Goal: Task Accomplishment & Management: Manage account settings

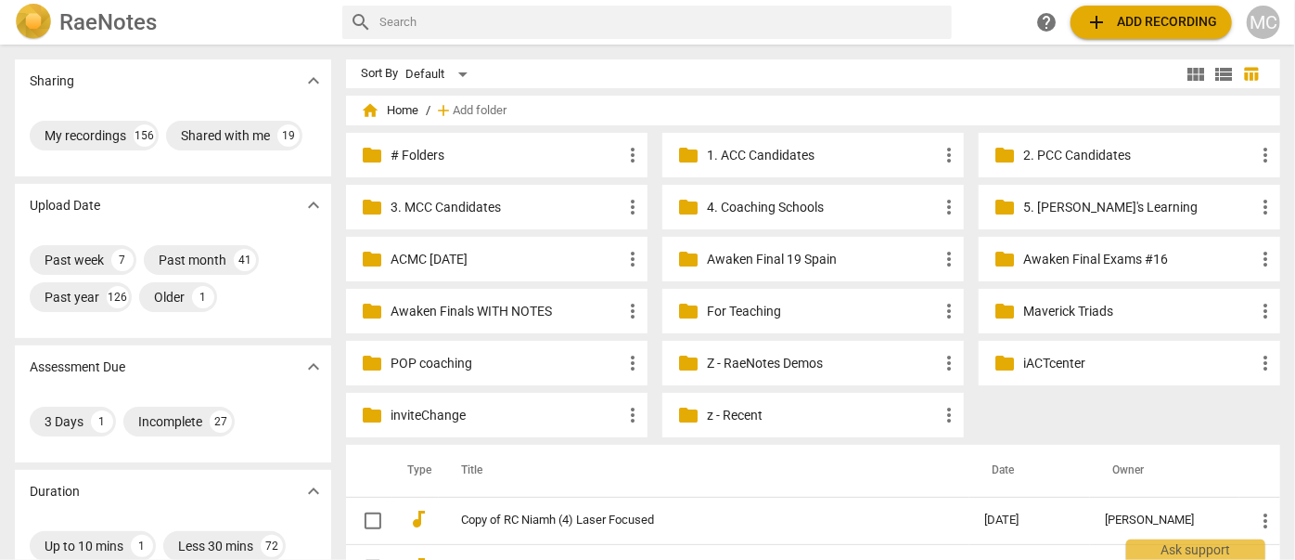
click at [1273, 28] on div "MC" at bounding box center [1263, 22] width 33 height 33
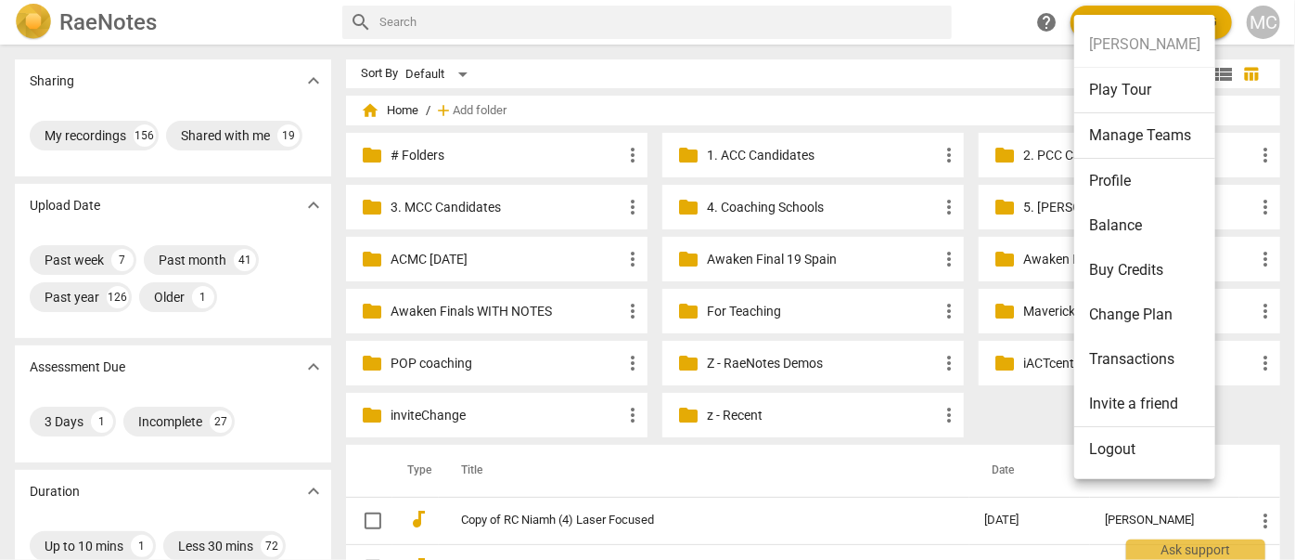
click at [1136, 464] on li "Logout" at bounding box center [1145, 449] width 141 height 45
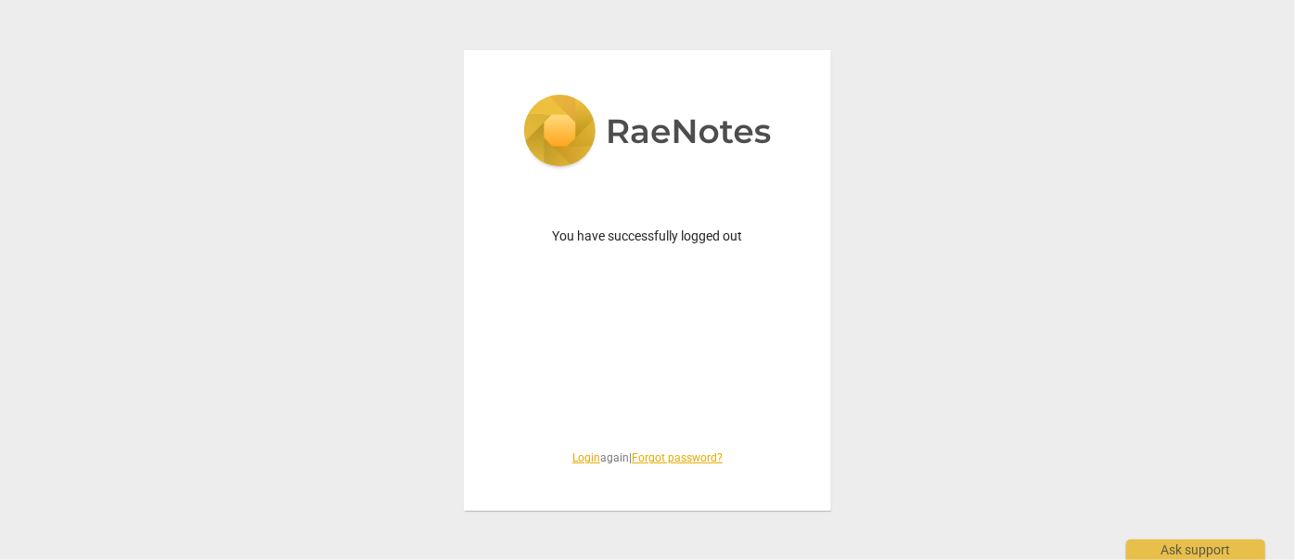
click at [579, 451] on link "Login" at bounding box center [587, 457] width 28 height 13
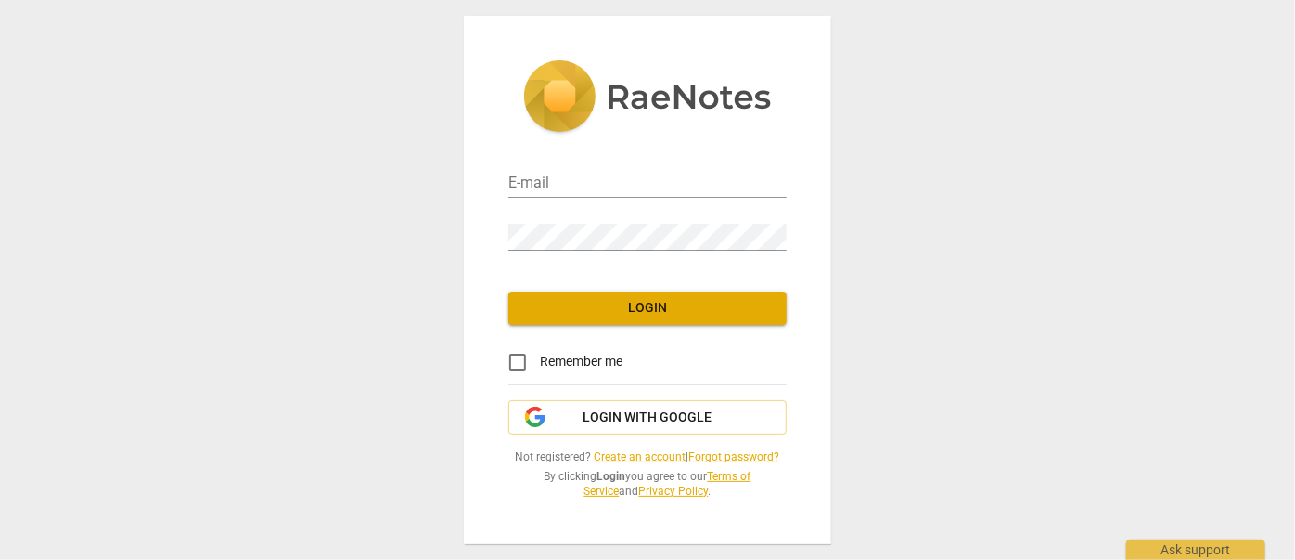
type input "matthewmcc@cintroncoaching.com"
click at [629, 308] on span "Login" at bounding box center [647, 308] width 249 height 19
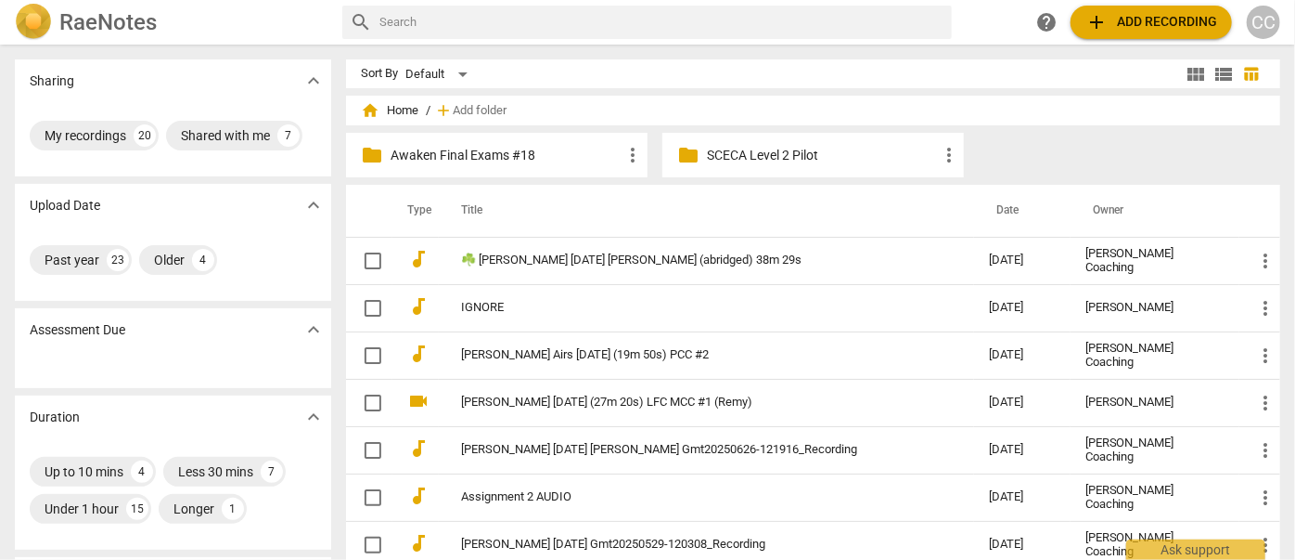
click at [499, 154] on p "Awaken Final Exams #18" at bounding box center [506, 155] width 231 height 19
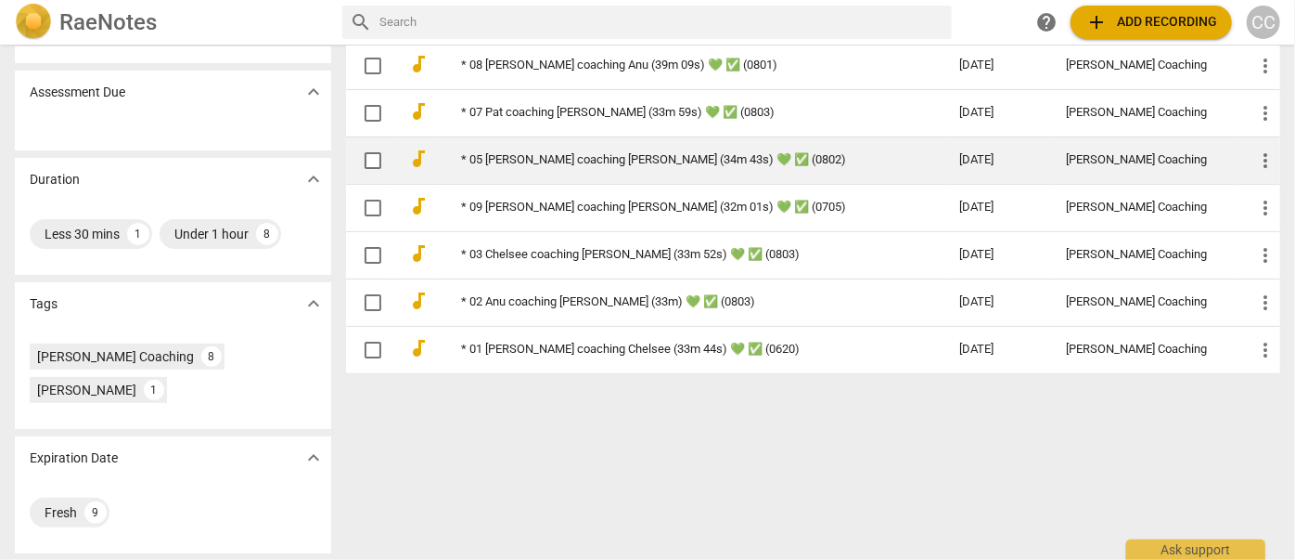
scroll to position [238, 0]
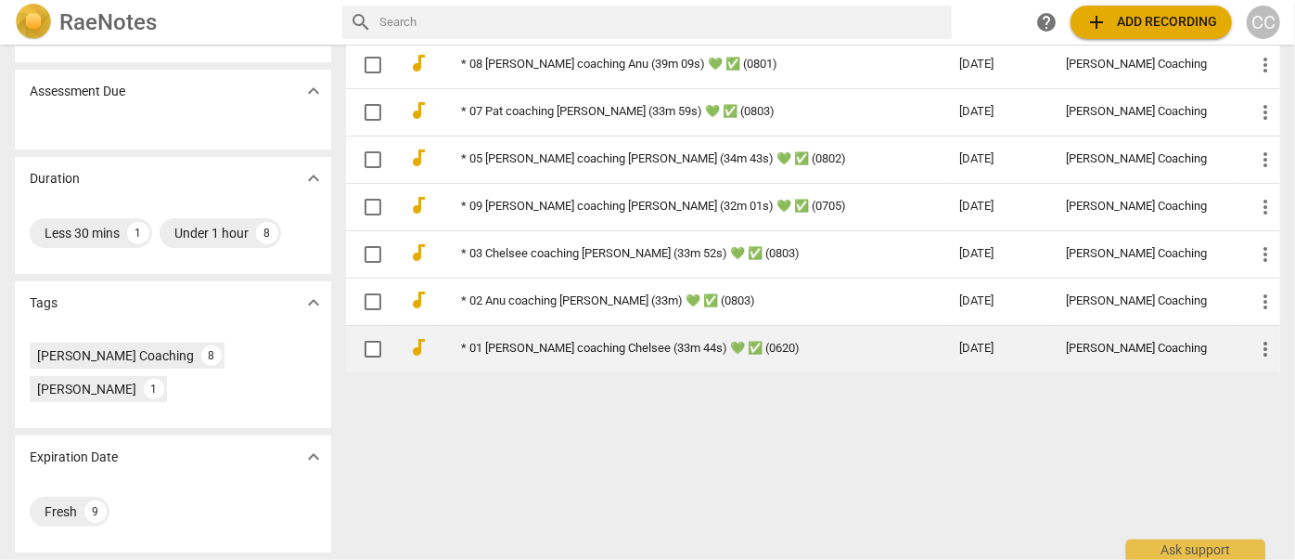
click at [519, 343] on link "* 01 Amy coaching Chelsee (33m 44s) 💚 ✅ (0620)" at bounding box center [677, 349] width 432 height 14
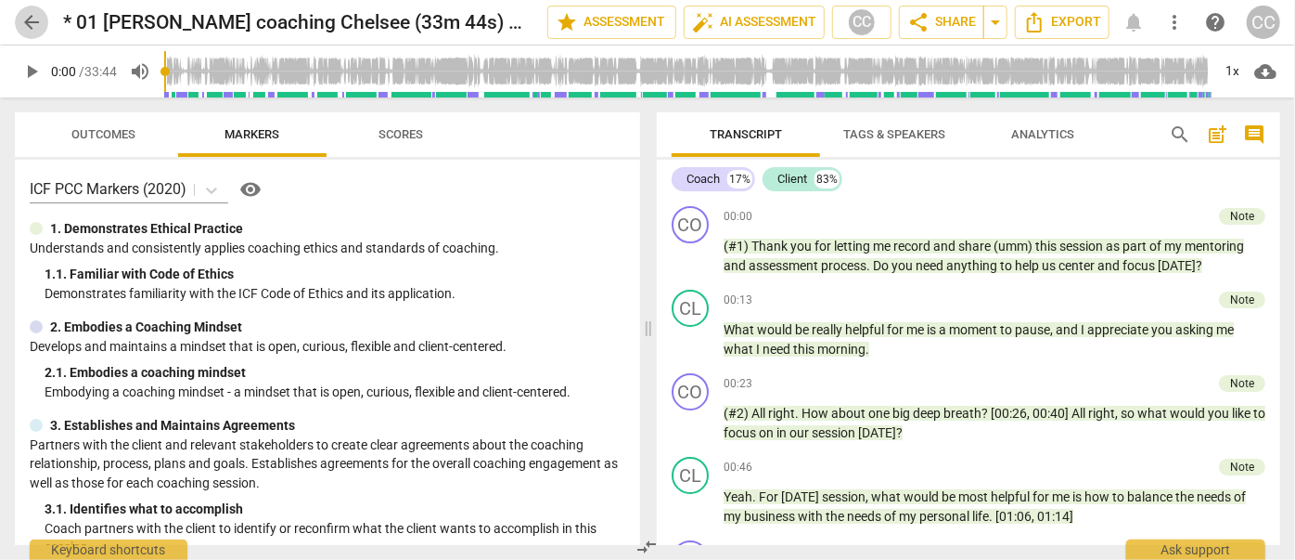
click at [32, 21] on span "arrow_back" at bounding box center [31, 22] width 22 height 22
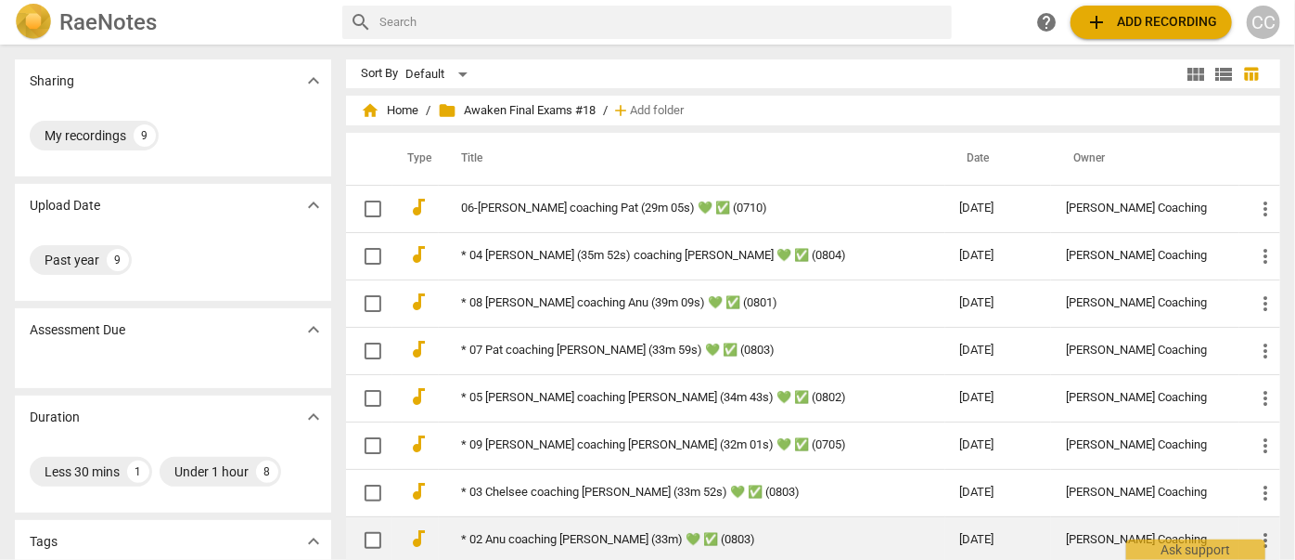
click at [563, 526] on td "* 02 Anu coaching Sharmin (33m) 💚 ✅ (0803)" at bounding box center [692, 539] width 507 height 47
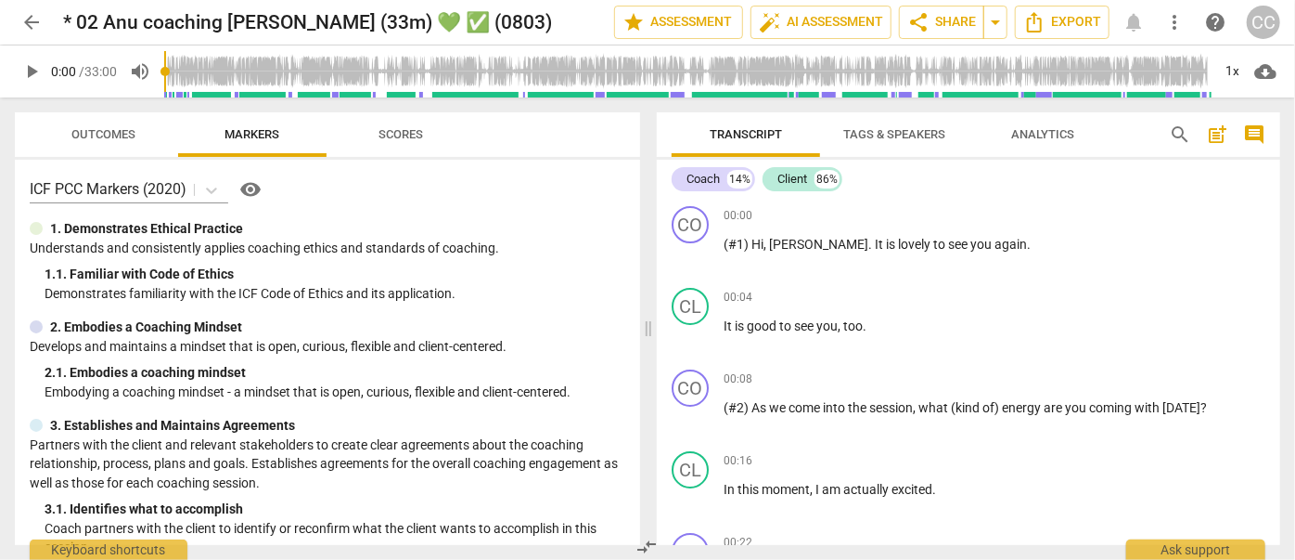
click at [33, 23] on span "arrow_back" at bounding box center [31, 22] width 22 height 22
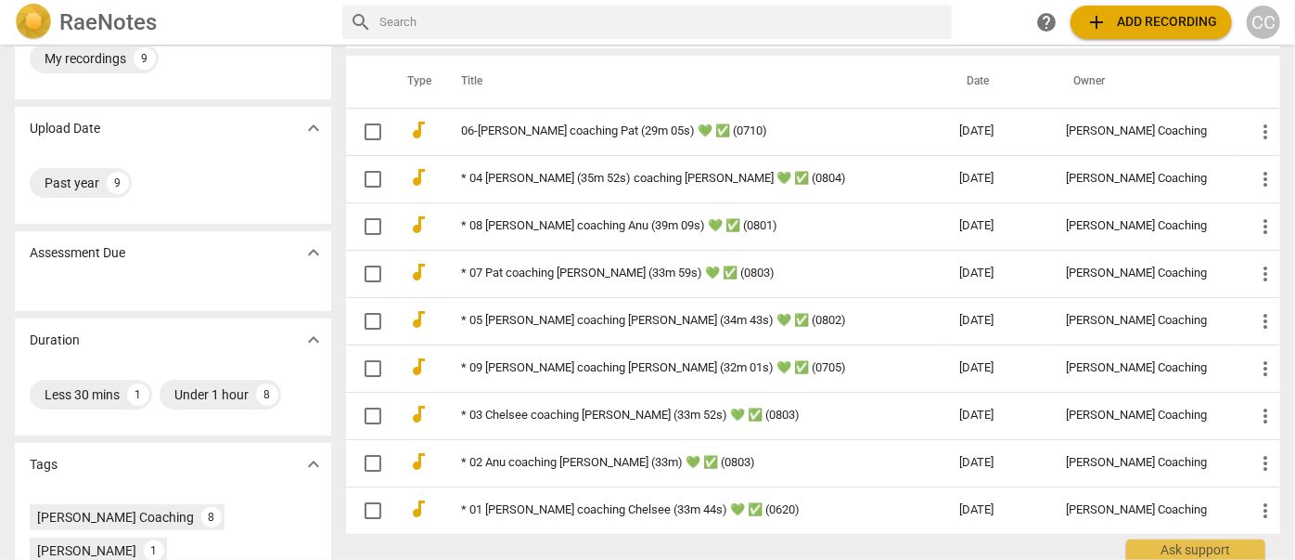
scroll to position [238, 0]
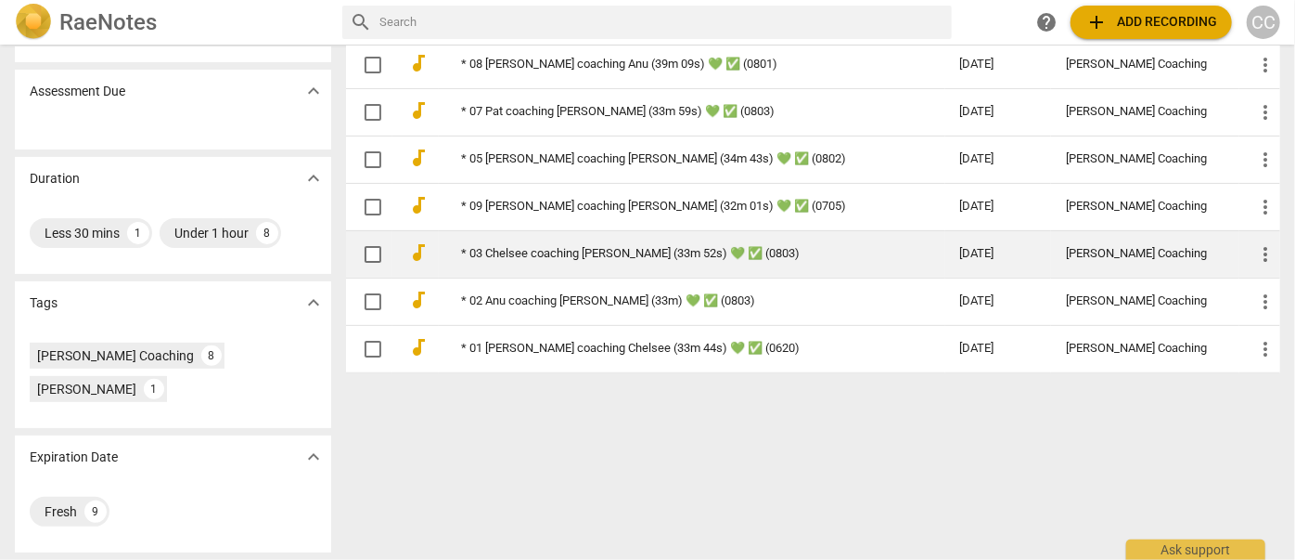
click at [495, 247] on link "* 03 Chelsee coaching Amy (33m 52s) 💚 ✅ (0803)" at bounding box center [677, 254] width 432 height 14
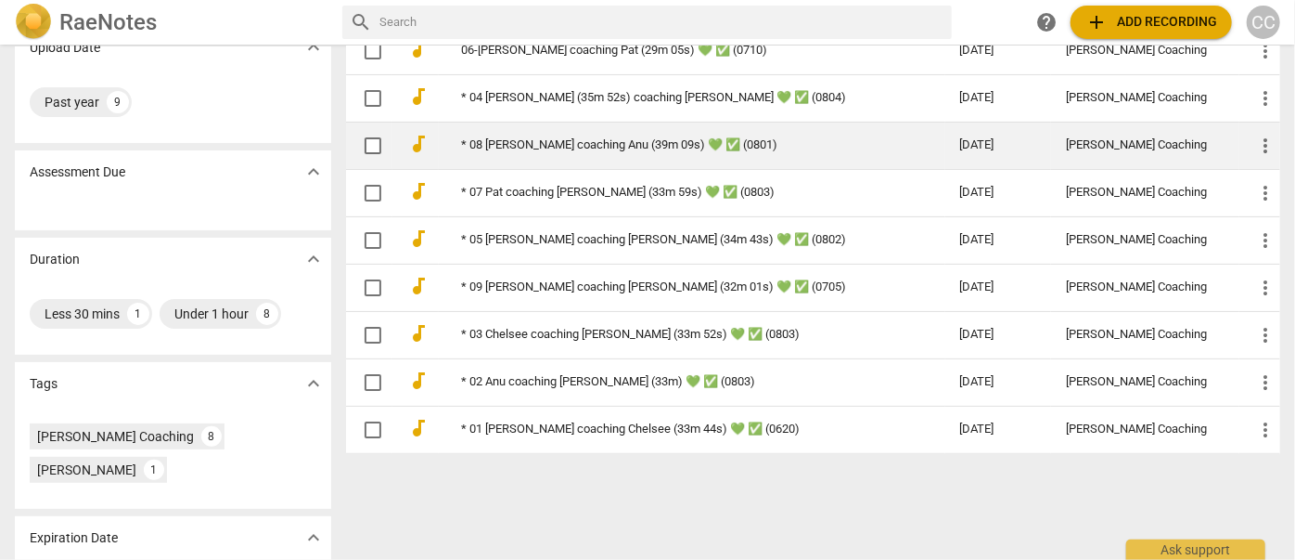
scroll to position [70, 0]
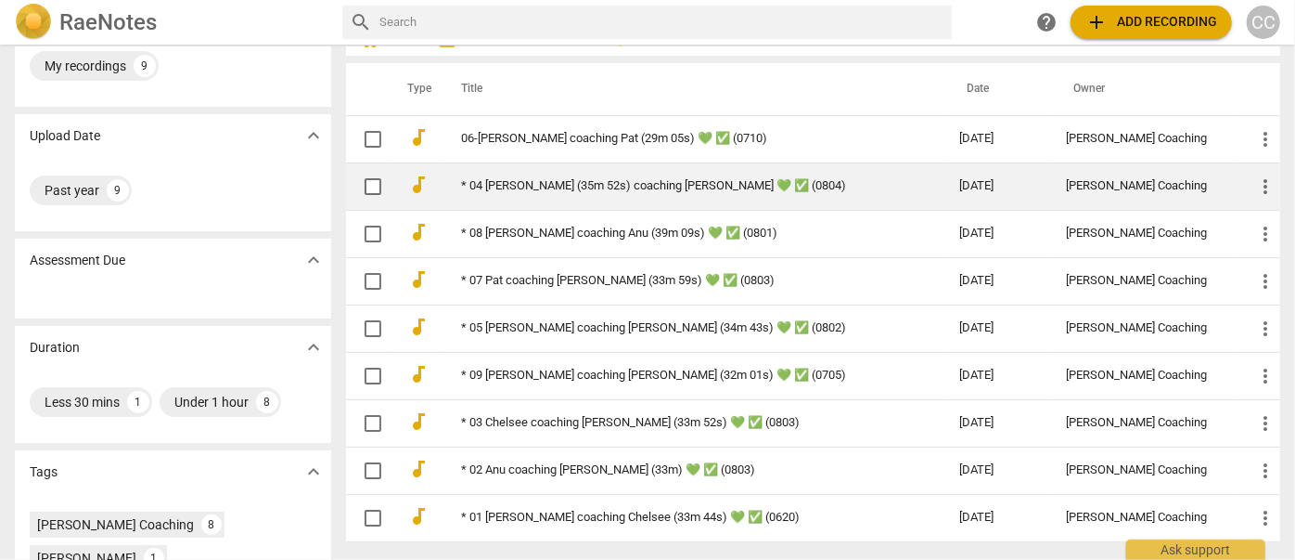
click at [494, 185] on link "* 04 Pat Cooper (35m 52s) coaching Bob 💚 ✅ (0804)" at bounding box center [677, 186] width 432 height 14
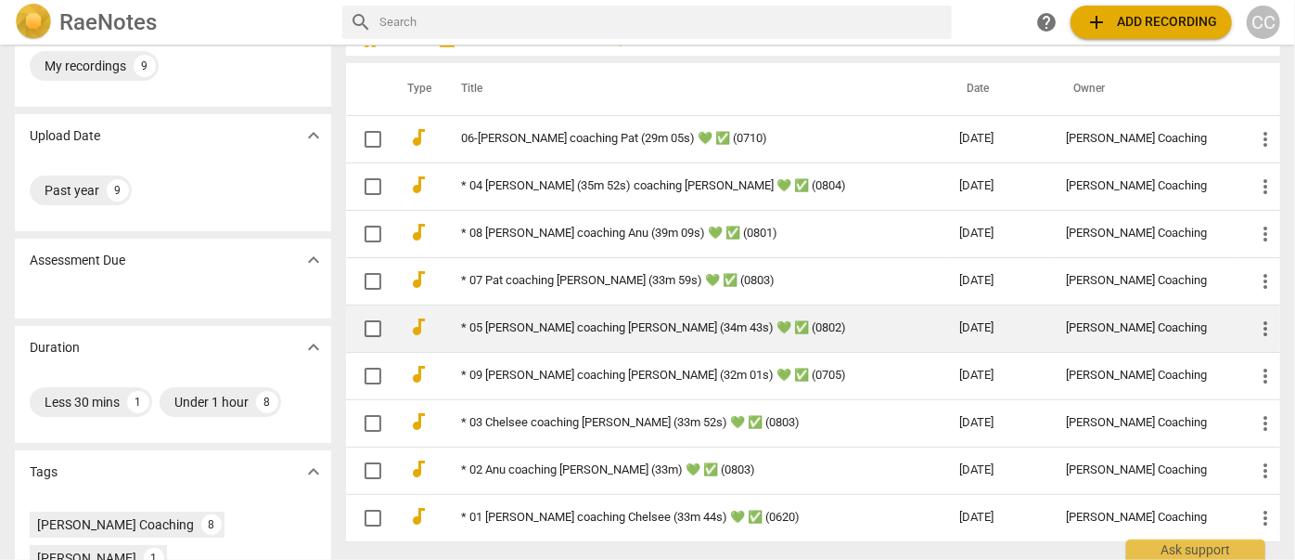
click at [496, 325] on link "* 05 Nicole coaching Sophie (34m 43s) 💚 ✅ (0802)" at bounding box center [677, 328] width 432 height 14
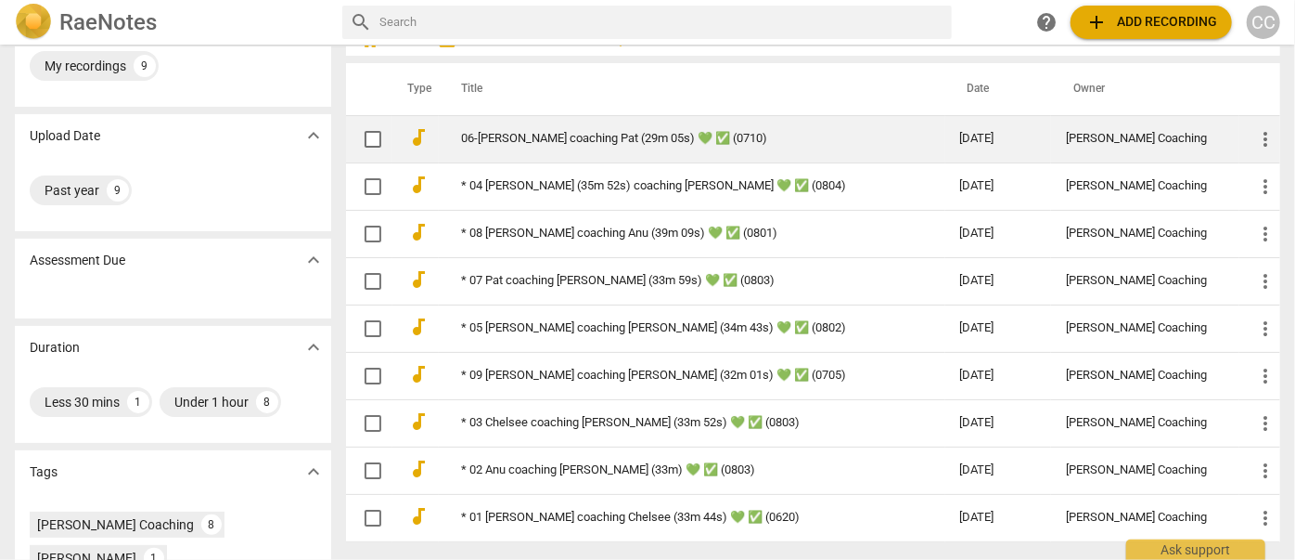
click at [490, 137] on link "06-[PERSON_NAME] coaching Pat (29m 05s) 💚 ✅ (0710)" at bounding box center [677, 139] width 432 height 14
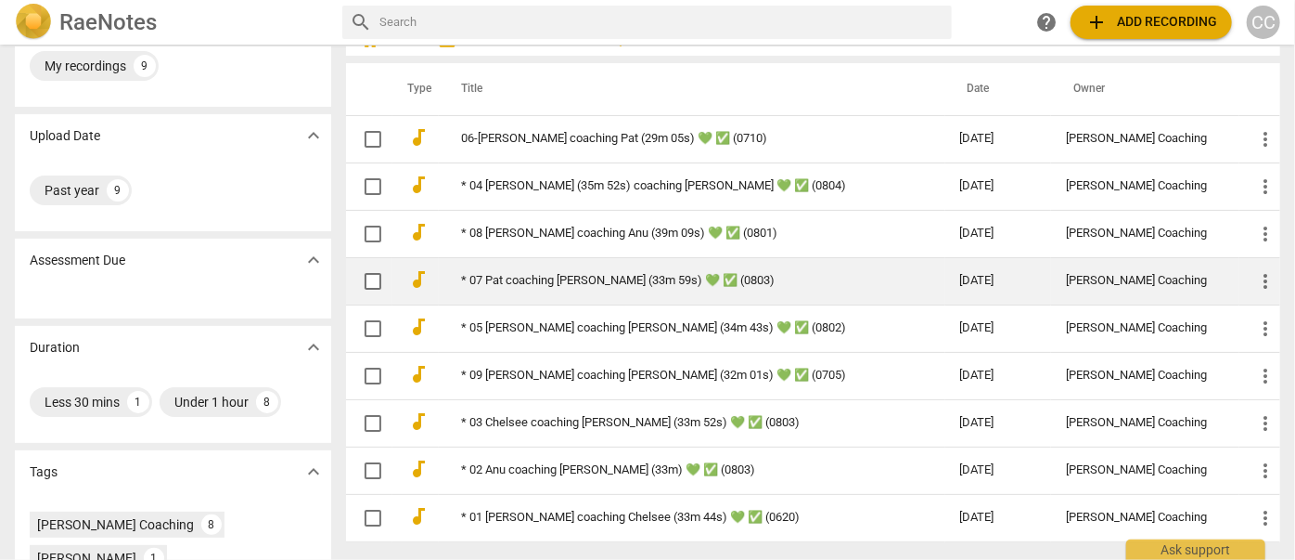
click at [511, 278] on link "* 07 Pat coaching Drew (33m 59s) 💚 ✅ (0803)" at bounding box center [677, 281] width 432 height 14
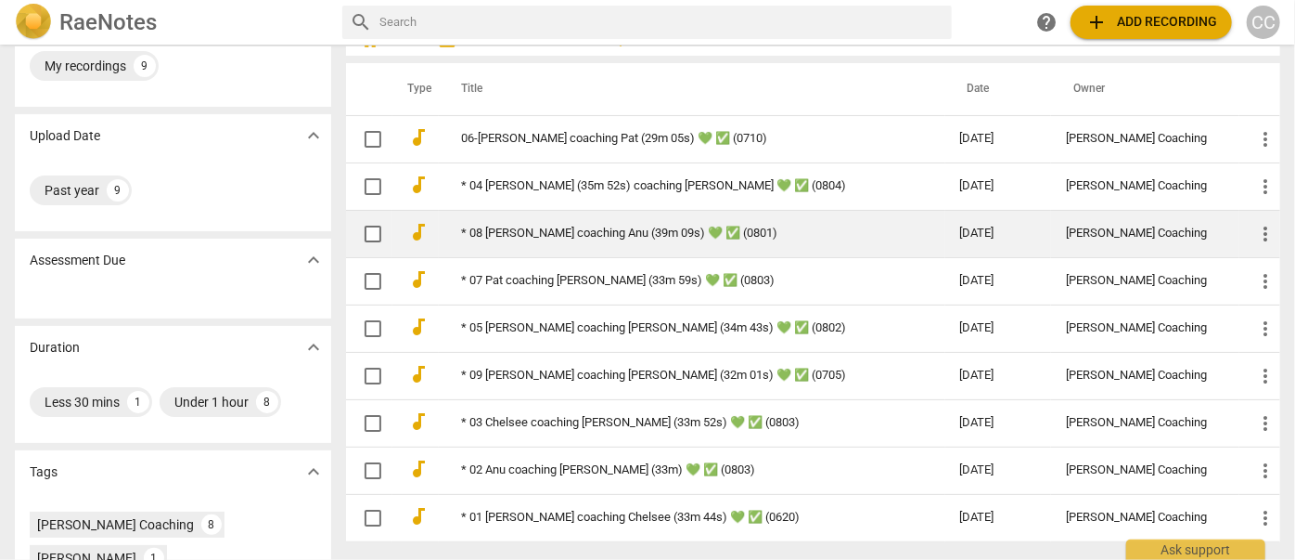
click at [520, 230] on link "* 08 Sharmin coaching Anu (39m 09s) 💚 ✅ (0801)" at bounding box center [677, 233] width 432 height 14
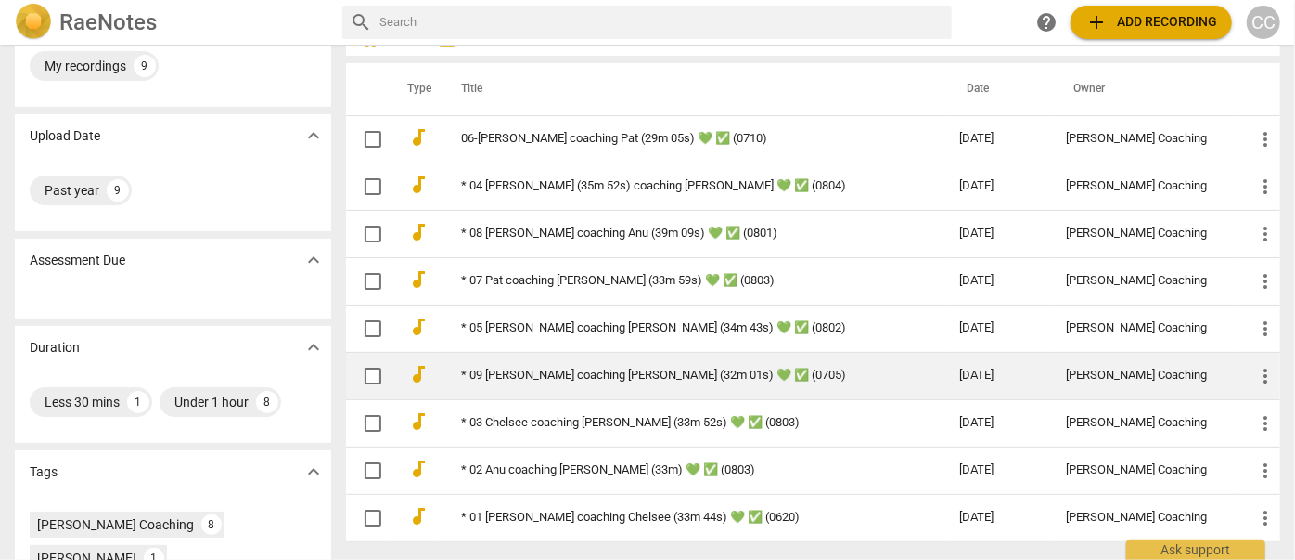
click at [508, 375] on link "* 09 Sophie coaching Nicole (32m 01s) 💚 ✅ (0705)" at bounding box center [677, 375] width 432 height 14
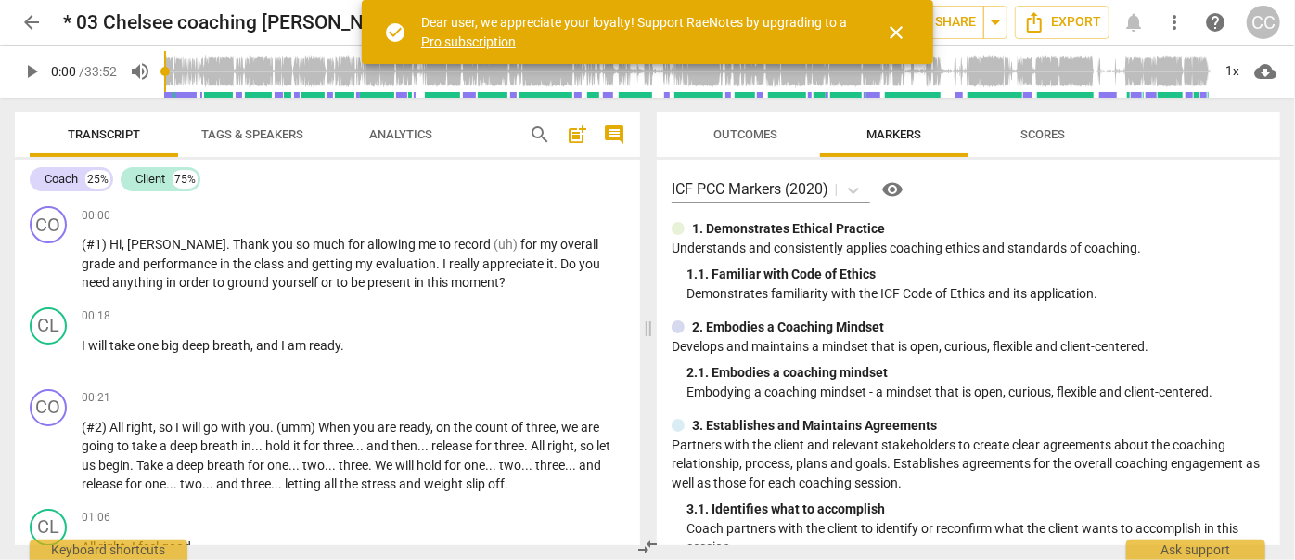
click at [889, 31] on span "close" at bounding box center [896, 32] width 22 height 22
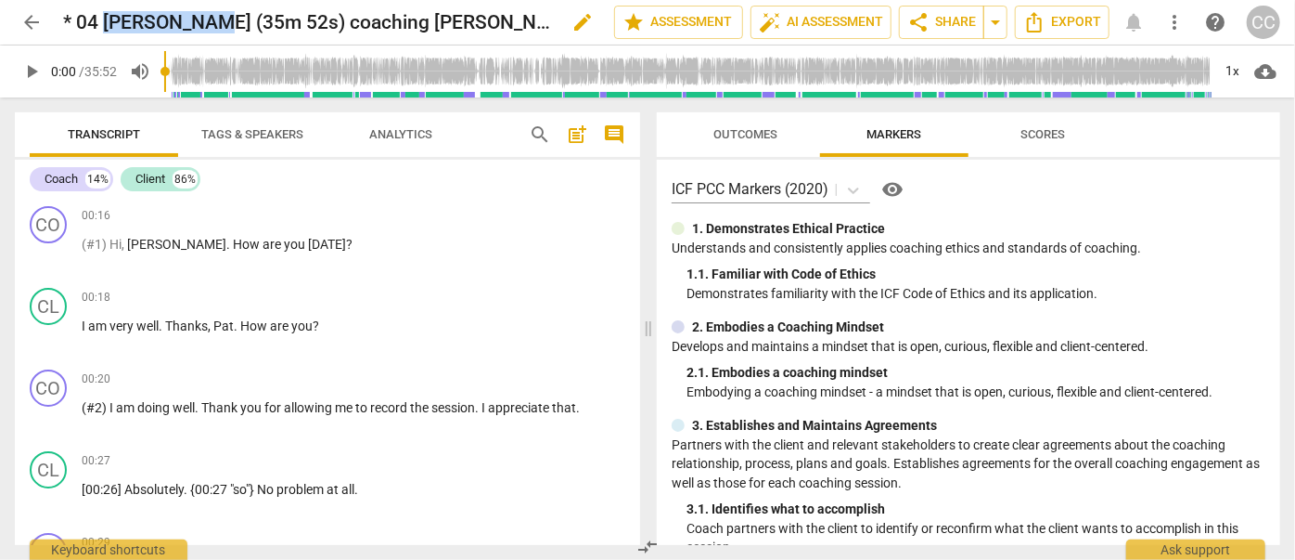
drag, startPoint x: 204, startPoint y: 17, endPoint x: 104, endPoint y: 17, distance: 100.2
click at [104, 17] on h2 "* 04 Pat Cooper (35m 52s) coaching Bob 💚 ✅ (0804)" at bounding box center [307, 22] width 488 height 23
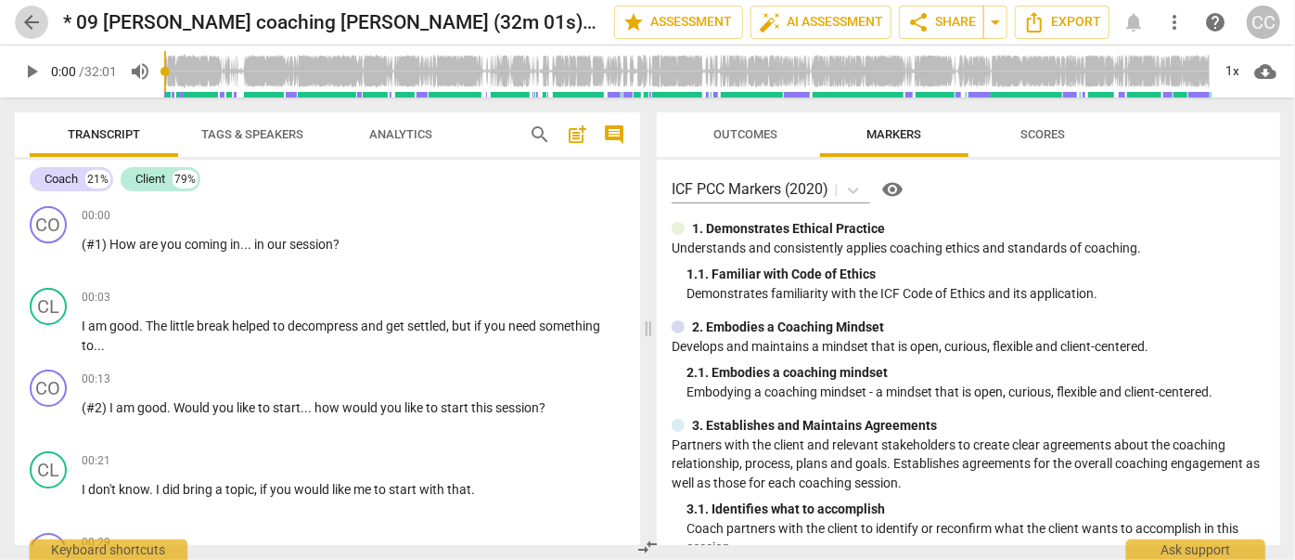
click at [35, 20] on span "arrow_back" at bounding box center [31, 22] width 22 height 22
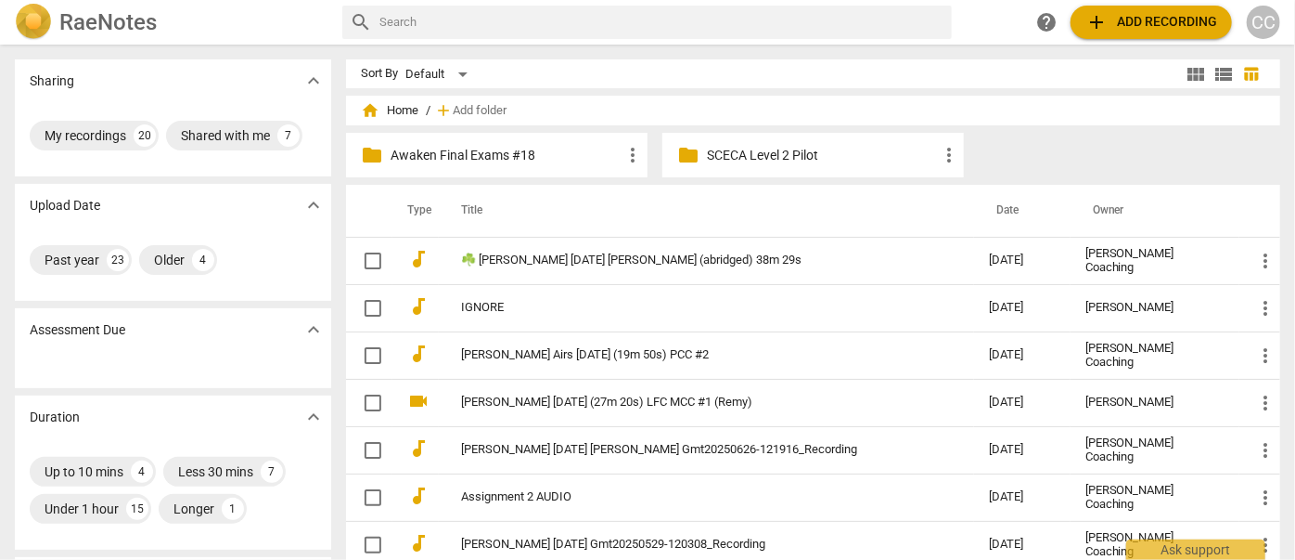
click at [490, 161] on p "Awaken Final Exams #18" at bounding box center [506, 155] width 231 height 19
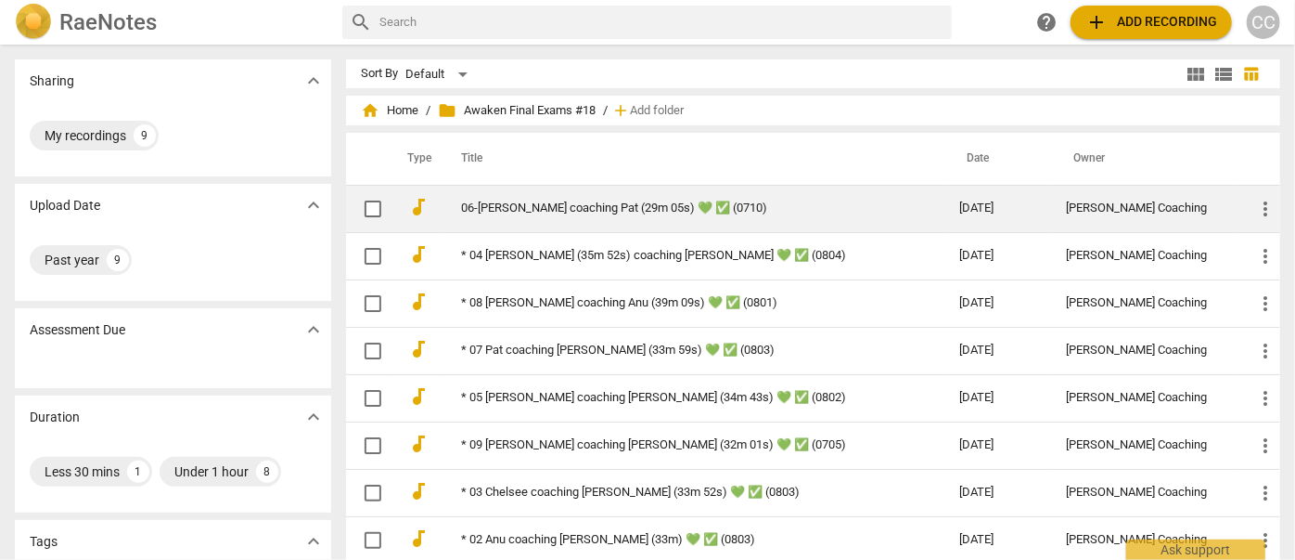
click at [538, 208] on link "06-R Drew coaching Pat (29m 05s) 💚 ✅ (0710)" at bounding box center [677, 208] width 432 height 14
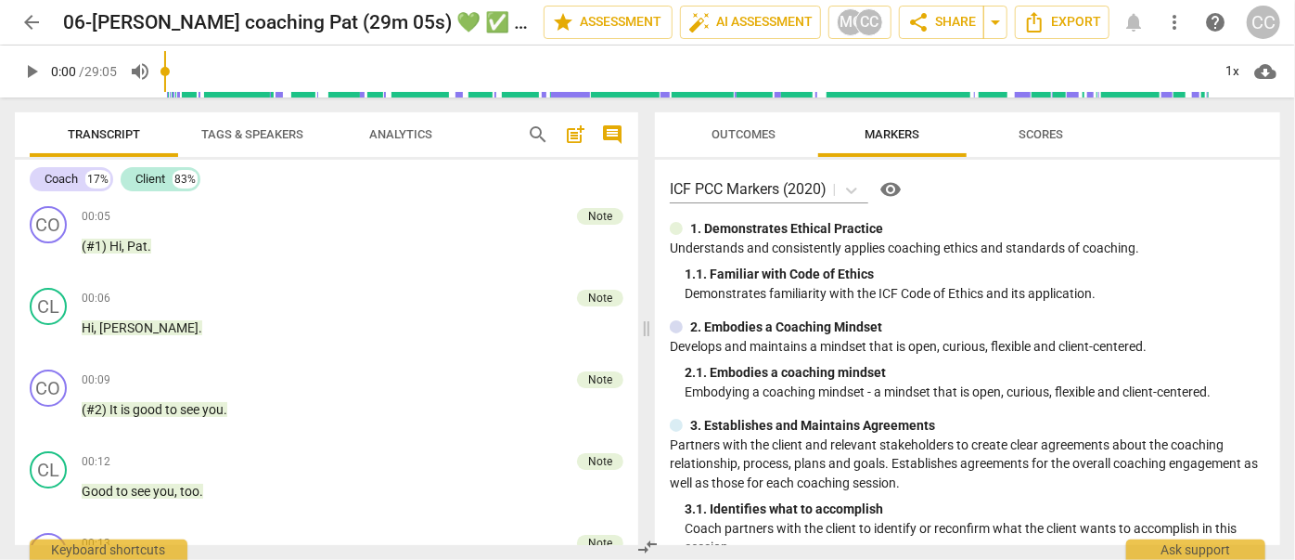
click at [32, 27] on span "arrow_back" at bounding box center [31, 22] width 22 height 22
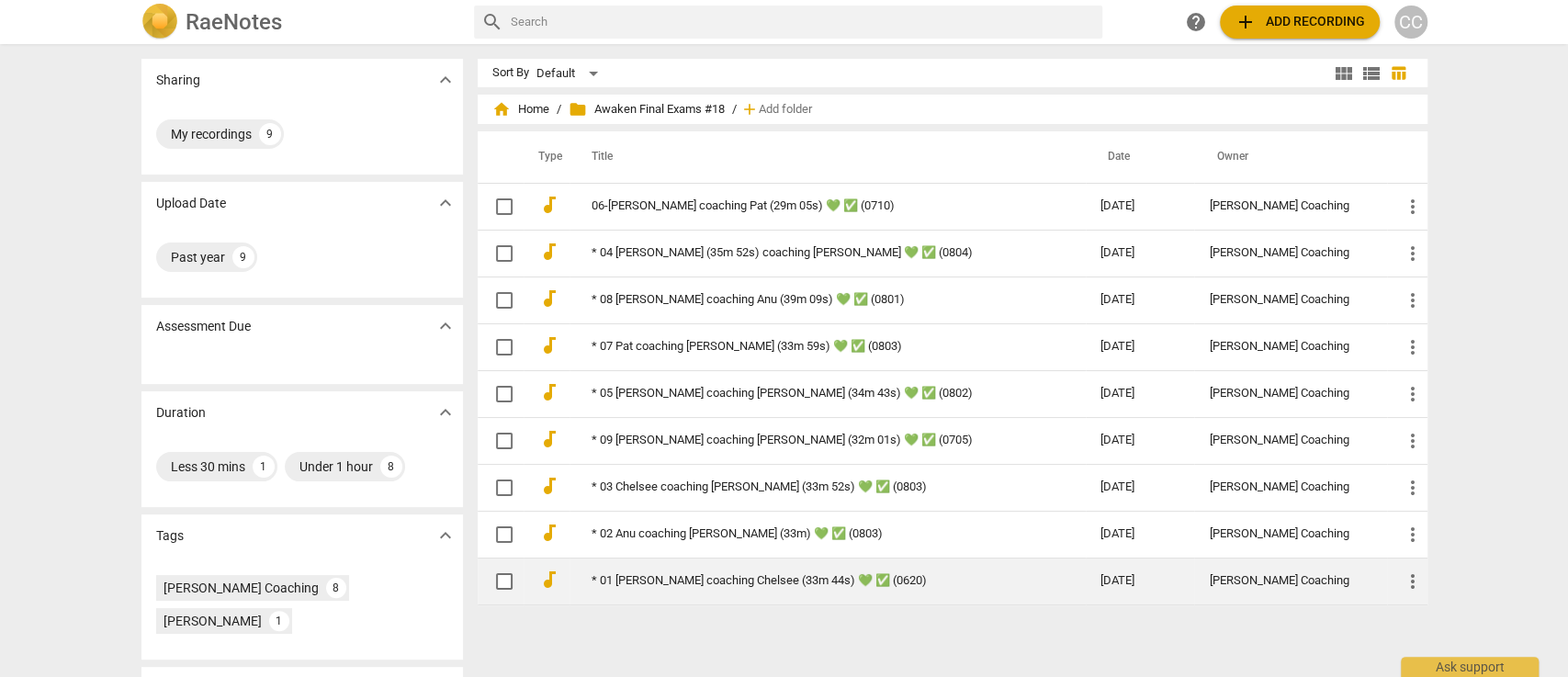
click at [627, 553] on link "* 01 Amy coaching Chelsee (33m 44s) 💚 ✅ (0620)" at bounding box center [814, 581] width 443 height 14
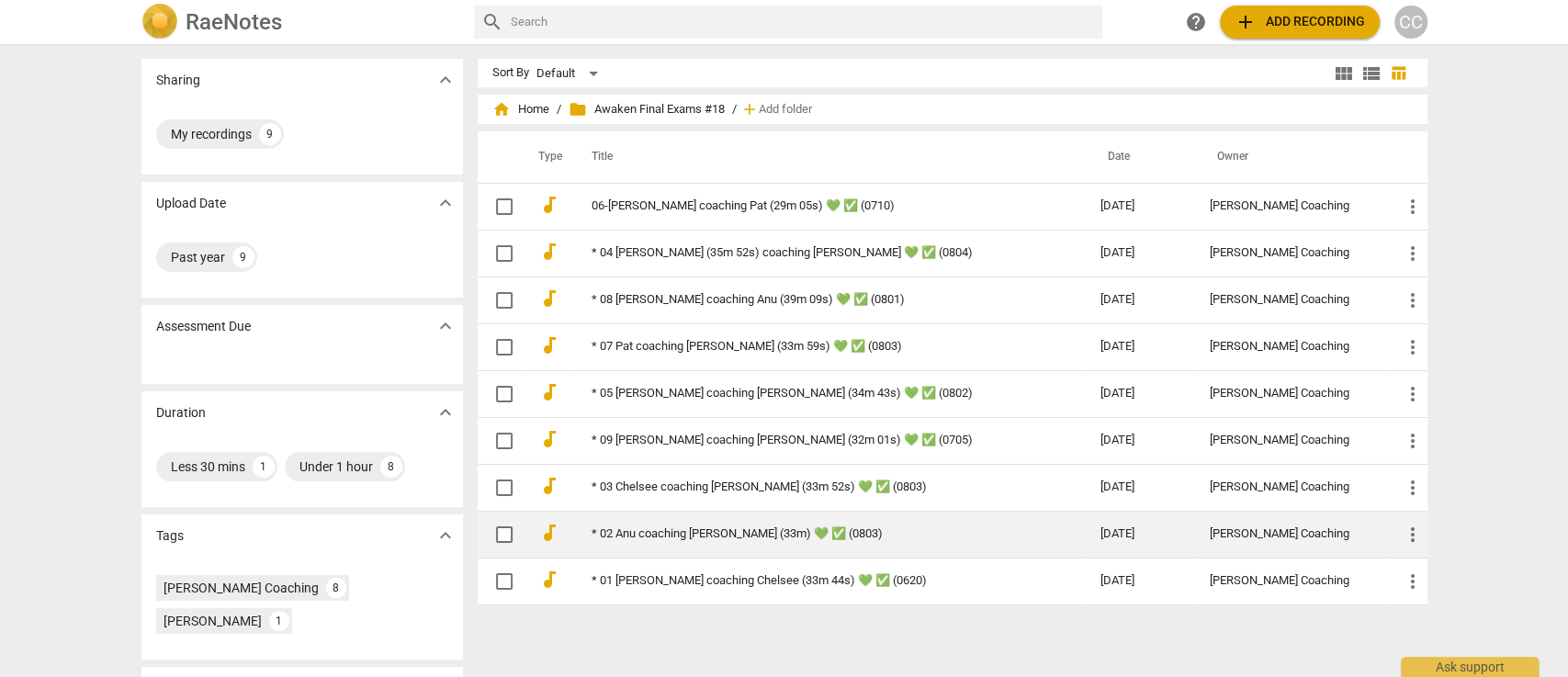
click at [618, 528] on link "* 02 Anu coaching Sharmin (33m) 💚 ✅ (0803)" at bounding box center [814, 534] width 443 height 14
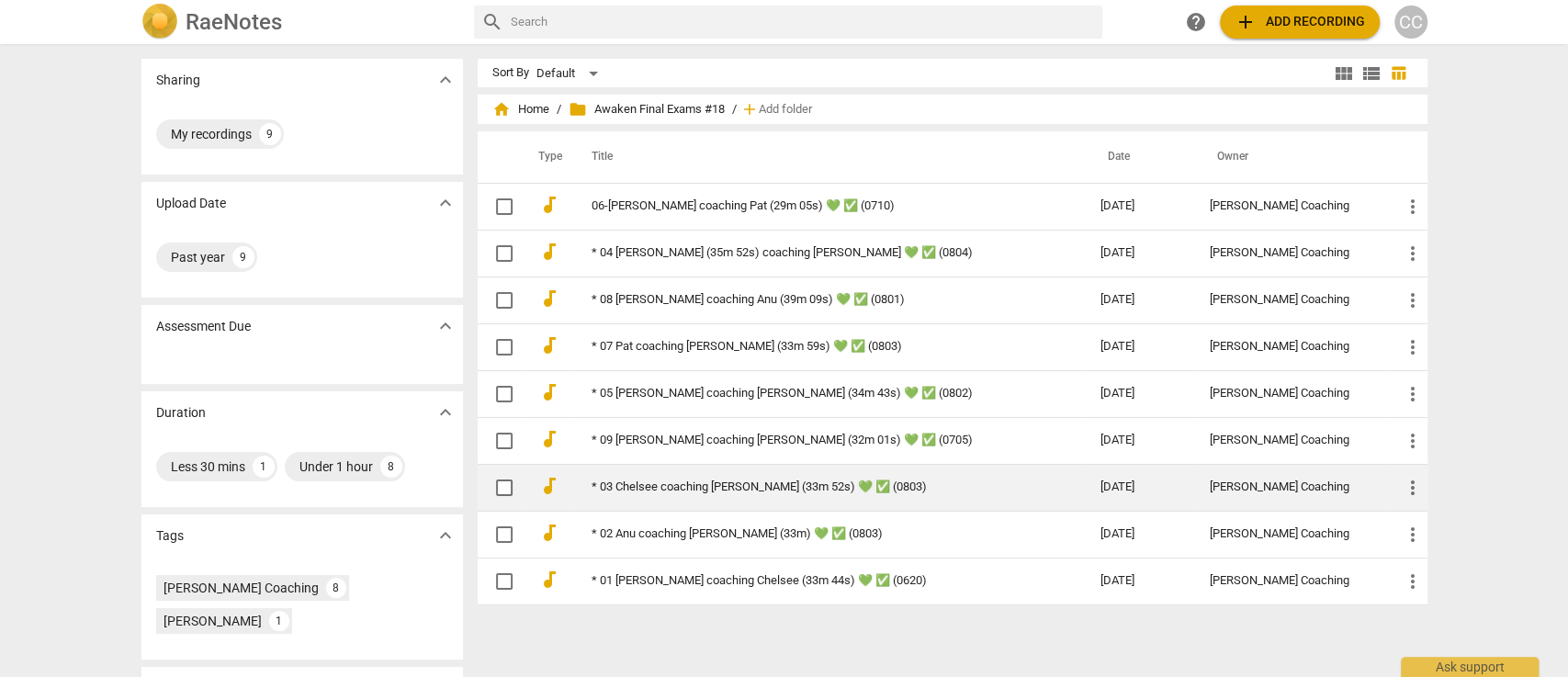
click at [624, 484] on link "* 03 Chelsee coaching Amy (33m 52s) 💚 ✅ (0803)" at bounding box center [814, 487] width 443 height 14
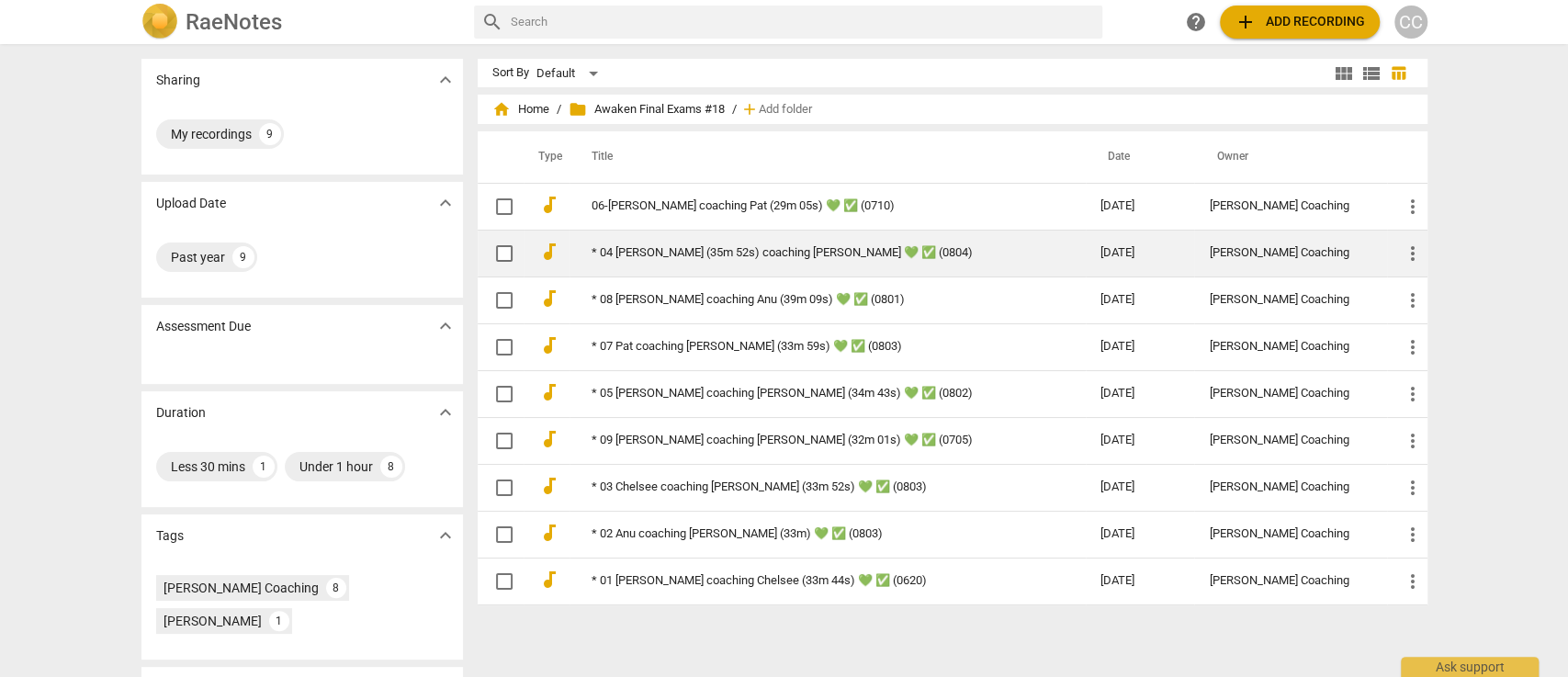
click at [629, 246] on link "* 04 Pat Cooper (35m 52s) coaching Bob 💚 ✅ (0804)" at bounding box center [814, 253] width 443 height 14
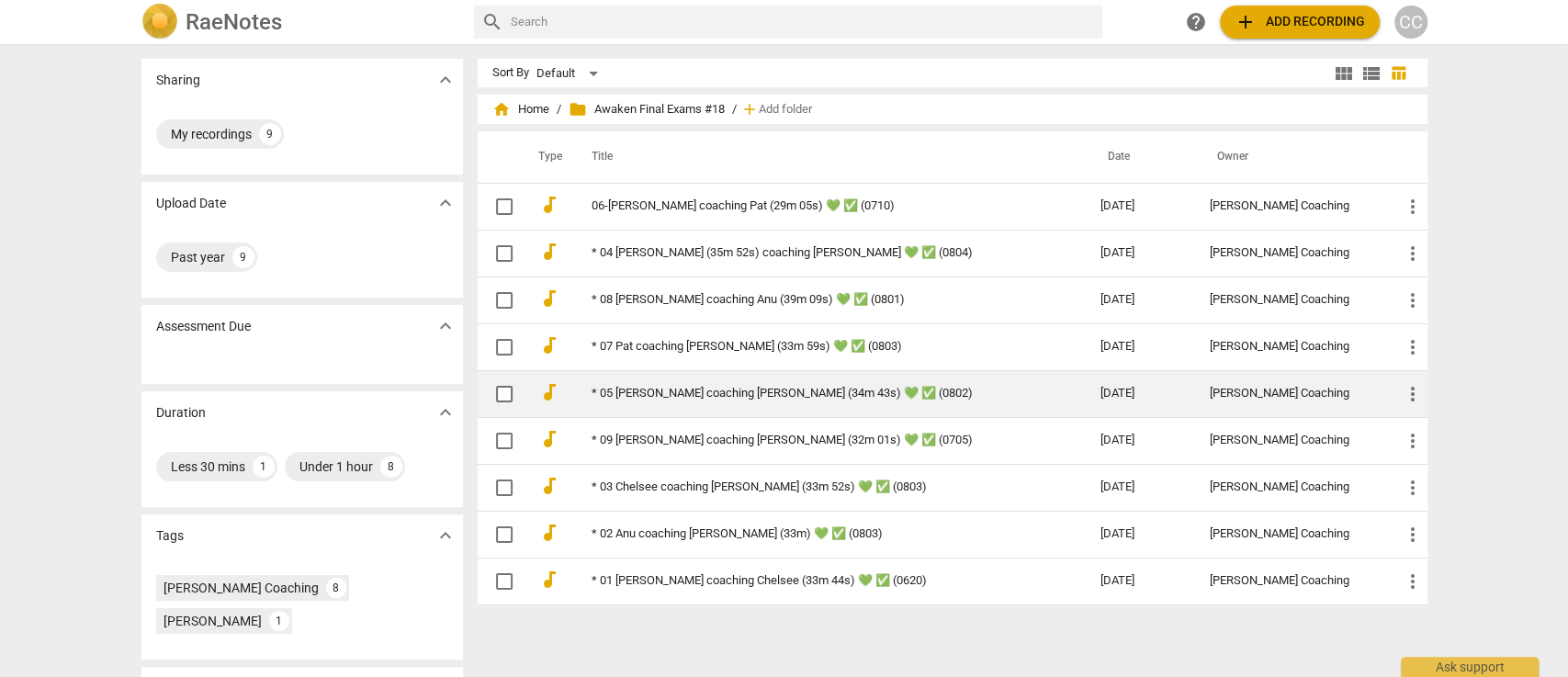
click at [632, 392] on link "* 05 [PERSON_NAME] coaching [PERSON_NAME] (34m 43s) 💚 ✅ (0802)" at bounding box center [814, 394] width 443 height 14
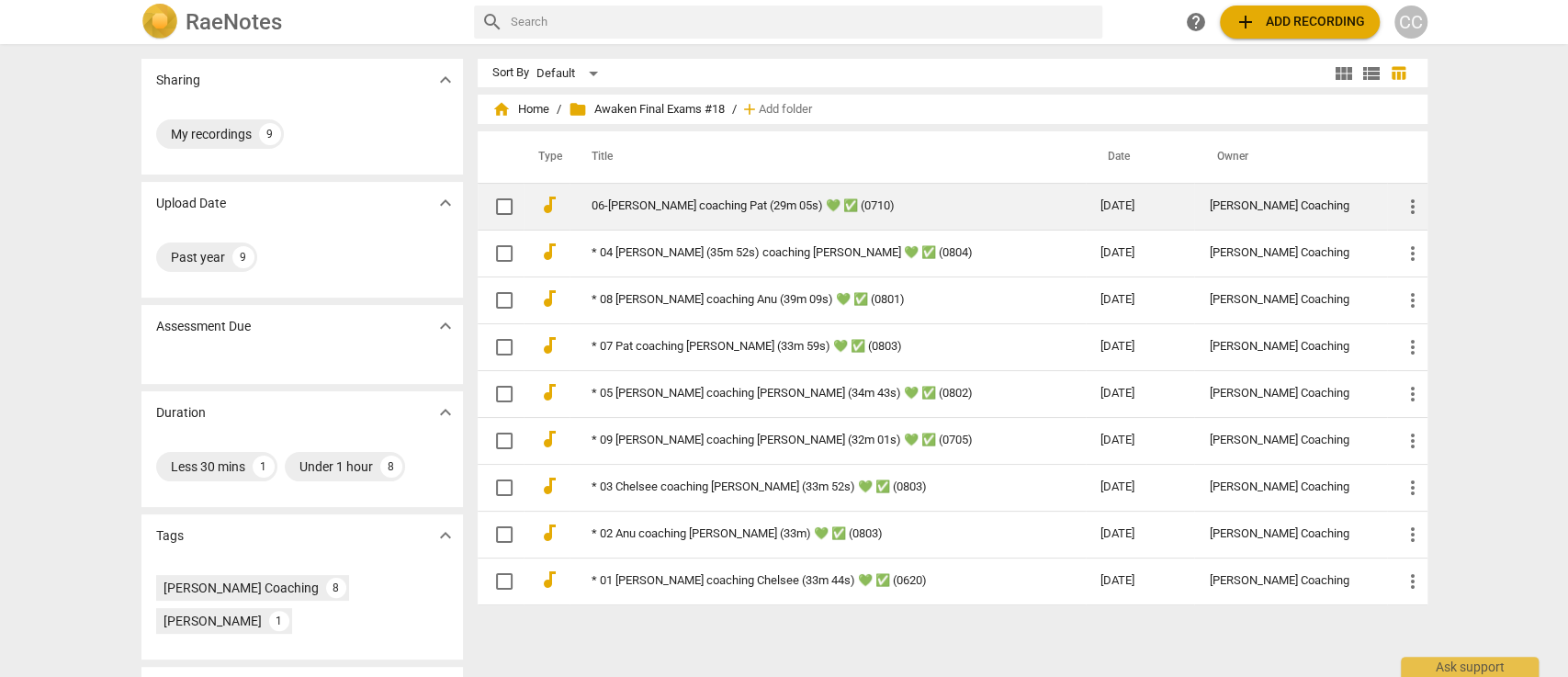
click at [627, 203] on link "06-R Drew coaching Pat (29m 05s) 💚 ✅ (0710)" at bounding box center [814, 206] width 443 height 14
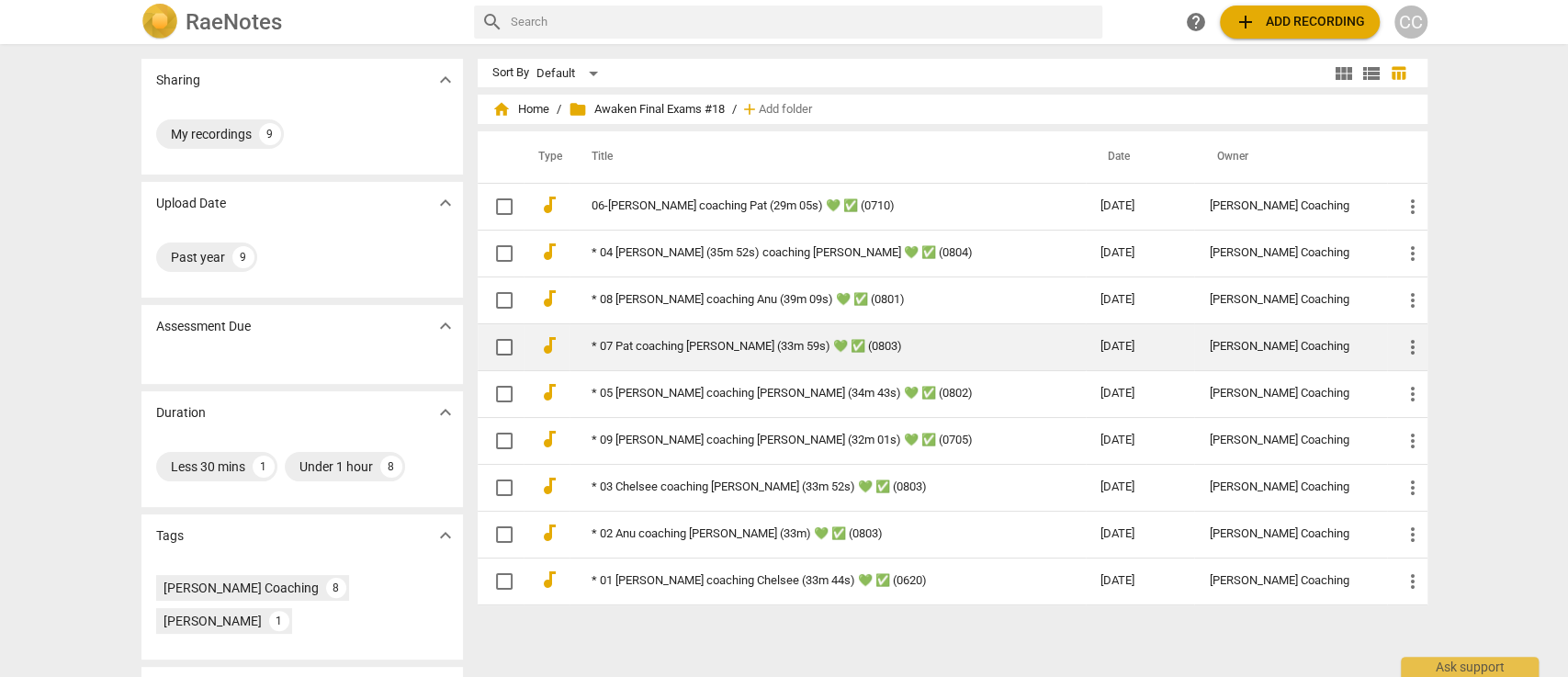
click at [641, 340] on link "* 07 Pat coaching Drew (33m 59s) 💚 ✅ (0803)" at bounding box center [814, 346] width 443 height 14
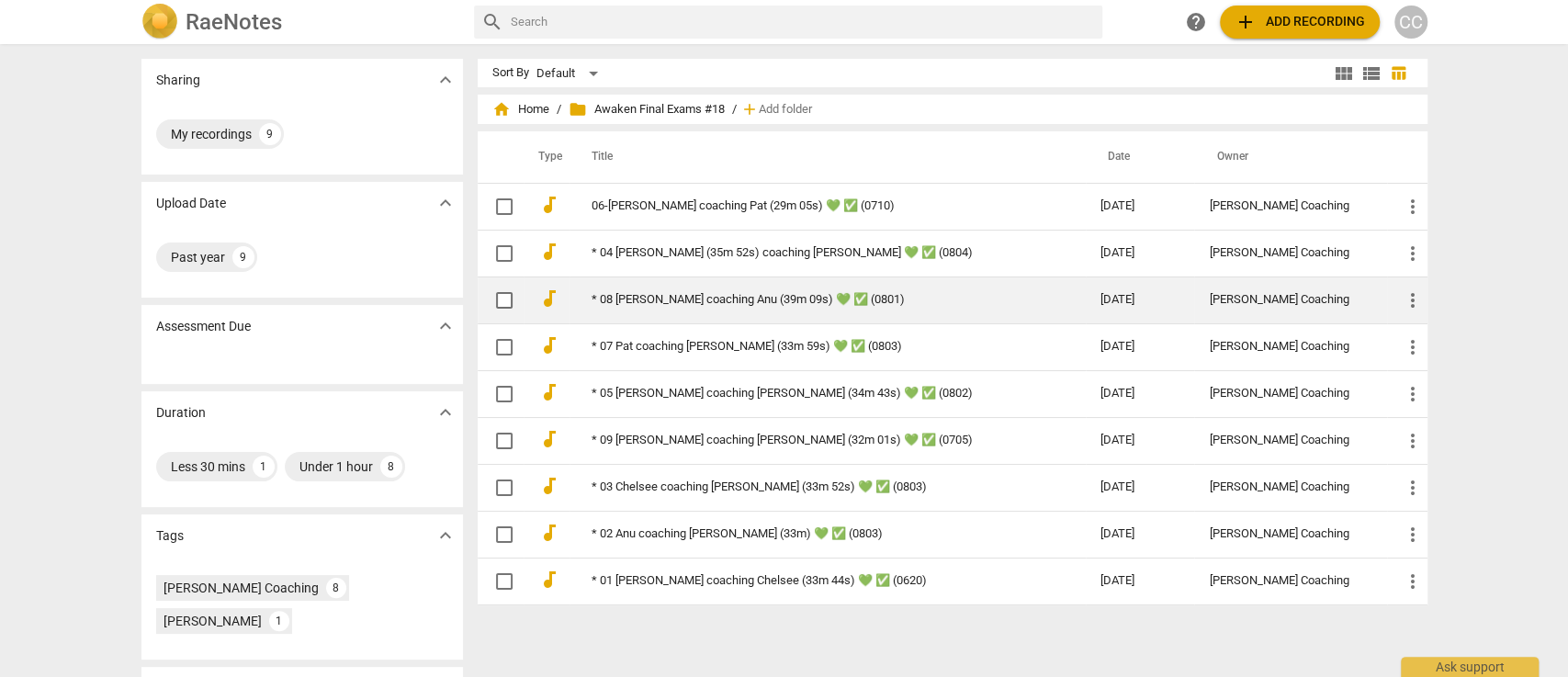
click at [632, 293] on link "* 08 Sharmin coaching Anu (39m 09s) 💚 ✅ (0801)" at bounding box center [814, 300] width 443 height 14
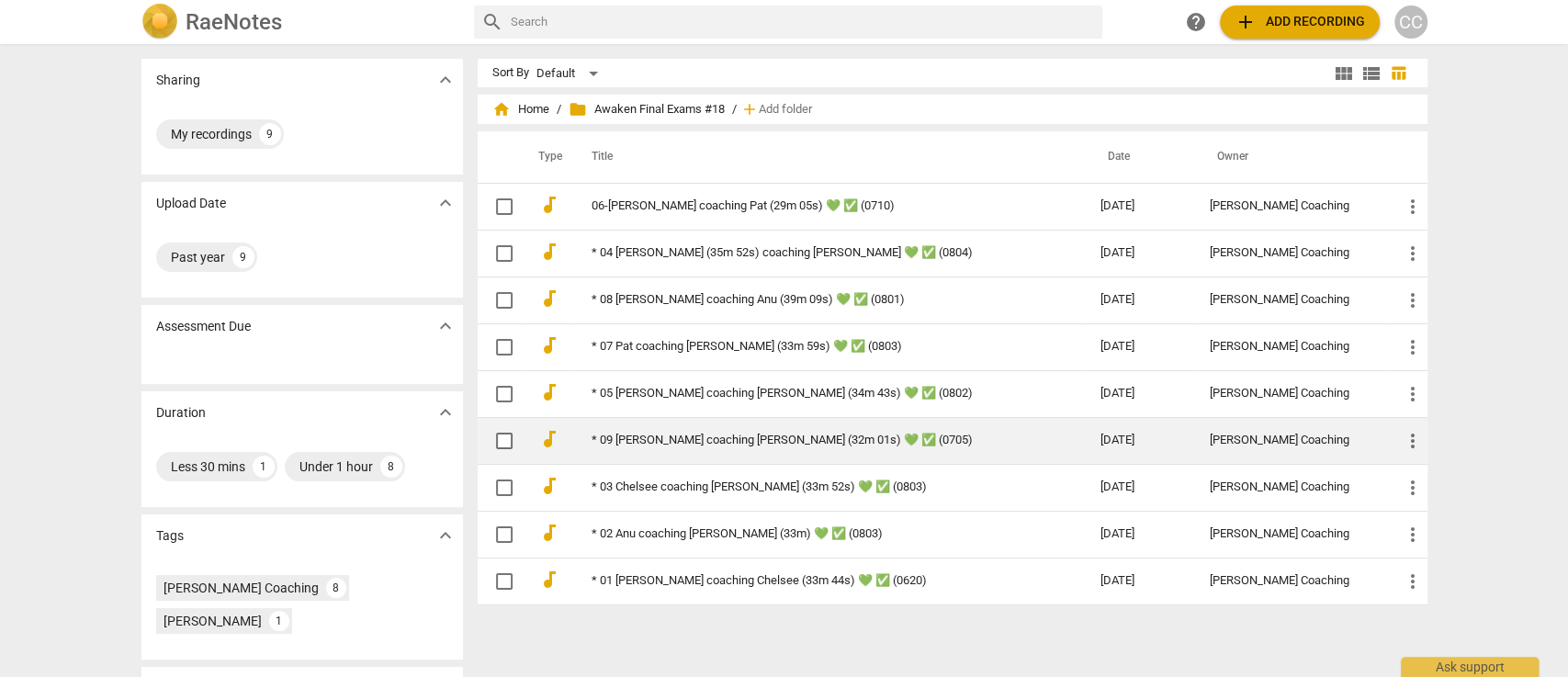
click at [645, 437] on link "* 09 Sophie coaching Nicole (32m 01s) 💚 ✅ (0705)" at bounding box center [814, 440] width 443 height 14
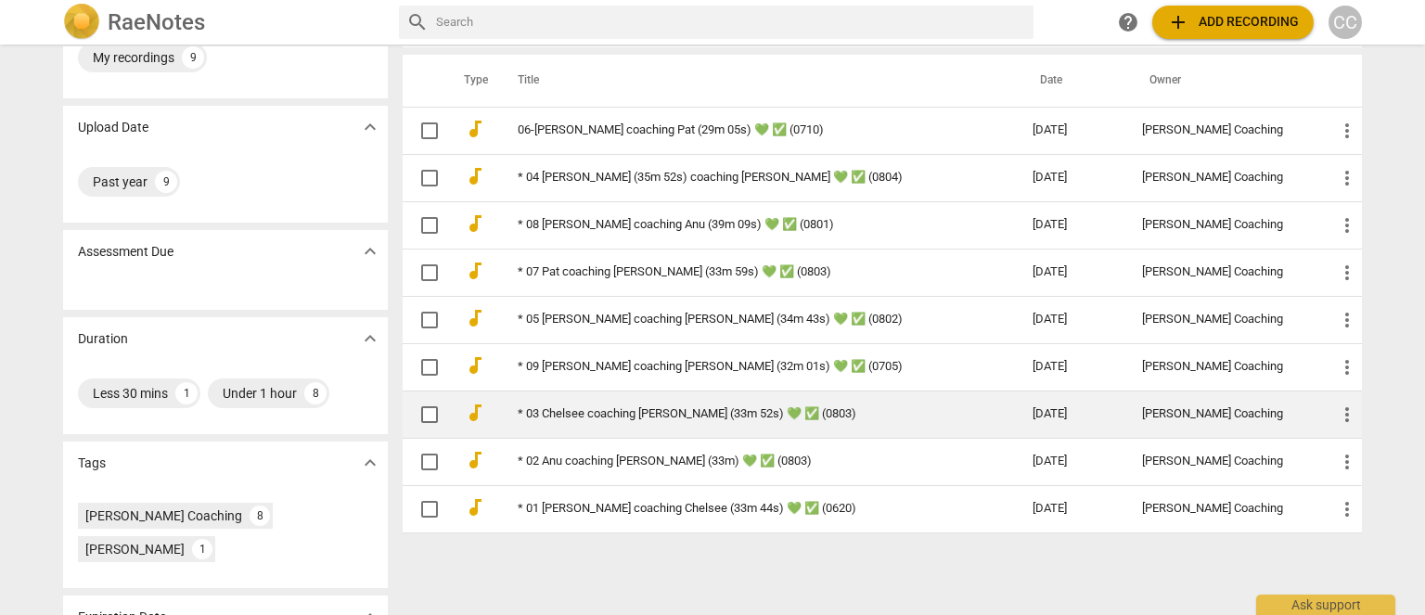
scroll to position [182, 0]
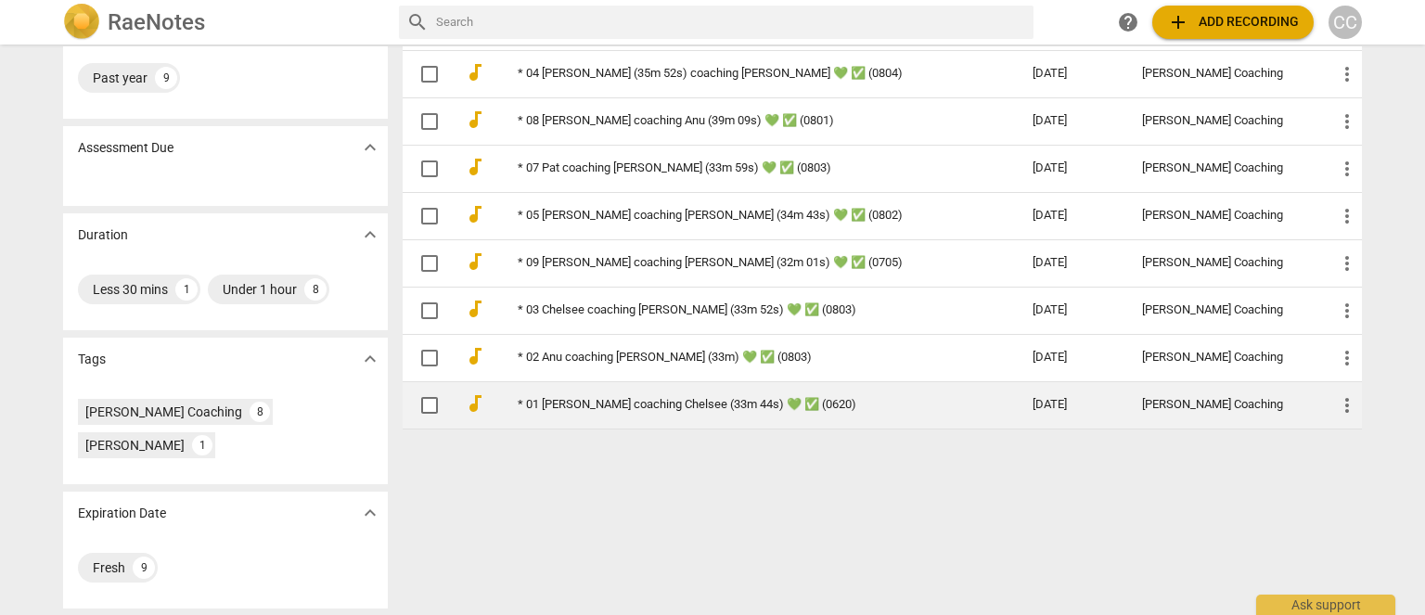
click at [554, 393] on td "* 01 Amy coaching Chelsee (33m 44s) 💚 ✅ (0620)" at bounding box center [757, 404] width 522 height 47
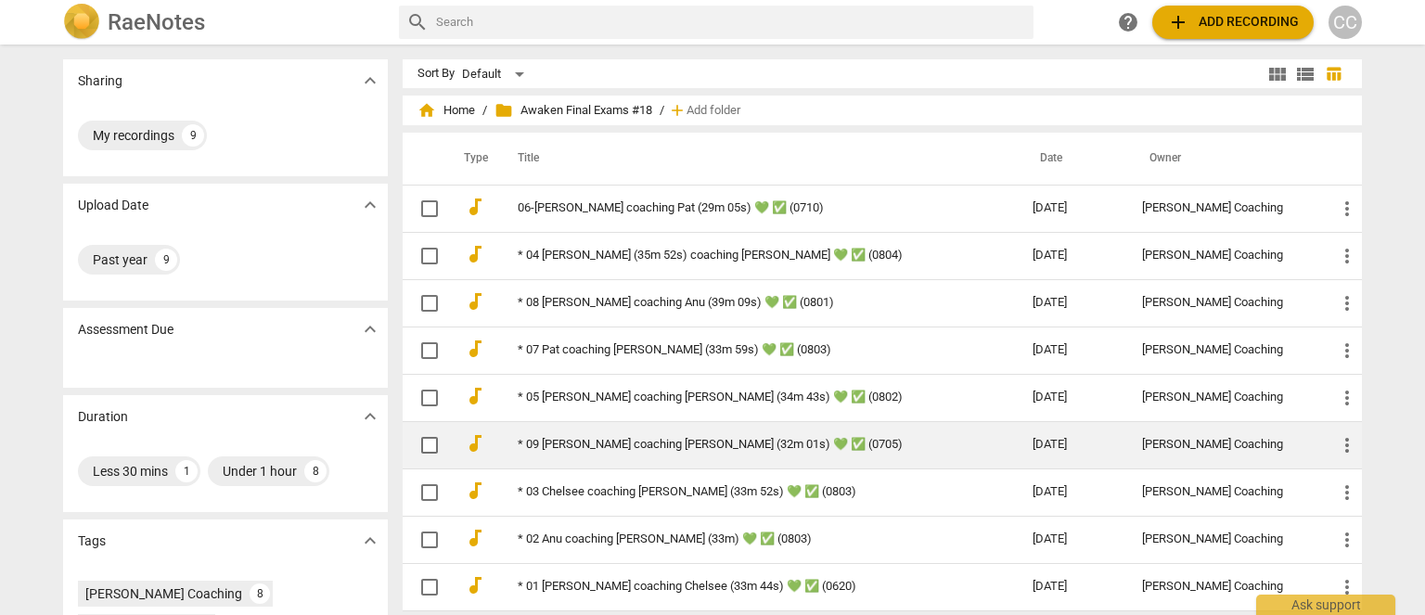
scroll to position [93, 0]
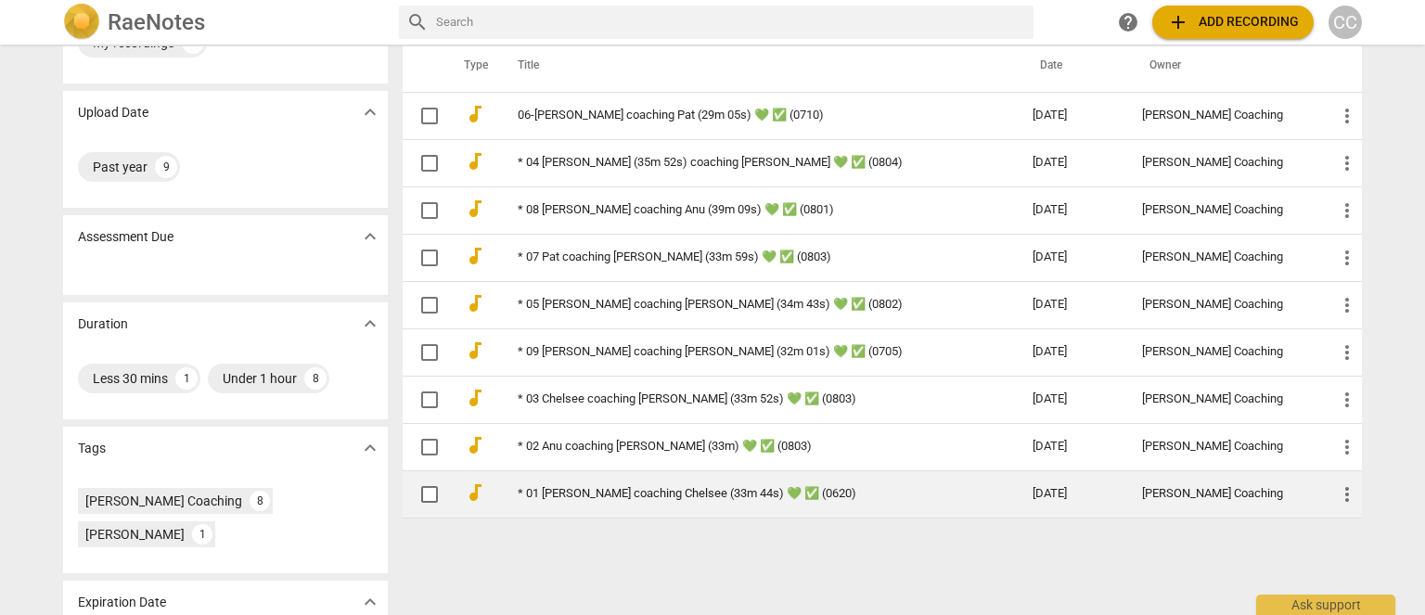
click at [552, 487] on link "* 01 Amy coaching Chelsee (33m 44s) 💚 ✅ (0620)" at bounding box center [742, 494] width 448 height 14
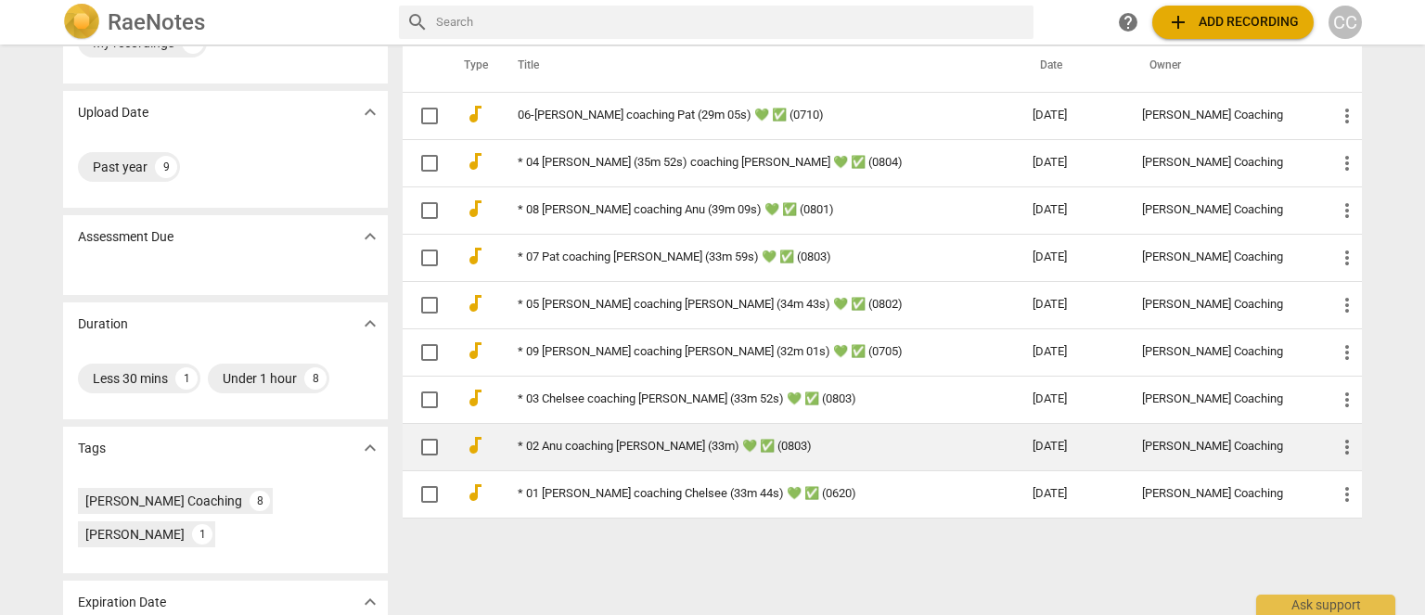
click at [553, 442] on link "* 02 Anu coaching Sharmin (33m) 💚 ✅ (0803)" at bounding box center [742, 447] width 448 height 14
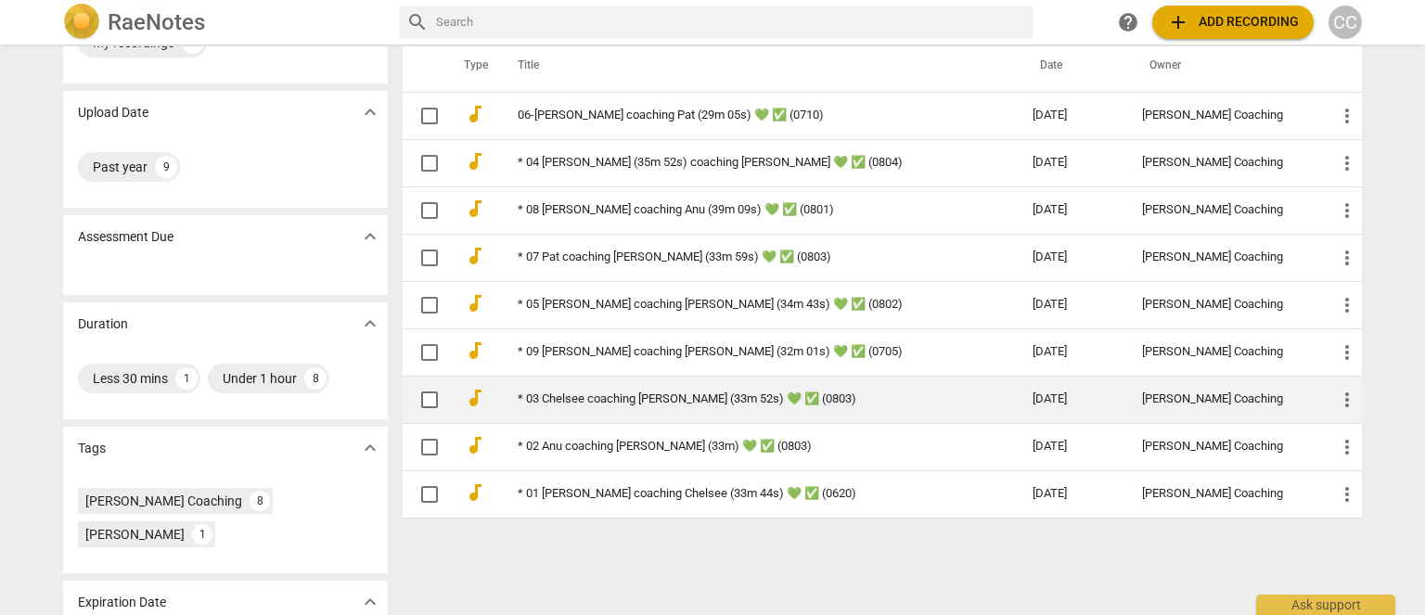
click at [550, 394] on link "* 03 Chelsee coaching Amy (33m 52s) 💚 ✅ (0803)" at bounding box center [742, 400] width 448 height 14
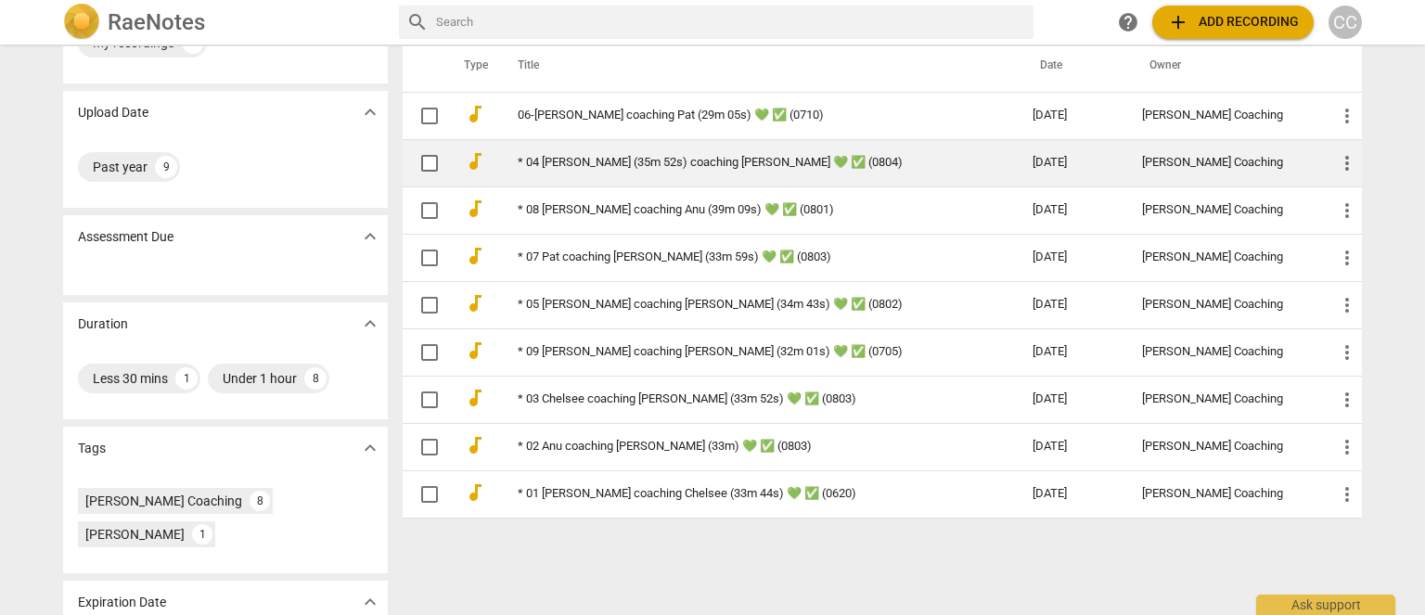
click at [546, 156] on link "* 04 Pat Cooper (35m 52s) coaching Bob 💚 ✅ (0804)" at bounding box center [742, 163] width 448 height 14
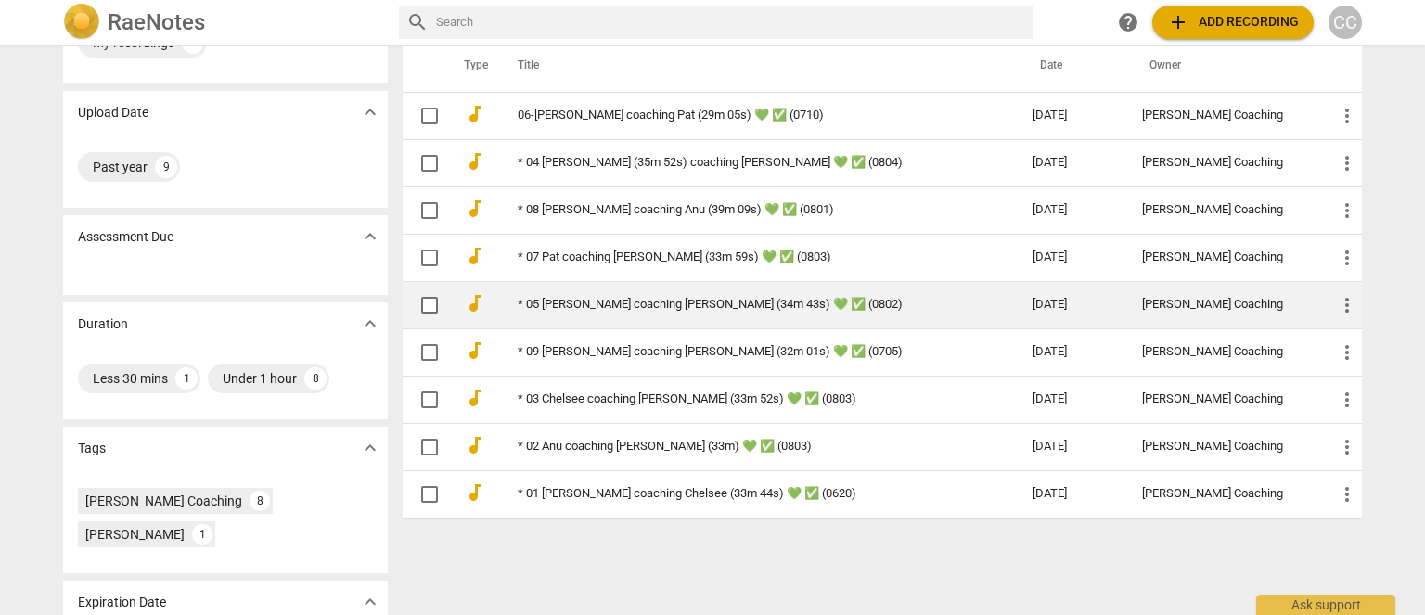
click at [560, 300] on link "* 05 Nicole coaching Sophie (34m 43s) 💚 ✅ (0802)" at bounding box center [742, 305] width 448 height 14
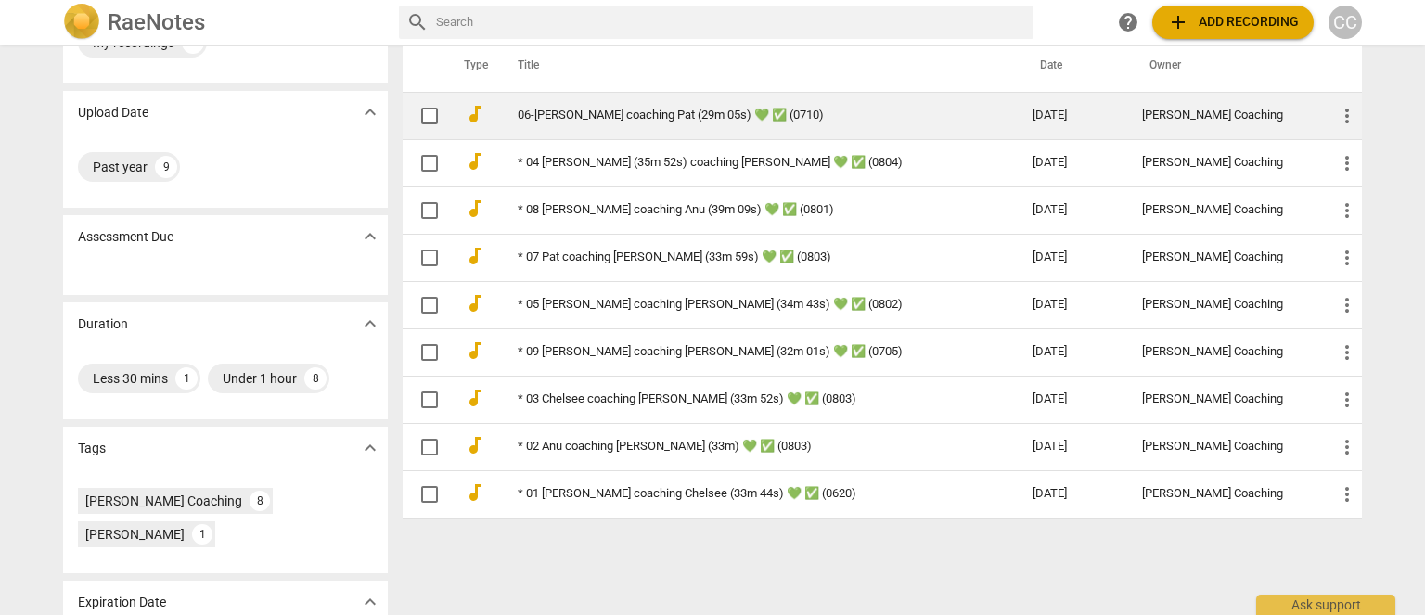
click at [538, 114] on link "06-[PERSON_NAME] coaching Pat (29m 05s) 💚 ✅ (0710)" at bounding box center [742, 116] width 448 height 14
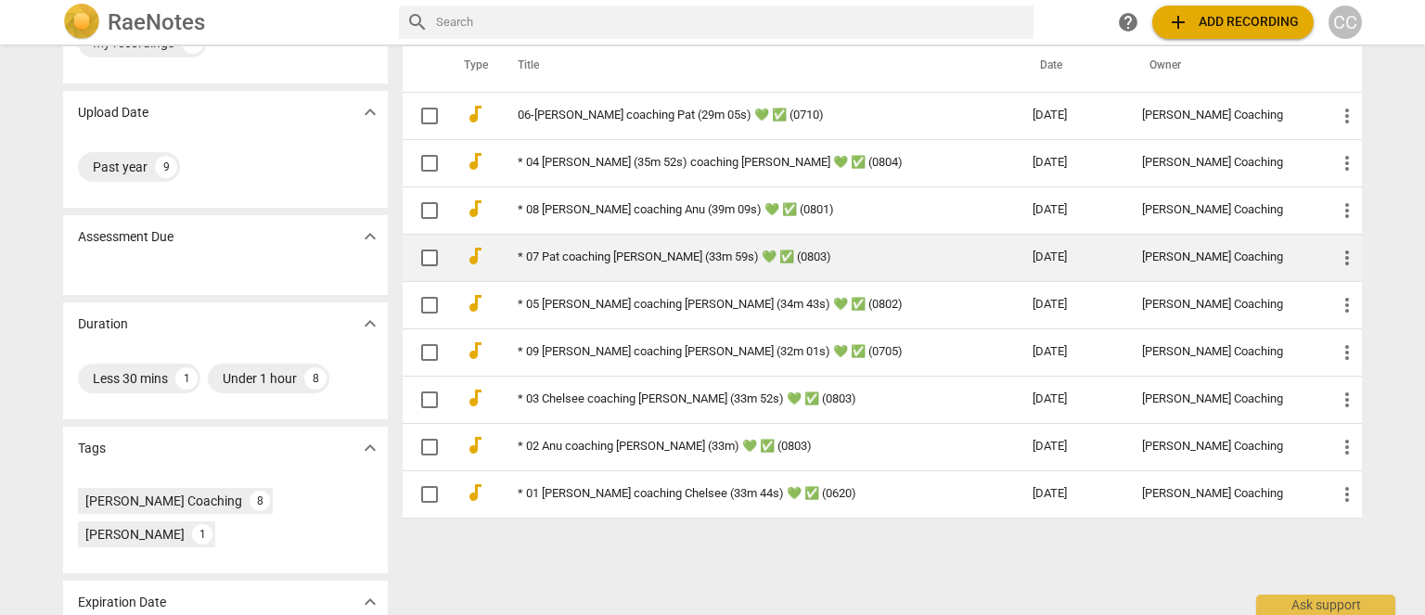
click at [547, 253] on link "* 07 Pat coaching Drew (33m 59s) 💚 ✅ (0803)" at bounding box center [742, 258] width 448 height 14
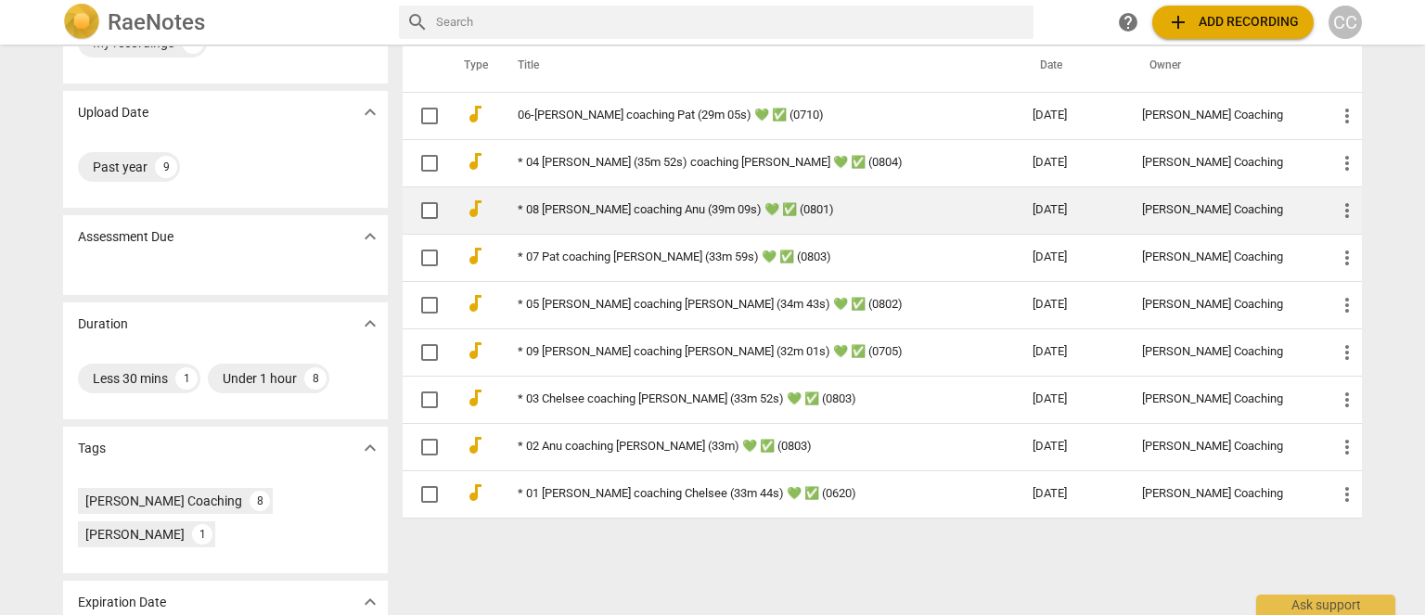
click at [564, 205] on link "* 08 Sharmin coaching Anu (39m 09s) 💚 ✅ (0801)" at bounding box center [742, 210] width 448 height 14
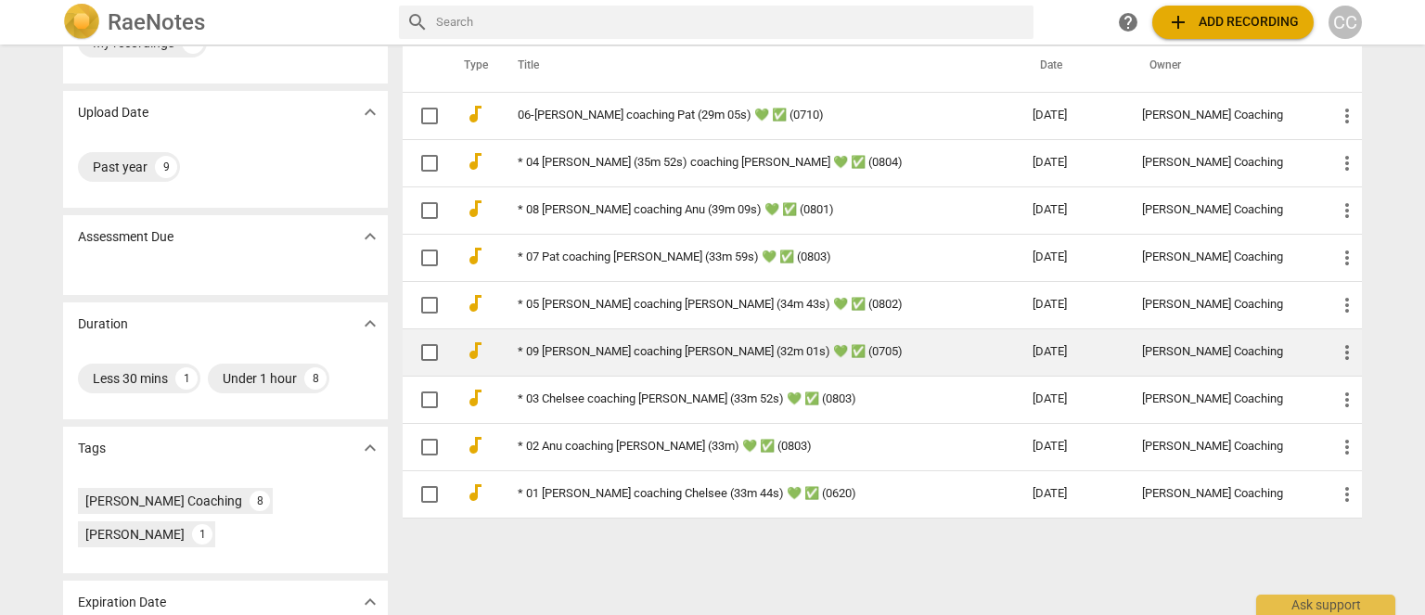
click at [561, 342] on td "* 09 Sophie coaching Nicole (32m 01s) 💚 ✅ (0705)" at bounding box center [757, 352] width 522 height 47
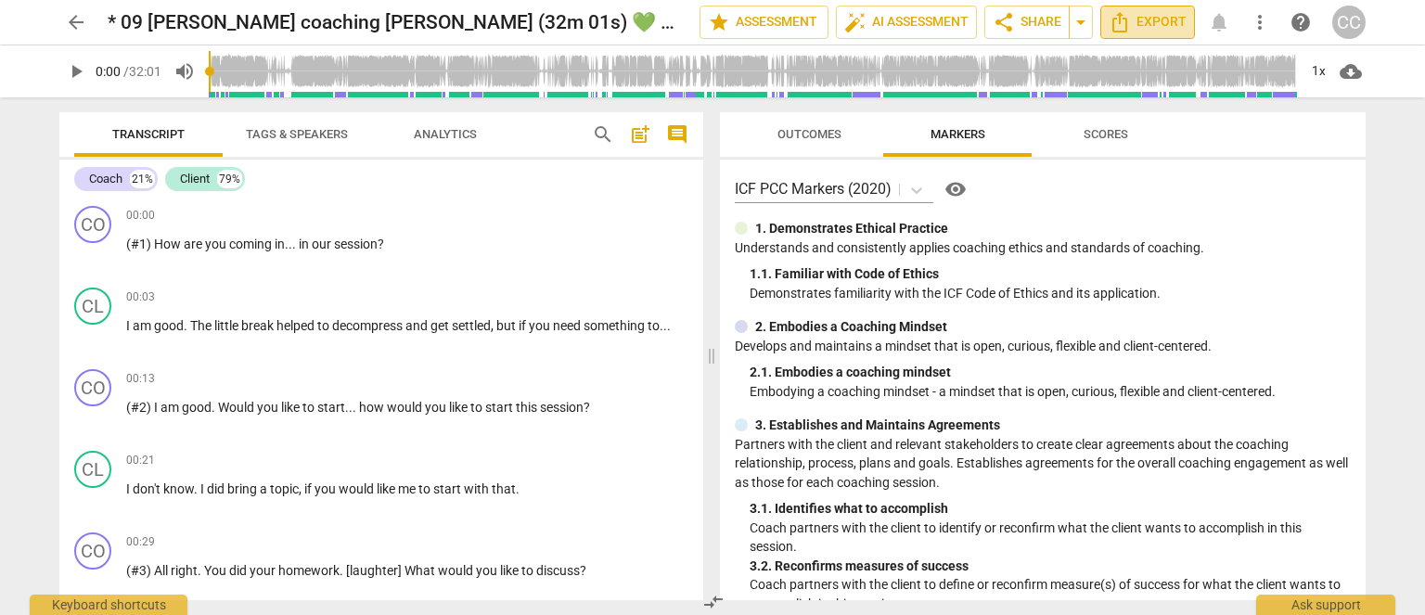
click at [1132, 20] on span "Export" at bounding box center [1148, 22] width 78 height 22
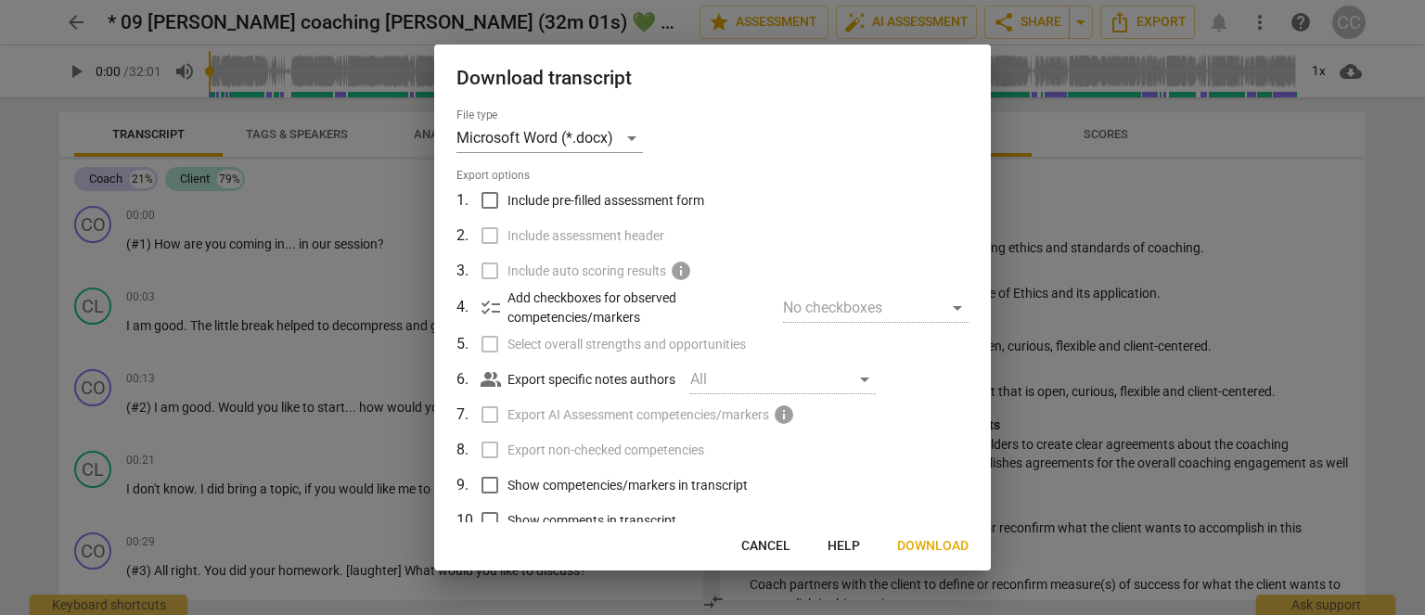
click at [941, 555] on span "Download" at bounding box center [932, 546] width 71 height 19
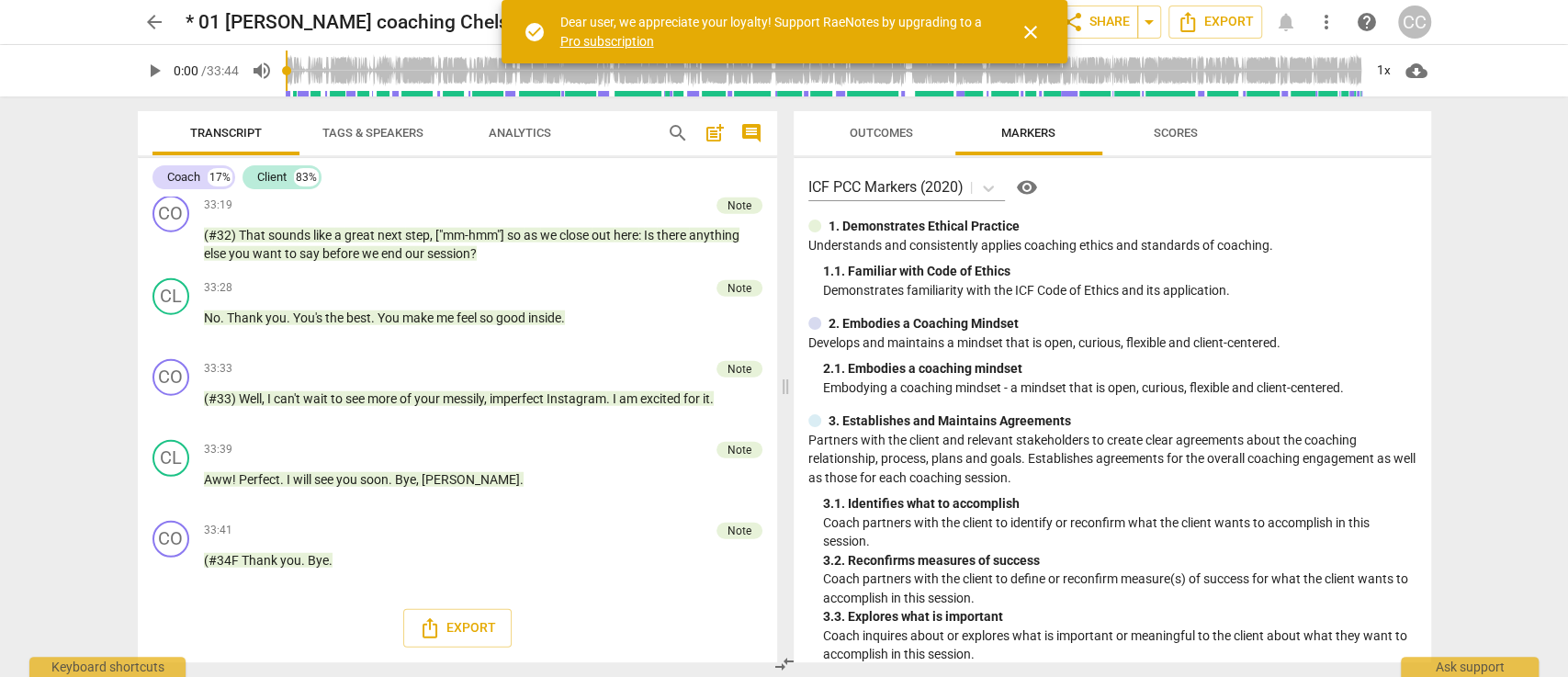
scroll to position [7939, 0]
click at [872, 128] on span "Outcomes" at bounding box center [881, 133] width 63 height 14
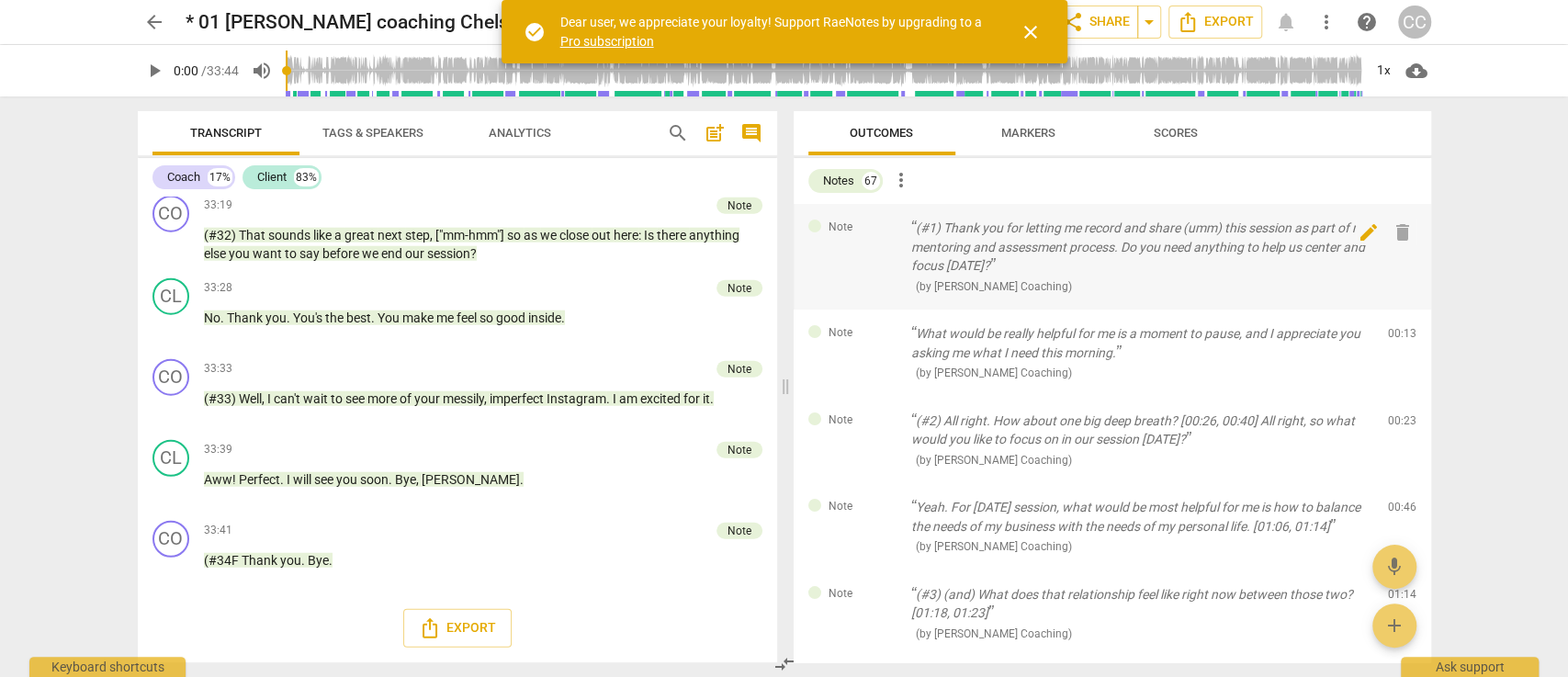
click at [1398, 232] on span "delete" at bounding box center [1403, 233] width 22 height 22
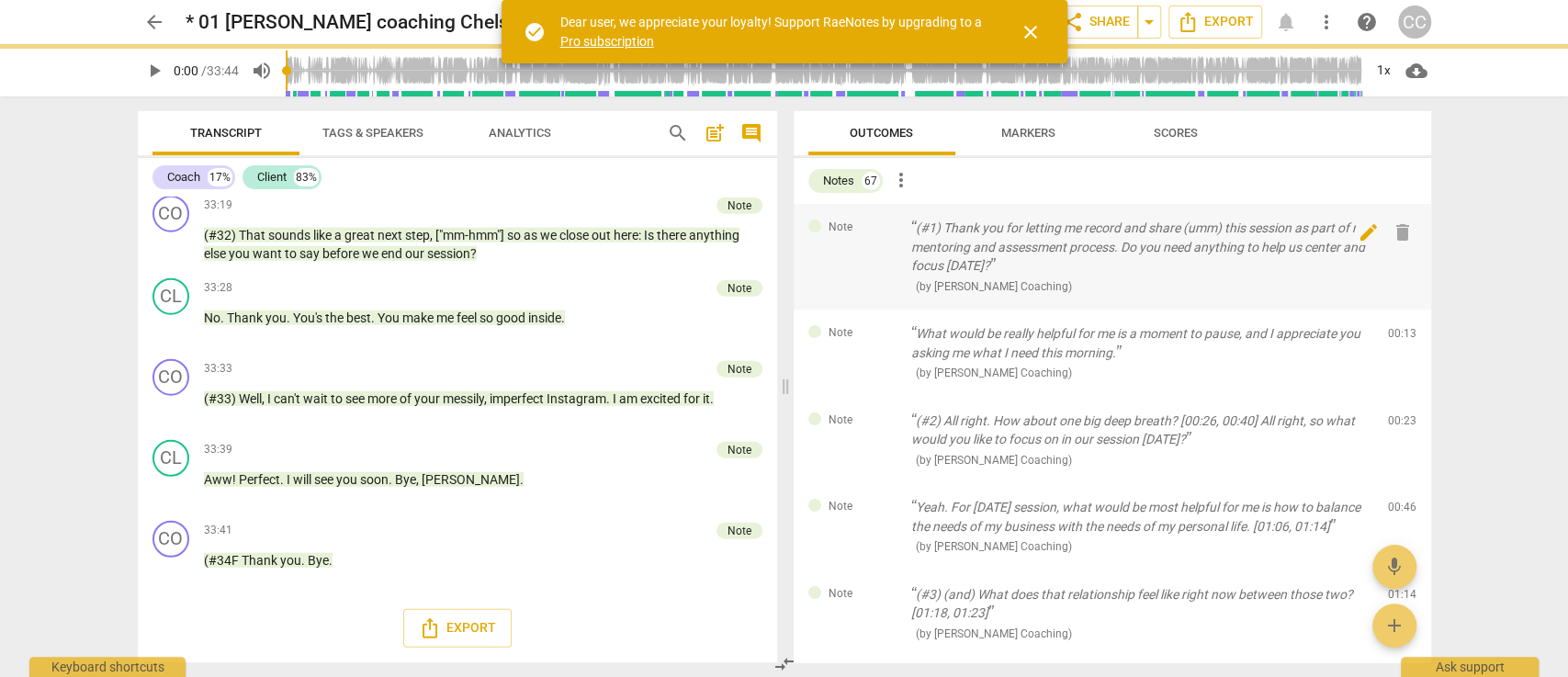
click at [1398, 310] on div "Note What would be really helpful for me is a moment to pause, and I appreciate…" at bounding box center [1113, 353] width 637 height 87
click at [1398, 327] on span "delete" at bounding box center [1403, 338] width 22 height 22
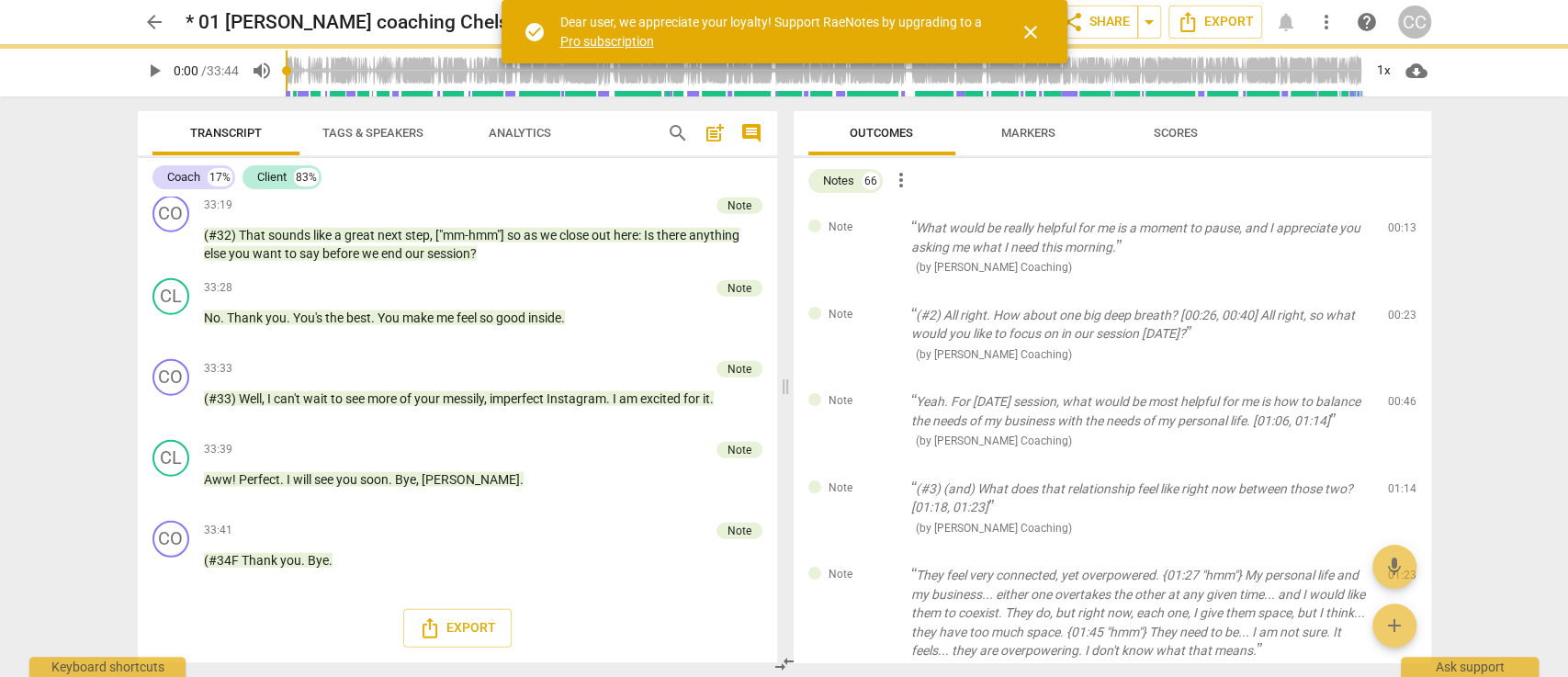
click at [1398, 232] on span "delete" at bounding box center [1403, 233] width 22 height 22
click at [1398, 291] on div "Note (#2) All right. How about one big deep breath? [00:26, 00:40] All right, s…" at bounding box center [1113, 335] width 637 height 87
click at [1398, 308] on span "delete" at bounding box center [1403, 319] width 22 height 22
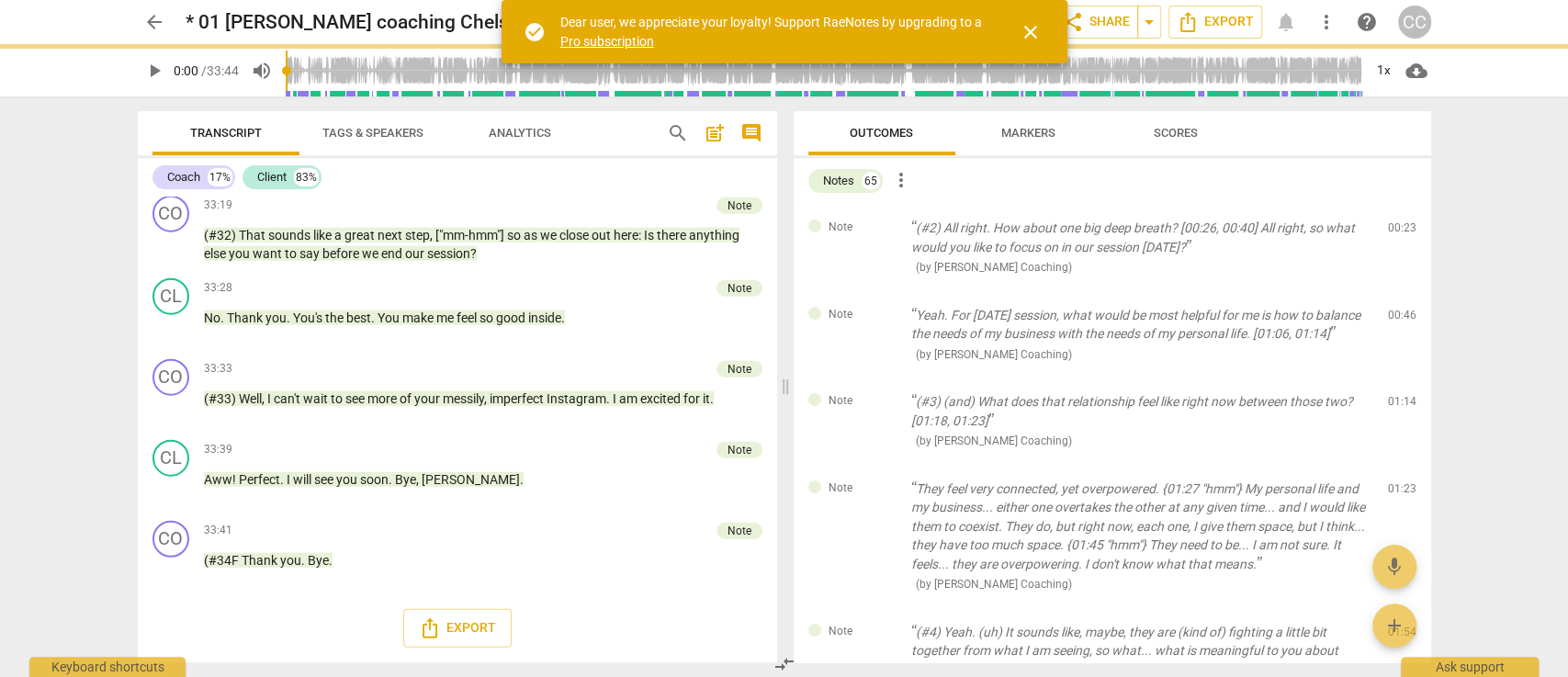
click at [1398, 232] on span "delete" at bounding box center [1403, 233] width 22 height 22
click at [1398, 291] on div "Note Yeah. For today's session, what would be most helpful for me is how to bal…" at bounding box center [1113, 335] width 637 height 87
click at [1398, 308] on span "delete" at bounding box center [1403, 319] width 22 height 22
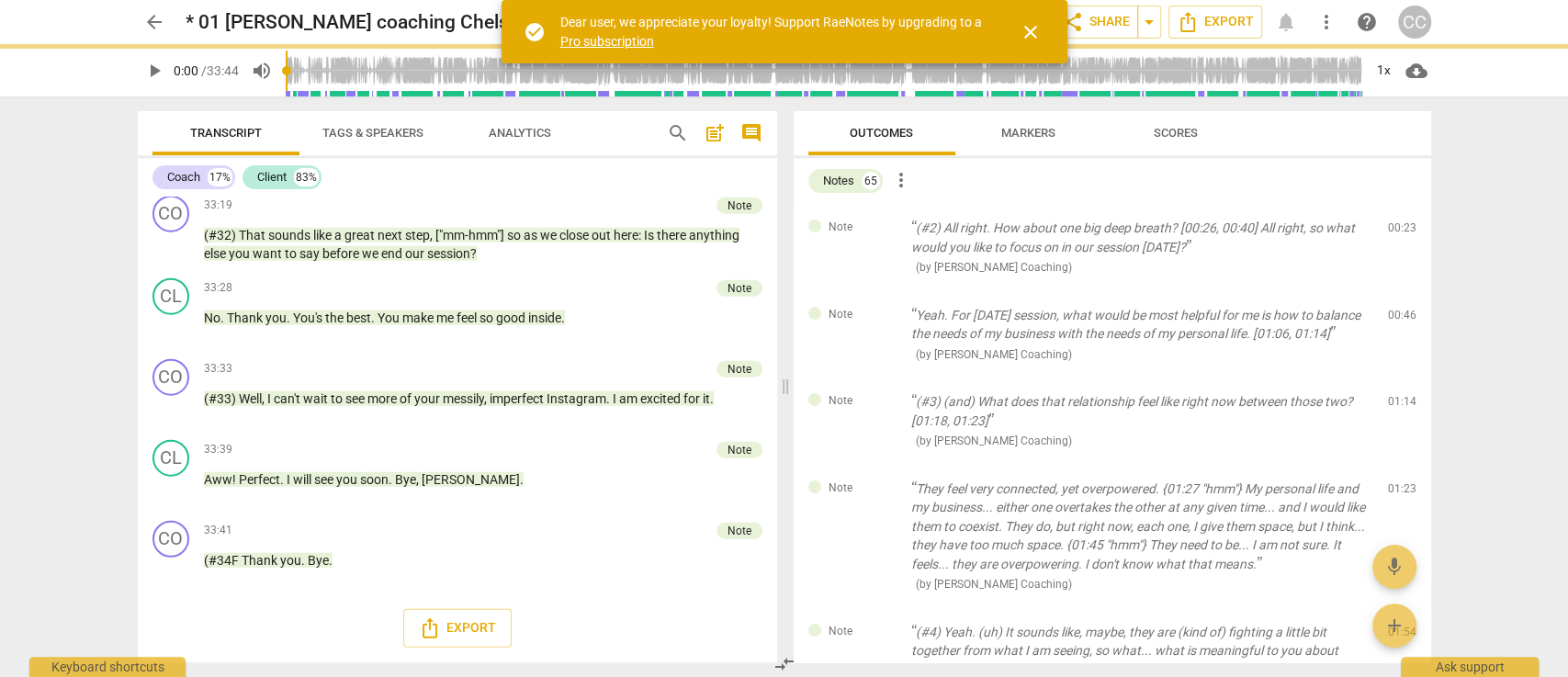
click at [1398, 308] on span "delete" at bounding box center [1403, 319] width 22 height 22
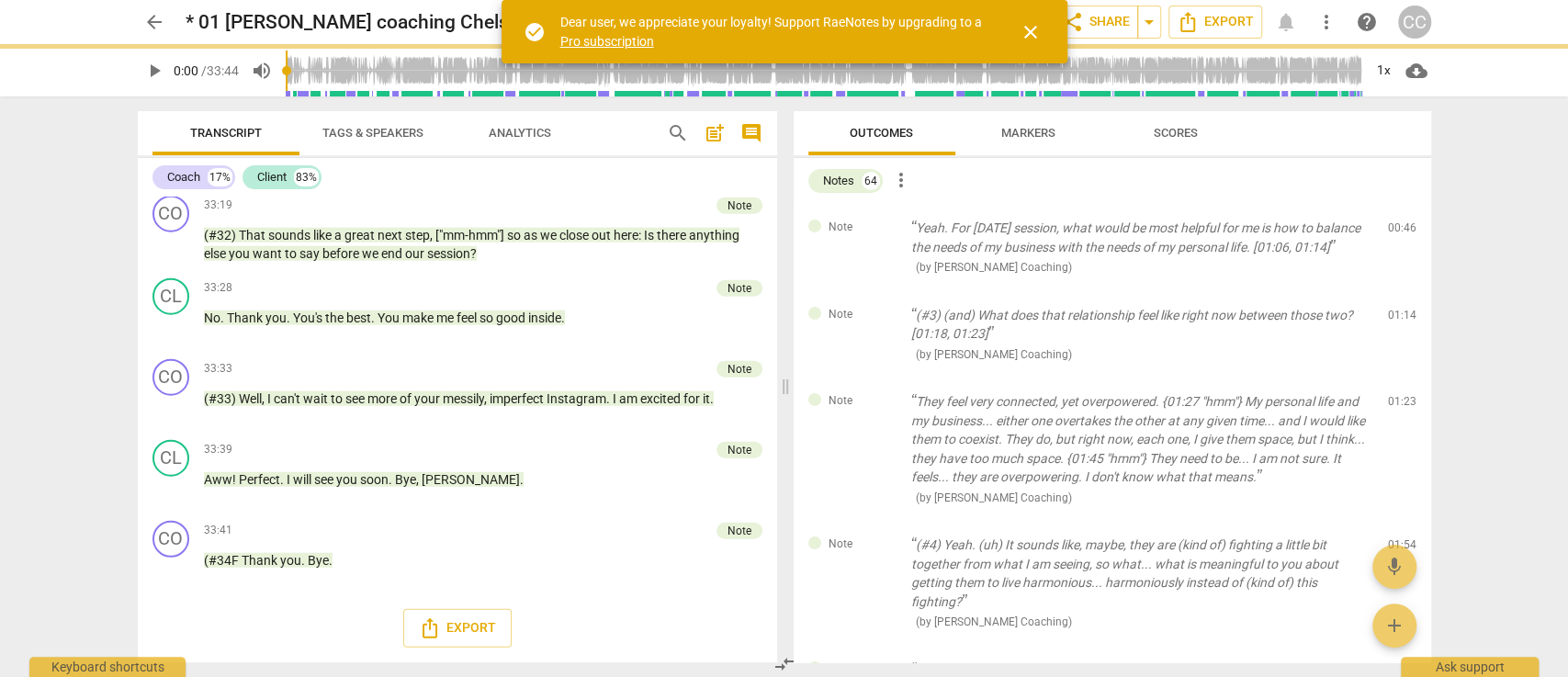
click at [1398, 232] on span "delete" at bounding box center [1403, 233] width 22 height 22
click at [1398, 291] on div "Note (#3) (and) What does that relationship feel like right now between those t…" at bounding box center [1113, 335] width 637 height 87
click at [1398, 308] on span "delete" at bounding box center [1403, 319] width 22 height 22
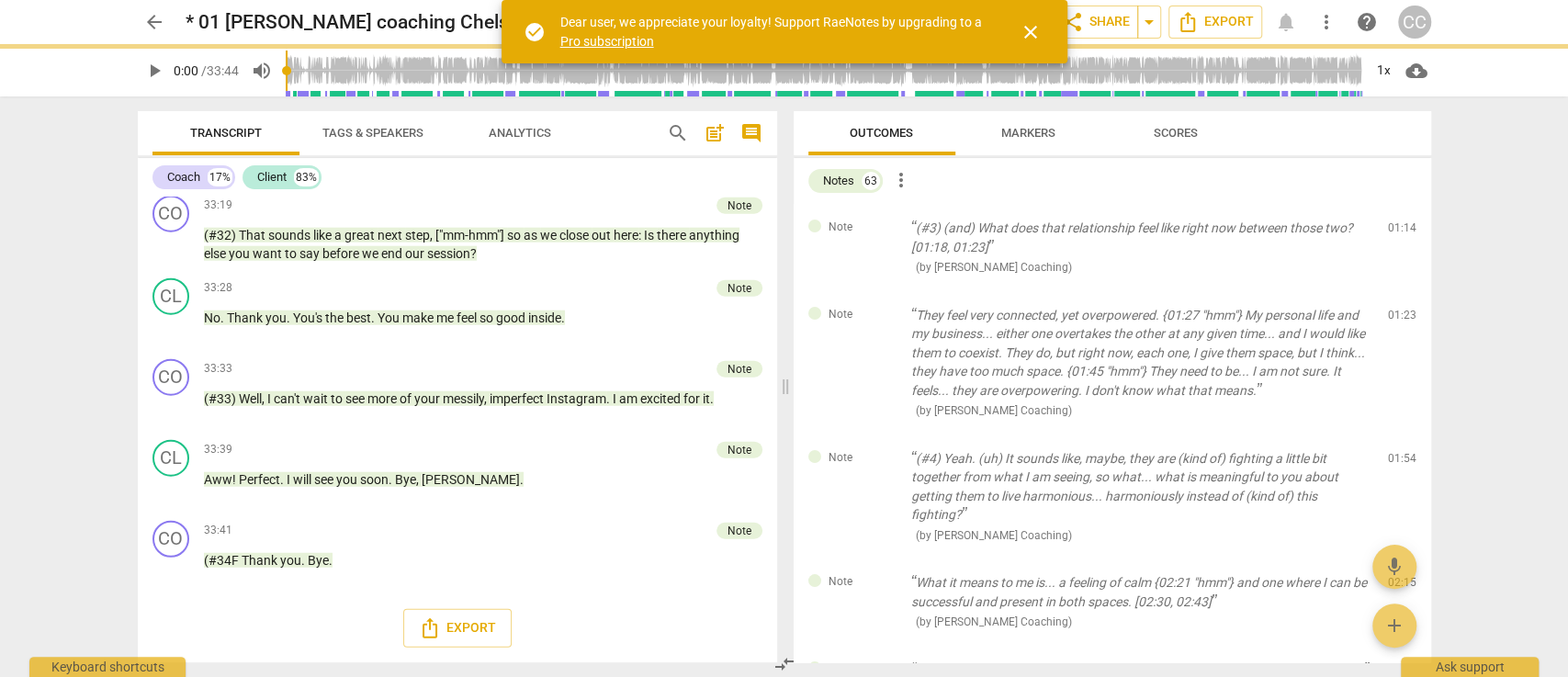
scroll to position [7931, 0]
click at [1398, 232] on span "delete" at bounding box center [1403, 233] width 22 height 22
click at [1398, 291] on div "Note They feel very connected, yet overpowered. {01:27 "hmm"} My personal life …" at bounding box center [1113, 362] width 637 height 144
click at [1398, 308] on span "delete" at bounding box center [1403, 319] width 22 height 22
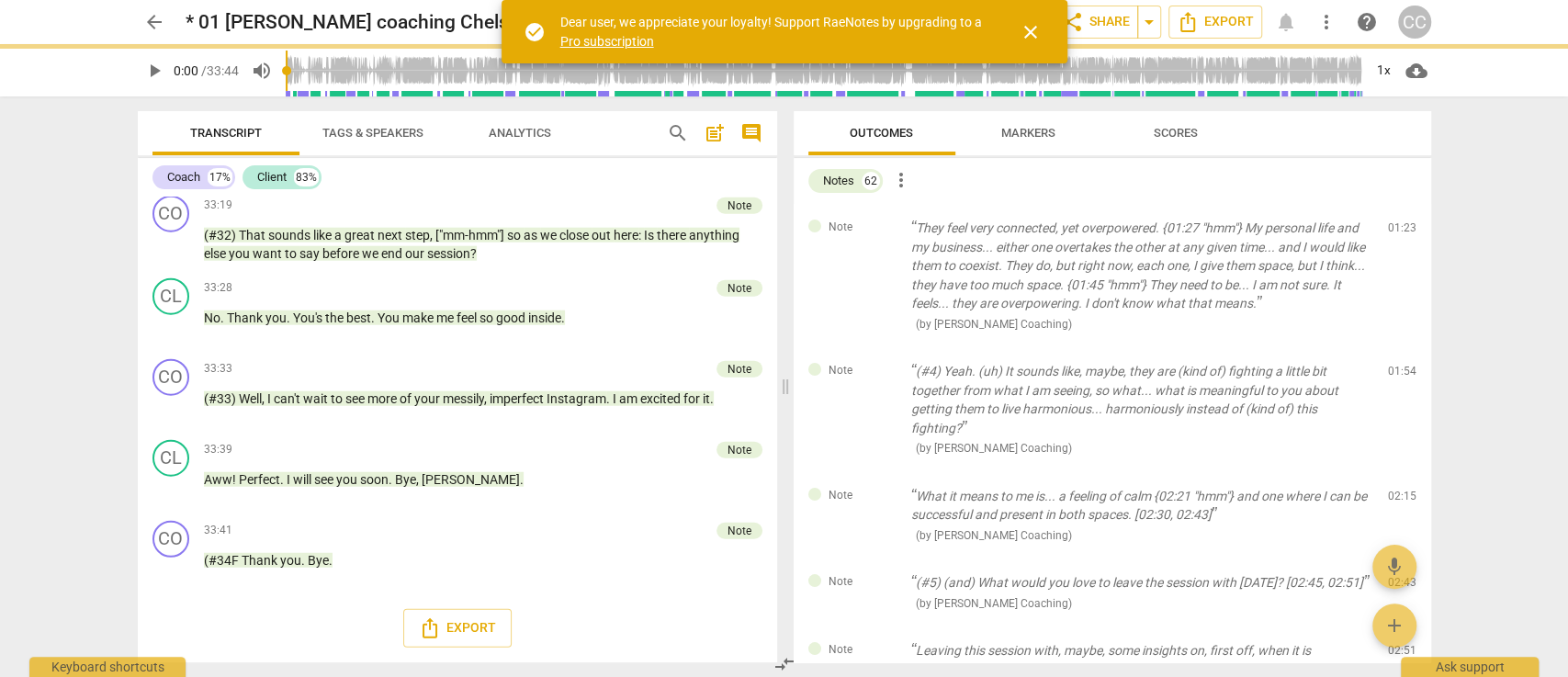
click at [1398, 232] on span "delete" at bounding box center [1403, 233] width 22 height 22
click at [1398, 347] on div "Note (#4) Yeah. (uh) It sounds like, maybe, they are (kind of) fighting a littl…" at bounding box center [1113, 410] width 637 height 125
click at [1398, 364] on span "delete" at bounding box center [1403, 375] width 22 height 22
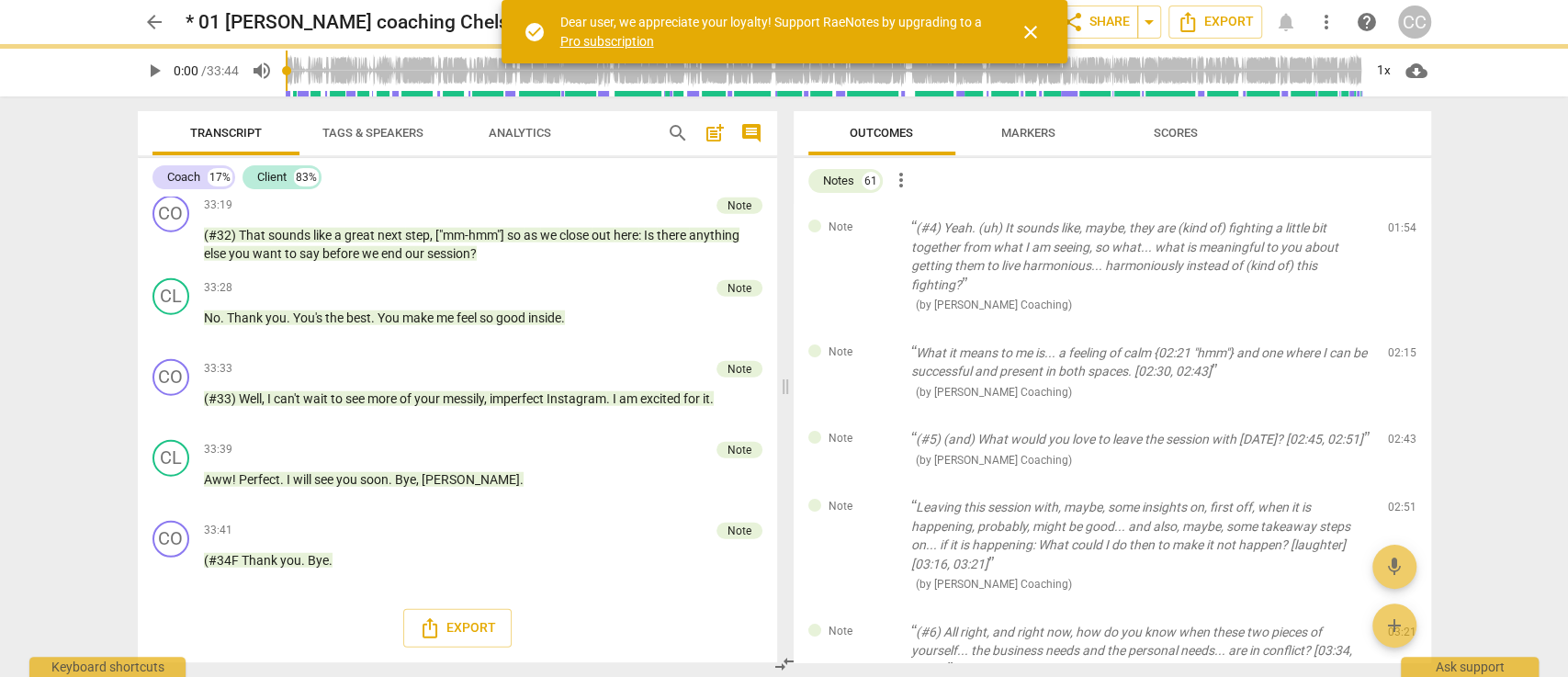
click at [1398, 232] on span "delete" at bounding box center [1403, 233] width 22 height 22
click at [1398, 329] on div "Note What it means to me is... a feeling of calm {02:21 "hmm"} and one where I …" at bounding box center [1113, 372] width 637 height 87
click at [1398, 345] on span "delete" at bounding box center [1403, 356] width 22 height 22
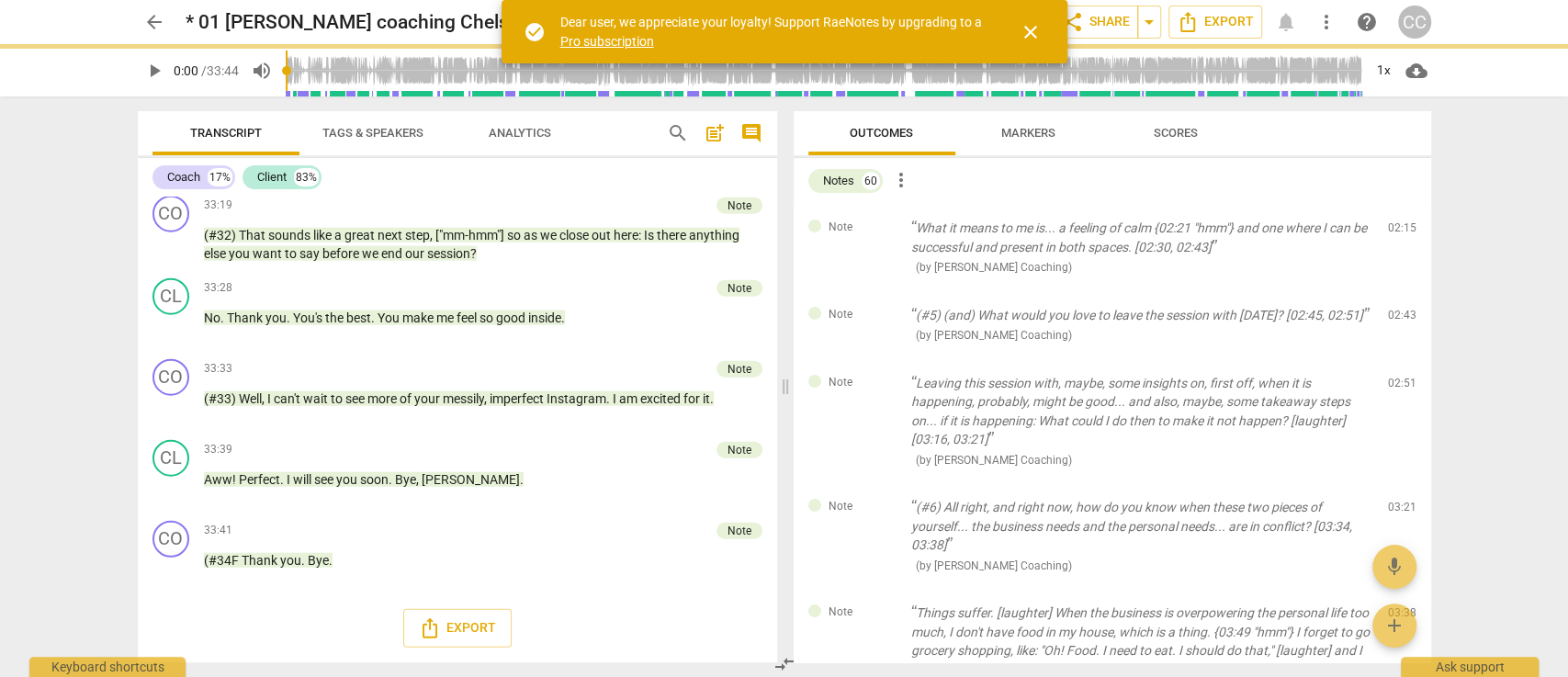
click at [1398, 232] on span "delete" at bounding box center [1403, 233] width 22 height 22
click at [1398, 291] on div "Note (#5) (and) What would you love to leave the session with today? [02:45, 02…" at bounding box center [1113, 325] width 637 height 68
click at [1398, 308] on span "delete" at bounding box center [1403, 319] width 22 height 22
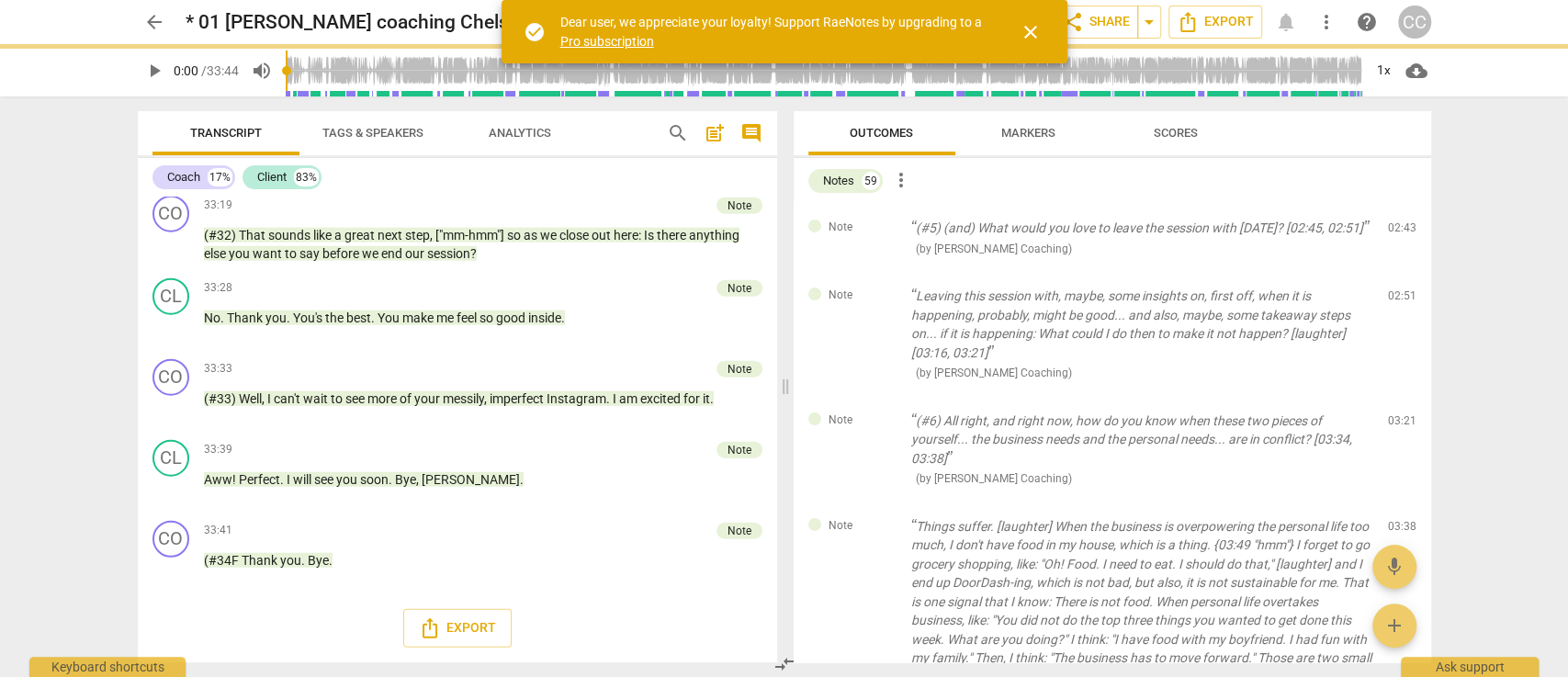
scroll to position [7926, 0]
click at [1398, 232] on span "delete" at bounding box center [1403, 233] width 22 height 22
click at [1398, 272] on div "Note Leaving this session with, maybe, some insights on, first off, when it is …" at bounding box center [1113, 335] width 637 height 125
click at [1398, 289] on span "delete" at bounding box center [1403, 300] width 22 height 22
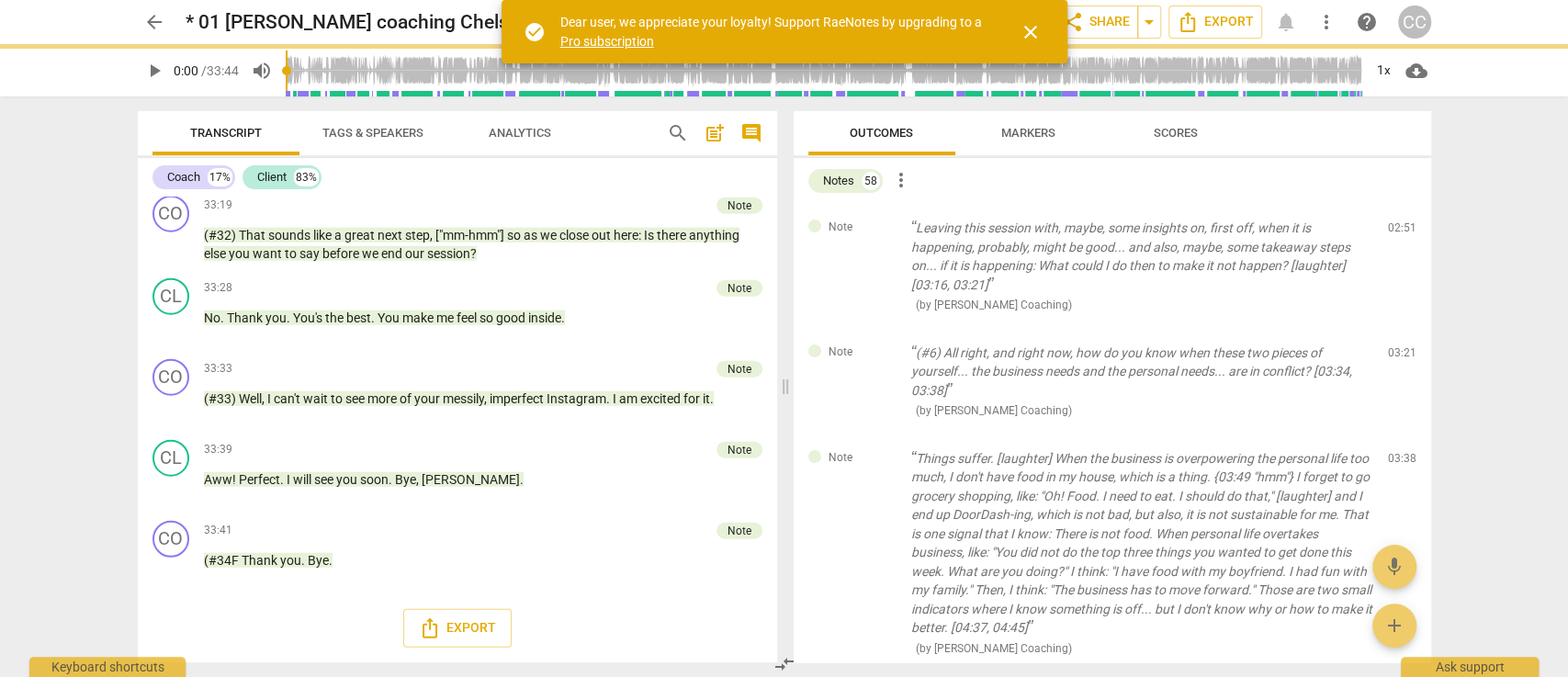
click at [1398, 232] on span "delete" at bounding box center [1403, 233] width 22 height 22
click at [1398, 329] on div "Note (#6) All right, and right now, how do you know when these two pieces of yo…" at bounding box center [1113, 381] width 637 height 106
click at [1398, 345] on span "delete" at bounding box center [1403, 356] width 22 height 22
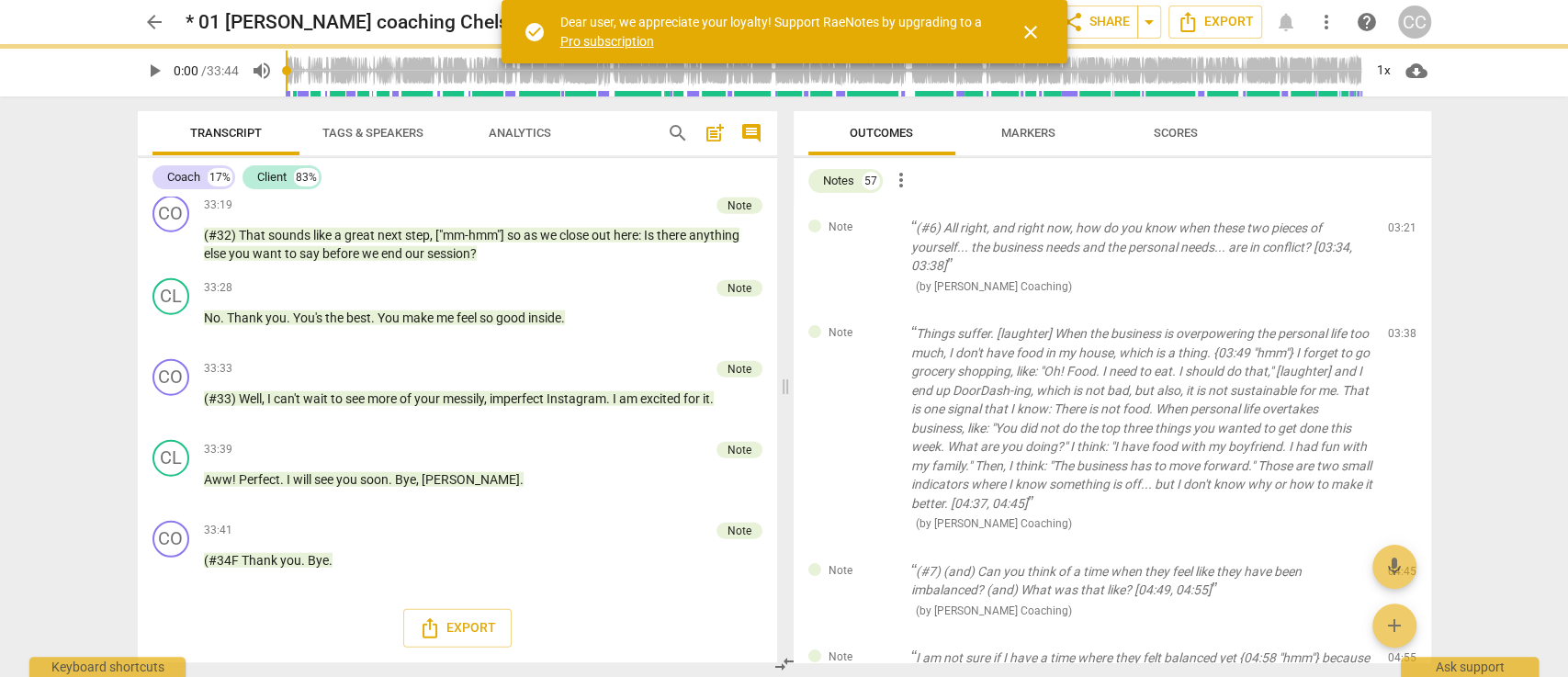
click at [1398, 232] on span "delete" at bounding box center [1403, 233] width 22 height 22
click at [1398, 310] on div "Note Things suffer. [laughter] When the business is overpowering the personal l…" at bounding box center [1113, 429] width 637 height 238
click at [1398, 327] on span "delete" at bounding box center [1403, 338] width 22 height 22
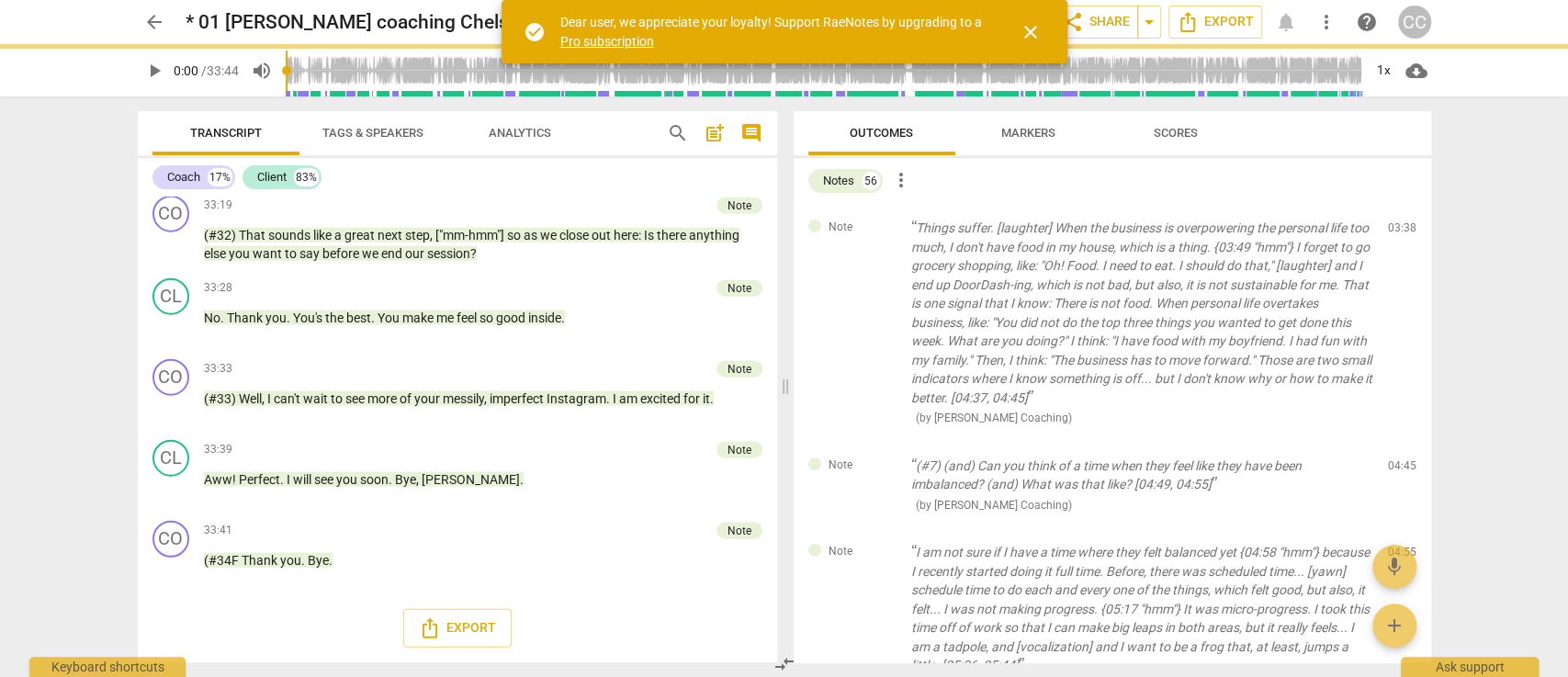
click at [1398, 232] on span "delete" at bounding box center [1403, 233] width 22 height 22
click at [1398, 441] on div "Note (#7) (and) Can you think of a time when they feel like they have been imba…" at bounding box center [1113, 485] width 637 height 87
click at [1398, 458] on span "delete" at bounding box center [1403, 469] width 22 height 22
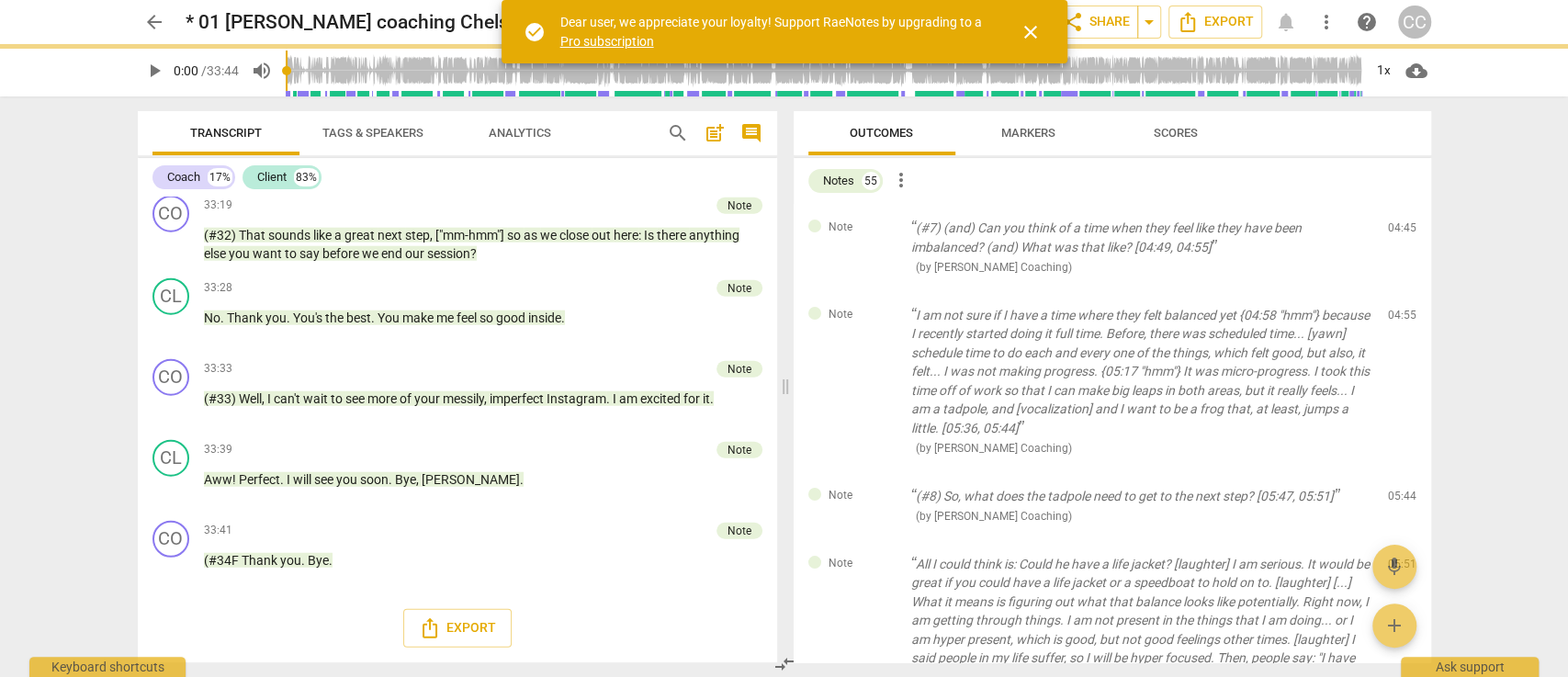
click at [1398, 232] on span "delete" at bounding box center [1403, 233] width 22 height 22
click at [1398, 291] on div "Note I am not sure if I have a time where they felt balanced yet {04:58 "hmm"} …" at bounding box center [1113, 381] width 637 height 181
click at [1398, 308] on span "delete" at bounding box center [1403, 319] width 22 height 22
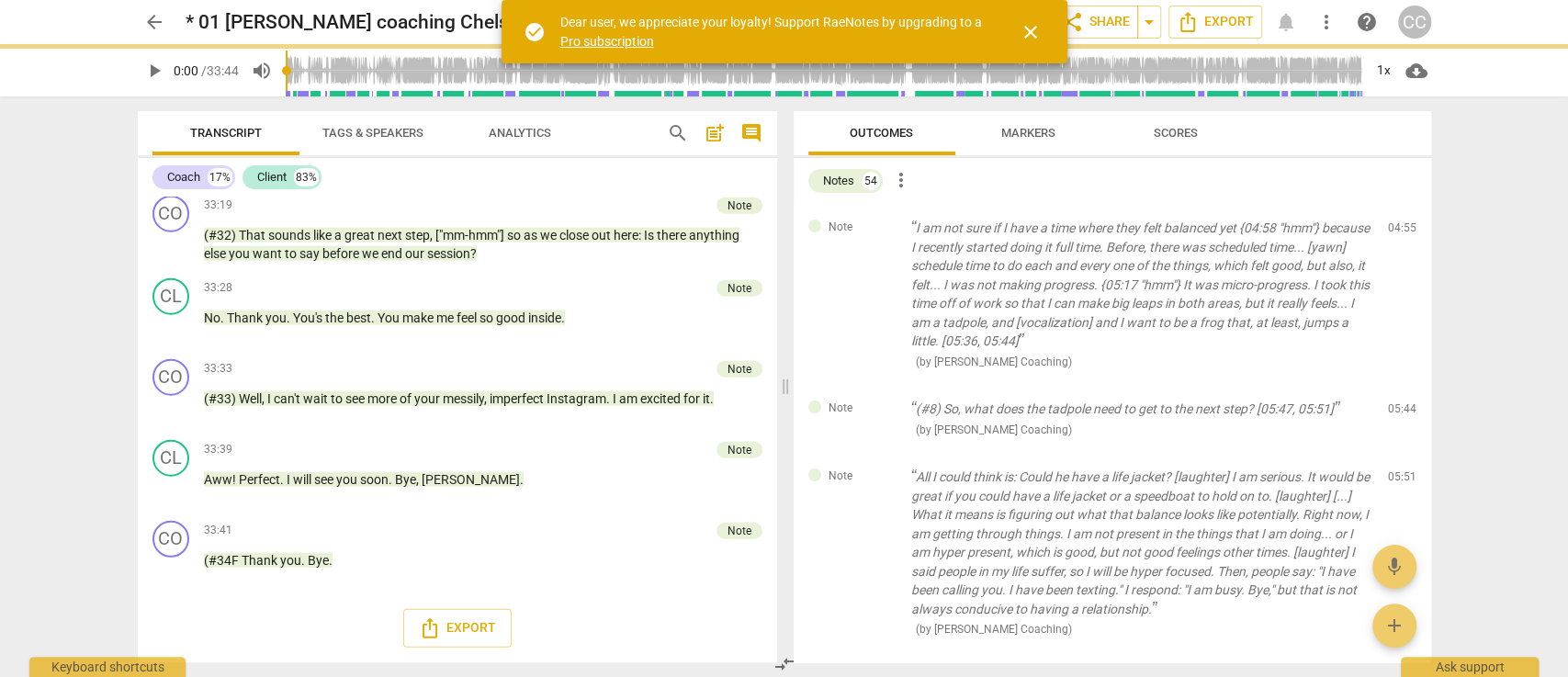
click at [1398, 402] on span "delete" at bounding box center [1403, 413] width 22 height 22
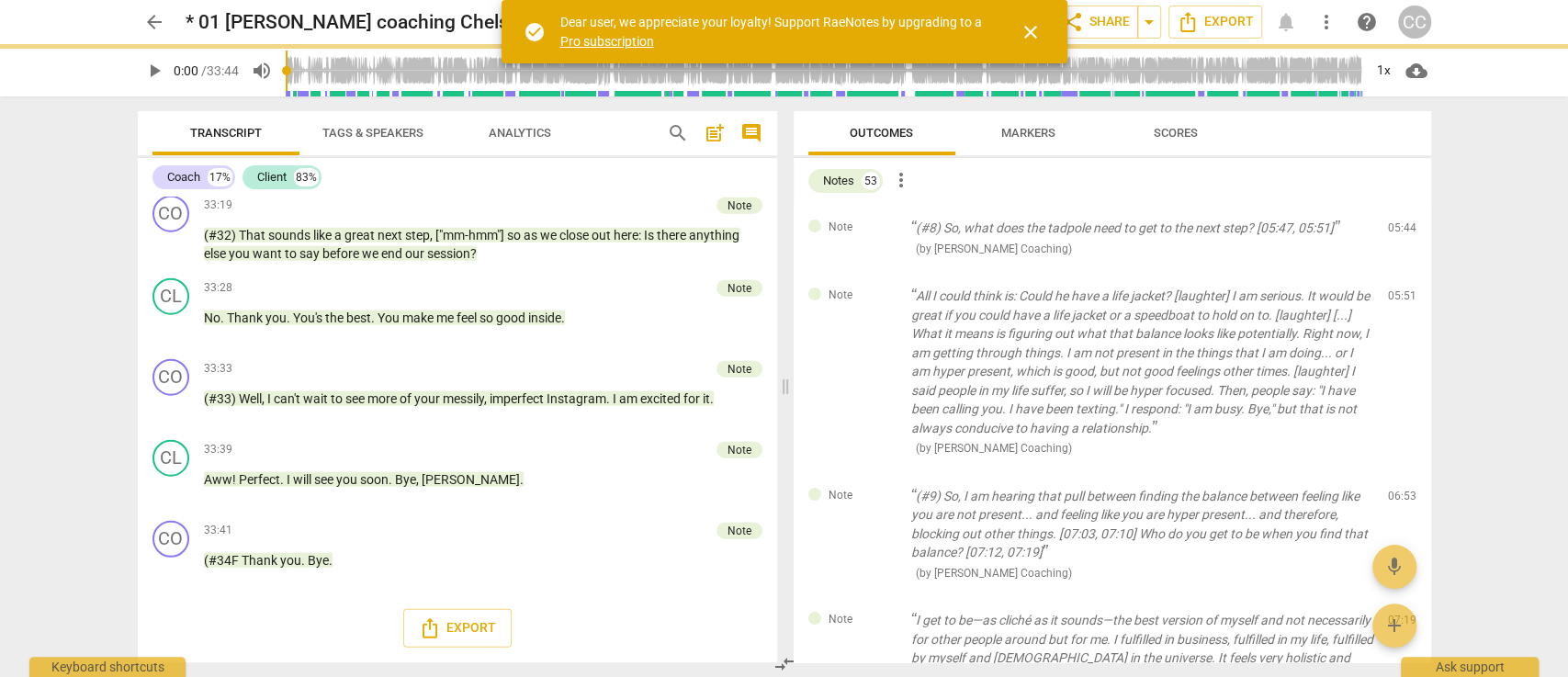
click at [1398, 232] on span "delete" at bounding box center [1403, 233] width 22 height 22
click at [1398, 272] on div "Note All I could think is: Could he have a life jacket? [laughter] I am serious…" at bounding box center [1113, 372] width 637 height 200
click at [1398, 289] on span "delete" at bounding box center [1403, 300] width 22 height 22
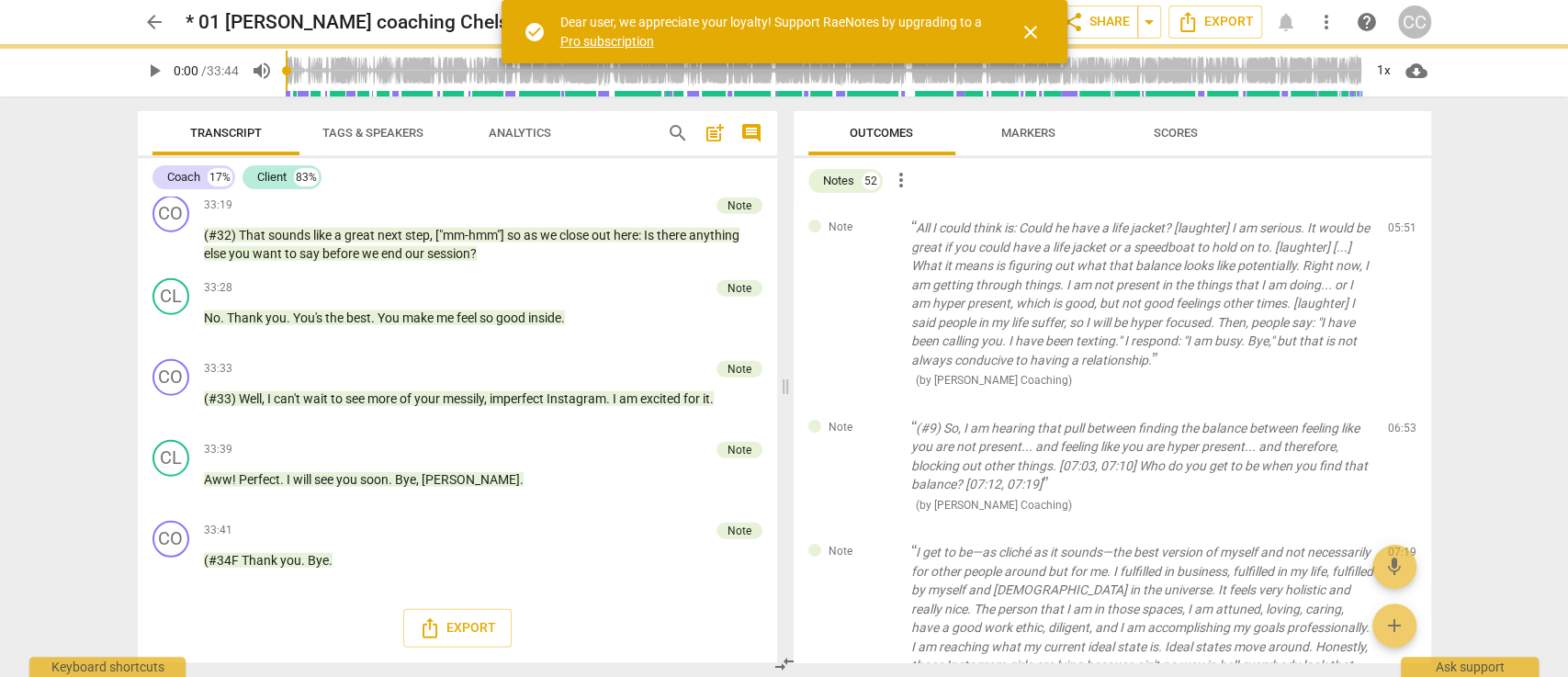
click at [1398, 232] on span "delete" at bounding box center [1403, 233] width 22 height 22
click at [1398, 404] on div "Note (#9) So, I am hearing that pull between finding the balance between feelin…" at bounding box center [1113, 466] width 637 height 125
click at [1398, 421] on span "delete" at bounding box center [1403, 432] width 22 height 22
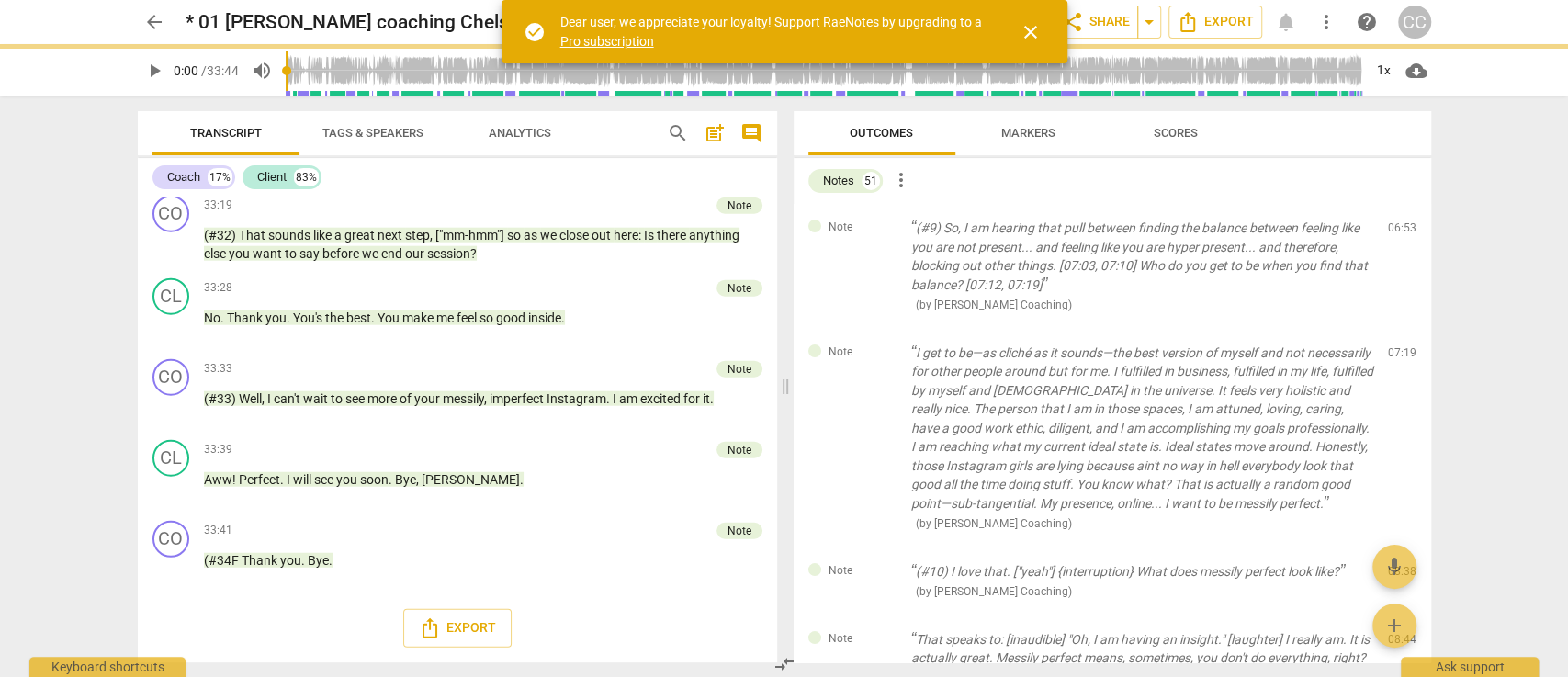
click at [1398, 232] on span "delete" at bounding box center [1403, 233] width 22 height 22
click at [1398, 329] on div "Note I get to be—as cliché as it sounds—the best version of myself and not nece…" at bounding box center [1113, 437] width 637 height 219
click at [1398, 345] on span "delete" at bounding box center [1403, 356] width 22 height 22
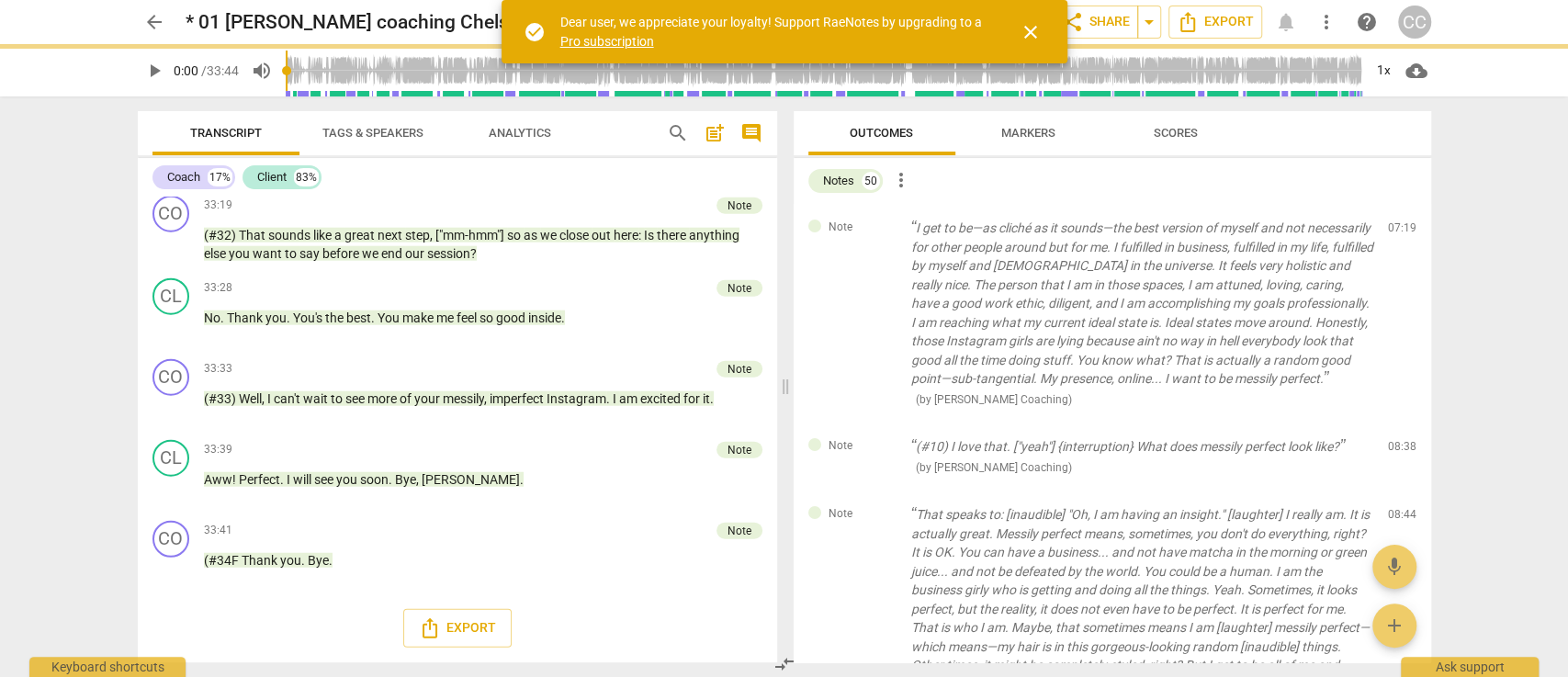
click at [1398, 232] on span "delete" at bounding box center [1403, 233] width 22 height 22
click at [1398, 423] on div "Note (#10) I love that. ["yeah"] {interruption} What does messily perfect look …" at bounding box center [1113, 456] width 637 height 68
click at [1398, 440] on span "delete" at bounding box center [1403, 451] width 22 height 22
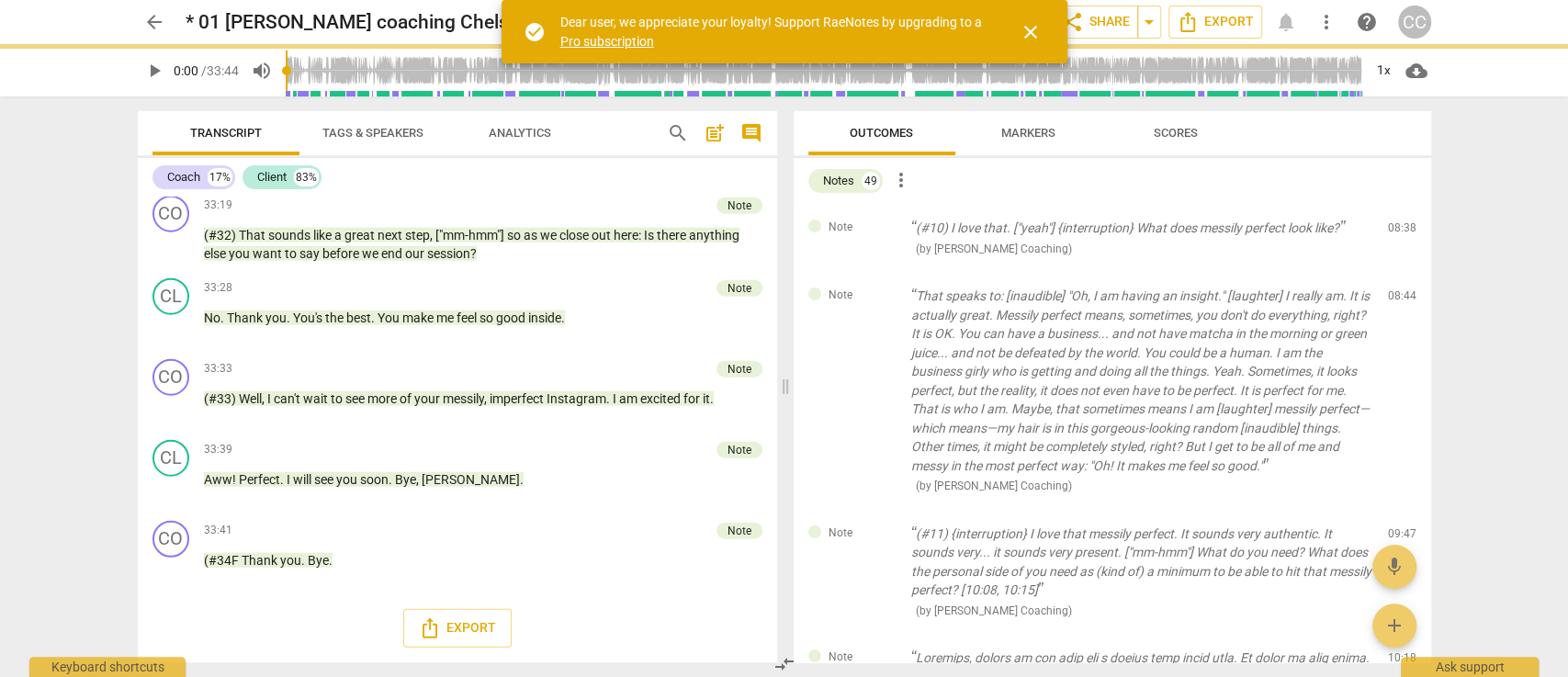
click at [1398, 232] on span "delete" at bounding box center [1403, 233] width 22 height 22
click at [1398, 272] on div "Note That speaks to: [inaudible] "Oh, I am having an insight." [laughter] I rea…" at bounding box center [1113, 391] width 637 height 238
click at [1398, 289] on span "delete" at bounding box center [1403, 300] width 22 height 22
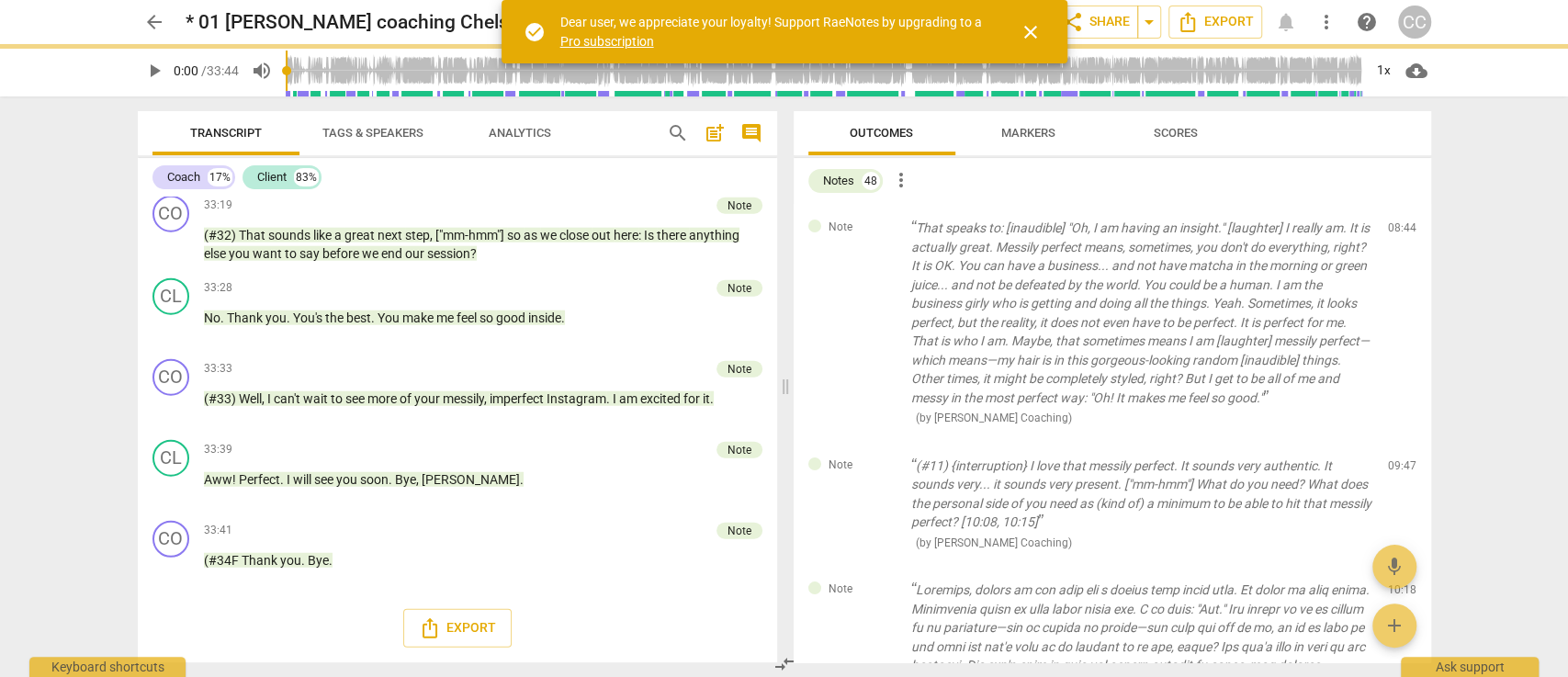
click at [1398, 232] on span "delete" at bounding box center [1403, 233] width 22 height 22
click at [1398, 441] on div "Note (#11) {interruption} I love that messily perfect. It sounds very authentic…" at bounding box center [1113, 504] width 637 height 125
click at [1398, 458] on span "delete" at bounding box center [1403, 469] width 22 height 22
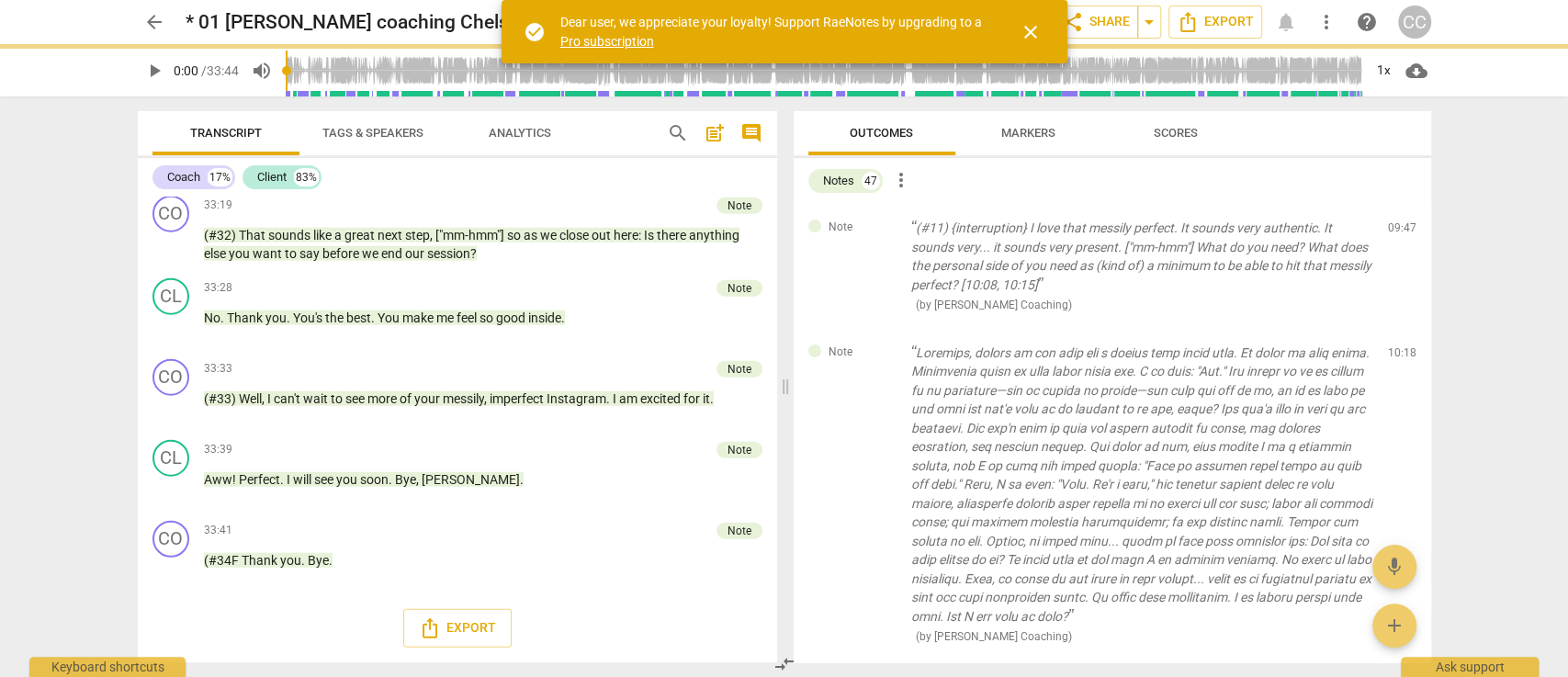
click at [1398, 232] on span "delete" at bounding box center [1403, 233] width 22 height 22
click at [1398, 329] on div "Note ( by Cintron Coaching ) 10:18 edit delete" at bounding box center [1113, 494] width 637 height 332
click at [1398, 345] on span "delete" at bounding box center [1403, 356] width 22 height 22
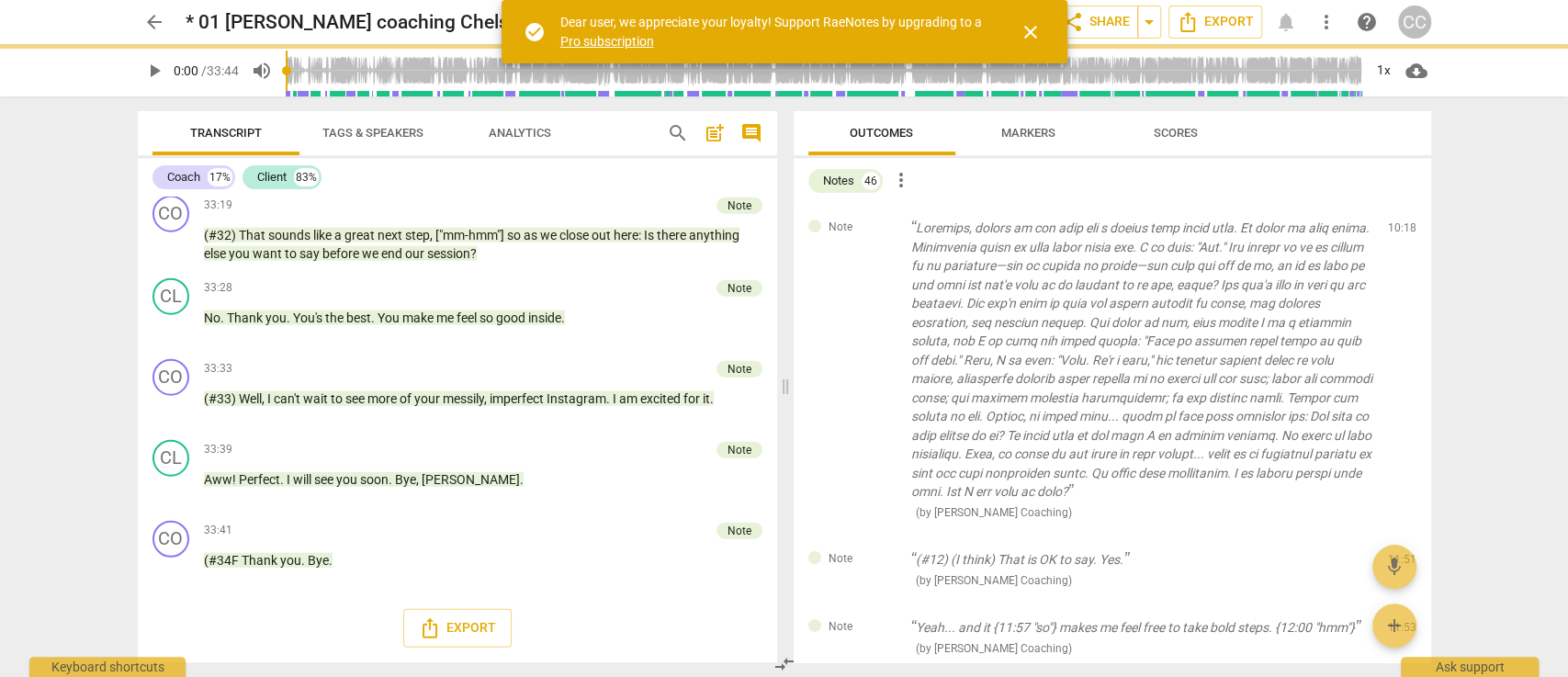
click at [1398, 232] on span "delete" at bounding box center [1403, 233] width 22 height 22
click at [1398, 535] on div "Note (#12) (I think) That is OK to say. Yes. ( by Cintron Coaching ) 11:51 edit…" at bounding box center [1113, 569] width 637 height 68
click at [1398, 553] on span "delete" at bounding box center [1403, 564] width 22 height 22
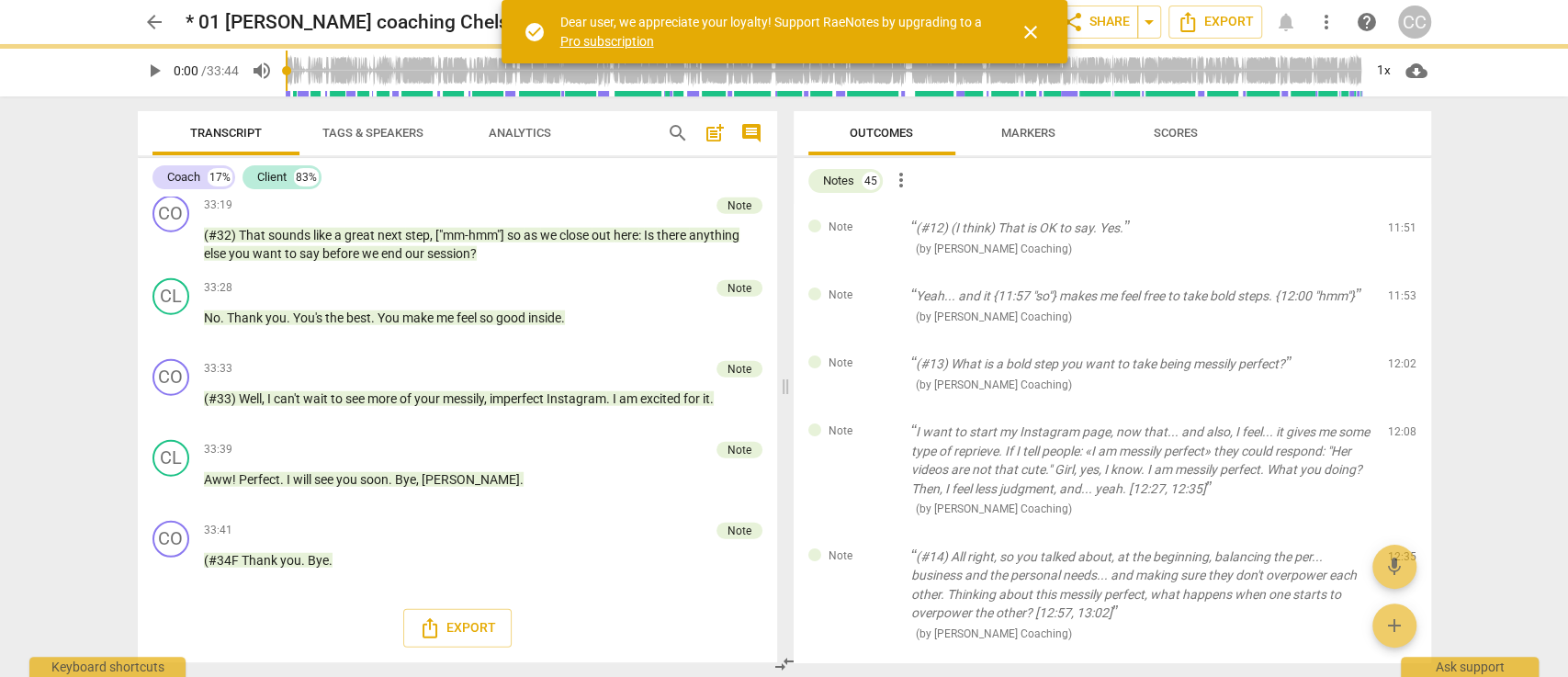
click at [1398, 232] on span "delete" at bounding box center [1403, 233] width 22 height 22
click at [1398, 272] on div "Note Yeah... and it {11:57 "so"} makes me feel free to take bold steps. {12:00 …" at bounding box center [1113, 306] width 637 height 68
click at [1398, 289] on span "delete" at bounding box center [1403, 300] width 22 height 22
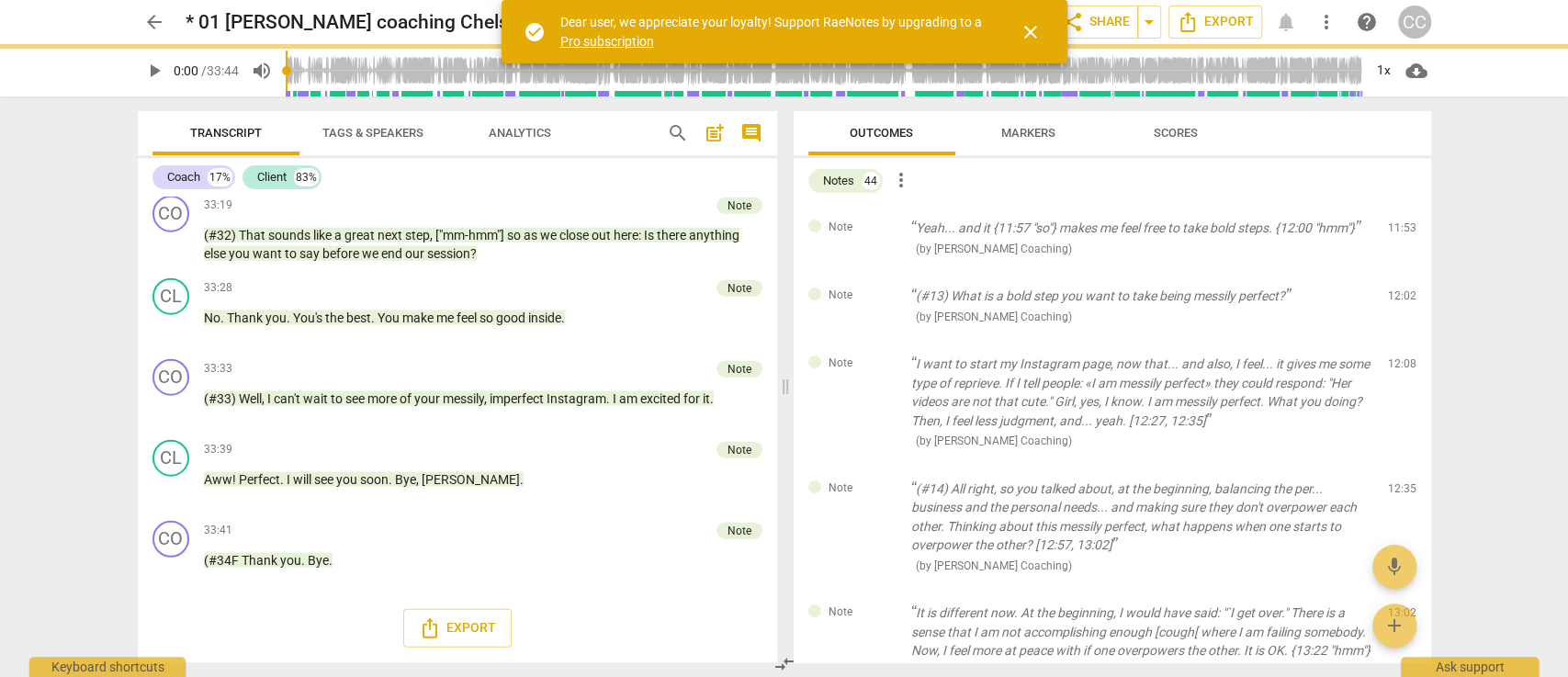
click at [1398, 232] on span "delete" at bounding box center [1403, 233] width 22 height 22
click at [1398, 289] on span "delete" at bounding box center [1403, 300] width 22 height 22
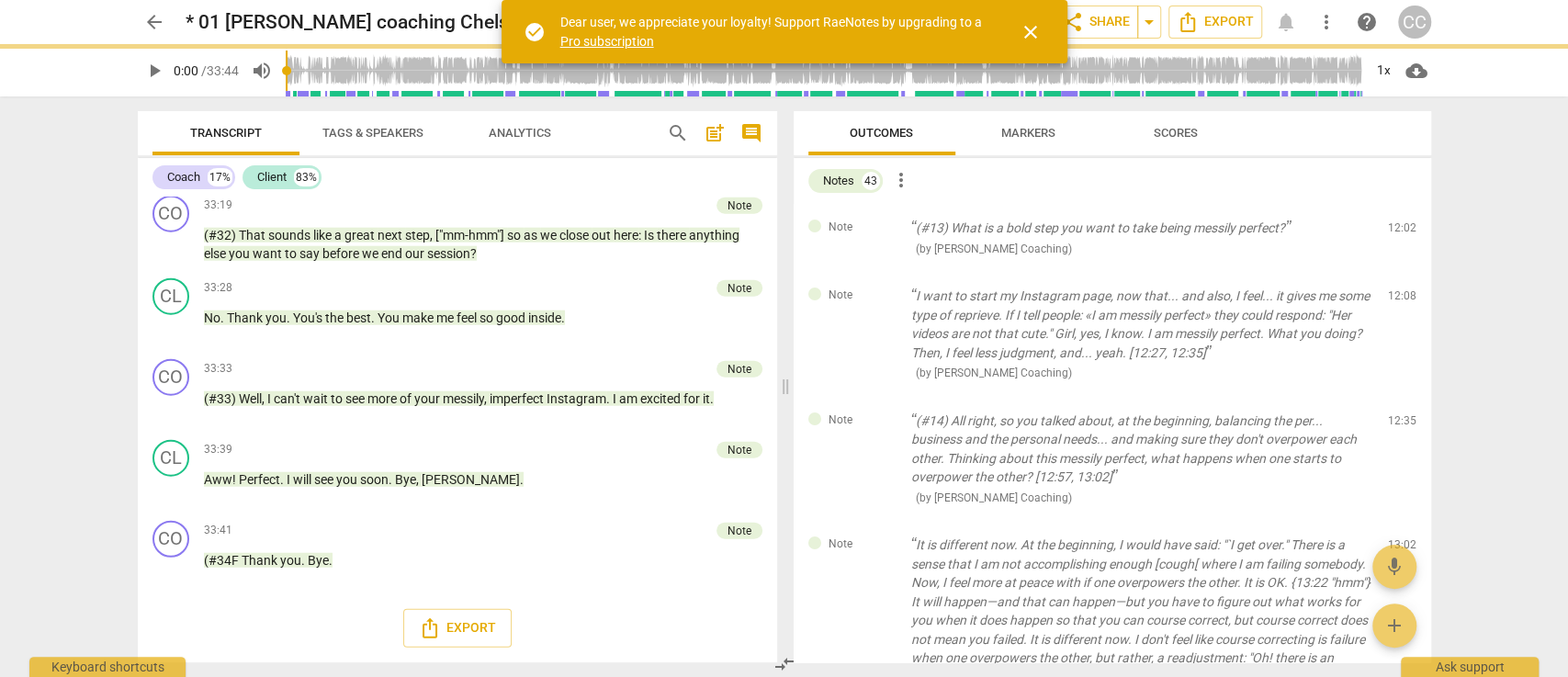
click at [1398, 232] on span "delete" at bounding box center [1403, 233] width 22 height 22
click at [1398, 272] on div "Note I want to start my Instagram page, now that... and also, I feel... it give…" at bounding box center [1113, 335] width 637 height 125
click at [1398, 289] on span "delete" at bounding box center [1403, 300] width 22 height 22
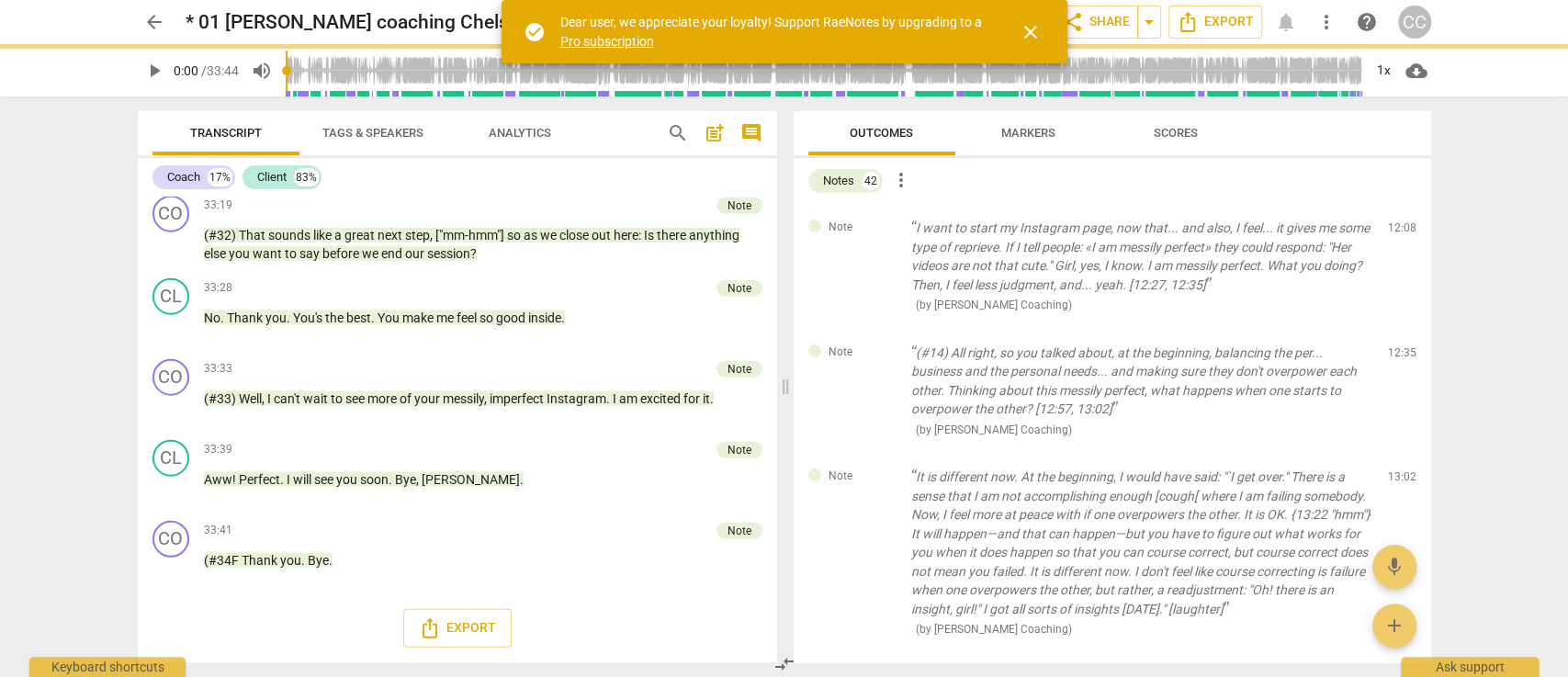
click at [1398, 232] on span "delete" at bounding box center [1403, 233] width 22 height 22
click at [1398, 345] on span "delete" at bounding box center [1403, 356] width 22 height 22
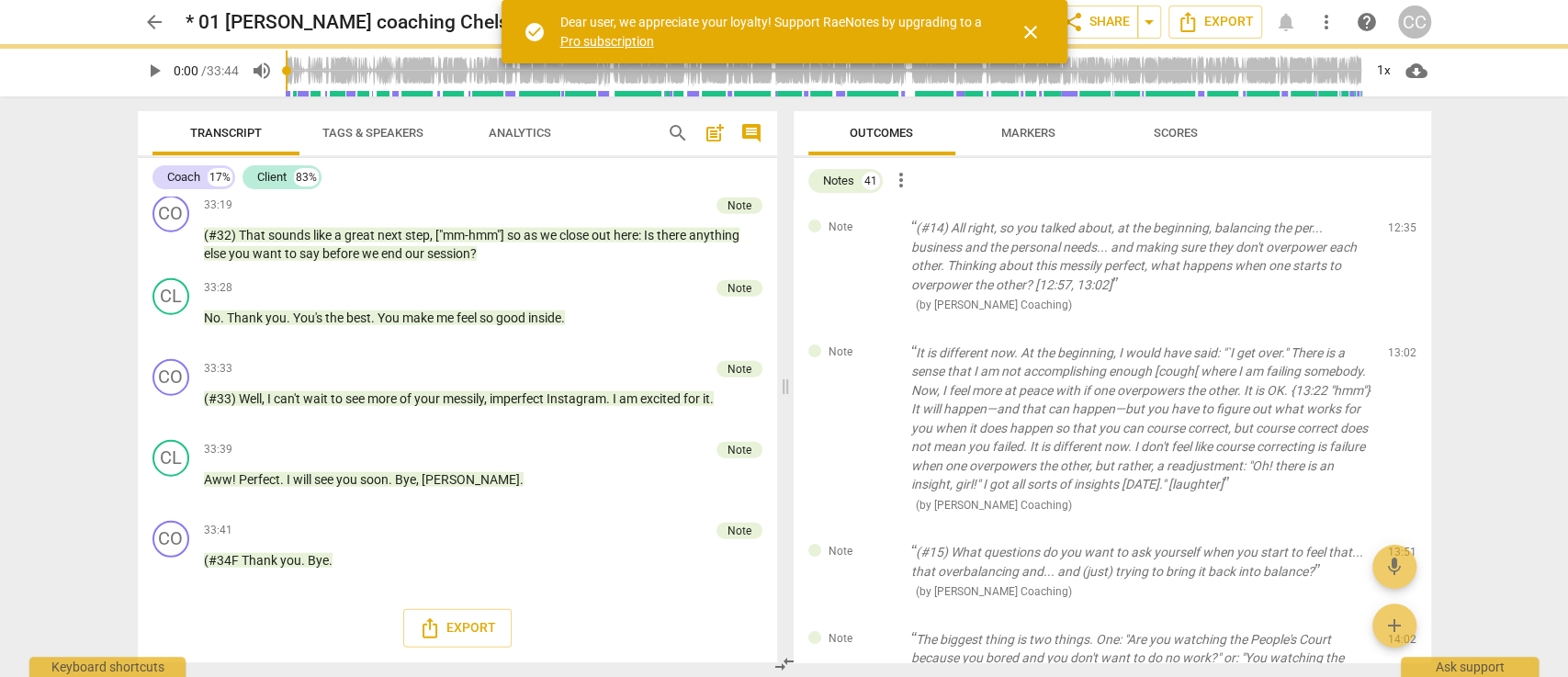
click at [1398, 232] on span "delete" at bounding box center [1403, 233] width 22 height 22
click at [1398, 329] on div "Note It is different now. At the beginning, I would have said: "`I get over." T…" at bounding box center [1113, 429] width 637 height 200
click at [1398, 345] on span "delete" at bounding box center [1403, 356] width 22 height 22
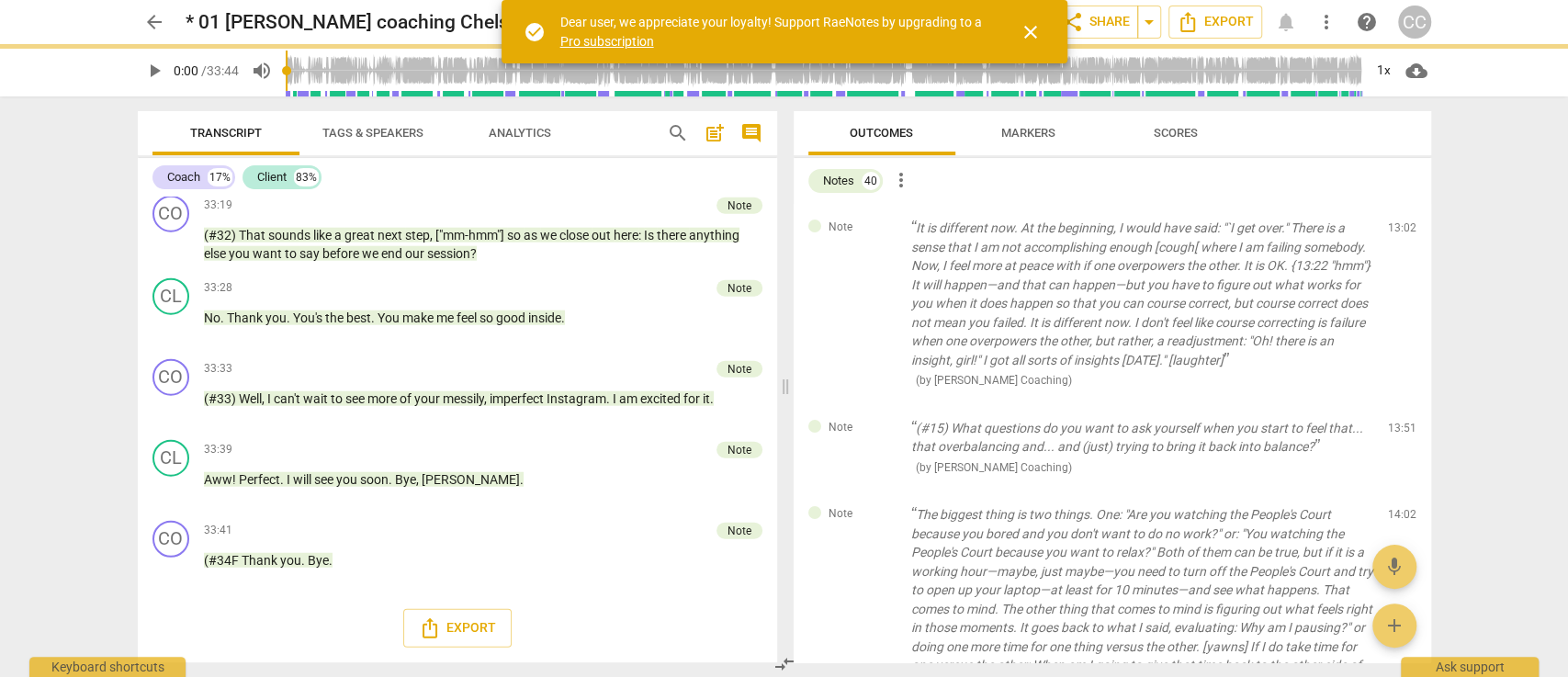
click at [1398, 232] on span "delete" at bounding box center [1403, 233] width 22 height 22
click at [1398, 404] on div "Note (#15) What questions do you want to ask yourself when you start to feel th…" at bounding box center [1113, 447] width 637 height 87
click at [1398, 421] on span "delete" at bounding box center [1403, 432] width 22 height 22
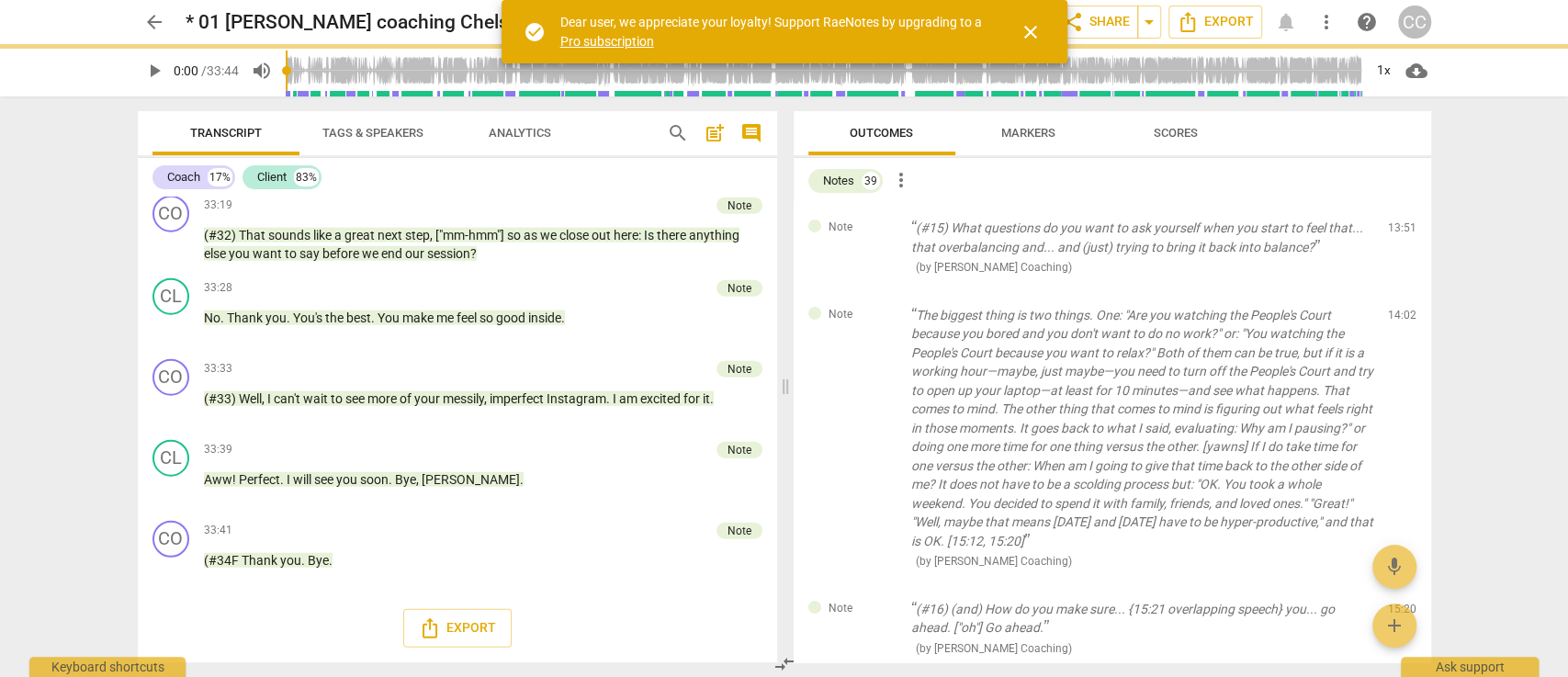
click at [1398, 232] on span "delete" at bounding box center [1403, 233] width 22 height 22
click at [1398, 291] on div "Note The biggest thing is two things. One: "Are you watching the People's Court…" at bounding box center [1113, 437] width 637 height 294
click at [1398, 308] on span "delete" at bounding box center [1403, 319] width 22 height 22
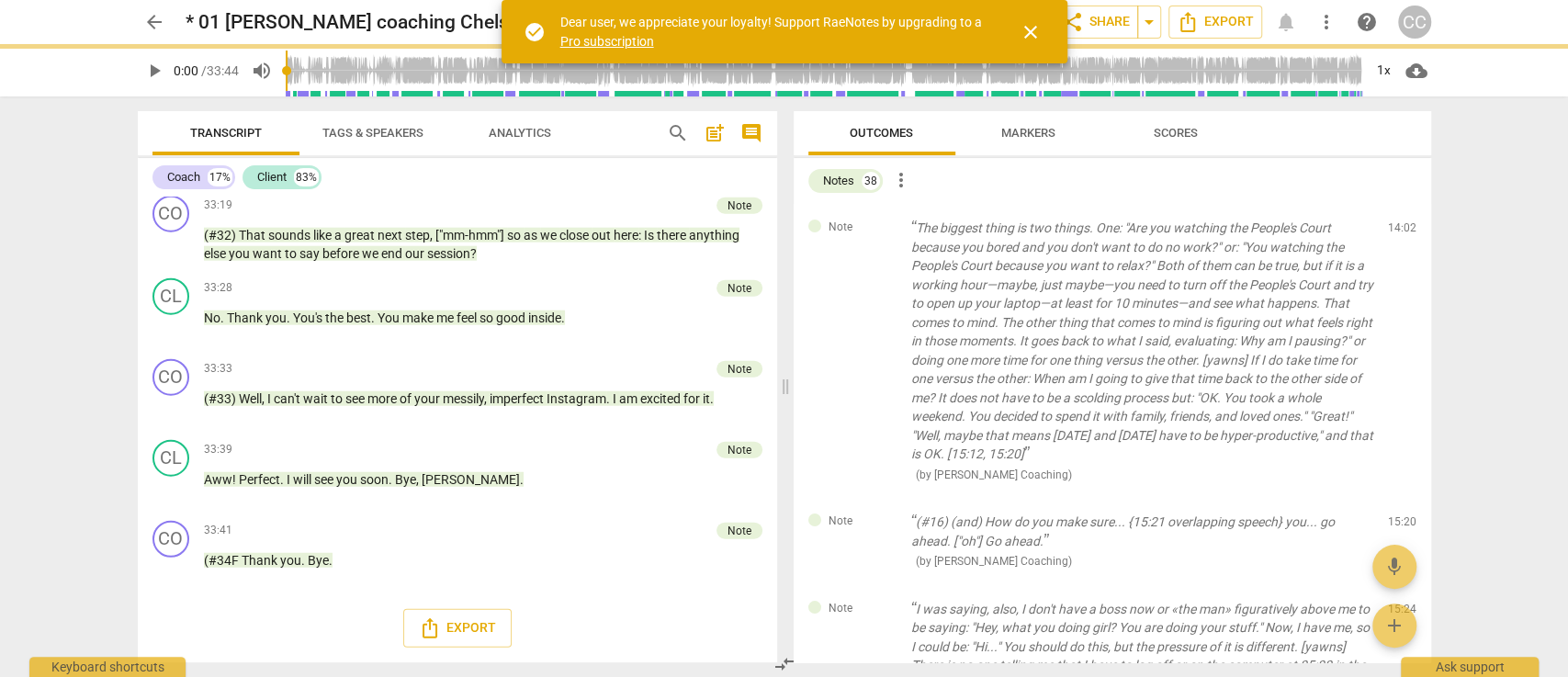
click at [1398, 232] on span "delete" at bounding box center [1403, 233] width 22 height 22
click at [1398, 498] on div "Note (#16) (and) How do you make sure... {15:21 overlapping speech} you... go a…" at bounding box center [1113, 541] width 637 height 87
click at [1398, 516] on span "delete" at bounding box center [1403, 527] width 22 height 22
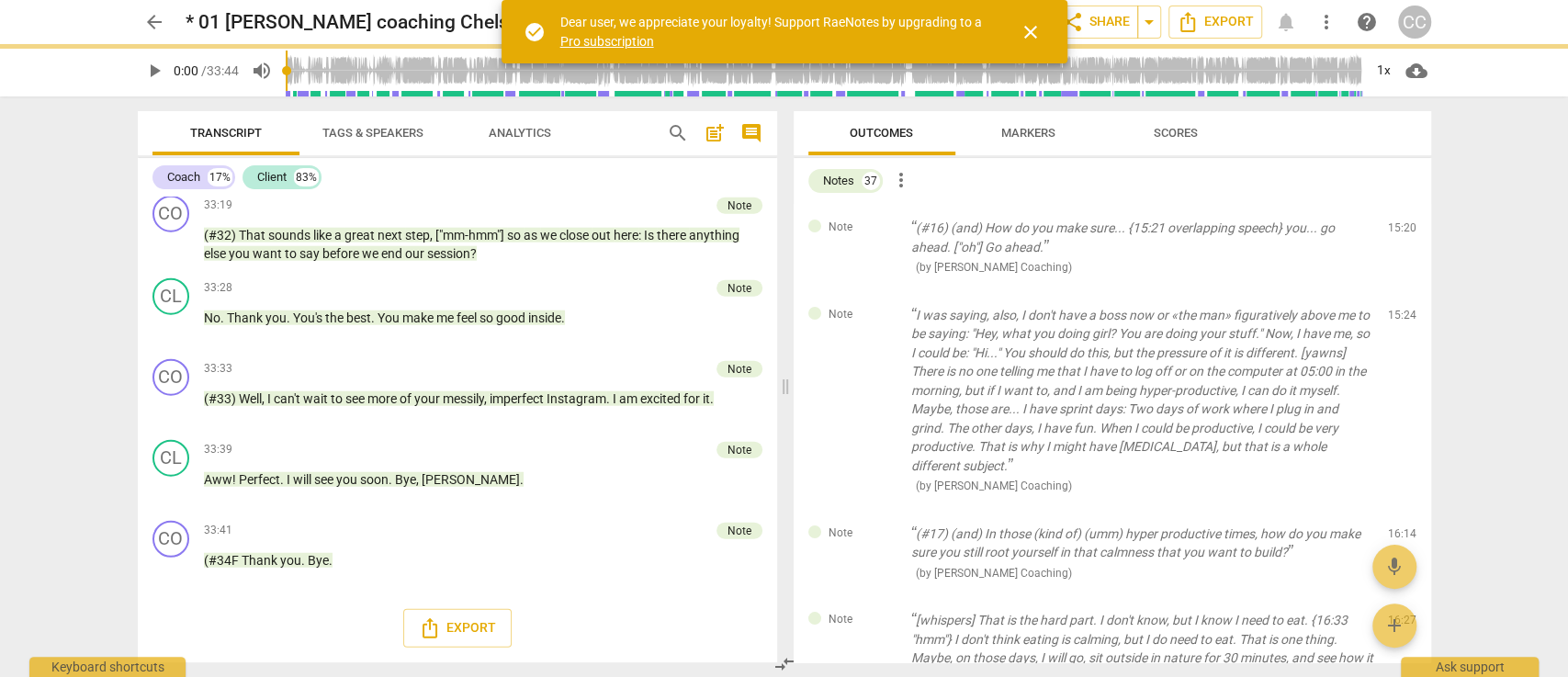
click at [1398, 232] on span "delete" at bounding box center [1403, 233] width 22 height 22
click at [1398, 291] on div "Note I was saying, also, I don't have a boss now or «the man» figuratively abov…" at bounding box center [1113, 400] width 637 height 219
click at [1398, 308] on span "delete" at bounding box center [1403, 319] width 22 height 22
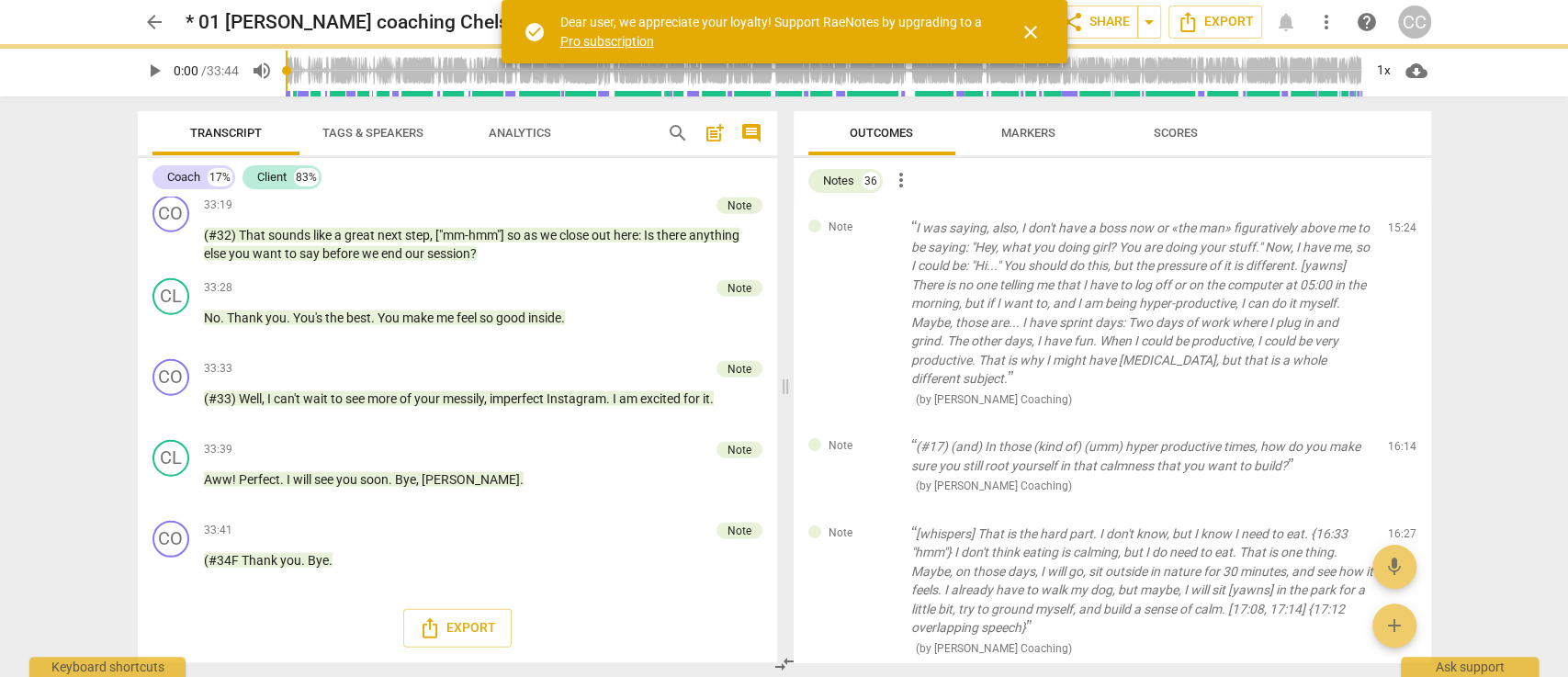
click at [1398, 232] on span "delete" at bounding box center [1403, 233] width 22 height 22
click at [1398, 423] on div "Note (#17) (and) In those (kind of) (umm) hyper productive times, how do you ma…" at bounding box center [1113, 466] width 637 height 87
click at [1398, 440] on span "delete" at bounding box center [1403, 451] width 22 height 22
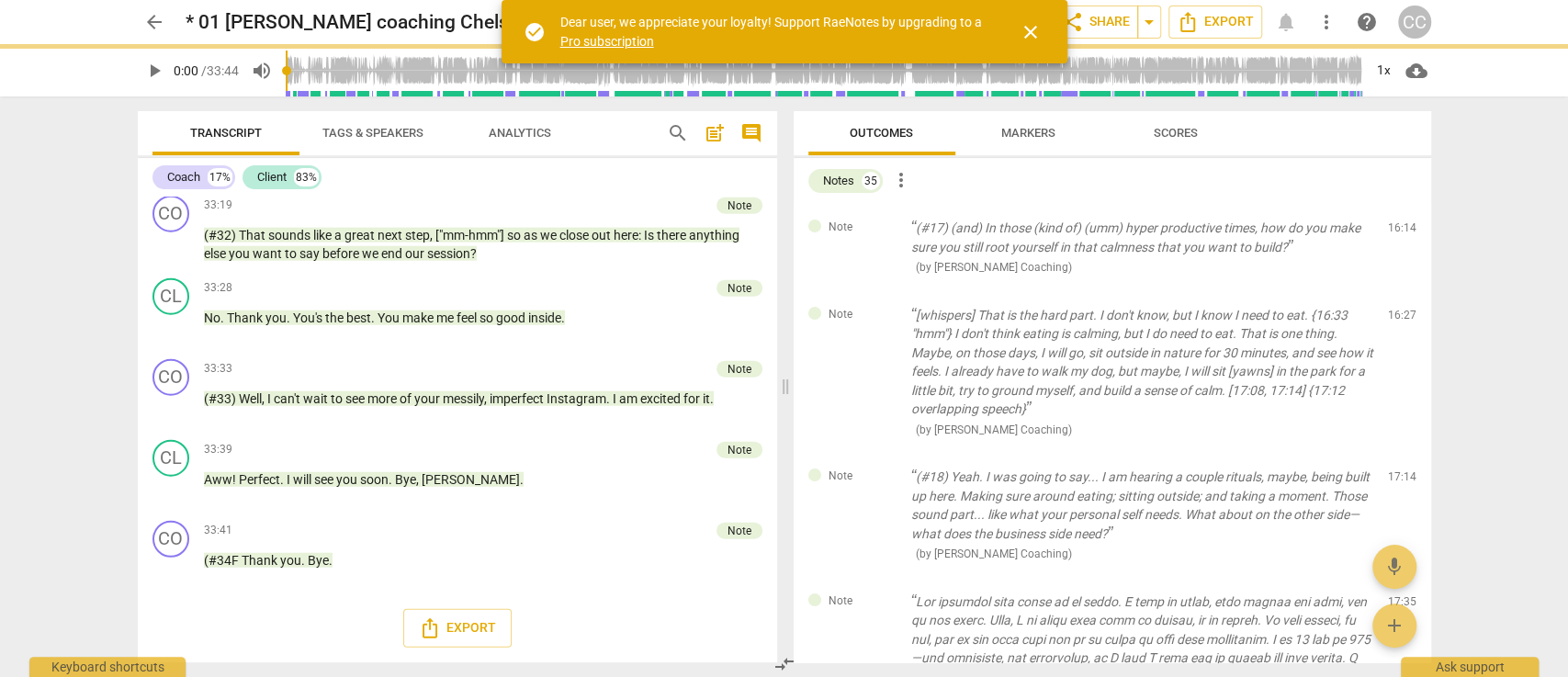
click at [1398, 232] on span "delete" at bounding box center [1403, 233] width 22 height 22
click at [1398, 291] on div "Note [whispers] That is the hard part. I don't know, but I know I need to eat. …" at bounding box center [1113, 372] width 637 height 162
click at [1398, 308] on span "delete" at bounding box center [1403, 319] width 22 height 22
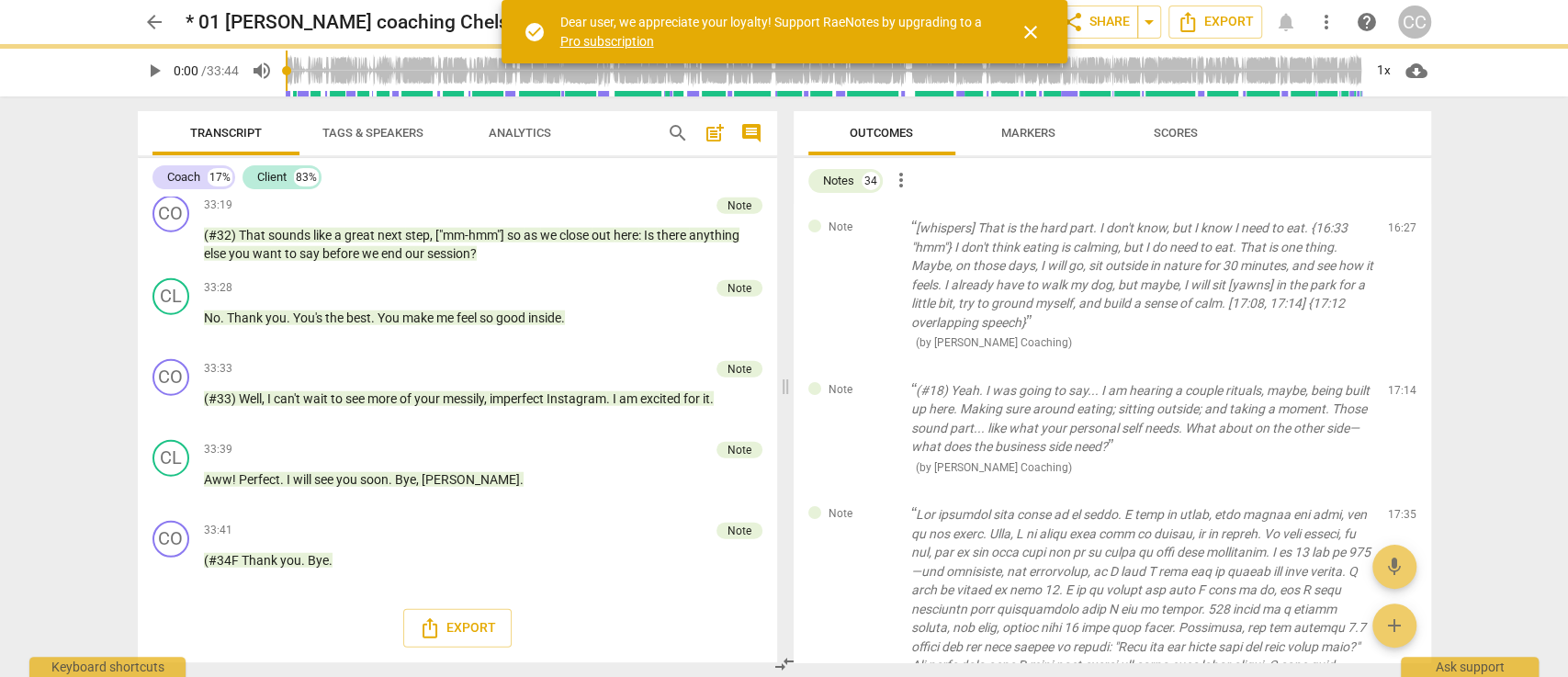
click at [1398, 232] on span "delete" at bounding box center [1403, 233] width 22 height 22
click at [1398, 366] on div "Note (#18) Yeah. I was going to say... I am hearing a couple rituals, maybe, be…" at bounding box center [1113, 429] width 637 height 125
click at [1398, 383] on span "delete" at bounding box center [1403, 394] width 22 height 22
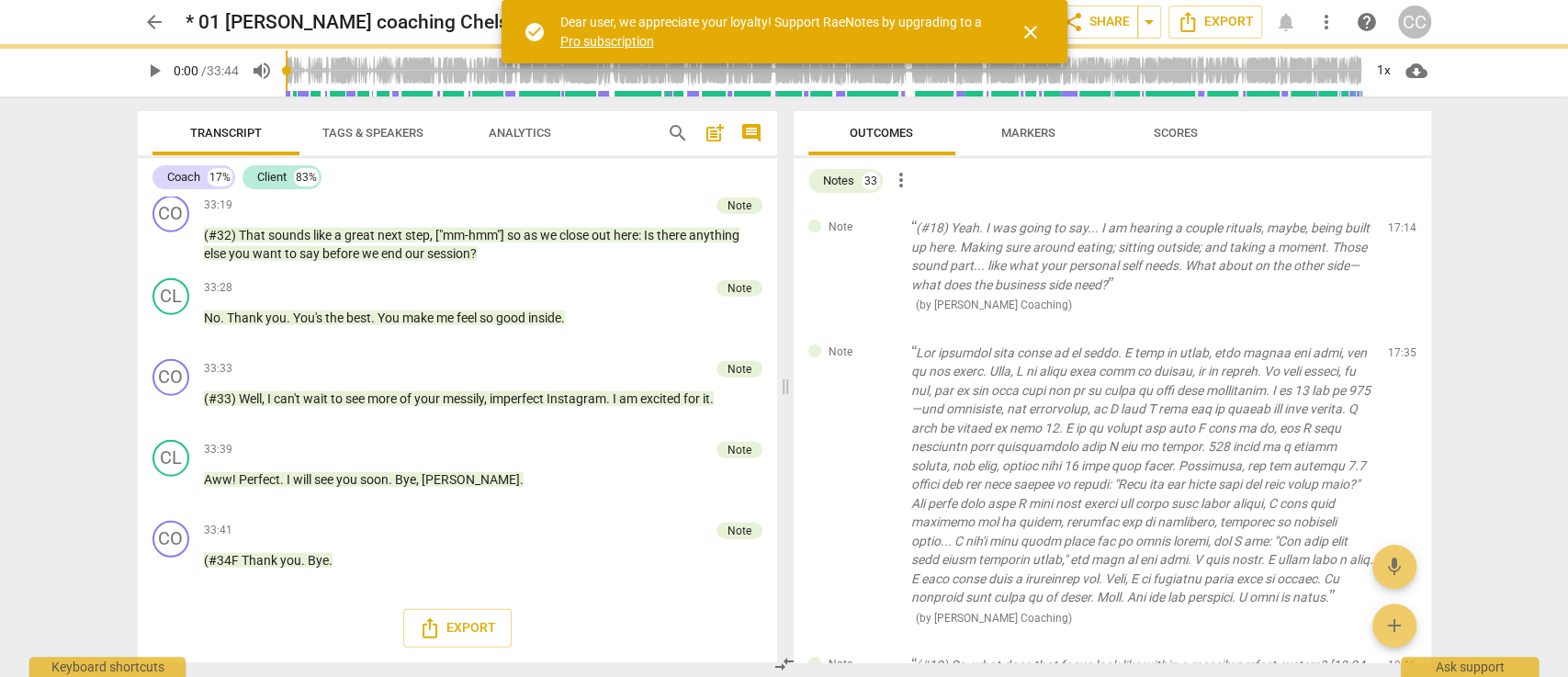
click at [1398, 232] on span "delete" at bounding box center [1403, 233] width 22 height 22
click at [1398, 329] on div "Note ( by Cintron Coaching ) 17:35 edit delete" at bounding box center [1113, 485] width 637 height 313
click at [1398, 345] on span "delete" at bounding box center [1403, 356] width 22 height 22
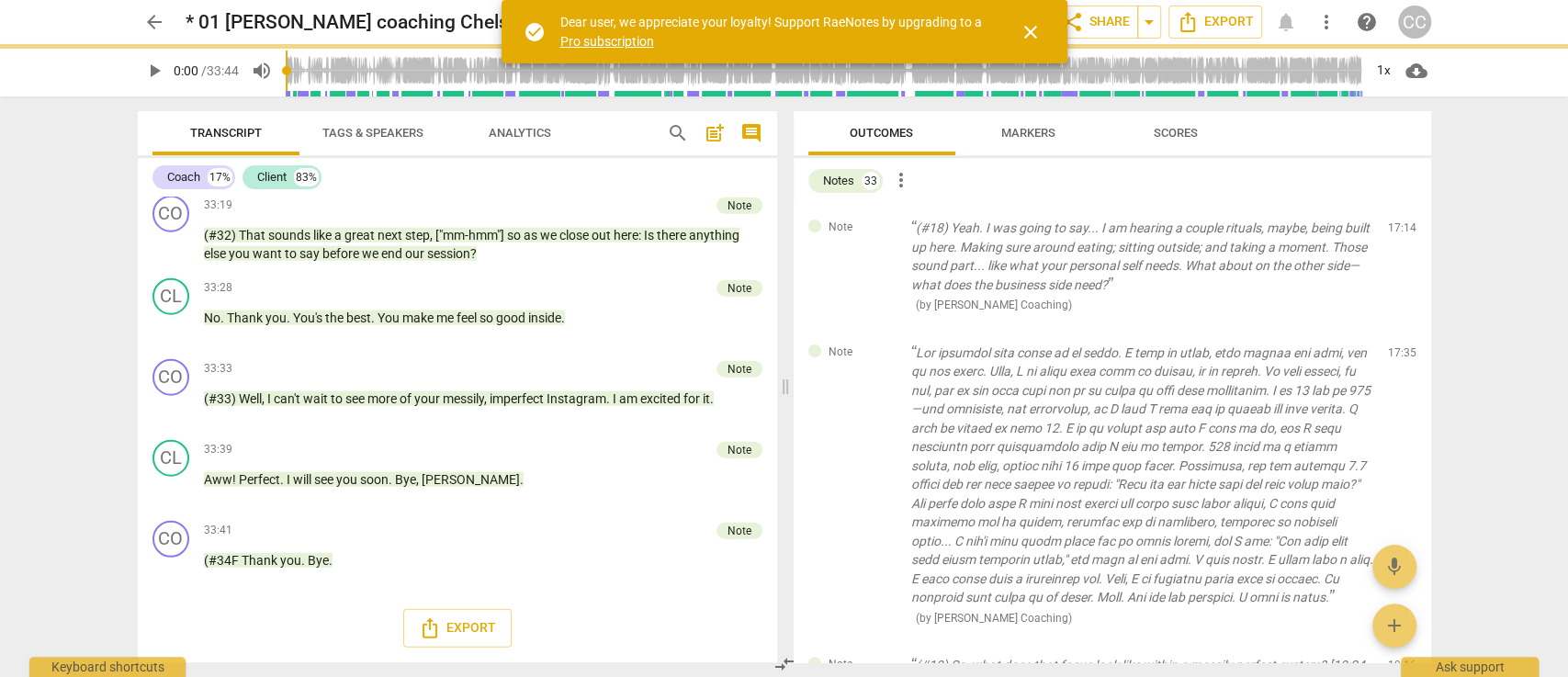
click at [1398, 345] on span "delete" at bounding box center [1403, 356] width 22 height 22
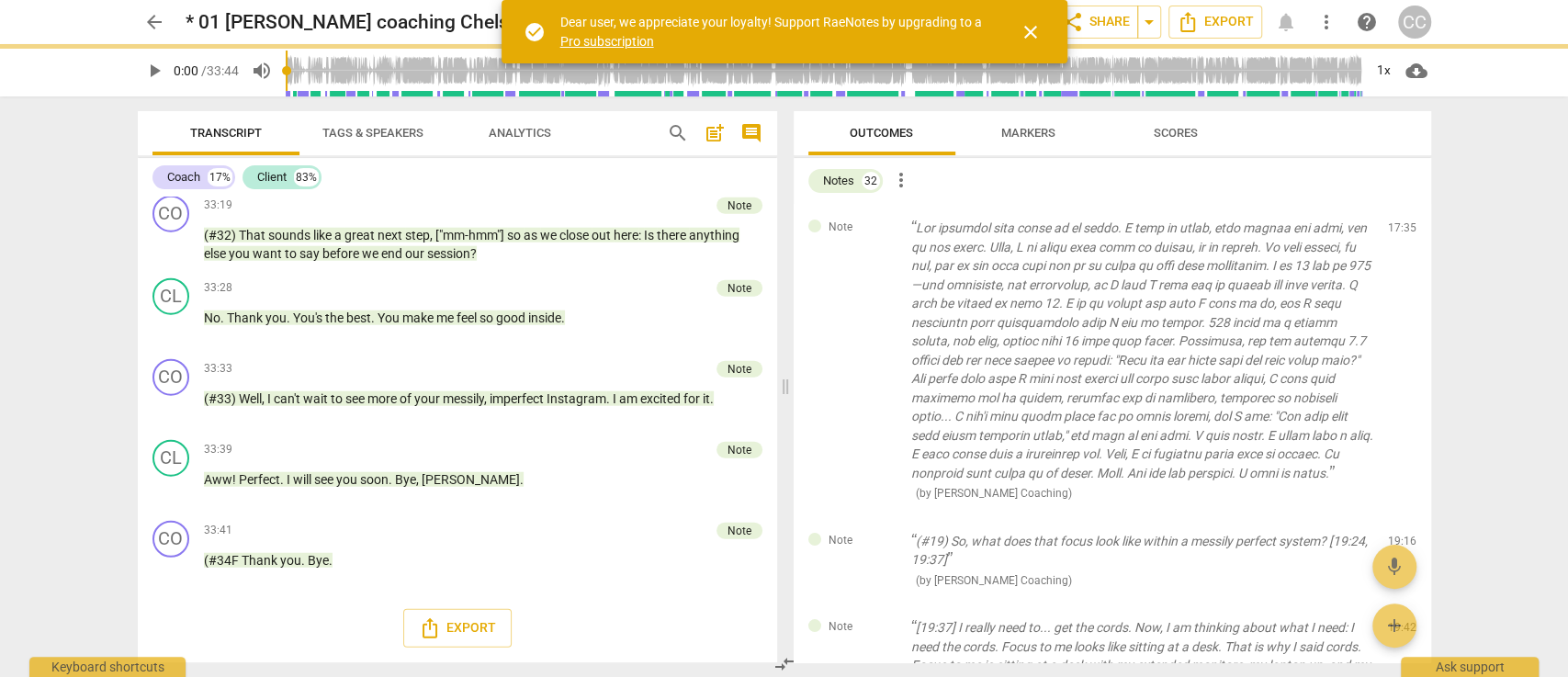
click at [1398, 232] on span "delete" at bounding box center [1403, 233] width 22 height 22
click at [1398, 517] on div "Note (#19) So, what does that focus look like within a messily perfect system? …" at bounding box center [1113, 560] width 637 height 87
click at [1398, 533] on span "delete" at bounding box center [1403, 544] width 22 height 22
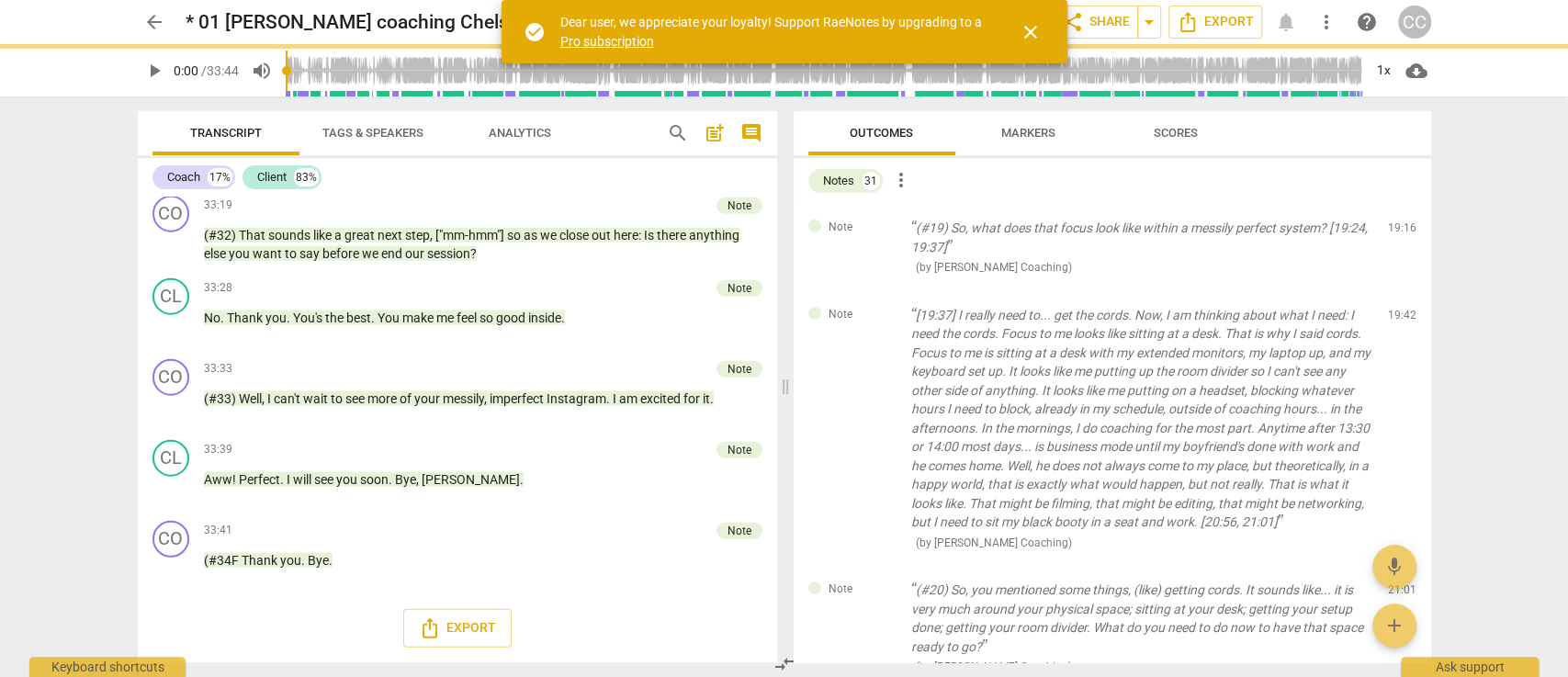
click at [1398, 232] on span "delete" at bounding box center [1403, 233] width 22 height 22
click at [1398, 291] on div "Note [19:37] I really need to... get the cords. Now, I am thinking about what I…" at bounding box center [1113, 429] width 637 height 275
click at [1398, 308] on span "delete" at bounding box center [1403, 319] width 22 height 22
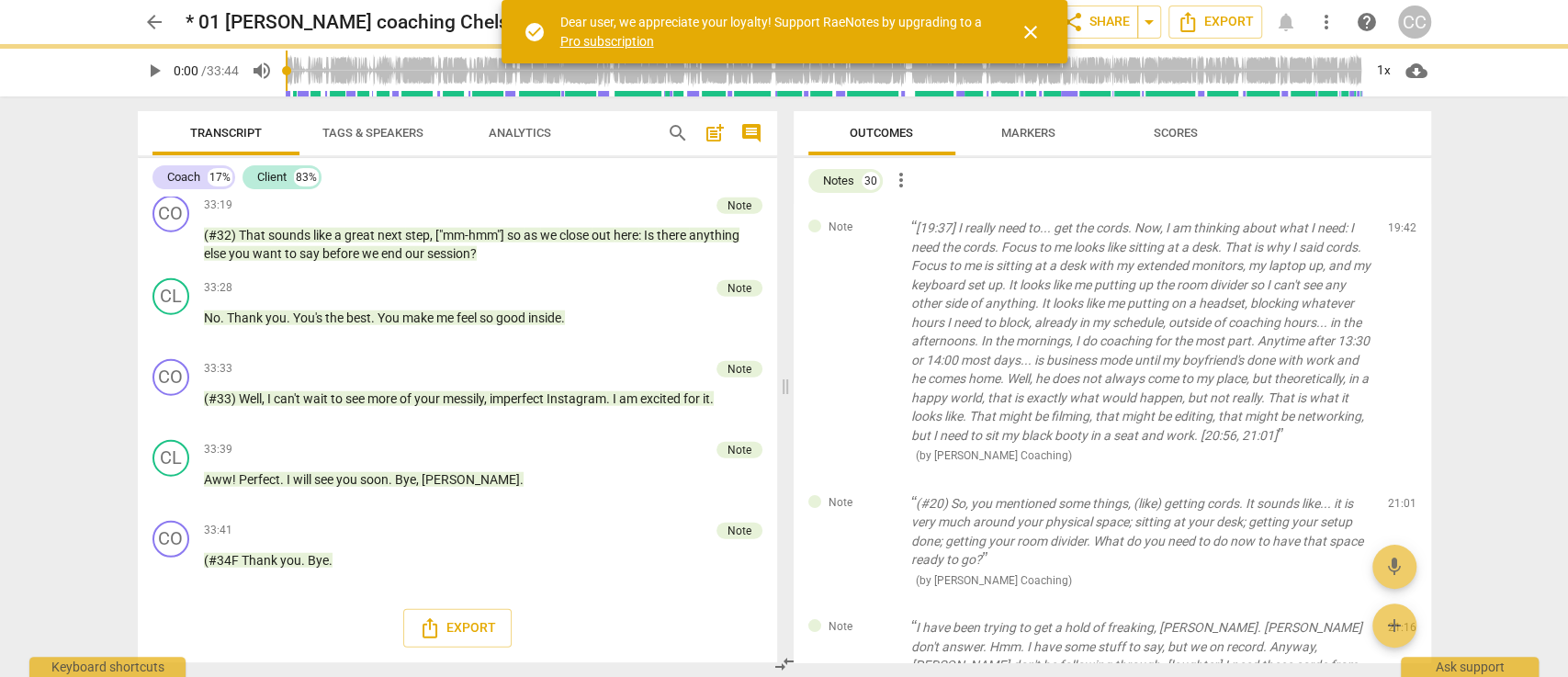
click at [1398, 232] on span "delete" at bounding box center [1403, 233] width 22 height 22
click at [1398, 479] on div "Note (#20) So, you mentioned some things, (like) getting cords. It sounds like.…" at bounding box center [1113, 541] width 637 height 125
click at [1398, 496] on span "delete" at bounding box center [1403, 507] width 22 height 22
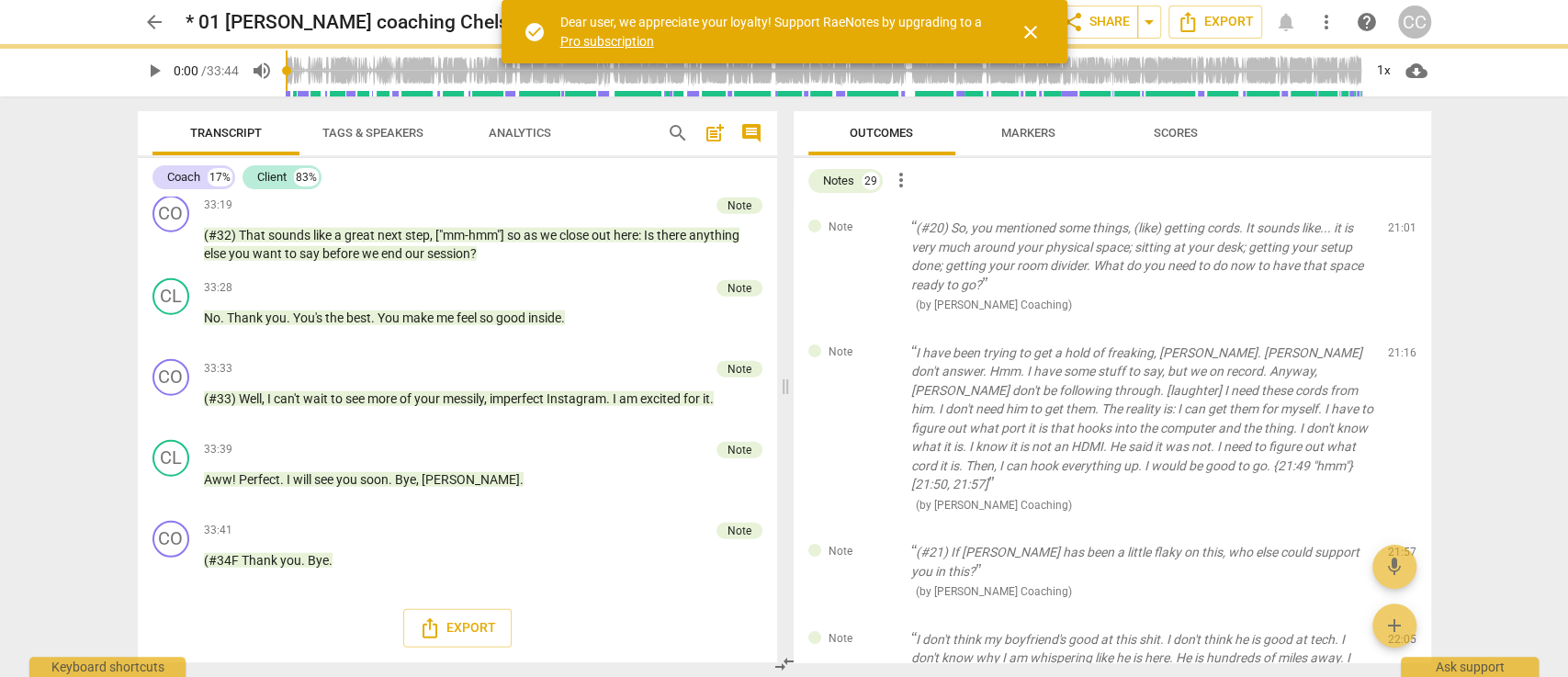
click at [1398, 232] on span "delete" at bounding box center [1403, 233] width 22 height 22
click at [1398, 329] on div "Note I have been trying to get a hold of freaking, Chad. Chad don't answer. Hmm…" at bounding box center [1113, 429] width 637 height 200
click at [1398, 345] on span "delete" at bounding box center [1403, 356] width 22 height 22
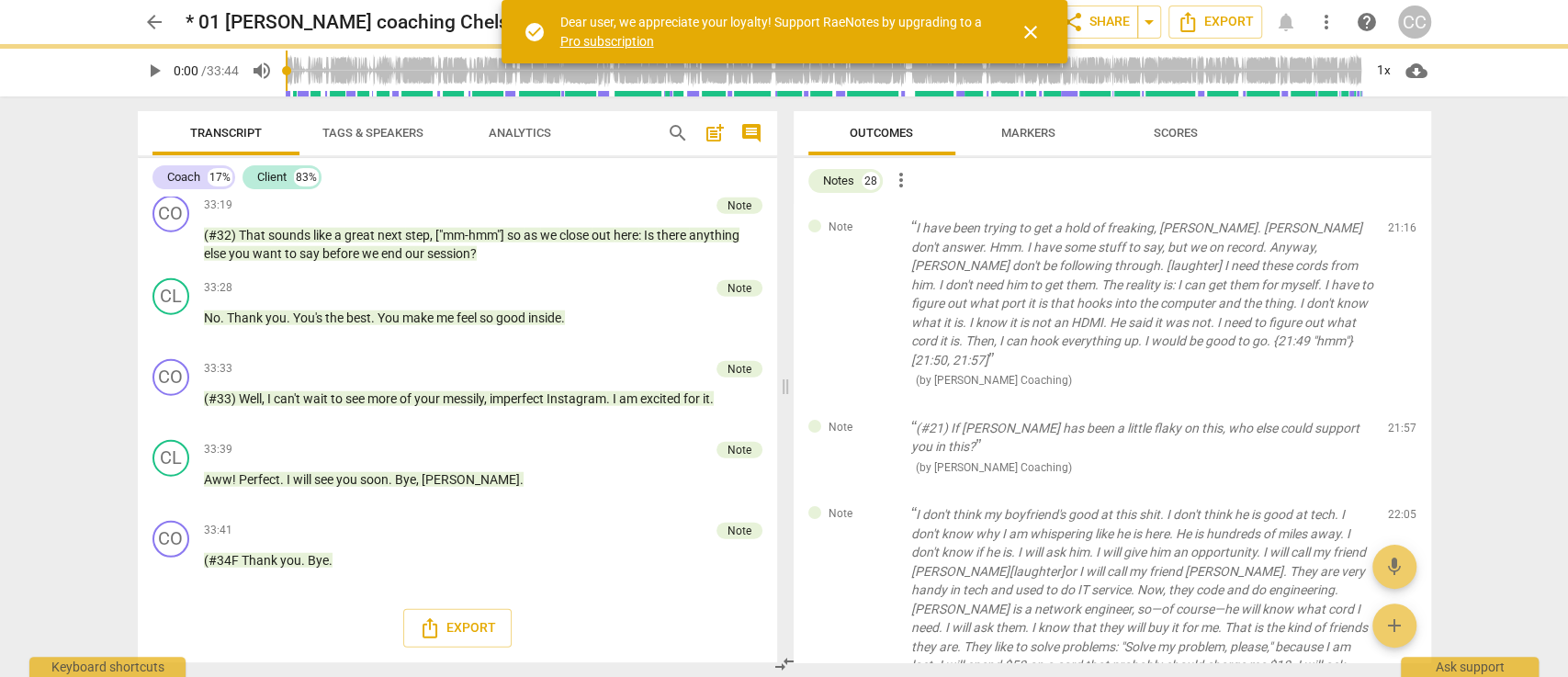
click at [1398, 232] on span "delete" at bounding box center [1403, 233] width 22 height 22
click at [1398, 404] on div "Note (#21) If Chad has been a little flaky on this, who else could support you …" at bounding box center [1113, 447] width 637 height 87
click at [1398, 421] on span "delete" at bounding box center [1403, 432] width 22 height 22
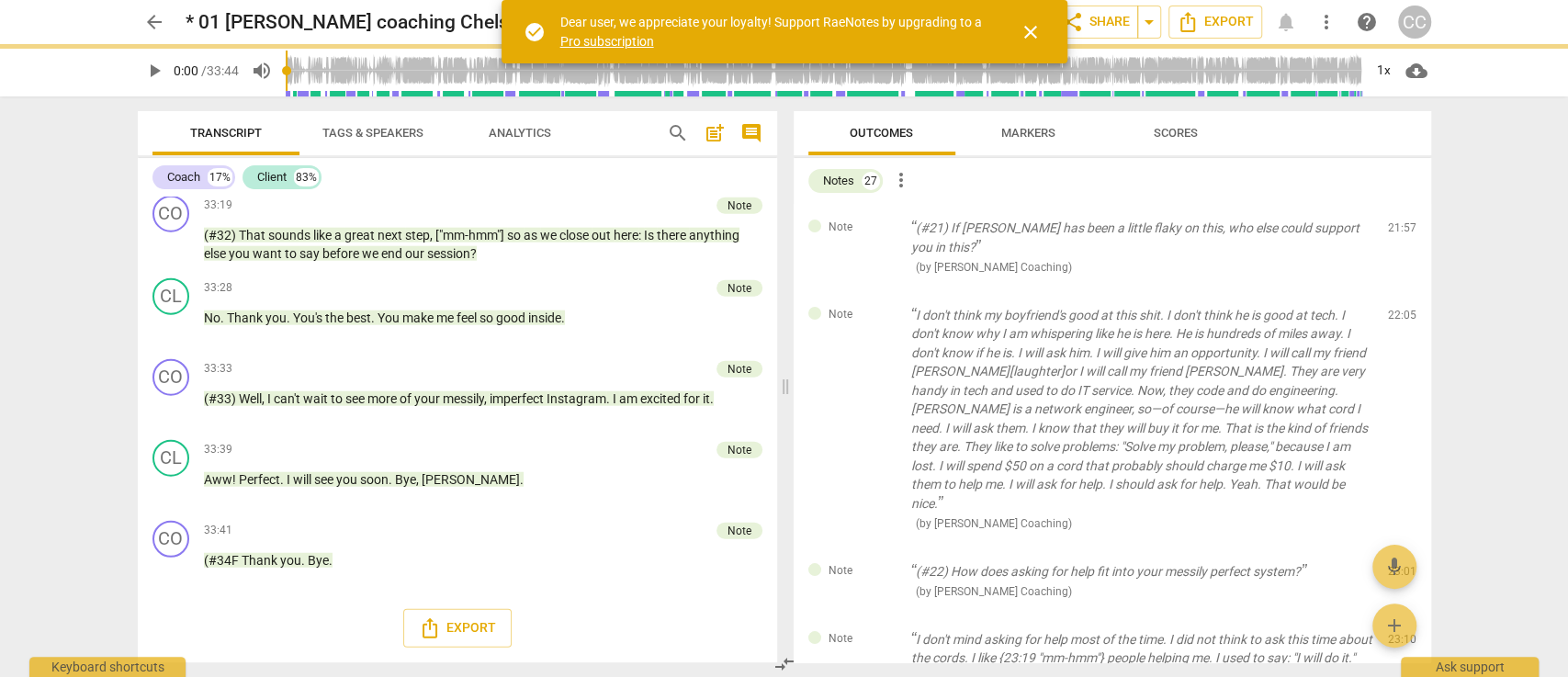
click at [1398, 232] on span "delete" at bounding box center [1403, 233] width 22 height 22
click at [1398, 291] on div "Note I don't think my boyfriend's good at this shit. I don't think he is good a…" at bounding box center [1113, 419] width 637 height 256
click at [1398, 308] on span "delete" at bounding box center [1403, 319] width 22 height 22
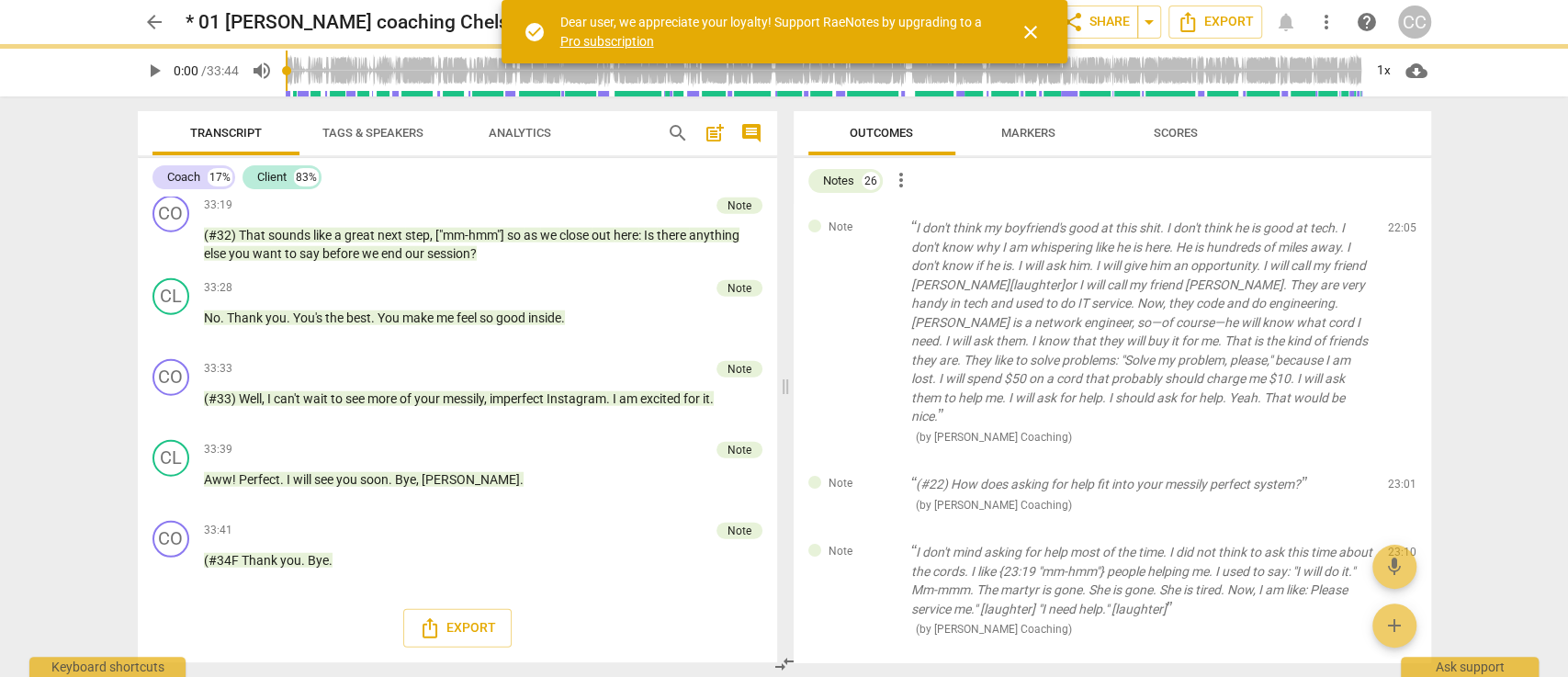
click at [1398, 232] on span "delete" at bounding box center [1403, 233] width 22 height 22
click at [1398, 460] on div "Note (#22) How does asking for help fit into your messily perfect system? ( by …" at bounding box center [1113, 494] width 637 height 68
click at [1398, 478] on span "delete" at bounding box center [1403, 489] width 22 height 22
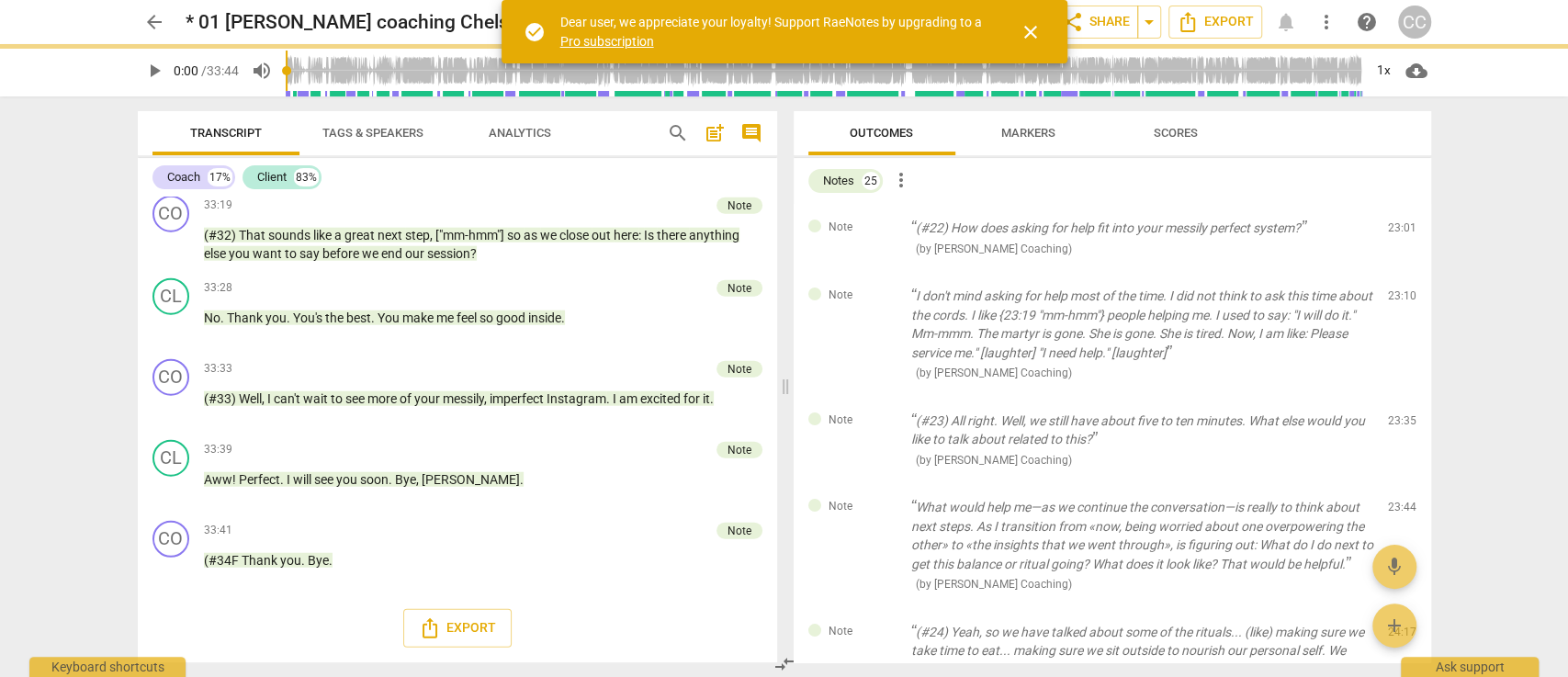
click at [1398, 232] on span "delete" at bounding box center [1403, 233] width 22 height 22
click at [1398, 272] on div "Note I don't mind asking for help most of the time. I did not think to ask this…" at bounding box center [1113, 335] width 637 height 125
click at [1398, 289] on span "delete" at bounding box center [1403, 300] width 22 height 22
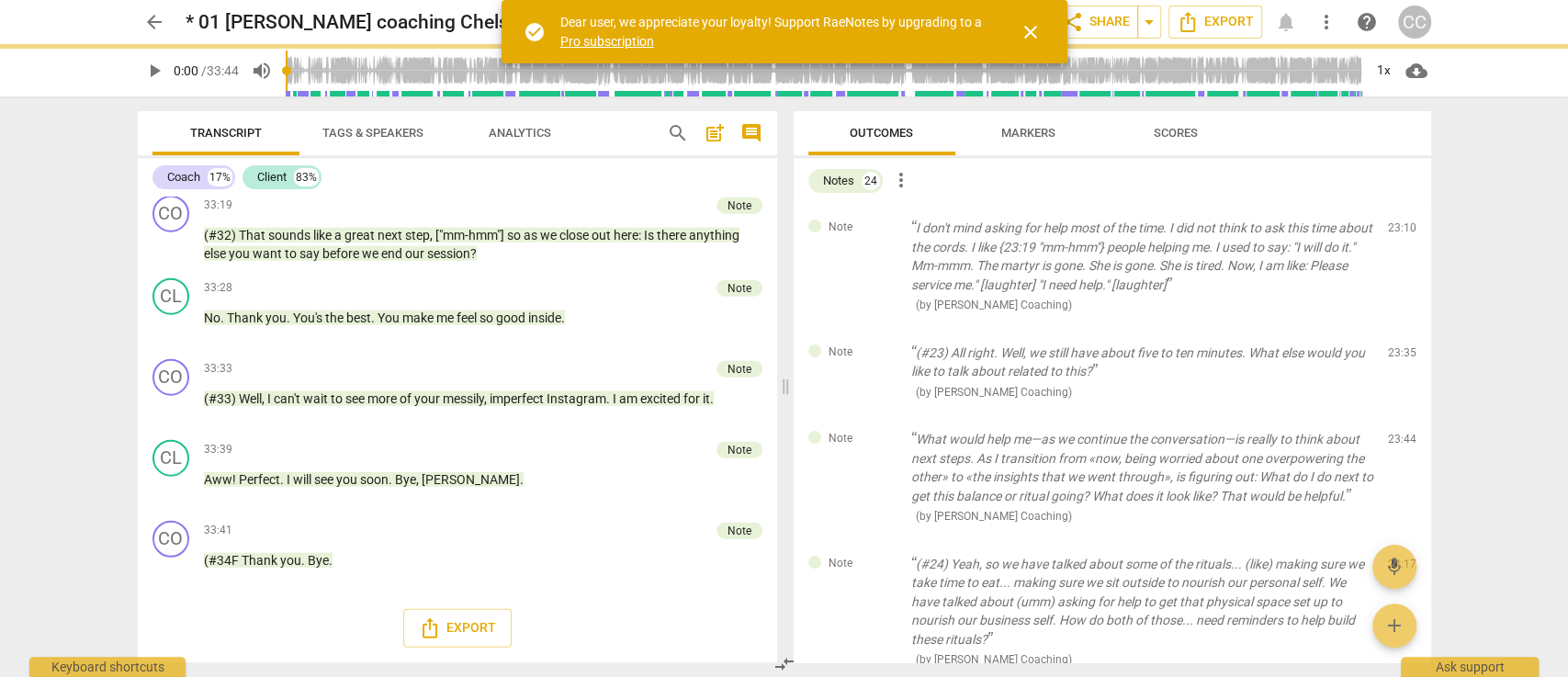
click at [1398, 232] on span "delete" at bounding box center [1403, 233] width 22 height 22
click at [1398, 329] on div "Note (#23) All right. Well, we still have about five to ten minutes. What else …" at bounding box center [1113, 372] width 637 height 87
click at [1398, 345] on span "delete" at bounding box center [1403, 356] width 22 height 22
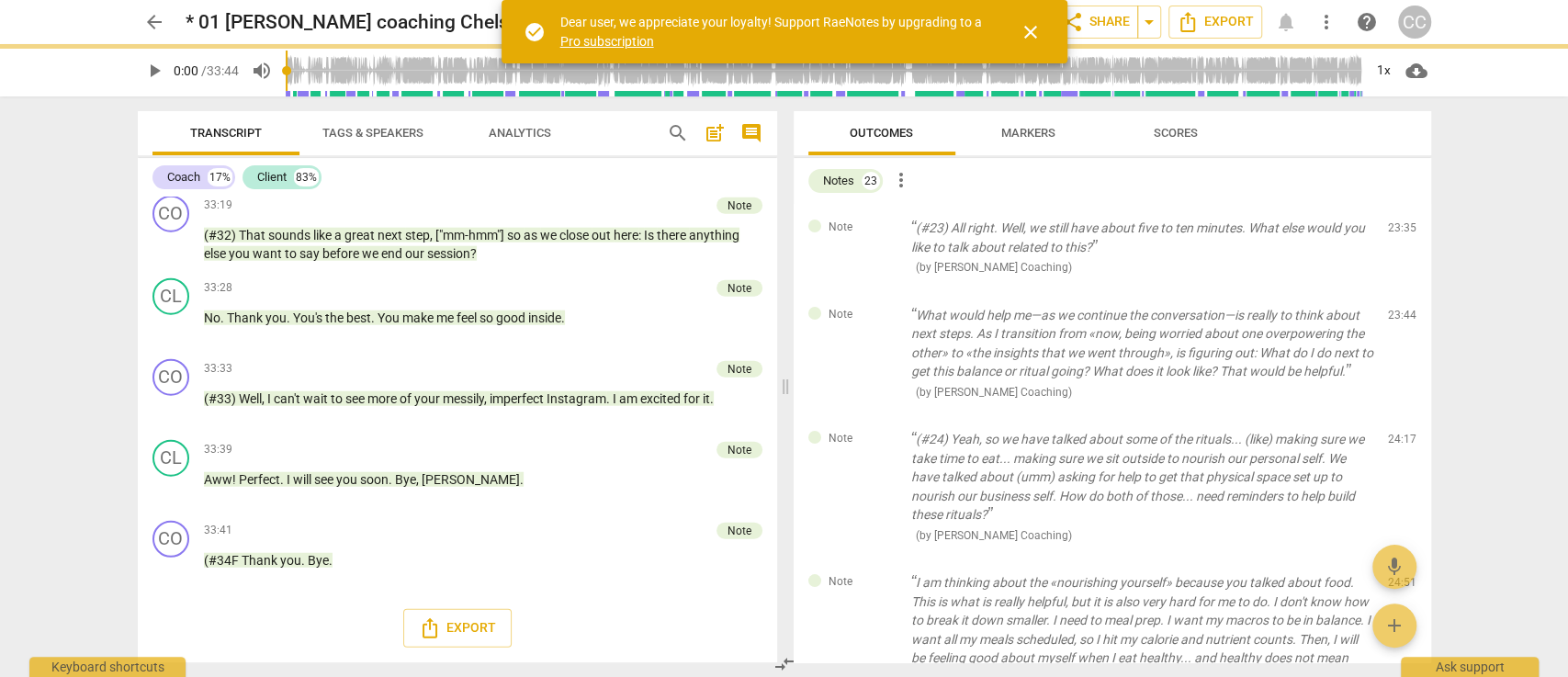
click at [1398, 232] on span "delete" at bounding box center [1403, 233] width 22 height 22
click at [1398, 291] on div "Note What would help me—as we continue the conversation—is really to think abou…" at bounding box center [1113, 353] width 637 height 125
click at [1398, 308] on span "delete" at bounding box center [1403, 319] width 22 height 22
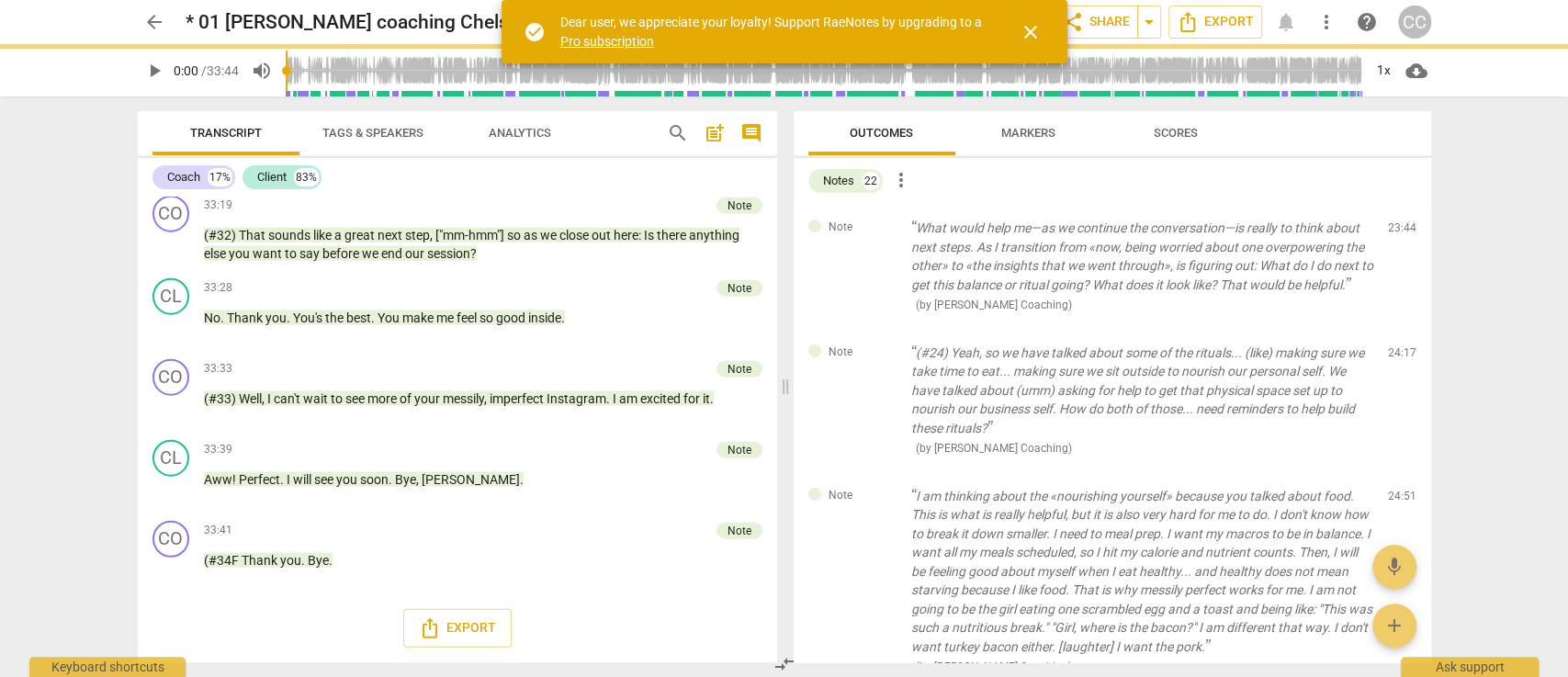
click at [1398, 232] on span "delete" at bounding box center [1403, 233] width 22 height 22
click at [1398, 329] on div "Note (#24) Yeah, so we have talked about some of the rituals... (like) making s…" at bounding box center [1113, 400] width 637 height 144
click at [1398, 345] on span "delete" at bounding box center [1403, 356] width 22 height 22
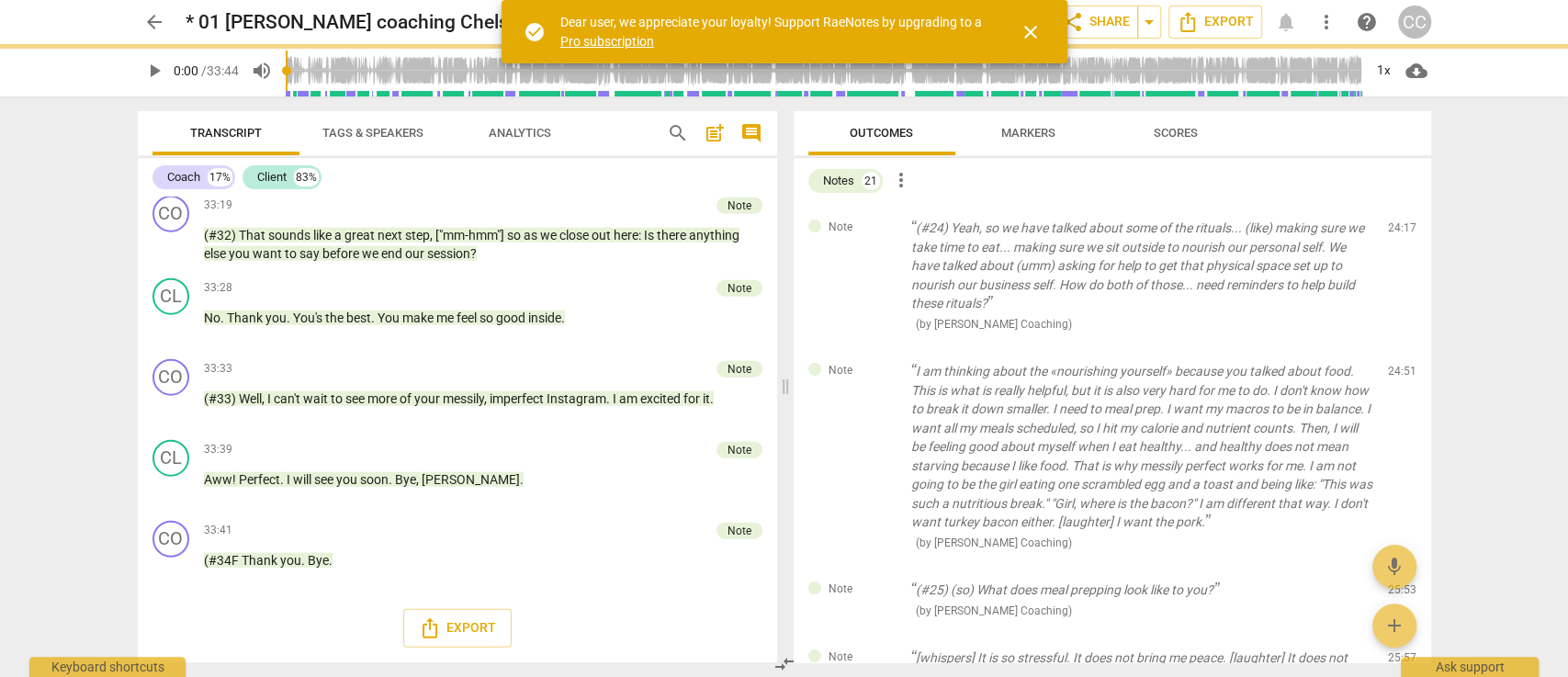
click at [1398, 232] on span "delete" at bounding box center [1403, 233] width 22 height 22
click at [1398, 347] on div "Note I am thinking about the «nourishing yourself» because you talked about foo…" at bounding box center [1113, 456] width 637 height 219
click at [1398, 364] on span "delete" at bounding box center [1403, 375] width 22 height 22
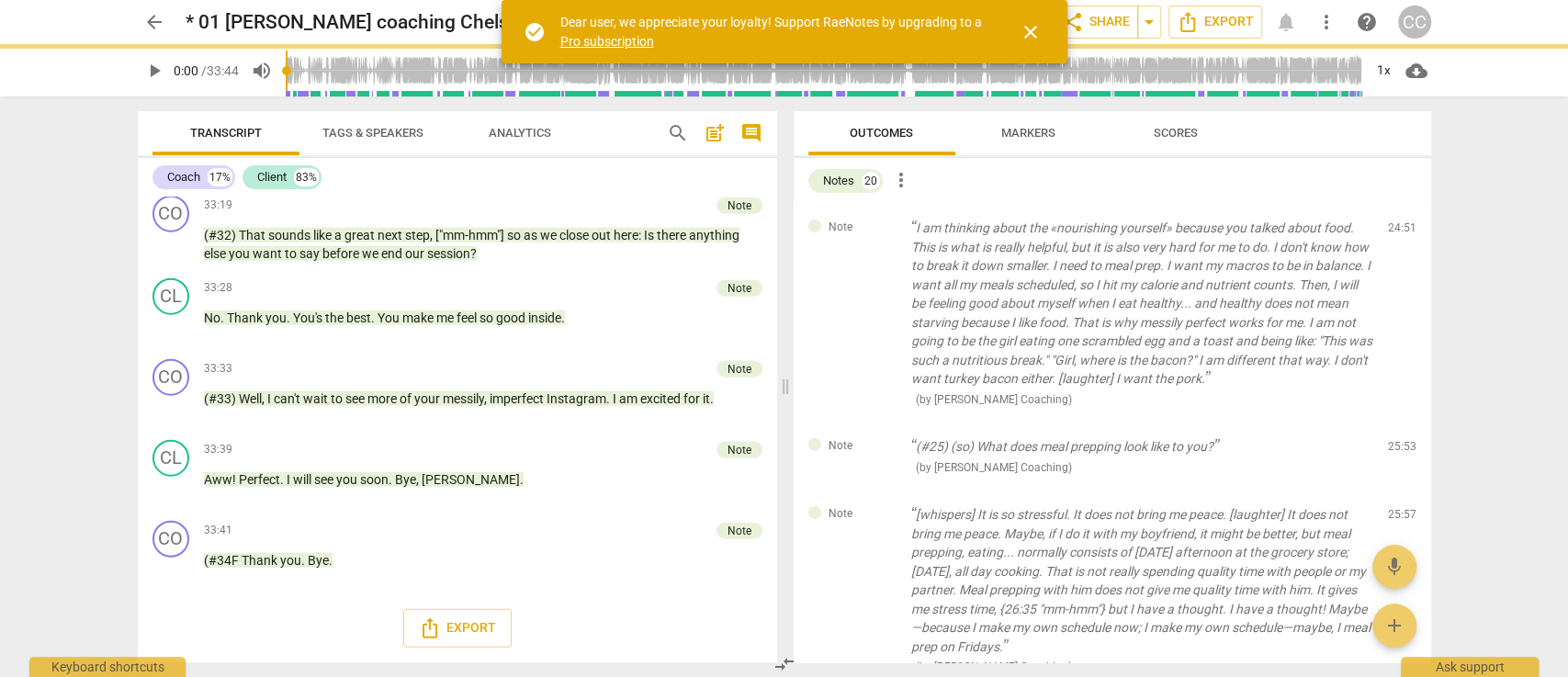
click at [1398, 232] on span "delete" at bounding box center [1403, 233] width 22 height 22
click at [1398, 423] on div "Note (#25) (so) What does meal prepping look like to you? ( by Cintron Coaching…" at bounding box center [1113, 456] width 637 height 68
click at [1398, 440] on span "delete" at bounding box center [1403, 451] width 22 height 22
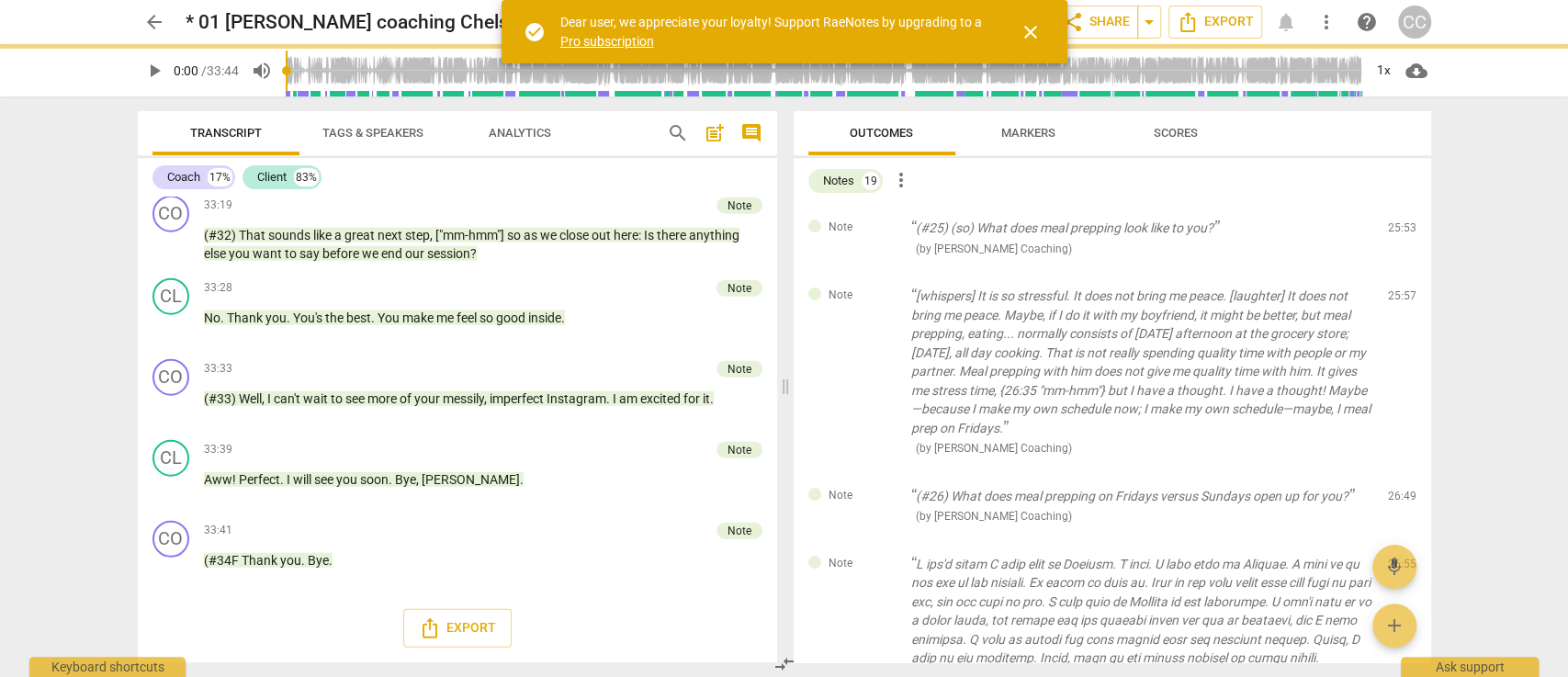
scroll to position [7871, 0]
click at [1398, 232] on span "delete" at bounding box center [1403, 233] width 22 height 22
click at [1398, 272] on div "Note [whispers] It is so stressful. It does not bring me peace. [laughter] It d…" at bounding box center [1113, 372] width 637 height 200
click at [1398, 289] on span "delete" at bounding box center [1403, 300] width 22 height 22
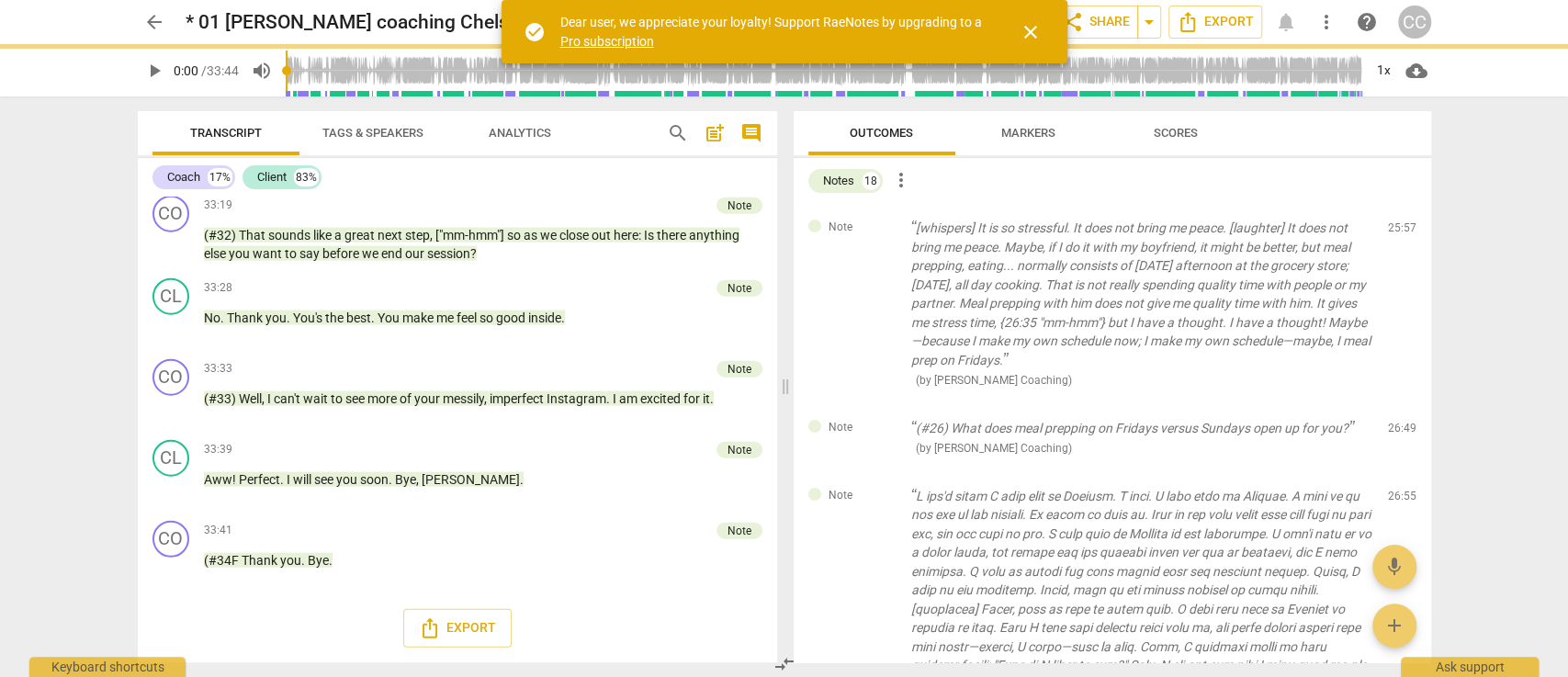
click at [1398, 232] on span "delete" at bounding box center [1403, 233] width 22 height 22
click at [1398, 404] on div "Note (#26) What does meal prepping on Fridays versus Sundays open up for you? (…" at bounding box center [1113, 437] width 637 height 68
click at [1398, 421] on span "delete" at bounding box center [1403, 432] width 22 height 22
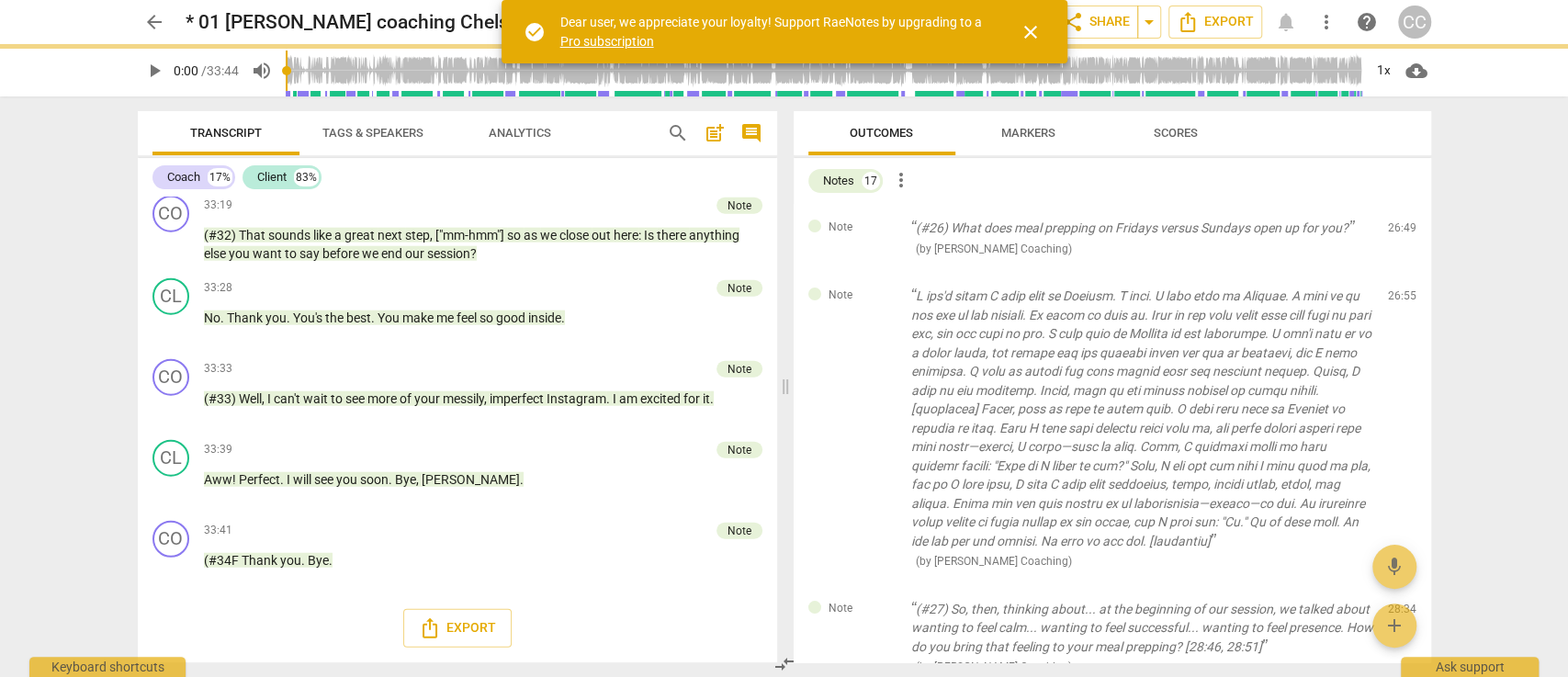
click at [1398, 232] on span "delete" at bounding box center [1403, 233] width 22 height 22
click at [1398, 272] on div "Note ( by Cintron Coaching ) 26:55 edit delete" at bounding box center [1113, 429] width 637 height 313
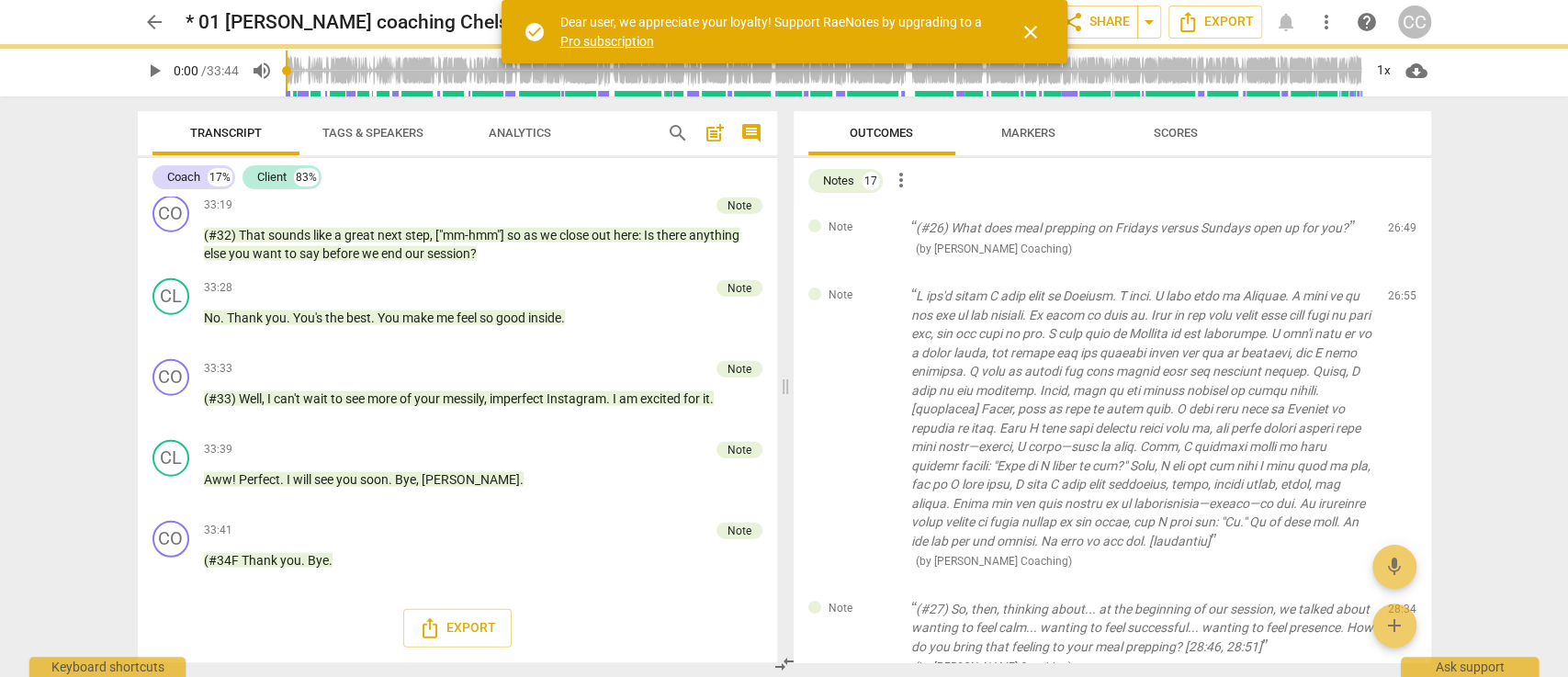
click at [1398, 289] on span "delete" at bounding box center [1403, 300] width 22 height 22
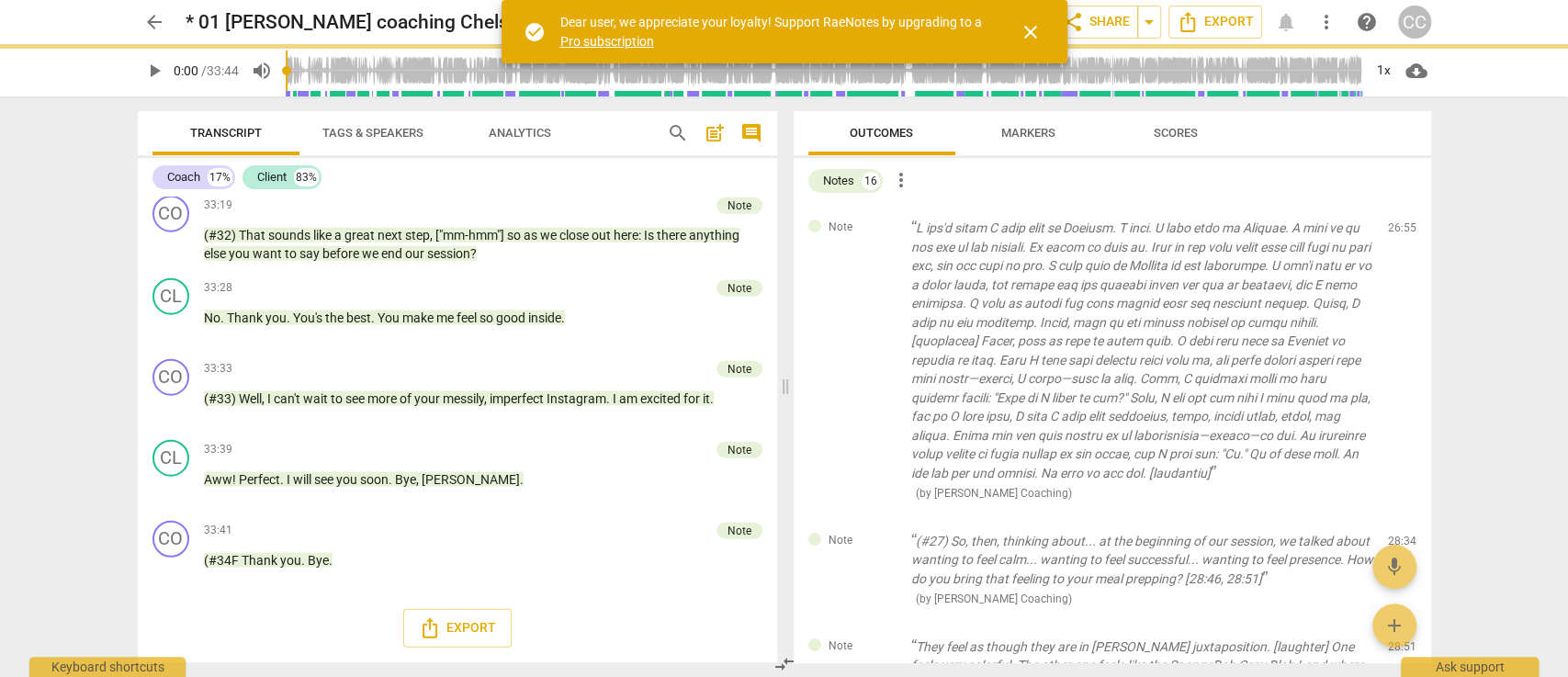
click at [1398, 232] on span "delete" at bounding box center [1403, 233] width 22 height 22
click at [1398, 517] on div "Note (#27) So, then, thinking about... at the beginning of our session, we talk…" at bounding box center [1113, 569] width 637 height 106
click at [1398, 533] on span "delete" at bounding box center [1403, 544] width 22 height 22
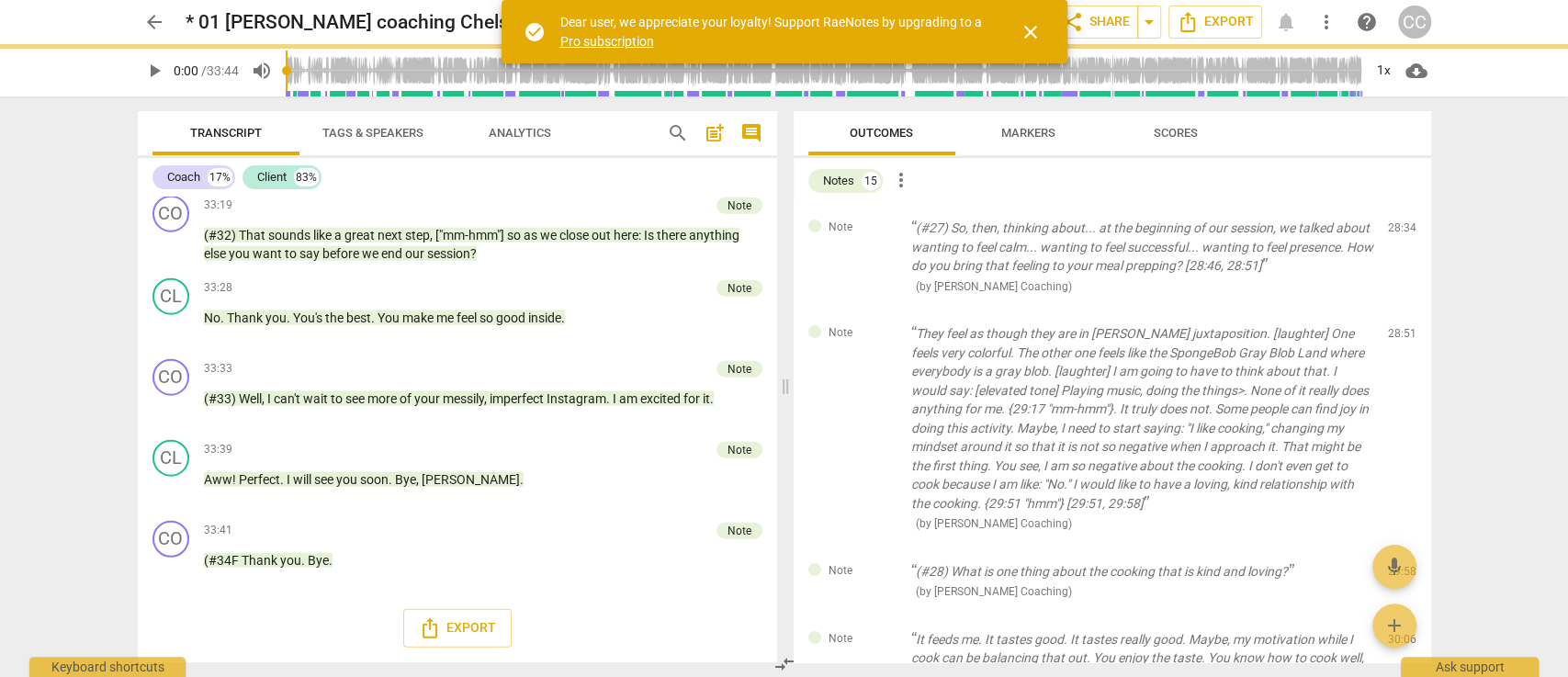
click at [1398, 232] on span "delete" at bounding box center [1403, 233] width 22 height 22
click at [1398, 310] on div "Note They feel as though they are in stark juxtaposition. [laughter] One feels …" at bounding box center [1113, 429] width 637 height 238
click at [1398, 327] on span "delete" at bounding box center [1403, 338] width 22 height 22
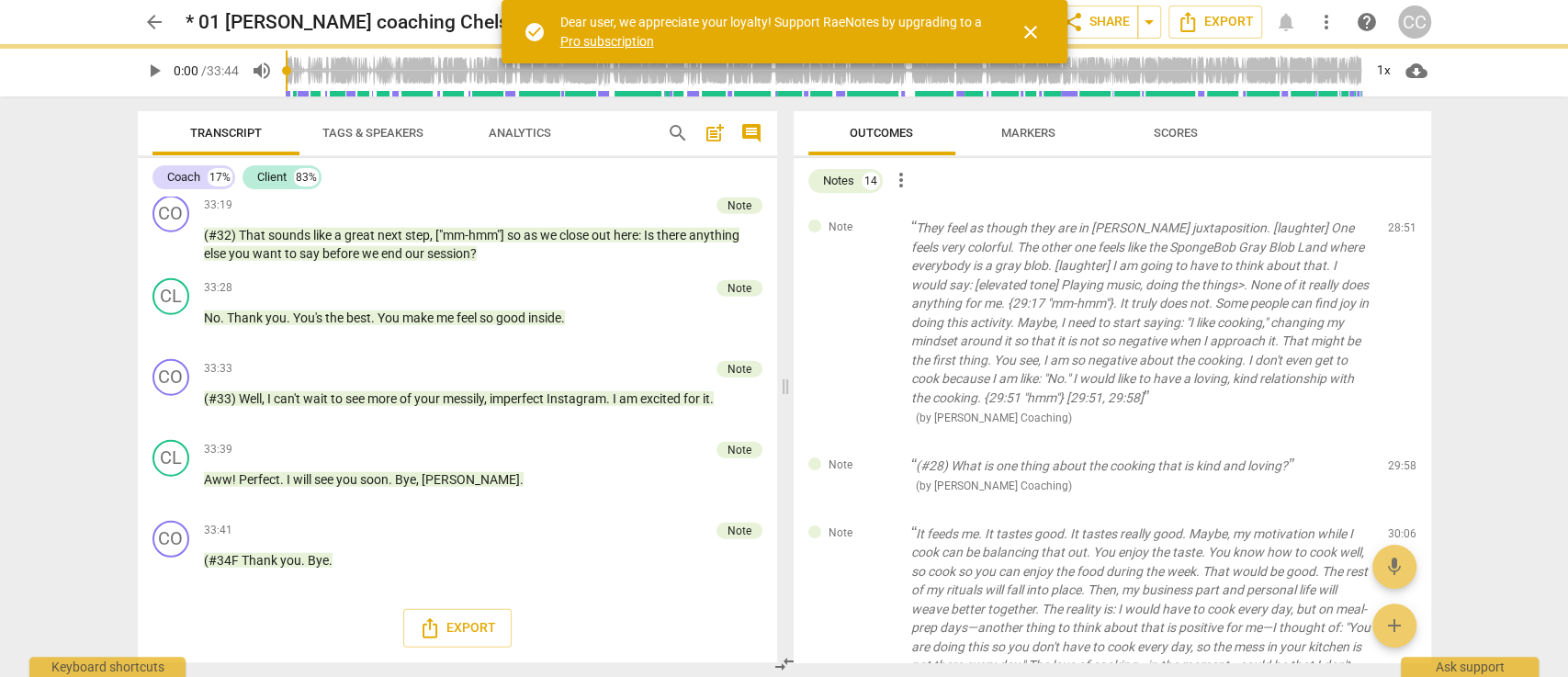
click at [1398, 232] on span "delete" at bounding box center [1403, 233] width 22 height 22
click at [1398, 441] on div "Note (#28) What is one thing about the cooking that is kind and loving? ( by Ci…" at bounding box center [1113, 475] width 637 height 68
click at [1398, 458] on span "delete" at bounding box center [1403, 469] width 22 height 22
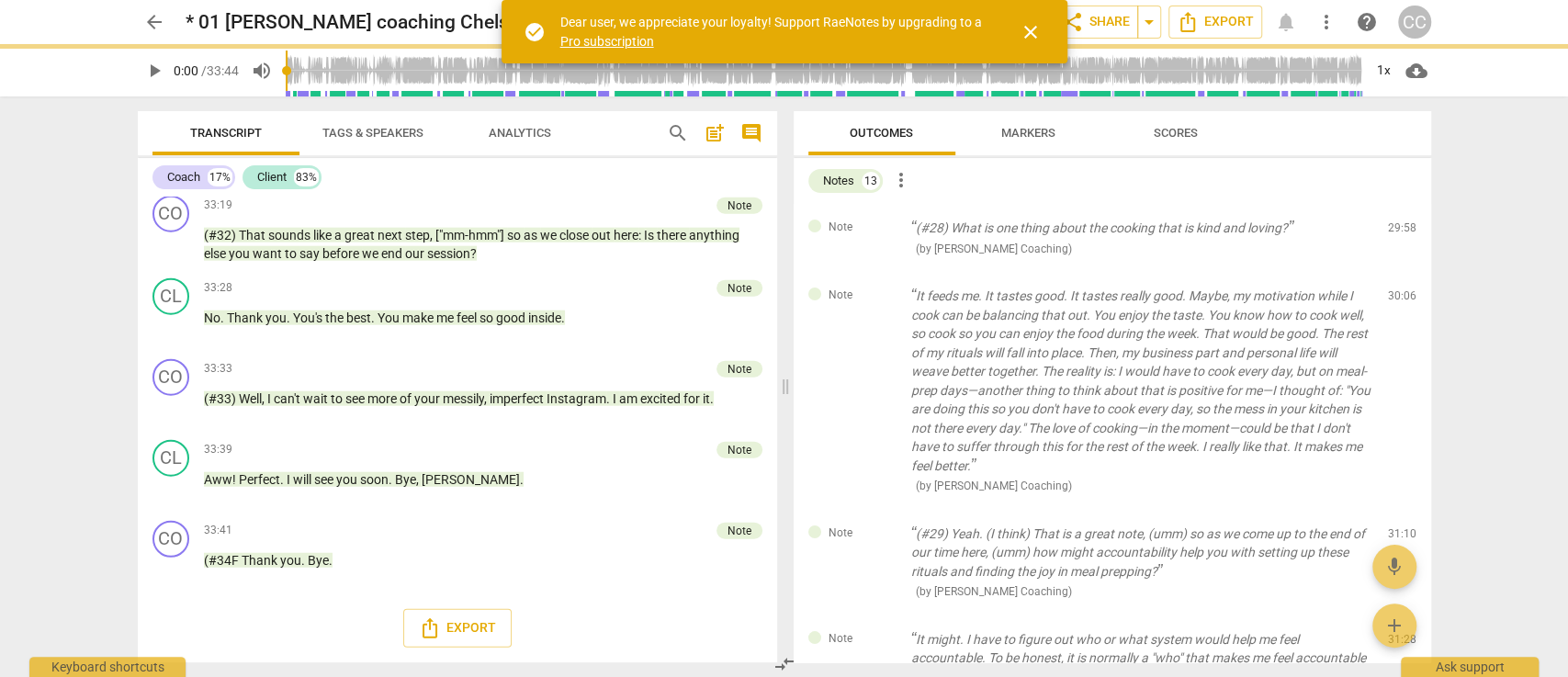
click at [1398, 232] on span "delete" at bounding box center [1403, 233] width 22 height 22
click at [1398, 272] on div "Note It feeds me. It tastes good. It tastes really good. Maybe, my motivation w…" at bounding box center [1113, 391] width 637 height 238
click at [1398, 289] on span "delete" at bounding box center [1403, 300] width 22 height 22
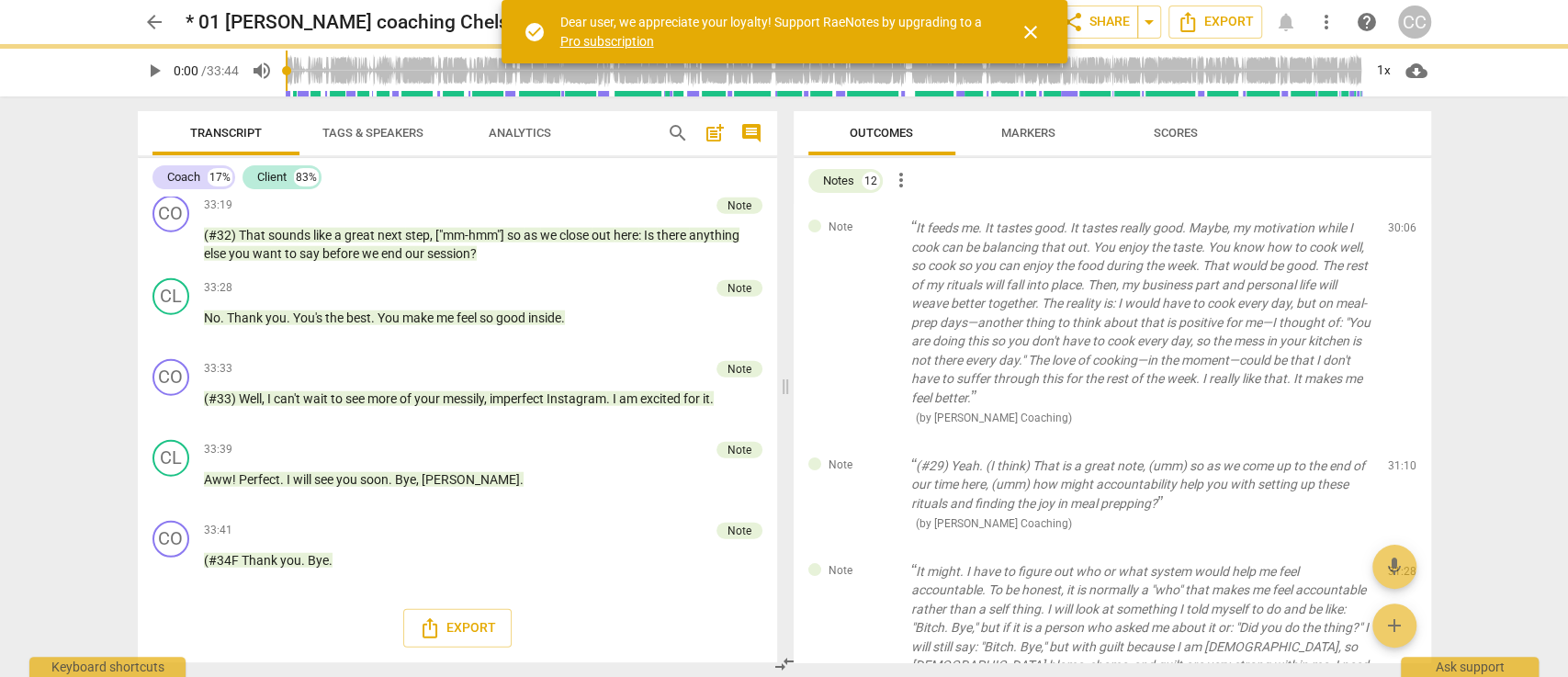
click at [1398, 232] on span "delete" at bounding box center [1403, 233] width 22 height 22
click at [1398, 441] on div "Note (#29) Yeah. (I think) That is a great note, (umm) so as we come up to the …" at bounding box center [1113, 494] width 637 height 106
click at [1398, 458] on span "delete" at bounding box center [1403, 469] width 22 height 22
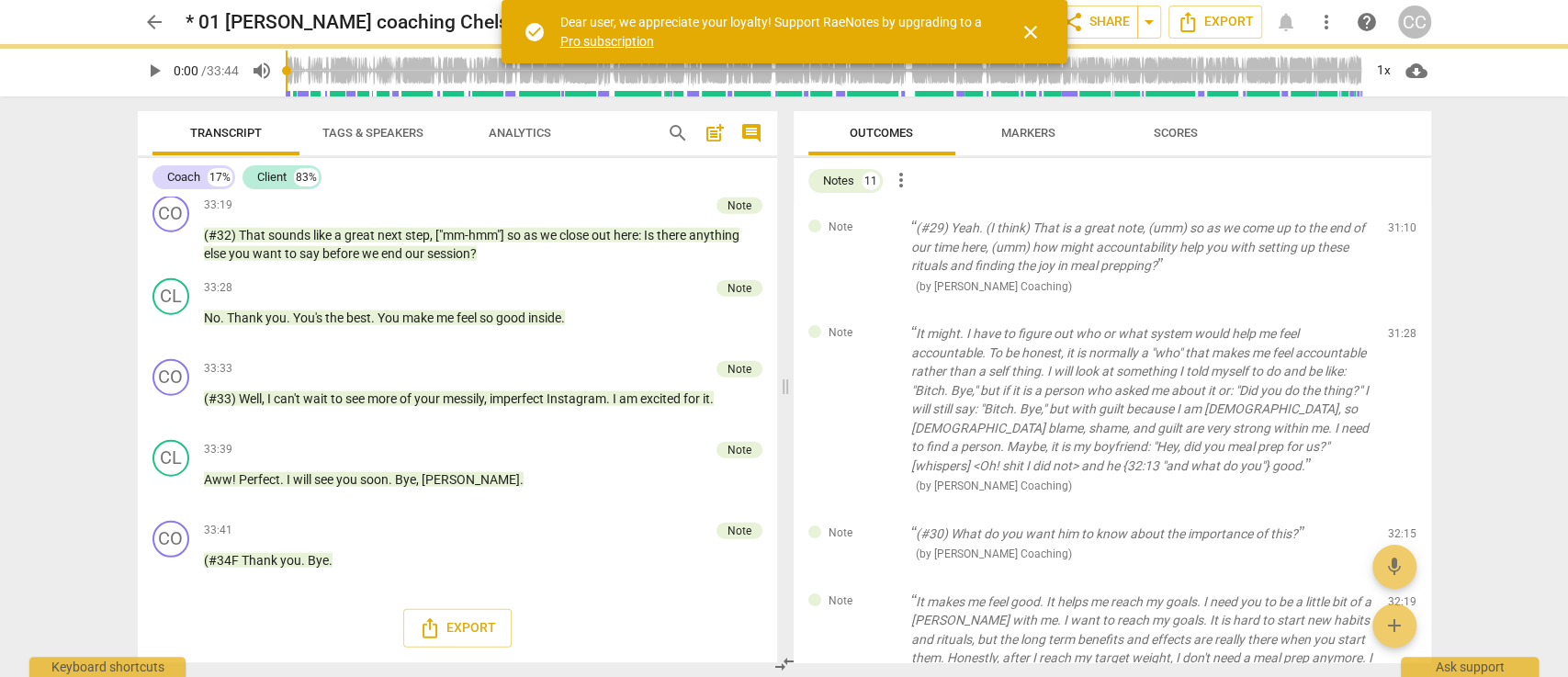
click at [1398, 232] on span "delete" at bounding box center [1403, 233] width 22 height 22
click at [1398, 310] on div "Note It might. I have to figure out who or what system would help me feel accou…" at bounding box center [1113, 410] width 637 height 200
click at [1398, 327] on span "delete" at bounding box center [1403, 338] width 22 height 22
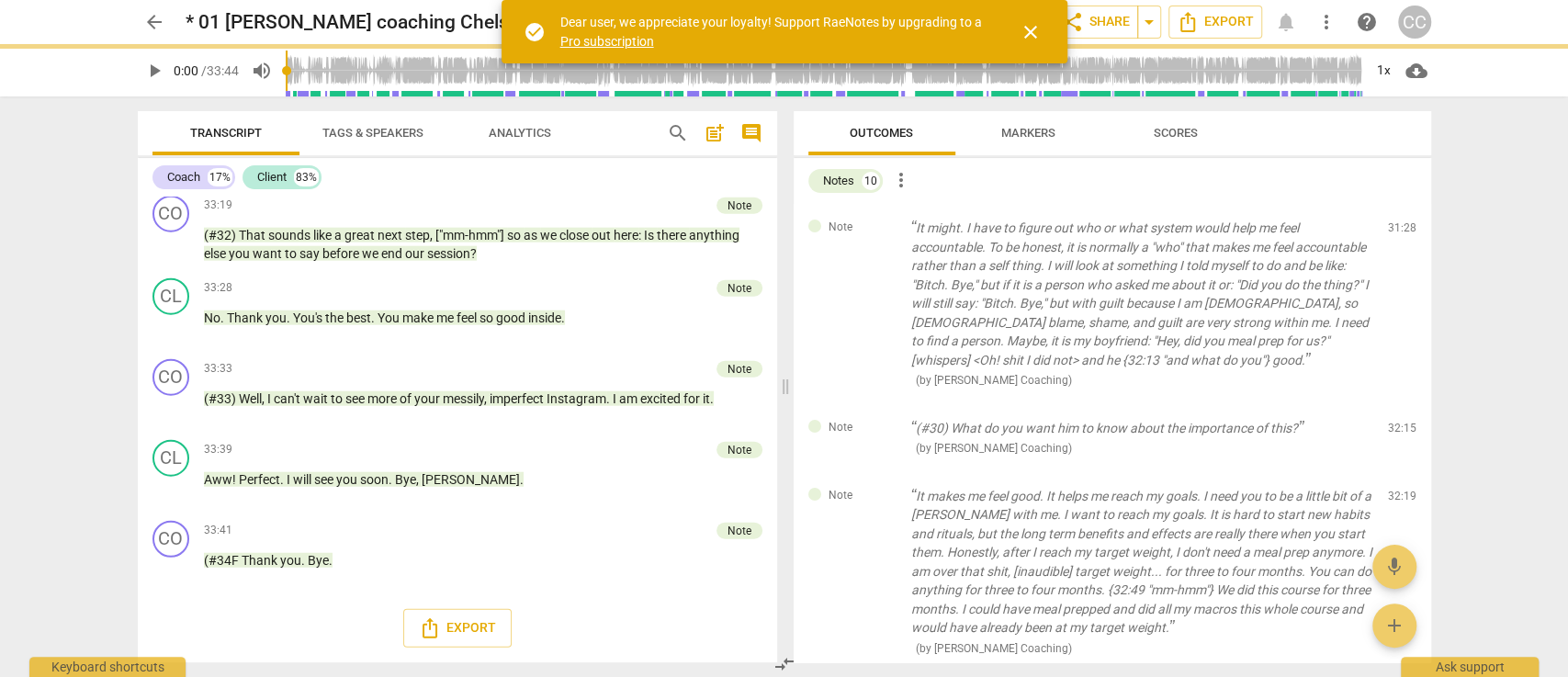
click at [1398, 232] on span "delete" at bounding box center [1403, 233] width 22 height 22
click at [1398, 404] on div "Note (#30) What do you want him to know about the importance of this? ( by Cint…" at bounding box center [1113, 437] width 637 height 68
click at [1398, 421] on span "delete" at bounding box center [1403, 432] width 22 height 22
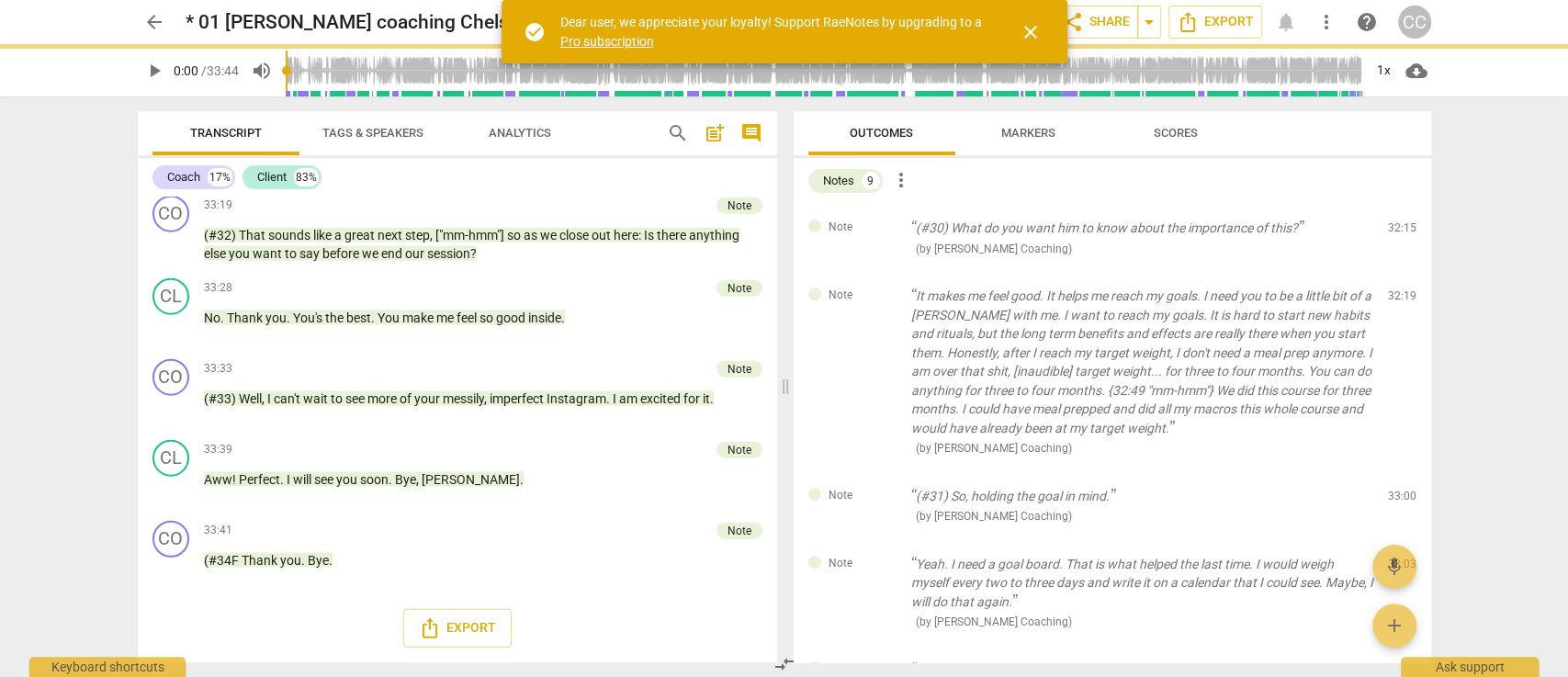
scroll to position [7858, 0]
click at [1398, 232] on span "delete" at bounding box center [1403, 233] width 22 height 22
click at [1398, 272] on div "Note It makes me feel good. It helps me reach my goals. I need you to be a litt…" at bounding box center [1113, 372] width 637 height 200
click at [1398, 289] on span "delete" at bounding box center [1403, 300] width 22 height 22
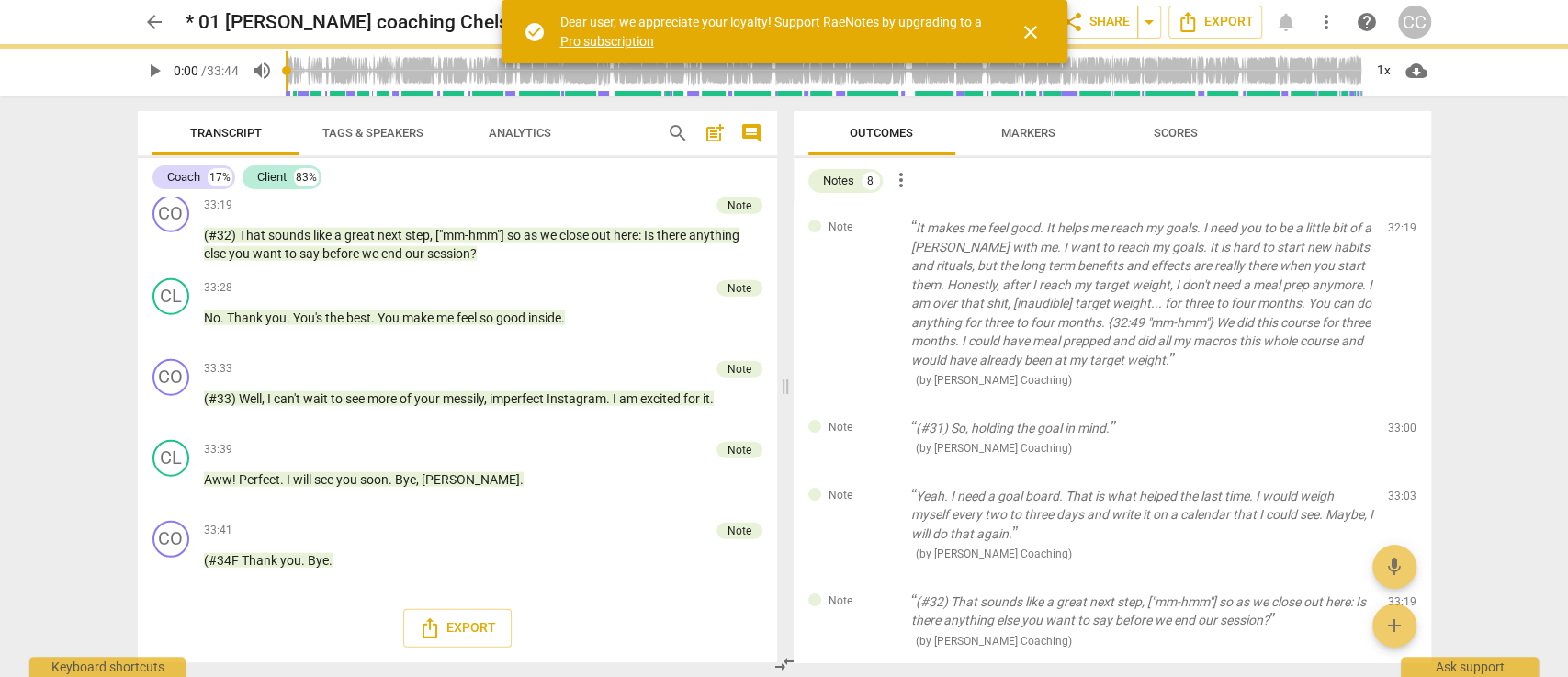
click at [1398, 232] on span "delete" at bounding box center [1403, 233] width 22 height 22
click at [1398, 404] on div "Note (#31) So, holding the goal in mind. ( by Cintron Coaching ) 33:00 edit del…" at bounding box center [1113, 437] width 637 height 68
click at [1398, 421] on span "delete" at bounding box center [1403, 432] width 22 height 22
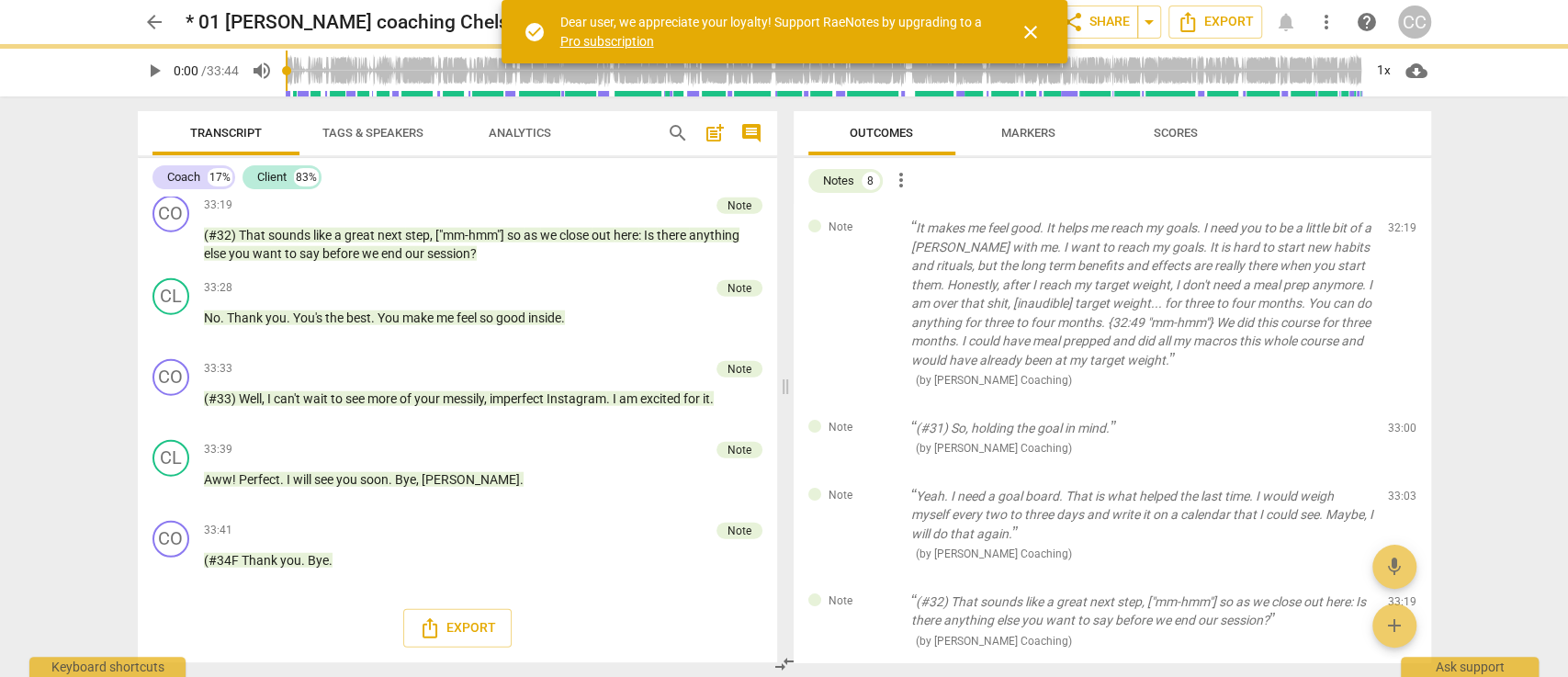
click at [1398, 421] on span "delete" at bounding box center [1403, 432] width 22 height 22
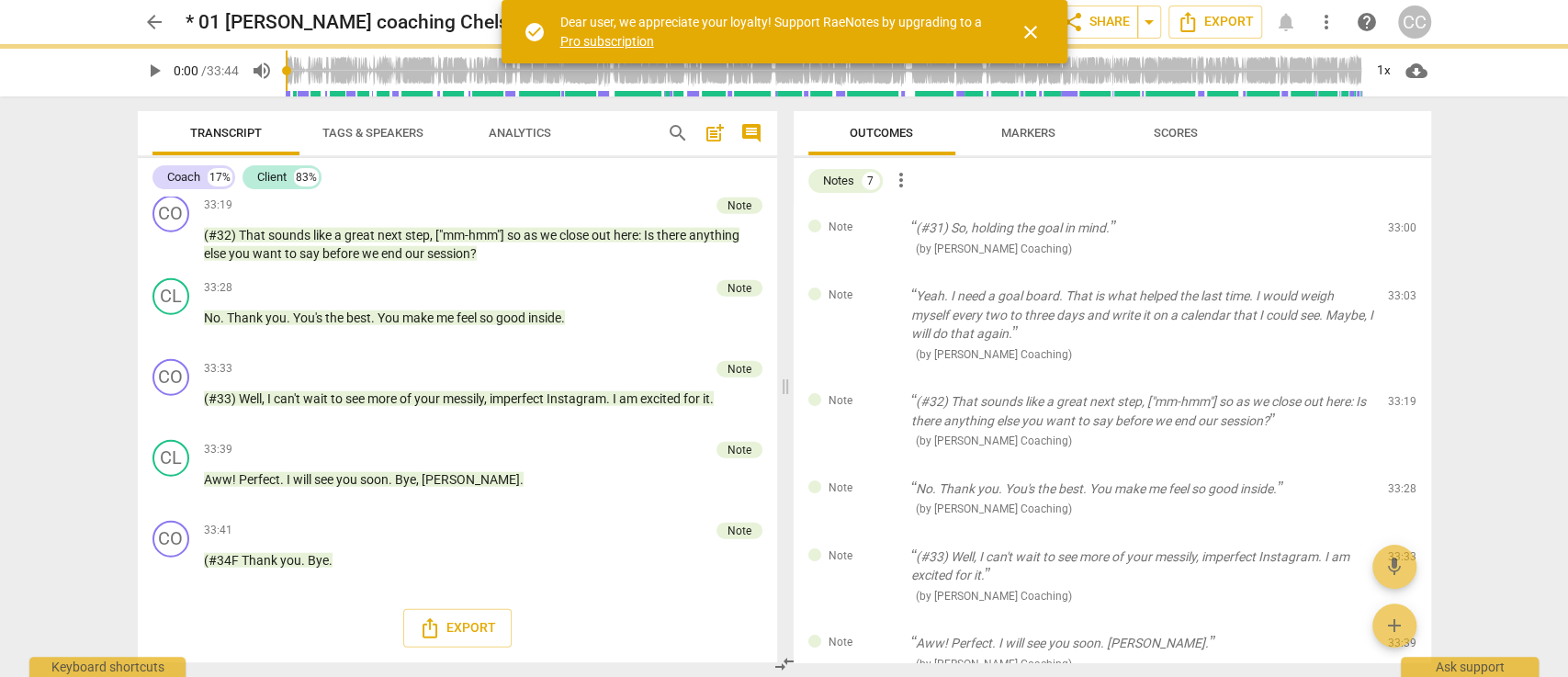
click at [1398, 232] on span "delete" at bounding box center [1403, 233] width 22 height 22
click at [1398, 272] on div "Note Yeah. I need a goal board. That is what helped the last time. I would weig…" at bounding box center [1113, 325] width 637 height 106
click at [1398, 289] on span "delete" at bounding box center [1403, 300] width 22 height 22
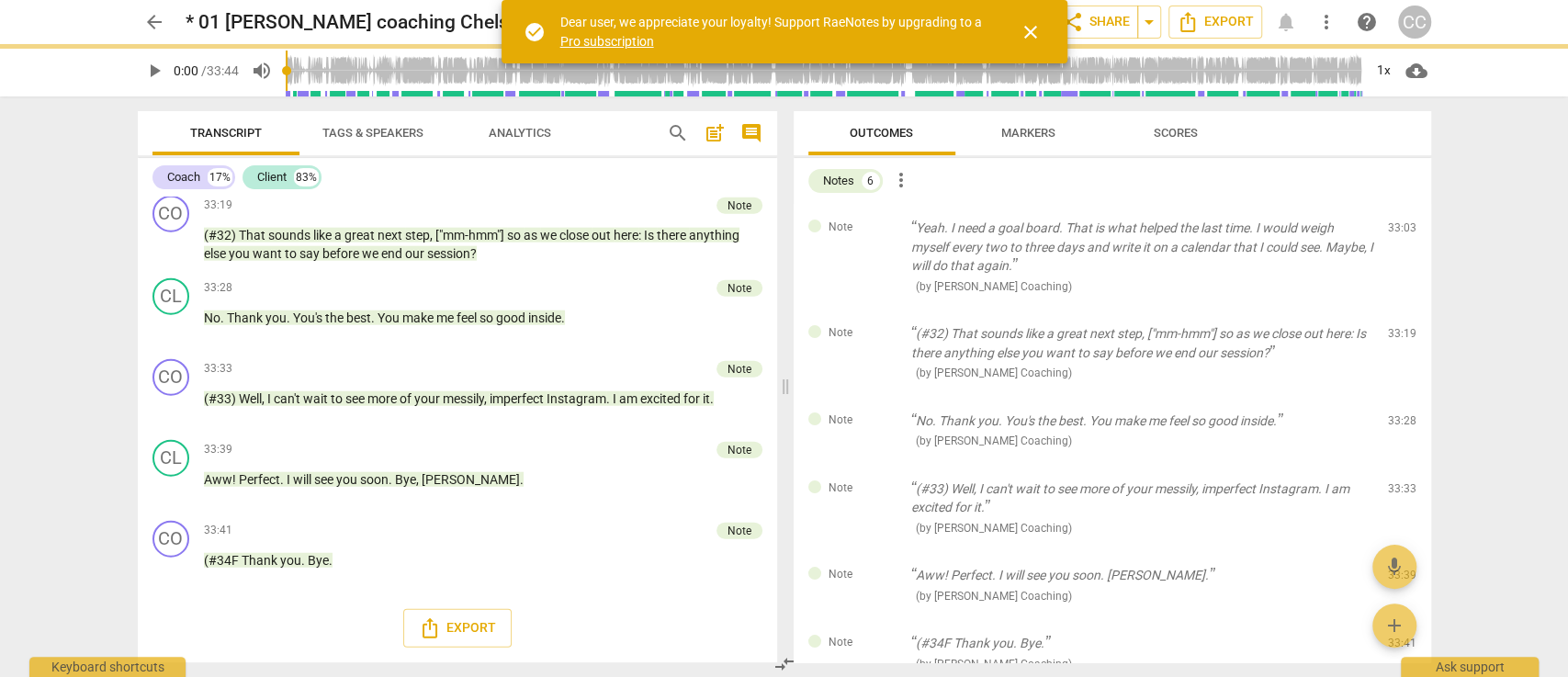
click at [1398, 232] on span "delete" at bounding box center [1403, 233] width 22 height 22
click at [1398, 310] on div "Note (#32) That sounds like a great next step, ["mm-hmm"] so as we close out he…" at bounding box center [1113, 353] width 637 height 87
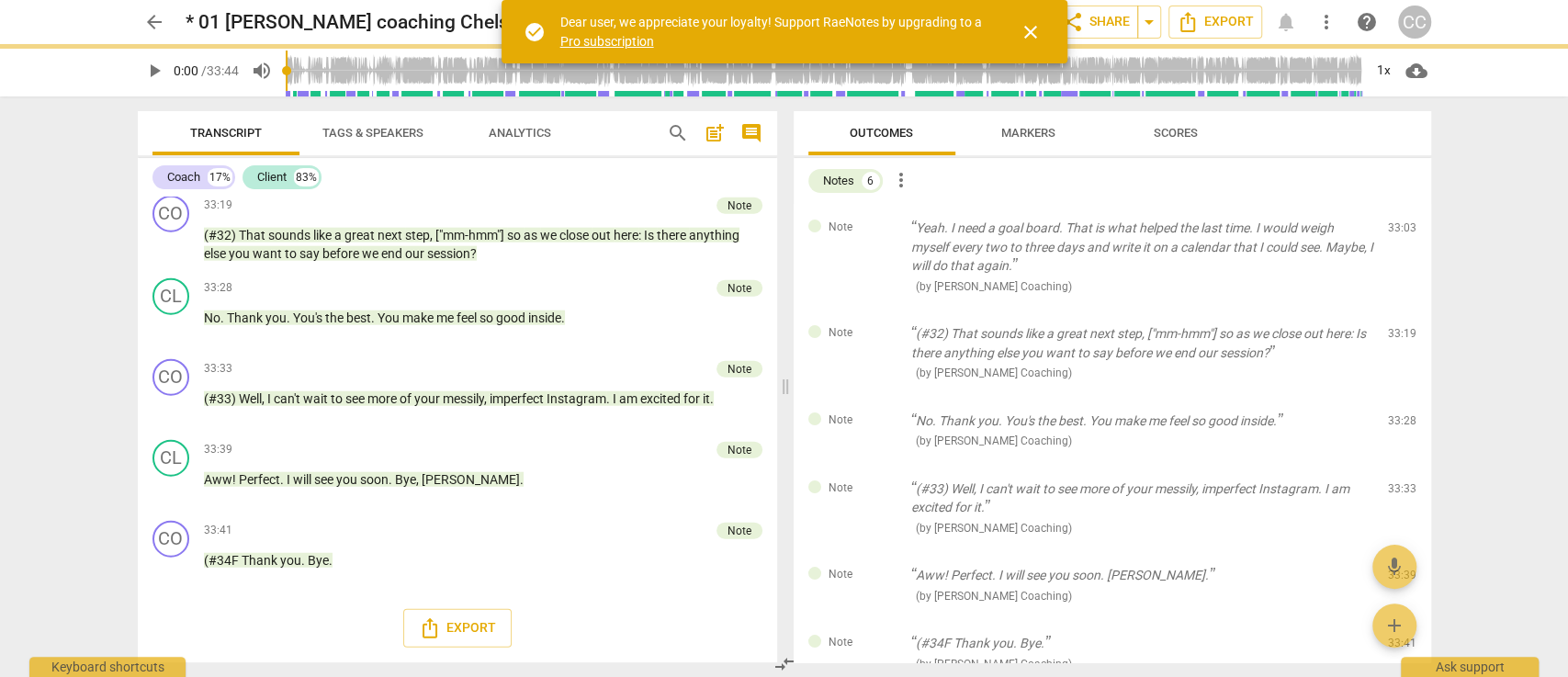
click at [1398, 327] on span "delete" at bounding box center [1403, 338] width 22 height 22
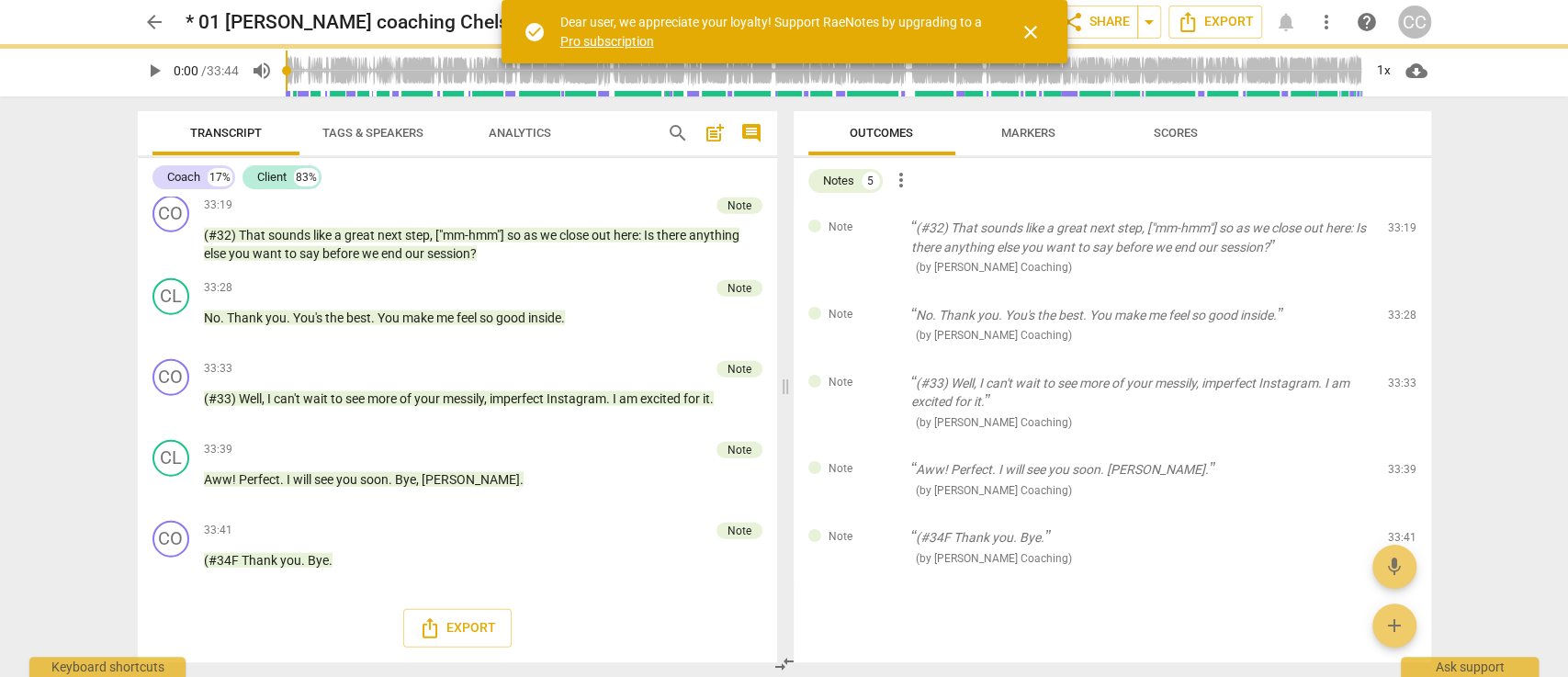
click at [1398, 232] on span "delete" at bounding box center [1403, 233] width 22 height 22
click at [1398, 291] on div "Note No. Thank you. You's the best. You make me feel so good inside. ( by Cintr…" at bounding box center [1113, 325] width 637 height 68
click at [1398, 308] on span "delete" at bounding box center [1403, 319] width 22 height 22
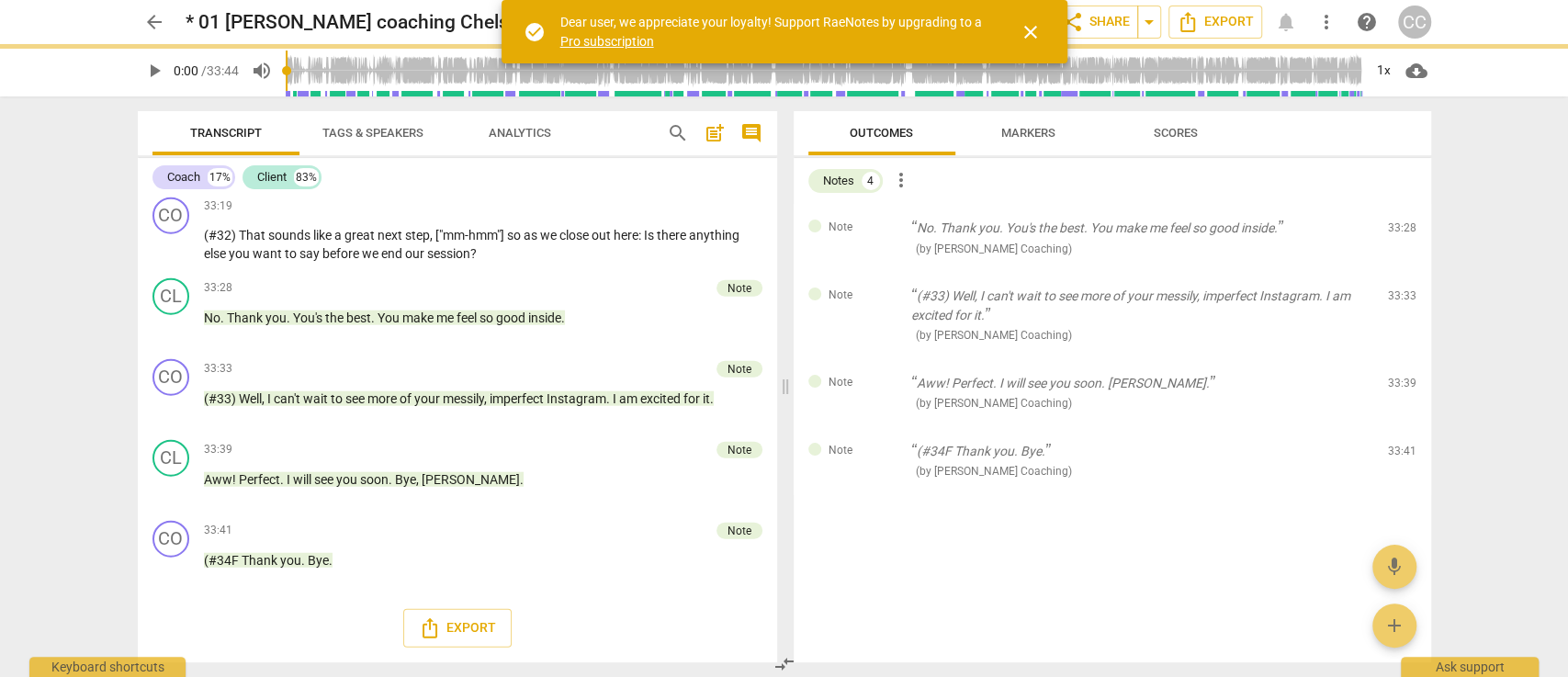
scroll to position [7853, 0]
click at [1398, 232] on span "delete" at bounding box center [1403, 233] width 22 height 22
click at [1398, 272] on div "Note (#33) Well, I can't wait to see more of your messily, imperfect Instagram.…" at bounding box center [1113, 316] width 637 height 87
click at [1398, 289] on span "delete" at bounding box center [1403, 300] width 22 height 22
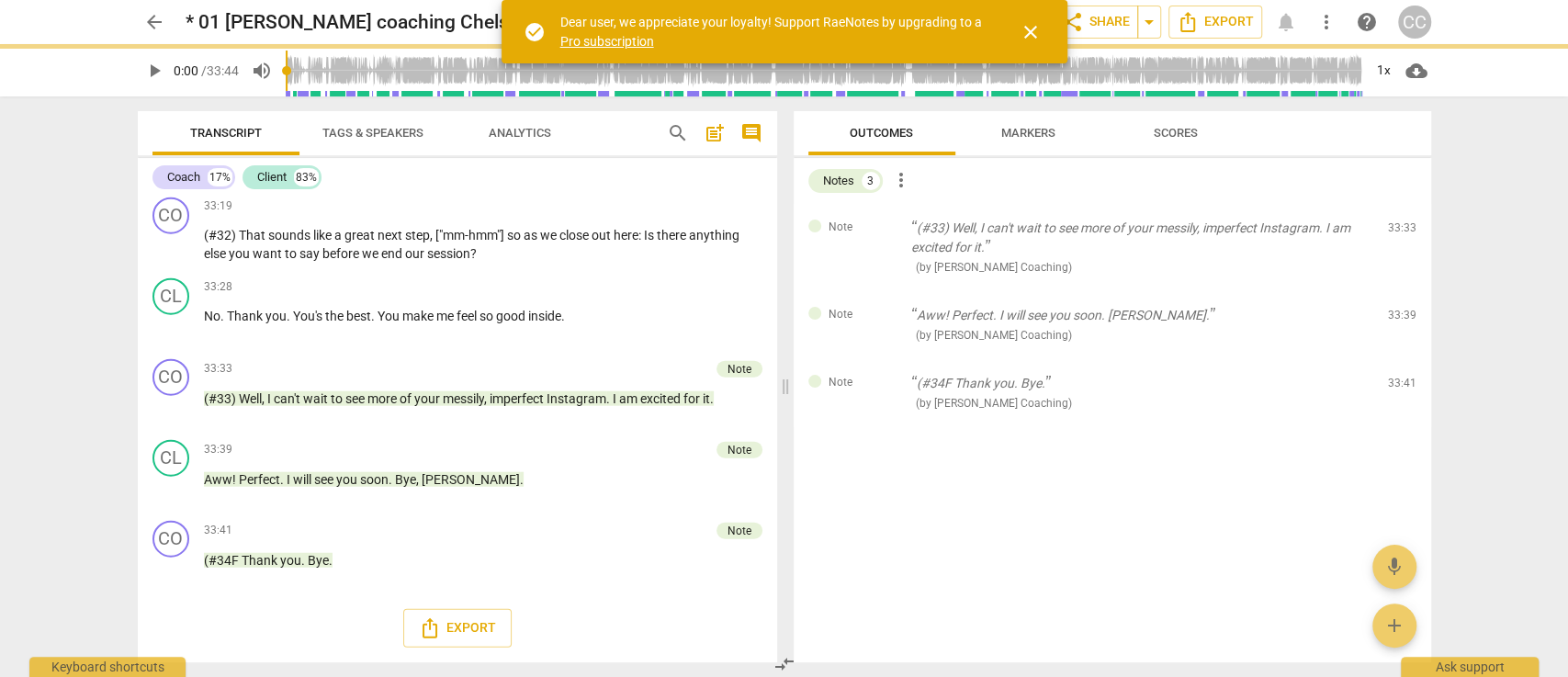
click at [1398, 232] on span "delete" at bounding box center [1403, 233] width 22 height 22
click at [1398, 291] on div "Note Aww! Perfect. I will see you soon. Bye, Amy. ( by Cintron Coaching ) 33:39…" at bounding box center [1113, 325] width 637 height 68
click at [1398, 308] on span "delete" at bounding box center [1403, 319] width 22 height 22
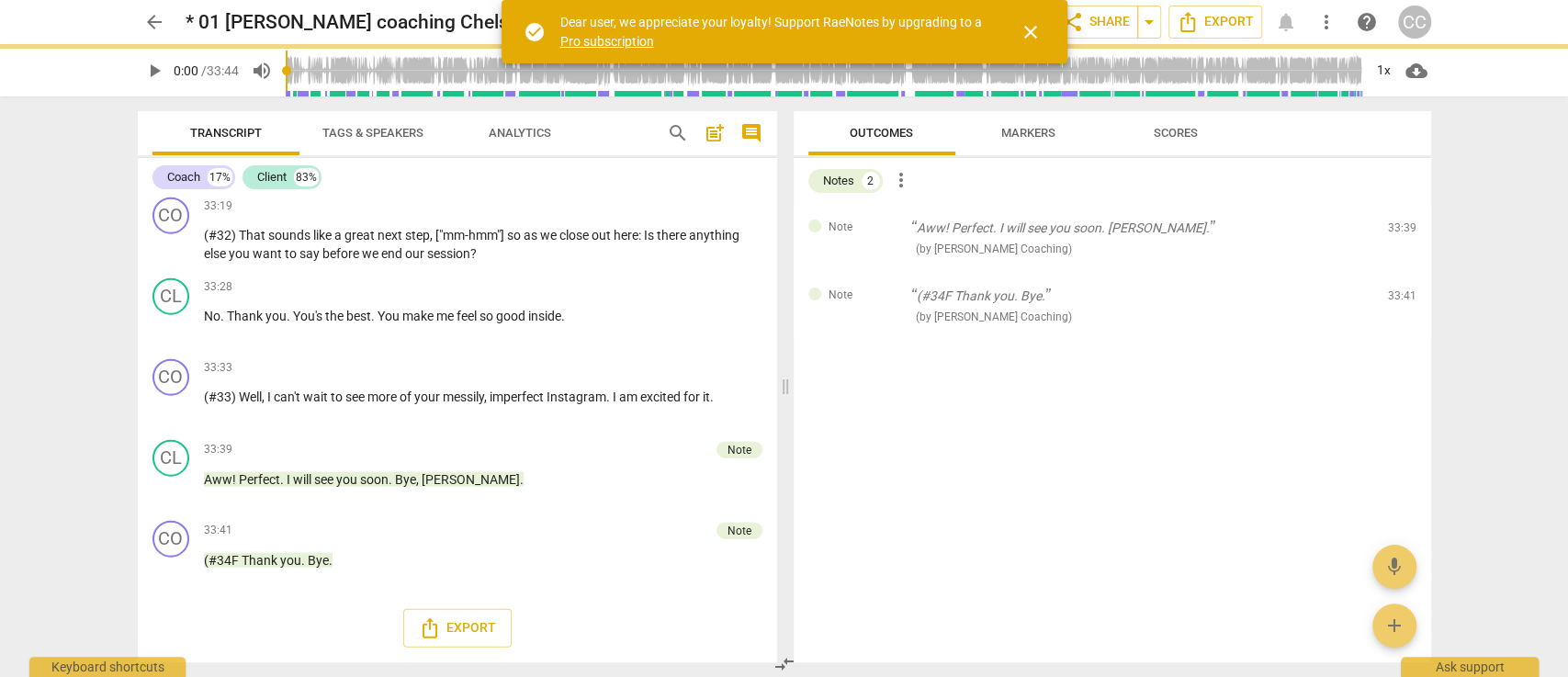
click at [1398, 232] on span "delete" at bounding box center [1403, 233] width 22 height 22
click at [1398, 272] on div "Note (#34F Thank you. Bye. ( by Cintron Coaching ) 33:41 edit delete" at bounding box center [1113, 306] width 637 height 68
click at [1398, 289] on span "delete" at bounding box center [1403, 300] width 22 height 22
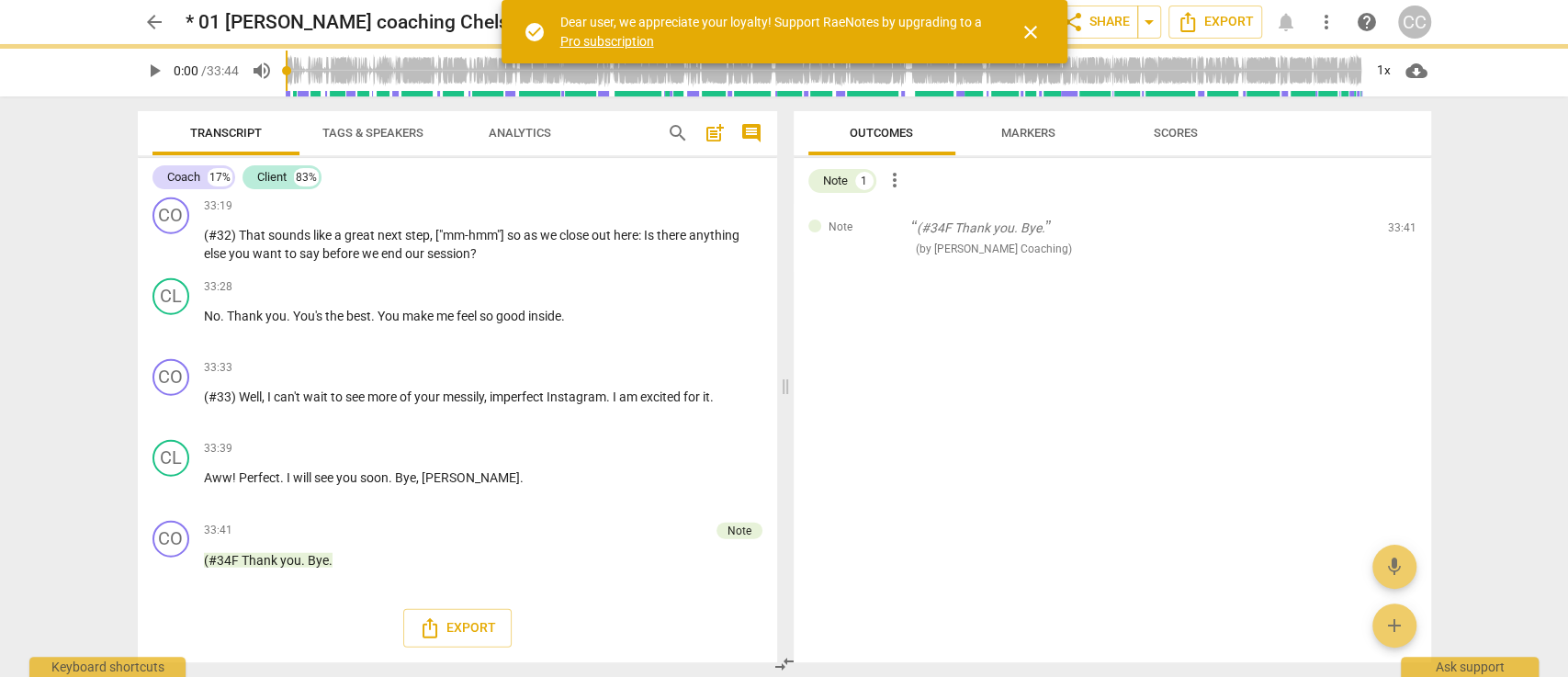
click at [1398, 232] on span "delete" at bounding box center [1403, 233] width 22 height 22
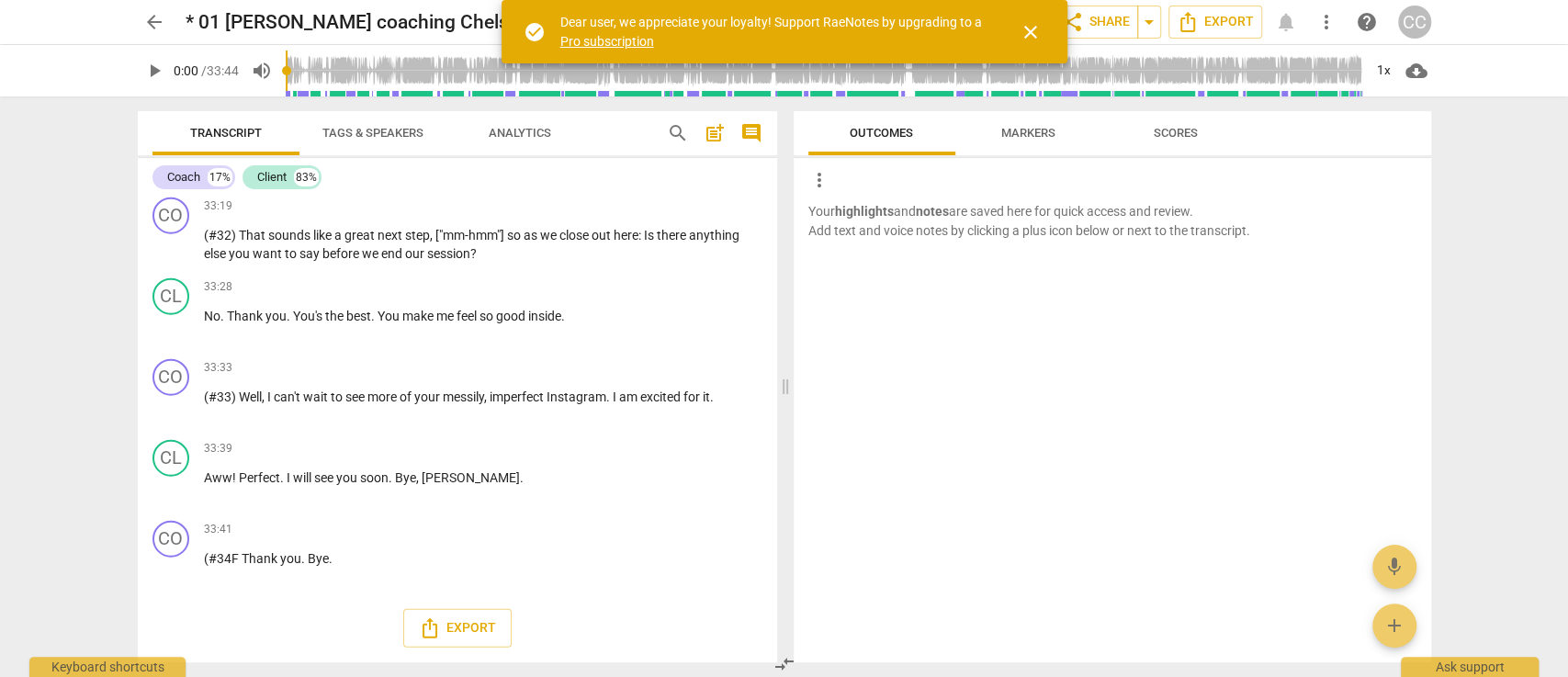
click at [1398, 232] on p "Your highlights and notes are saved here for quick access and review. Add text …" at bounding box center [1113, 221] width 608 height 38
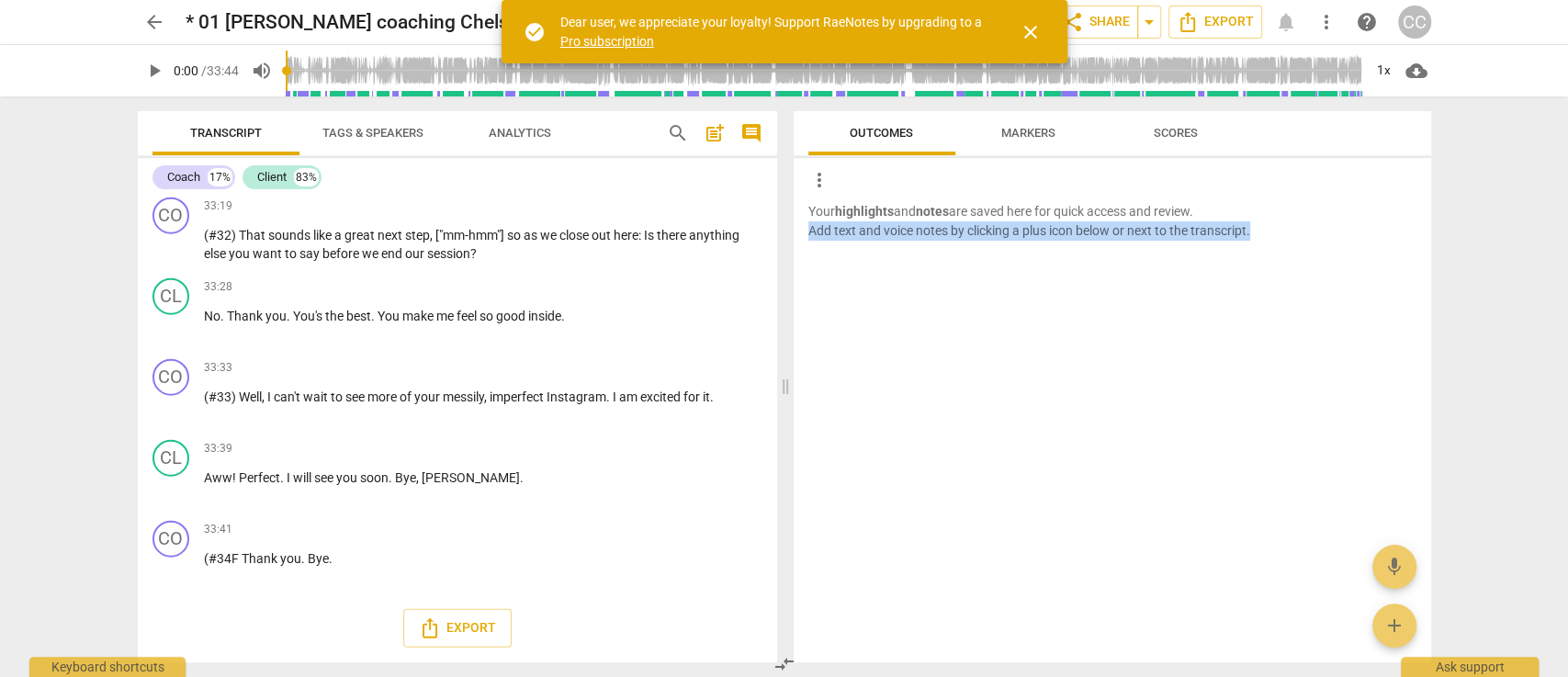
click at [1398, 232] on p "Your highlights and notes are saved here for quick access and review. Add text …" at bounding box center [1113, 221] width 608 height 38
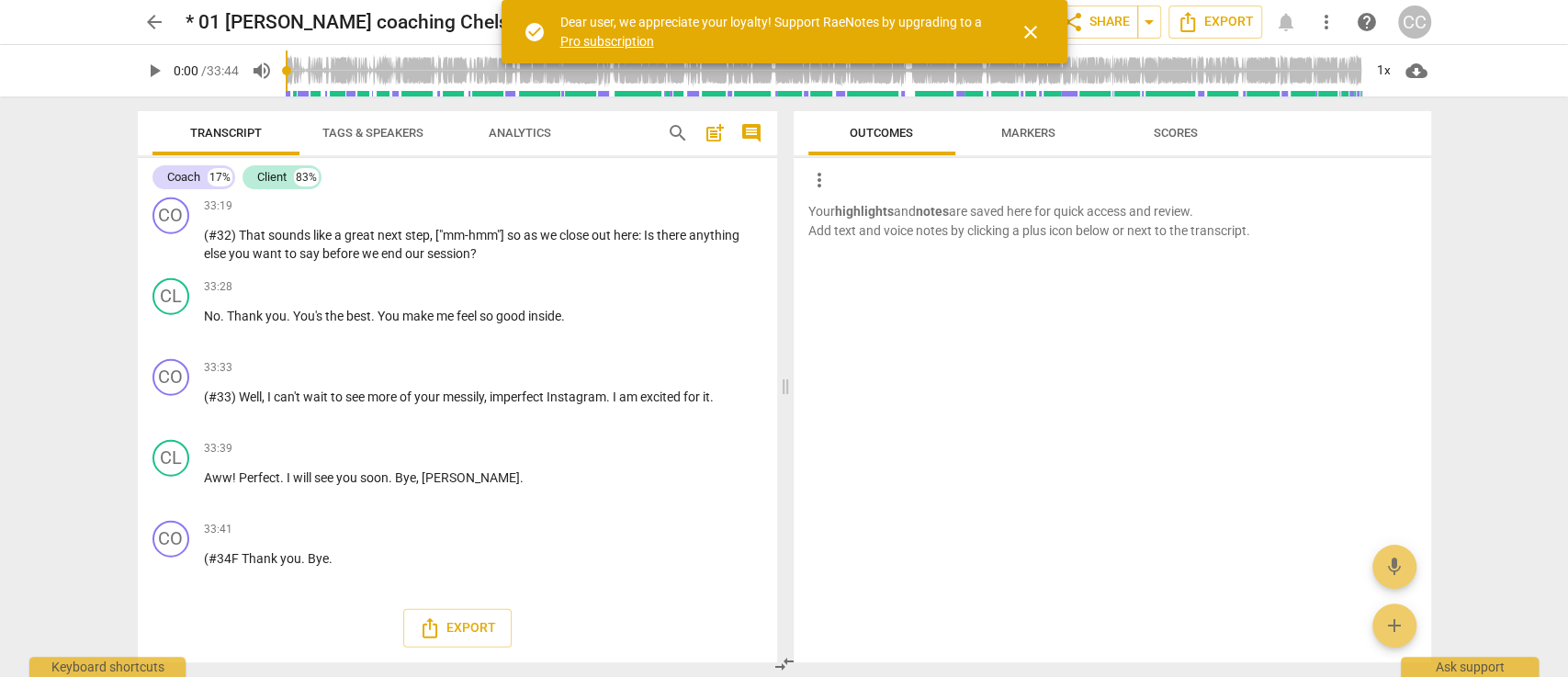
click at [1002, 341] on div "Your highlights and notes are saved here for quick access and review. Add text …" at bounding box center [1113, 432] width 637 height 460
click at [1031, 28] on span "close" at bounding box center [1030, 32] width 22 height 22
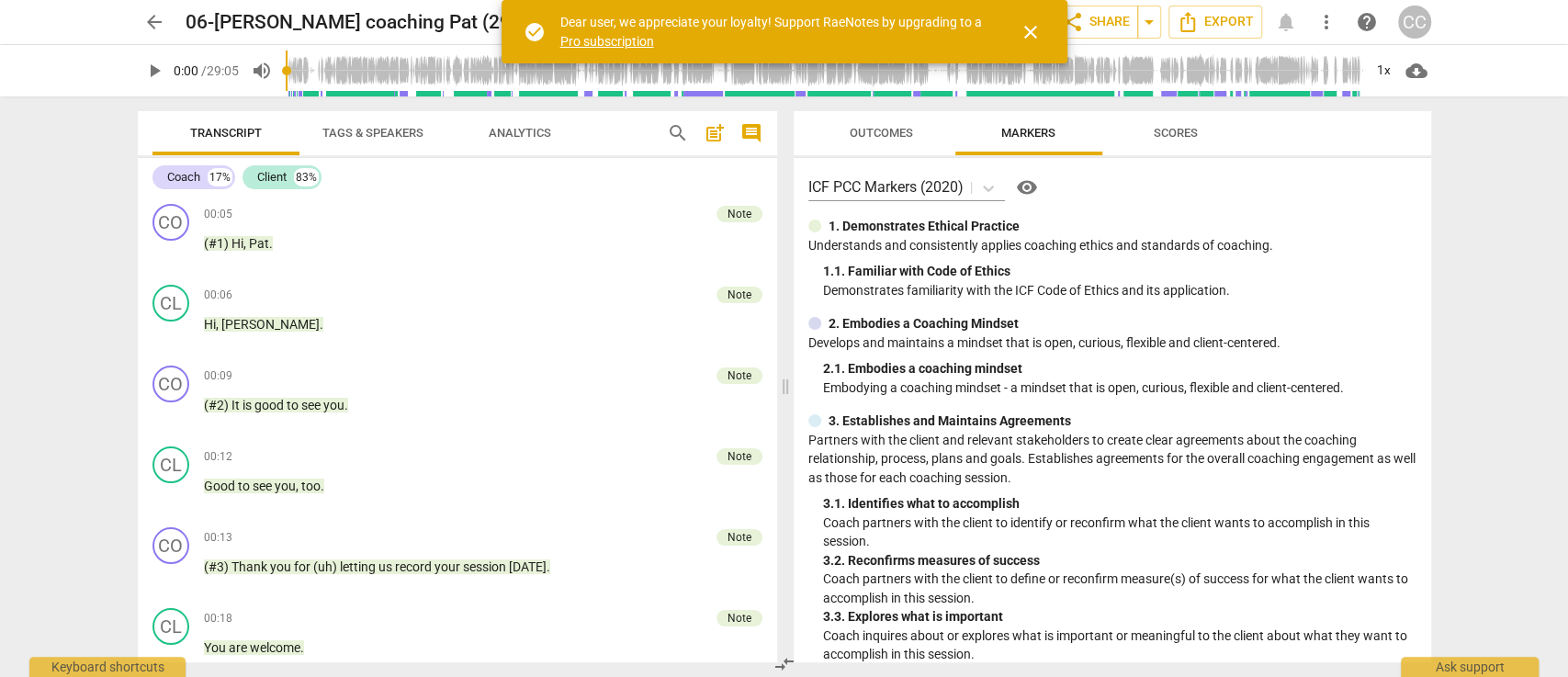
click at [861, 143] on span "Outcomes" at bounding box center [881, 133] width 108 height 25
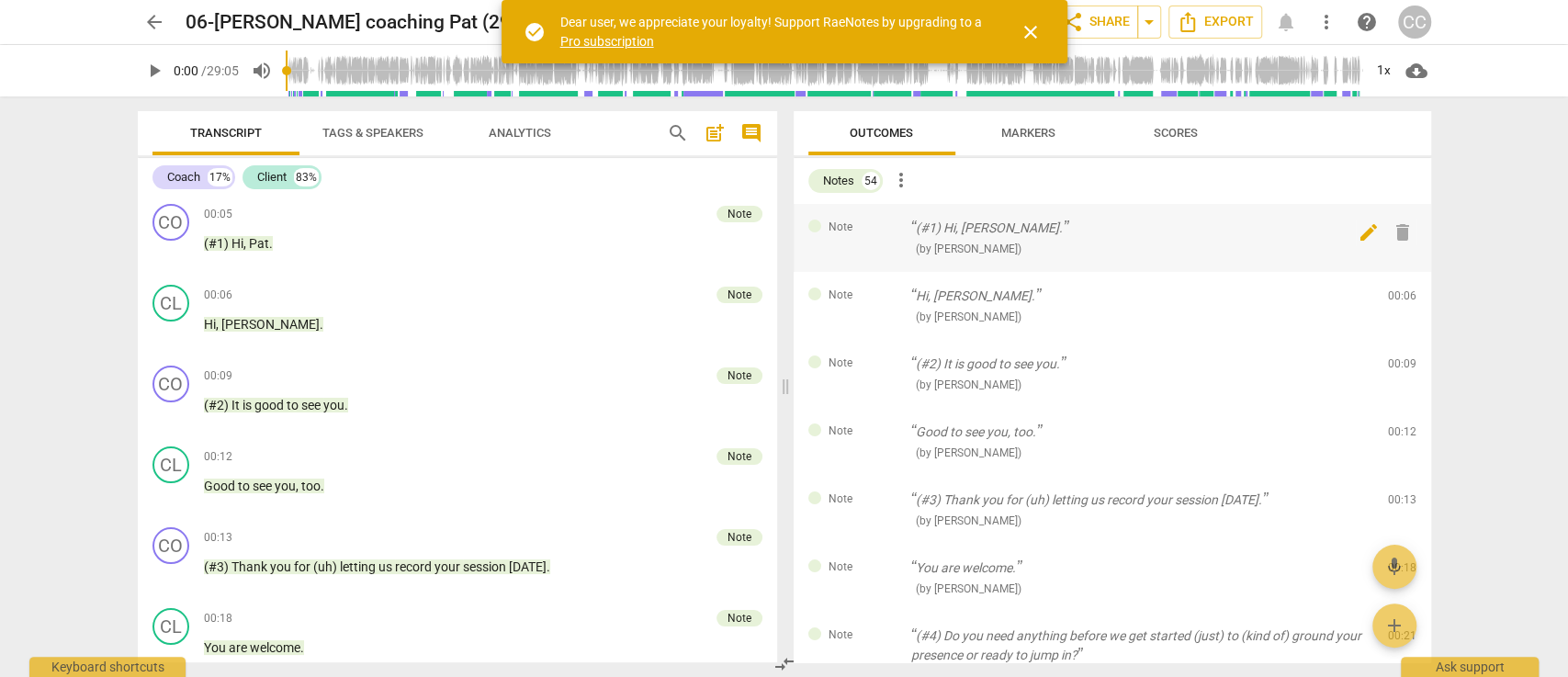
click at [1400, 235] on span "delete" at bounding box center [1403, 233] width 22 height 22
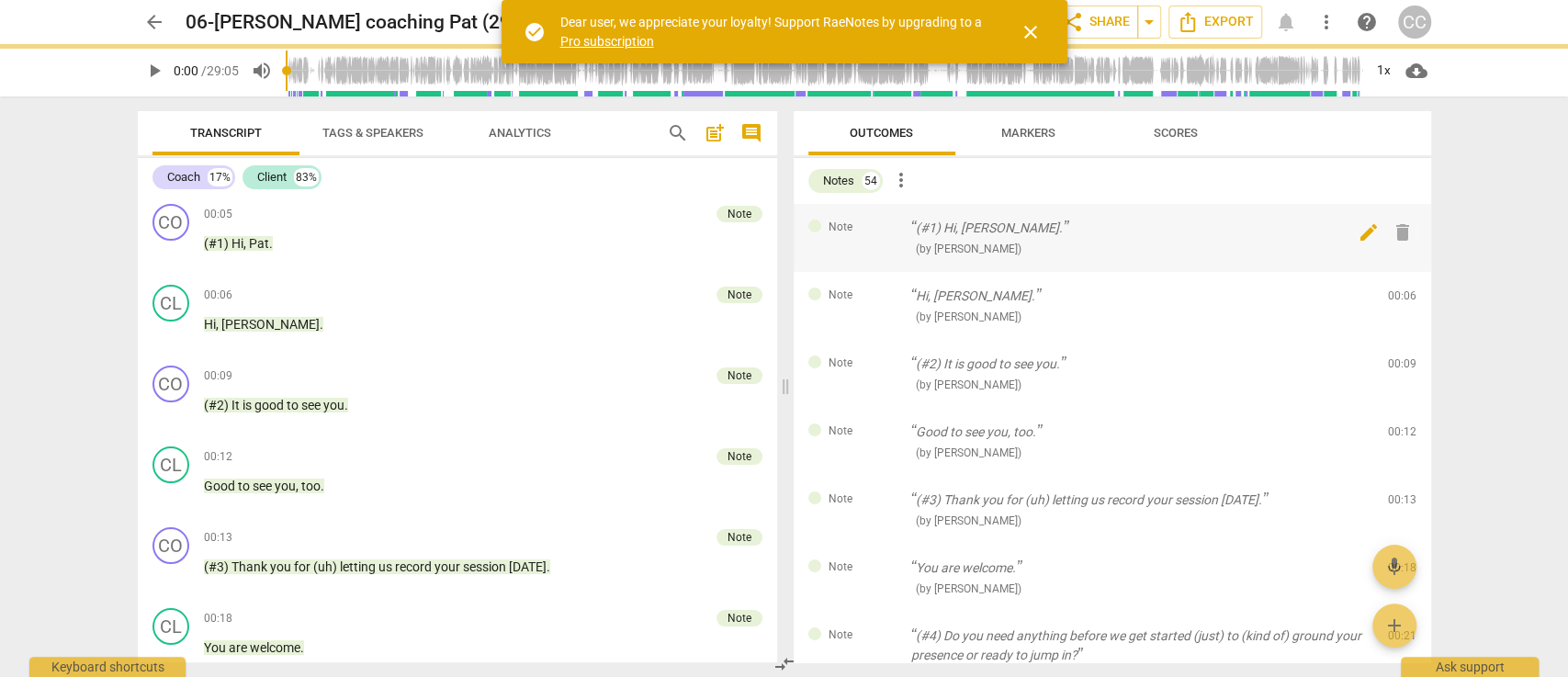
click at [1400, 235] on span "delete" at bounding box center [1403, 233] width 22 height 22
click at [1400, 272] on div "Note Hi, [PERSON_NAME]. ( by [PERSON_NAME] ) 00:06 edit delete" at bounding box center [1113, 306] width 637 height 68
click at [1400, 289] on span "delete" at bounding box center [1403, 300] width 22 height 22
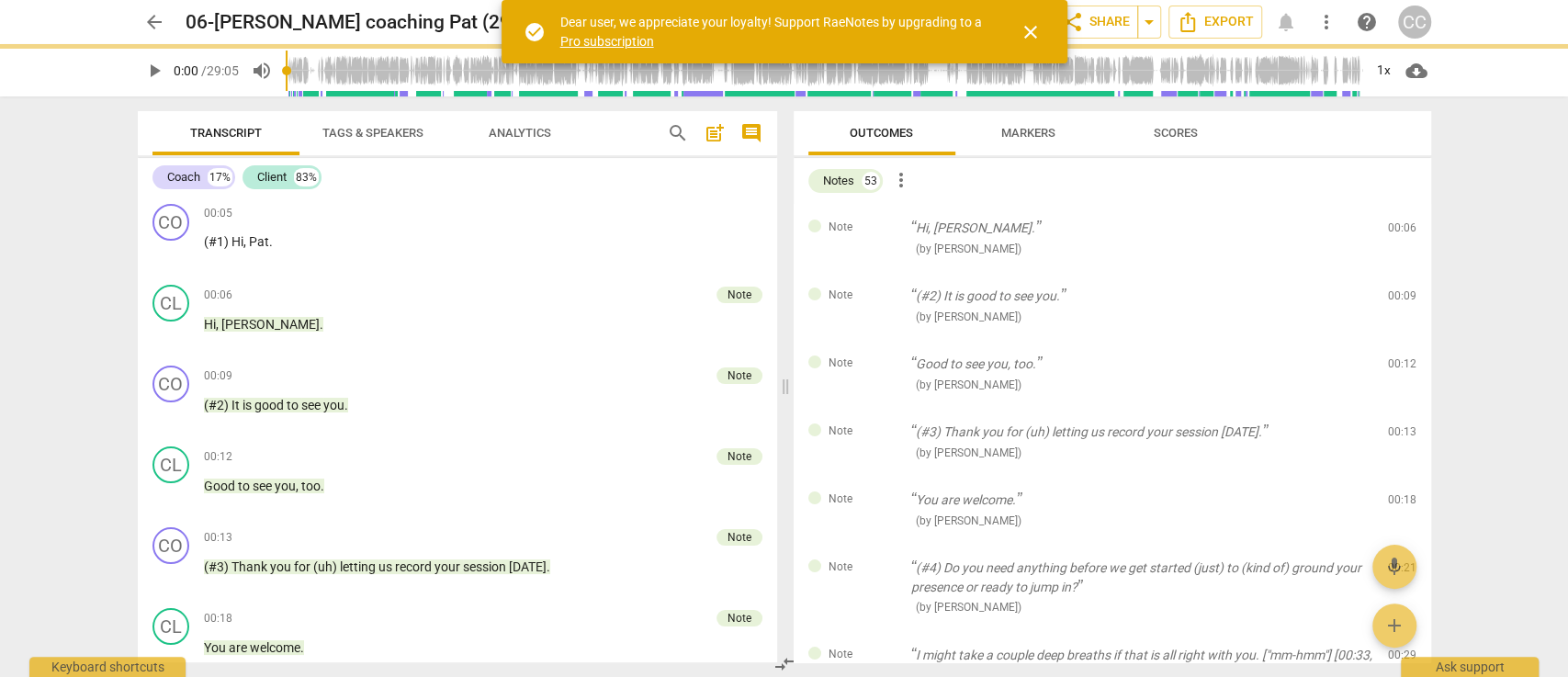
click at [1400, 235] on span "delete" at bounding box center [1403, 233] width 22 height 22
click at [1400, 272] on div "Note (#2) It is good to see you. ( by Matthew Cintron-Quinones ) 00:09 edit del…" at bounding box center [1113, 306] width 637 height 68
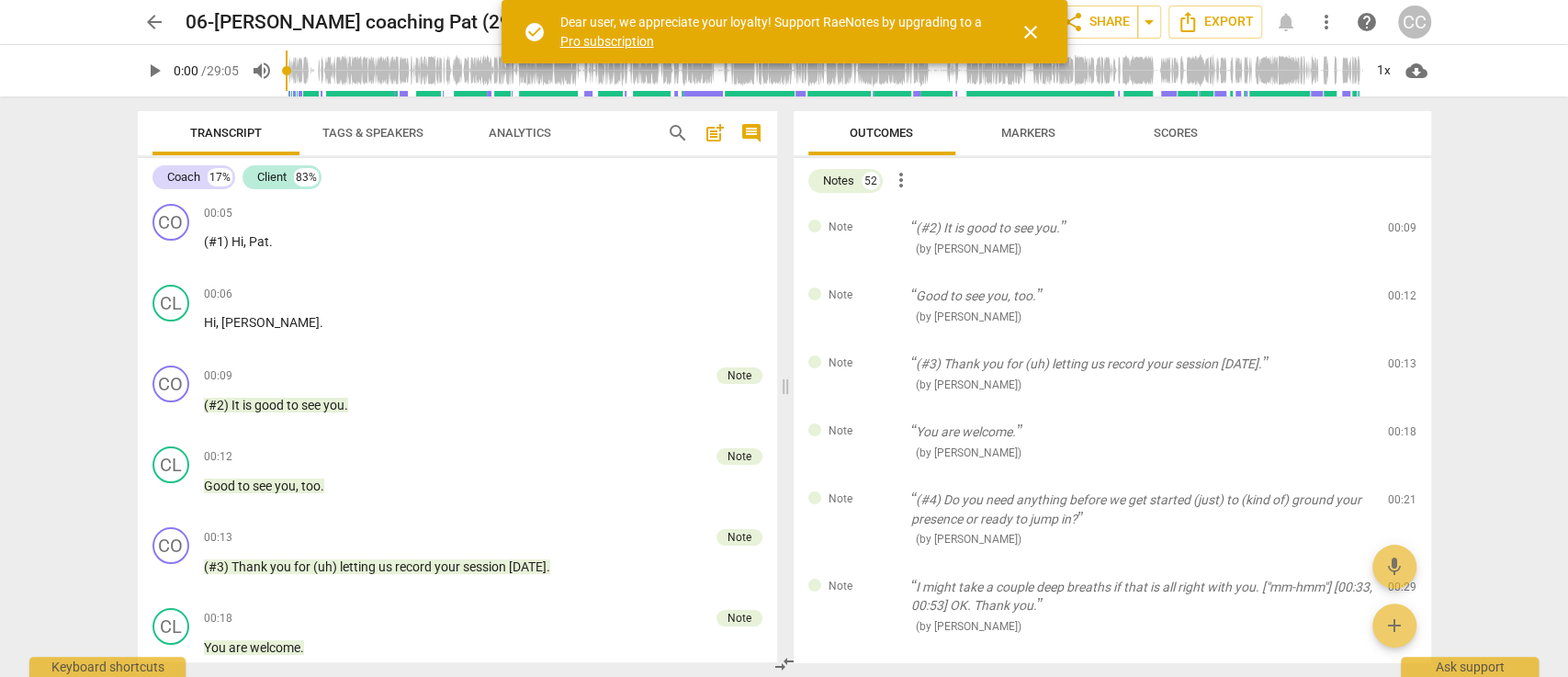
click at [1400, 235] on span "delete" at bounding box center [1403, 233] width 22 height 22
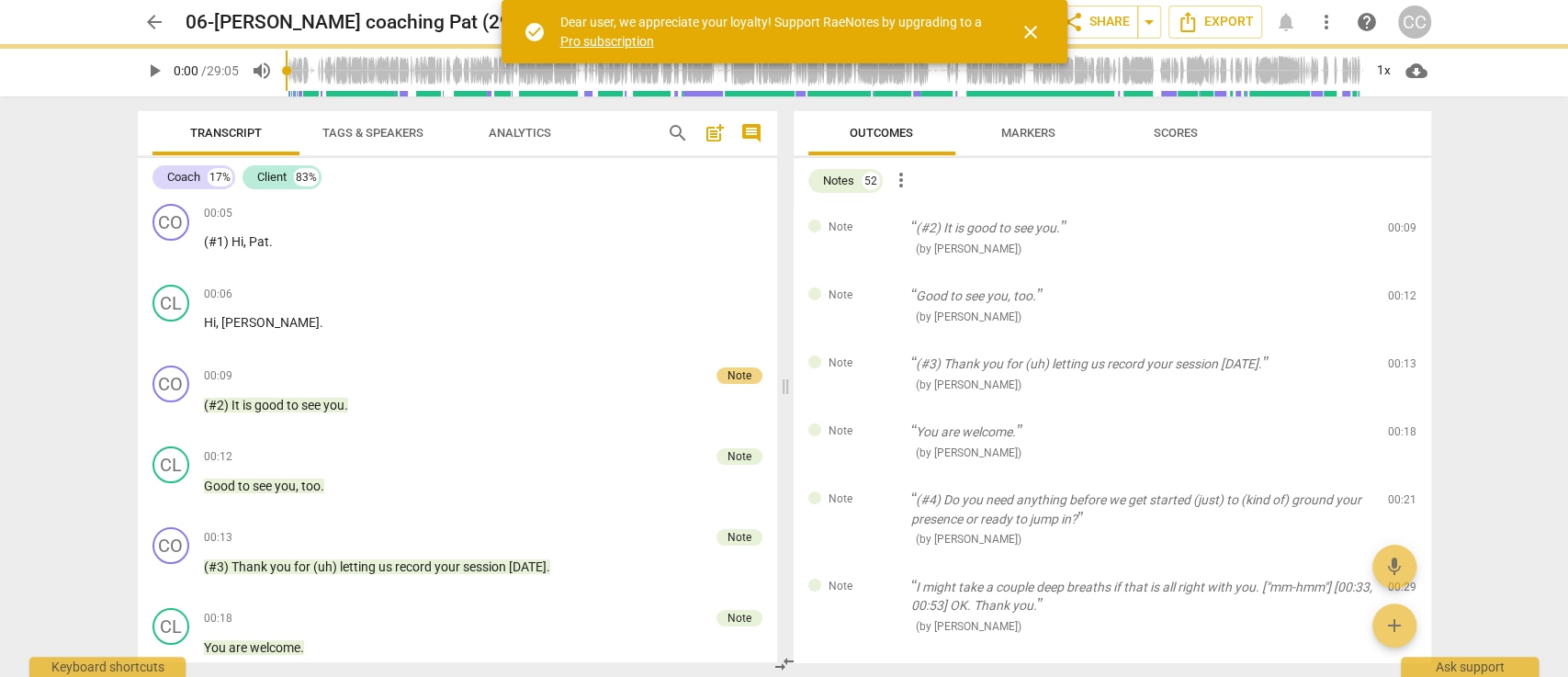
click at [1400, 272] on div "Note Good to see you, too. ( by Matthew Cintron-Quinones ) 00:12 edit delete" at bounding box center [1113, 306] width 637 height 68
click at [1400, 289] on span "delete" at bounding box center [1403, 300] width 22 height 22
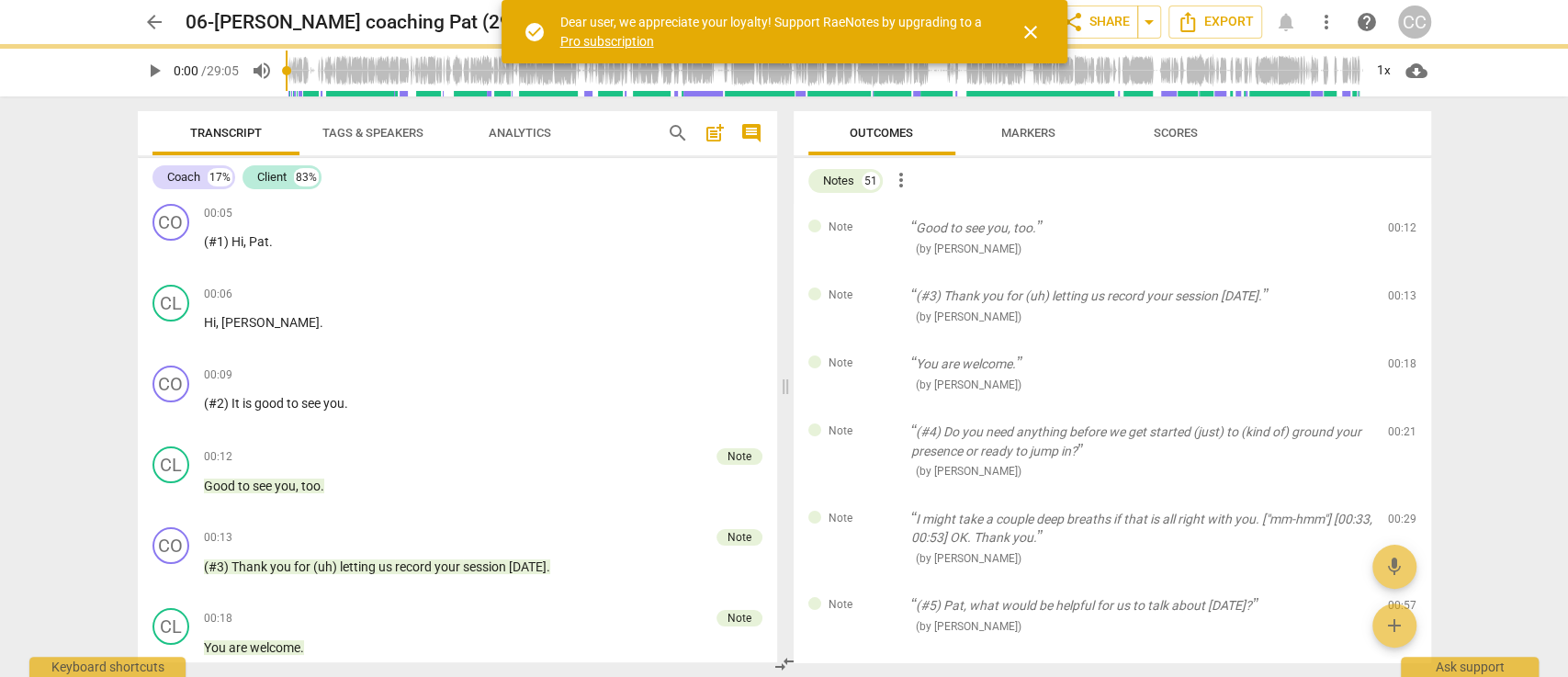
click at [1400, 235] on span "delete" at bounding box center [1403, 233] width 22 height 22
click at [1400, 272] on div "Note (#3) Thank you for (uh) letting us record your session today. ( by Matthew…" at bounding box center [1113, 306] width 637 height 68
click at [1400, 289] on span "delete" at bounding box center [1403, 300] width 22 height 22
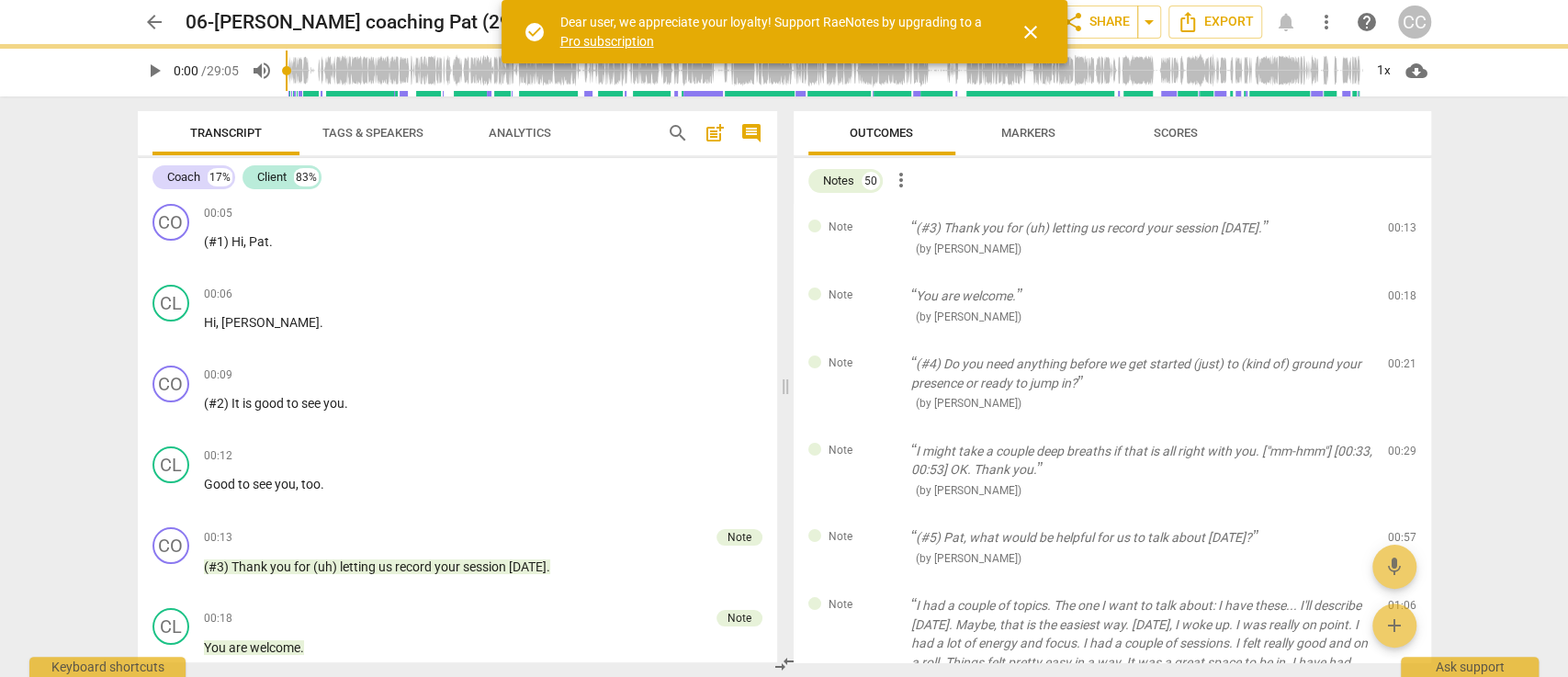
click at [1400, 235] on span "delete" at bounding box center [1403, 233] width 22 height 22
click at [1400, 272] on div "Note You are welcome. ( by Matthew Cintron-Quinones ) 00:18 edit delete" at bounding box center [1113, 306] width 637 height 68
click at [1400, 289] on span "delete" at bounding box center [1403, 300] width 22 height 22
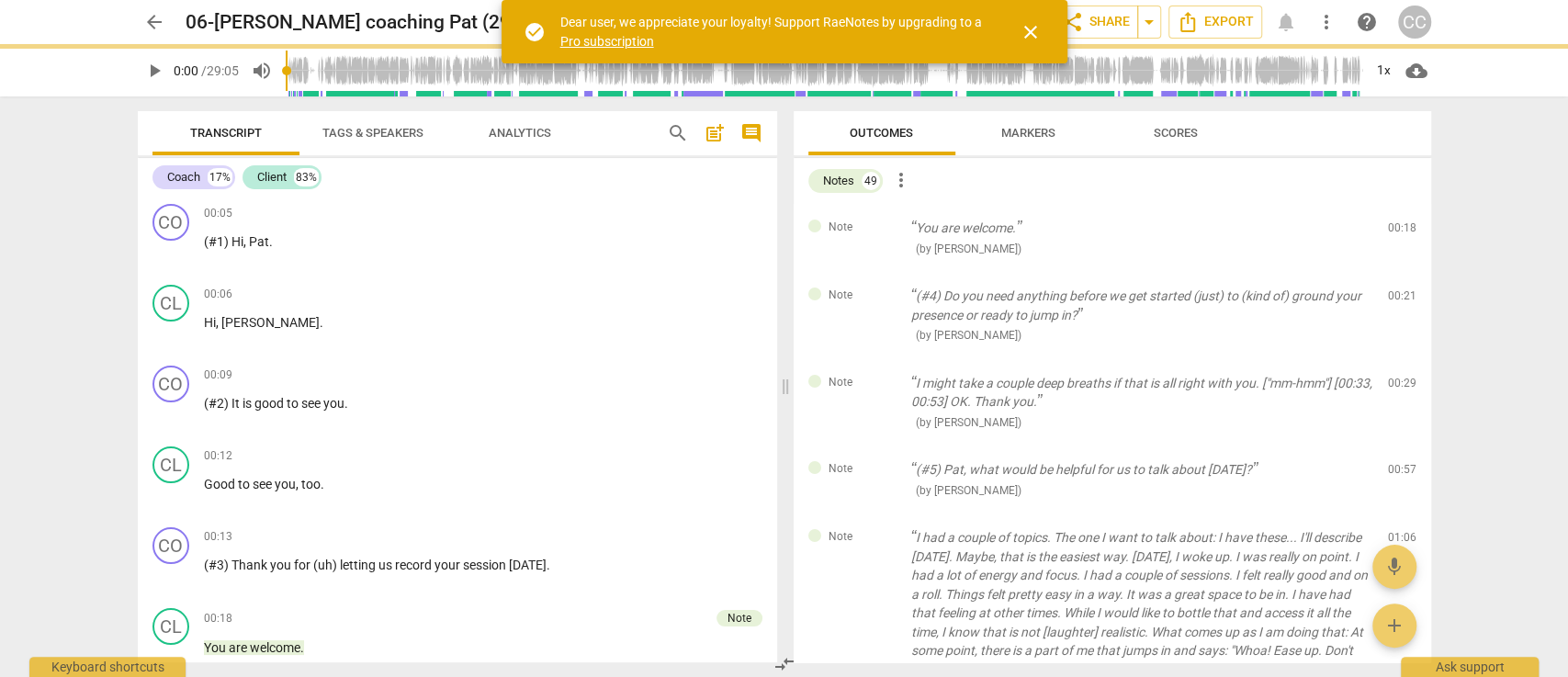
click at [1400, 235] on span "delete" at bounding box center [1403, 233] width 22 height 22
click at [1400, 272] on div "Note (#4) Do you need anything before we get started (just) to (kind of) ground…" at bounding box center [1113, 316] width 637 height 87
click at [1400, 289] on span "delete" at bounding box center [1403, 300] width 22 height 22
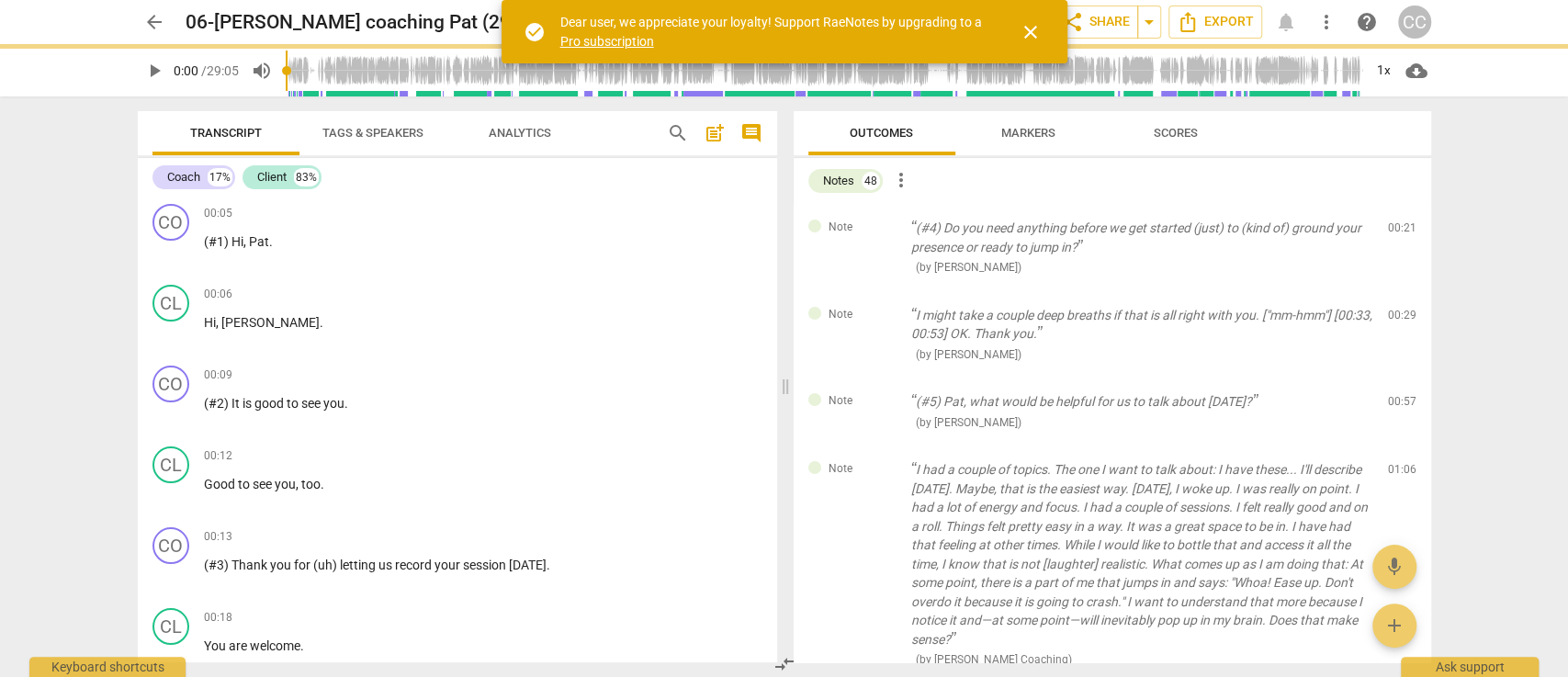
click at [1400, 235] on span "delete" at bounding box center [1403, 233] width 22 height 22
click at [1400, 291] on div "Note I might take a couple deep breaths if that is all right with you. ["mm-hmm…" at bounding box center [1113, 335] width 637 height 87
click at [1400, 308] on span "delete" at bounding box center [1403, 319] width 22 height 22
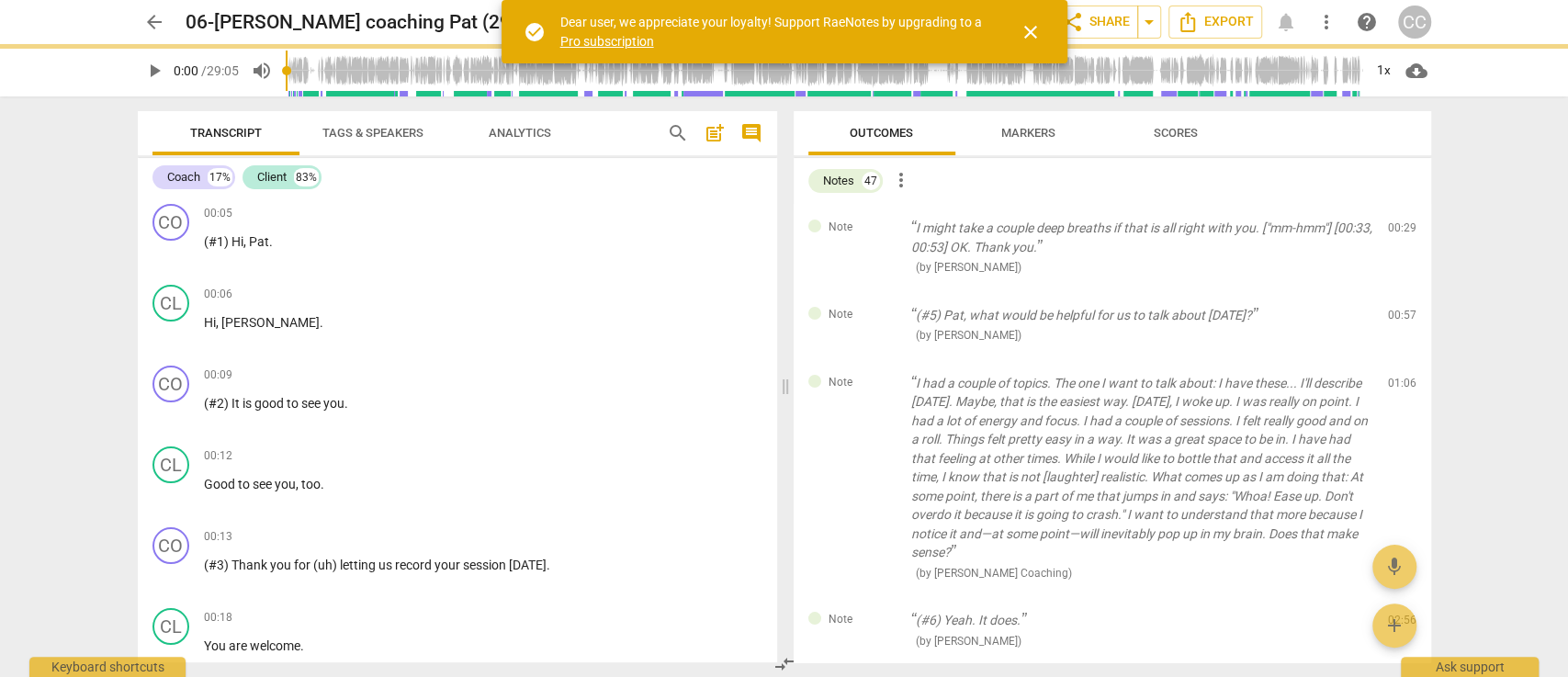
click at [1400, 235] on span "delete" at bounding box center [1403, 233] width 22 height 22
click at [1400, 291] on div "Note (#5) Pat, what would be helpful for us to talk about today? ( by Matthew C…" at bounding box center [1113, 325] width 637 height 68
click at [1400, 308] on span "delete" at bounding box center [1403, 319] width 22 height 22
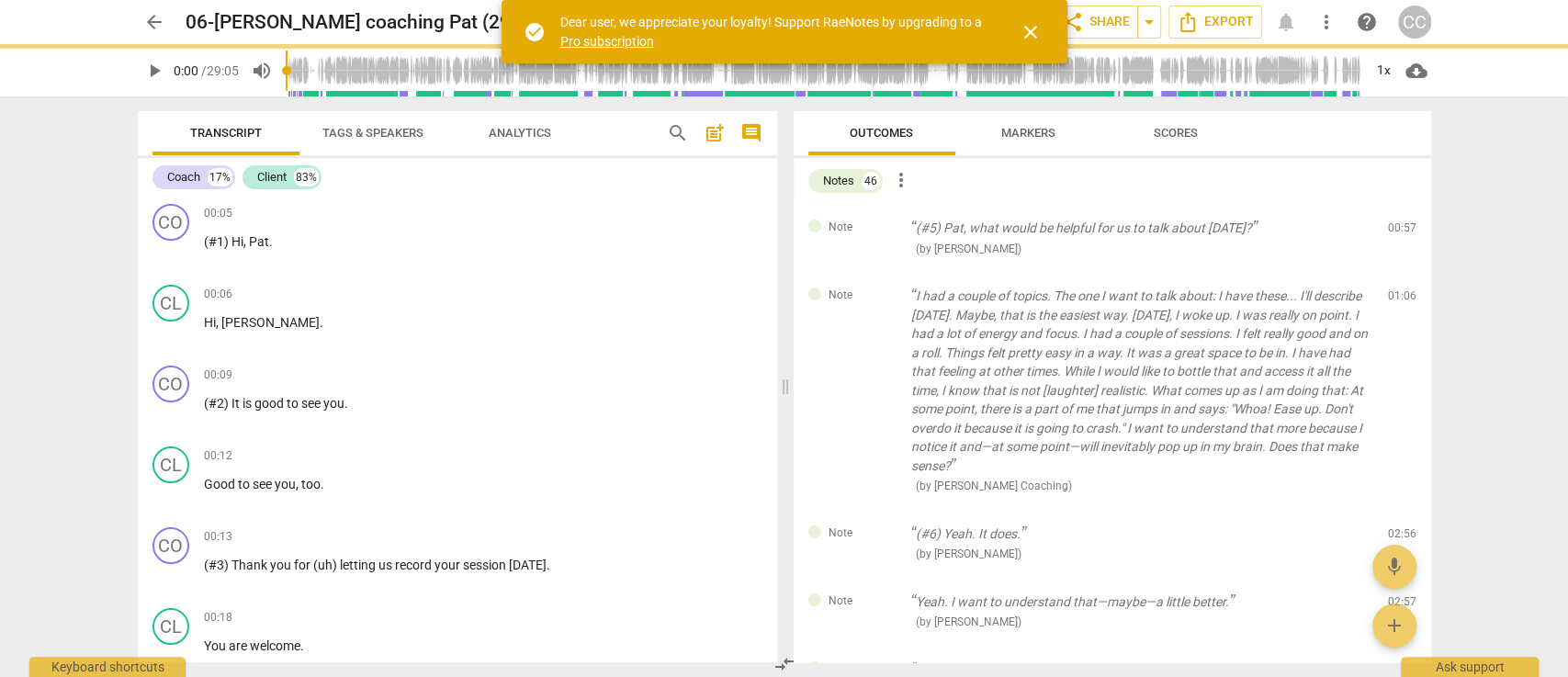
click at [1400, 235] on span "delete" at bounding box center [1403, 233] width 22 height 22
click at [1400, 272] on div "Note I had a couple of topics. The one I want to talk about: I have these... I'…" at bounding box center [1113, 391] width 637 height 238
click at [1400, 289] on span "delete" at bounding box center [1403, 300] width 22 height 22
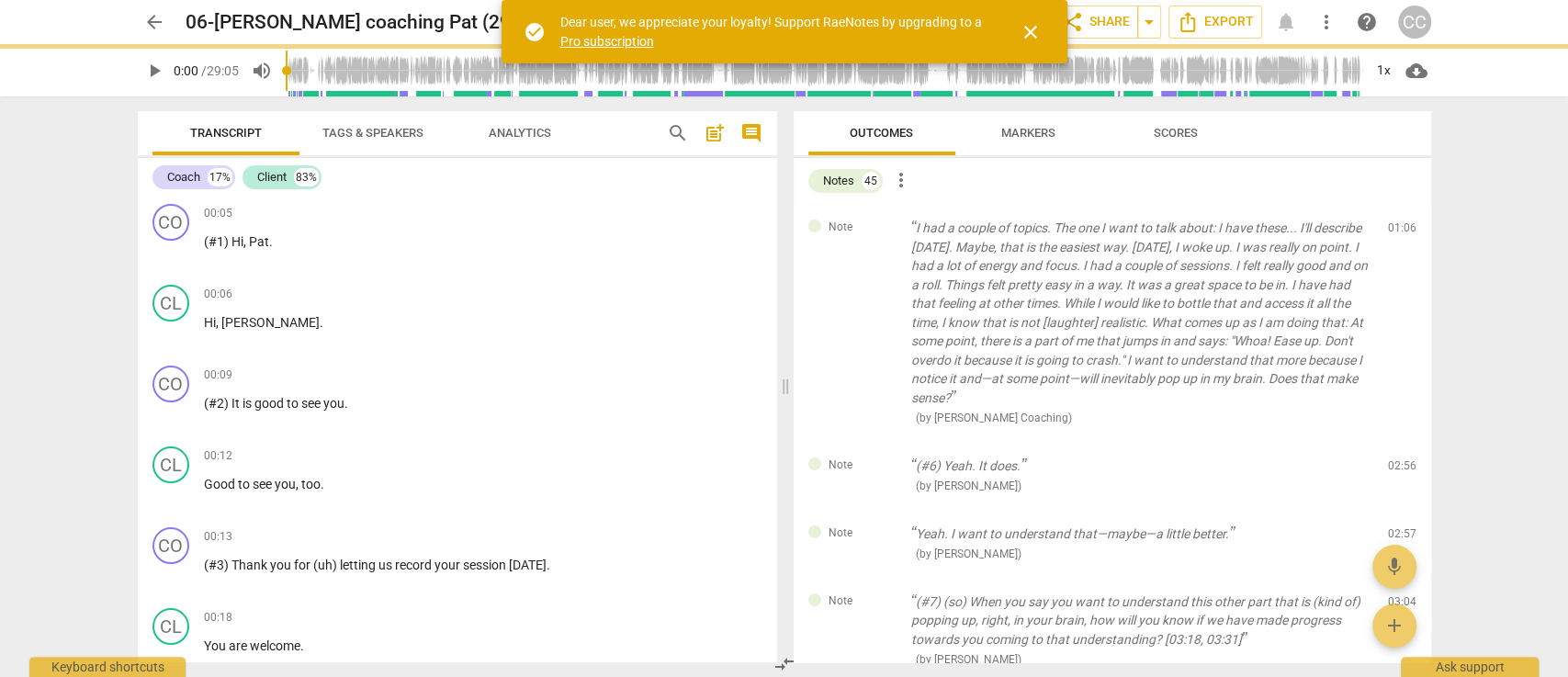
click at [1400, 235] on span "delete" at bounding box center [1403, 233] width 22 height 22
click at [1400, 441] on div "Note (#6) Yeah. It does. ( by Matthew Cintron-Quinones ) 02:56 edit delete" at bounding box center [1113, 475] width 637 height 68
click at [1400, 458] on span "delete" at bounding box center [1403, 469] width 22 height 22
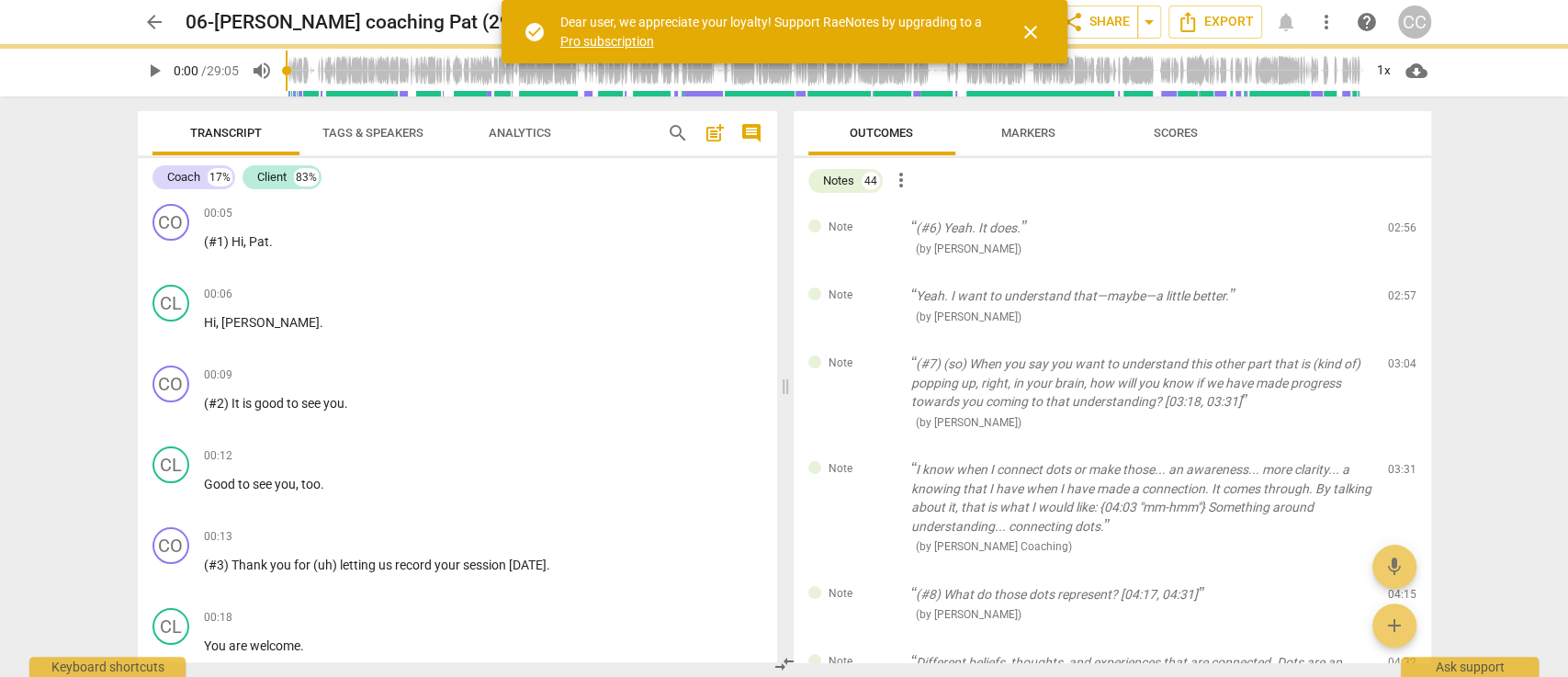
click at [1400, 235] on span "delete" at bounding box center [1403, 233] width 22 height 22
click at [1400, 272] on div "Note Yeah. I want to understand that—maybe—a little better. ( by Matthew Cintro…" at bounding box center [1113, 306] width 637 height 68
click at [1400, 289] on span "delete" at bounding box center [1403, 300] width 22 height 22
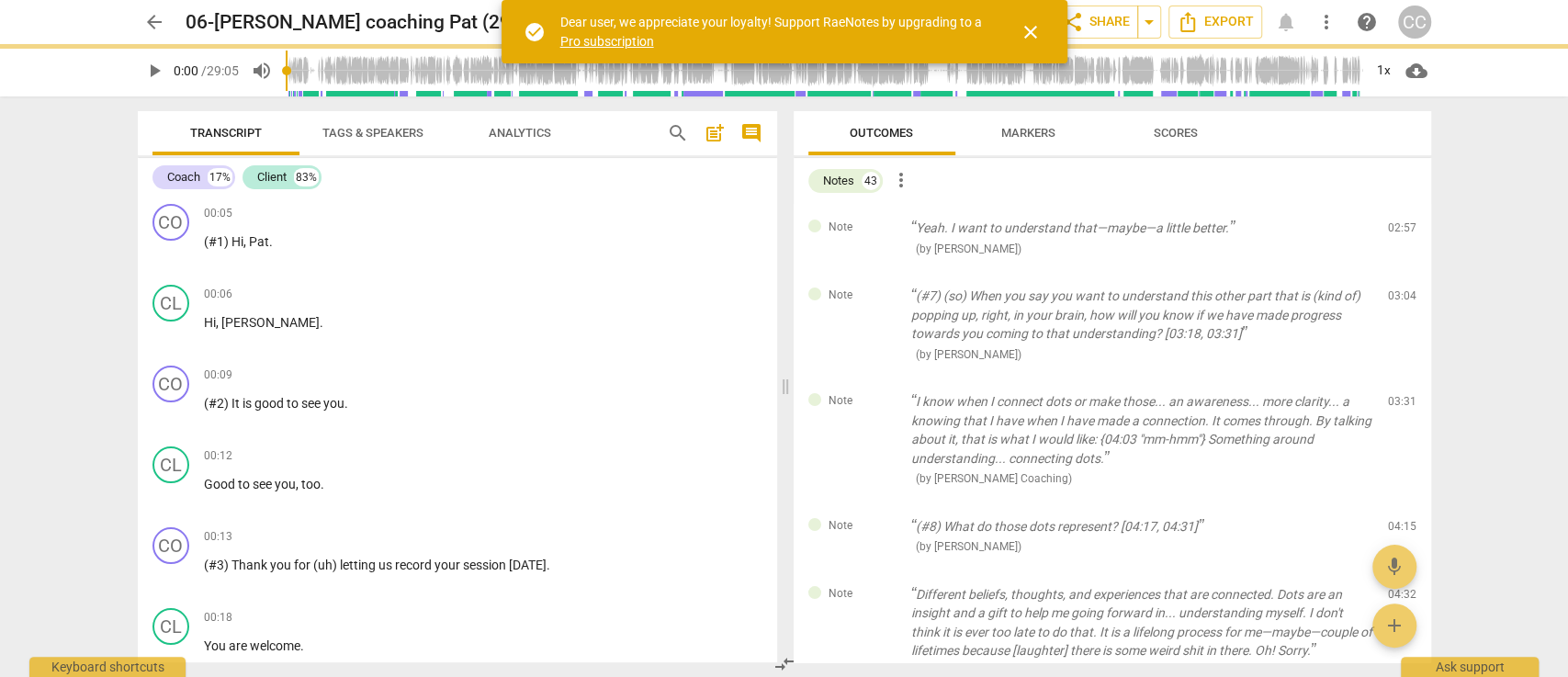
click at [1400, 235] on span "delete" at bounding box center [1403, 233] width 22 height 22
click at [1400, 272] on div "Note (#7) (so) When you say you want to understand this other part that is (kin…" at bounding box center [1113, 325] width 637 height 106
click at [1400, 289] on span "delete" at bounding box center [1403, 300] width 22 height 22
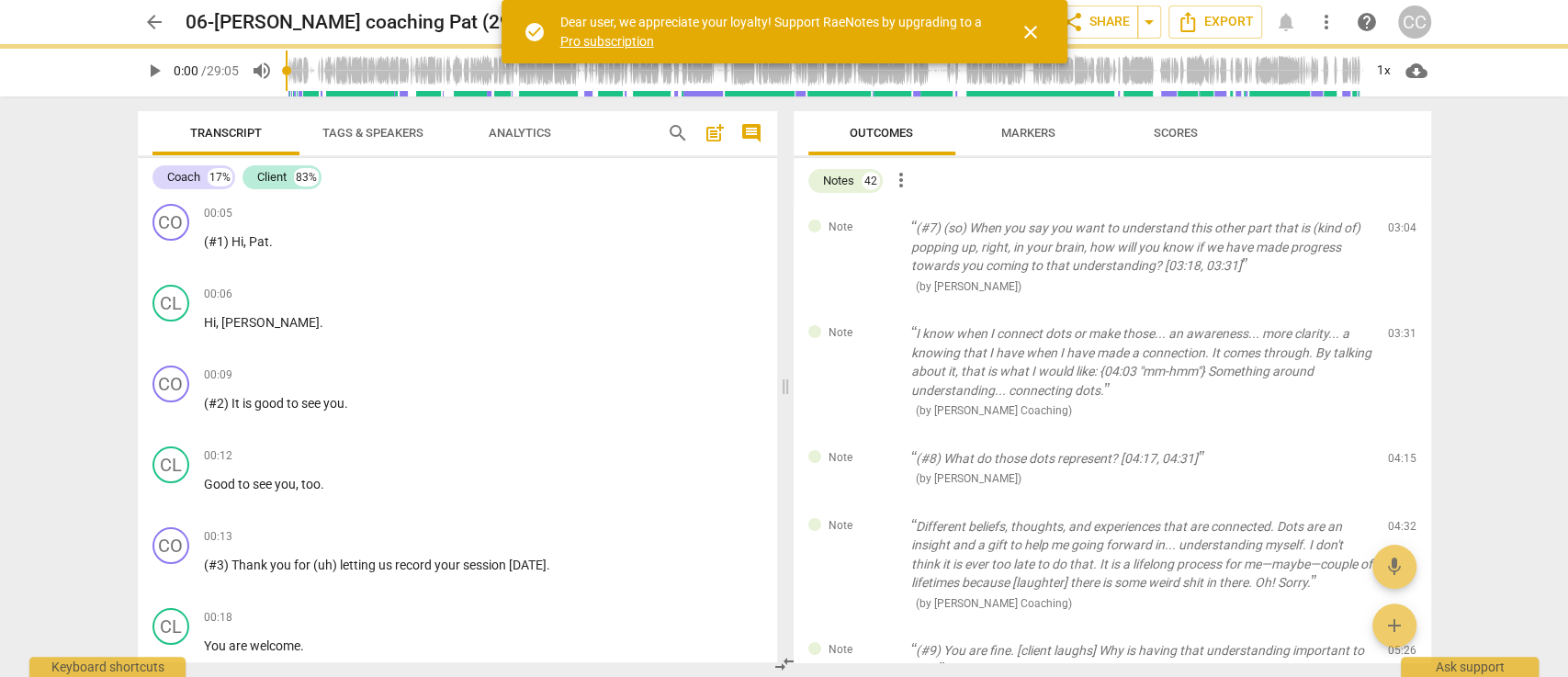
click at [1400, 235] on span "delete" at bounding box center [1403, 233] width 22 height 22
click at [1400, 310] on div "Note I know when I connect dots or make those... an awareness... more clarity..…" at bounding box center [1113, 372] width 637 height 125
click at [1400, 327] on span "delete" at bounding box center [1403, 338] width 22 height 22
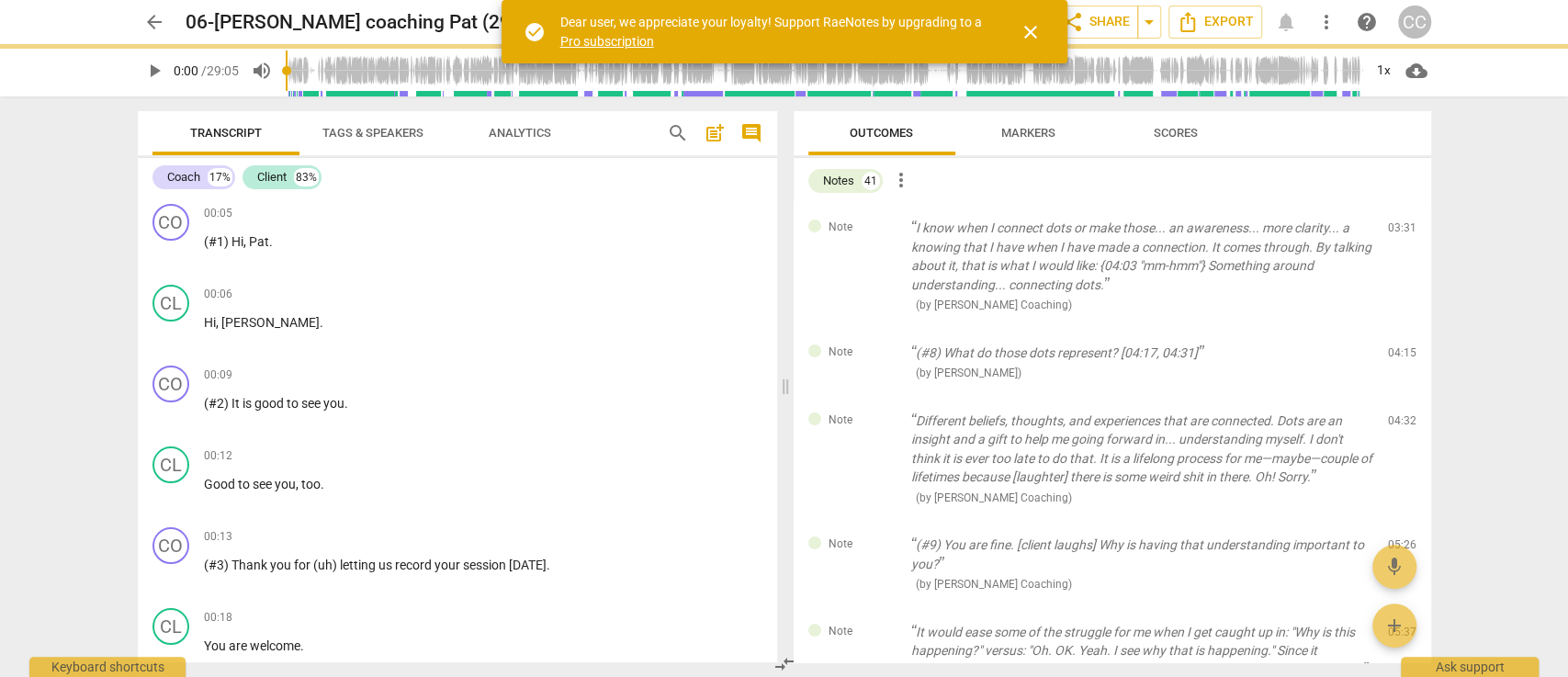
click at [1400, 235] on span "delete" at bounding box center [1403, 233] width 22 height 22
click at [1400, 329] on div "Note (#8) What do those dots represent? [04:17, 04:31] ( by Matthew Cintron-Qui…" at bounding box center [1113, 362] width 637 height 68
click at [1400, 345] on span "delete" at bounding box center [1403, 356] width 22 height 22
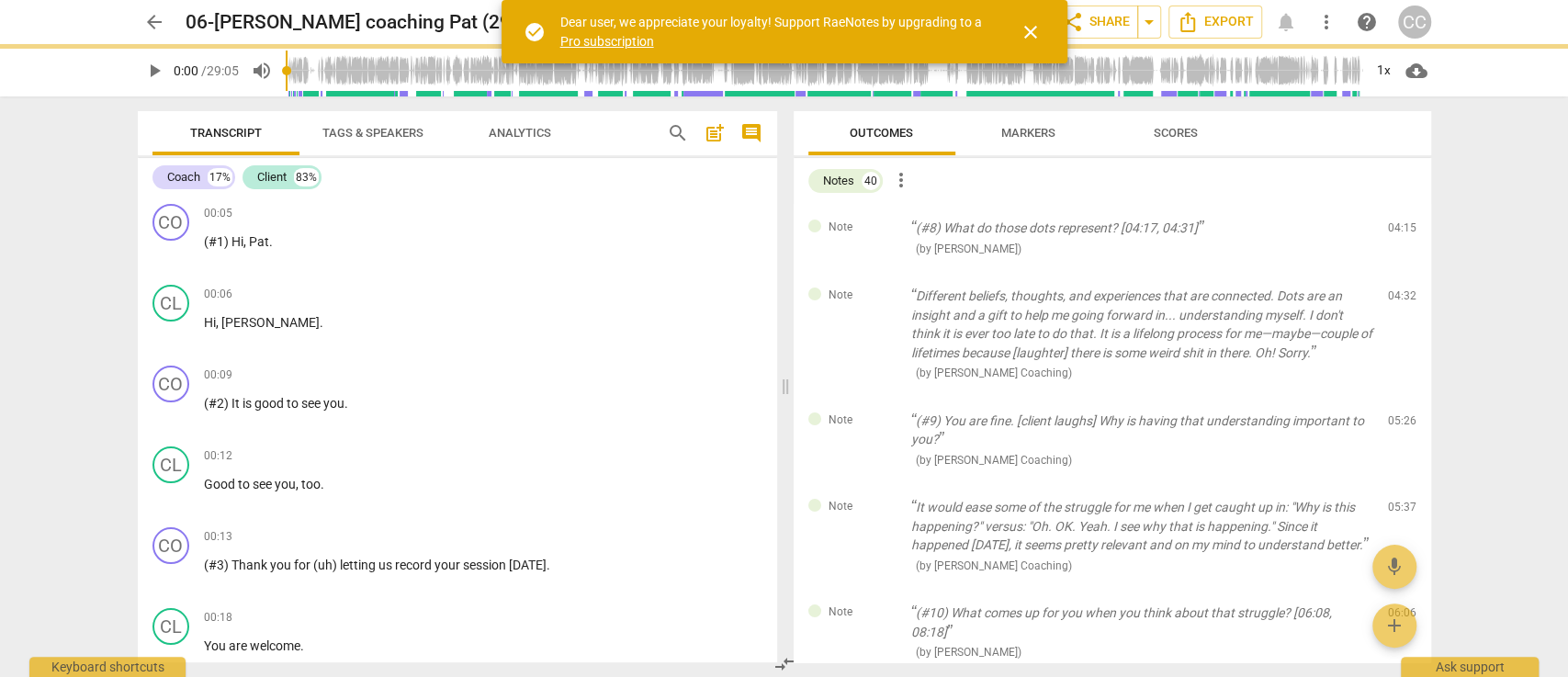
click at [1400, 235] on span "delete" at bounding box center [1403, 233] width 22 height 22
click at [1400, 272] on div "Note Different beliefs, thoughts, and experiences that are connected. Dots are …" at bounding box center [1113, 335] width 637 height 125
click at [1400, 289] on span "delete" at bounding box center [1403, 300] width 22 height 22
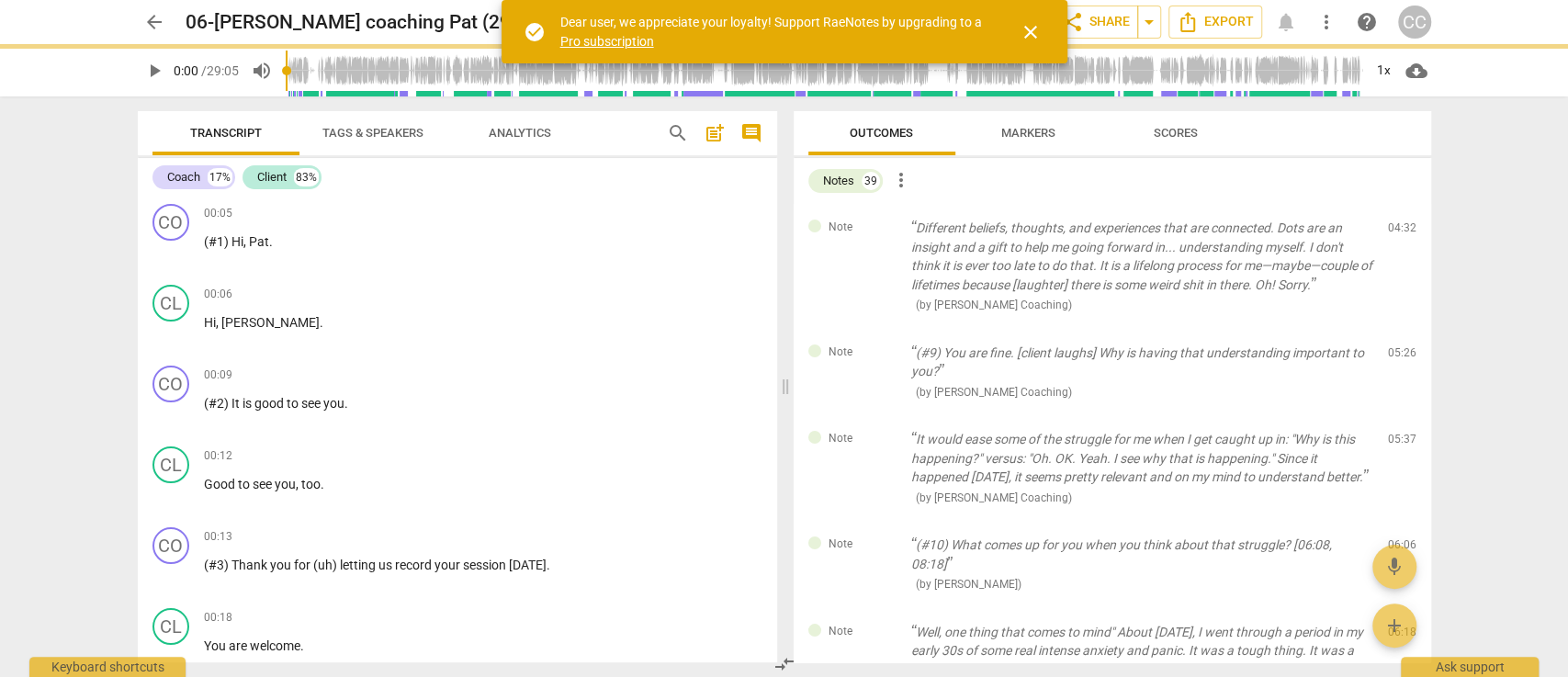
click at [1400, 235] on span "delete" at bounding box center [1403, 233] width 22 height 22
click at [1400, 329] on div "Note (#9) You are fine. [client laughs] Why is having that understanding import…" at bounding box center [1113, 372] width 637 height 87
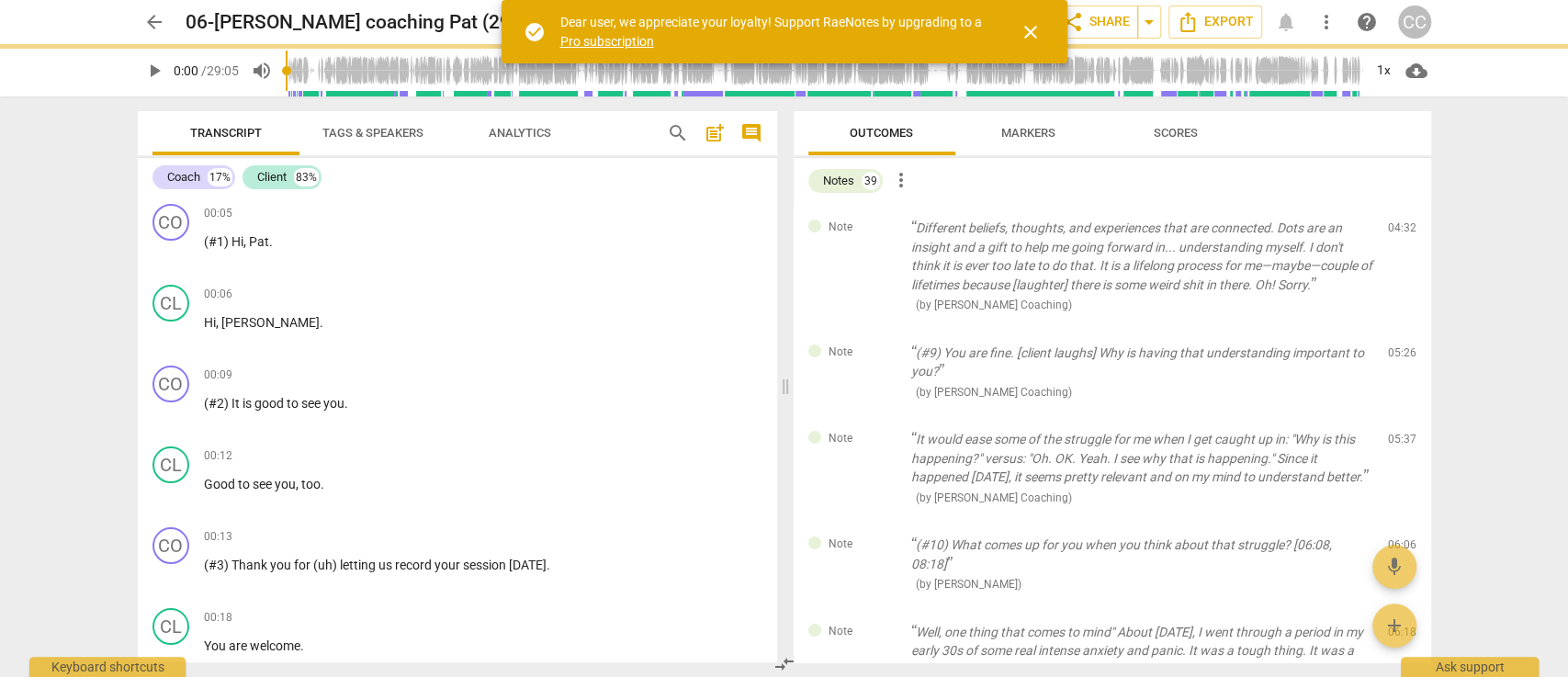
click at [1400, 345] on span "delete" at bounding box center [1403, 356] width 22 height 22
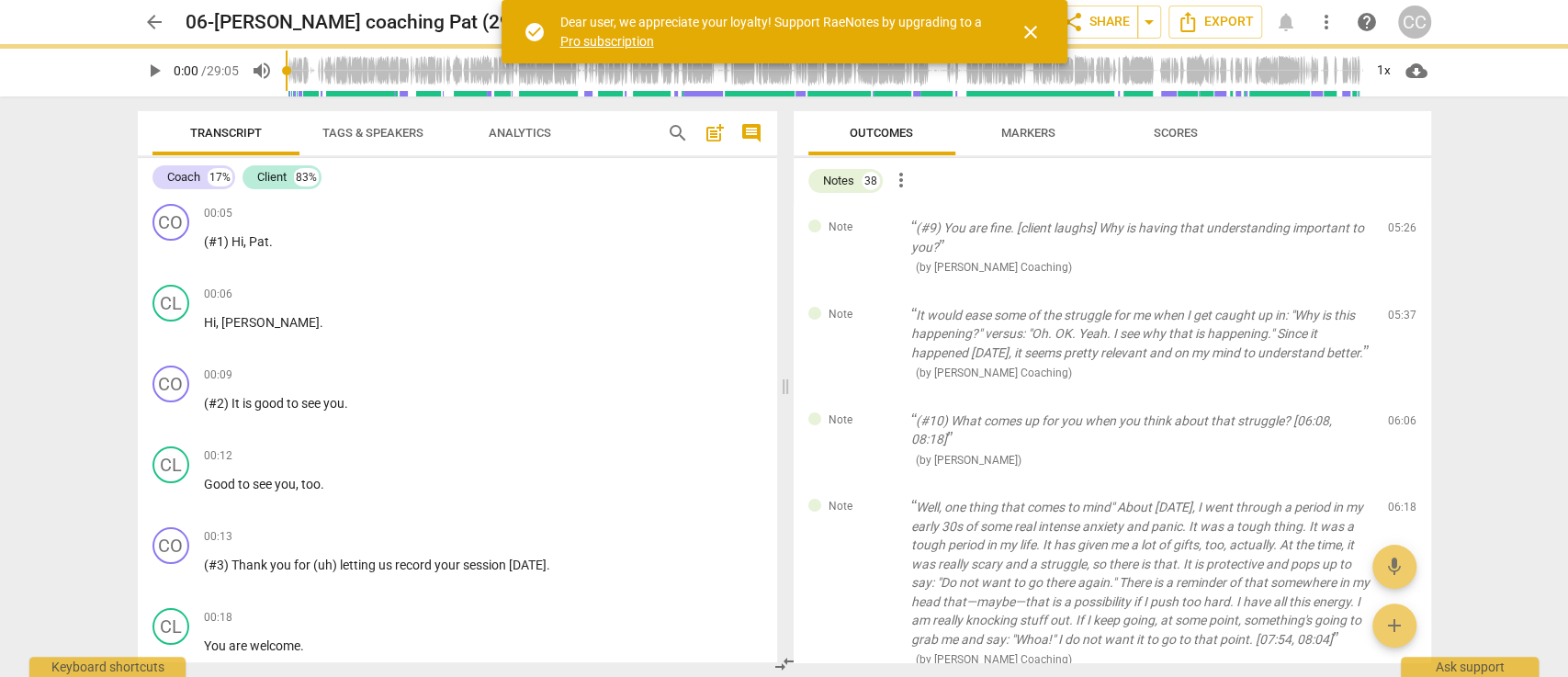
click at [1400, 235] on span "delete" at bounding box center [1403, 233] width 22 height 22
click at [1400, 291] on div "Note It would ease some of the struggle for me when I get caught up in: "Why is…" at bounding box center [1113, 343] width 637 height 106
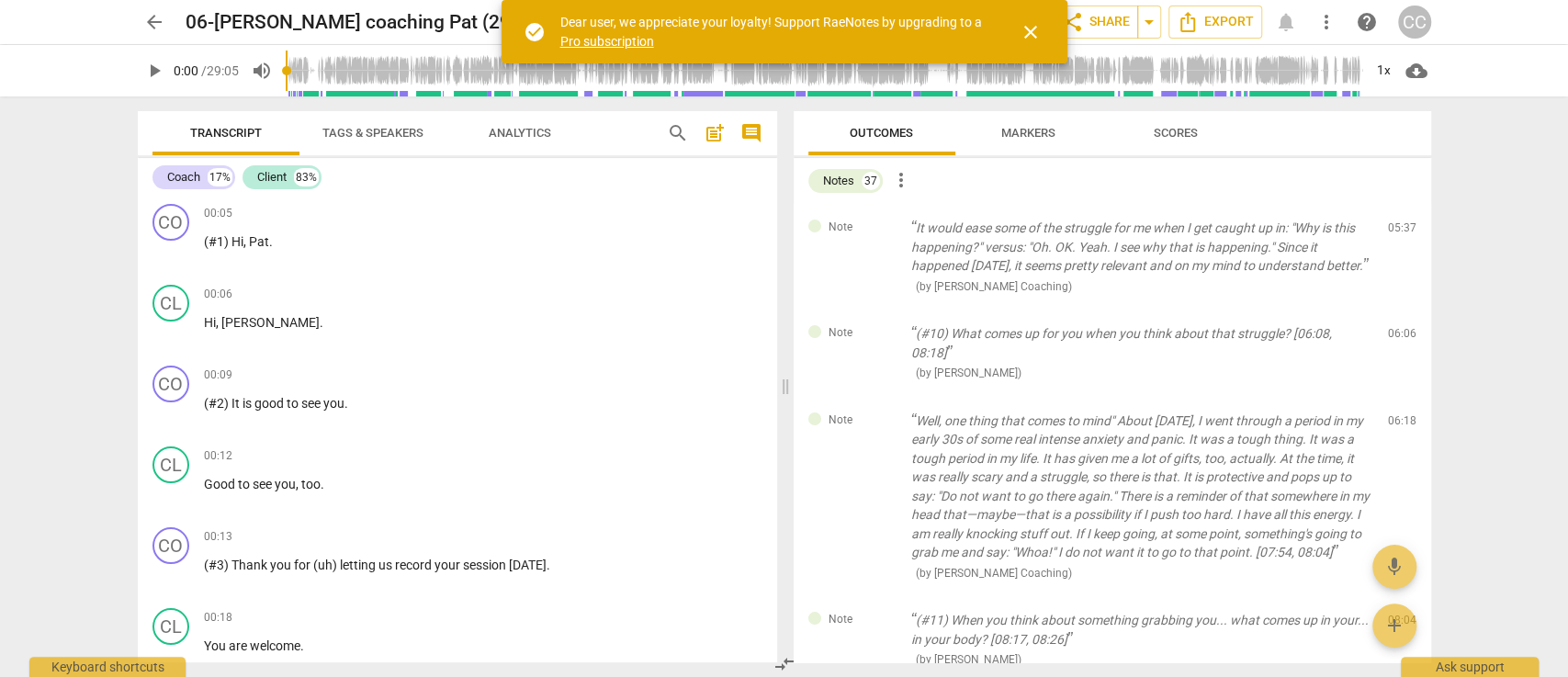
click at [1400, 235] on span "delete" at bounding box center [1403, 233] width 22 height 22
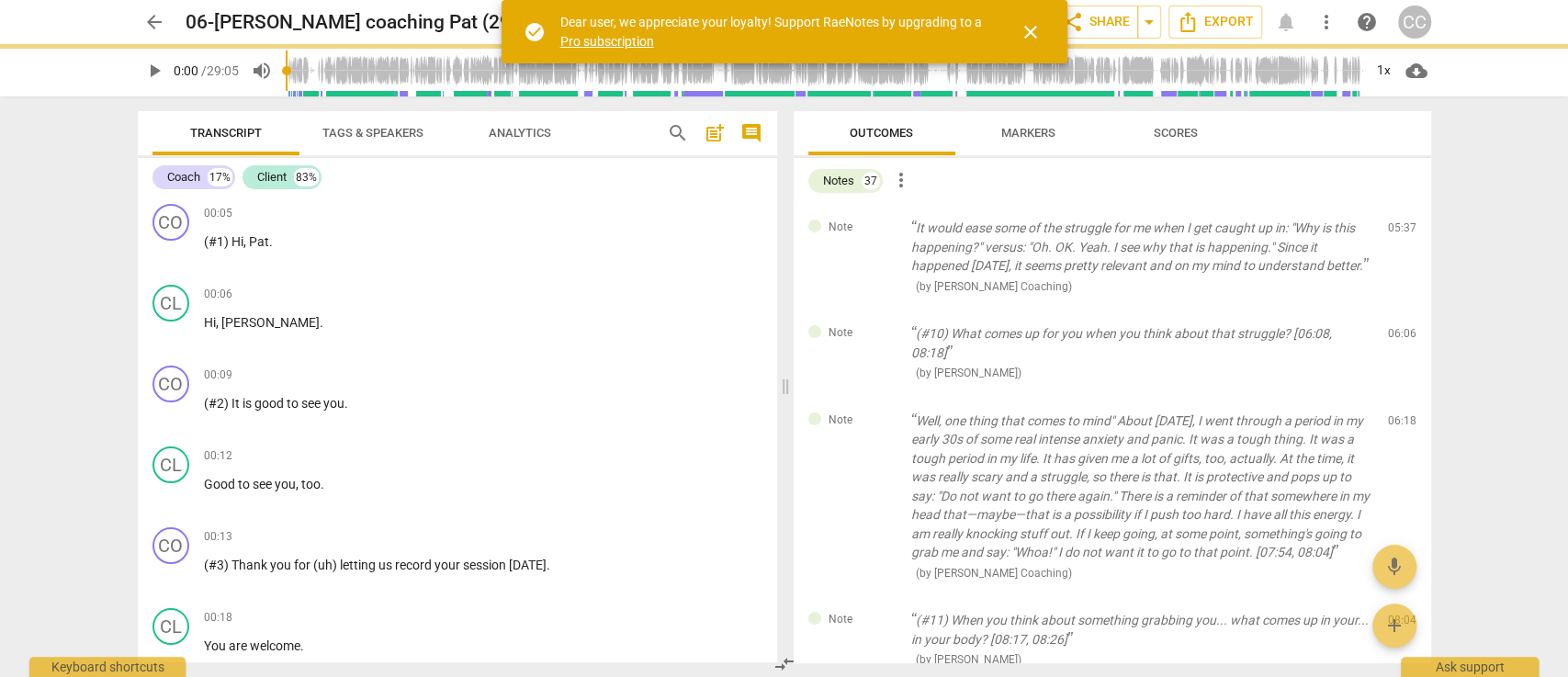
click at [1400, 235] on span "delete" at bounding box center [1403, 233] width 22 height 22
click at [1400, 310] on div "Note (#10) What comes up for you when you think about that struggle? [06:08, 08…" at bounding box center [1113, 353] width 637 height 87
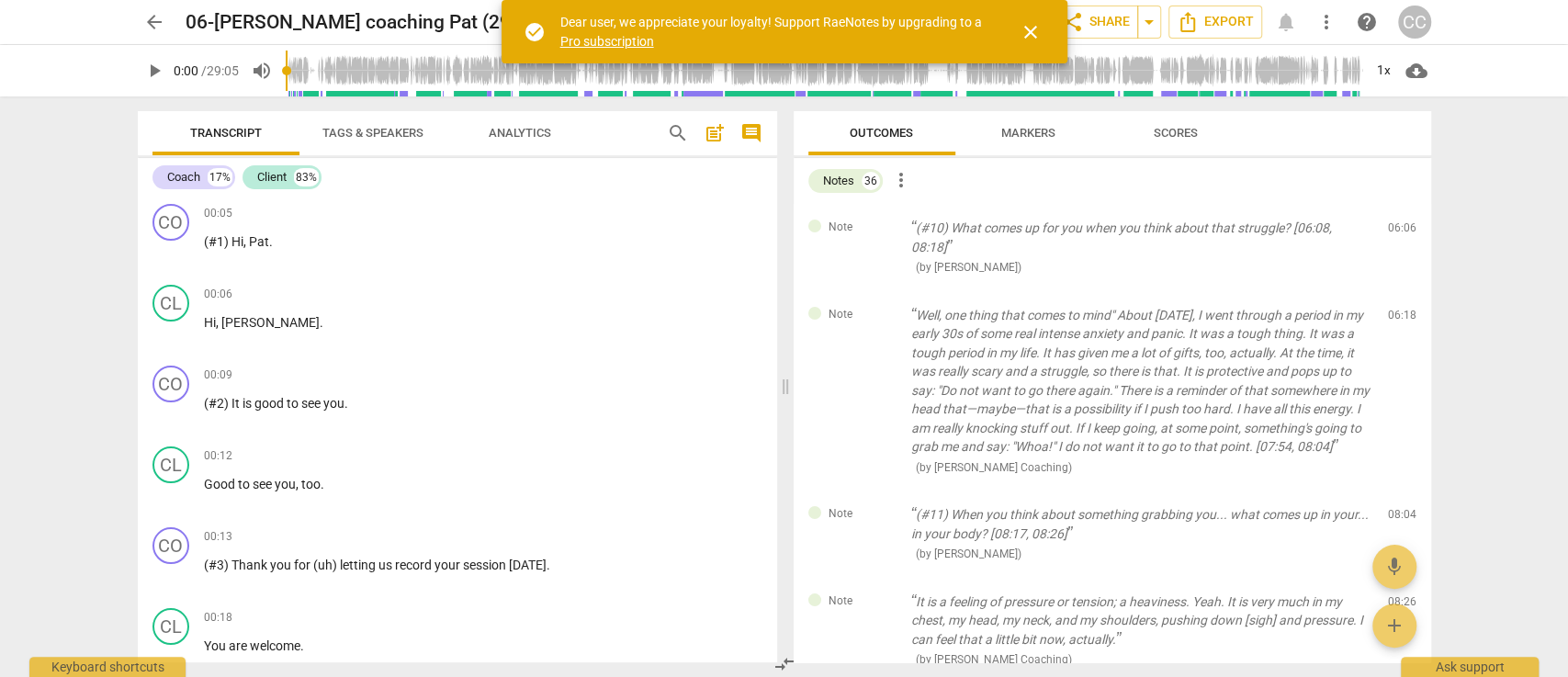
click at [1400, 235] on span "delete" at bounding box center [1403, 233] width 22 height 22
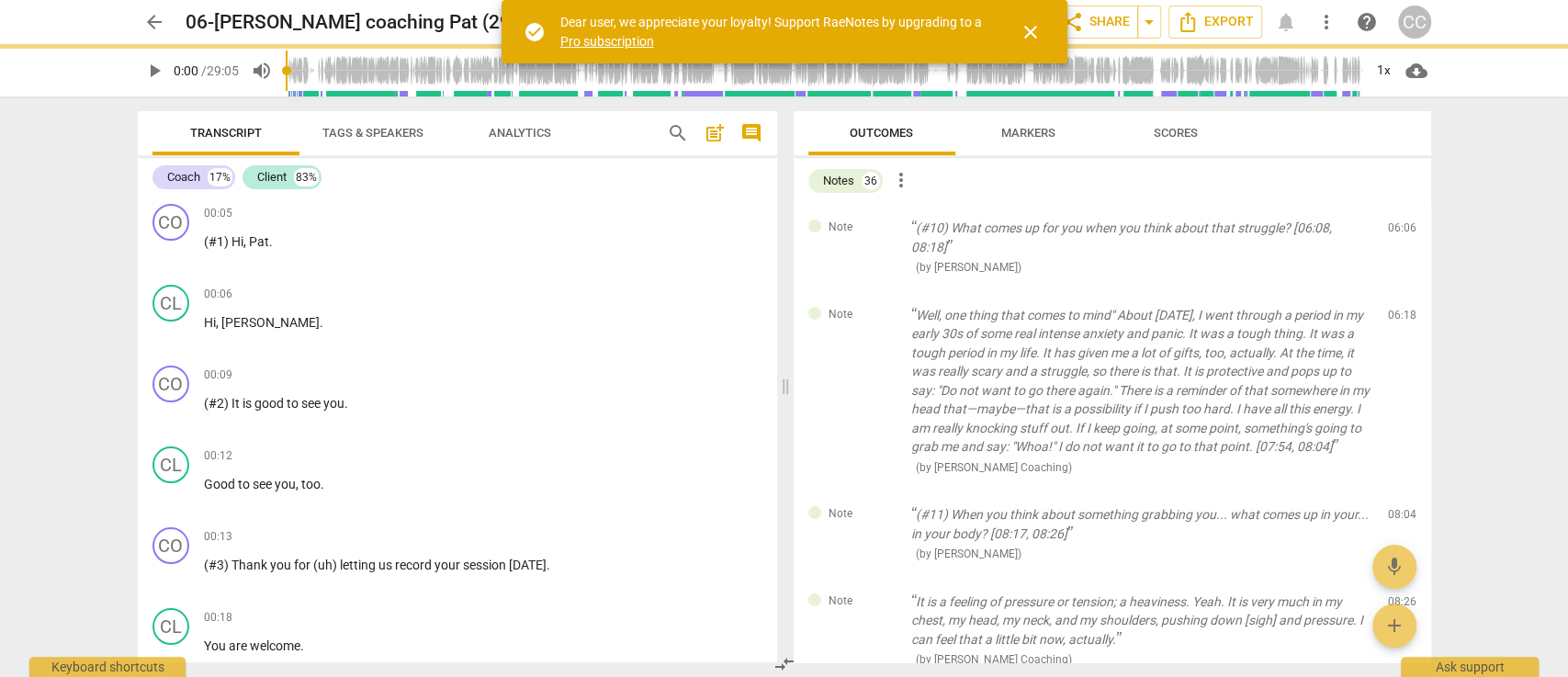
click at [1400, 308] on span "delete" at bounding box center [1403, 319] width 22 height 22
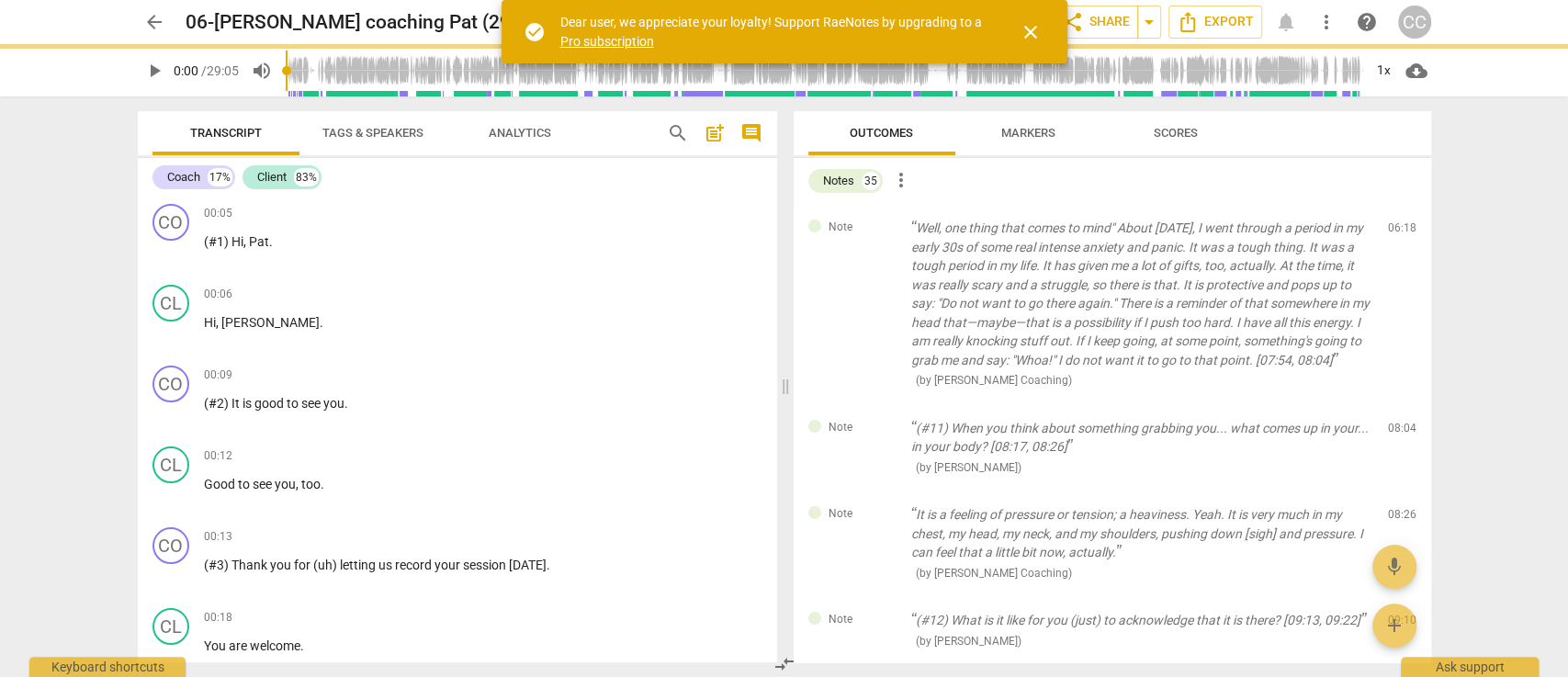
click at [1400, 235] on span "delete" at bounding box center [1403, 233] width 22 height 22
click at [1400, 404] on div "Note (#11) When you think about something grabbing you... what comes up in your…" at bounding box center [1113, 447] width 637 height 87
click at [1400, 421] on span "delete" at bounding box center [1403, 432] width 22 height 22
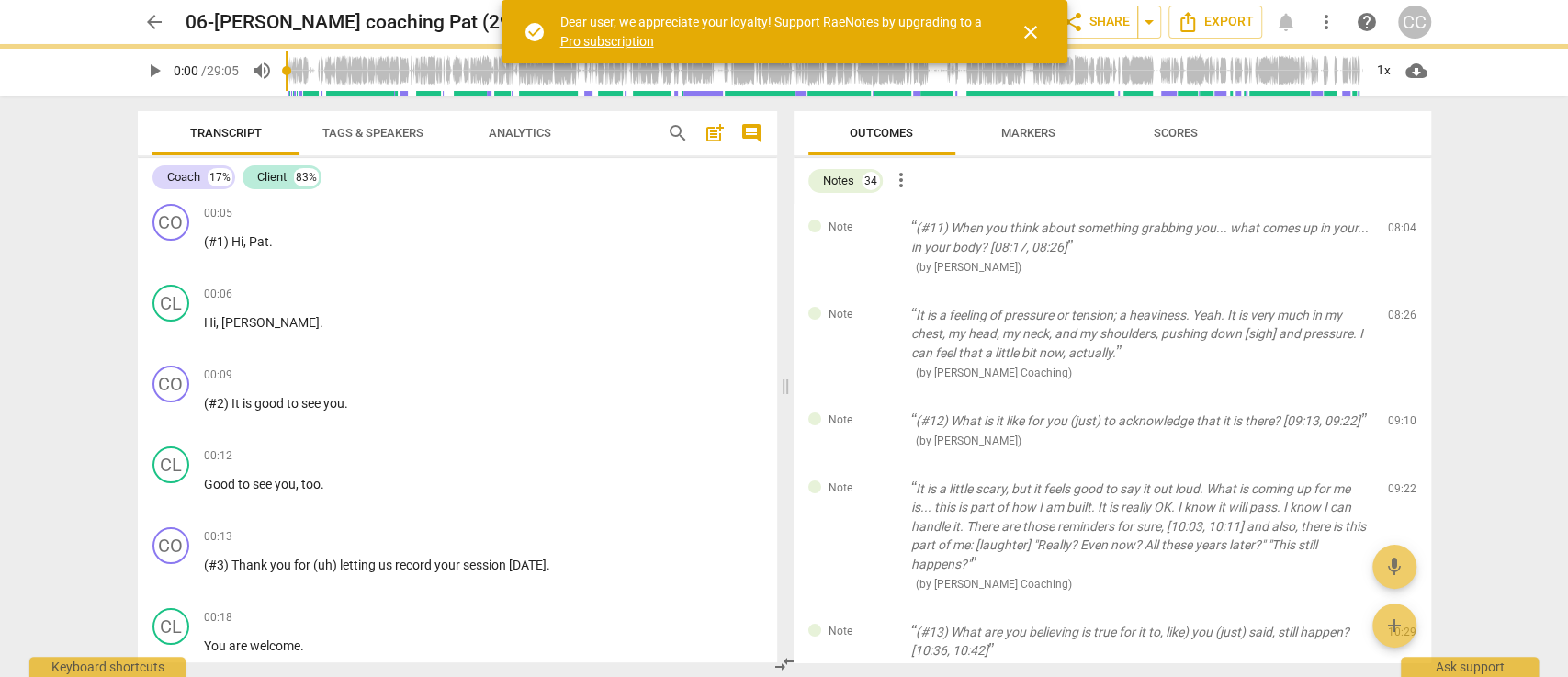
click at [1400, 235] on span "delete" at bounding box center [1403, 233] width 22 height 22
click at [1400, 291] on div "Note It is a feeling of pressure or tension; a heaviness. Yeah. It is very much…" at bounding box center [1113, 343] width 637 height 106
click at [1400, 308] on span "delete" at bounding box center [1403, 319] width 22 height 22
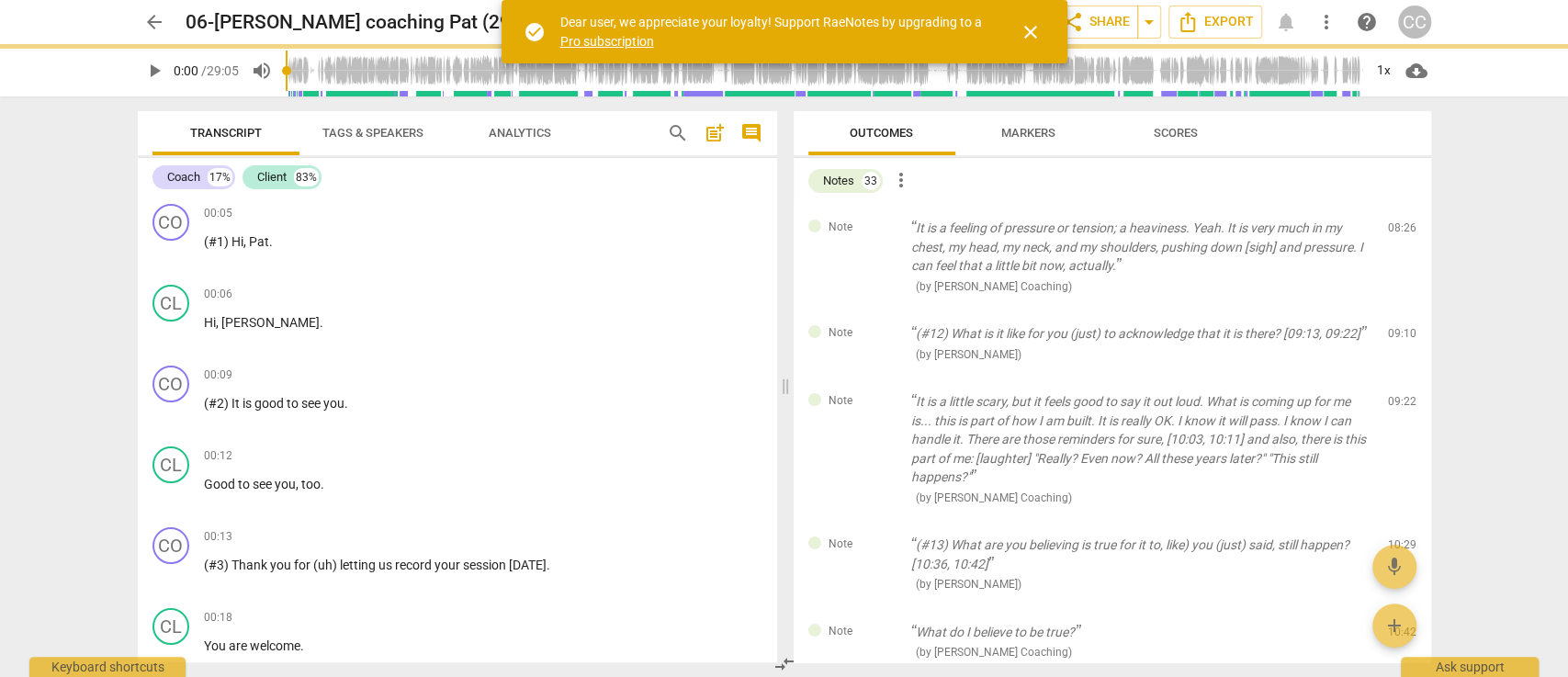
click at [1400, 235] on span "delete" at bounding box center [1403, 233] width 22 height 22
click at [1400, 310] on div "Note (#12) What is it like for you (just) to acknowledge that it is there? [09:…" at bounding box center [1113, 343] width 637 height 68
click at [1400, 327] on span "delete" at bounding box center [1403, 338] width 22 height 22
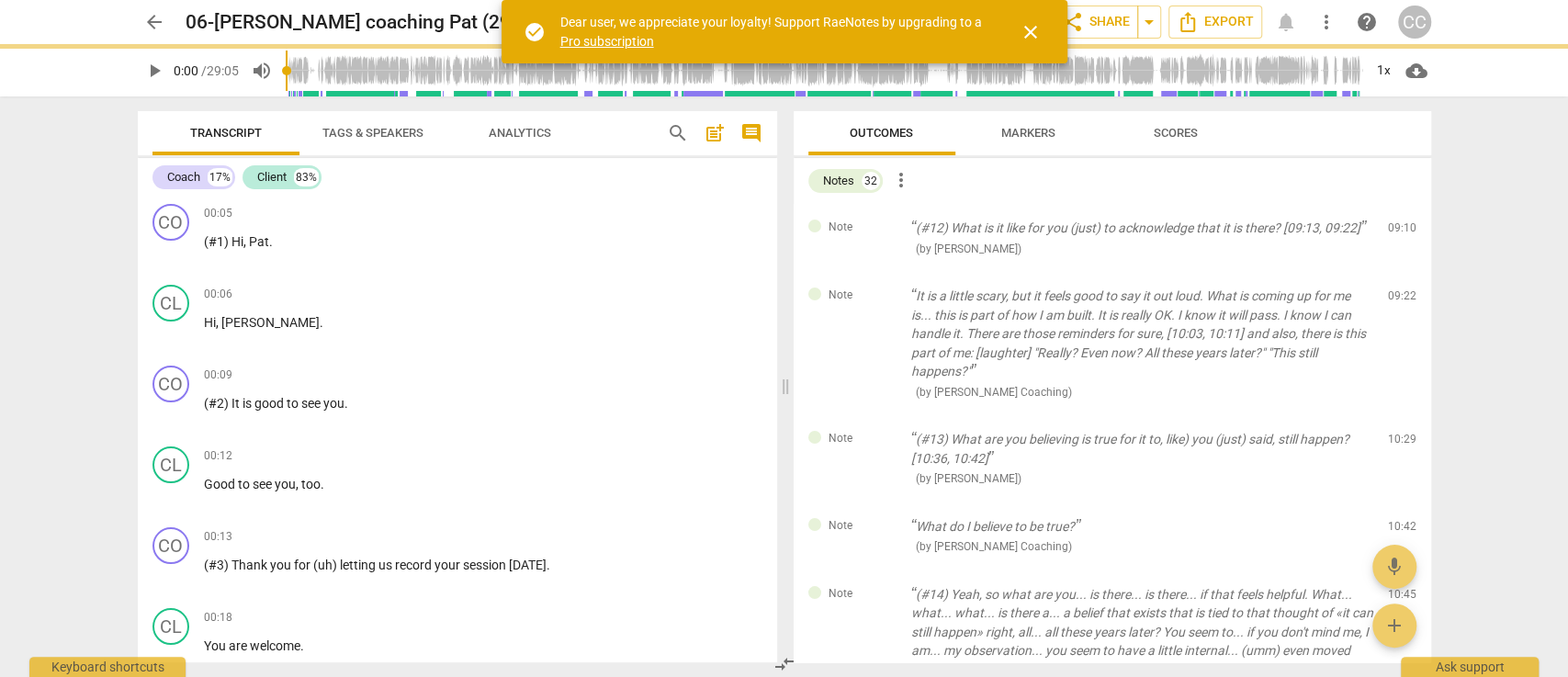
click at [1400, 235] on span "delete" at bounding box center [1403, 233] width 22 height 22
click at [1400, 272] on div "Note It is a little scary, but it feels good to say it out loud. What is coming…" at bounding box center [1113, 343] width 637 height 144
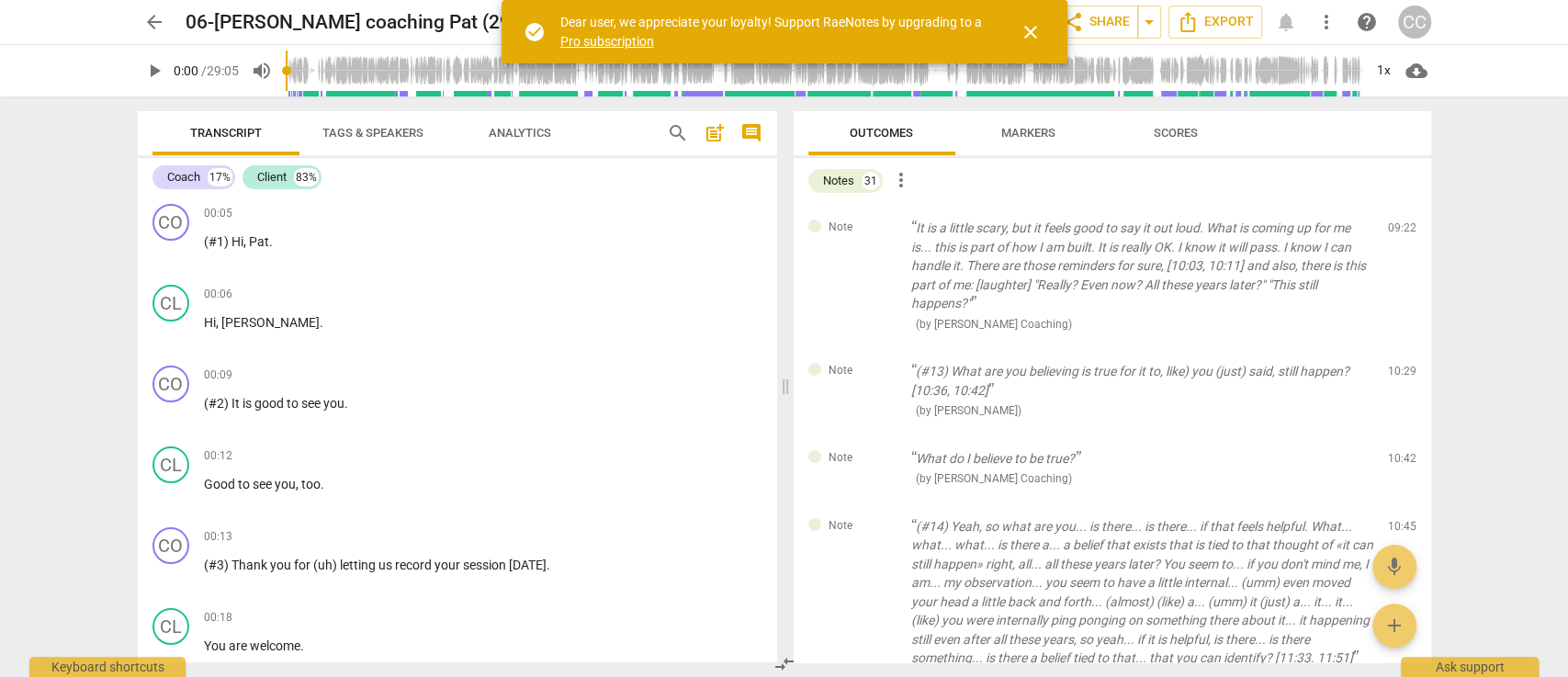
click at [1400, 235] on span "delete" at bounding box center [1403, 233] width 22 height 22
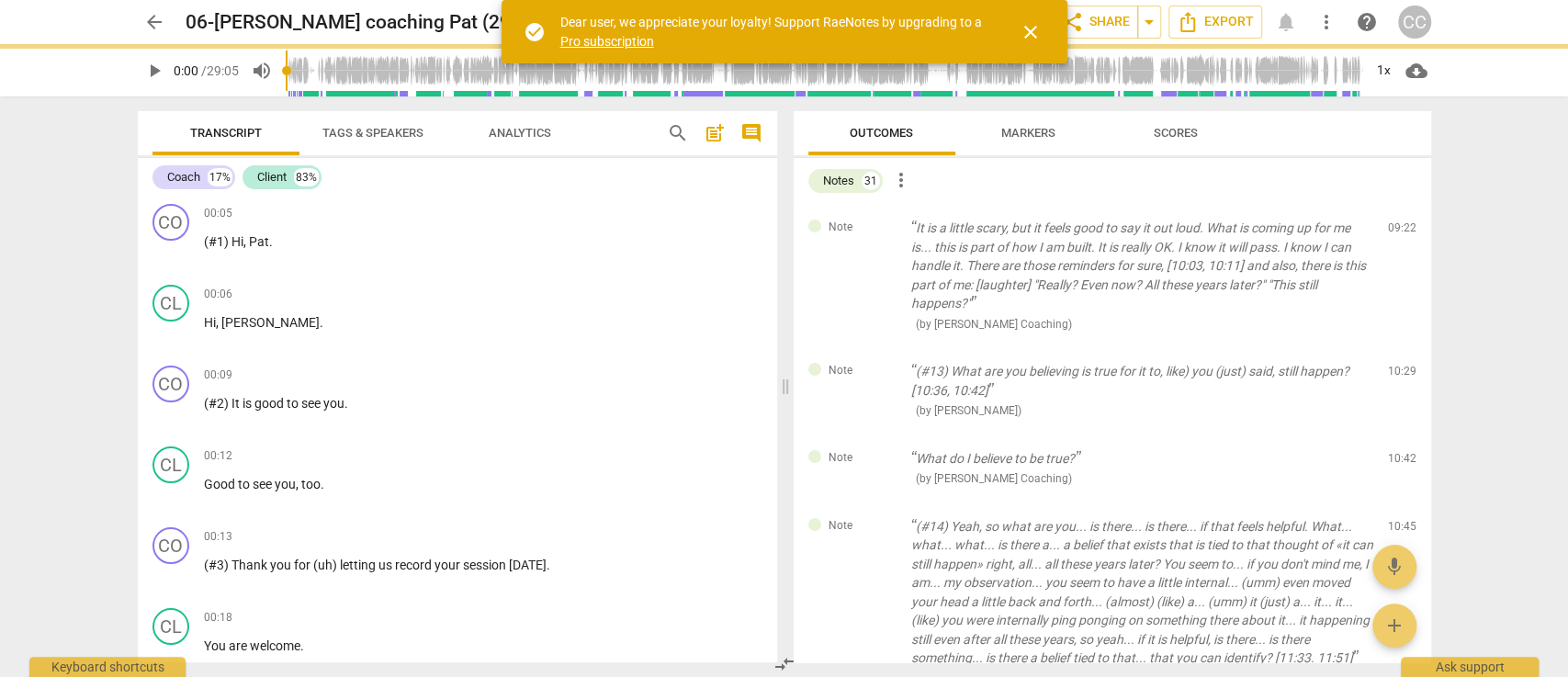
click at [1400, 235] on span "delete" at bounding box center [1403, 233] width 22 height 22
click at [1400, 347] on div "Note (#13) What are you believing is true for it to, like) you (just) said, sti…" at bounding box center [1113, 391] width 637 height 87
click at [1400, 364] on span "delete" at bounding box center [1403, 375] width 22 height 22
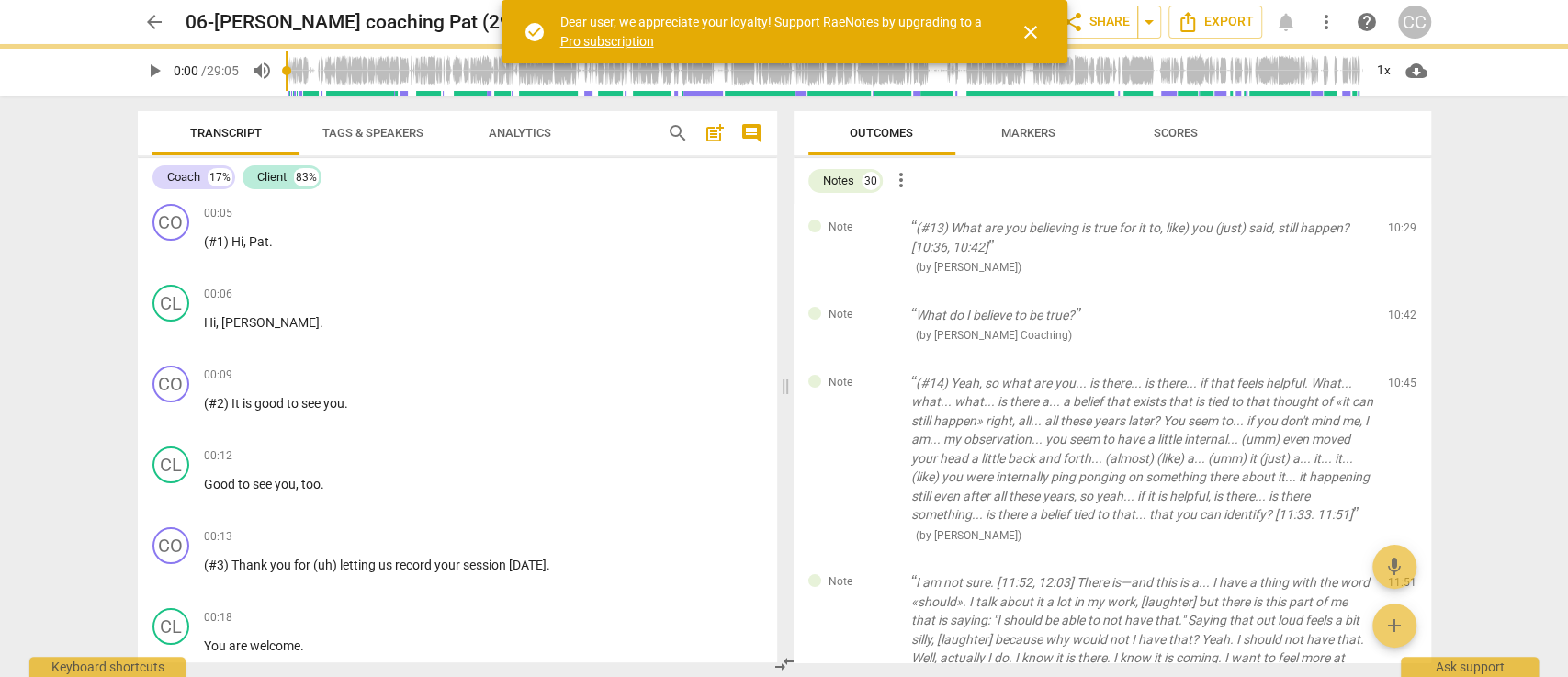
click at [1400, 235] on span "delete" at bounding box center [1403, 233] width 22 height 22
click at [1400, 291] on div "Note What do I believe to be true? ( by Cintron Coaching ) 10:42 edit delete" at bounding box center [1113, 325] width 637 height 68
click at [1400, 308] on span "delete" at bounding box center [1403, 319] width 22 height 22
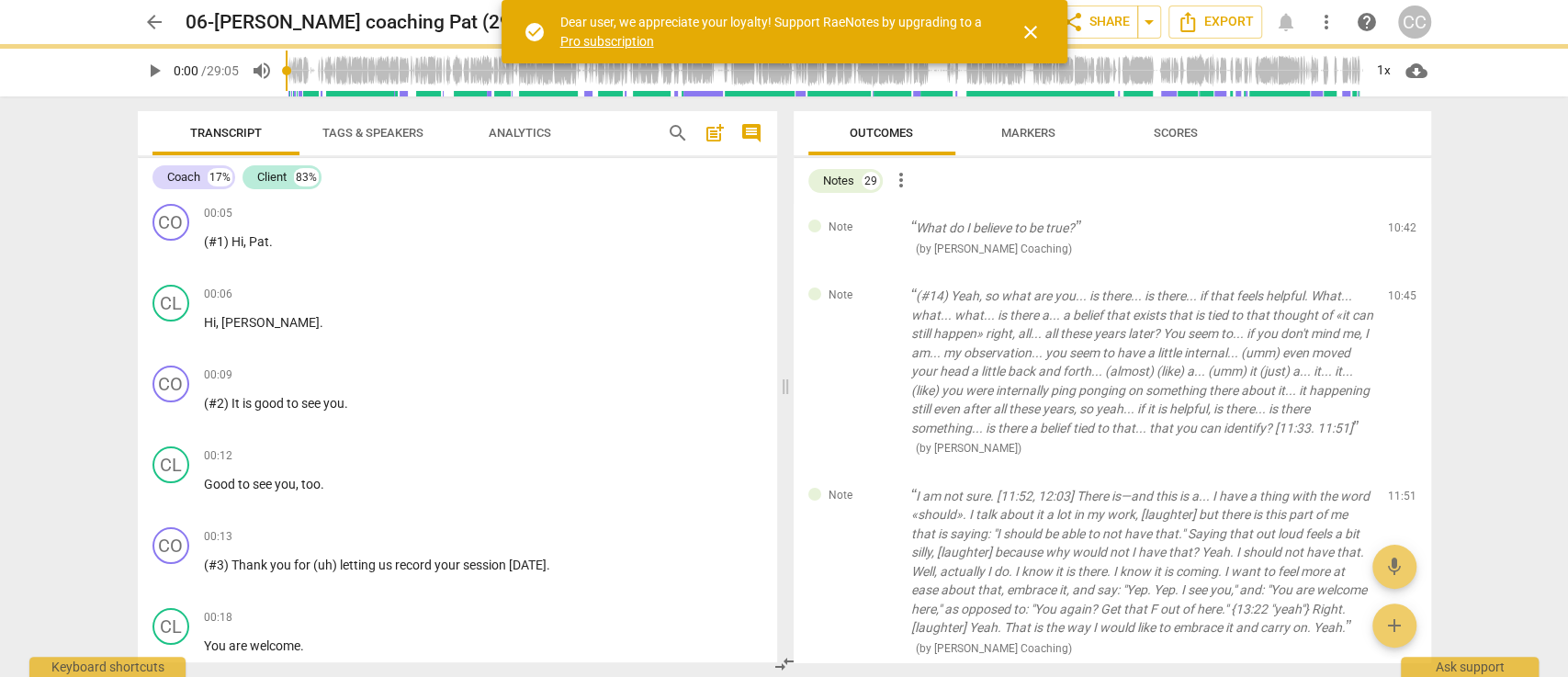
click at [1400, 235] on span "delete" at bounding box center [1403, 233] width 22 height 22
click at [1400, 272] on div "Note (#14) Yeah, so what are you... is there... is there... if that feels helpf…" at bounding box center [1113, 372] width 637 height 200
click at [1400, 289] on span "delete" at bounding box center [1403, 300] width 22 height 22
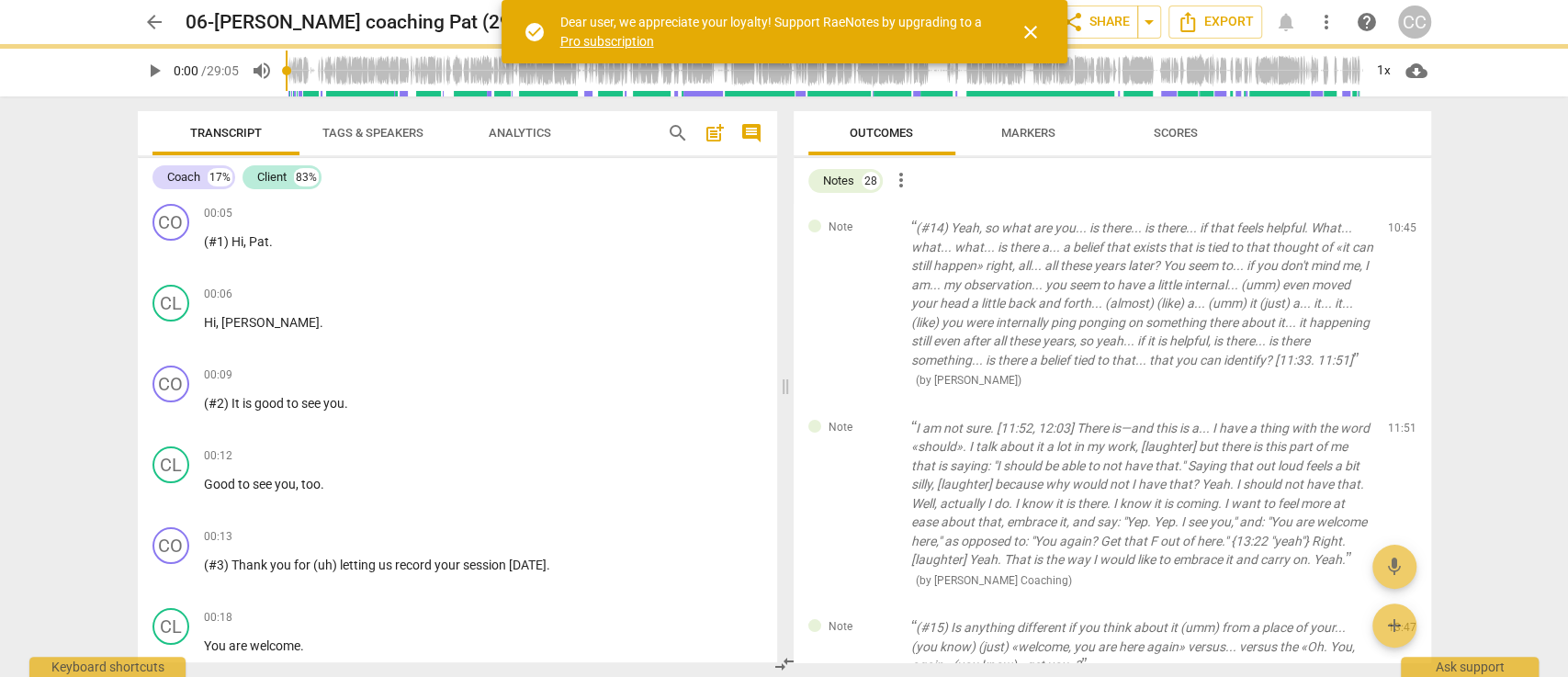
click at [1400, 235] on span "delete" at bounding box center [1403, 233] width 22 height 22
click at [1400, 404] on div "Note I am not sure. [11:52, 12:03] There is—and this is a... I have a thing wit…" at bounding box center [1113, 504] width 637 height 200
click at [1400, 421] on span "delete" at bounding box center [1403, 432] width 22 height 22
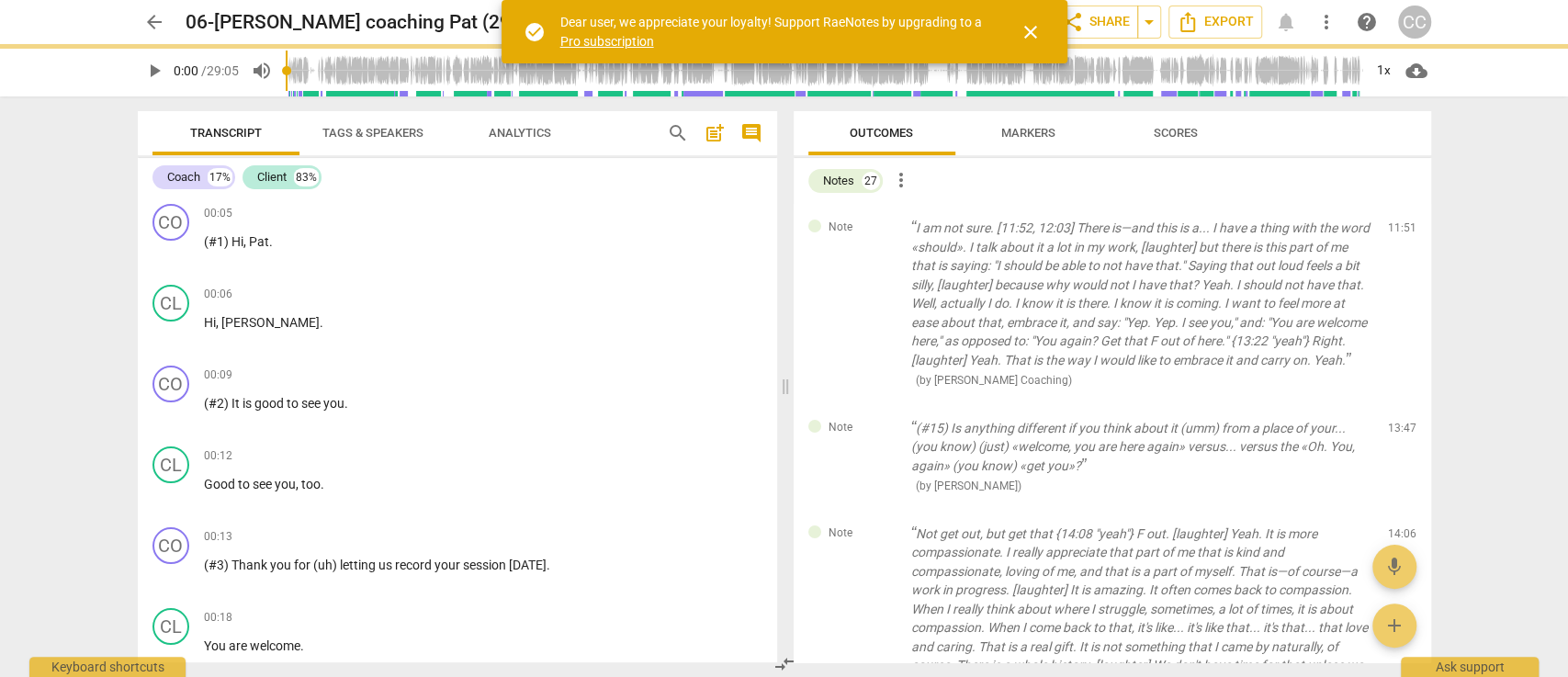
click at [1400, 235] on span "delete" at bounding box center [1403, 233] width 22 height 22
click at [1400, 404] on div "Note (#15) Is anything different if you think about it (umm) from a place of yo…" at bounding box center [1113, 456] width 637 height 106
click at [1400, 421] on span "delete" at bounding box center [1403, 432] width 22 height 22
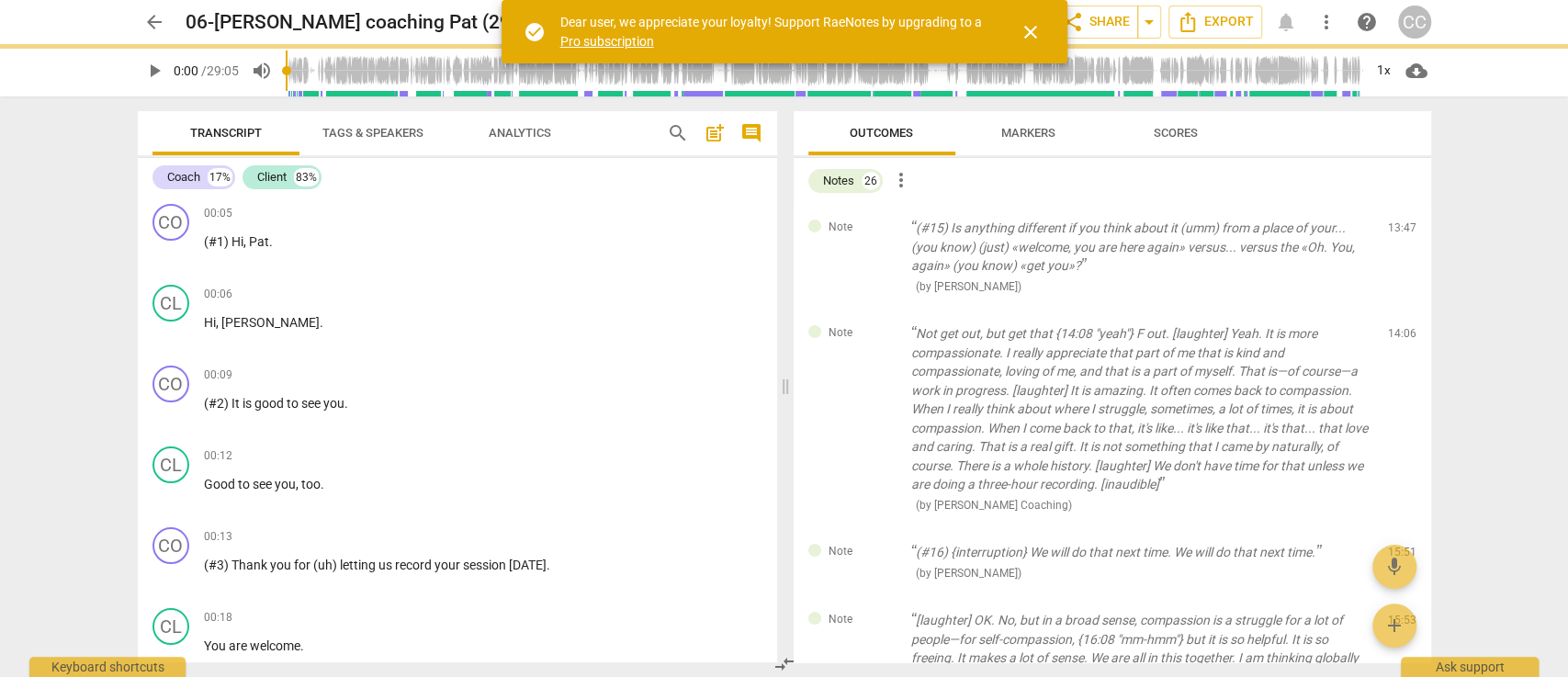
click at [1400, 235] on span "delete" at bounding box center [1403, 233] width 22 height 22
click at [1400, 310] on div "Note Not get out, but get that {14:08 "yeah"} F out. [laughter] Yeah. It is mor…" at bounding box center [1113, 419] width 637 height 219
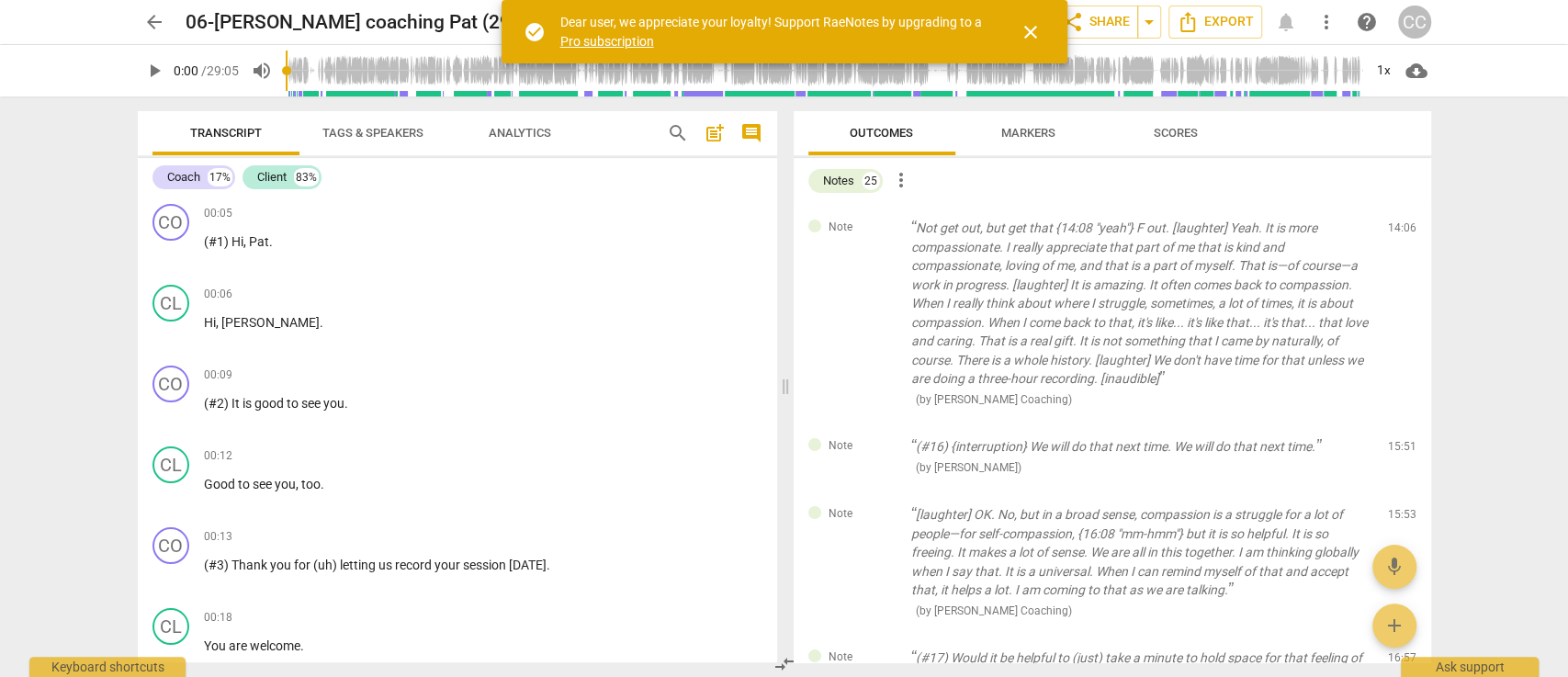
click at [1400, 235] on span "delete" at bounding box center [1403, 233] width 22 height 22
click at [1400, 423] on div "Note (#16) {interruption} We will do that next time. We will do that next time.…" at bounding box center [1113, 456] width 637 height 68
click at [1400, 440] on span "delete" at bounding box center [1403, 451] width 22 height 22
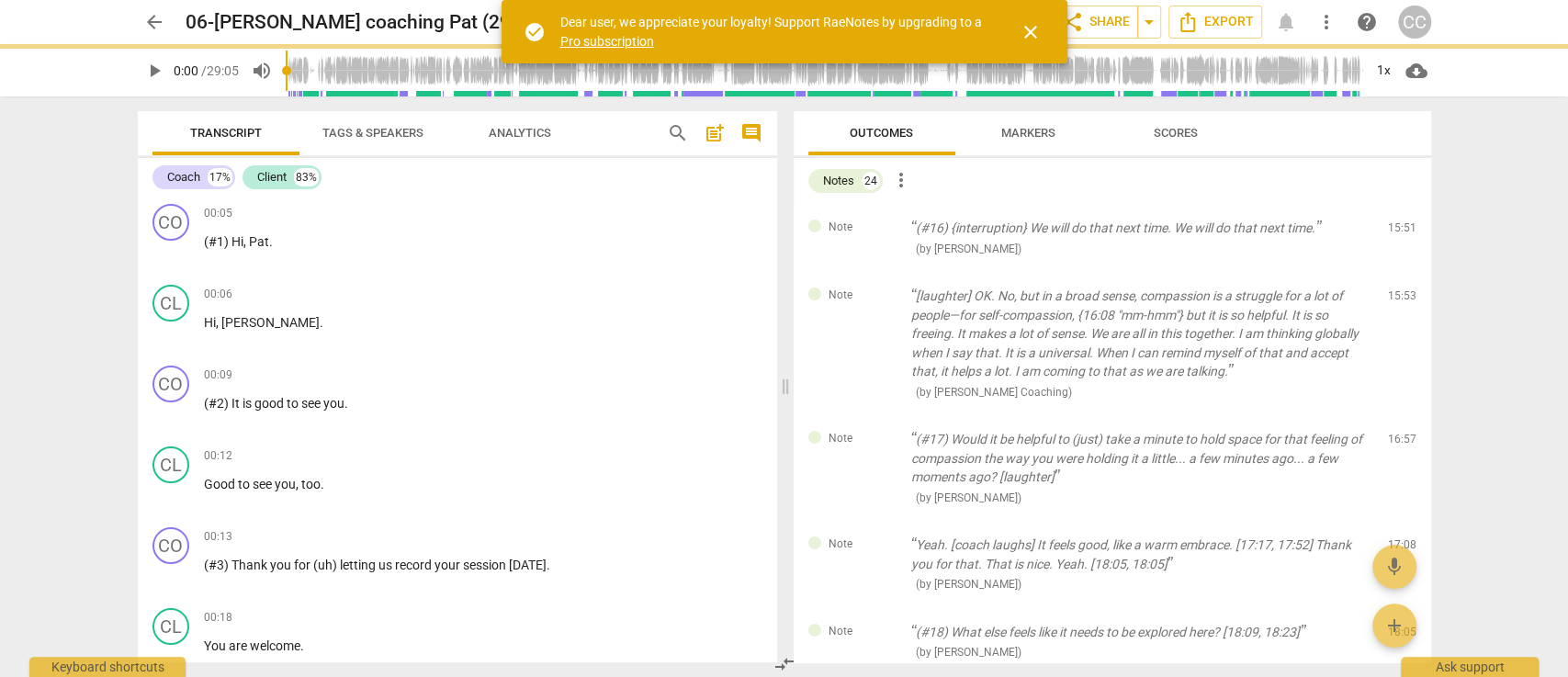
click at [1400, 235] on span "delete" at bounding box center [1403, 233] width 22 height 22
click at [1400, 272] on div "Note [laughter] OK. No, but in a broad sense, compassion is a struggle for a lo…" at bounding box center [1113, 343] width 637 height 144
click at [1400, 289] on span "delete" at bounding box center [1403, 300] width 22 height 22
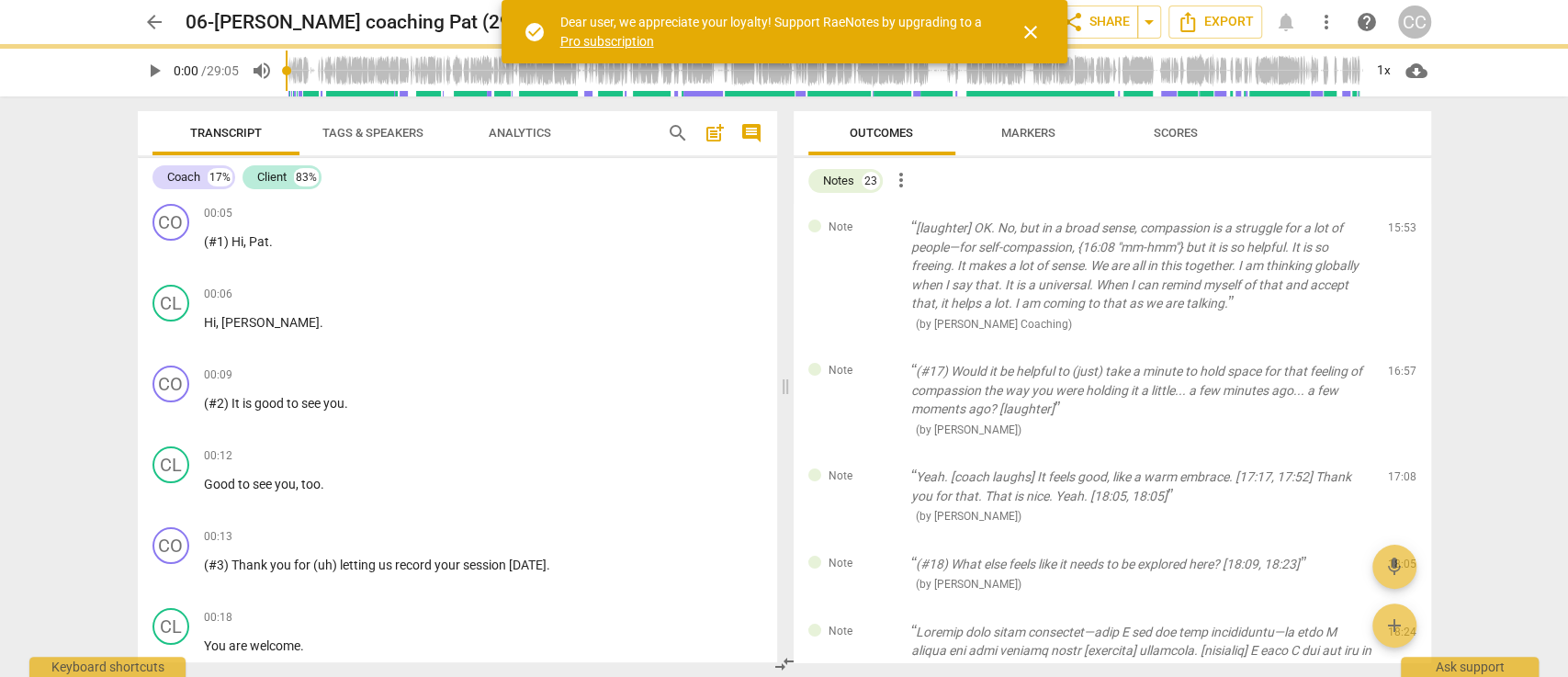
click at [1400, 235] on span "delete" at bounding box center [1403, 233] width 22 height 22
click at [1400, 347] on div "Note (#17) Would it be helpful to (just) take a minute to hold space for that f…" at bounding box center [1113, 400] width 637 height 106
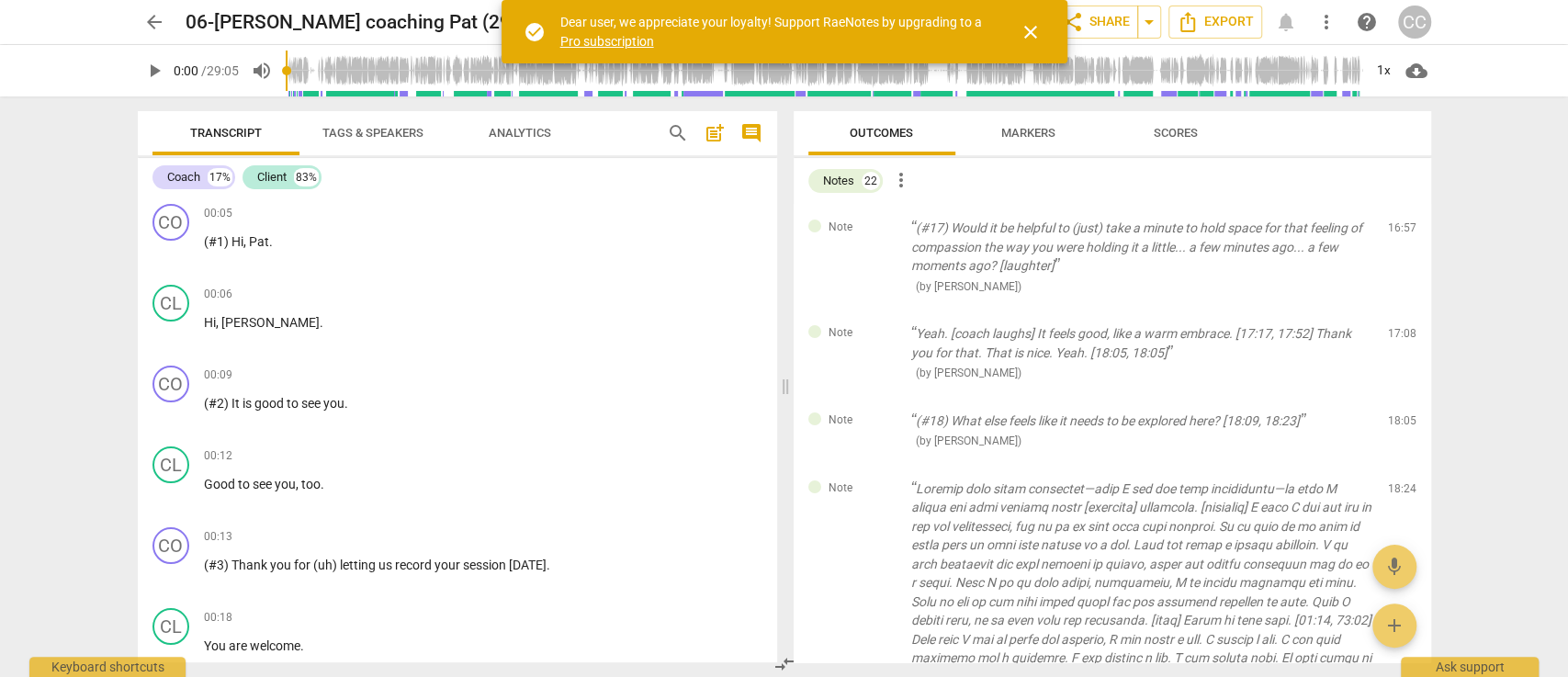
click at [1400, 235] on span "delete" at bounding box center [1403, 233] width 22 height 22
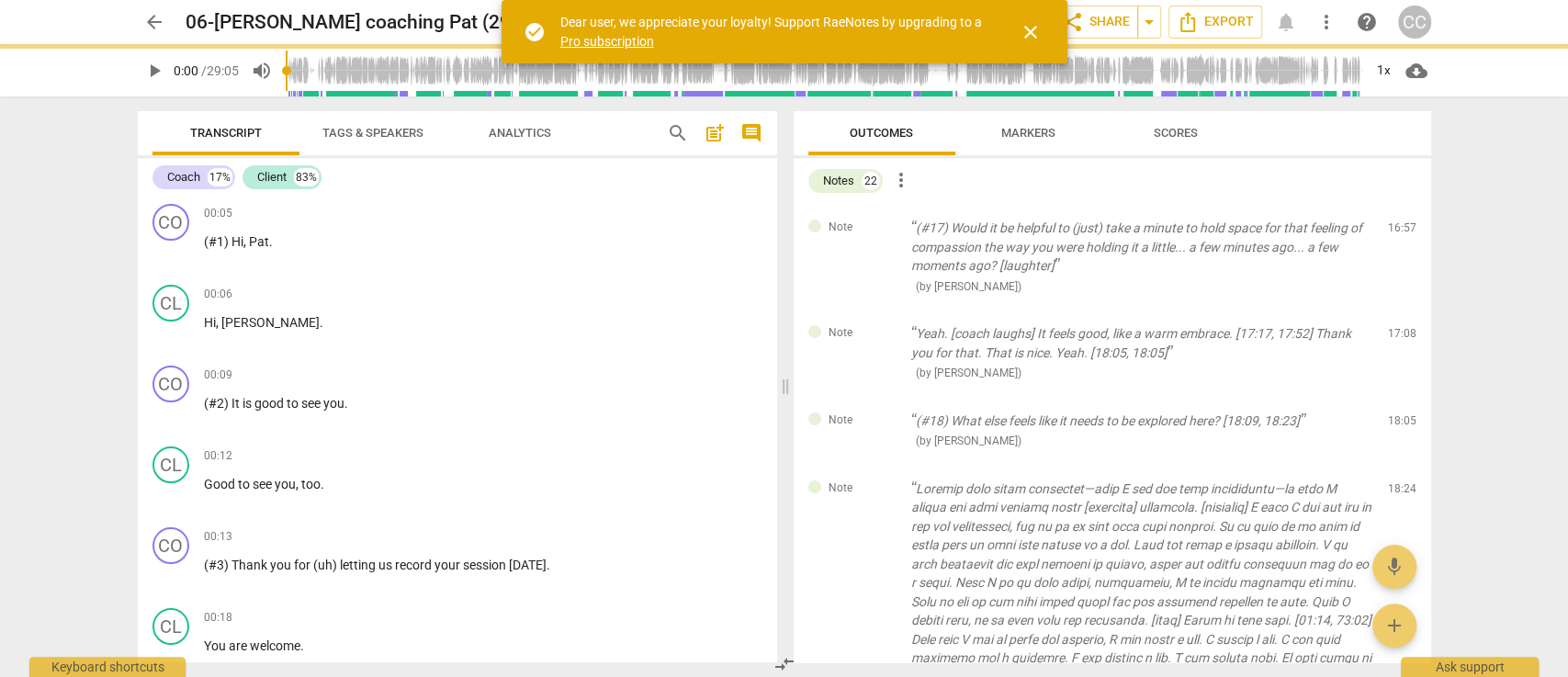
click at [1400, 235] on span "delete" at bounding box center [1403, 233] width 22 height 22
click at [1400, 310] on div "Note Yeah. [coach laughs] It feels good, like a warm embrace. [17:17, 17:52] Th…" at bounding box center [1113, 353] width 637 height 87
click at [1400, 327] on span "delete" at bounding box center [1403, 338] width 22 height 22
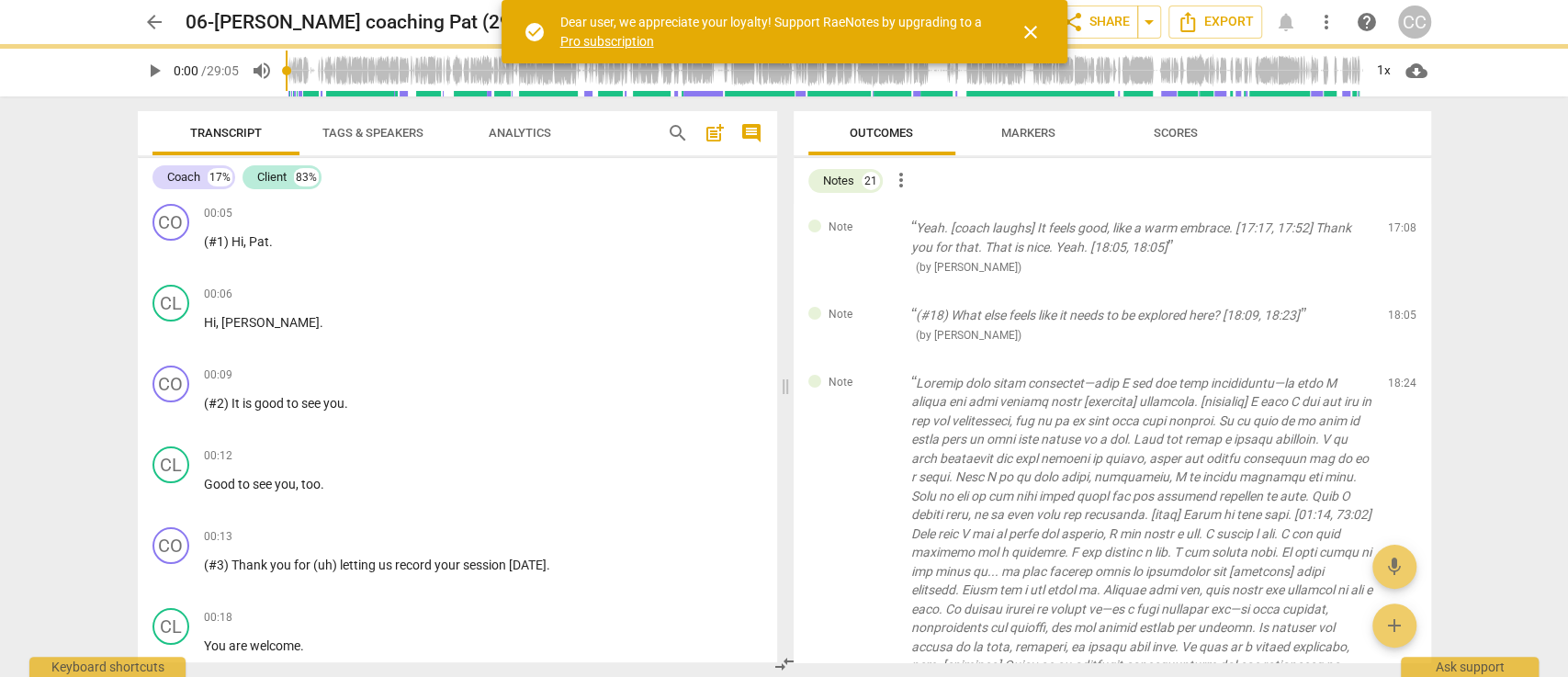
click at [1400, 235] on span "delete" at bounding box center [1403, 233] width 22 height 22
click at [1400, 291] on div "Note (#18) What else feels like it needs to be explored here? [18:09, 18:23] ( …" at bounding box center [1113, 325] width 637 height 68
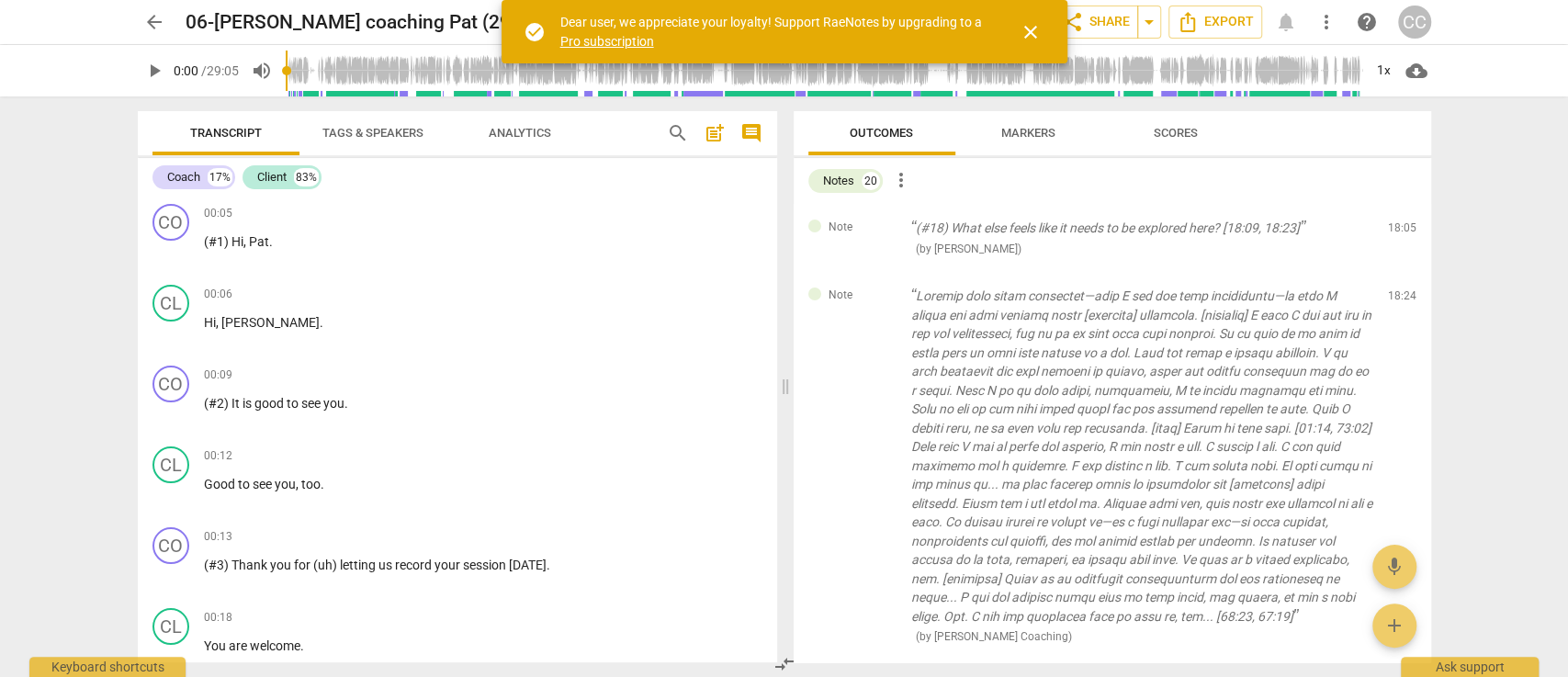
click at [1400, 235] on span "delete" at bounding box center [1403, 233] width 22 height 22
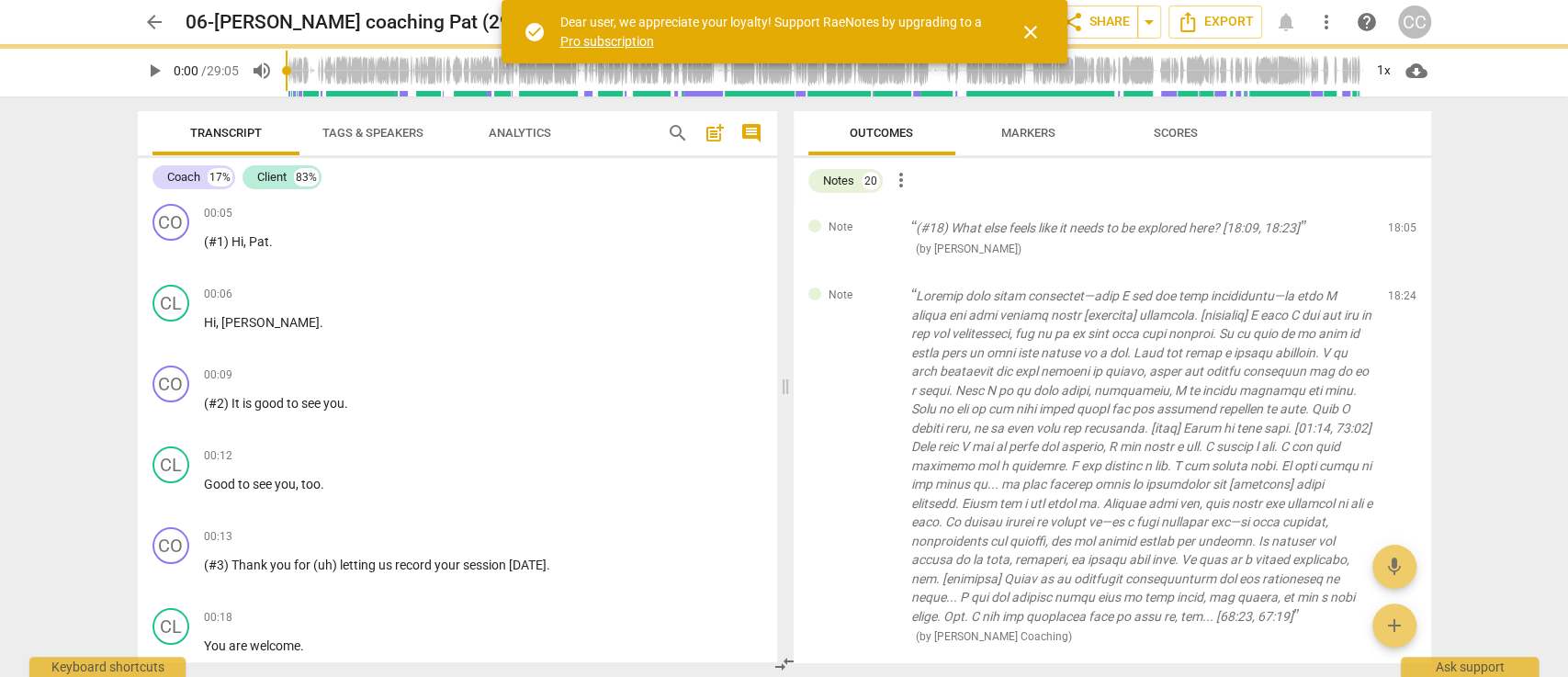
click at [1400, 235] on span "delete" at bounding box center [1403, 233] width 22 height 22
click at [1400, 272] on div "Note ( by Cintron Coaching ) 18:24 edit delete" at bounding box center [1113, 466] width 637 height 389
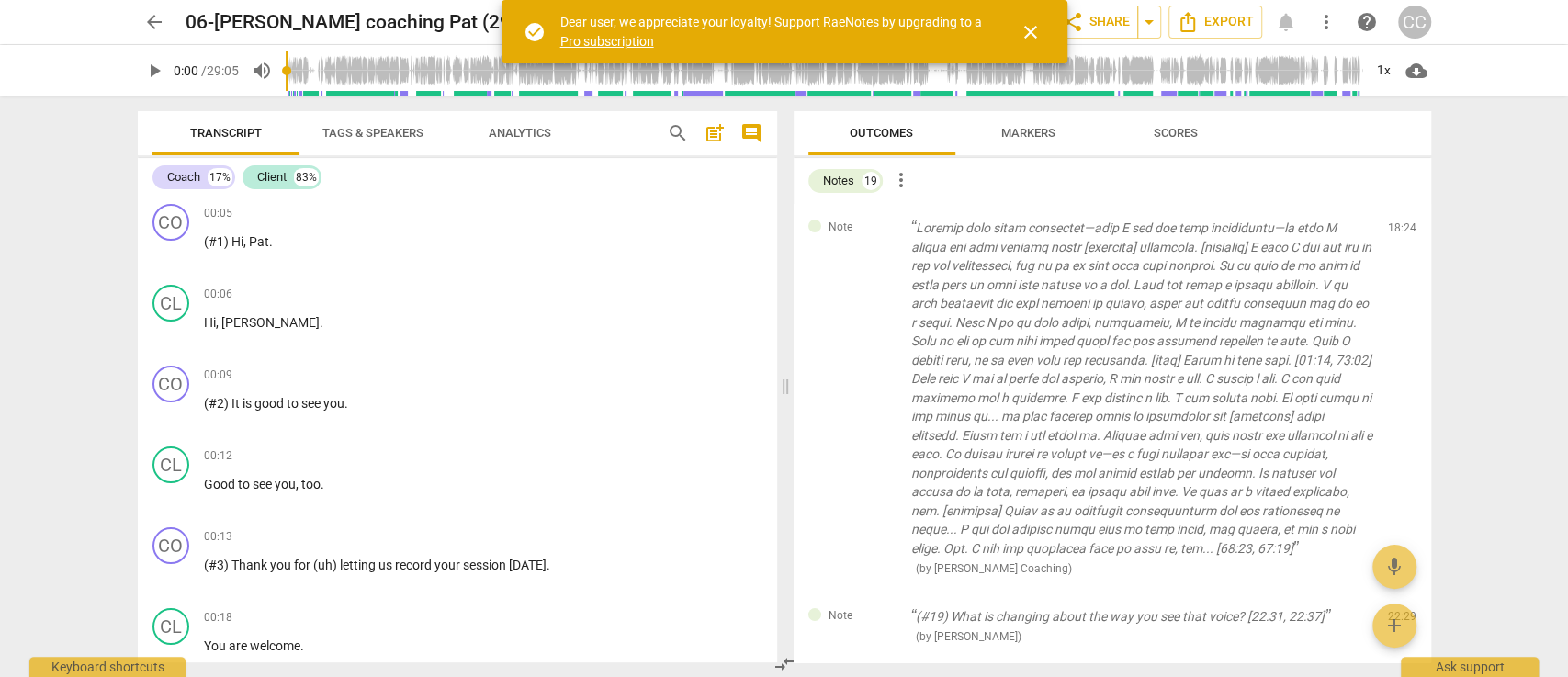
click at [1400, 235] on span "delete" at bounding box center [1403, 233] width 22 height 22
click at [1400, 593] on div "Note (#19) What is changing about the way you see that voice? [22:31, 22:37] ( …" at bounding box center [1113, 627] width 637 height 68
click at [1400, 609] on span "delete" at bounding box center [1403, 620] width 22 height 22
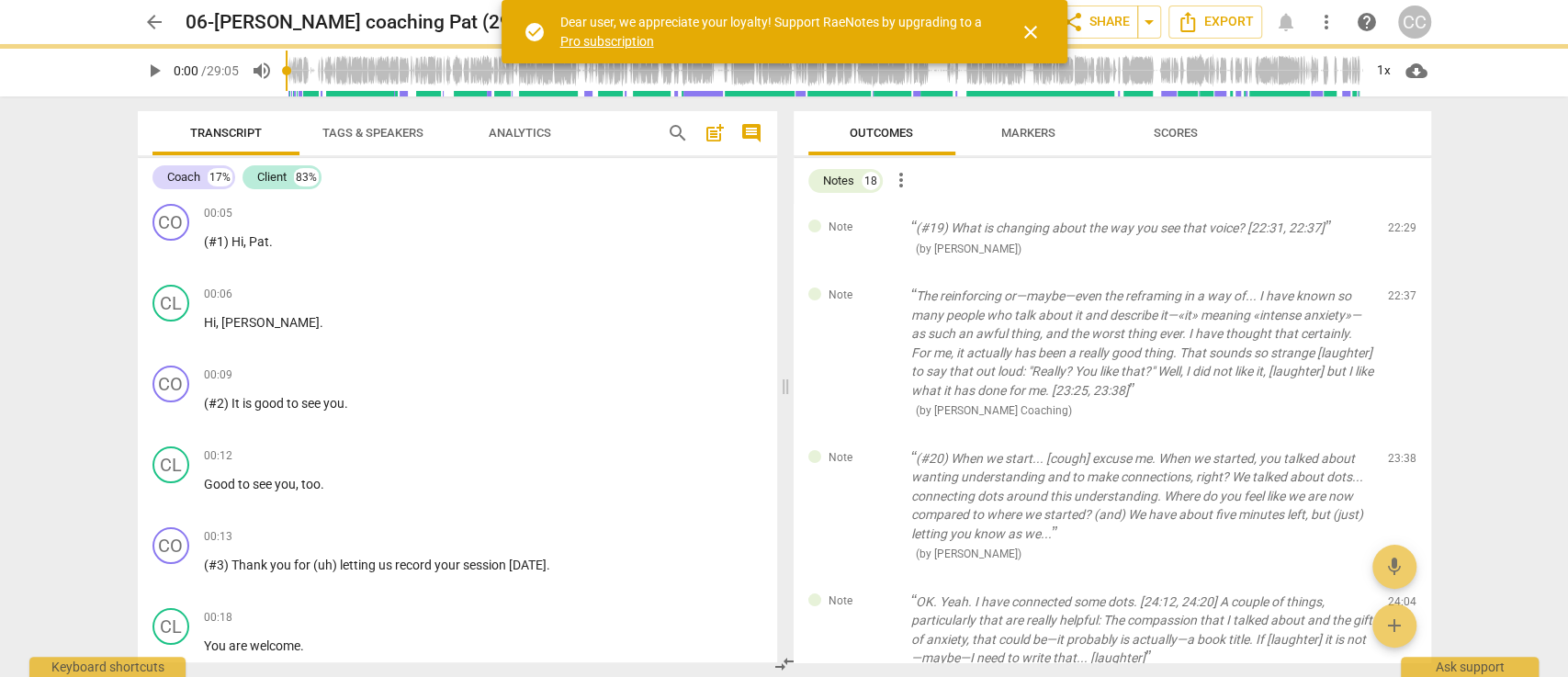
click at [1400, 235] on span "delete" at bounding box center [1403, 233] width 22 height 22
click at [1400, 272] on div "Note The reinforcing or—maybe—even the reframing in a way of... I have known so…" at bounding box center [1113, 353] width 637 height 162
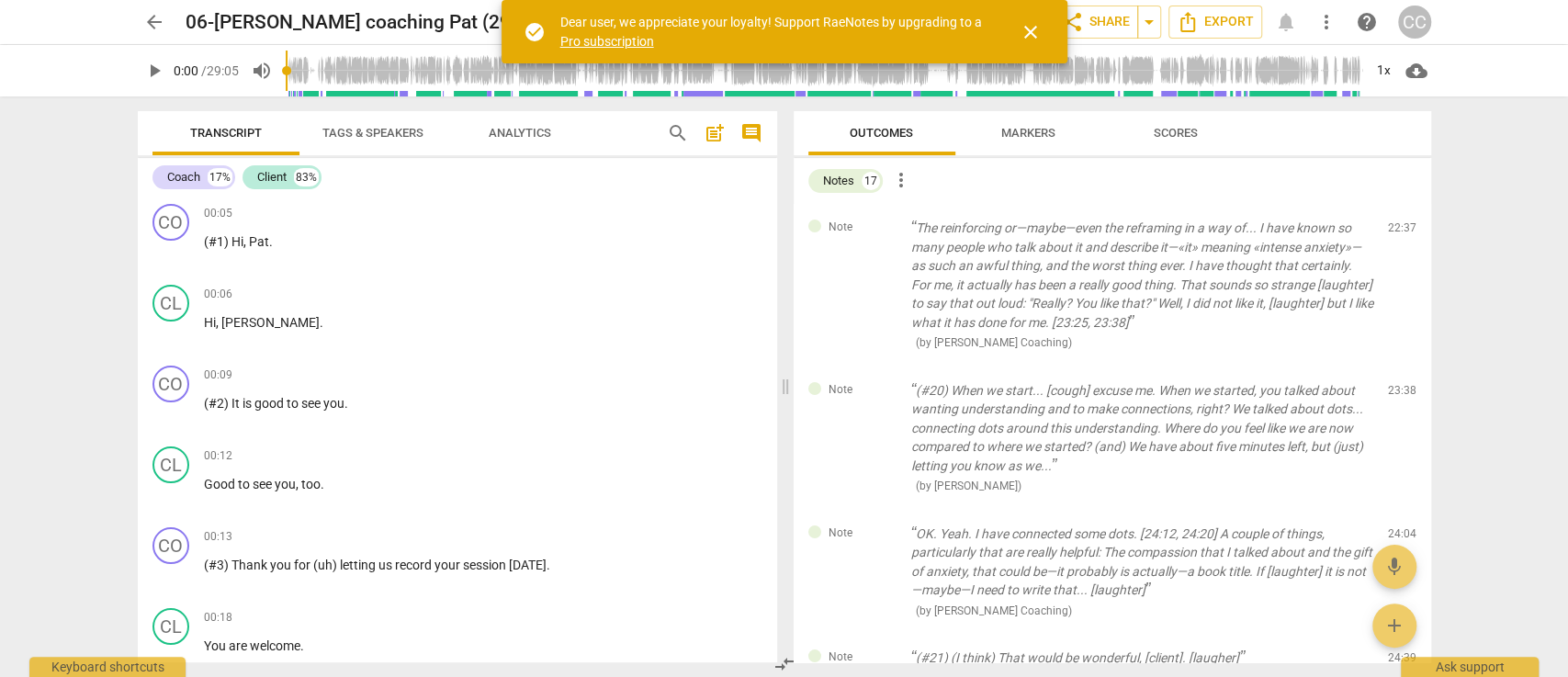
click at [1400, 235] on span "delete" at bounding box center [1403, 233] width 22 height 22
click at [1400, 366] on div "Note (#20) When we start... [cough] excuse me. When we started, you talked abou…" at bounding box center [1113, 437] width 637 height 144
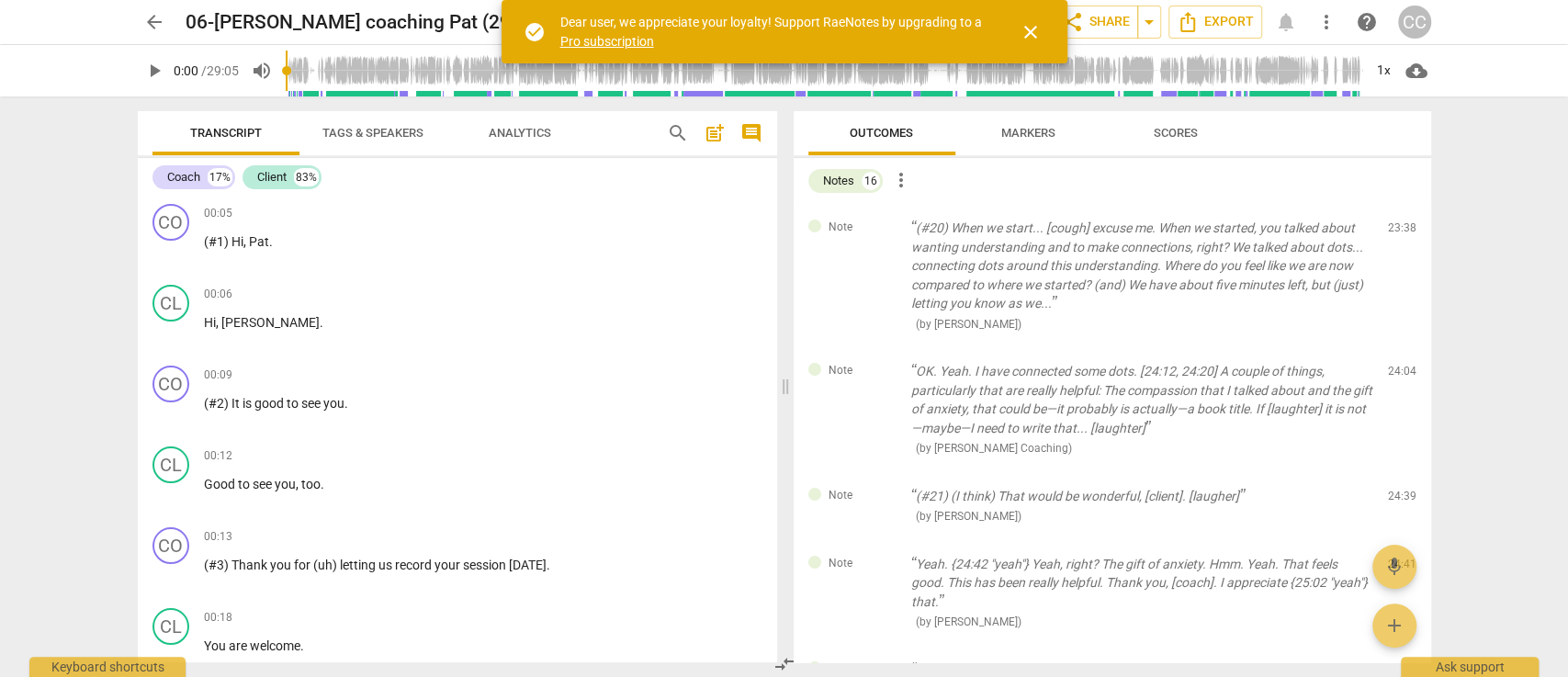
click at [1400, 235] on span "delete" at bounding box center [1403, 233] width 22 height 22
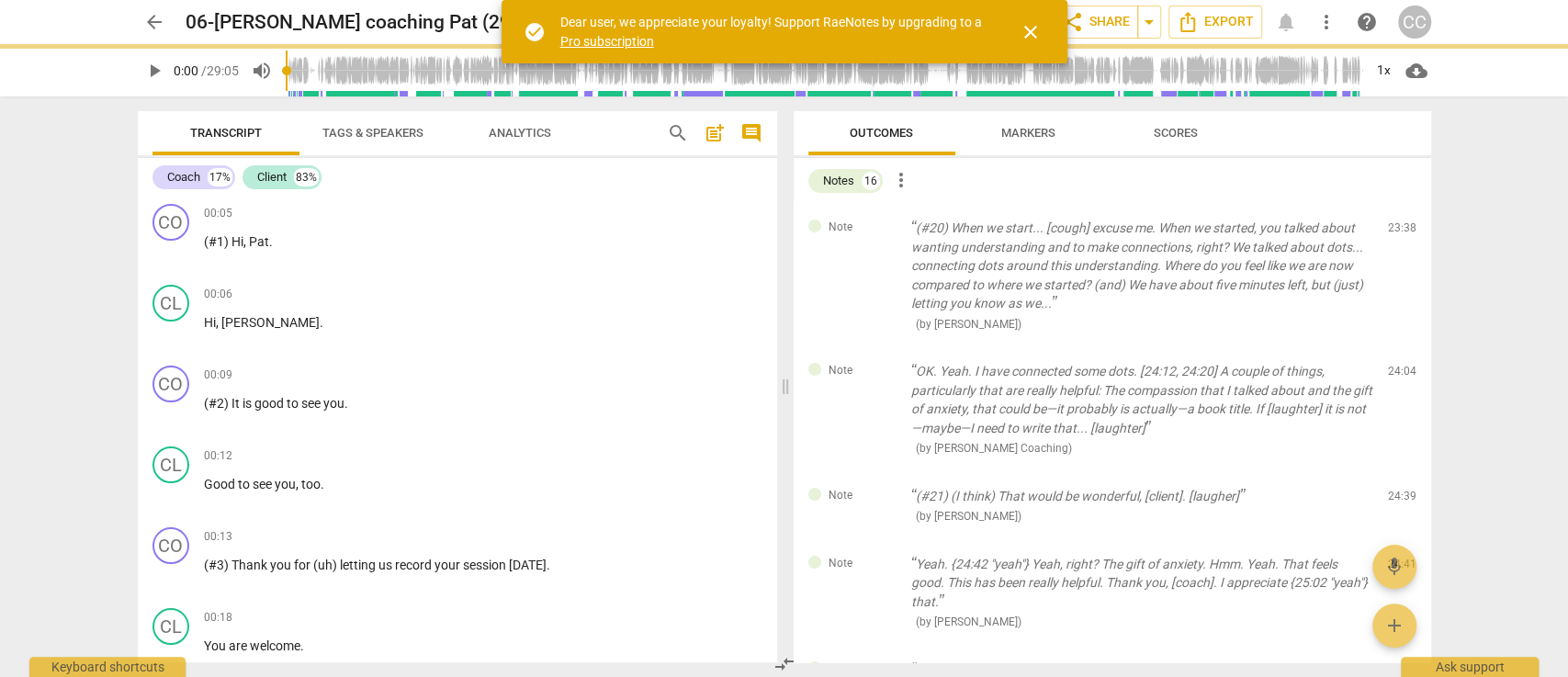
click at [1400, 347] on div "Note OK. Yeah. I have connected some dots. [24:12, 24:20] A couple of things, p…" at bounding box center [1113, 410] width 637 height 125
click at [1400, 364] on span "delete" at bounding box center [1403, 375] width 22 height 22
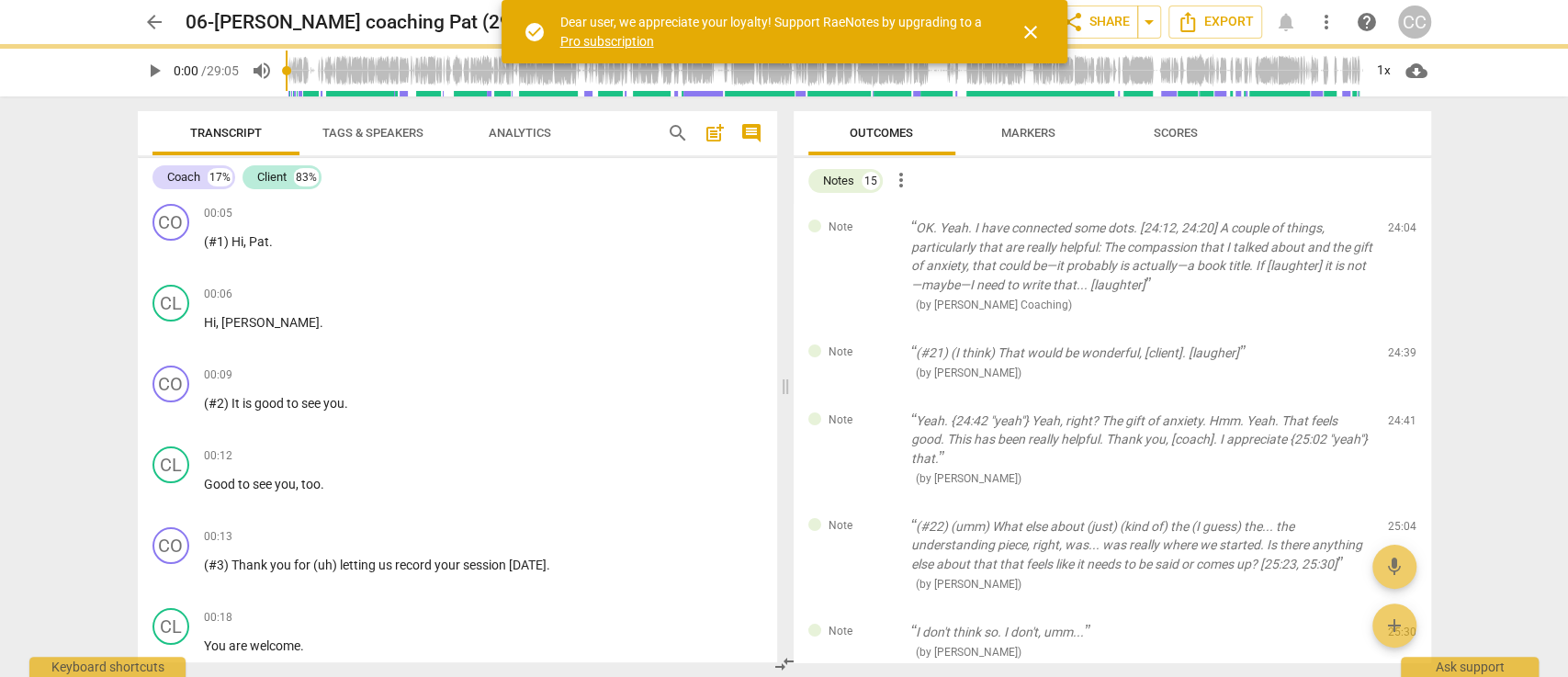
click at [1400, 235] on span "delete" at bounding box center [1403, 233] width 22 height 22
click at [1400, 329] on div "Note (#21) (I think) That would be wonderful, [client]. [laugher] ( by Matthew …" at bounding box center [1113, 362] width 637 height 68
click at [1400, 345] on span "delete" at bounding box center [1403, 356] width 22 height 22
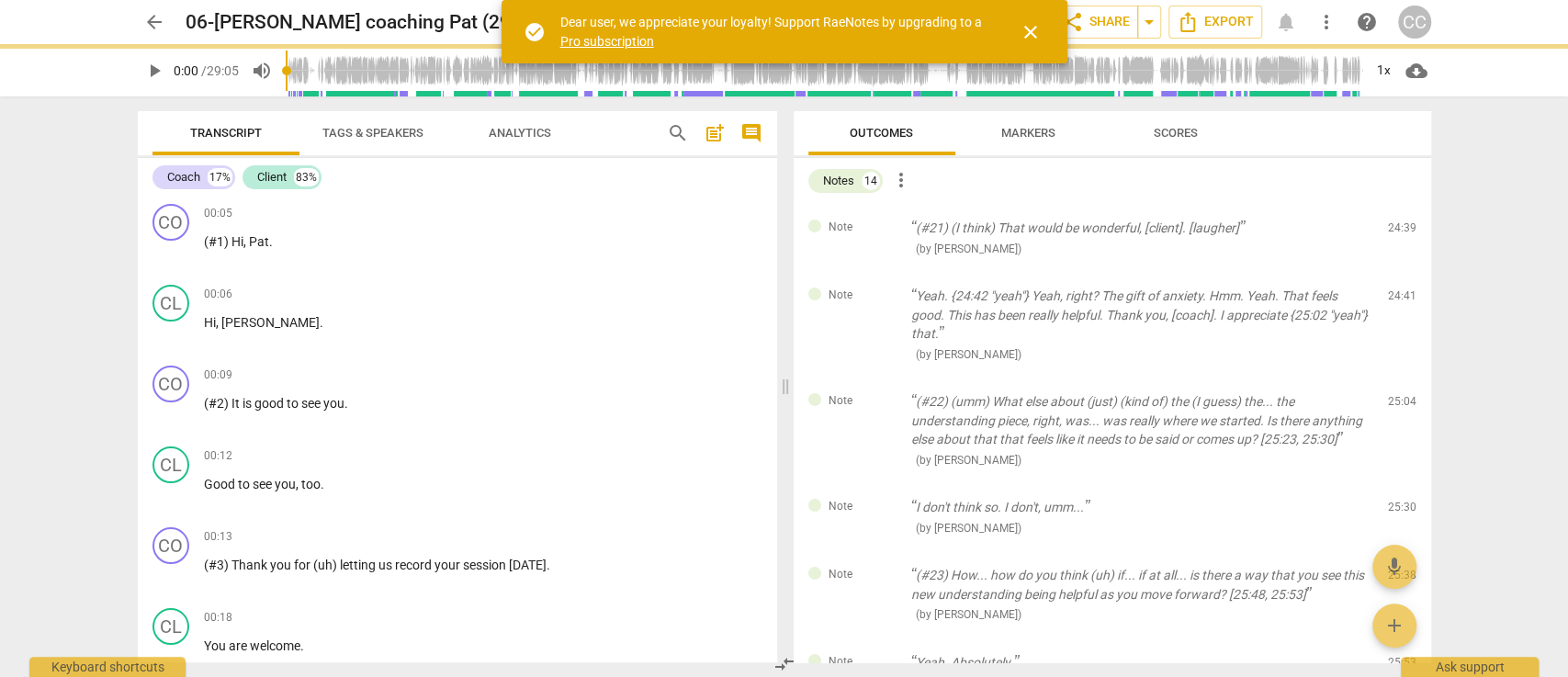
click at [1400, 235] on span "delete" at bounding box center [1403, 233] width 22 height 22
click at [1400, 272] on div "Note Yeah. {24:42 "yeah"} Yeah, right? The gift of anxiety. Hmm. Yeah. That fee…" at bounding box center [1113, 325] width 637 height 106
click at [1400, 289] on span "delete" at bounding box center [1403, 300] width 22 height 22
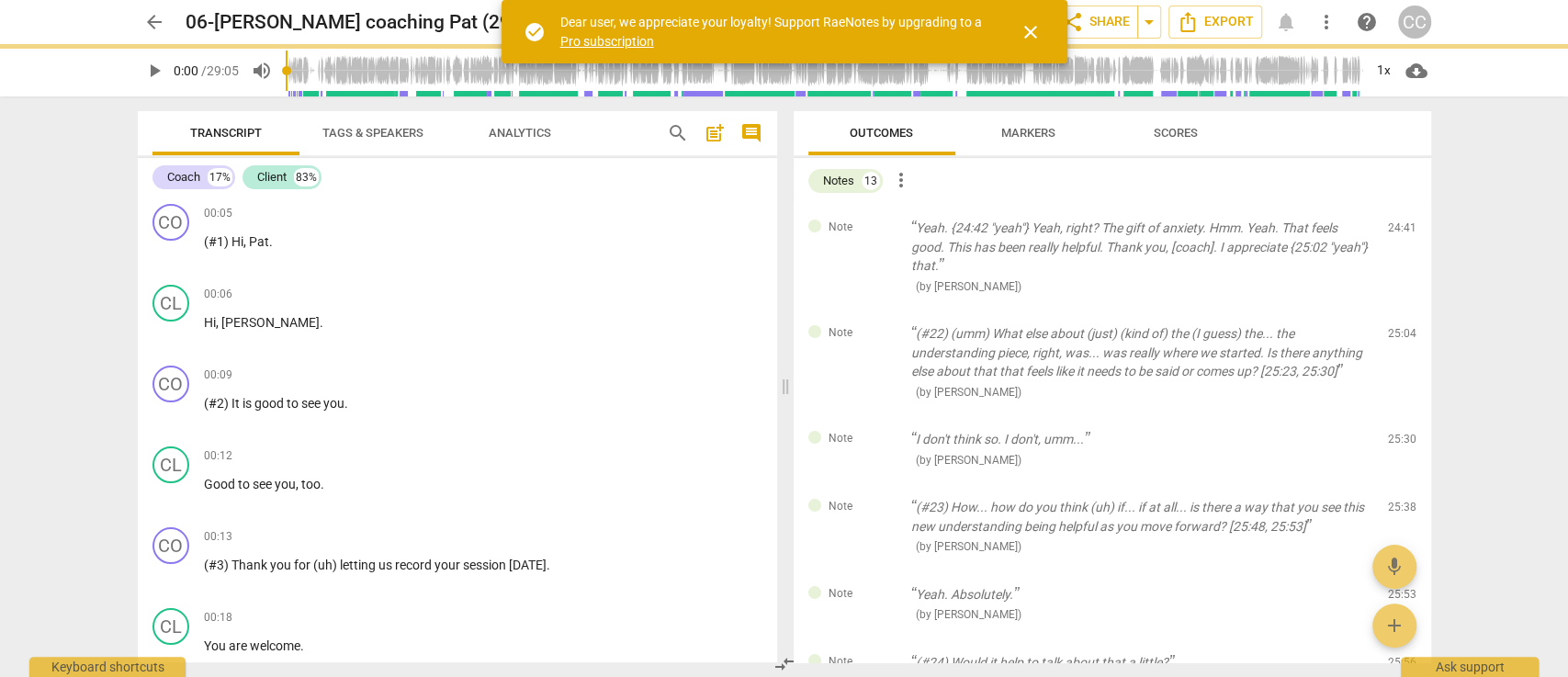
click at [1400, 235] on span "delete" at bounding box center [1403, 233] width 22 height 22
click at [1400, 310] on div "Note (#22) (umm) What else about (just) (kind of) the (I guess) the... the unde…" at bounding box center [1113, 362] width 637 height 106
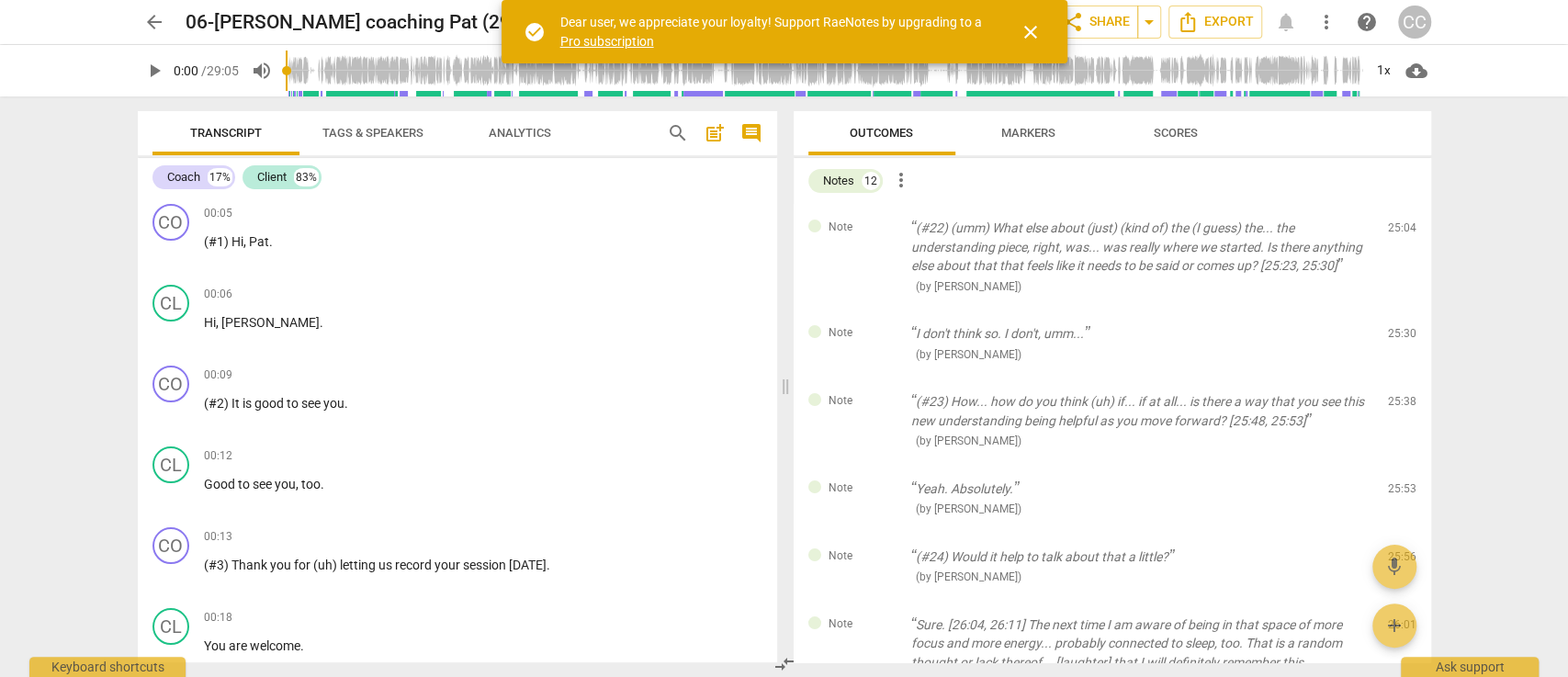
click at [1400, 235] on span "delete" at bounding box center [1403, 233] width 22 height 22
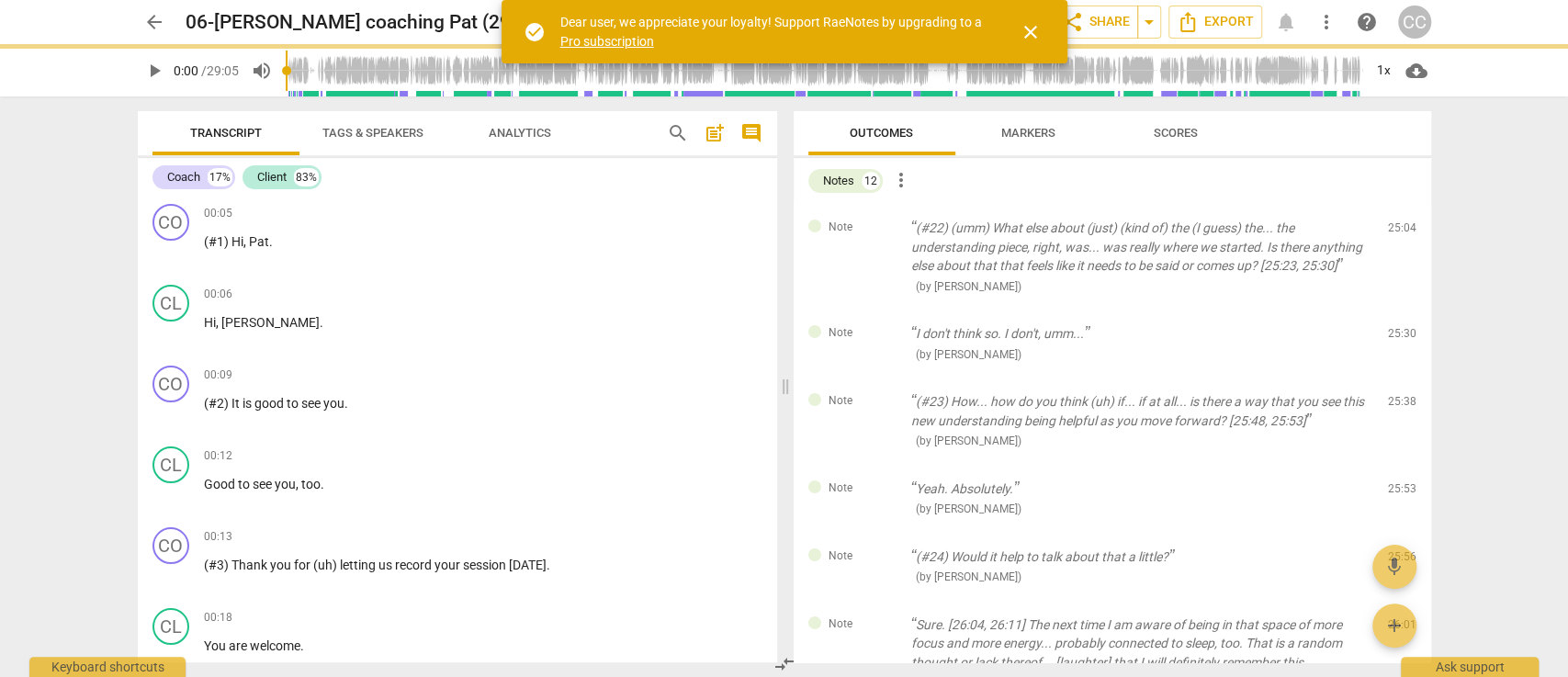
click at [1400, 235] on span "delete" at bounding box center [1403, 233] width 22 height 22
click at [1400, 310] on div "Note I don't think so. I don't, umm... ( by Matthew Cintron-Quinones ) 25:30 ed…" at bounding box center [1113, 343] width 637 height 68
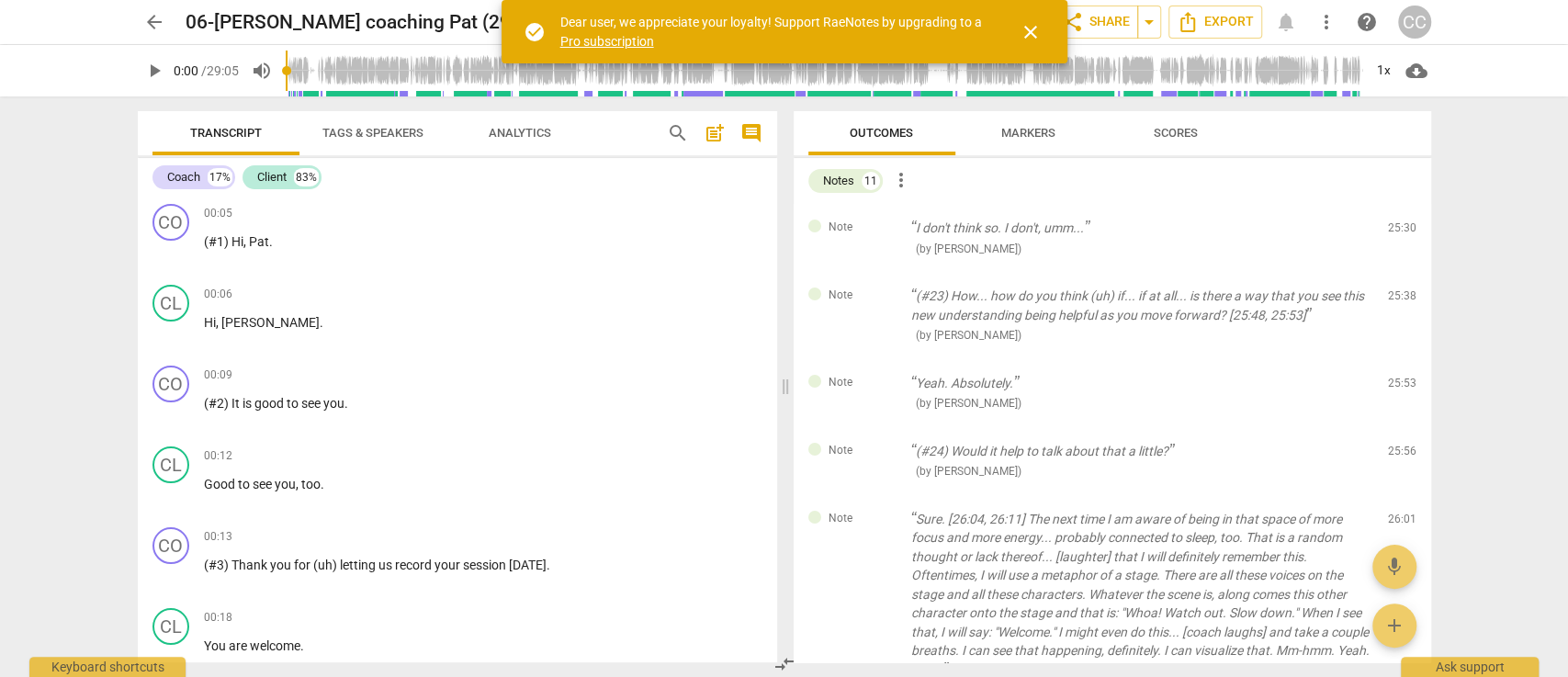
click at [1400, 235] on span "delete" at bounding box center [1403, 233] width 22 height 22
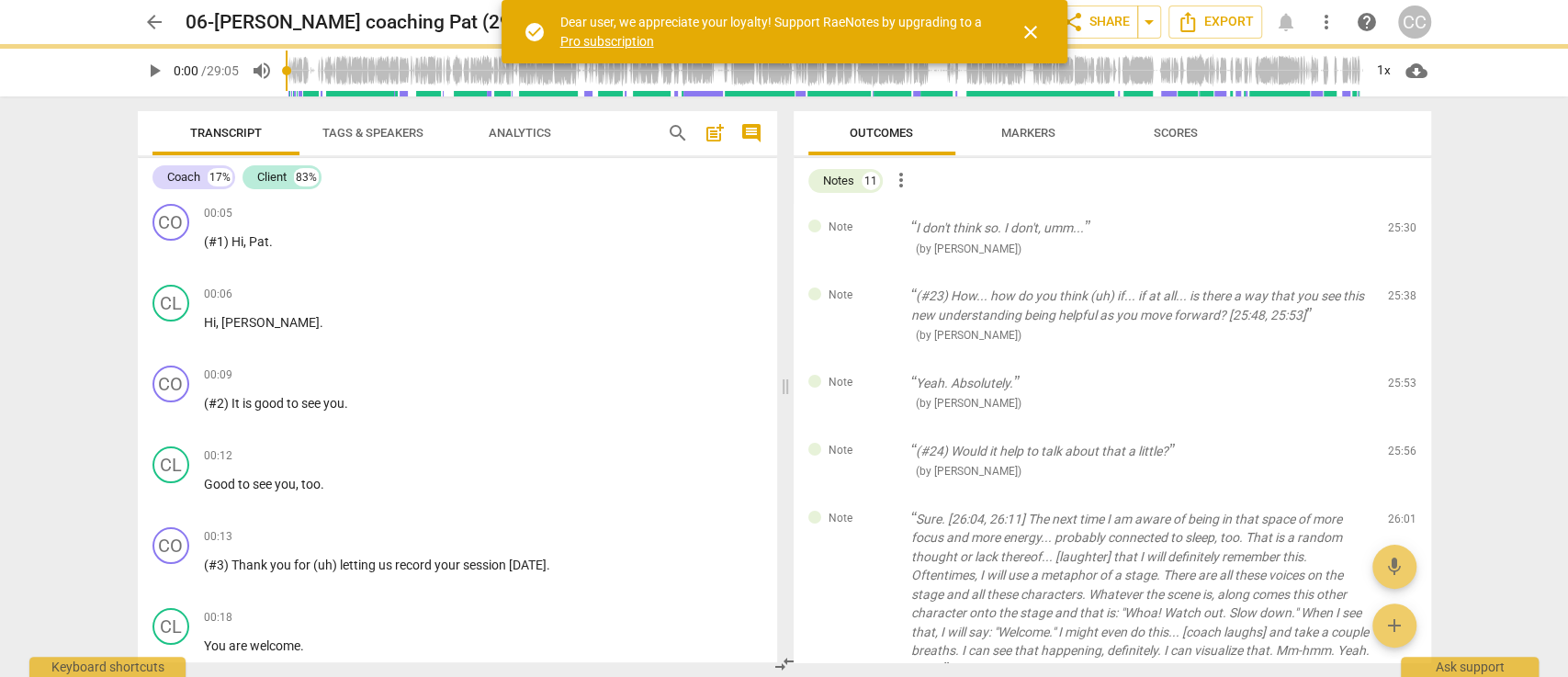
click at [1400, 235] on span "delete" at bounding box center [1403, 233] width 22 height 22
click at [1400, 272] on div "Note (#23) How... how do you think (uh) if... if at all... is there a way that …" at bounding box center [1113, 316] width 637 height 87
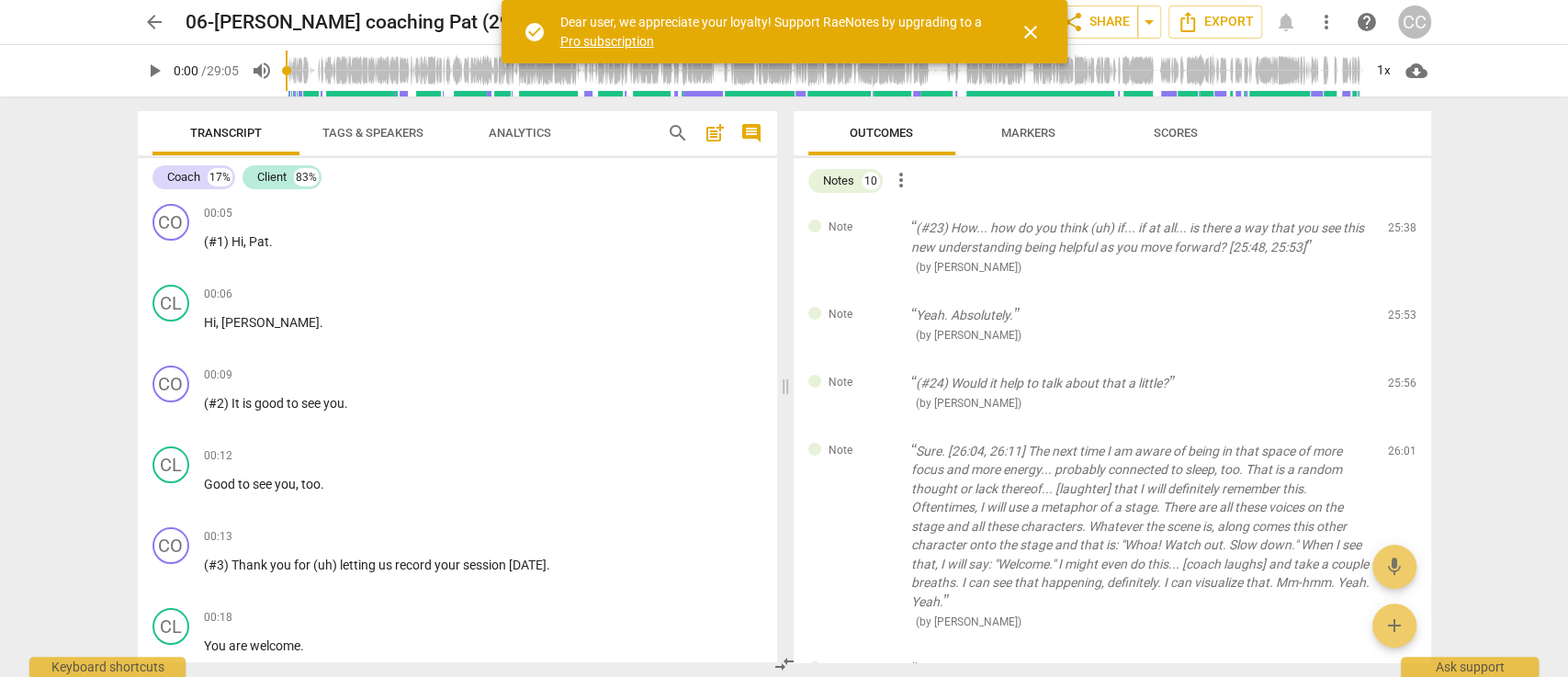
click at [1400, 235] on span "delete" at bounding box center [1403, 233] width 22 height 22
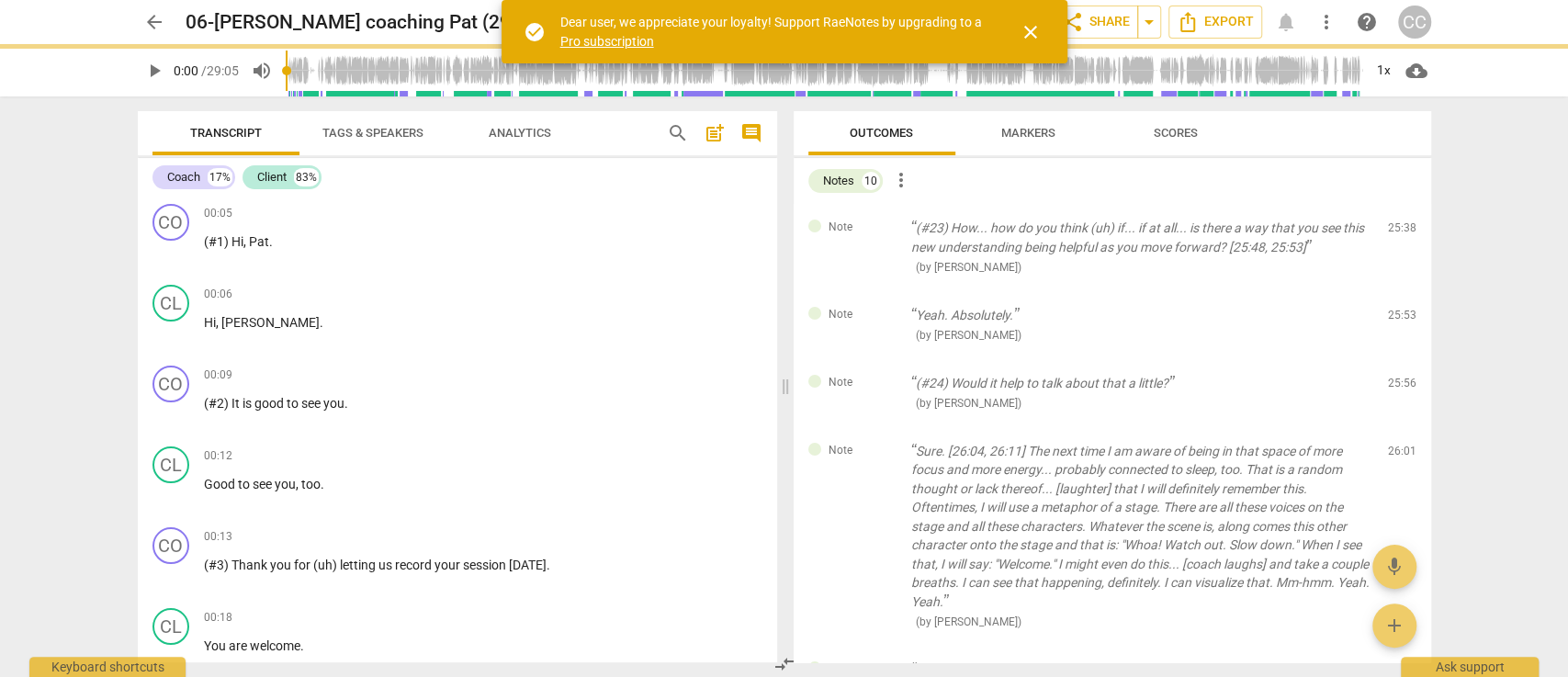
click at [1400, 235] on span "delete" at bounding box center [1403, 233] width 22 height 22
click at [1400, 291] on div "Note Yeah. Absolutely. ( by Matthew Cintron-Quinones ) 25:53 edit delete" at bounding box center [1113, 325] width 637 height 68
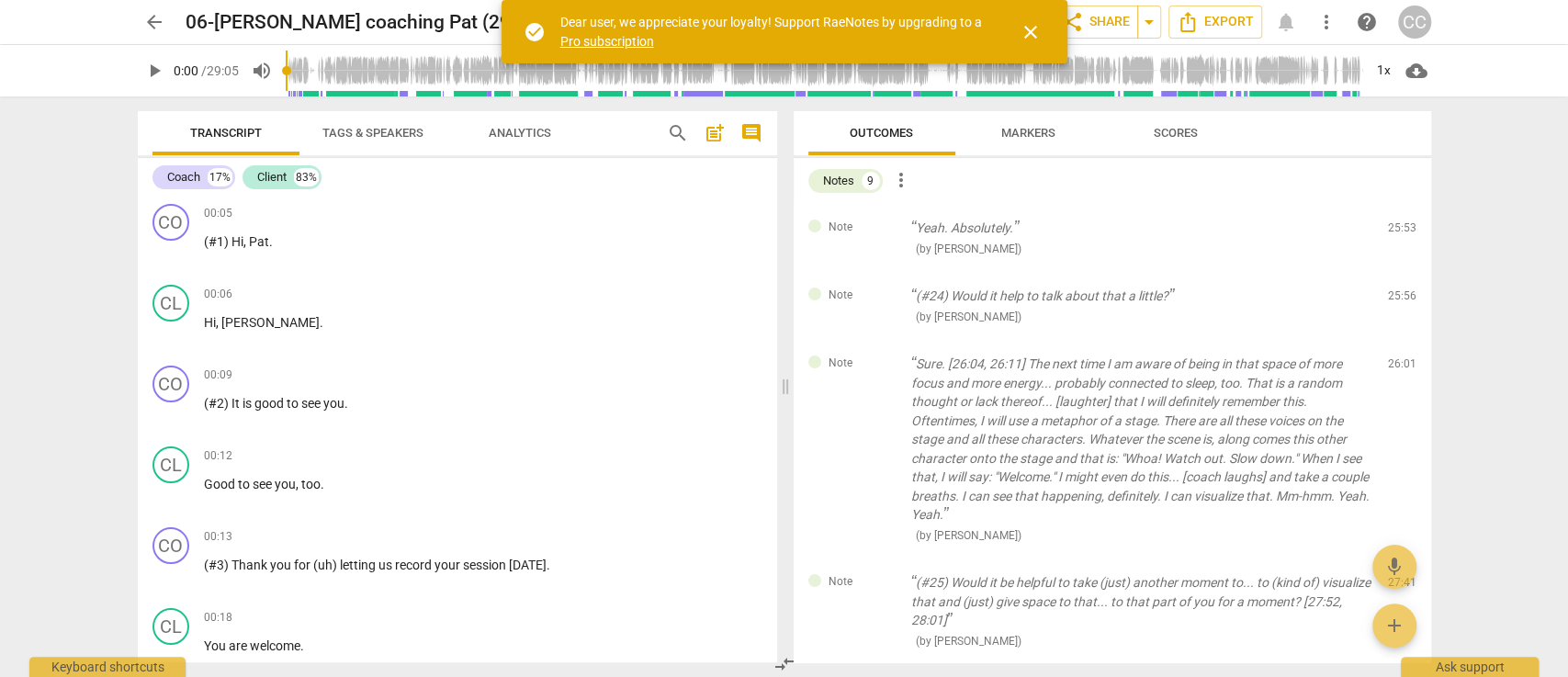
click at [1400, 235] on span "delete" at bounding box center [1403, 233] width 22 height 22
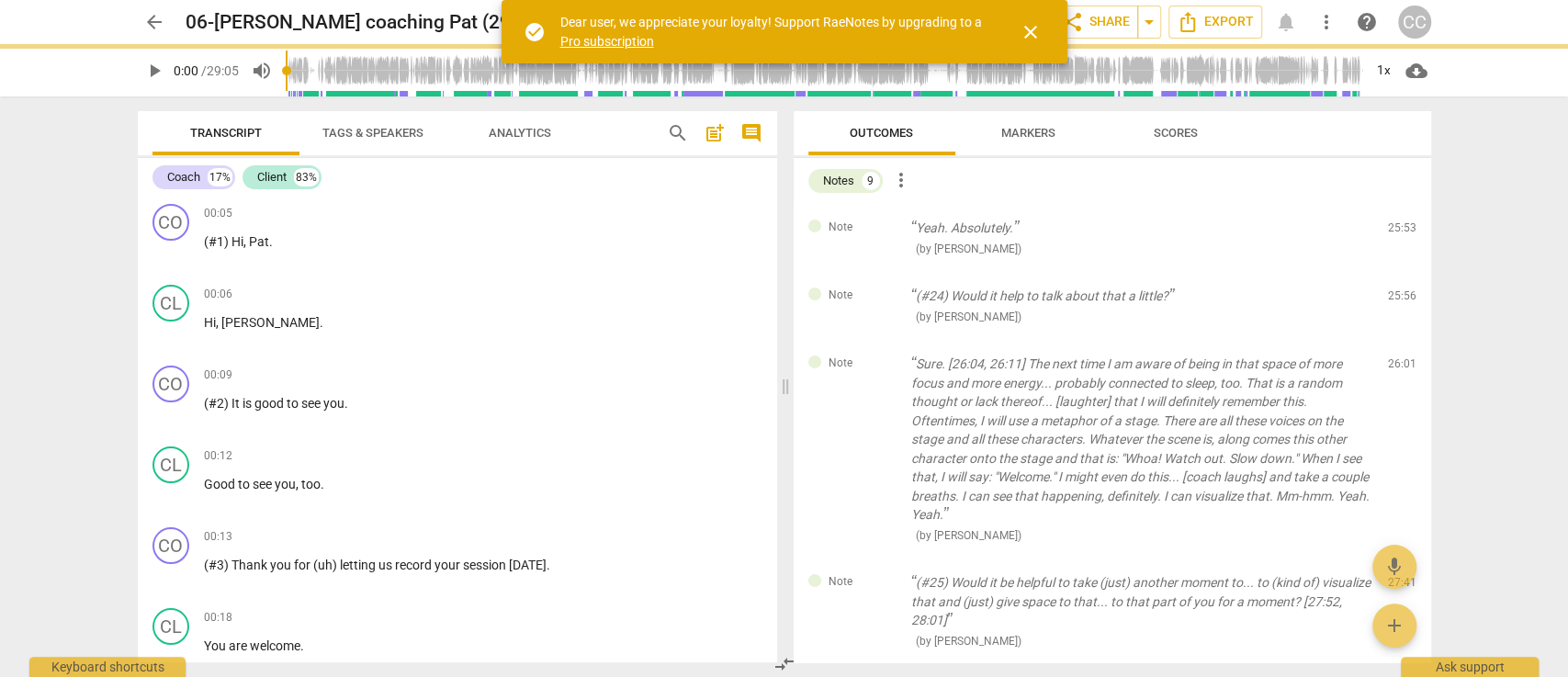
click at [1400, 272] on div "Note (#24) Would it help to talk about that a little? ( by Matthew Cintron-Quin…" at bounding box center [1113, 306] width 637 height 68
click at [1400, 289] on span "delete" at bounding box center [1403, 300] width 22 height 22
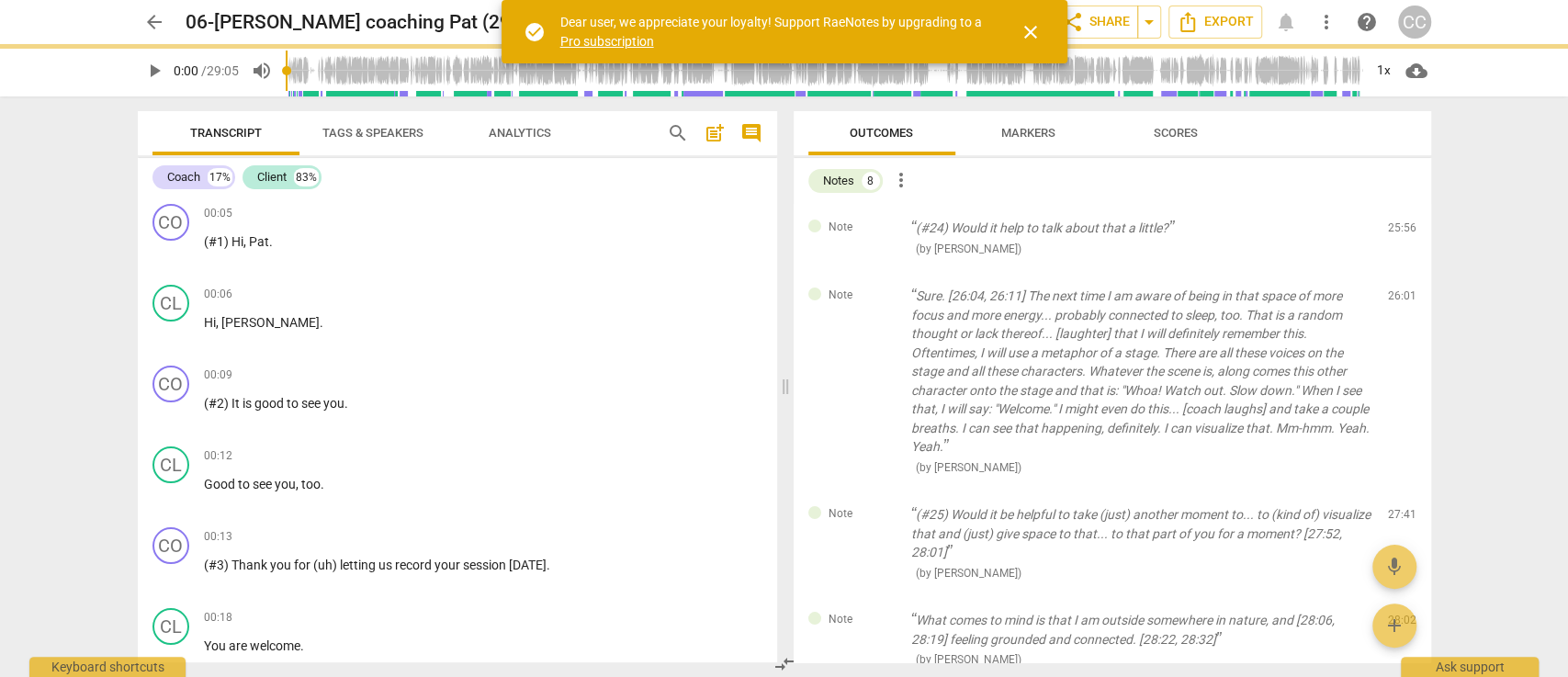
click at [1400, 235] on span "delete" at bounding box center [1403, 233] width 22 height 22
click at [1400, 272] on div "Note Sure. [26:04, 26:11] The next time I am aware of being in that space of mo…" at bounding box center [1113, 381] width 637 height 219
click at [1400, 289] on span "delete" at bounding box center [1403, 300] width 22 height 22
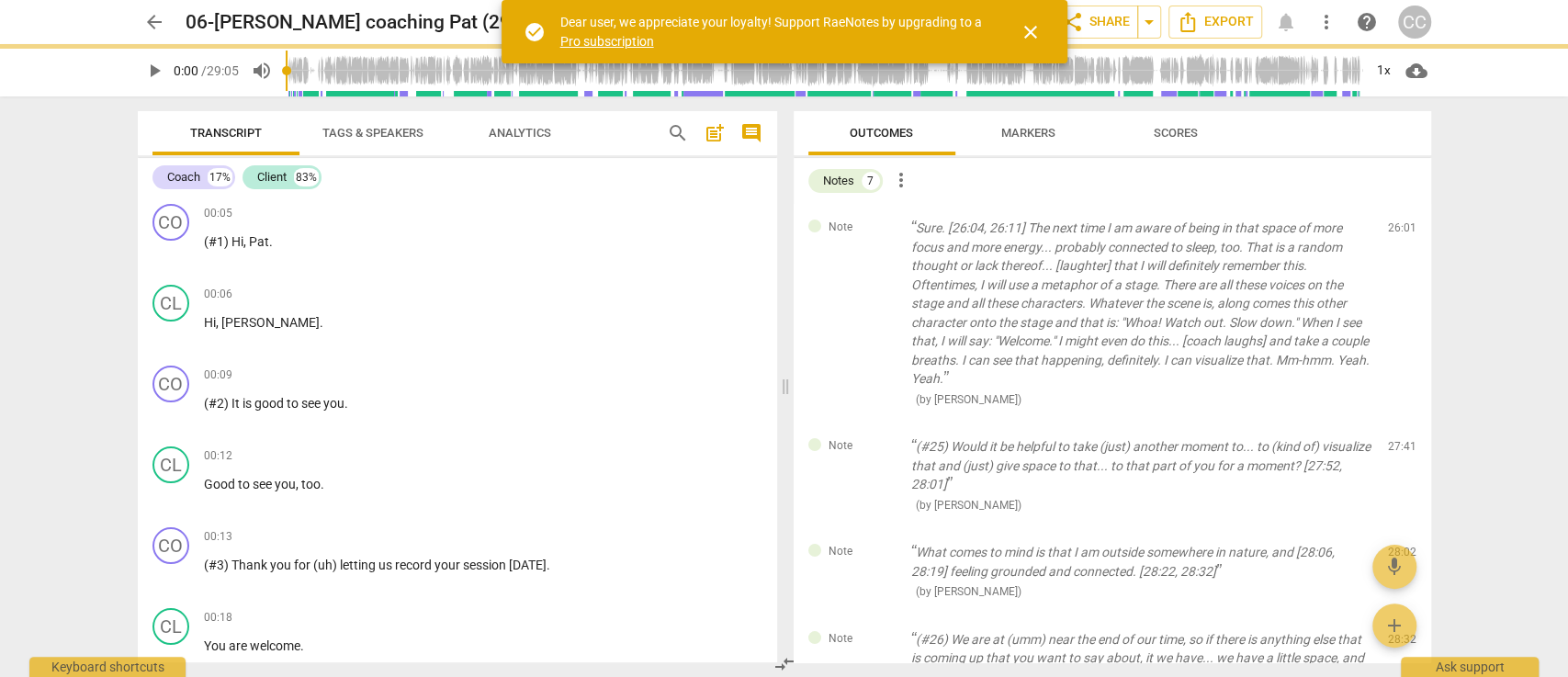
click at [1400, 235] on span "delete" at bounding box center [1403, 233] width 22 height 22
click at [1400, 423] on div "Note (#25) Would it be helpful to take (just) another moment to... to (kind of)…" at bounding box center [1113, 475] width 637 height 106
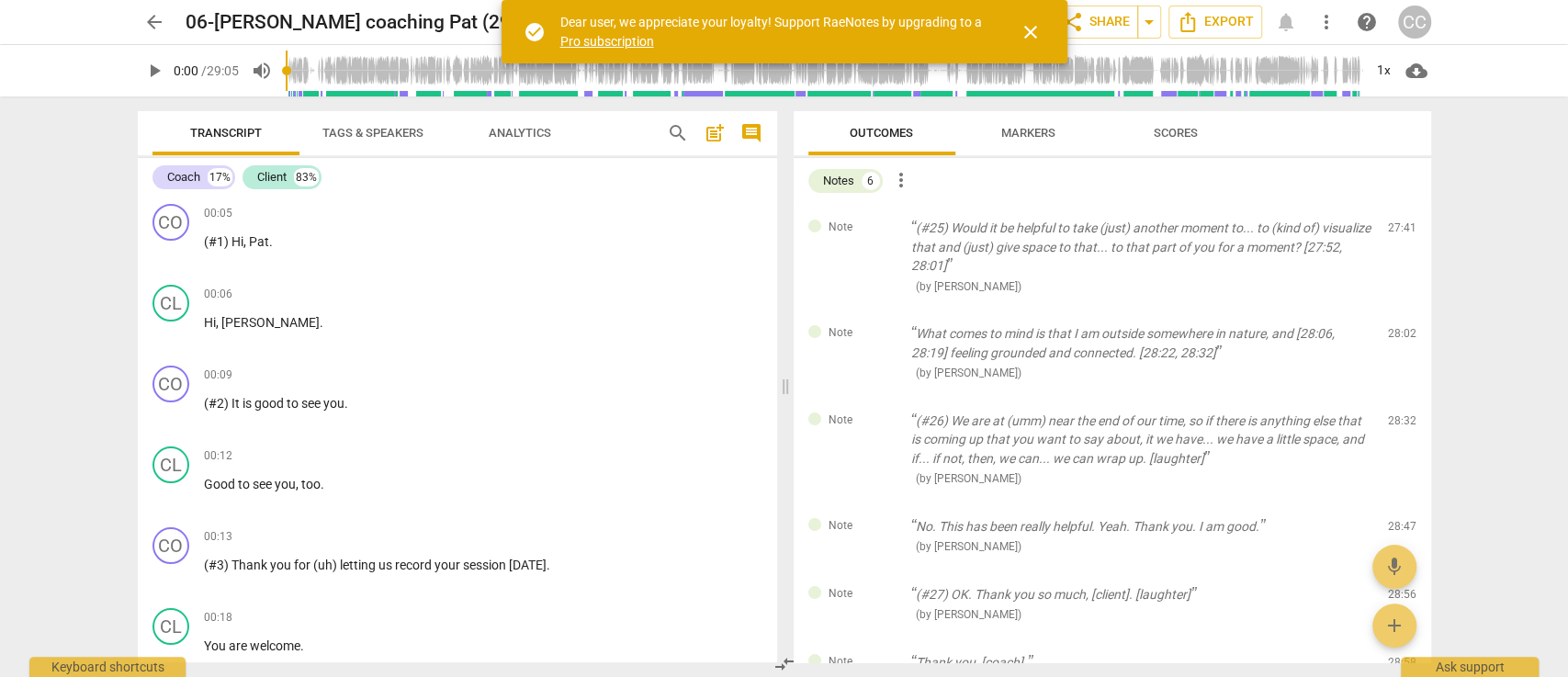
click at [1400, 235] on span "delete" at bounding box center [1403, 233] width 22 height 22
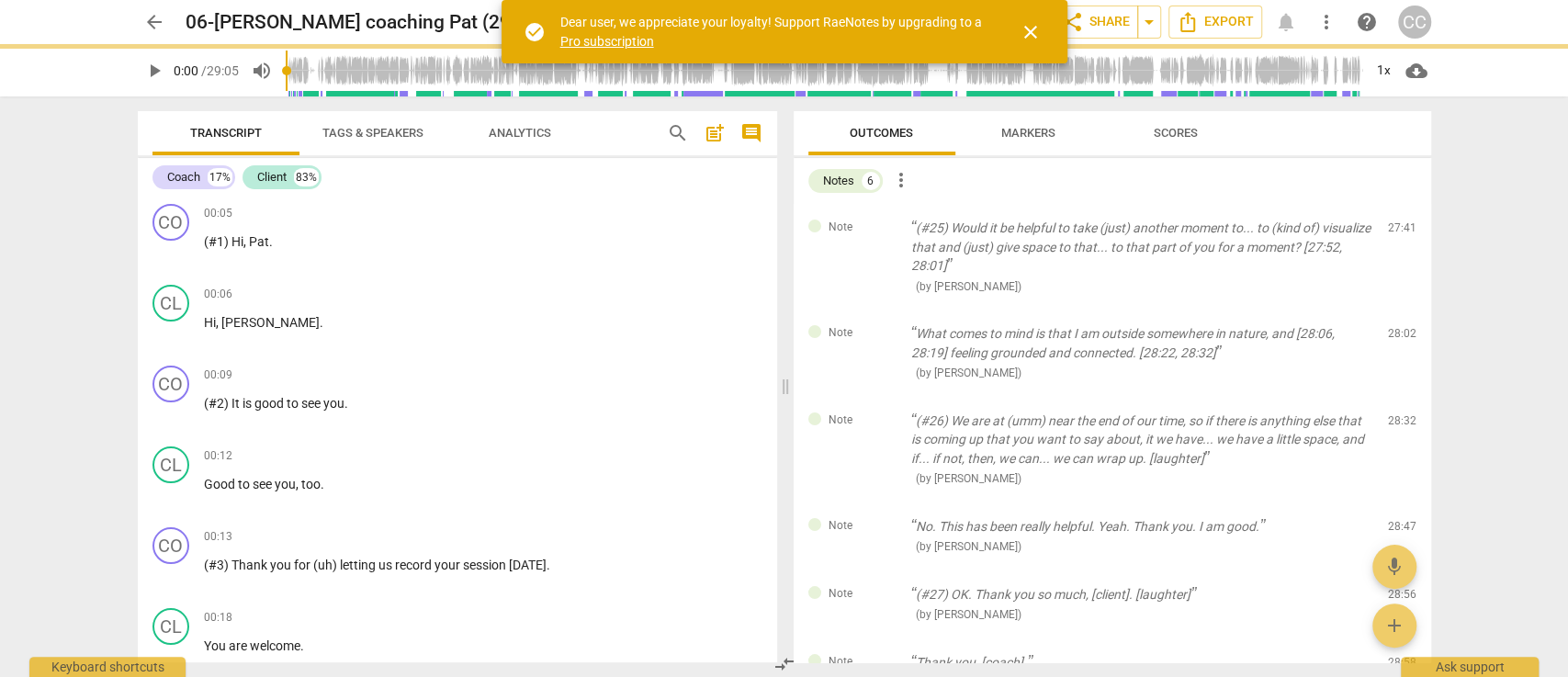
click at [1400, 310] on div "Note What comes to mind is that I am outside somewhere in nature, and [28:06, 2…" at bounding box center [1113, 353] width 637 height 87
click at [1400, 327] on span "delete" at bounding box center [1403, 338] width 22 height 22
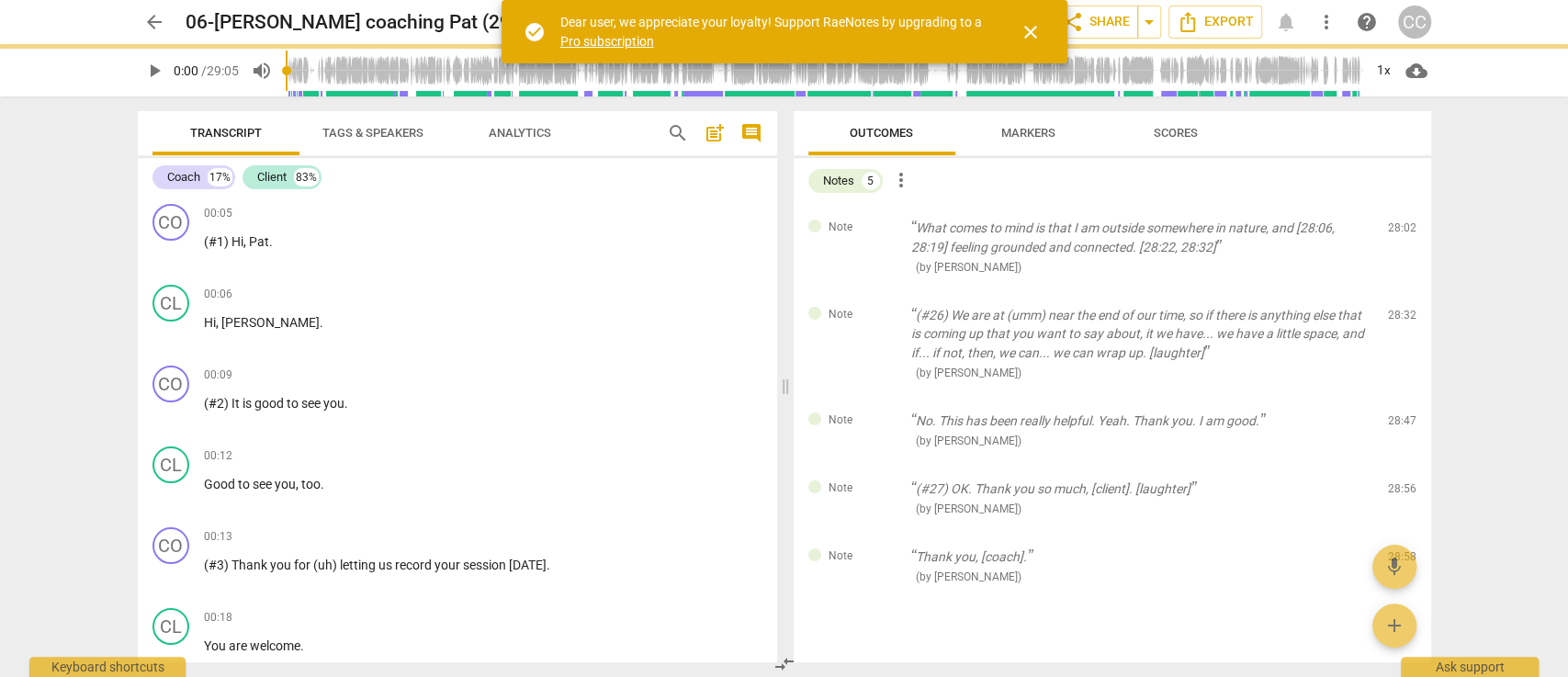
click at [1400, 235] on span "delete" at bounding box center [1403, 233] width 22 height 22
click at [1400, 291] on div "Note (#26) We are at (umm) near the end of our time, so if there is anything el…" at bounding box center [1113, 343] width 637 height 106
click at [1400, 308] on span "delete" at bounding box center [1403, 319] width 22 height 22
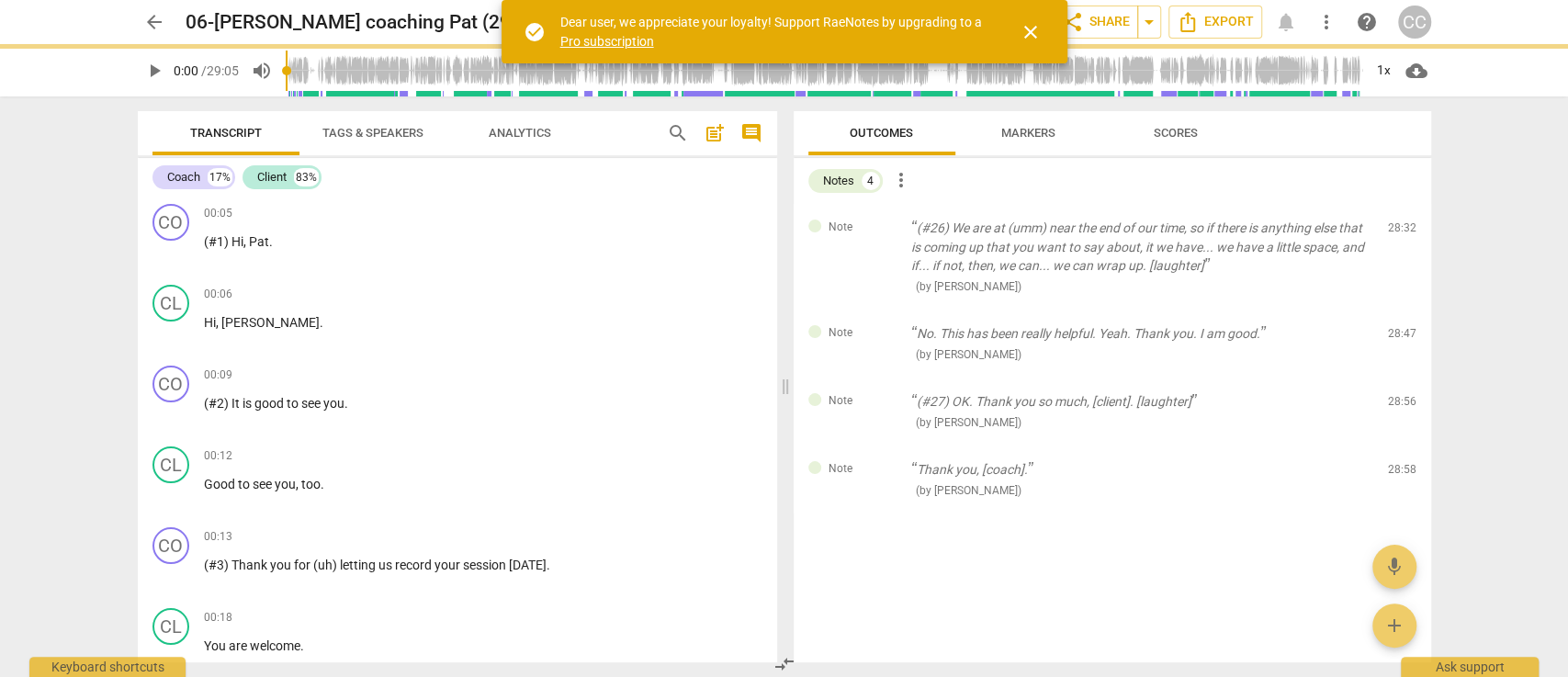
click at [1400, 235] on span "delete" at bounding box center [1403, 233] width 22 height 22
click at [1400, 310] on div "Note No. This has been really helpful. Yeah. Thank you. I am good. ( by Matthew…" at bounding box center [1113, 343] width 637 height 68
click at [1400, 327] on span "delete" at bounding box center [1403, 338] width 22 height 22
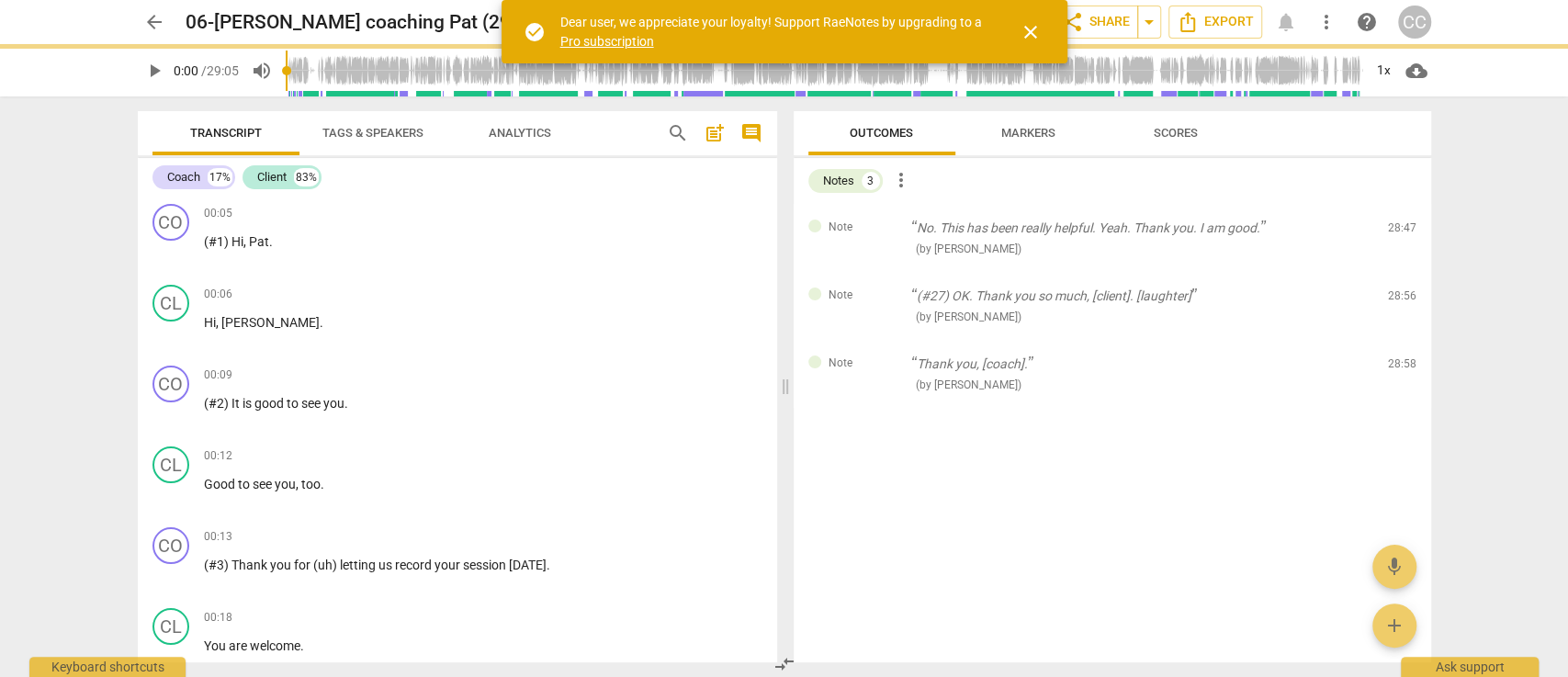
click at [1400, 235] on span "delete" at bounding box center [1403, 233] width 22 height 22
click at [1400, 272] on div "Note (#27) OK. Thank you so much, [client]. [laughter] ( by Matthew Cintron-Qui…" at bounding box center [1113, 306] width 637 height 68
click at [1400, 289] on span "delete" at bounding box center [1403, 300] width 22 height 22
click at [1400, 235] on span "delete" at bounding box center [1403, 233] width 22 height 22
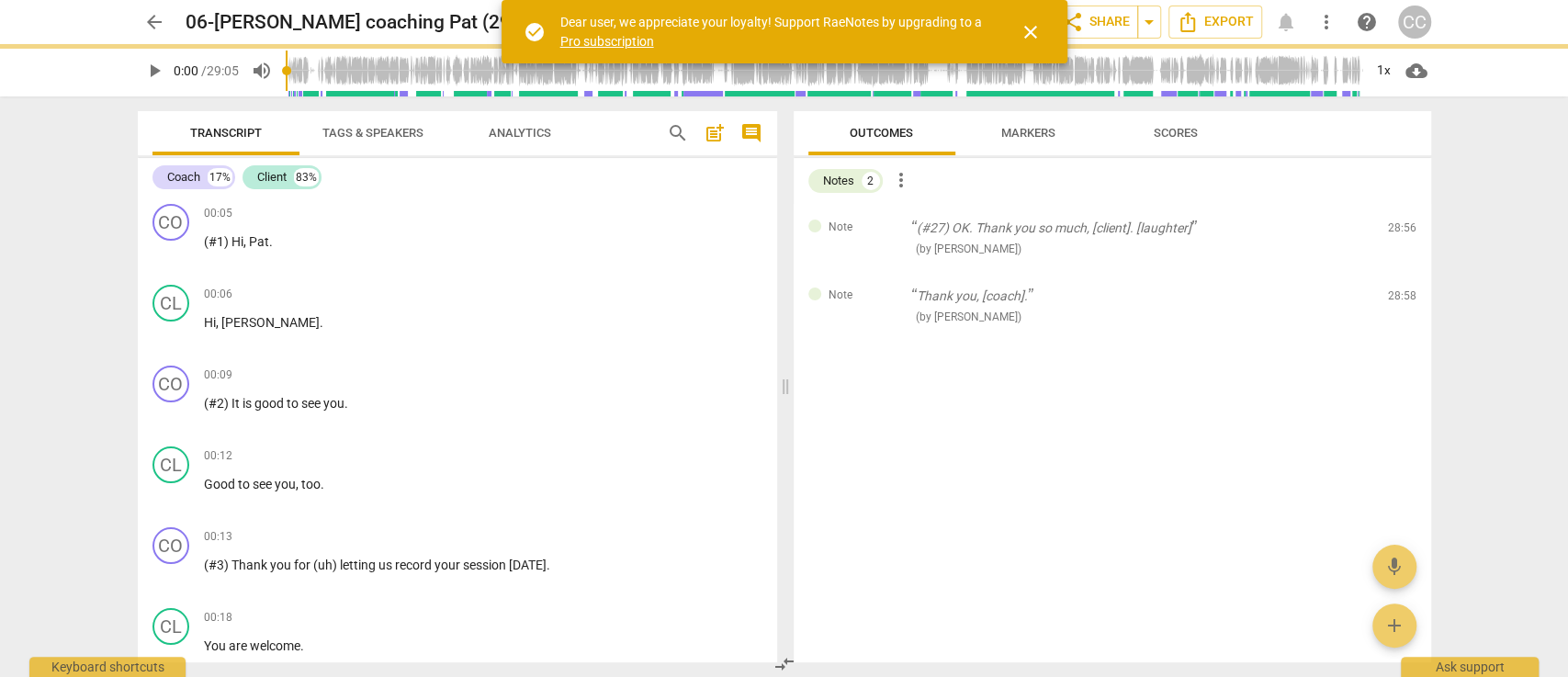
click at [1400, 272] on div "Note Thank you, [coach]. ( by Matthew Cintron-Quinones ) 28:58 edit delete" at bounding box center [1113, 306] width 637 height 68
click at [1400, 289] on span "delete" at bounding box center [1403, 300] width 22 height 22
click at [1400, 235] on span "delete" at bounding box center [1403, 233] width 22 height 22
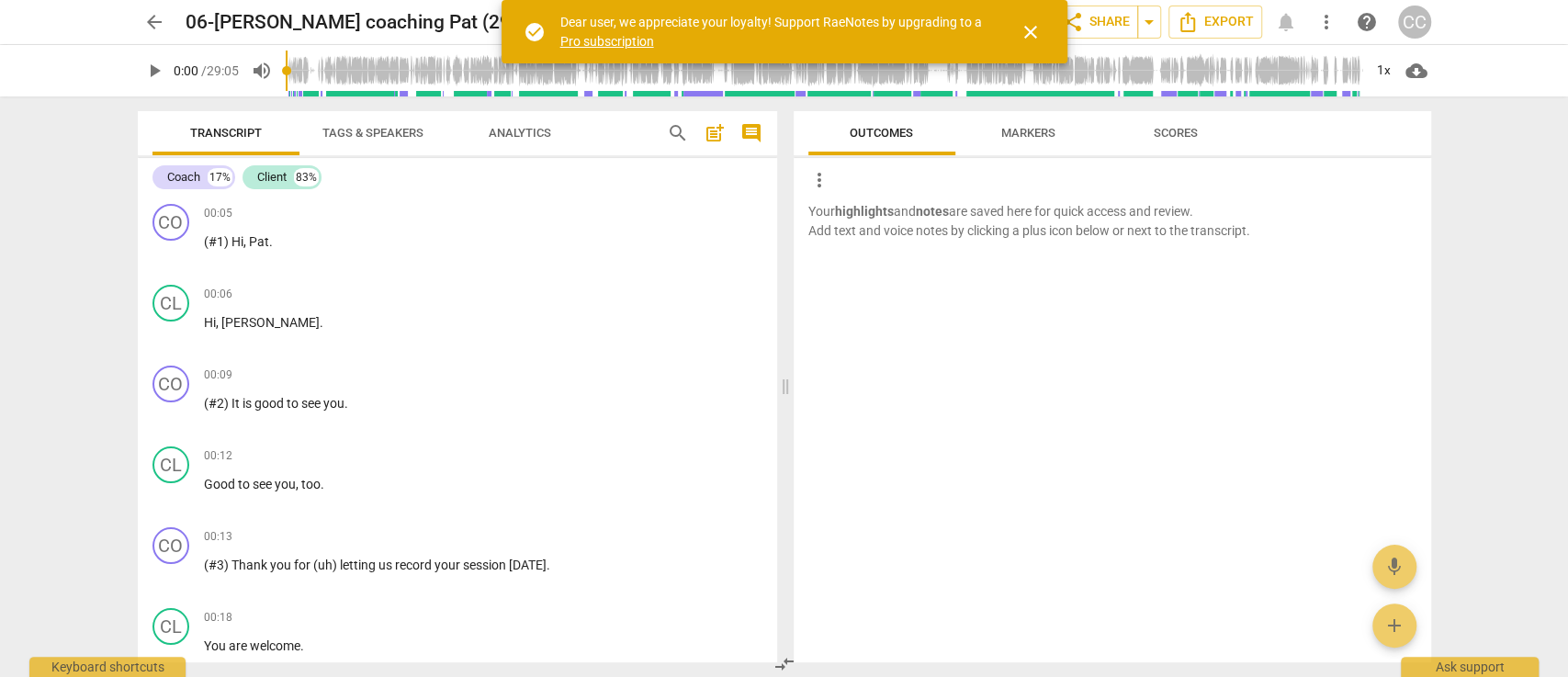
click at [1400, 235] on p "Your highlights and notes are saved here for quick access and review. Add text …" at bounding box center [1113, 221] width 608 height 38
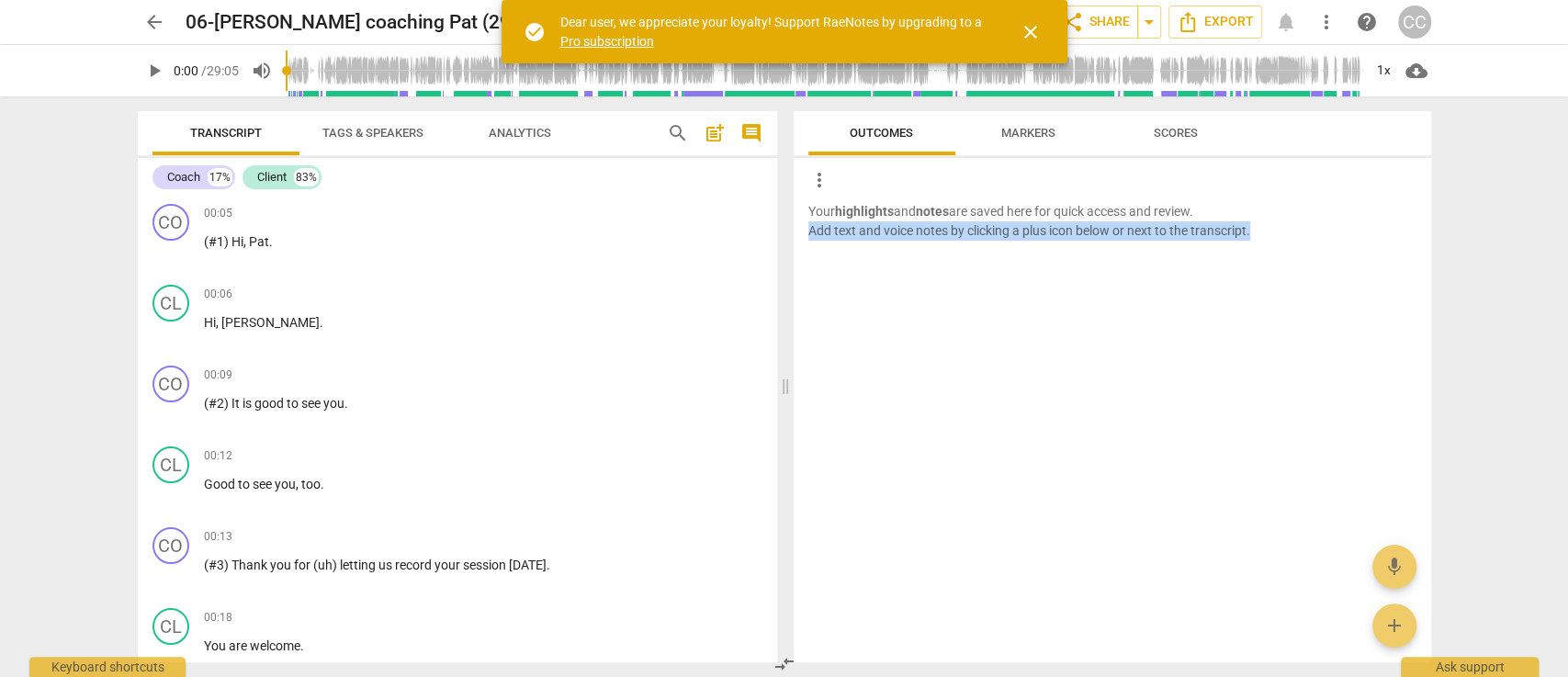
click at [1400, 235] on p "Your highlights and notes are saved here for quick access and review. Add text …" at bounding box center [1113, 221] width 608 height 38
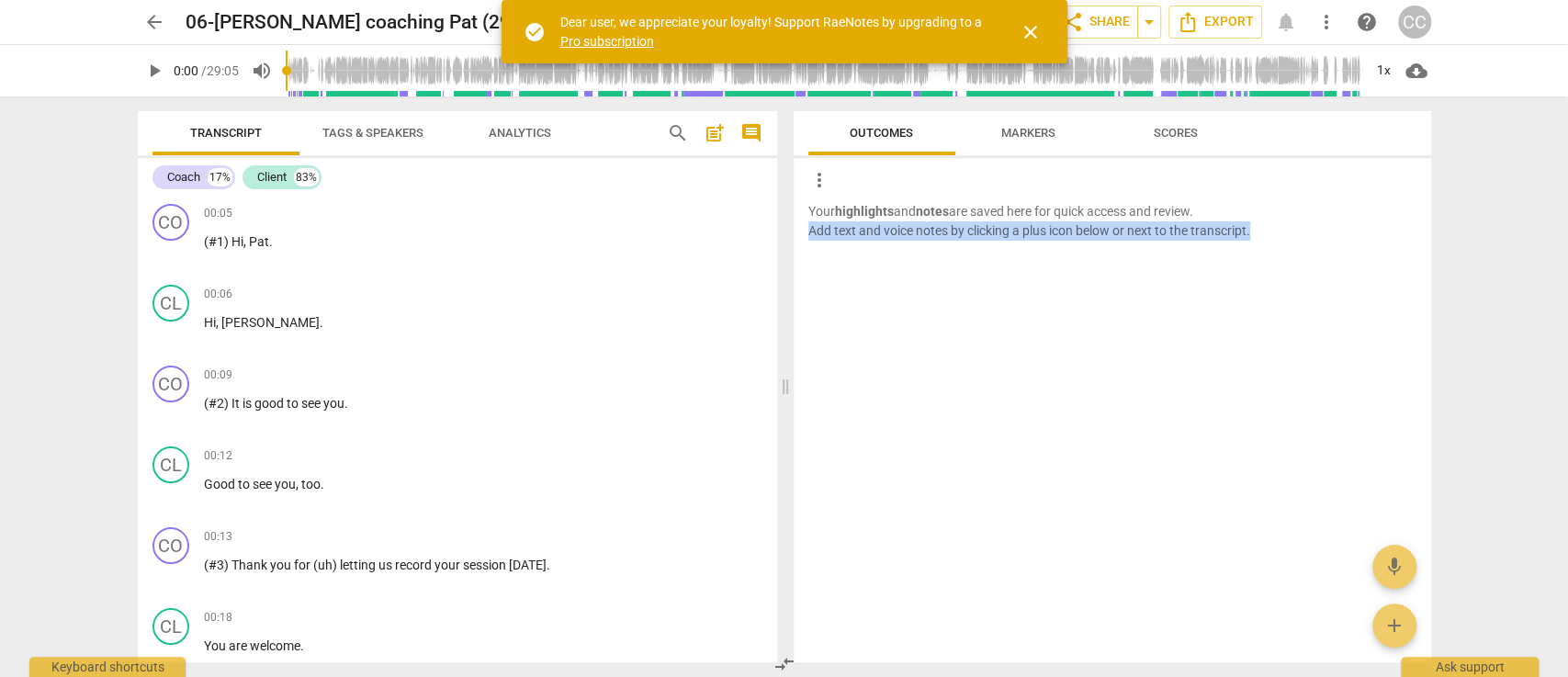
click at [1400, 235] on p "Your highlights and notes are saved here for quick access and review. Add text …" at bounding box center [1113, 221] width 608 height 38
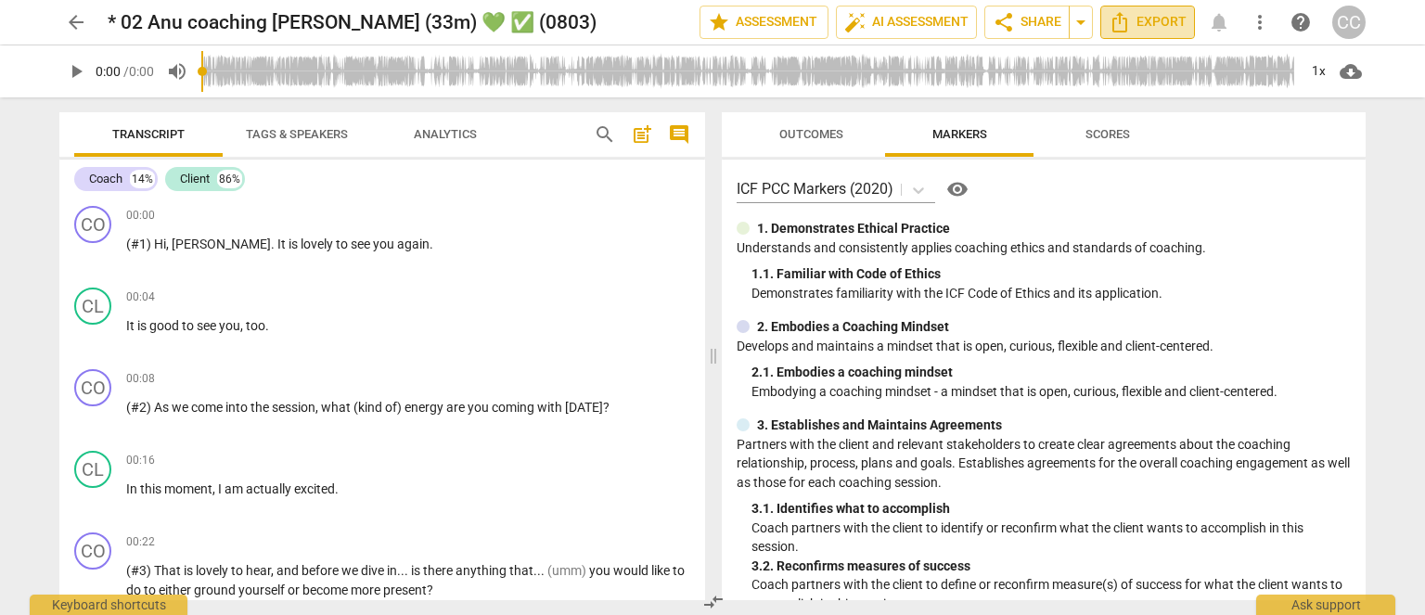
click at [1148, 28] on span "Export" at bounding box center [1148, 22] width 78 height 22
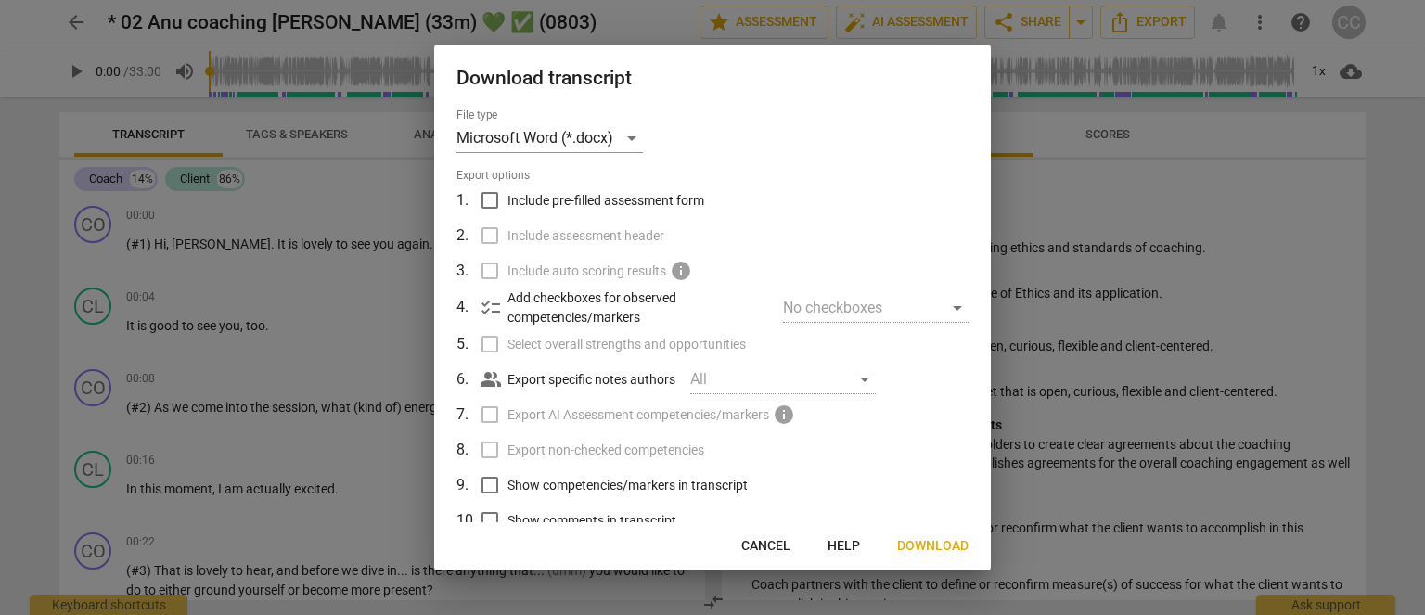
click at [937, 552] on span "Download" at bounding box center [932, 546] width 71 height 19
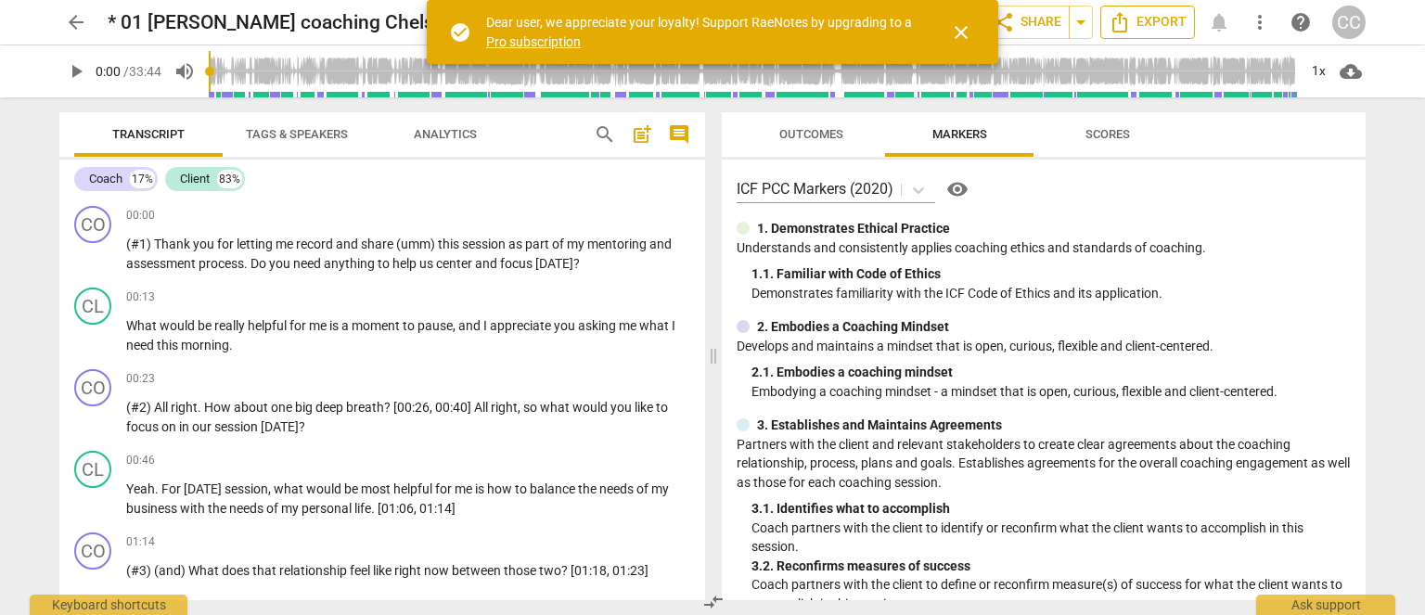
click at [1151, 21] on span "Export" at bounding box center [1148, 22] width 78 height 22
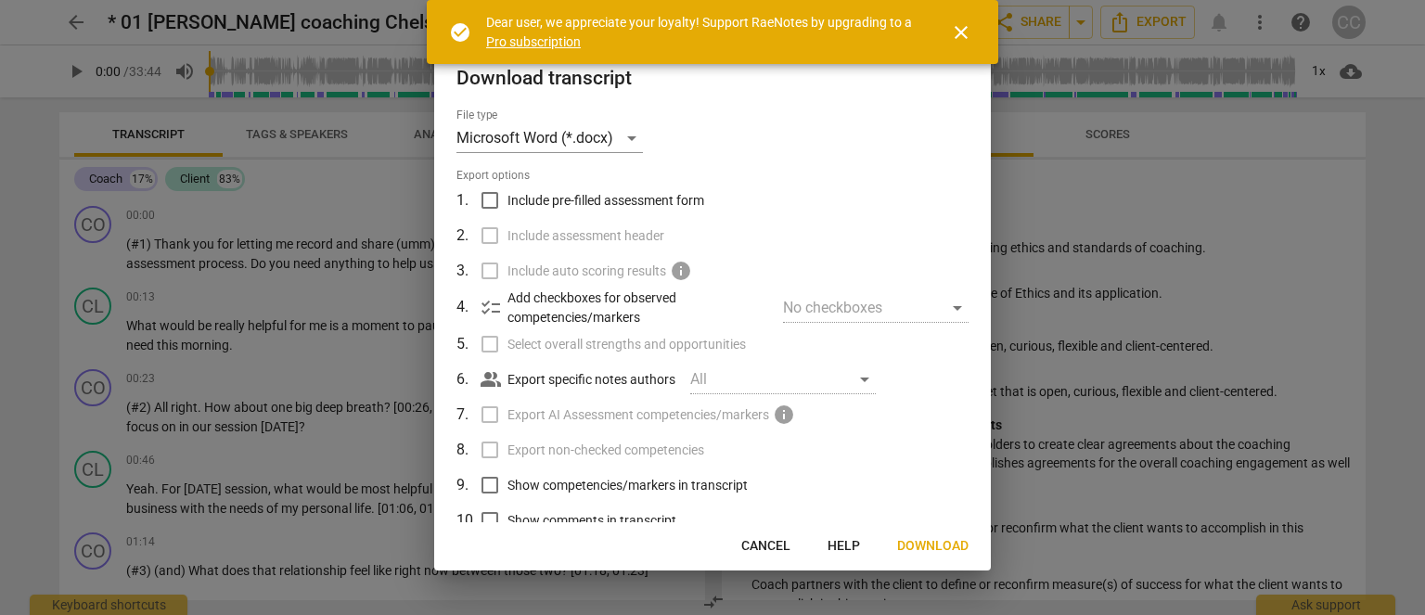
click at [947, 547] on span "Download" at bounding box center [932, 546] width 71 height 19
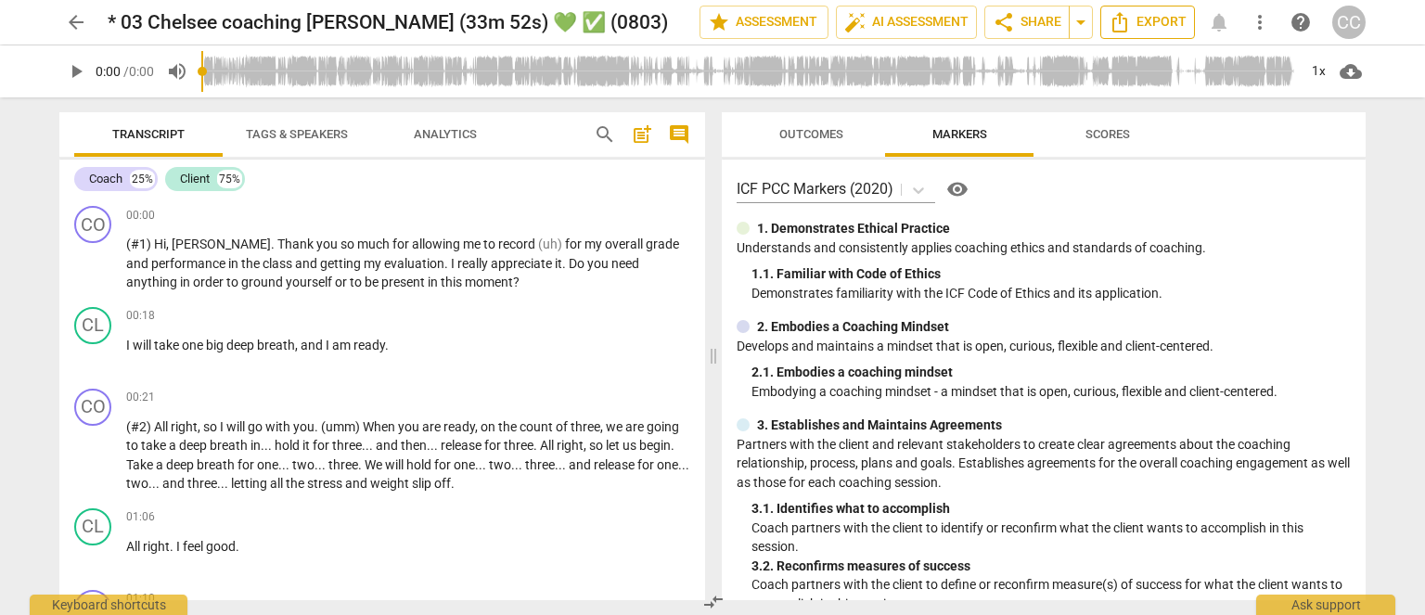
click at [1145, 30] on span "Export" at bounding box center [1148, 22] width 78 height 22
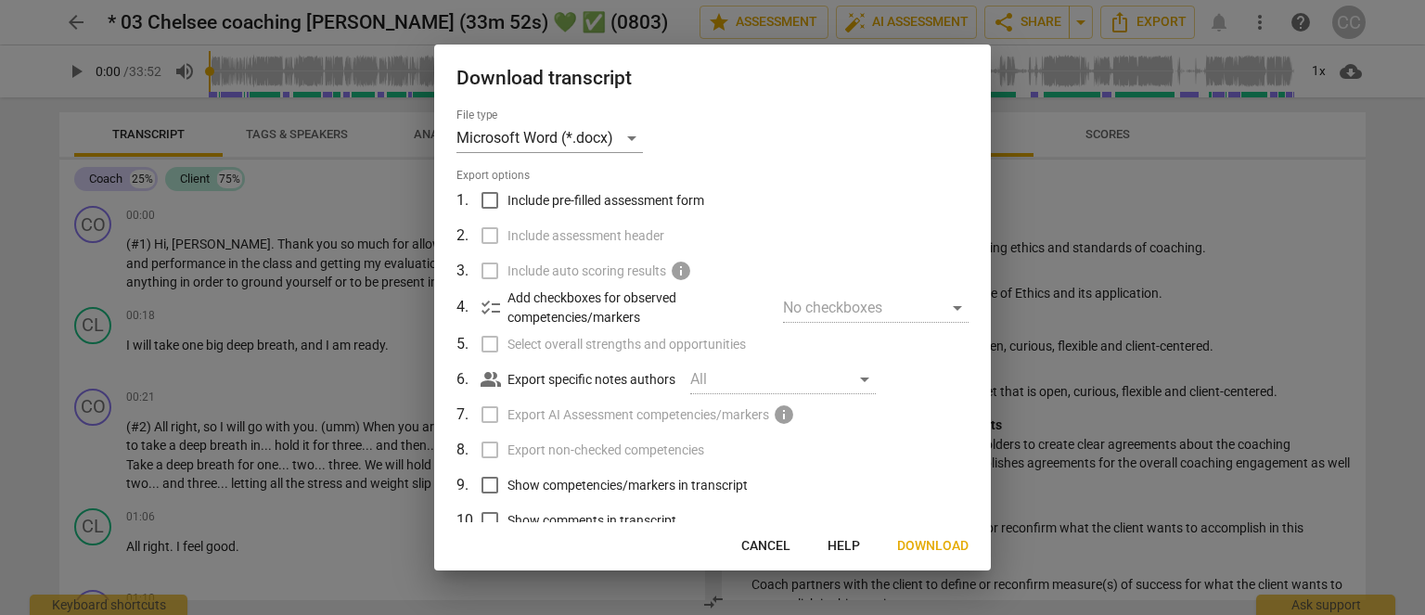
click at [962, 552] on span "Download" at bounding box center [932, 546] width 71 height 19
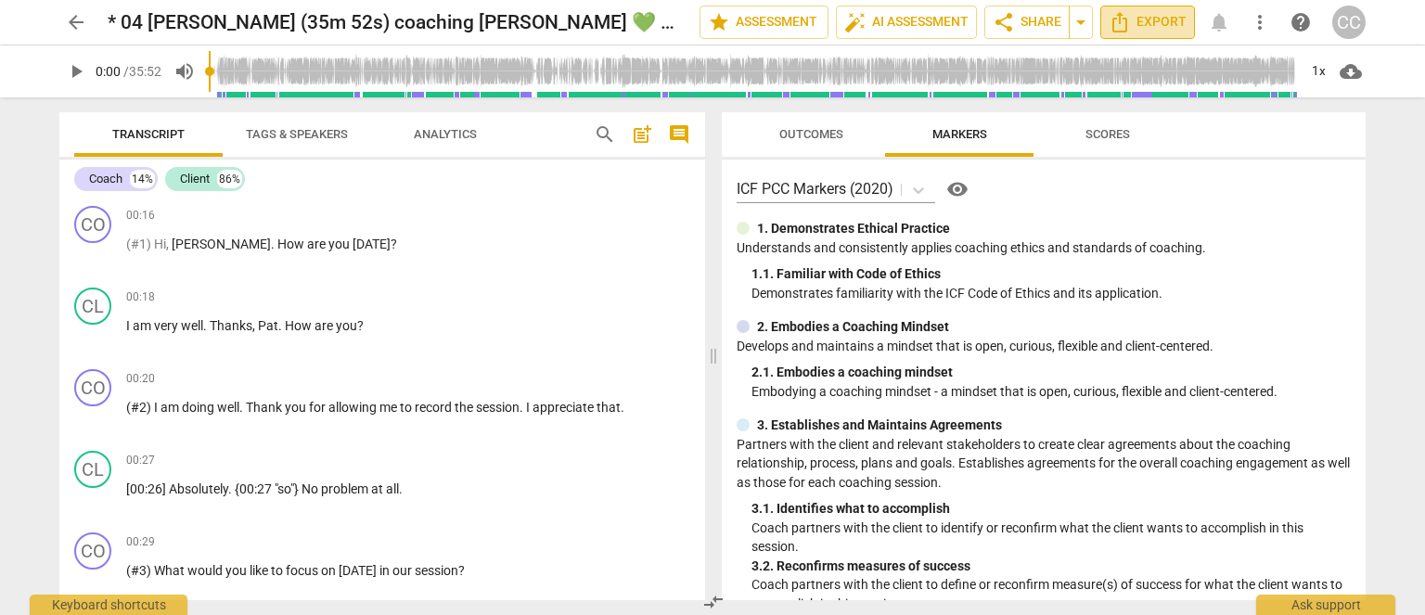
click at [1148, 29] on span "Export" at bounding box center [1148, 22] width 78 height 22
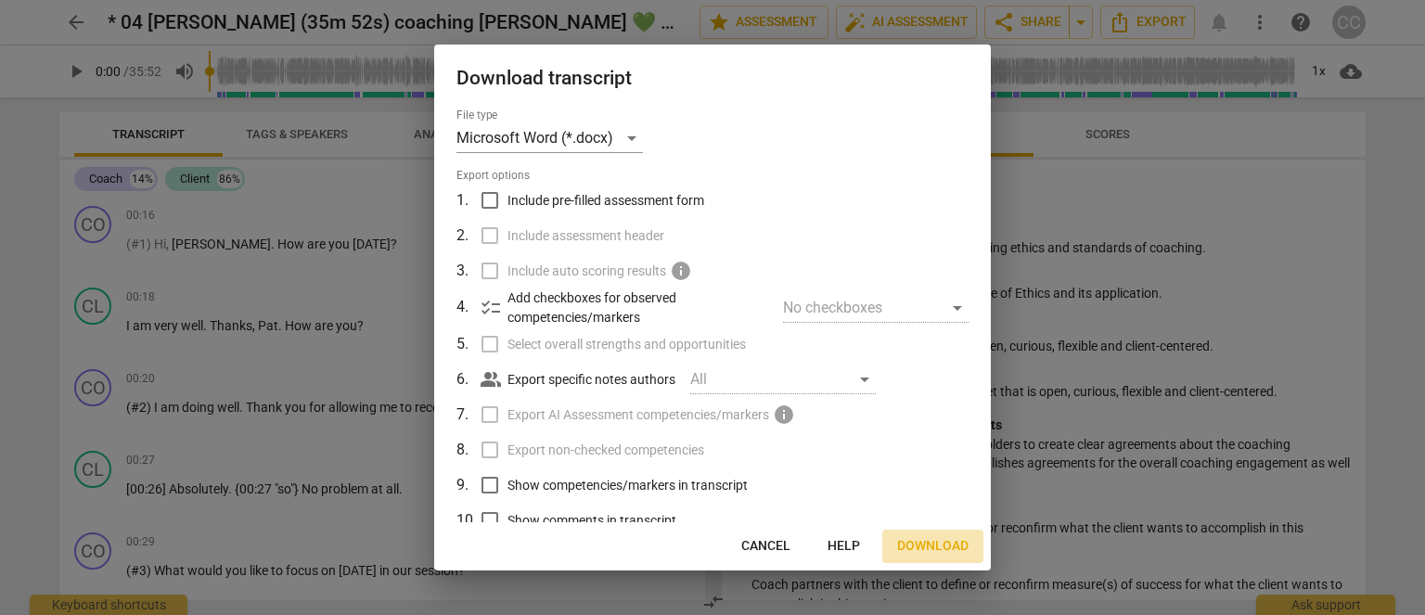
click at [928, 548] on span "Download" at bounding box center [932, 546] width 71 height 19
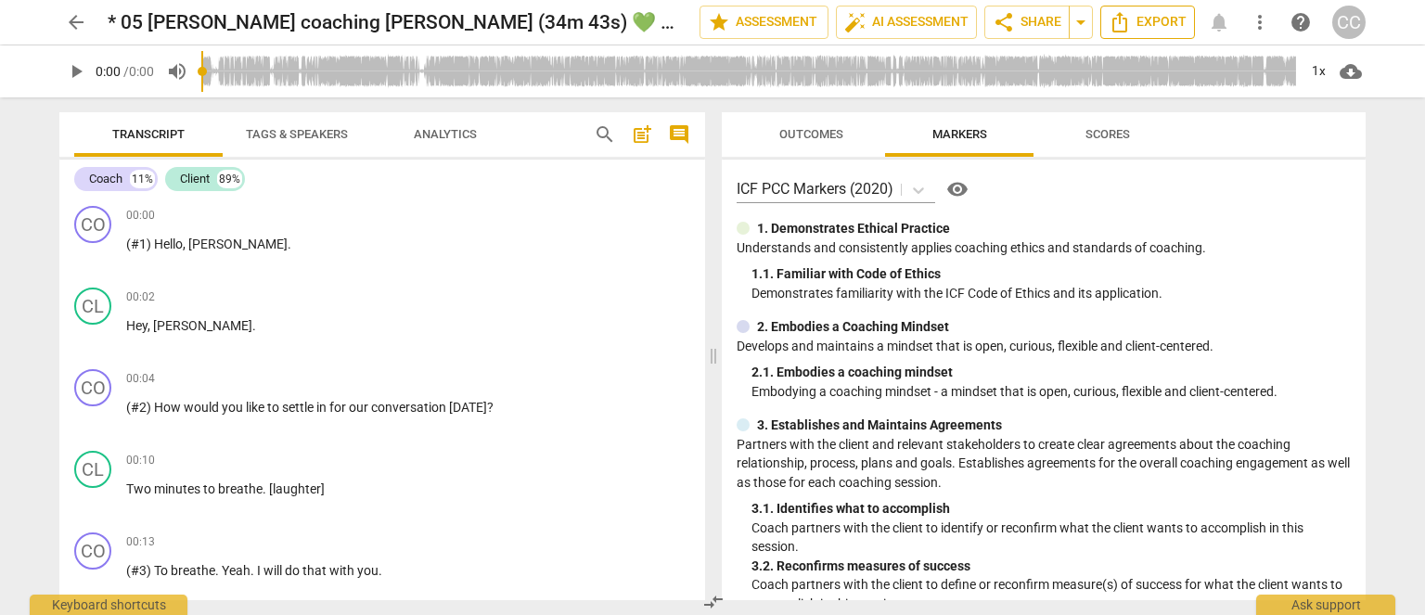
click at [1136, 18] on span "Export" at bounding box center [1148, 22] width 78 height 22
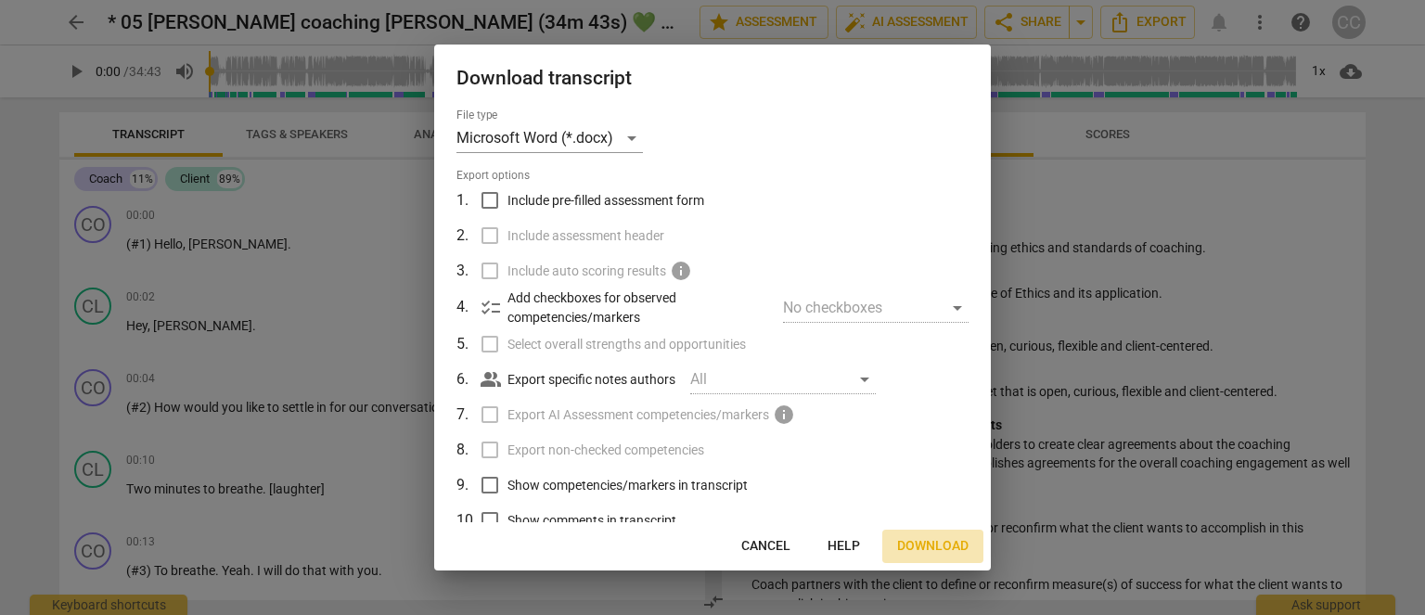
click at [906, 556] on button "Download" at bounding box center [933, 546] width 101 height 33
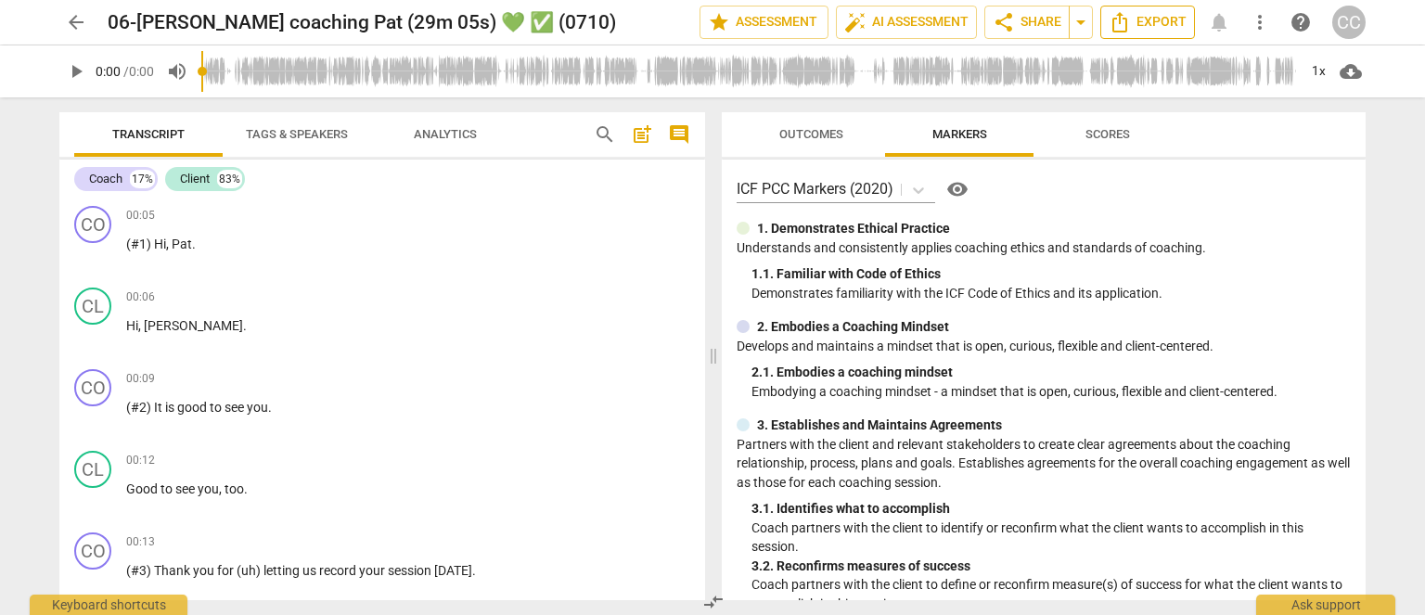
click at [1166, 30] on span "Export" at bounding box center [1148, 22] width 78 height 22
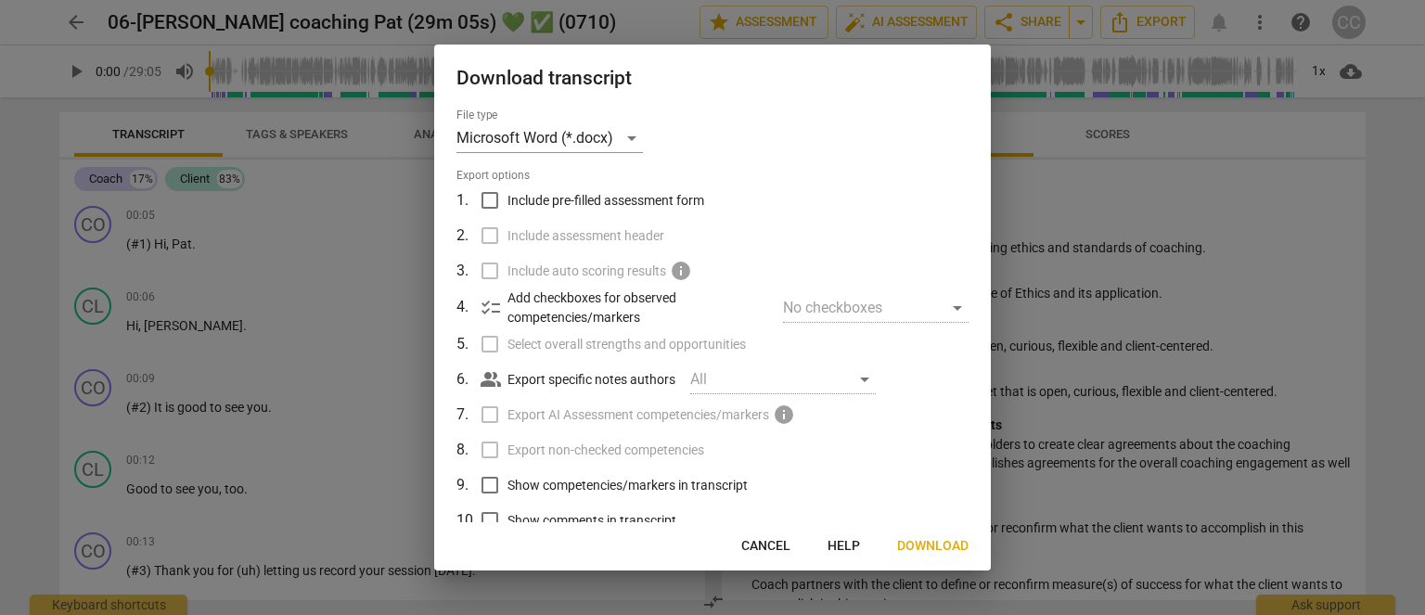
click at [934, 535] on button "Download" at bounding box center [933, 546] width 101 height 33
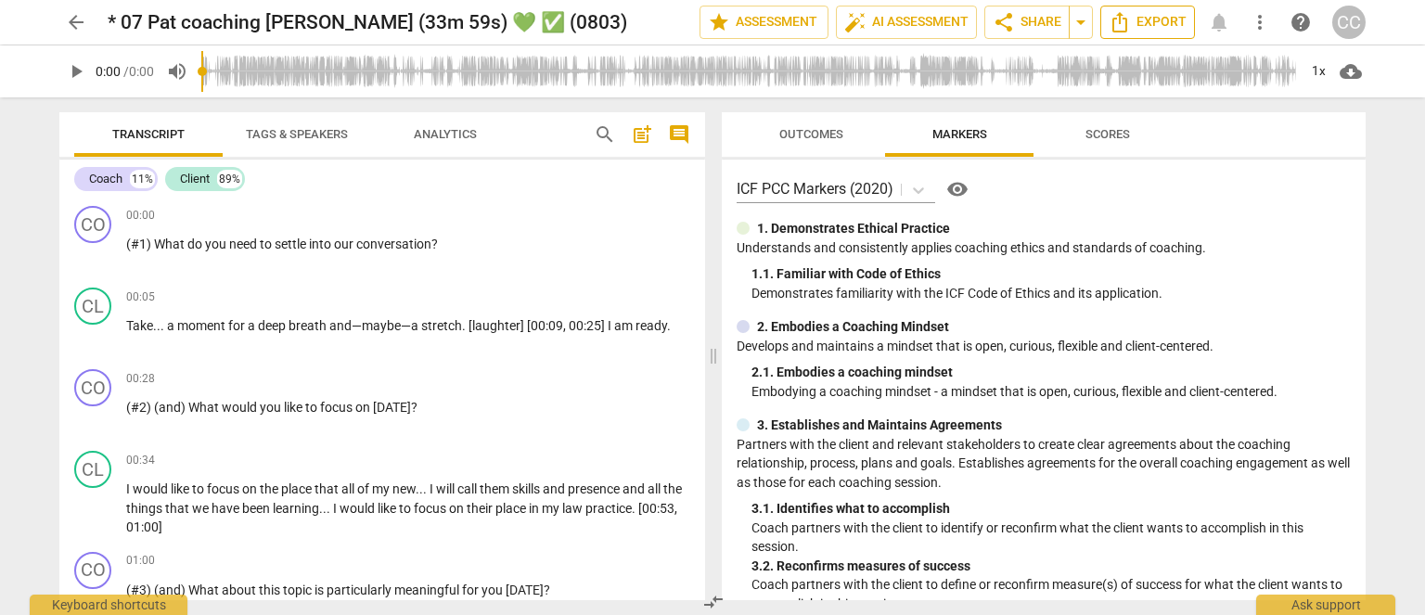
click at [1134, 19] on span "Export" at bounding box center [1148, 22] width 78 height 22
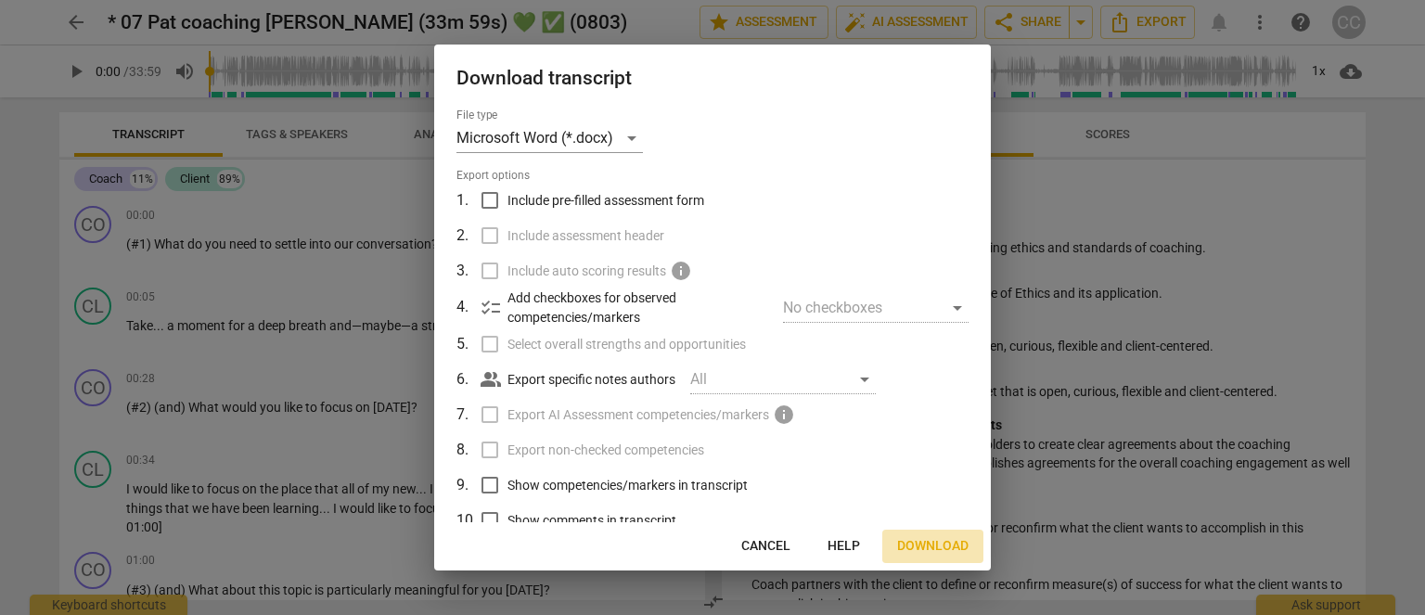
click at [923, 540] on span "Download" at bounding box center [932, 546] width 71 height 19
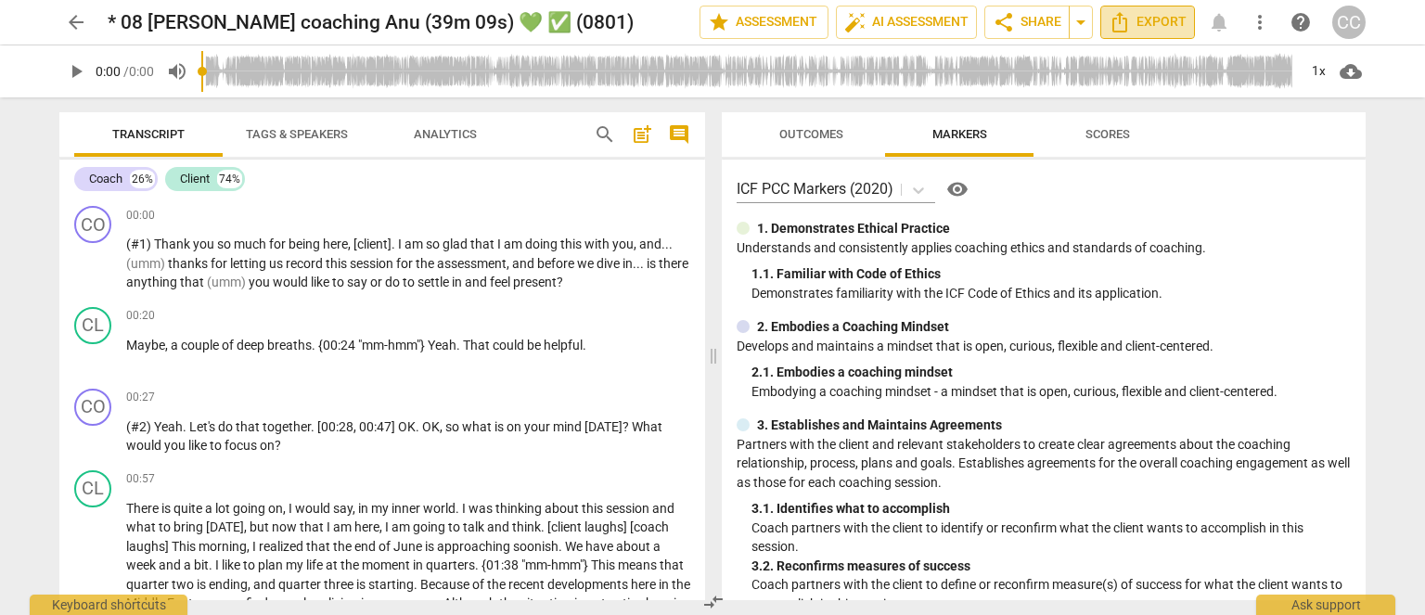
click at [1177, 18] on span "Export" at bounding box center [1148, 22] width 78 height 22
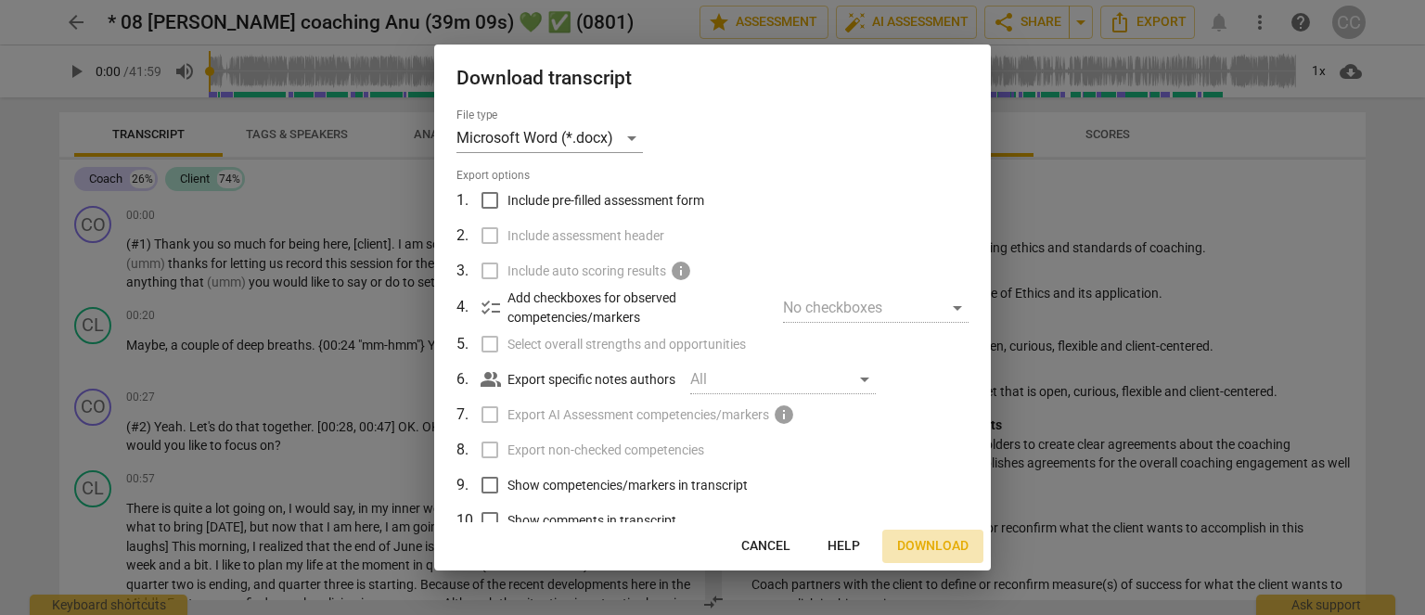
click at [952, 549] on span "Download" at bounding box center [932, 546] width 71 height 19
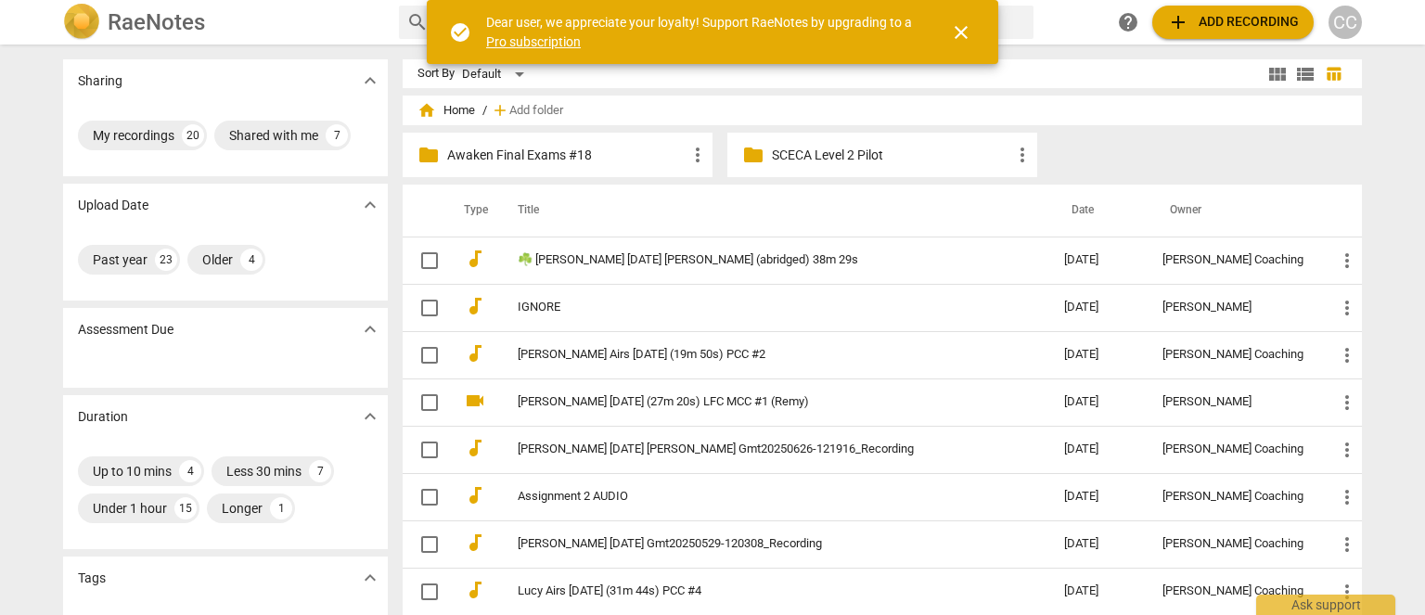
click at [511, 146] on p "Awaken Final Exams #18" at bounding box center [566, 155] width 239 height 19
click at [558, 162] on p "Awaken Final Exams #18" at bounding box center [566, 155] width 239 height 19
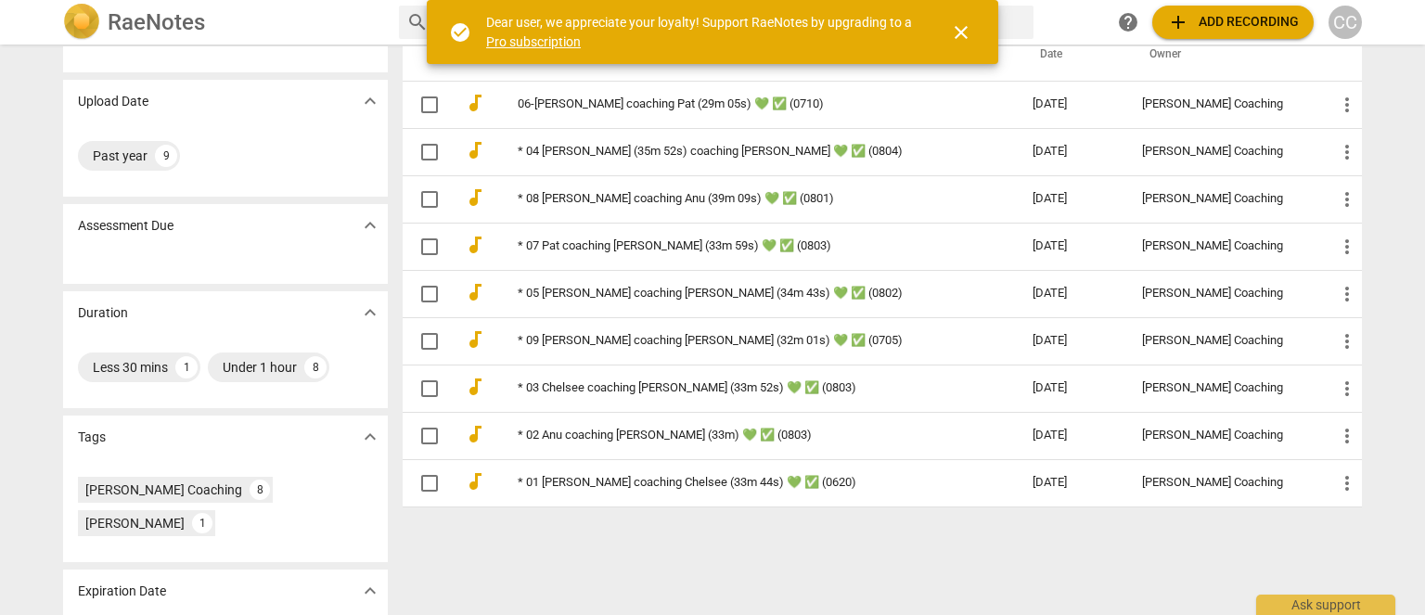
scroll to position [182, 0]
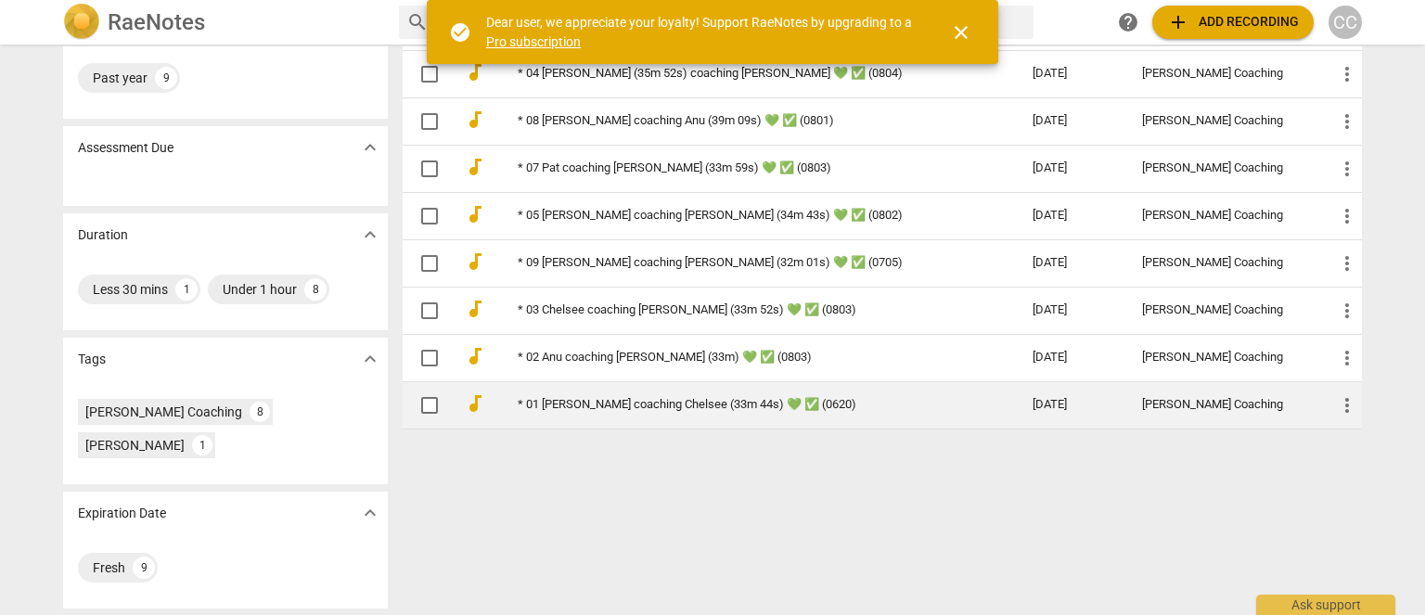
click at [574, 407] on link "* 01 [PERSON_NAME] coaching Chelsee (33m 44s) 💚 ✅ (0620)" at bounding box center [742, 405] width 448 height 14
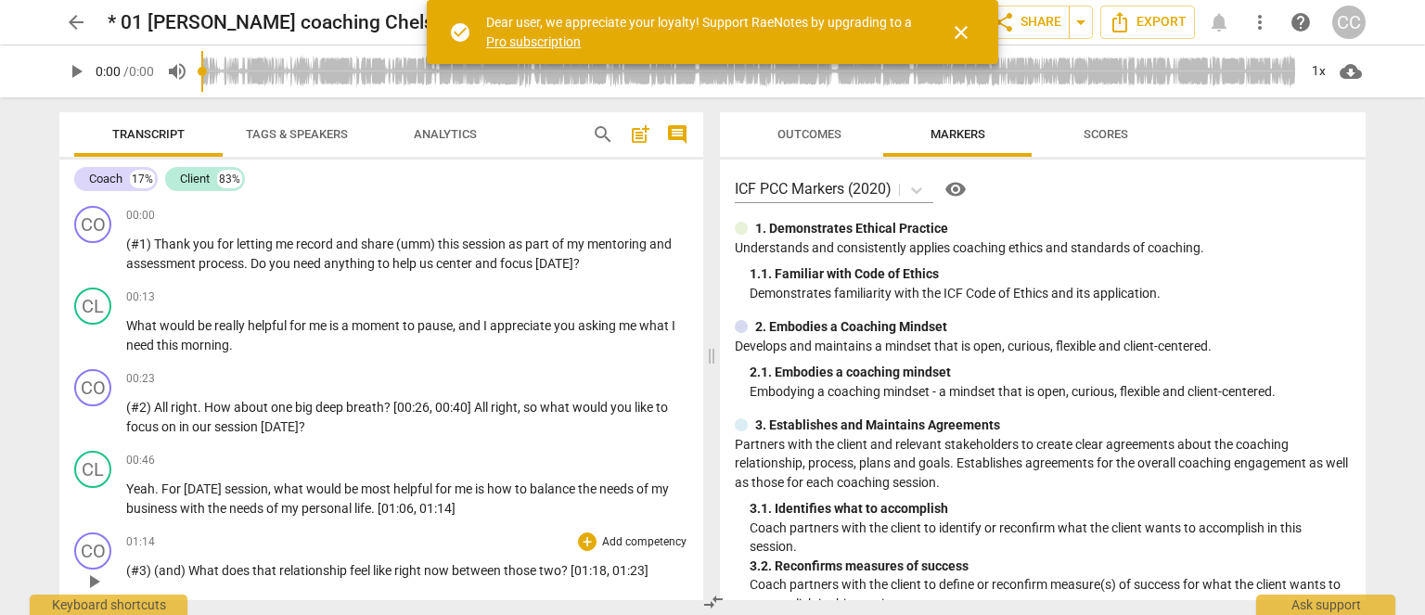
drag, startPoint x: 26, startPoint y: 131, endPoint x: 75, endPoint y: 531, distance: 403.0
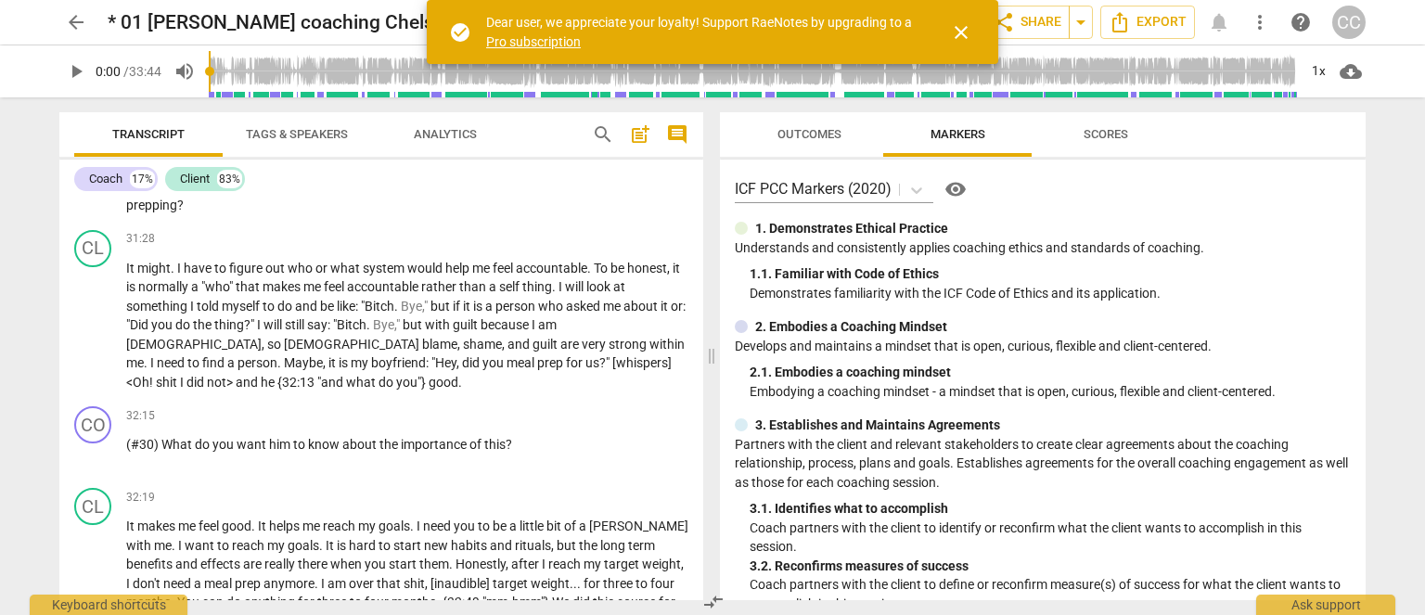
scroll to position [8015, 0]
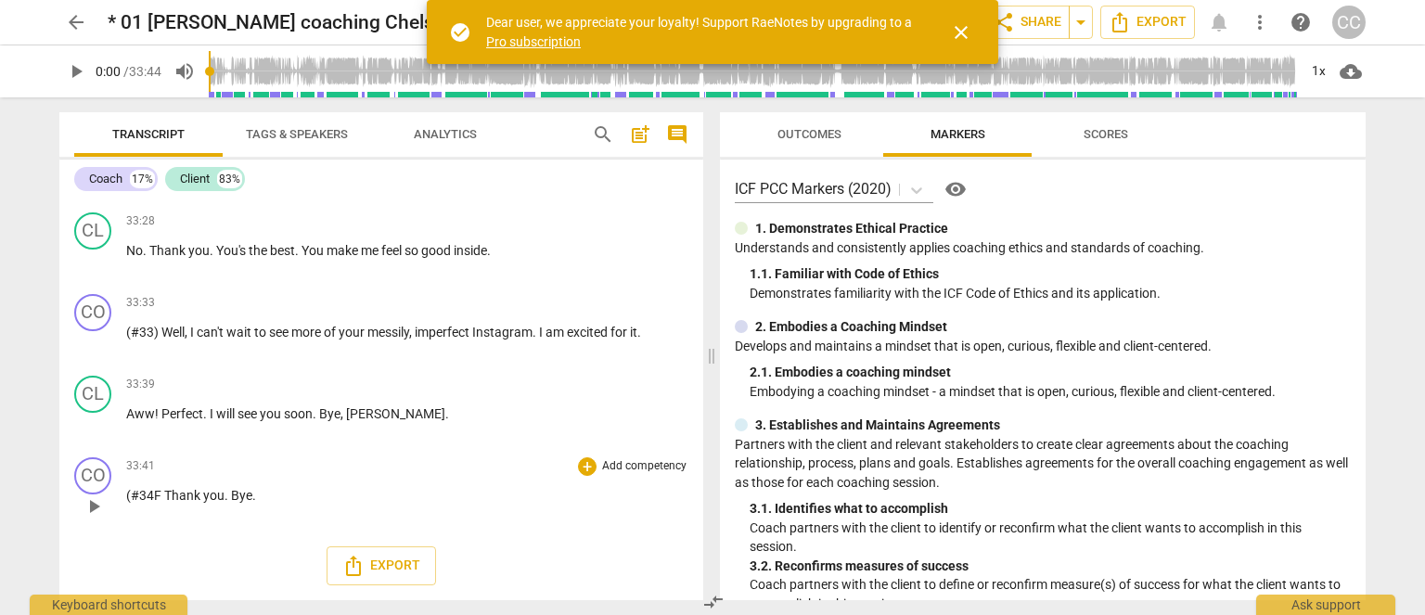
click at [156, 494] on span "(#34F" at bounding box center [145, 495] width 38 height 15
click at [267, 330] on span "to" at bounding box center [261, 332] width 15 height 15
click at [72, 15] on span "arrow_back" at bounding box center [76, 22] width 22 height 22
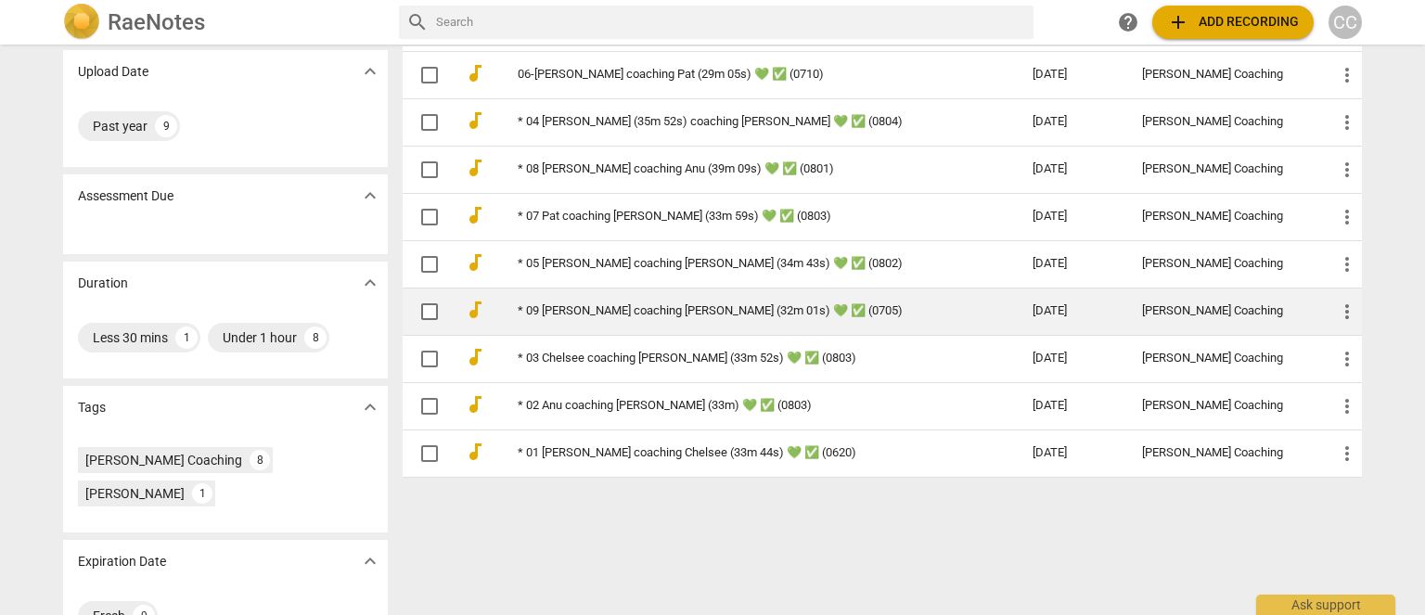
scroll to position [182, 0]
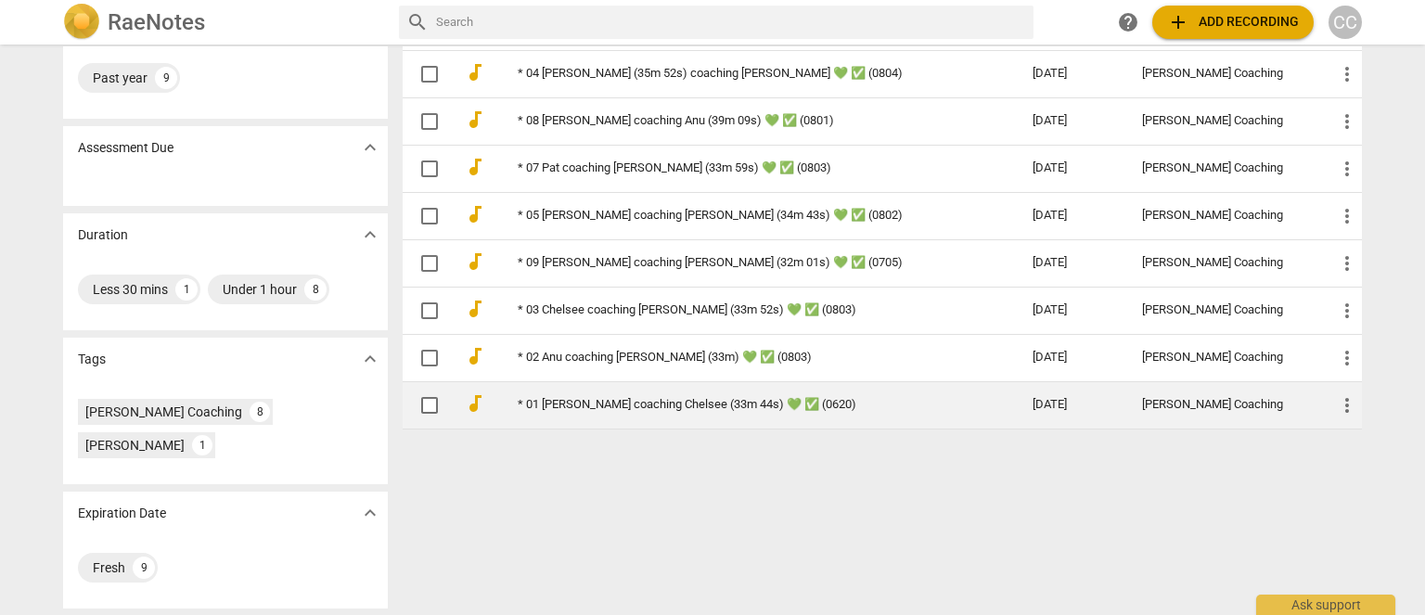
click at [546, 403] on link "* 01 Amy coaching Chelsee (33m 44s) 💚 ✅ (0620)" at bounding box center [742, 405] width 448 height 14
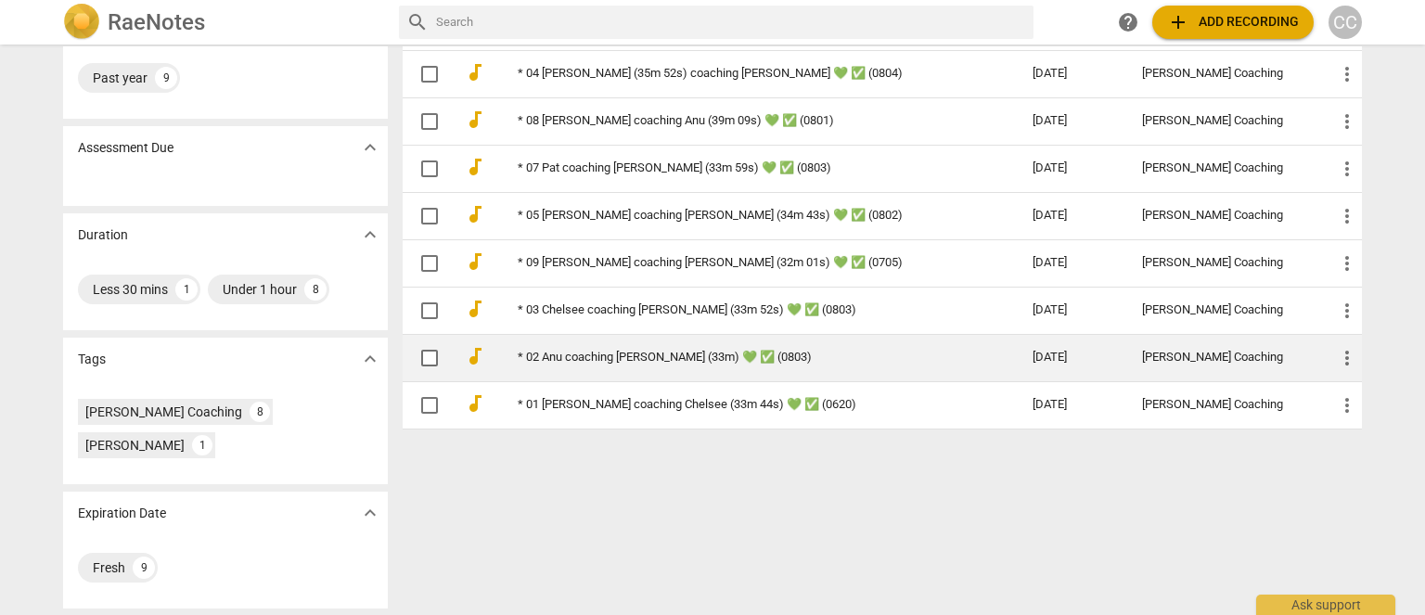
click at [544, 354] on link "* 02 Anu coaching [PERSON_NAME] (33m) 💚 ✅ (0803)" at bounding box center [742, 358] width 448 height 14
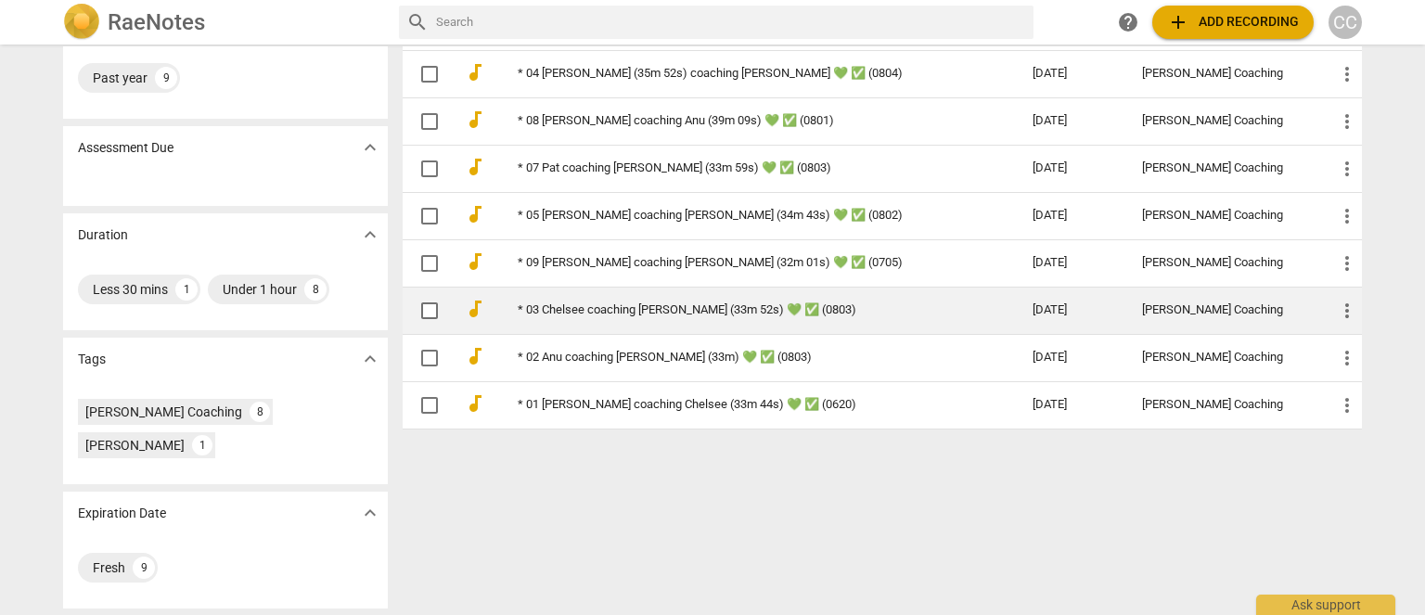
click at [546, 304] on link "* 03 Chelsee coaching Amy (33m 52s) 💚 ✅ (0803)" at bounding box center [742, 310] width 448 height 14
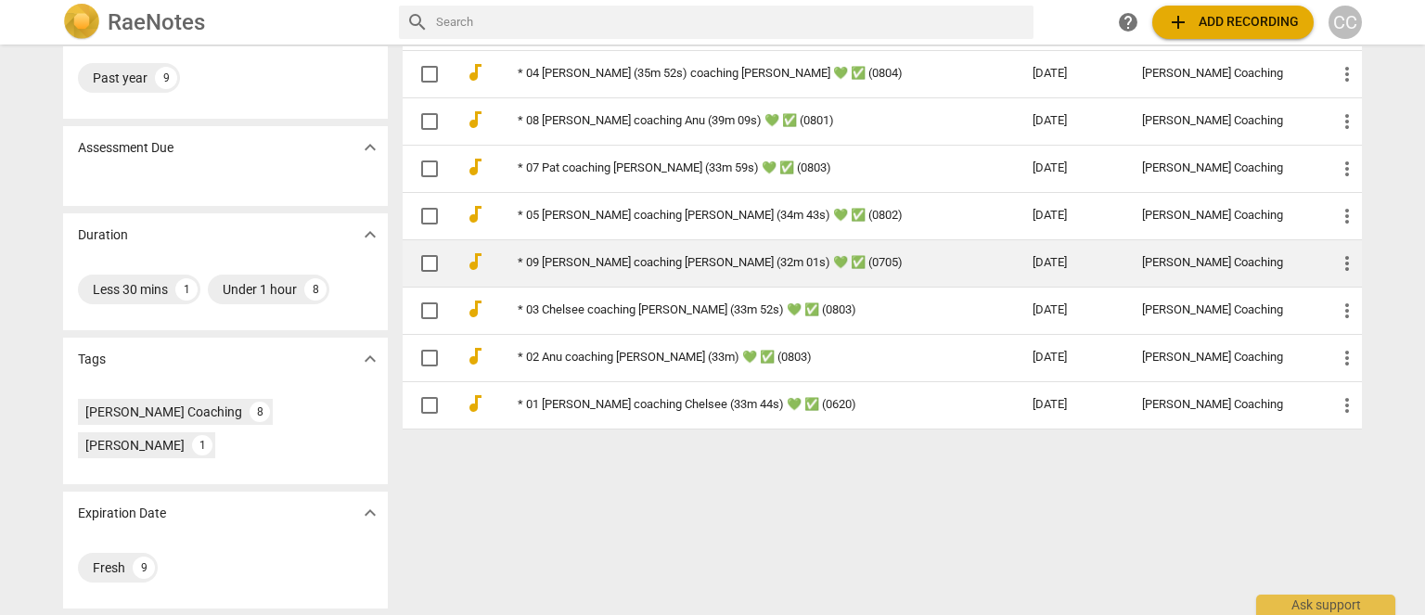
click at [548, 256] on link "* 09 Sophie coaching Nicole (32m 01s) 💚 ✅ (0705)" at bounding box center [742, 263] width 448 height 14
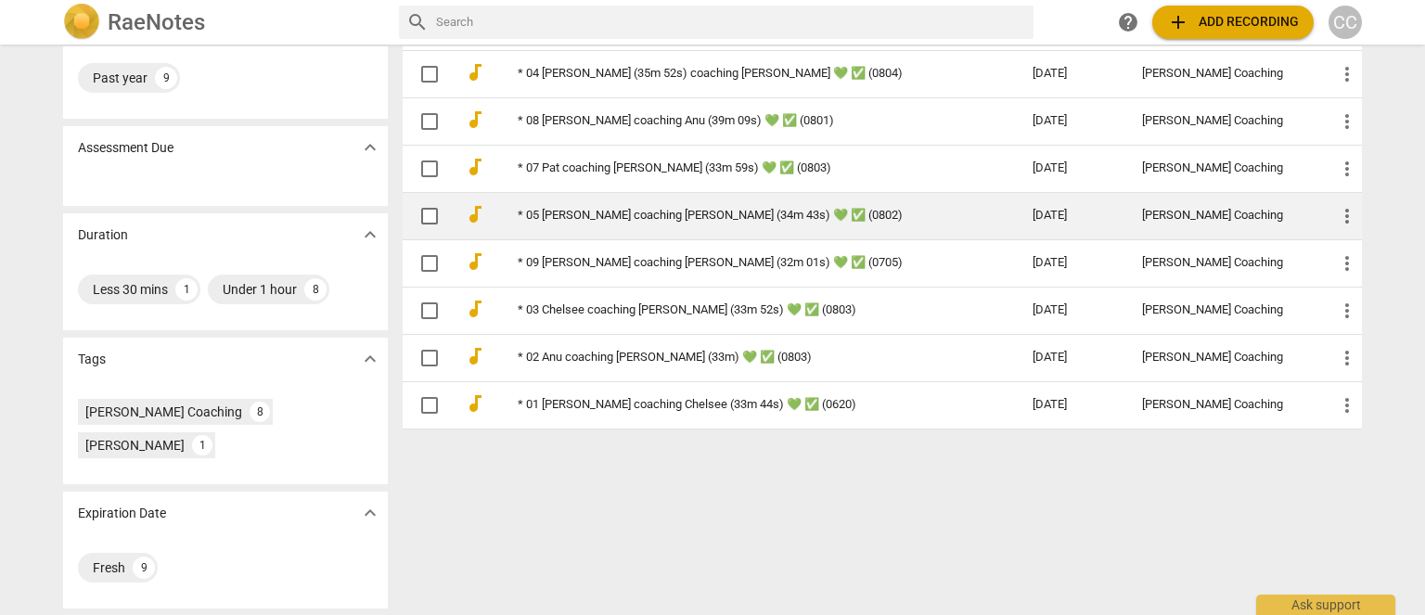
click at [544, 218] on link "* 05 Nicole coaching Sophie (34m 43s) 💚 ✅ (0802)" at bounding box center [742, 216] width 448 height 14
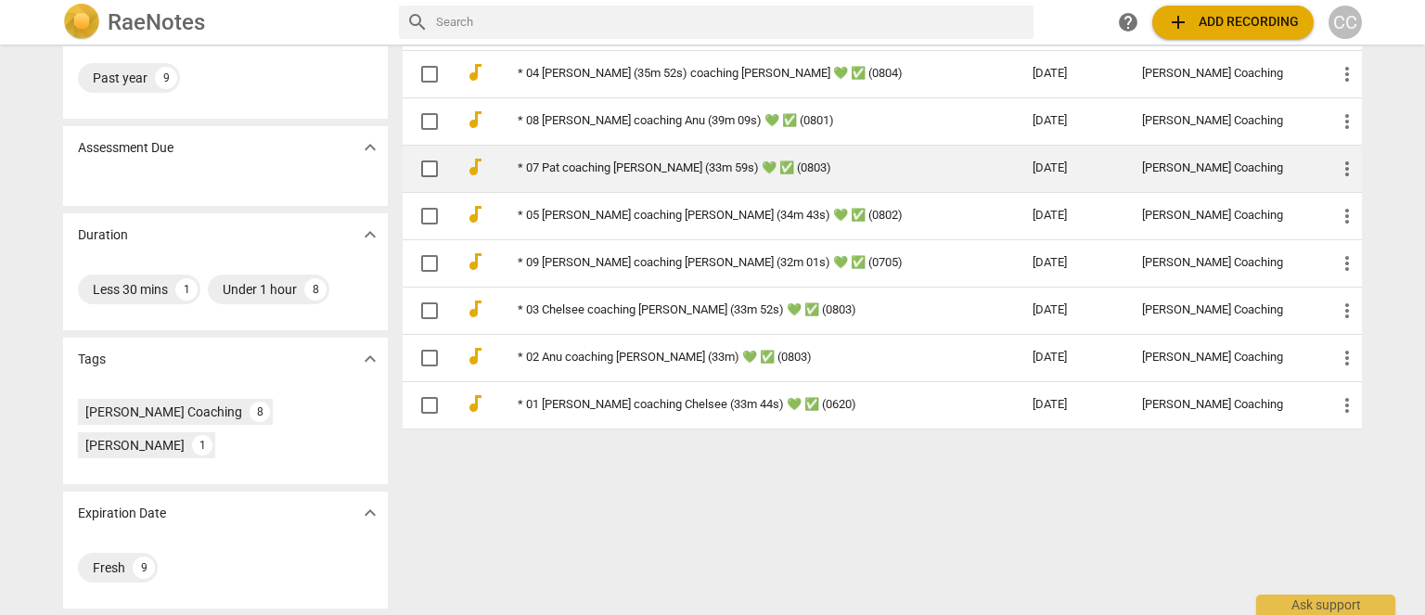
click at [535, 163] on link "* 07 Pat coaching Drew (33m 59s) 💚 ✅ (0803)" at bounding box center [742, 168] width 448 height 14
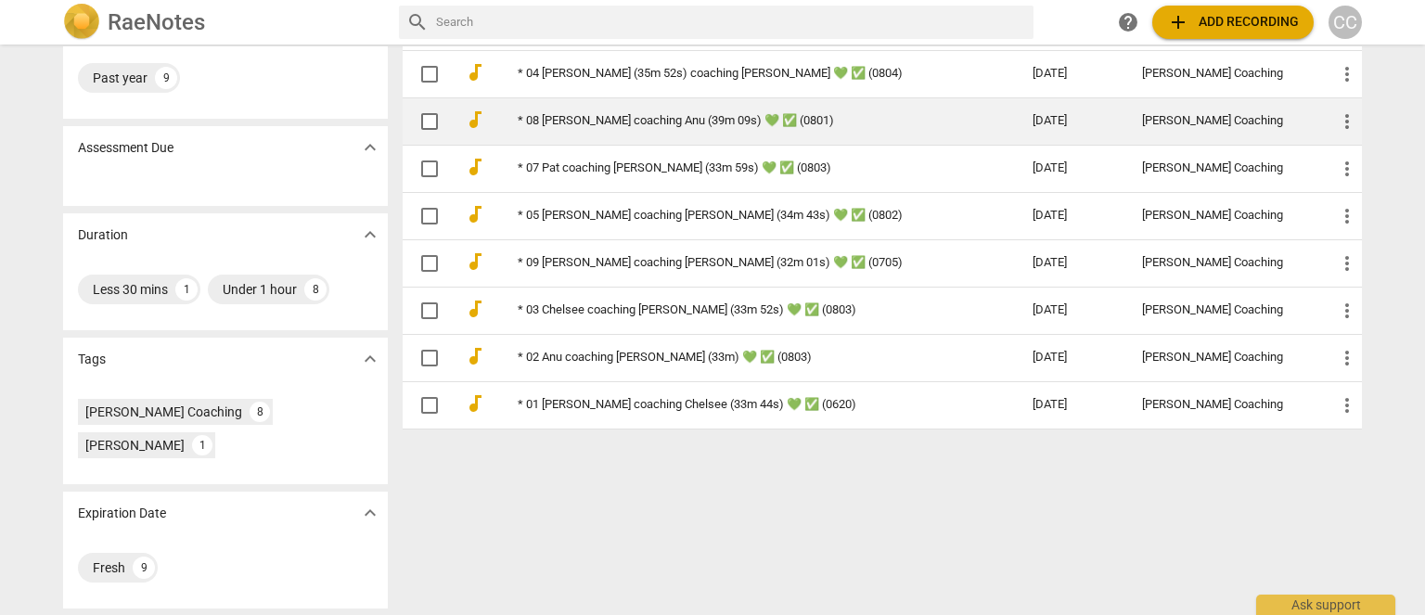
click at [530, 114] on link "* 08 Sharmin coaching Anu (39m 09s) 💚 ✅ (0801)" at bounding box center [742, 121] width 448 height 14
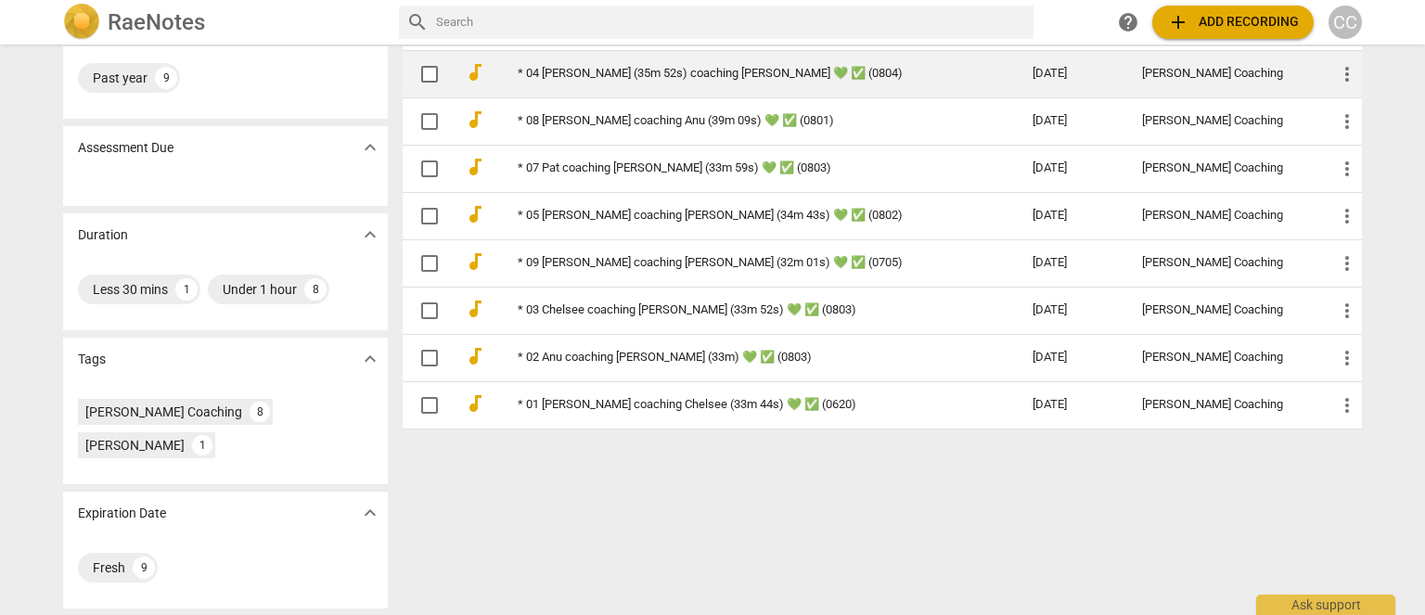
click at [538, 71] on link "* 04 Pat Cooper (35m 52s) coaching Bob 💚 ✅ (0804)" at bounding box center [742, 74] width 448 height 14
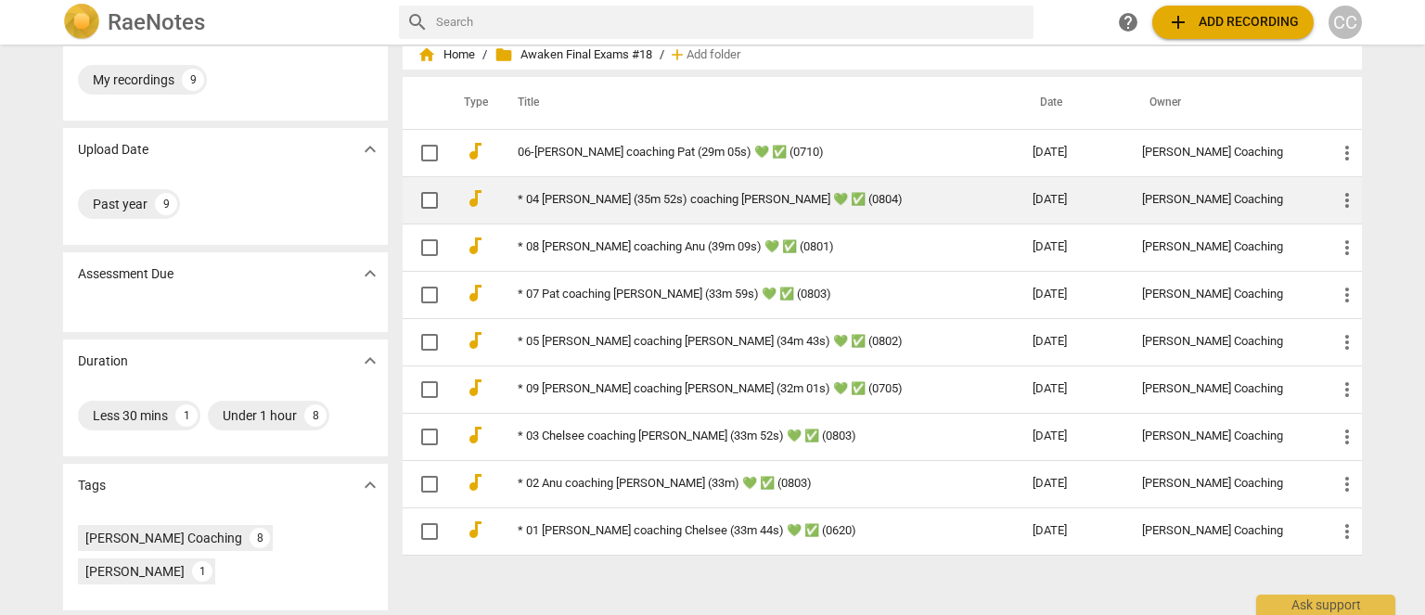
scroll to position [0, 0]
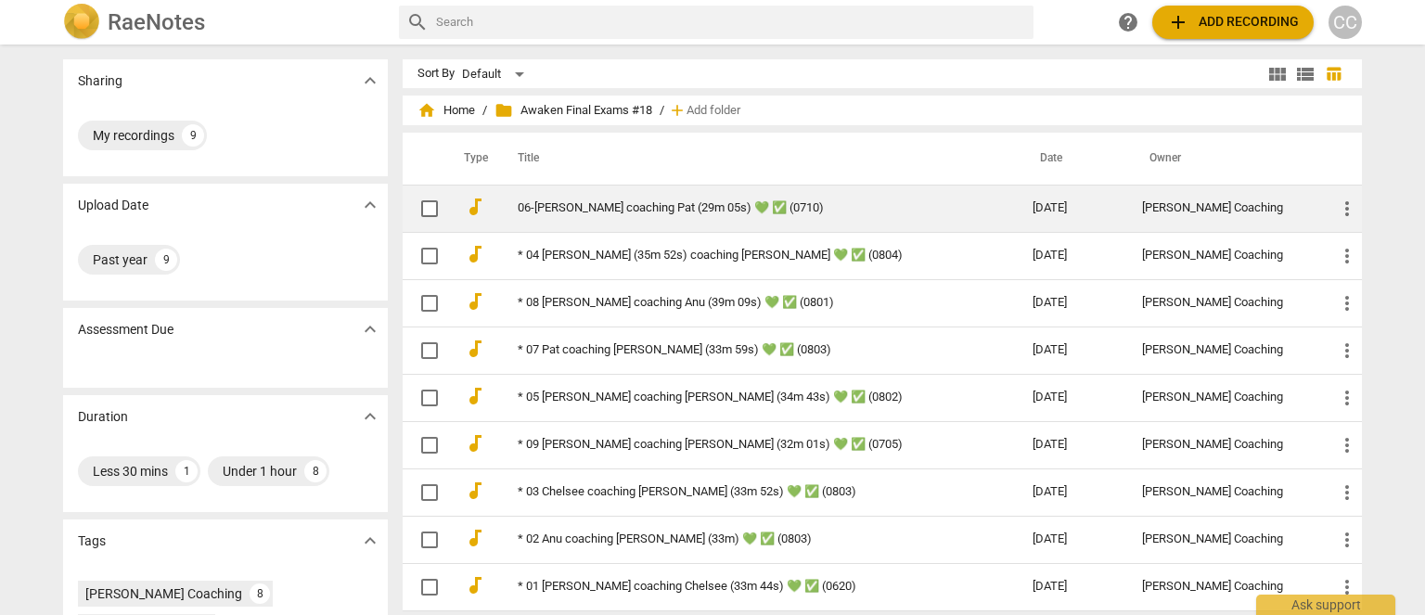
click at [574, 206] on link "06-R Drew coaching Pat (29m 05s) 💚 ✅ (0710)" at bounding box center [742, 208] width 448 height 14
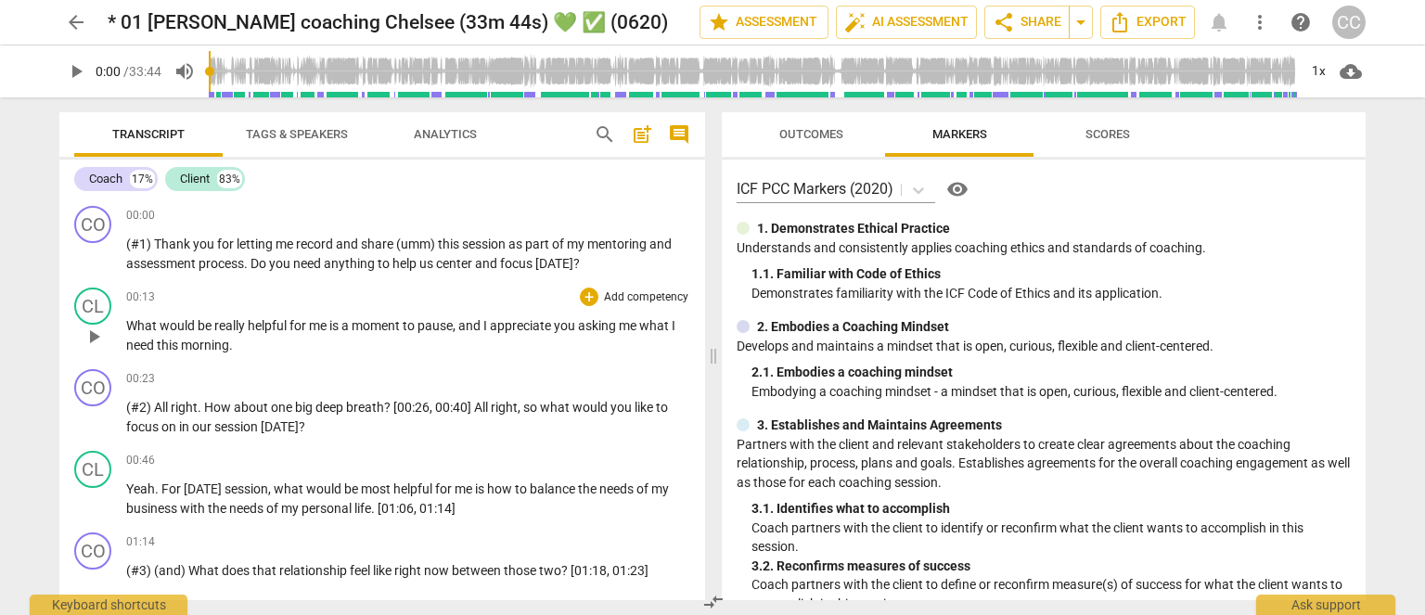
click at [303, 315] on div "00:13 + Add competency keyboard_arrow_right What would be really helpful for me…" at bounding box center [408, 321] width 564 height 67
click at [291, 357] on div "CL play_arrow pause 00:13 + Add competency keyboard_arrow_right What would be r…" at bounding box center [382, 321] width 646 height 82
click at [266, 312] on div "00:13 + Add competency keyboard_arrow_right What would be really helpful for me…" at bounding box center [408, 321] width 564 height 67
click at [301, 328] on span "for" at bounding box center [299, 325] width 19 height 15
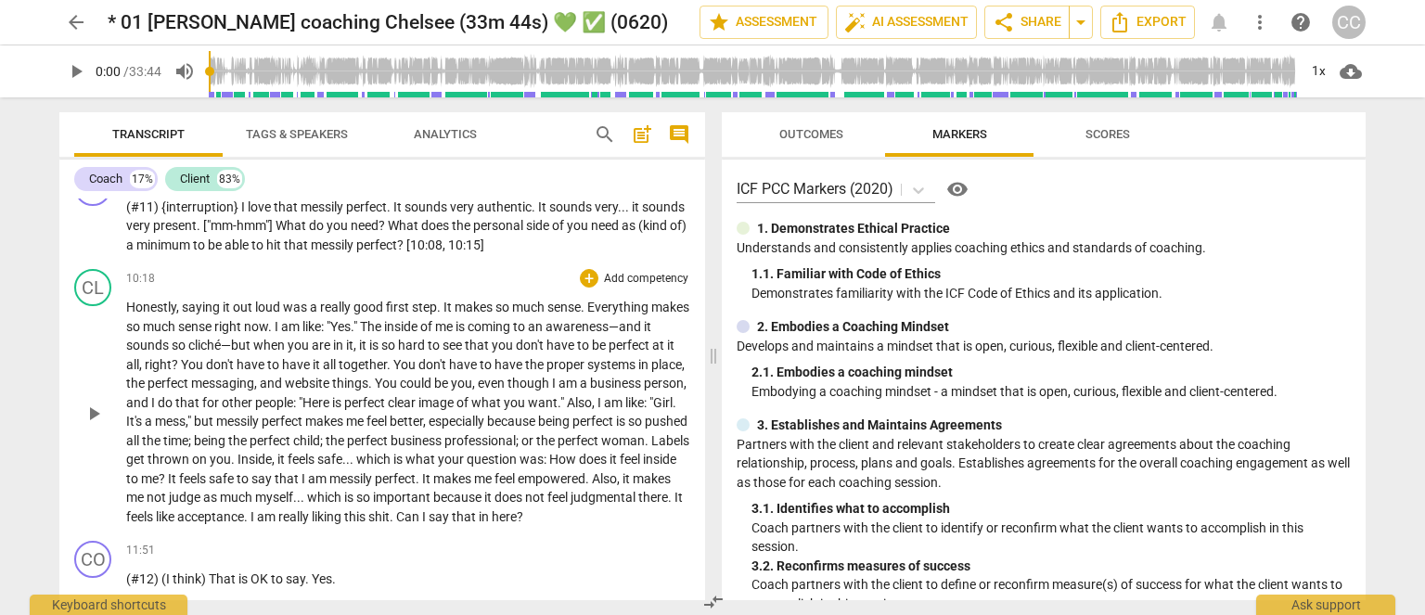
click at [651, 372] on span "place" at bounding box center [666, 364] width 31 height 15
click at [644, 391] on span "person" at bounding box center [664, 383] width 40 height 15
click at [172, 361] on span "right" at bounding box center [158, 364] width 27 height 15
click at [278, 352] on p "Honestly , saying it out loud was a really good first step . It makes so much s…" at bounding box center [408, 412] width 564 height 228
click at [341, 370] on p "Honestly , saying it out loud was a really good first step . It makes so much s…" at bounding box center [408, 412] width 564 height 228
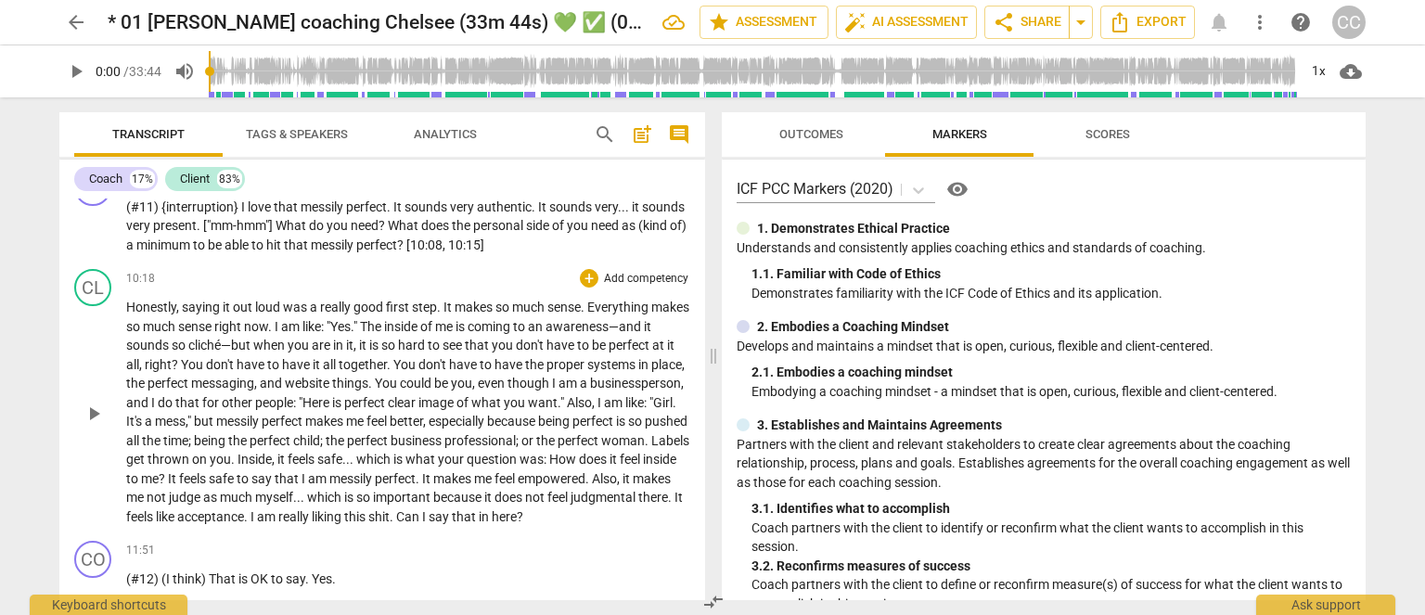
scroll to position [4143, 0]
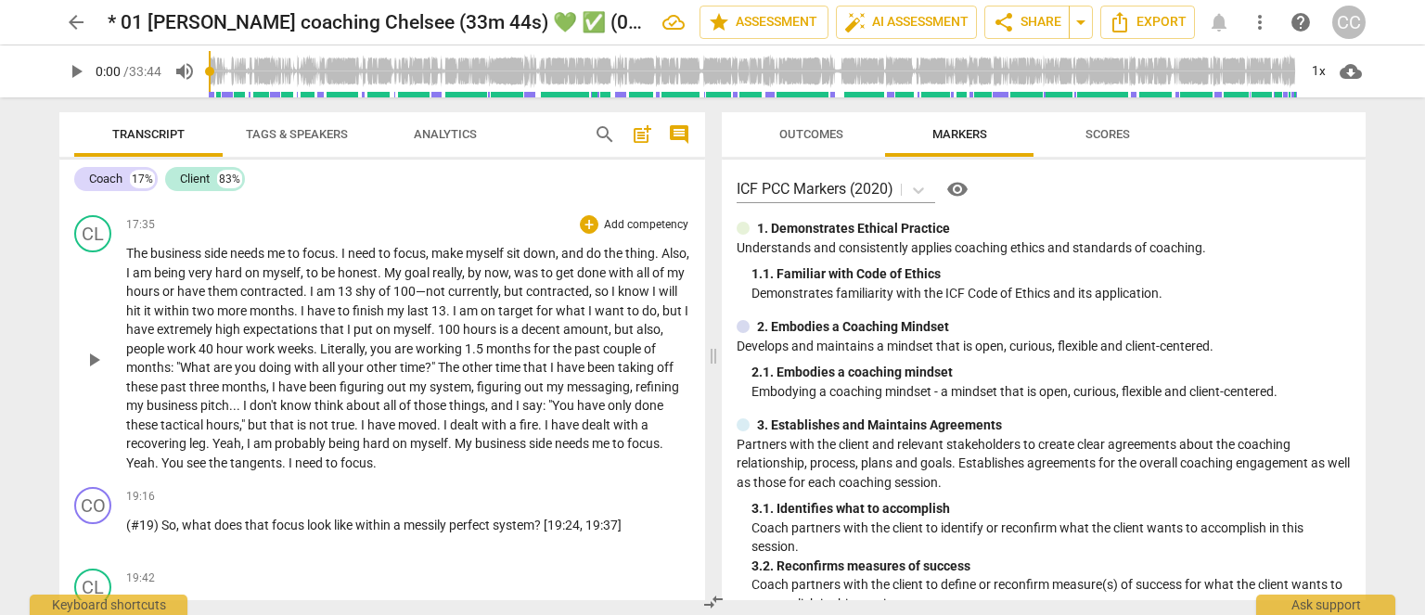
click at [246, 356] on span "hour" at bounding box center [231, 349] width 30 height 15
drag, startPoint x: 453, startPoint y: 397, endPoint x: 432, endPoint y: 399, distance: 20.5
click at [448, 356] on span "working" at bounding box center [441, 349] width 49 height 15
click at [366, 356] on span "Literally" at bounding box center [343, 349] width 45 height 15
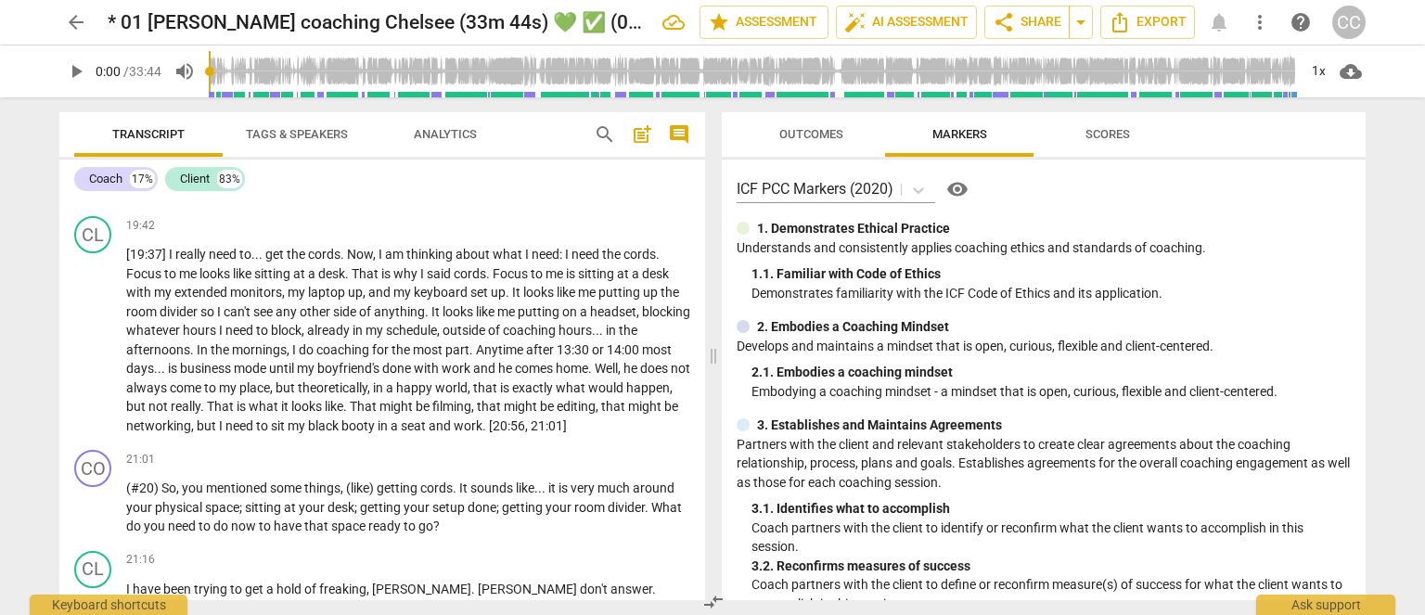
scroll to position [4495, 0]
click at [521, 357] on span "Anytime" at bounding box center [501, 349] width 50 height 15
click at [455, 319] on span "looks" at bounding box center [459, 311] width 33 height 15
click at [468, 395] on span "world" at bounding box center [451, 387] width 32 height 15
click at [414, 376] on span "done" at bounding box center [398, 368] width 32 height 15
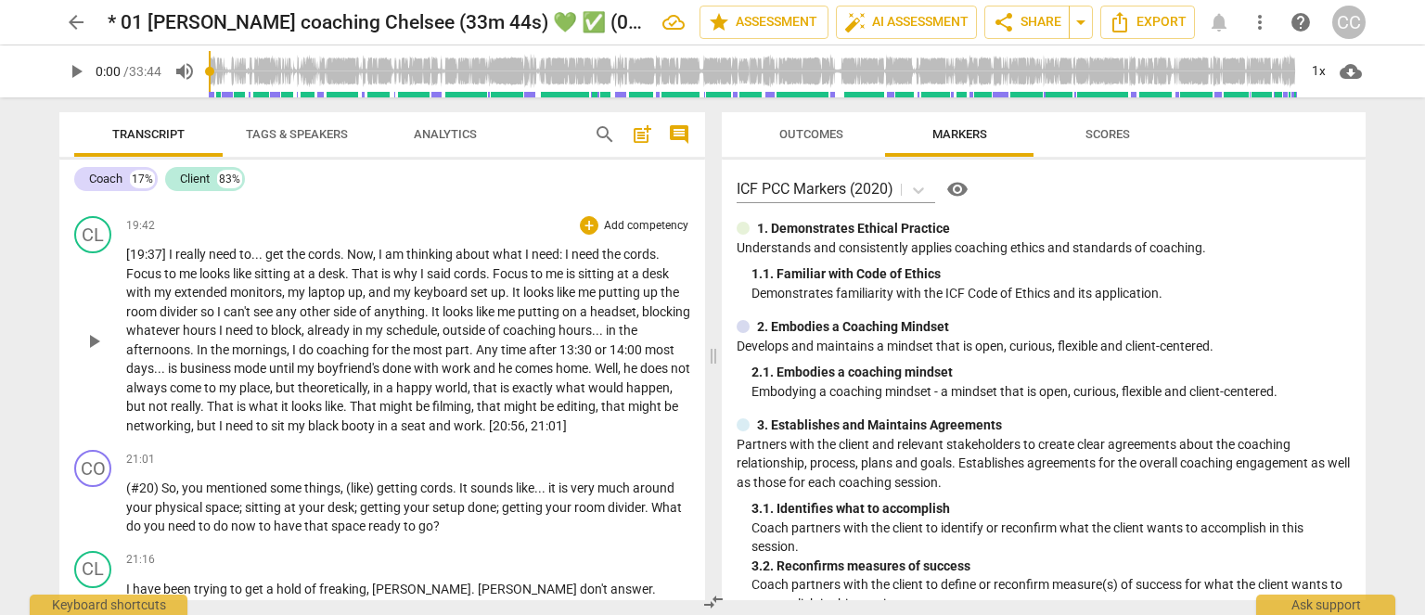
scroll to position [5011, 0]
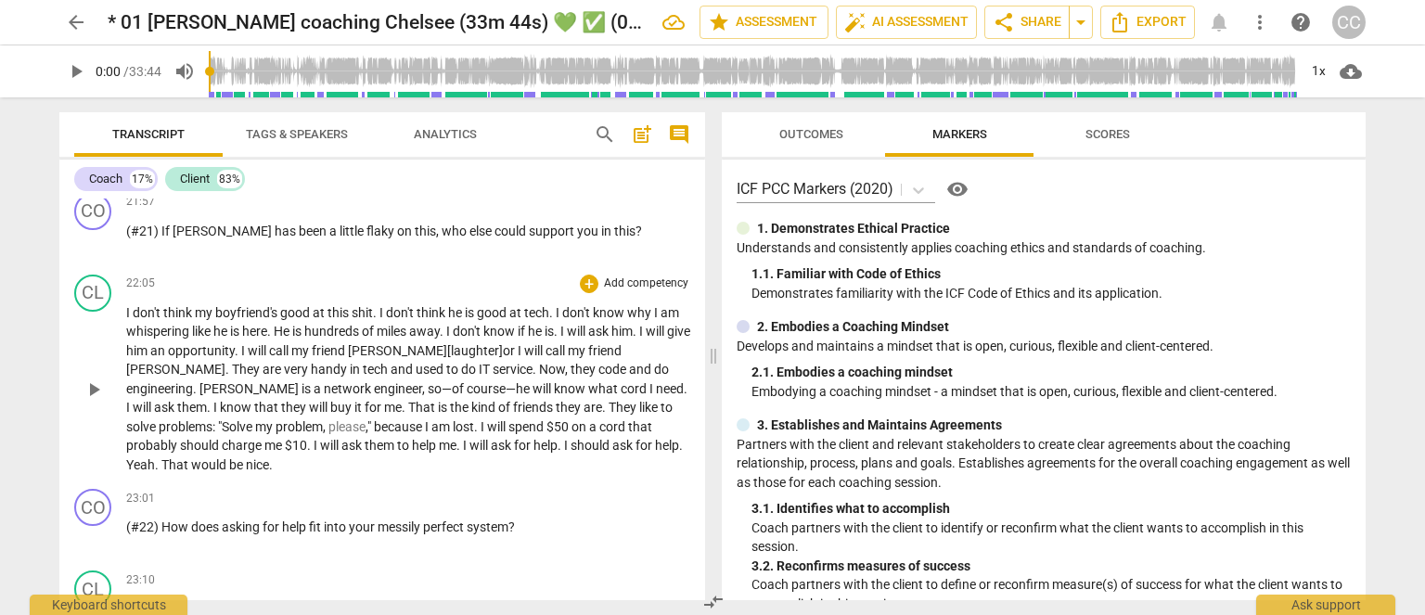
click at [423, 358] on span "Matthew[laughter]or" at bounding box center [433, 350] width 170 height 15
click at [388, 358] on span "Matthew[laughter]or" at bounding box center [433, 350] width 170 height 15
click at [388, 358] on span "Matthew [laughter]or" at bounding box center [434, 350] width 173 height 15
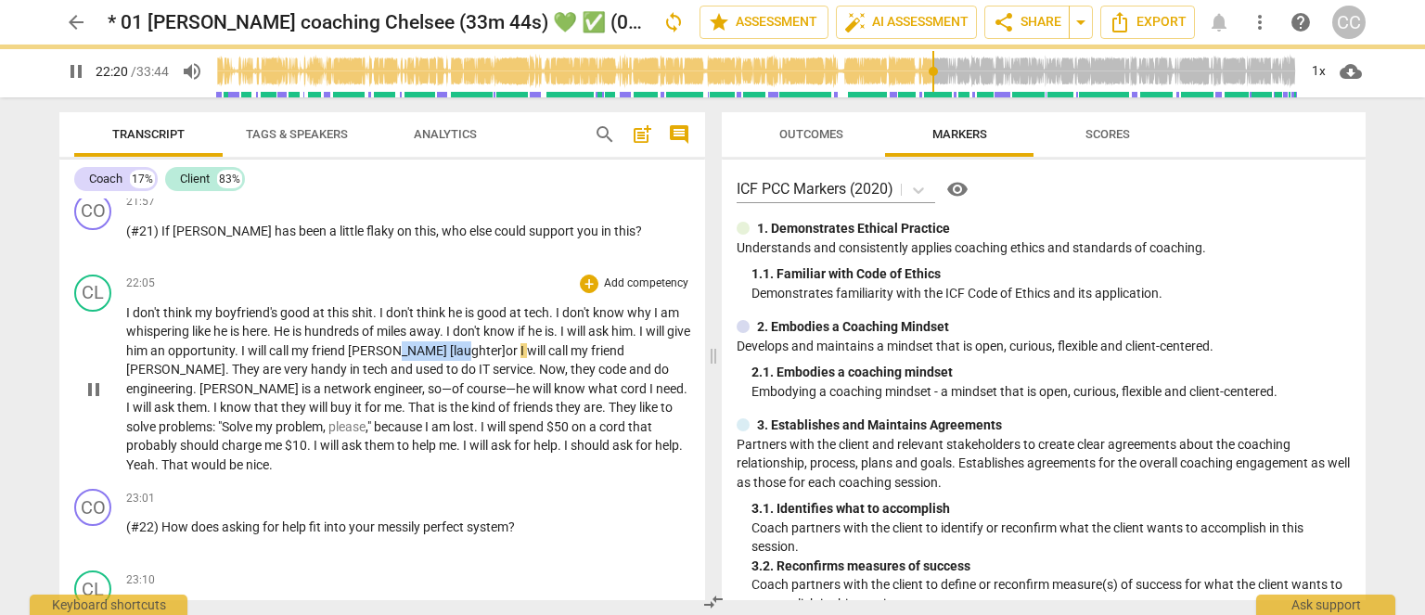
drag, startPoint x: 462, startPoint y: 401, endPoint x: 429, endPoint y: 402, distance: 33.4
click at [429, 358] on span "Matthew [laughter]or" at bounding box center [434, 350] width 173 height 15
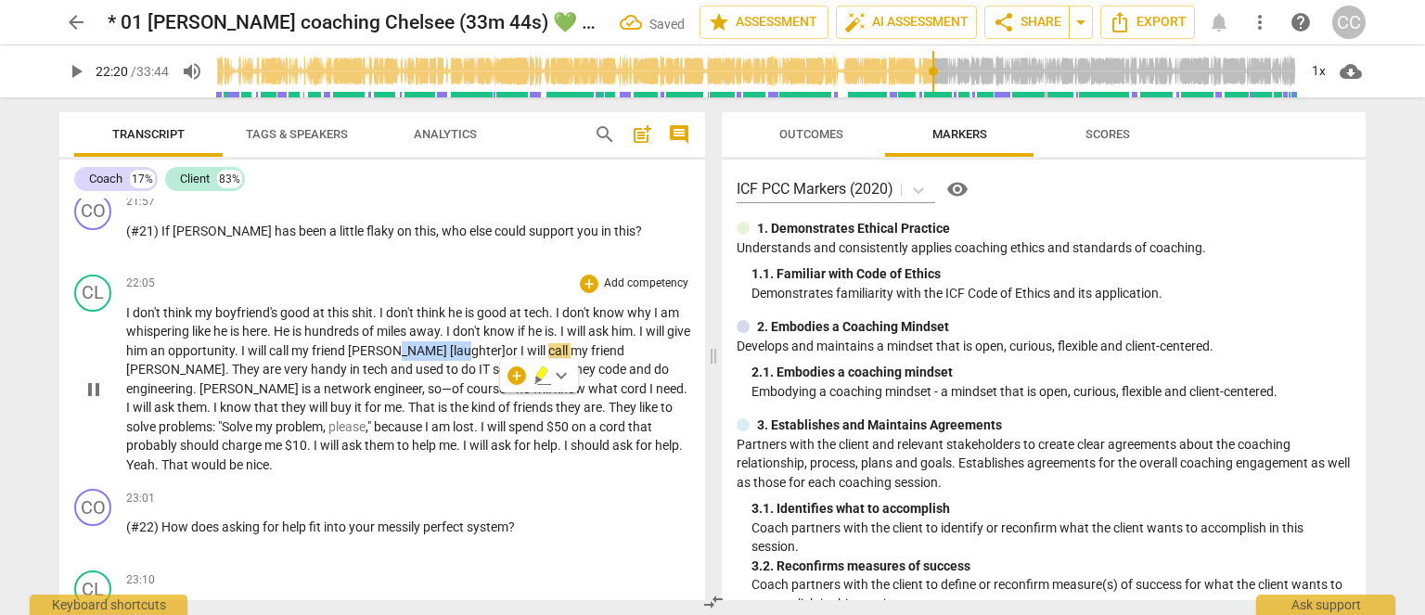
type input "1341"
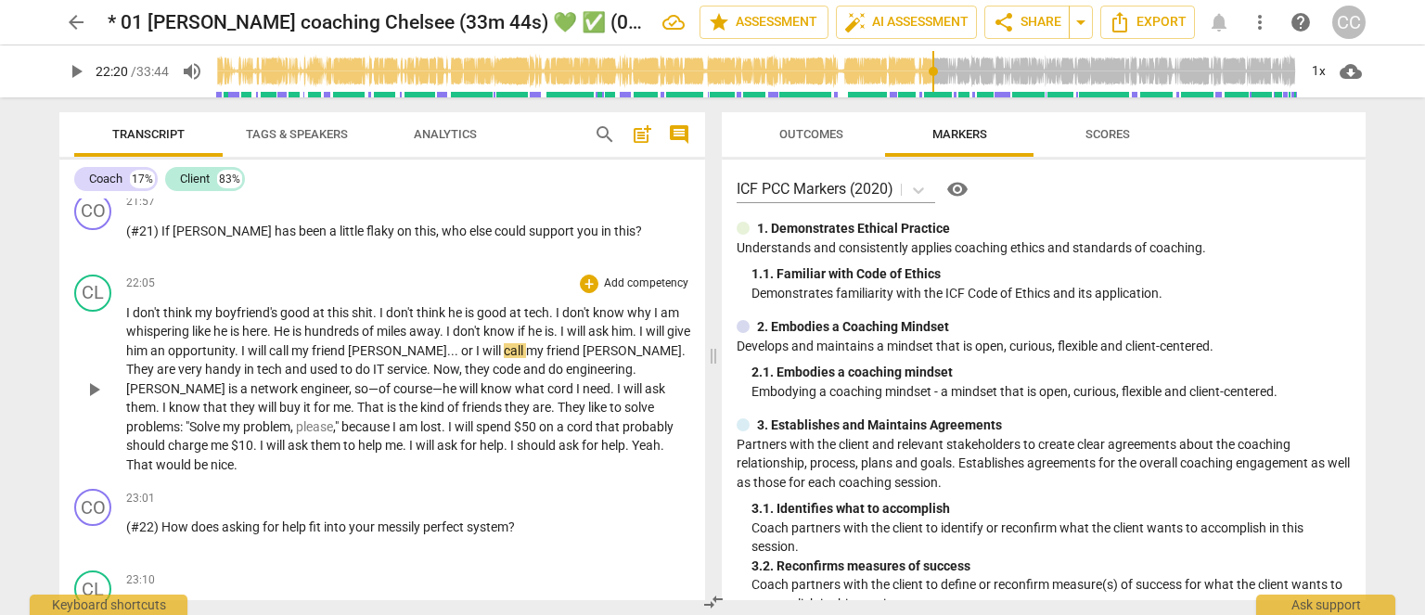
click at [301, 396] on span "engineer" at bounding box center [325, 388] width 48 height 15
click at [355, 377] on span "do" at bounding box center [364, 369] width 18 height 15
click at [427, 377] on span "." at bounding box center [430, 369] width 6 height 15
click at [348, 358] on span "friend" at bounding box center [330, 350] width 36 height 15
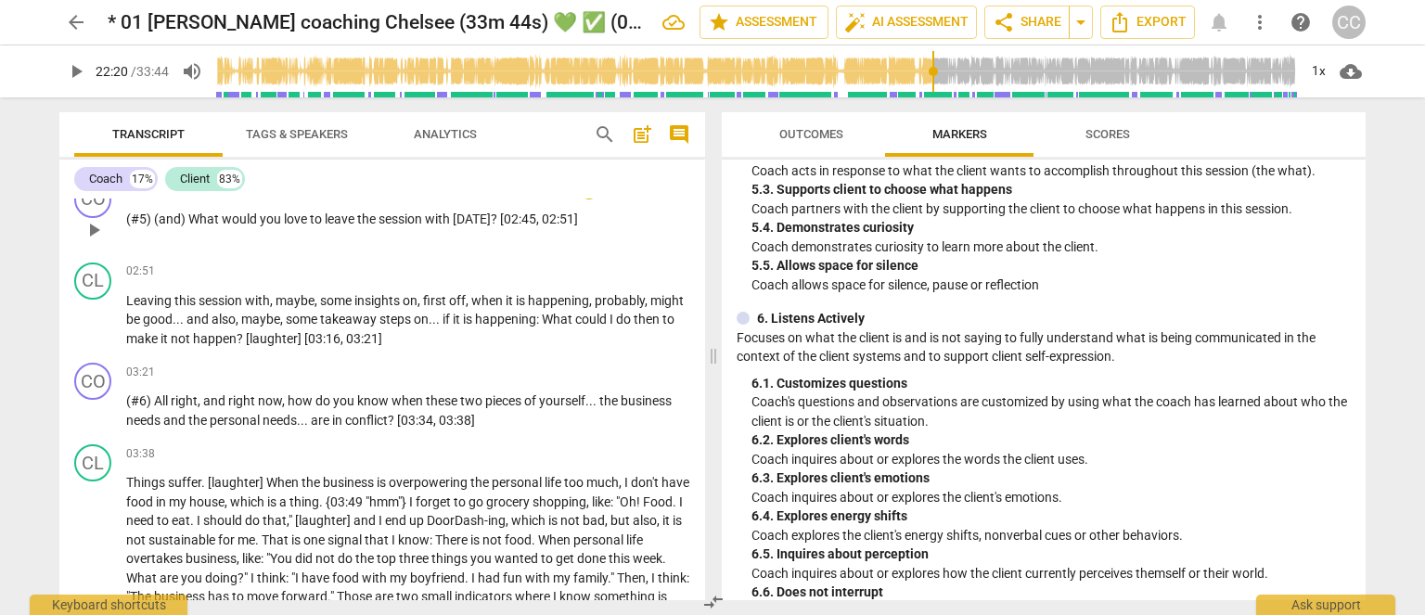
scroll to position [7172, 0]
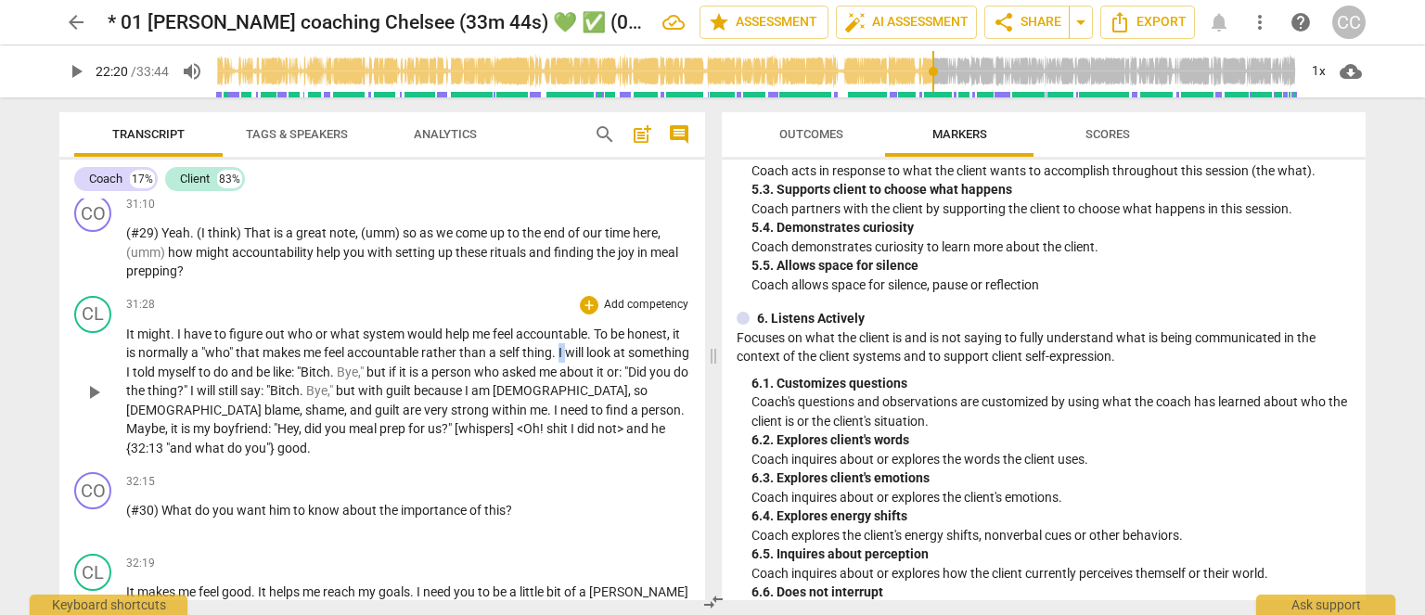
click at [557, 402] on p "It might . I have to figure out who or what system would help me feel accountab…" at bounding box center [408, 392] width 564 height 134
click at [525, 407] on p "It might . I have to figure out who or what system would help me feel accountab…" at bounding box center [408, 392] width 564 height 134
drag, startPoint x: 515, startPoint y: 357, endPoint x: 501, endPoint y: 359, distance: 14.0
click at [512, 315] on div "31:28 + Add competency keyboard_arrow_right" at bounding box center [408, 305] width 564 height 19
click at [403, 418] on span "are" at bounding box center [413, 410] width 21 height 15
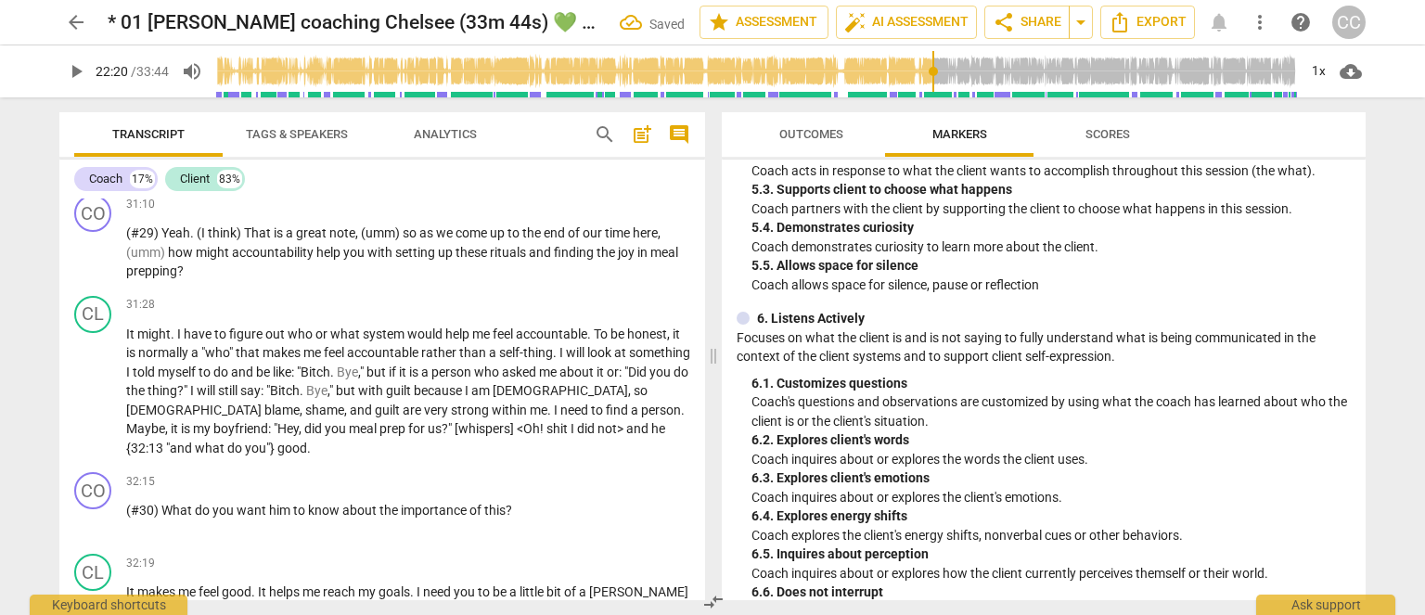
scroll to position [7429, 0]
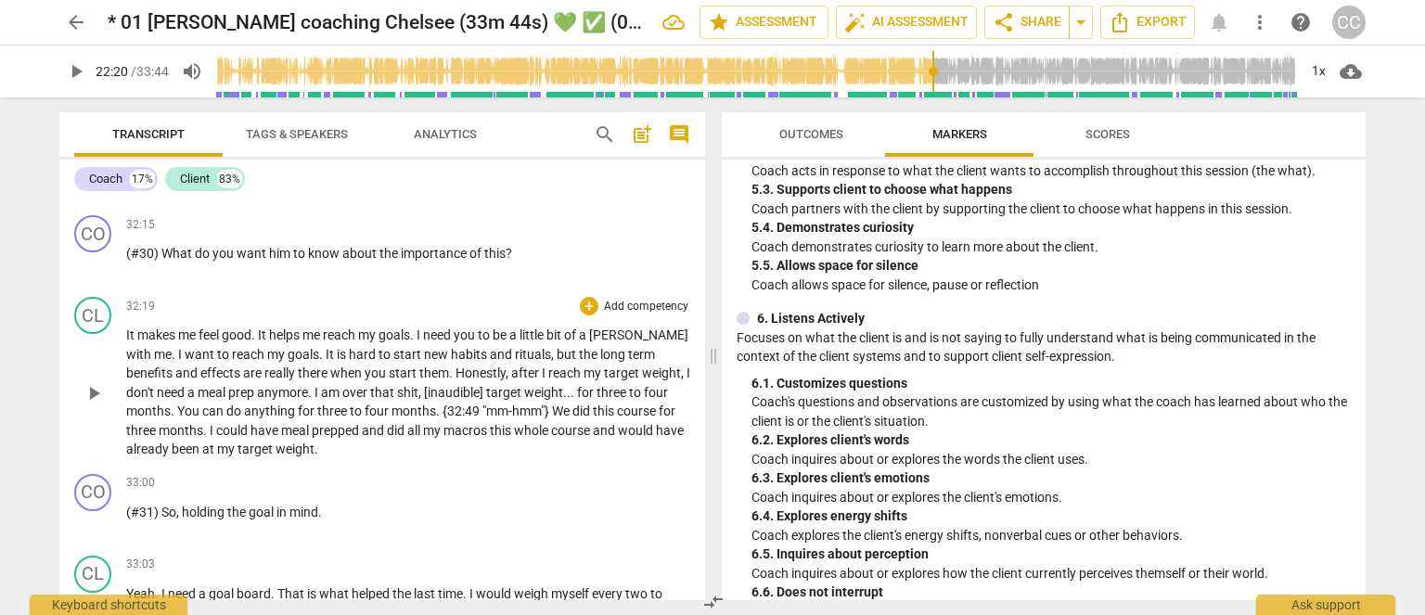
click at [600, 362] on span "long" at bounding box center [614, 354] width 28 height 15
click at [364, 364] on div "32:19 + Add competency keyboard_arrow_right It makes me feel good . It helps me…" at bounding box center [408, 378] width 564 height 162
click at [389, 380] on span "start" at bounding box center [404, 373] width 31 height 15
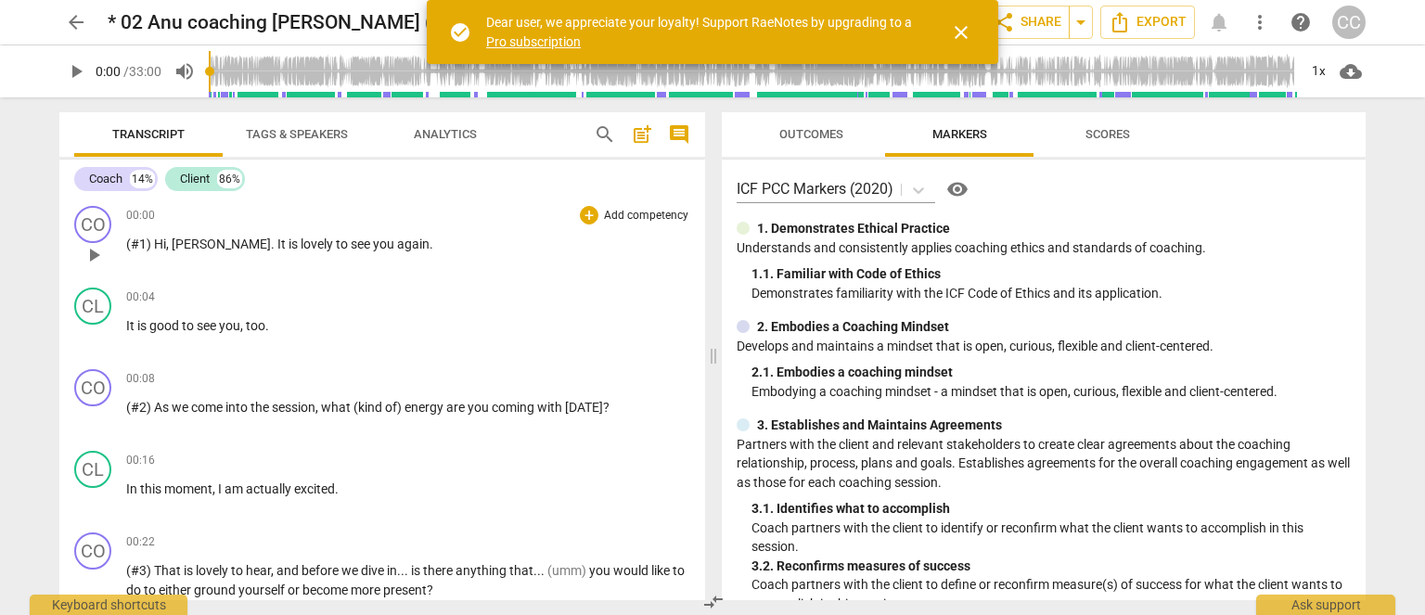
click at [301, 247] on span "lovely" at bounding box center [318, 244] width 35 height 15
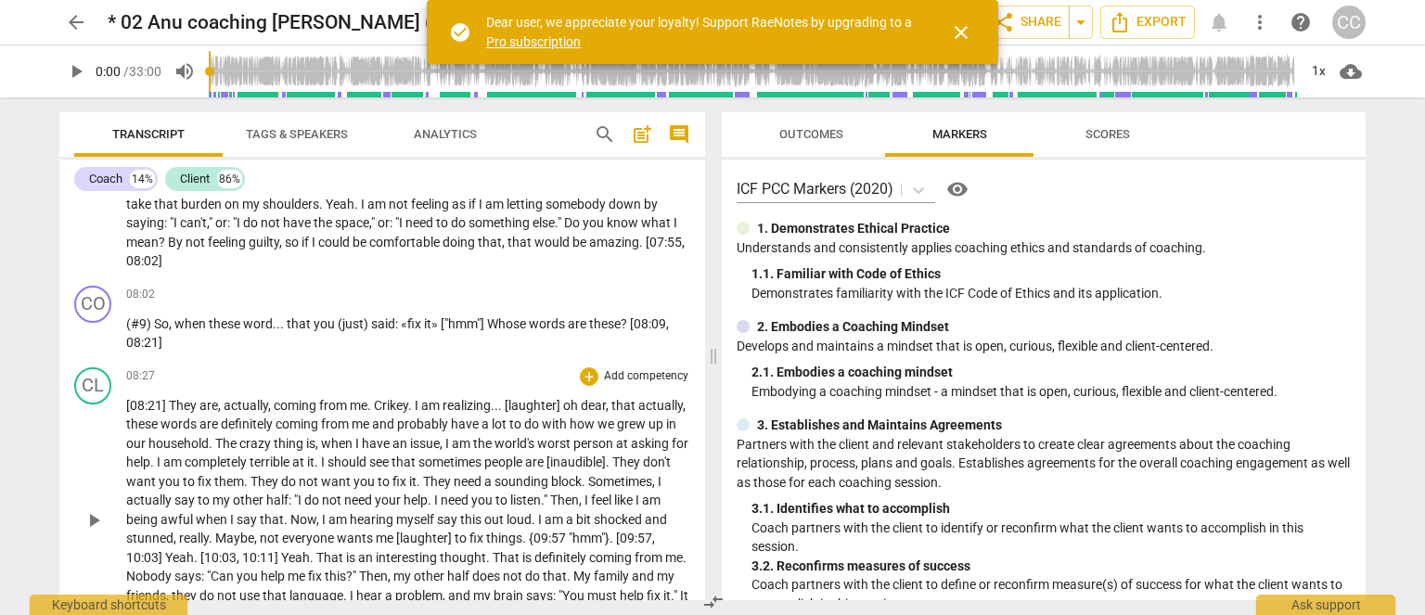
click at [281, 474] on span "They" at bounding box center [266, 481] width 31 height 15
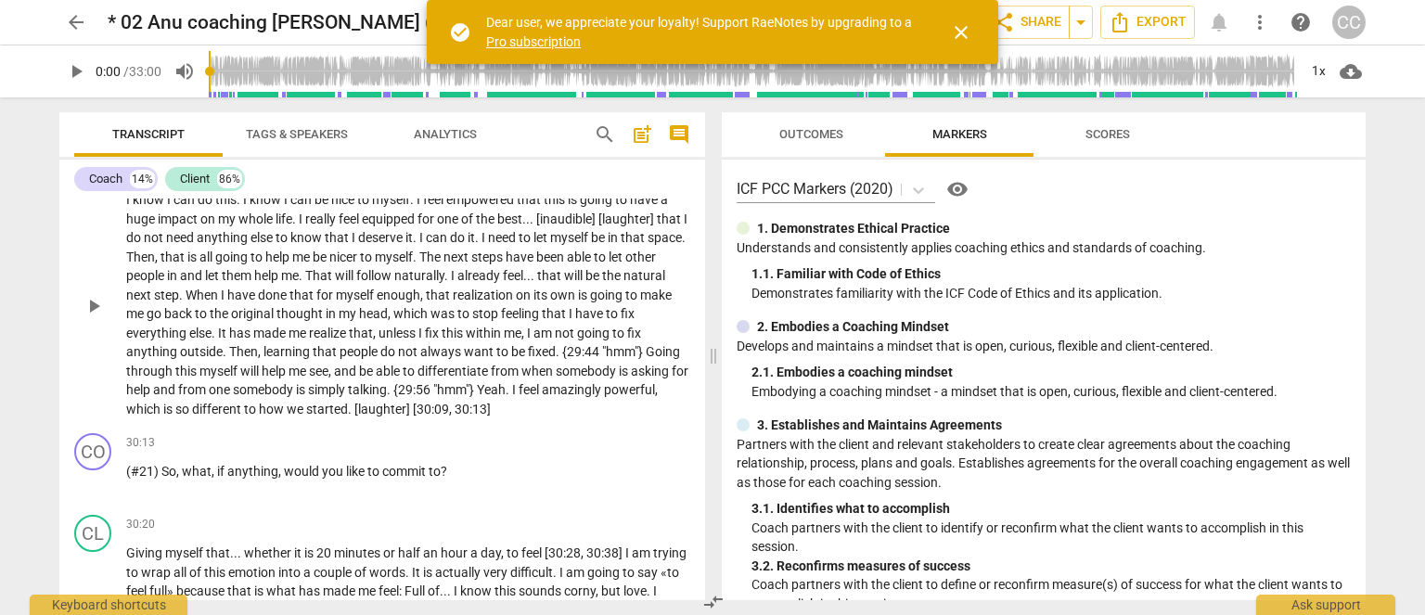
click at [330, 408] on p "I know I can do this . I know I can be nice to myself . I feel empowered that t…" at bounding box center [408, 304] width 564 height 228
click at [334, 379] on span "," at bounding box center [332, 371] width 6 height 15
click at [226, 341] on span "It" at bounding box center [223, 333] width 11 height 15
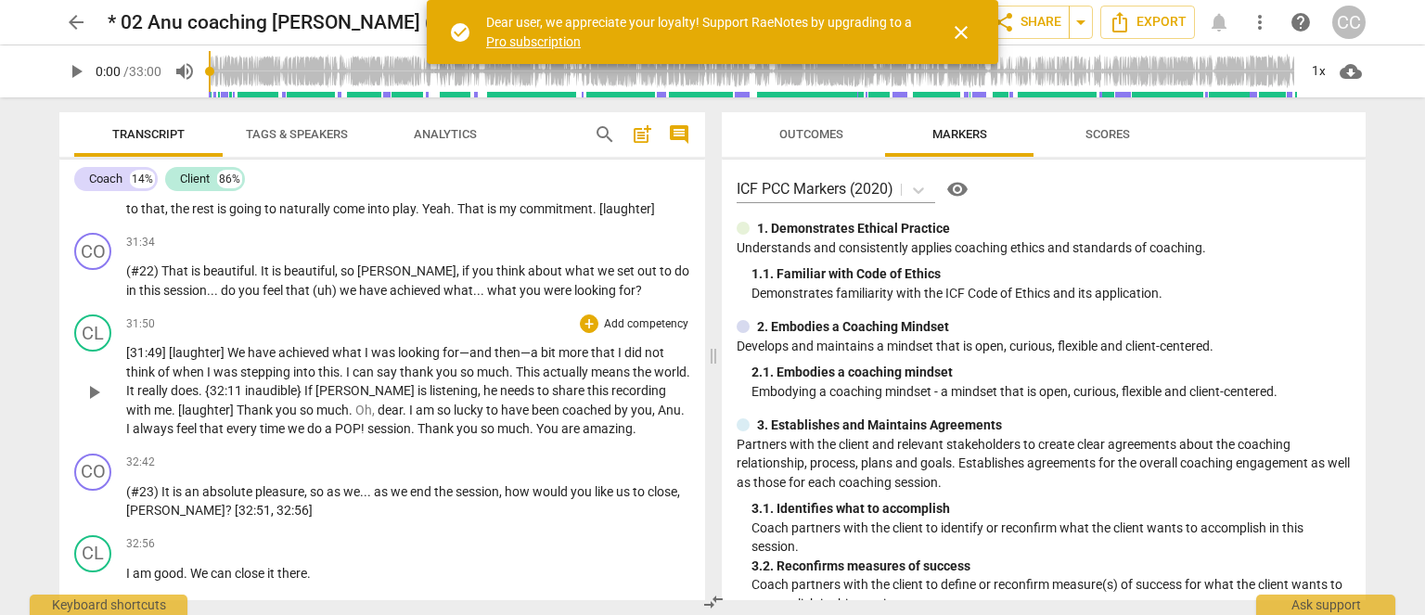
click at [505, 360] on span "then—a" at bounding box center [518, 352] width 46 height 15
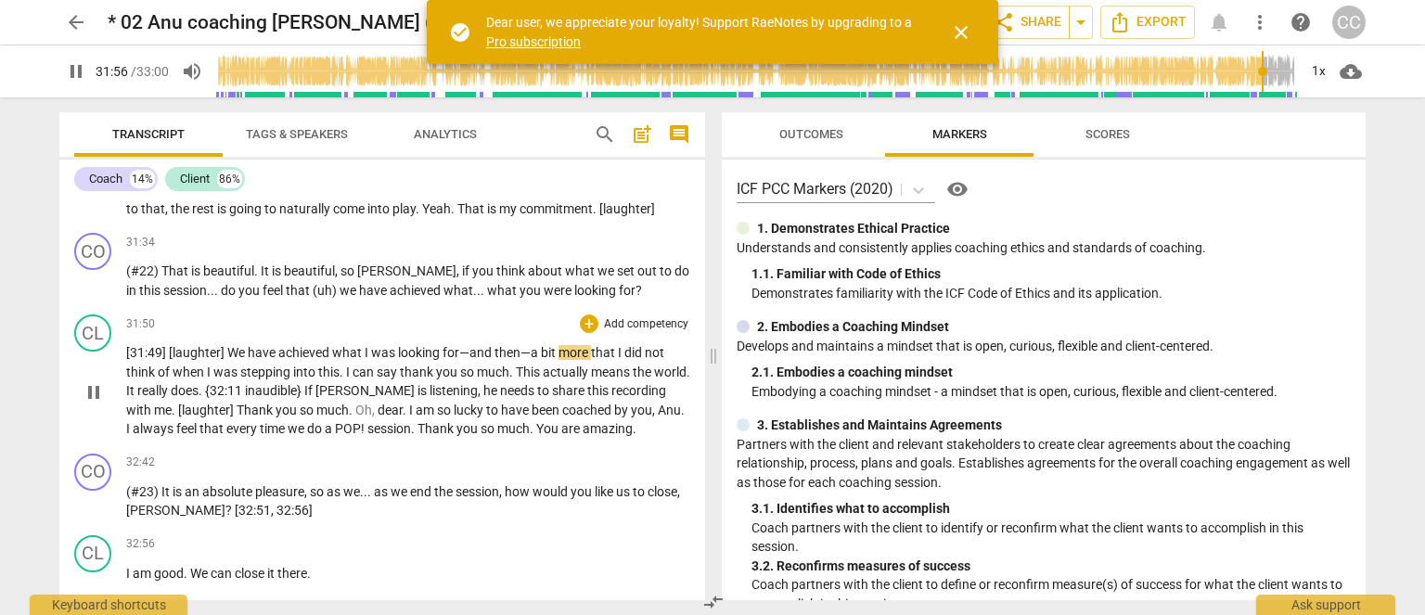
click at [591, 360] on span "that" at bounding box center [604, 352] width 27 height 15
type input "1917"
click at [275, 380] on span "stepping" at bounding box center [266, 372] width 53 height 15
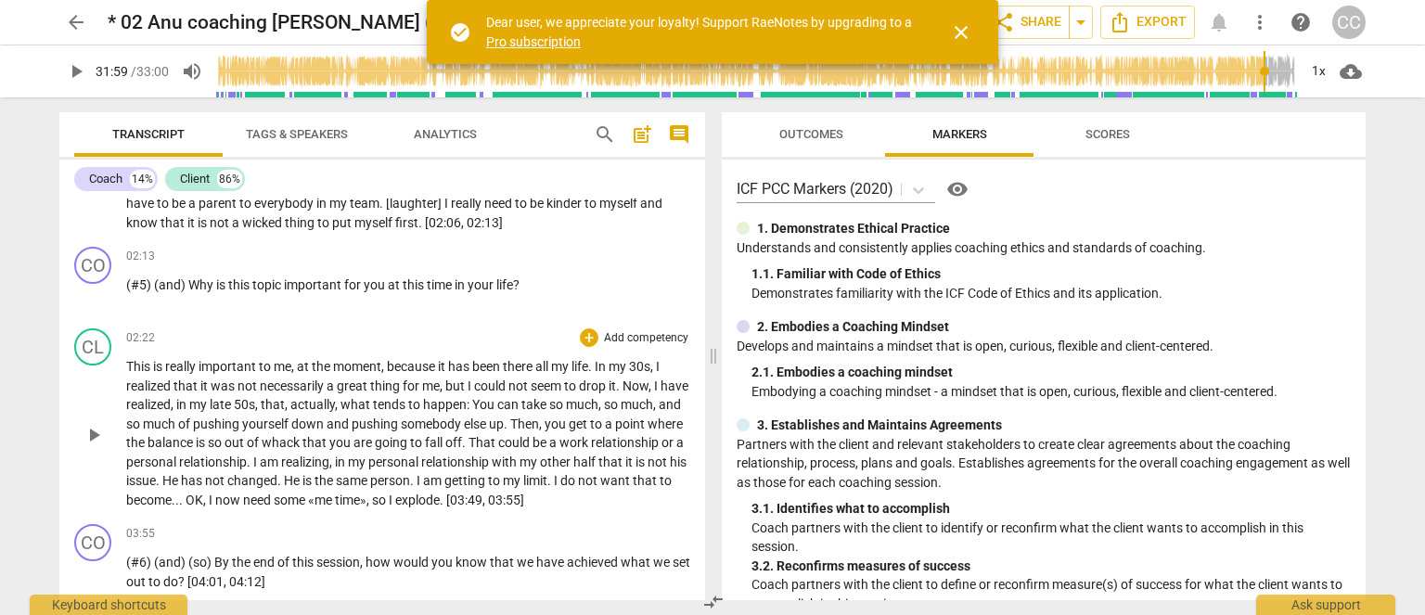
click at [549, 397] on span "take" at bounding box center [536, 404] width 28 height 15
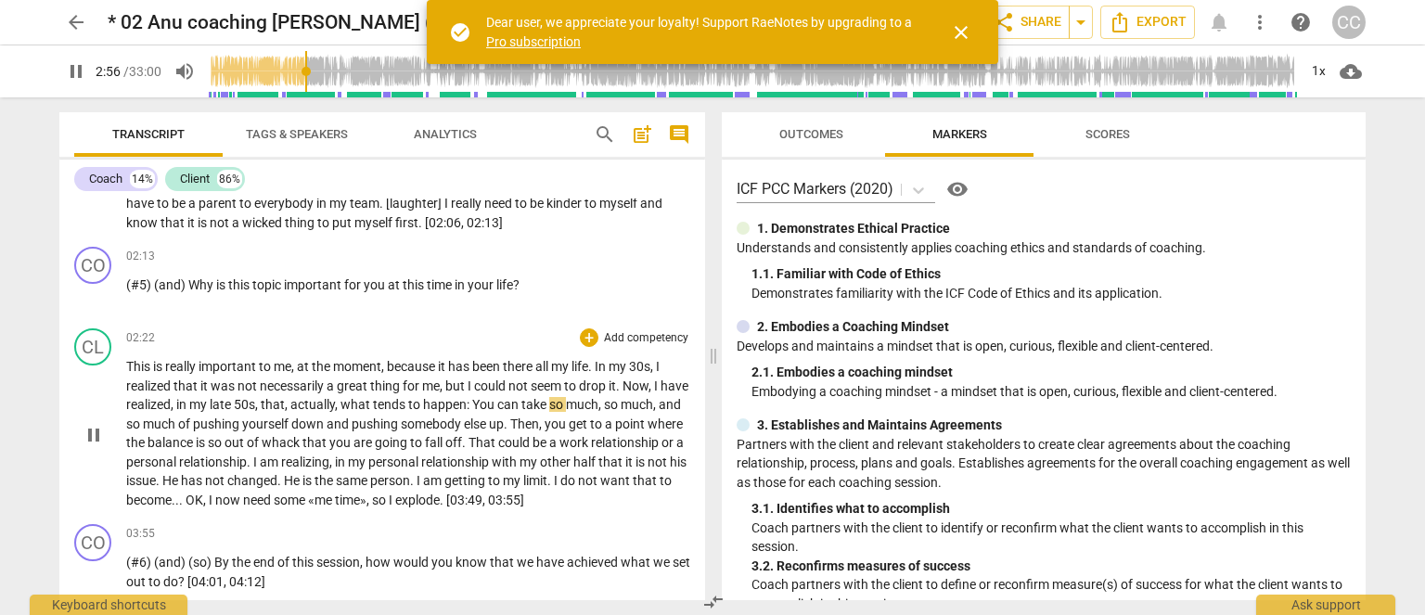
click at [621, 399] on span "so" at bounding box center [612, 404] width 17 height 15
type input "178"
click at [681, 412] on span "," at bounding box center [682, 404] width 3 height 15
click at [406, 315] on div "CO play_arrow pause 00:00 + Add competency keyboard_arrow_right (#1) Hi , [PERS…" at bounding box center [382, 400] width 646 height 402
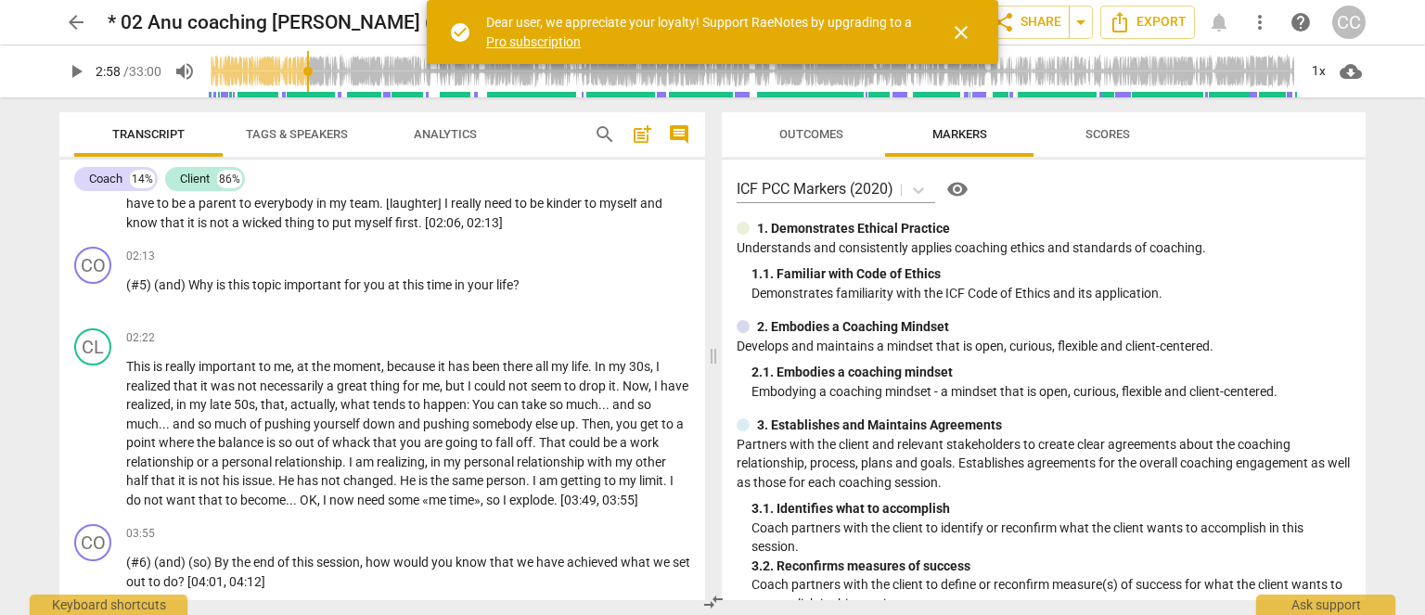
click at [356, 363] on span "moment" at bounding box center [357, 366] width 48 height 15
click at [148, 478] on span "half" at bounding box center [138, 480] width 25 height 15
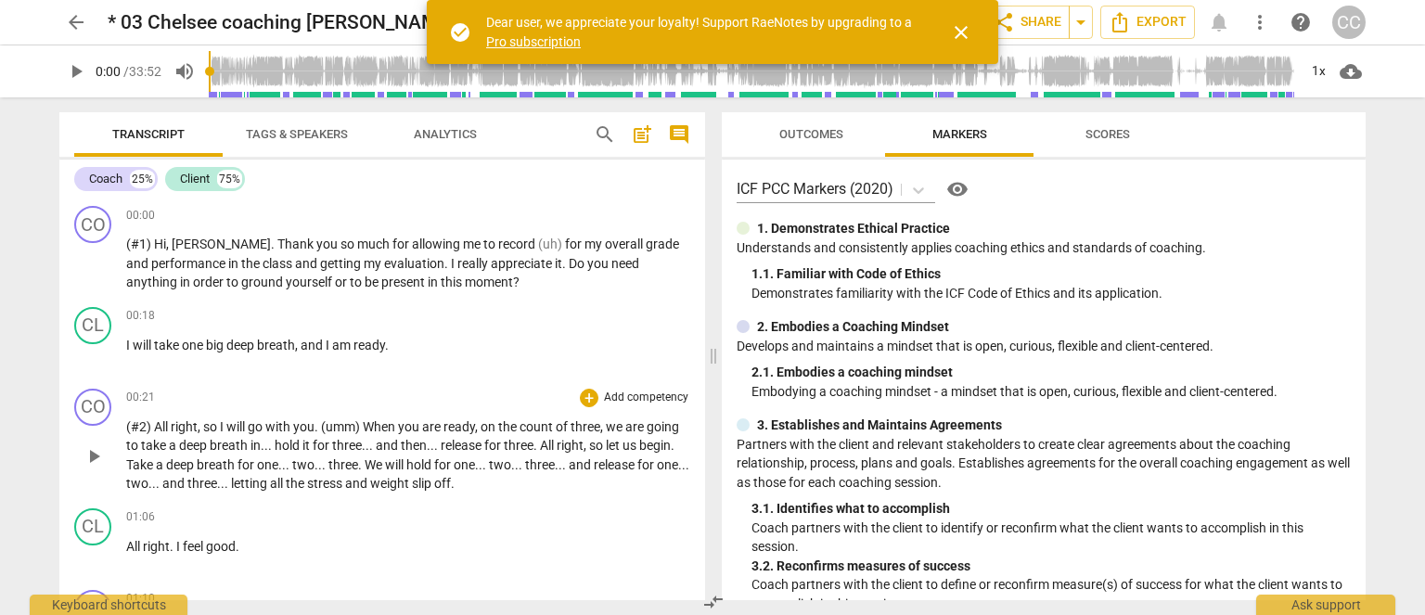
click at [458, 496] on div "CO play_arrow pause 00:21 + Add competency keyboard_arrow_right (#2) All right …" at bounding box center [382, 441] width 646 height 120
click at [361, 473] on p "(#2) All right , so I will go with you . (umm) When you are ready , on the coun…" at bounding box center [408, 456] width 564 height 76
click at [334, 368] on div "00:18 + Add competency keyboard_arrow_right I will take one big deep breath , a…" at bounding box center [408, 340] width 564 height 67
click at [275, 342] on span "breath" at bounding box center [276, 345] width 38 height 15
click at [365, 275] on span "be" at bounding box center [373, 282] width 17 height 15
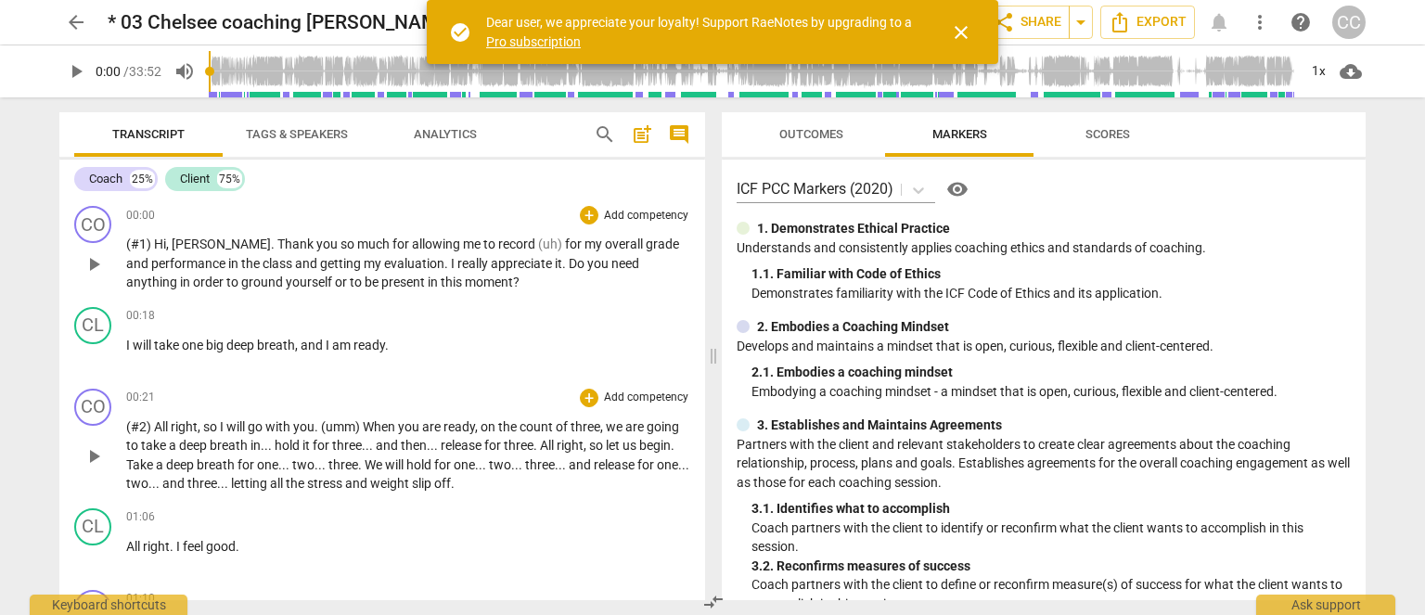
click at [298, 272] on p "(#1) Hi , Amy . Thank you so much for allowing me to record (uh) for my overall…" at bounding box center [408, 264] width 564 height 58
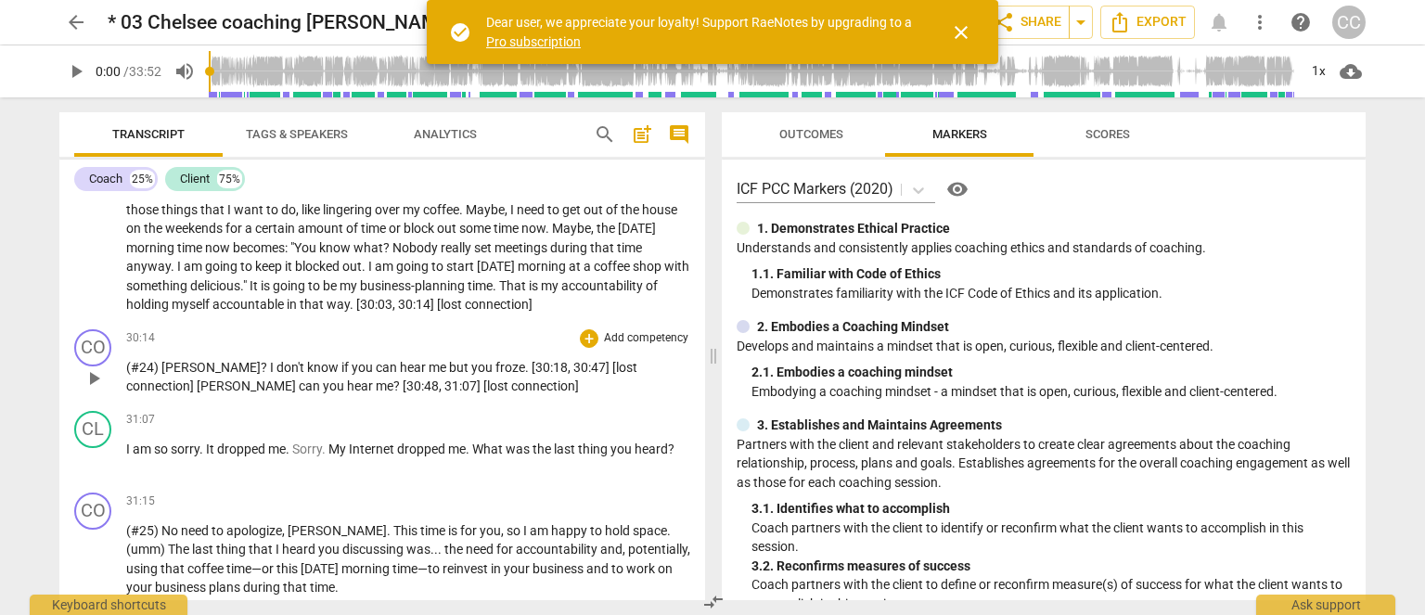
click at [449, 375] on span "but" at bounding box center [460, 367] width 22 height 15
click at [280, 396] on p "(#24) Amy ? I don't know if you can hear me, but you froze . [30:18 , 30:47] [l…" at bounding box center [408, 377] width 564 height 38
click at [308, 293] on span "going" at bounding box center [290, 285] width 35 height 15
click at [303, 255] on span ""You" at bounding box center [304, 247] width 29 height 15
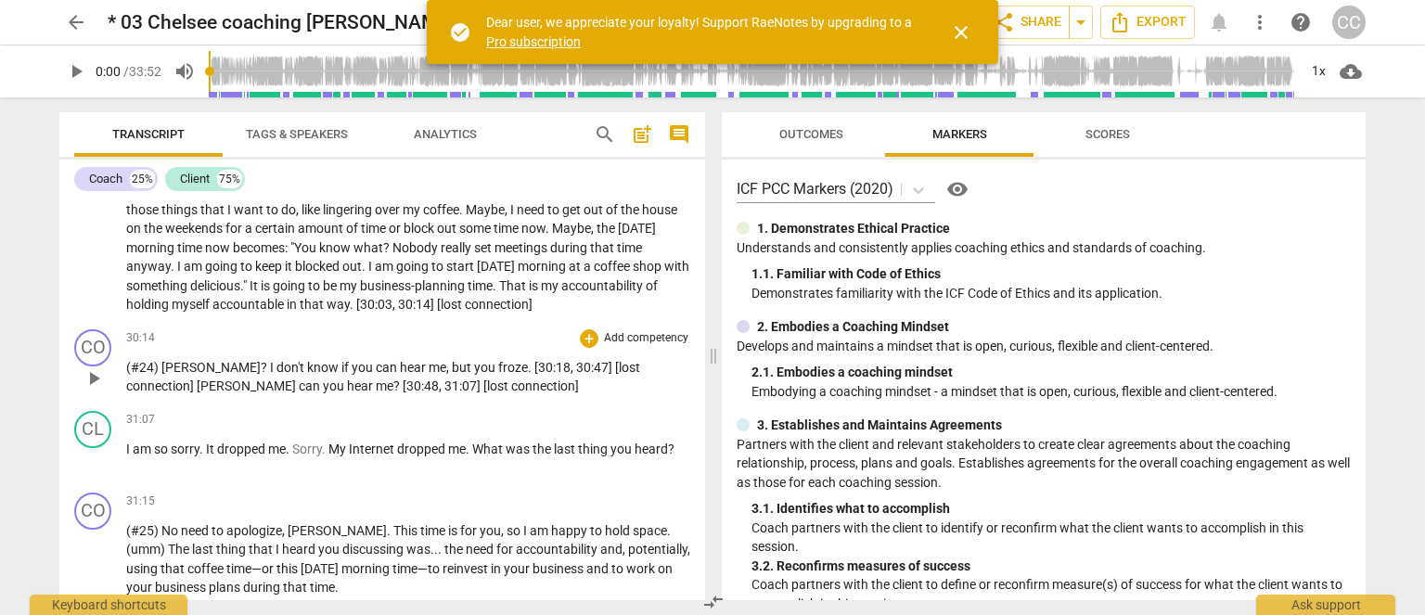
scroll to position [1026, 0]
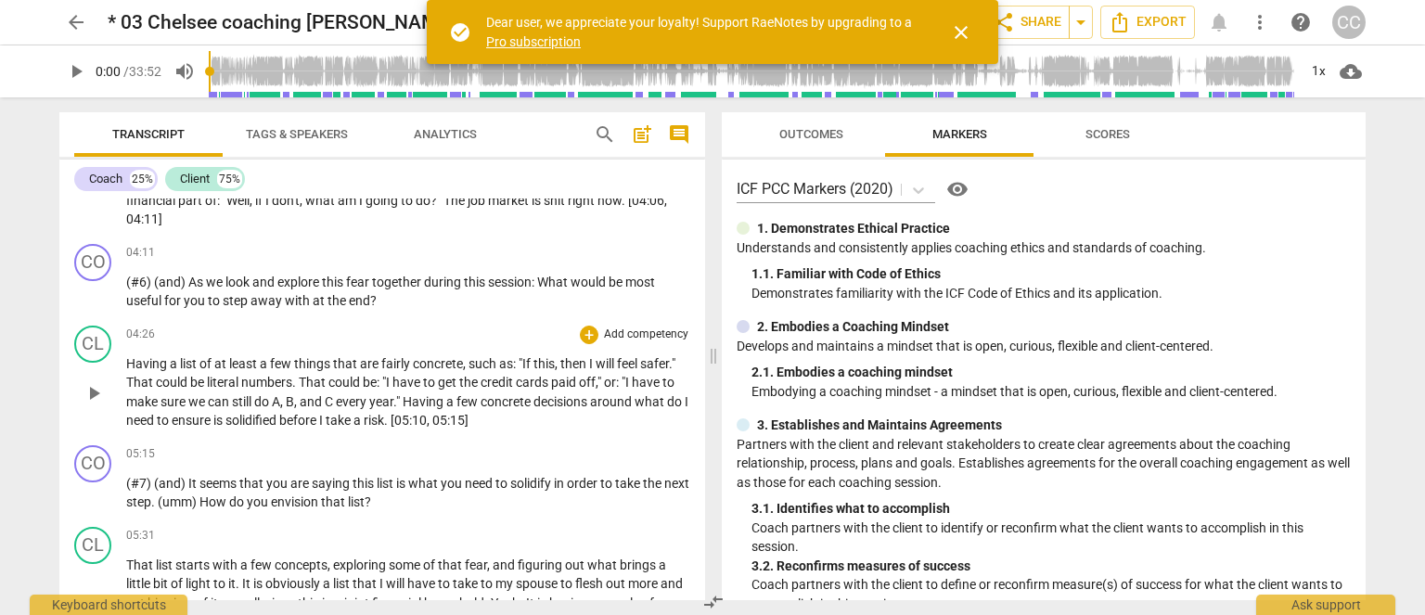
click at [635, 406] on span "around" at bounding box center [612, 401] width 45 height 15
click at [391, 419] on span "." at bounding box center [387, 420] width 6 height 15
drag, startPoint x: 498, startPoint y: 363, endPoint x: 393, endPoint y: 379, distance: 107.0
click at [498, 364] on span "such" at bounding box center [484, 363] width 31 height 15
click at [376, 383] on span "be" at bounding box center [370, 382] width 14 height 15
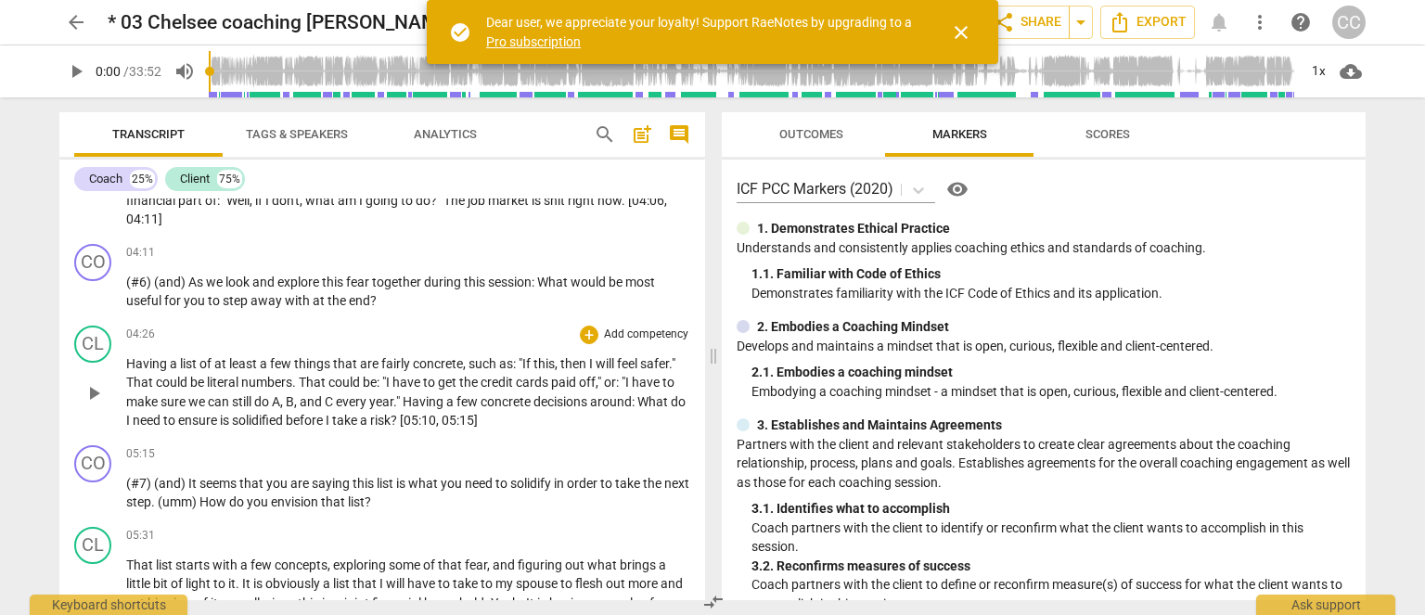
scroll to position [4269, 0]
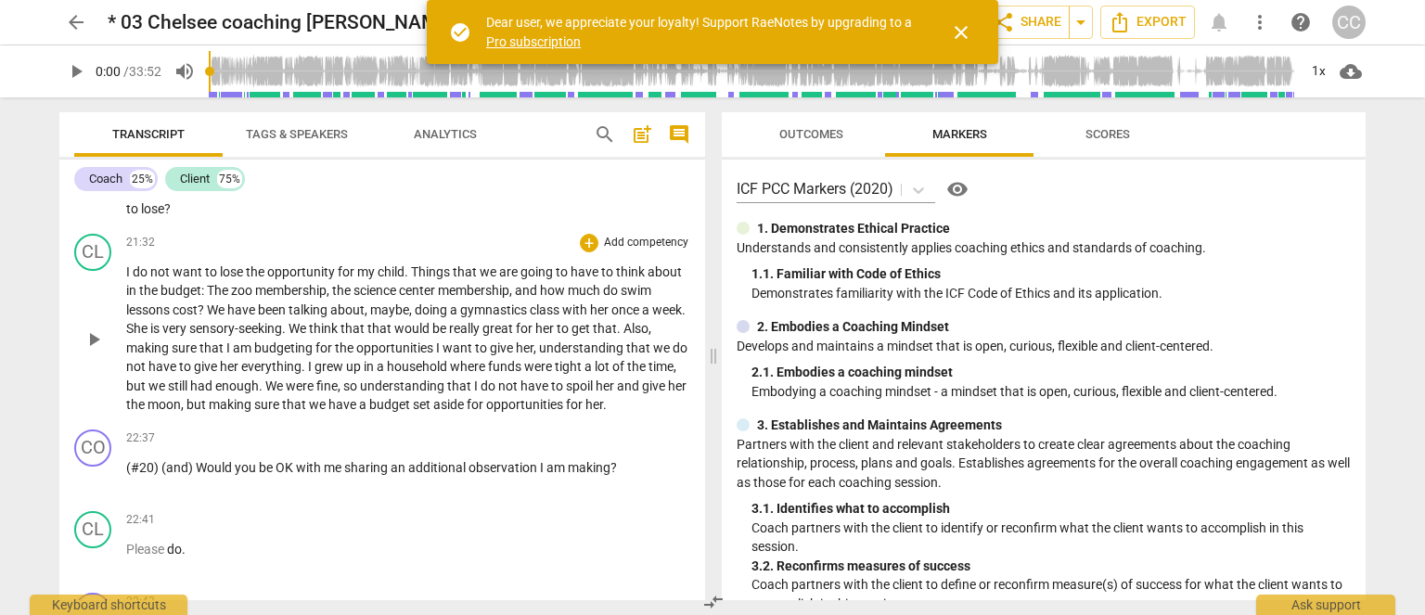
click at [260, 409] on div "CL play_arrow pause 21:32 + Add competency keyboard_arrow_right I do not want t…" at bounding box center [382, 324] width 646 height 196
click at [209, 398] on span "but" at bounding box center [198, 404] width 22 height 15
click at [190, 381] on span "still" at bounding box center [179, 386] width 22 height 15
click at [302, 359] on span "everything" at bounding box center [271, 366] width 60 height 15
click at [394, 325] on span "that" at bounding box center [380, 328] width 27 height 15
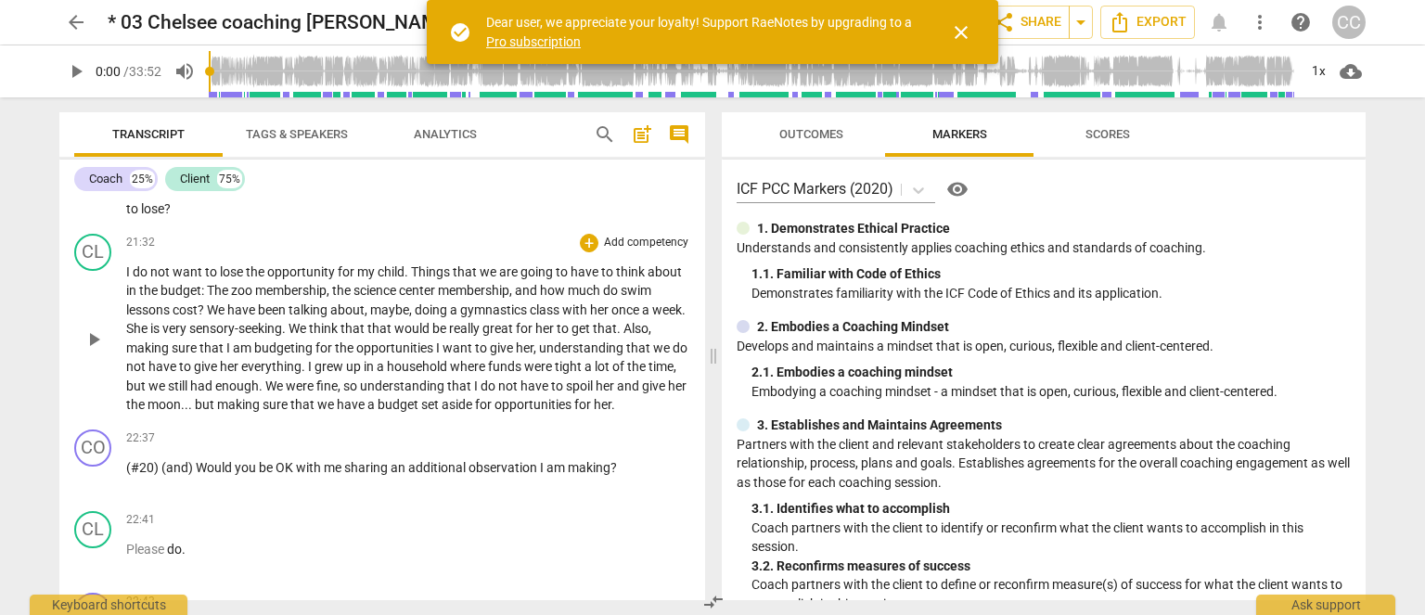
click at [309, 321] on span "We" at bounding box center [299, 328] width 20 height 15
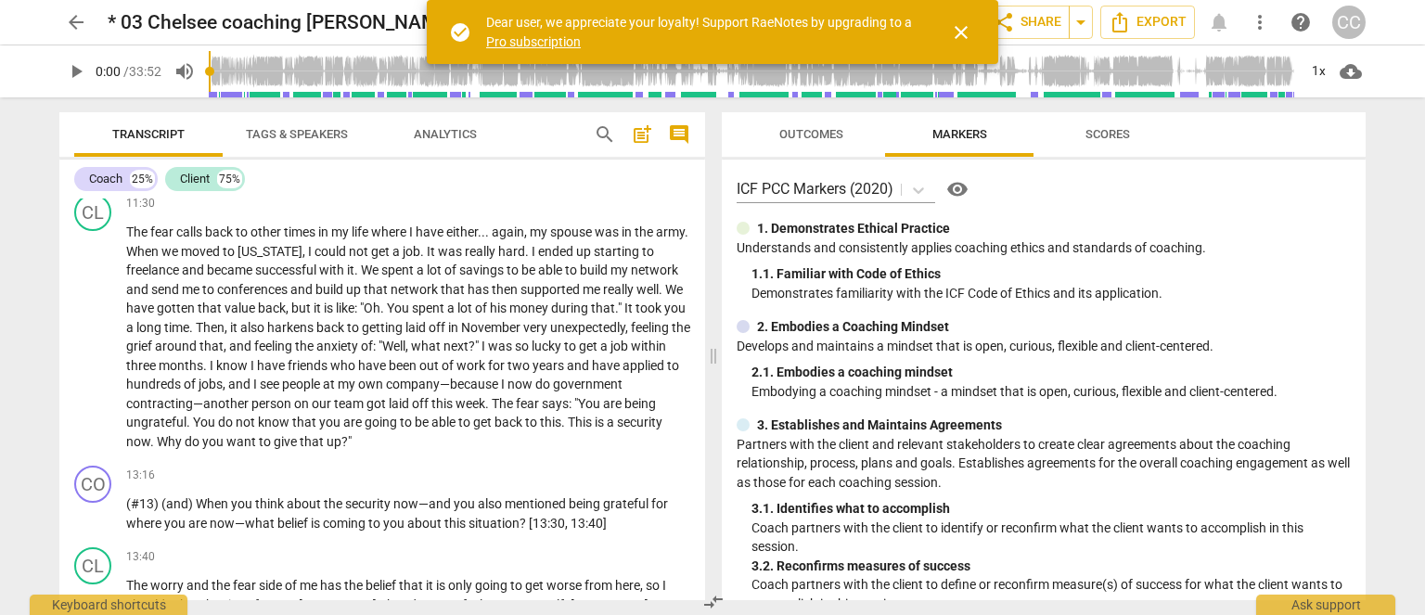
scroll to position [4930, 0]
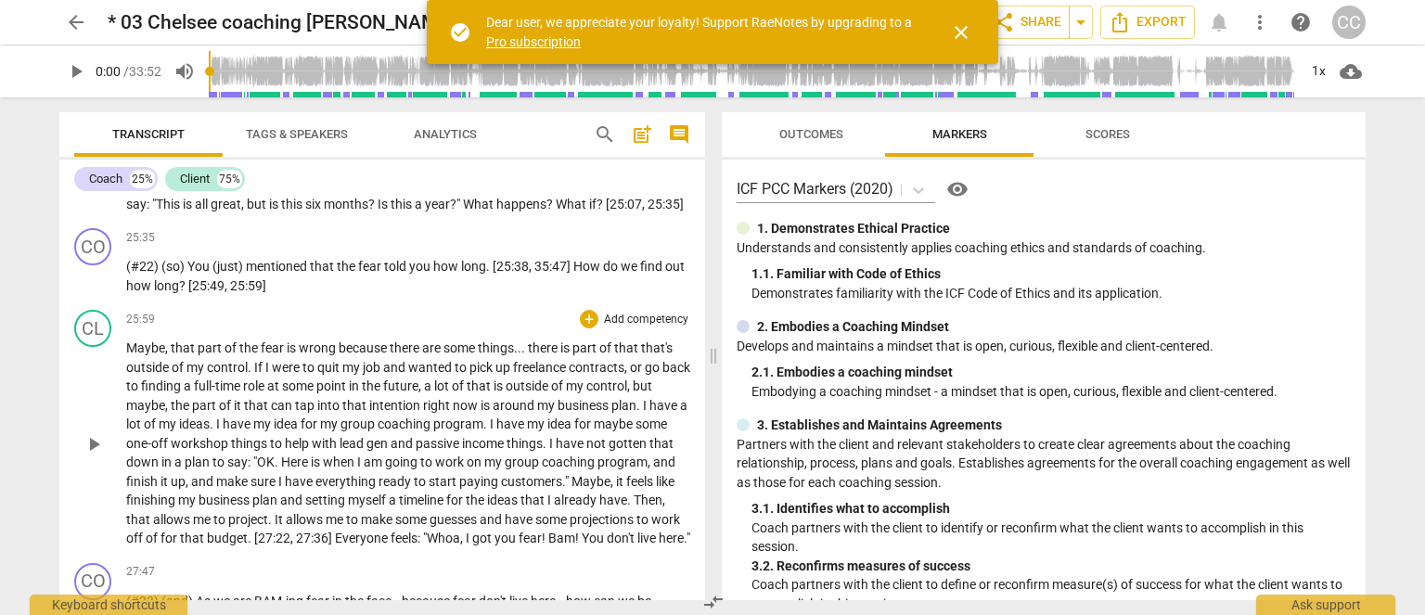
click at [635, 375] on span "or" at bounding box center [637, 367] width 15 height 15
click at [490, 432] on span "." at bounding box center [486, 424] width 6 height 15
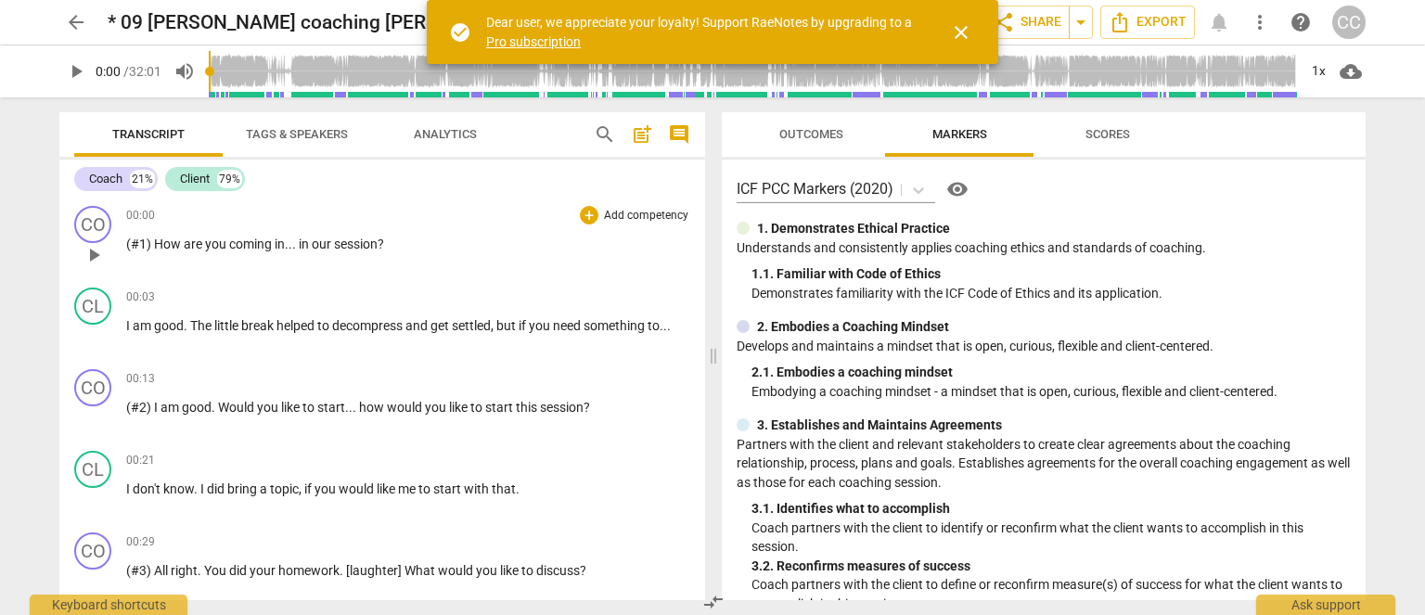
click at [253, 242] on span "coming" at bounding box center [251, 244] width 45 height 15
click at [235, 240] on span "coming" at bounding box center [251, 244] width 45 height 15
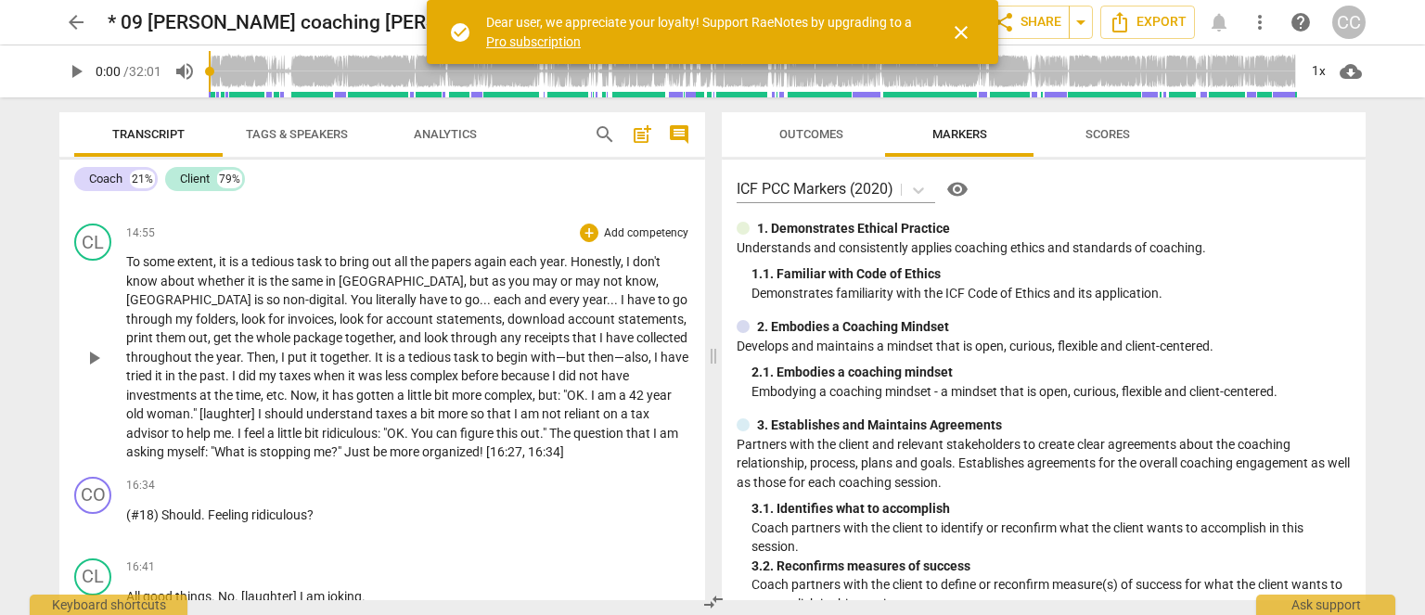
click at [647, 403] on span "year" at bounding box center [659, 395] width 25 height 15
click at [424, 342] on span "look" at bounding box center [437, 337] width 27 height 15
click at [524, 344] on span "receipts" at bounding box center [548, 337] width 48 height 15
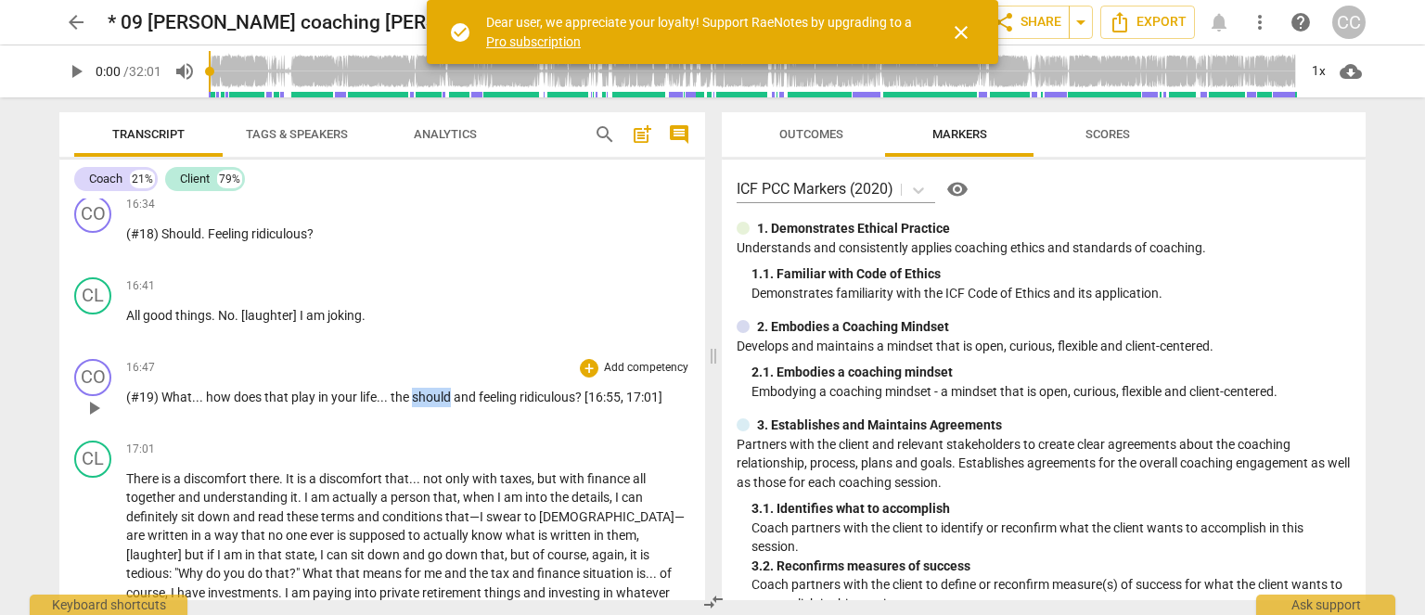
drag, startPoint x: 446, startPoint y: 401, endPoint x: 411, endPoint y: 400, distance: 35.3
click at [412, 400] on span "should" at bounding box center [433, 397] width 42 height 15
paste p
click at [326, 399] on span "in" at bounding box center [324, 397] width 13 height 15
click at [356, 489] on p "There is a discomfort there . It is a discomfort that . . . not only with taxes…" at bounding box center [408, 584] width 564 height 228
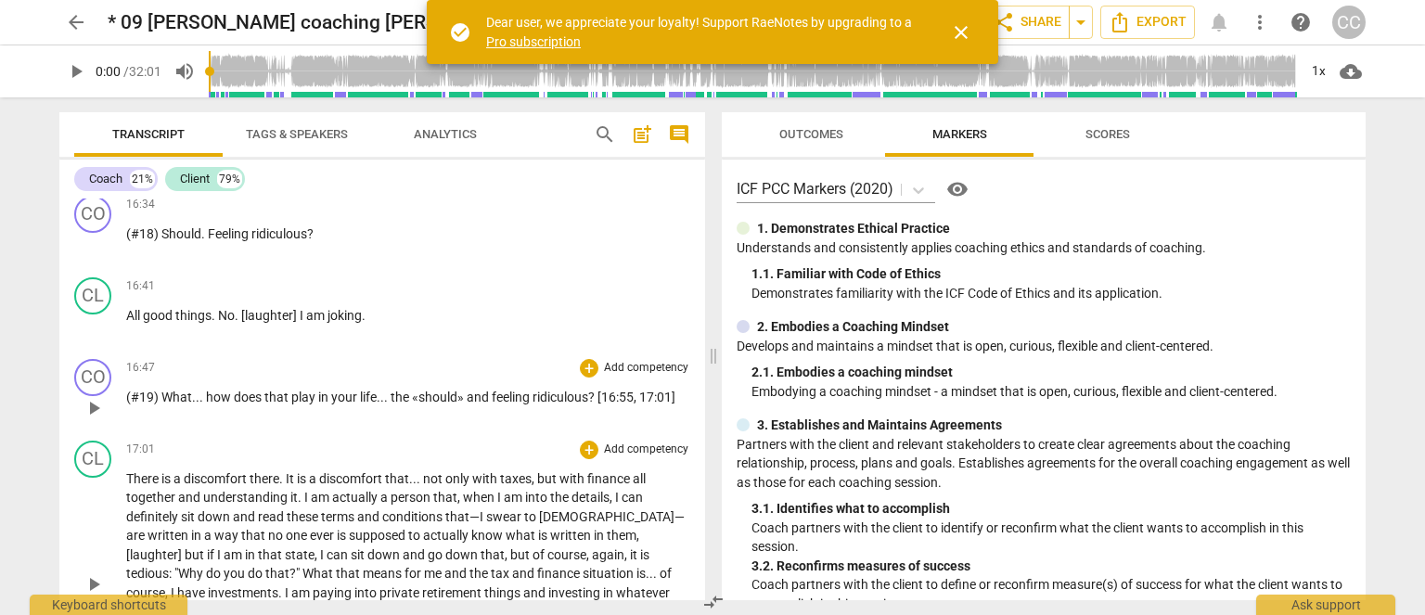
click at [334, 524] on span "terms" at bounding box center [339, 516] width 36 height 15
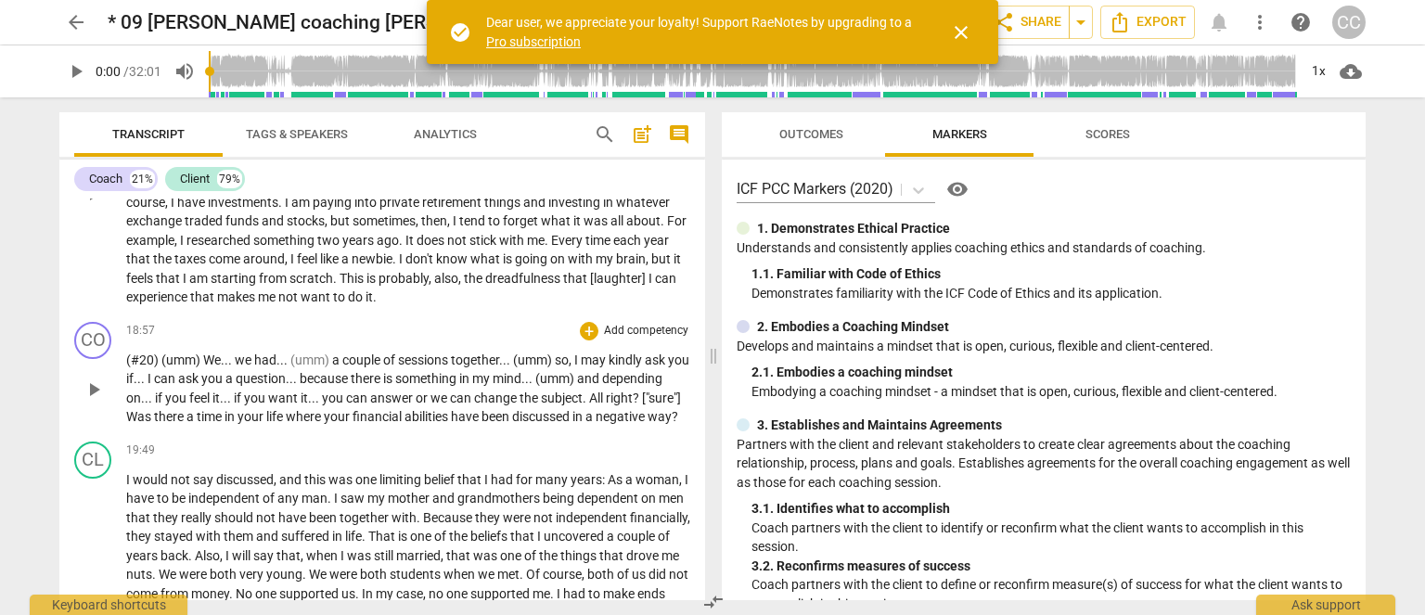
click at [431, 403] on span "or" at bounding box center [423, 398] width 15 height 15
click at [370, 405] on span "can" at bounding box center [358, 398] width 24 height 15
click at [346, 405] on span "you" at bounding box center [334, 398] width 24 height 15
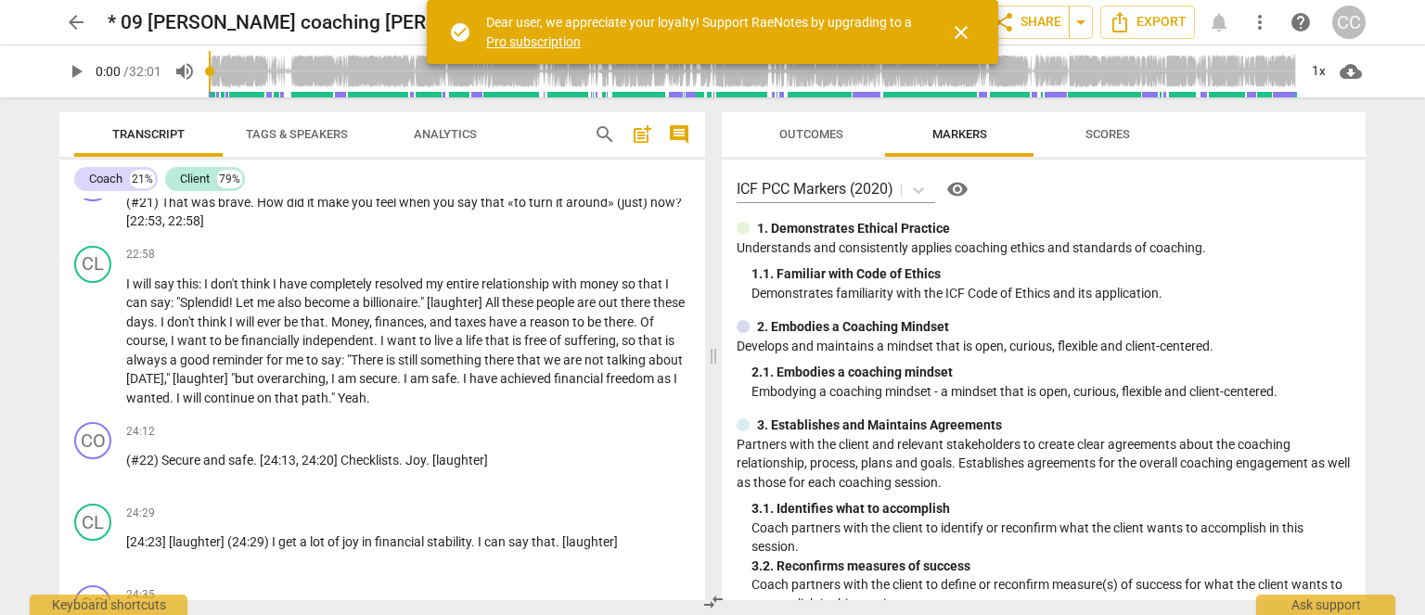
scroll to position [5150, 0]
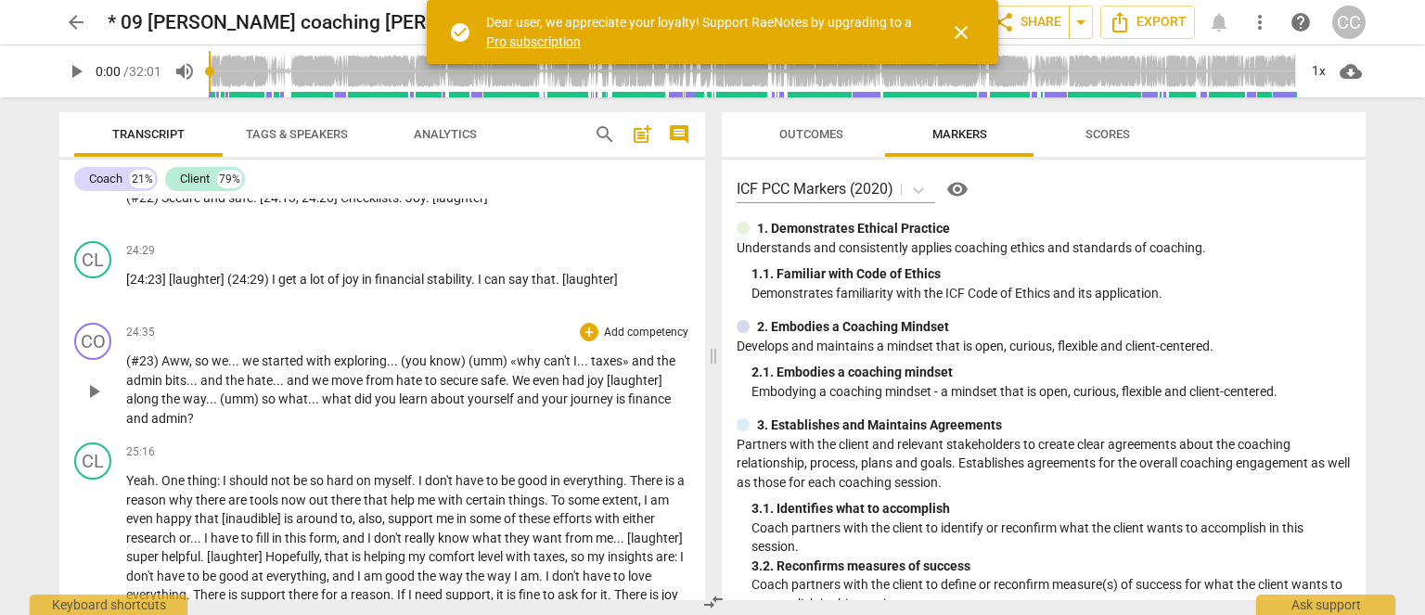
click at [379, 388] on span "from" at bounding box center [381, 380] width 31 height 15
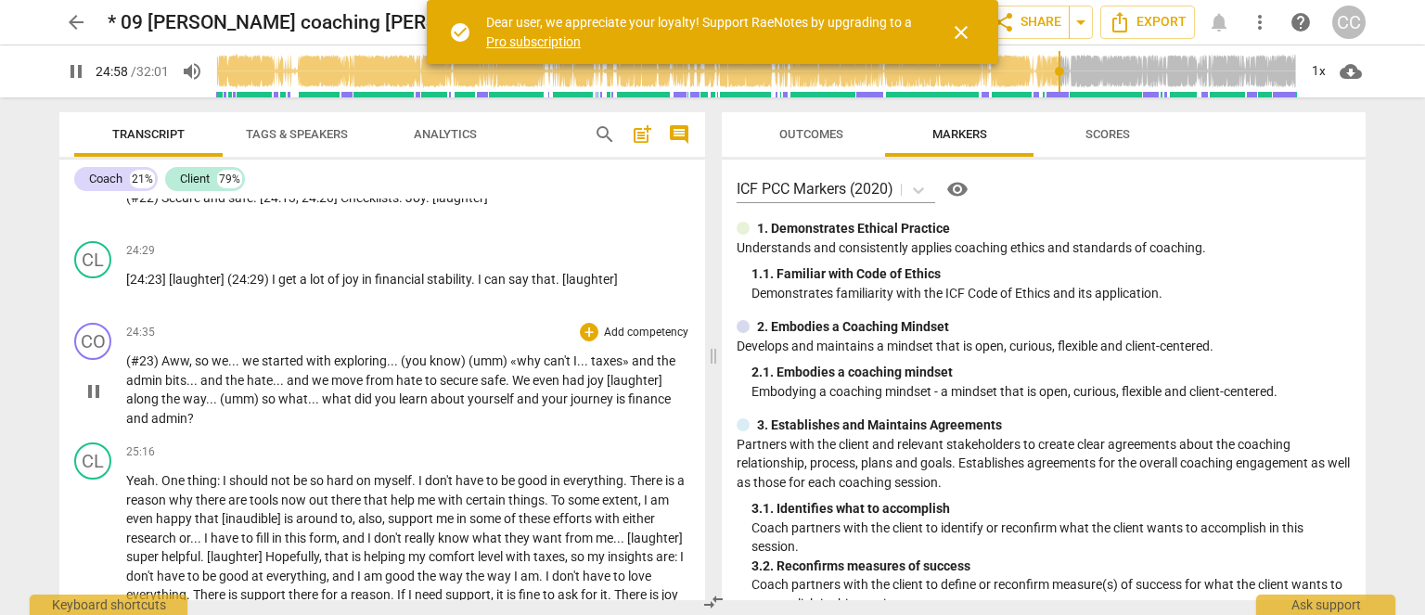
click at [483, 388] on span "safe" at bounding box center [493, 380] width 25 height 15
type input "1499"
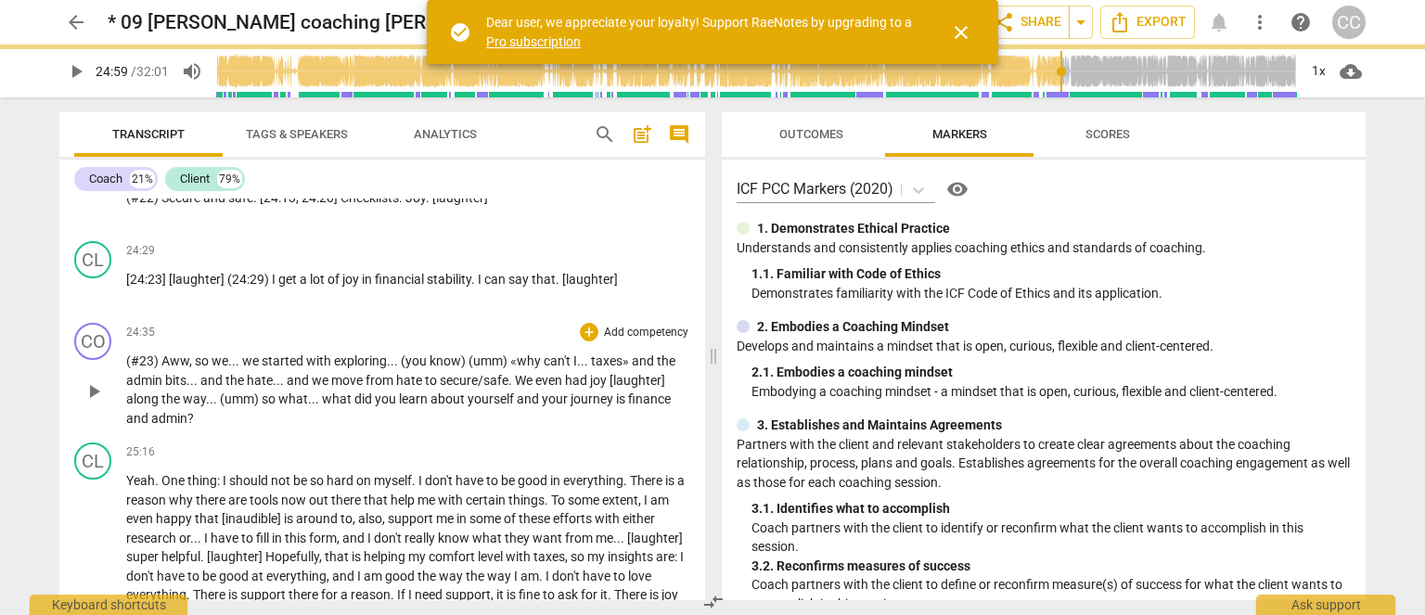
type input "1500"
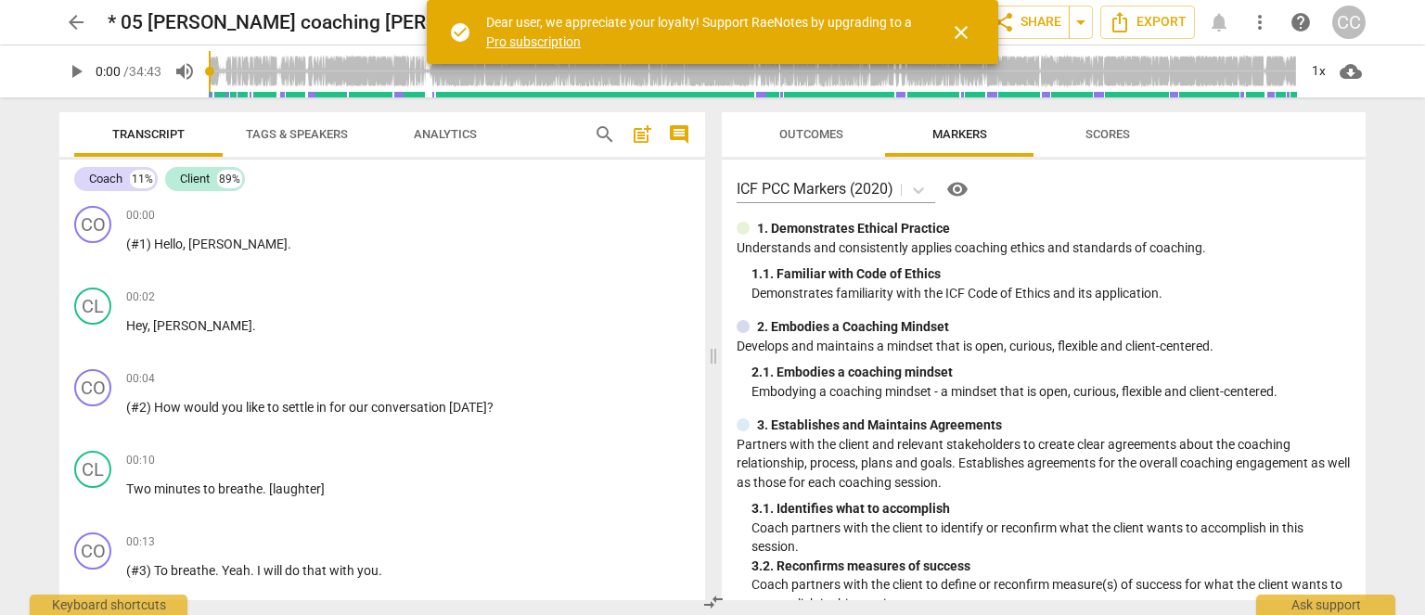
click at [988, 289] on p "Demonstrates familiarity with the ICF Code of Ethics and its application." at bounding box center [1051, 293] width 599 height 19
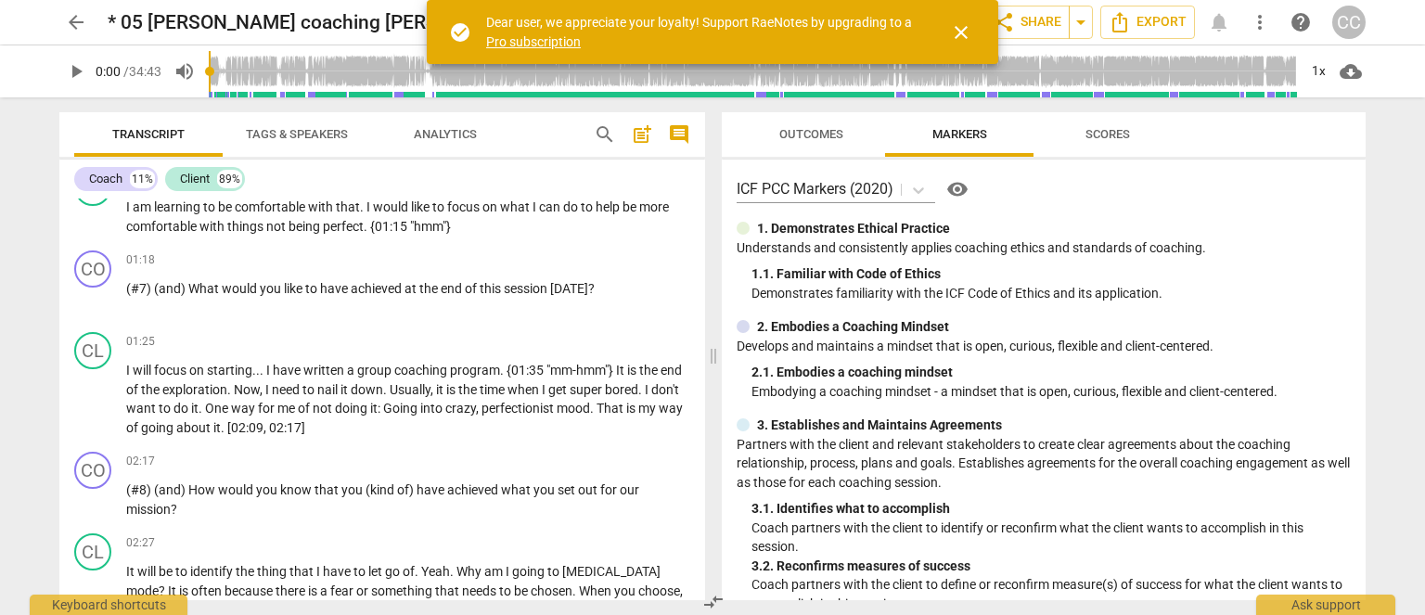
scroll to position [2112, 0]
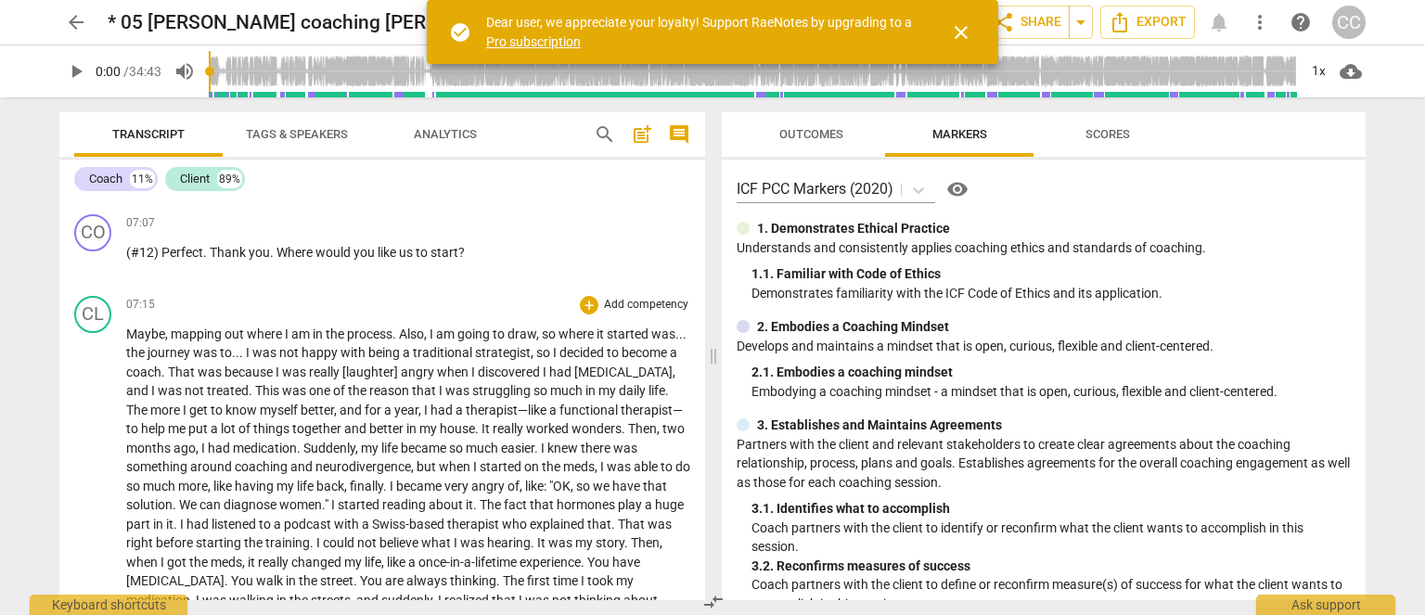
click at [290, 396] on span "was" at bounding box center [295, 390] width 27 height 15
click at [408, 398] on span "reason" at bounding box center [390, 390] width 43 height 15
type input "477"
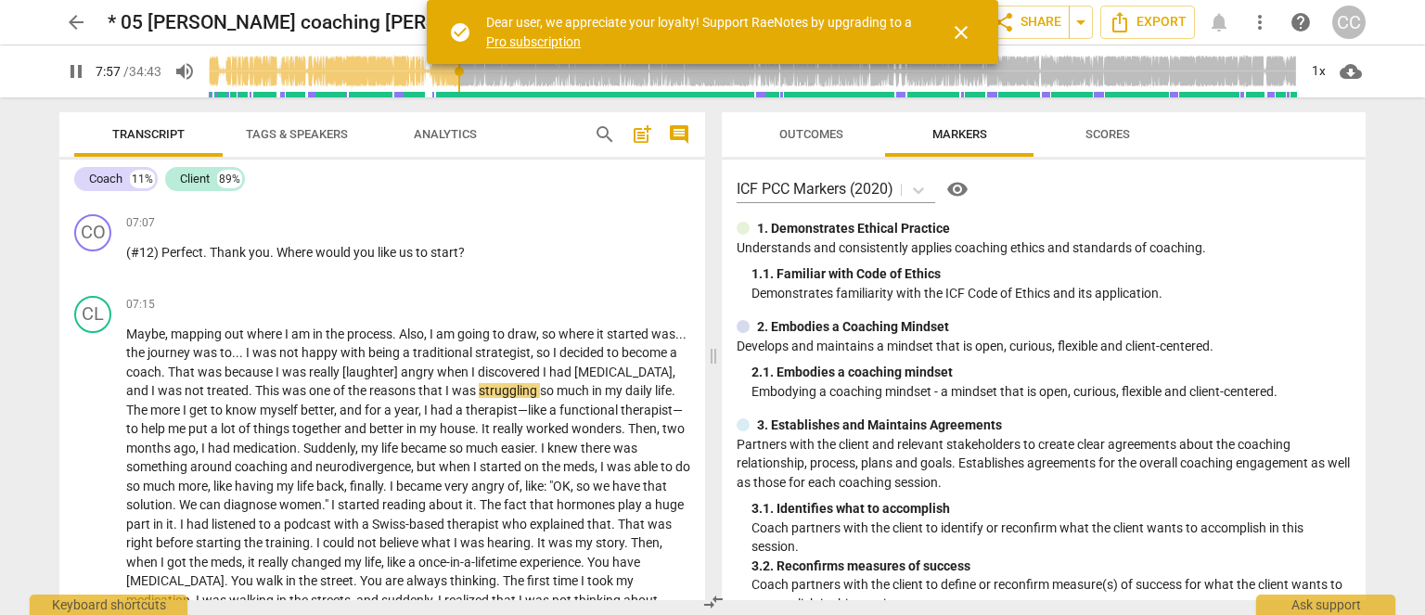
click at [75, 71] on span "pause" at bounding box center [76, 71] width 22 height 22
drag, startPoint x: 293, startPoint y: 355, endPoint x: 301, endPoint y: 389, distance: 34.2
click at [279, 355] on span "was" at bounding box center [265, 352] width 27 height 15
click at [304, 398] on span "was" at bounding box center [295, 390] width 27 height 15
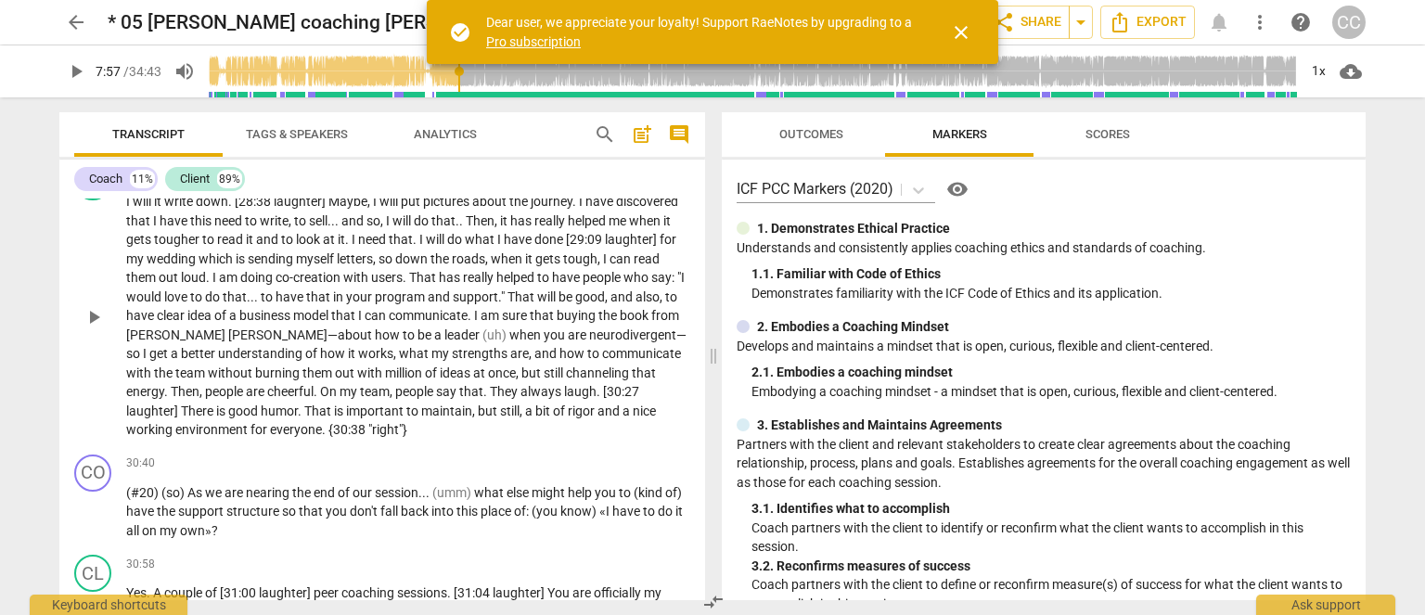
click at [357, 380] on span "with" at bounding box center [371, 373] width 28 height 15
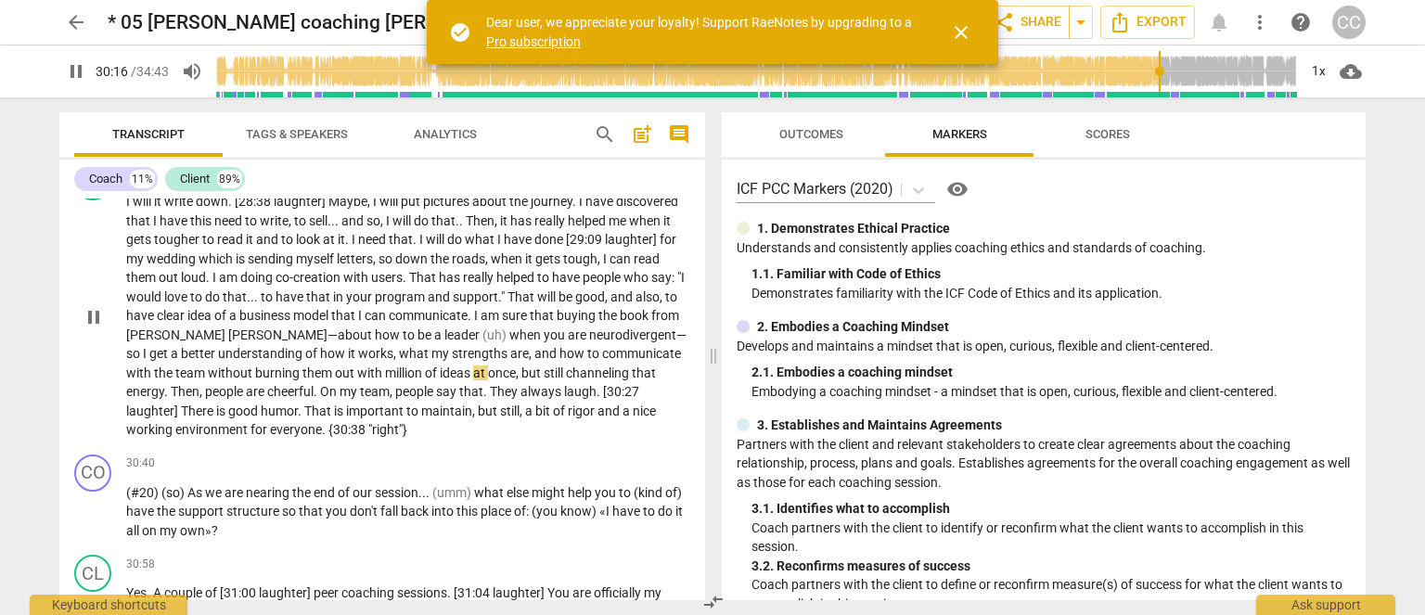
type input "1817"
click at [385, 380] on span "million" at bounding box center [405, 373] width 40 height 15
type input "1817"
click at [419, 426] on p "I will it write down . [28:38 laughter] Maybe , I will put pictures about the j…" at bounding box center [408, 316] width 564 height 248
click at [385, 380] on span "millions" at bounding box center [408, 373] width 46 height 15
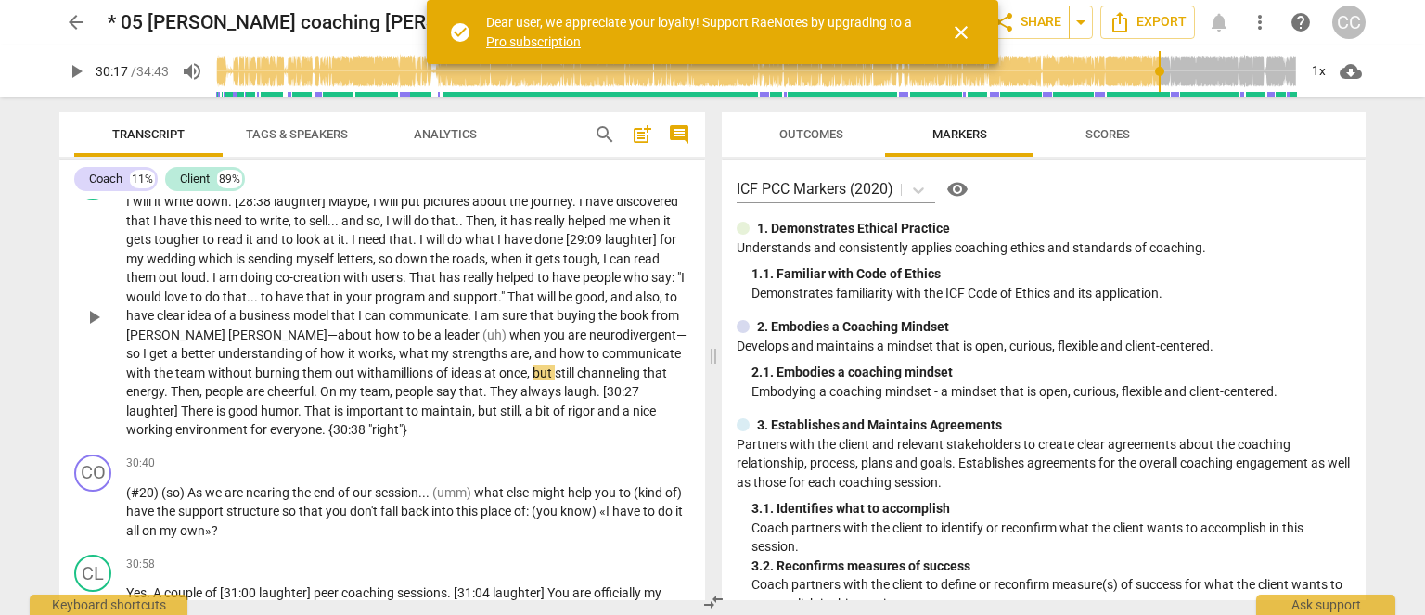
click at [390, 380] on span "millions" at bounding box center [413, 373] width 46 height 15
drag, startPoint x: 308, startPoint y: 380, endPoint x: 393, endPoint y: 410, distance: 90.4
click at [399, 361] on span "what" at bounding box center [415, 353] width 32 height 15
click at [521, 399] on span "always" at bounding box center [543, 391] width 44 height 15
click at [532, 380] on span "but" at bounding box center [543, 373] width 22 height 15
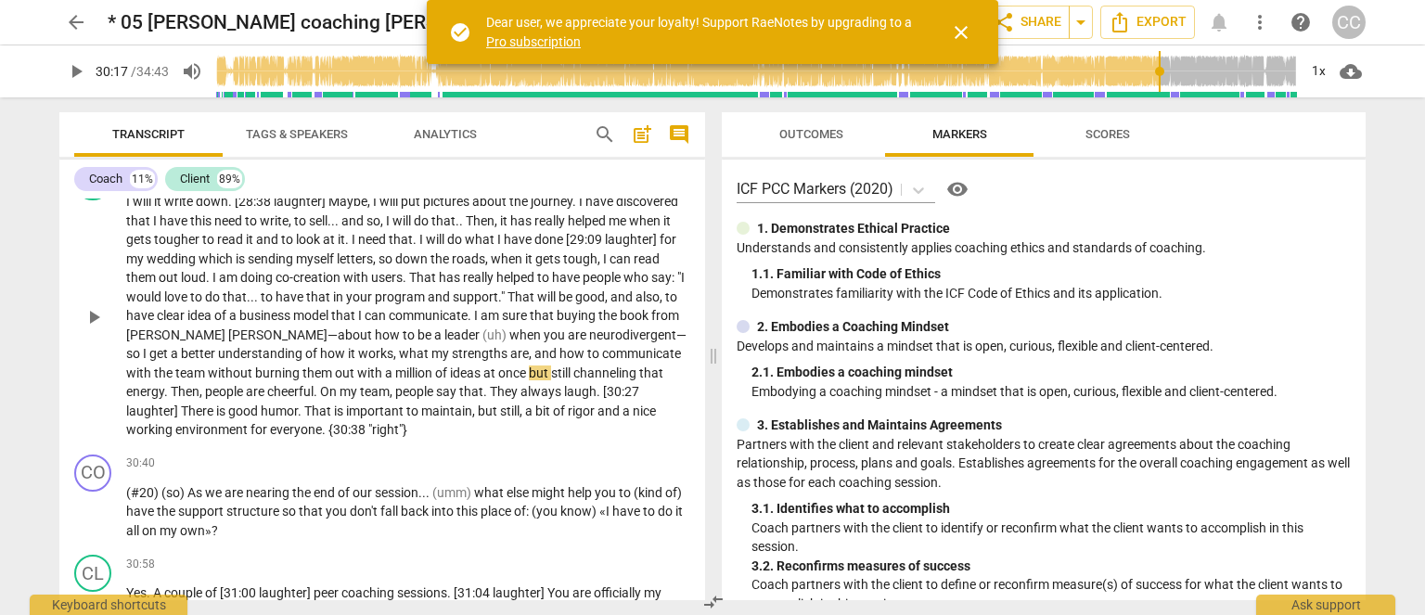
click at [452, 361] on span "strengths" at bounding box center [481, 353] width 58 height 15
click at [483, 342] on span "(uh)" at bounding box center [496, 335] width 27 height 15
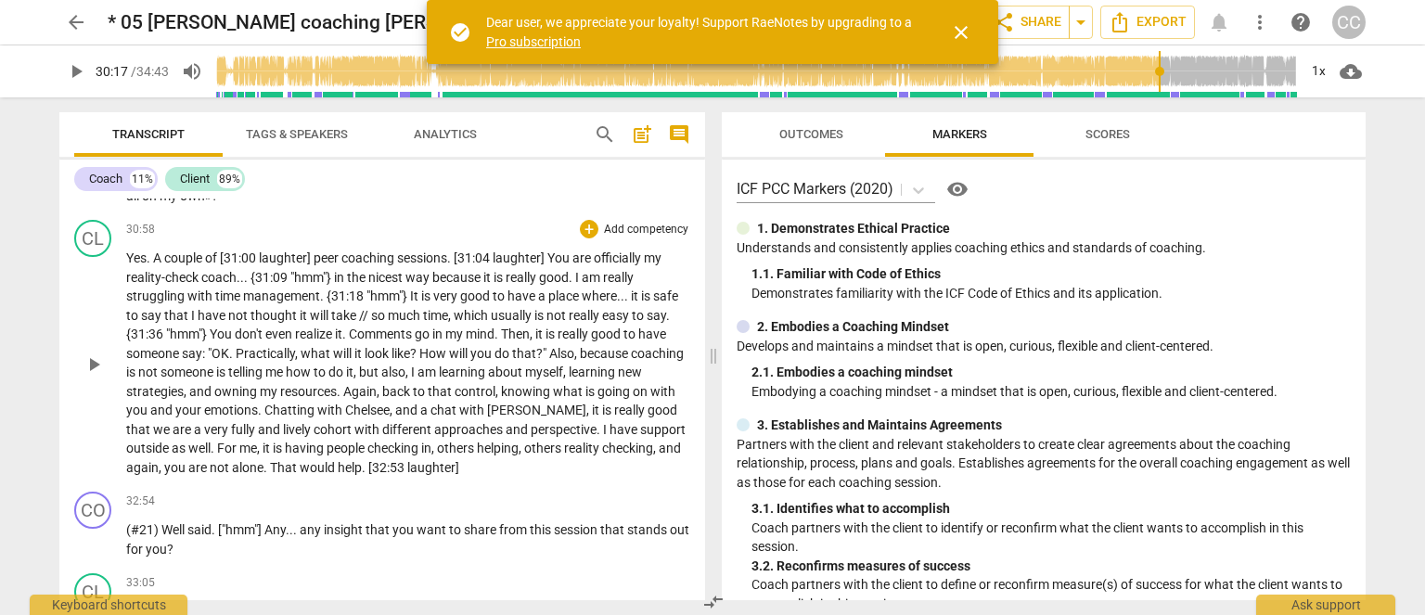
drag, startPoint x: 228, startPoint y: 405, endPoint x: 218, endPoint y: 398, distance: 12.1
click at [216, 380] on span "someone" at bounding box center [189, 372] width 56 height 15
drag, startPoint x: 548, startPoint y: 454, endPoint x: 522, endPoint y: 436, distance: 30.6
click at [548, 437] on span "perspective" at bounding box center [564, 429] width 66 height 15
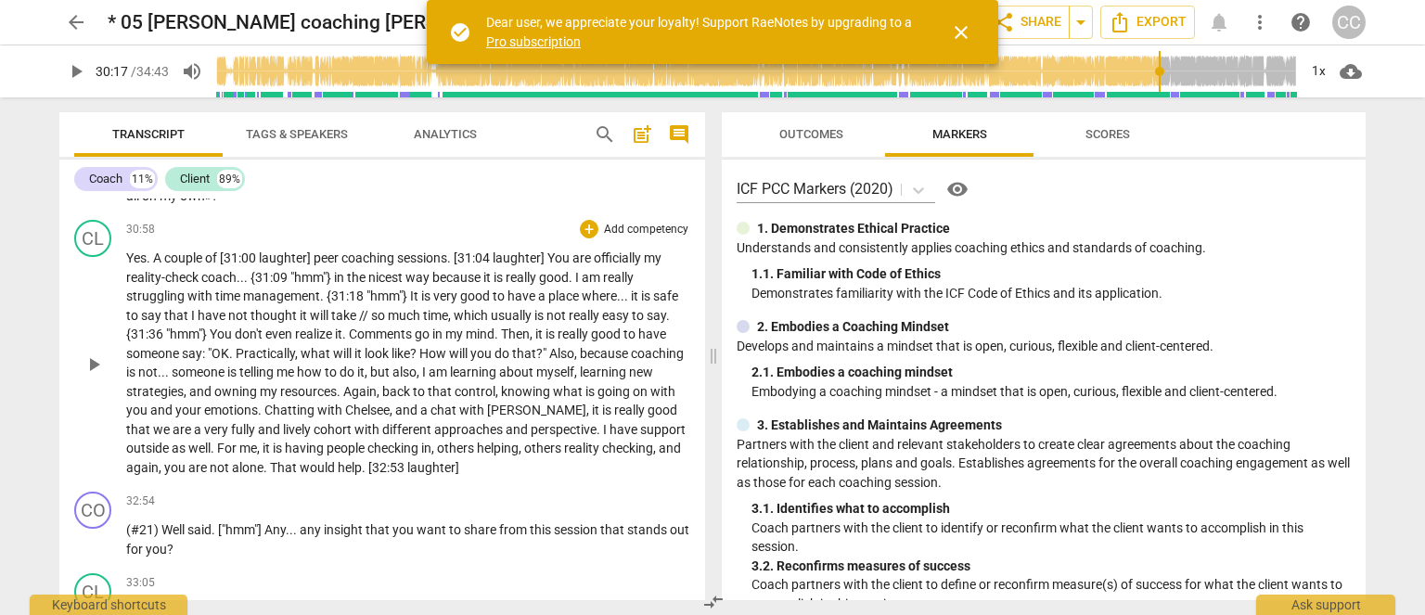
click at [429, 380] on span "I" at bounding box center [425, 372] width 6 height 15
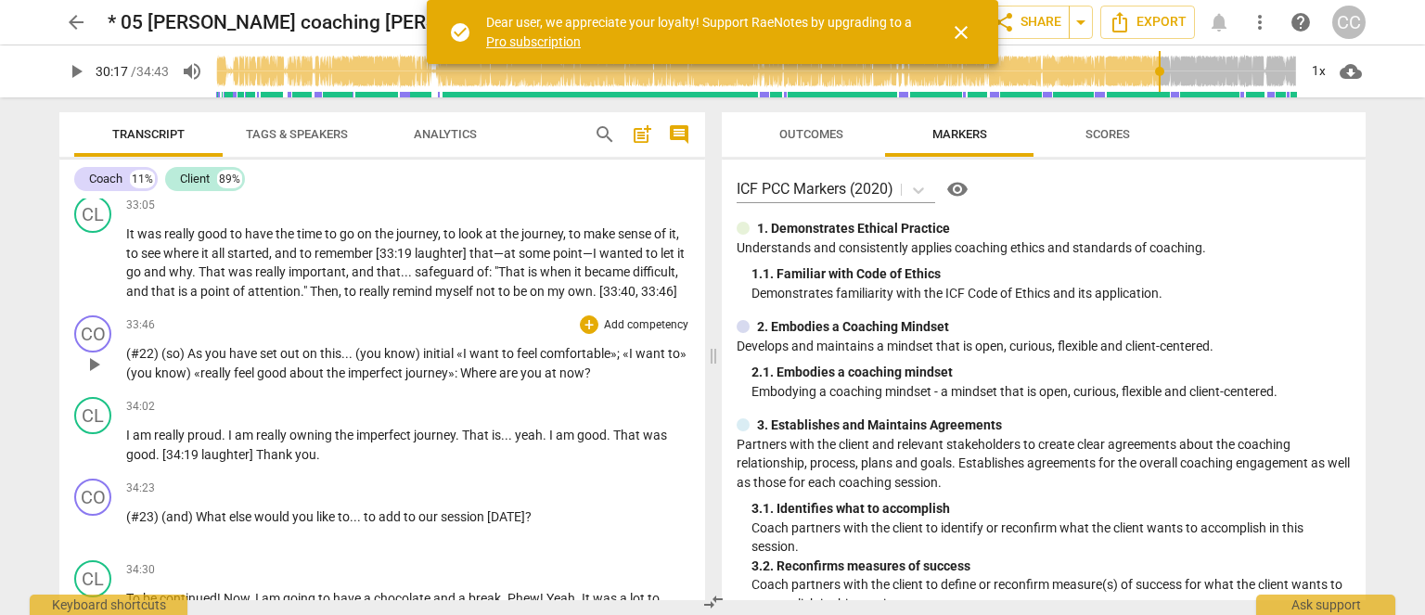
click at [459, 361] on span "«I" at bounding box center [463, 353] width 13 height 15
click at [512, 279] on span ""That" at bounding box center [511, 271] width 33 height 15
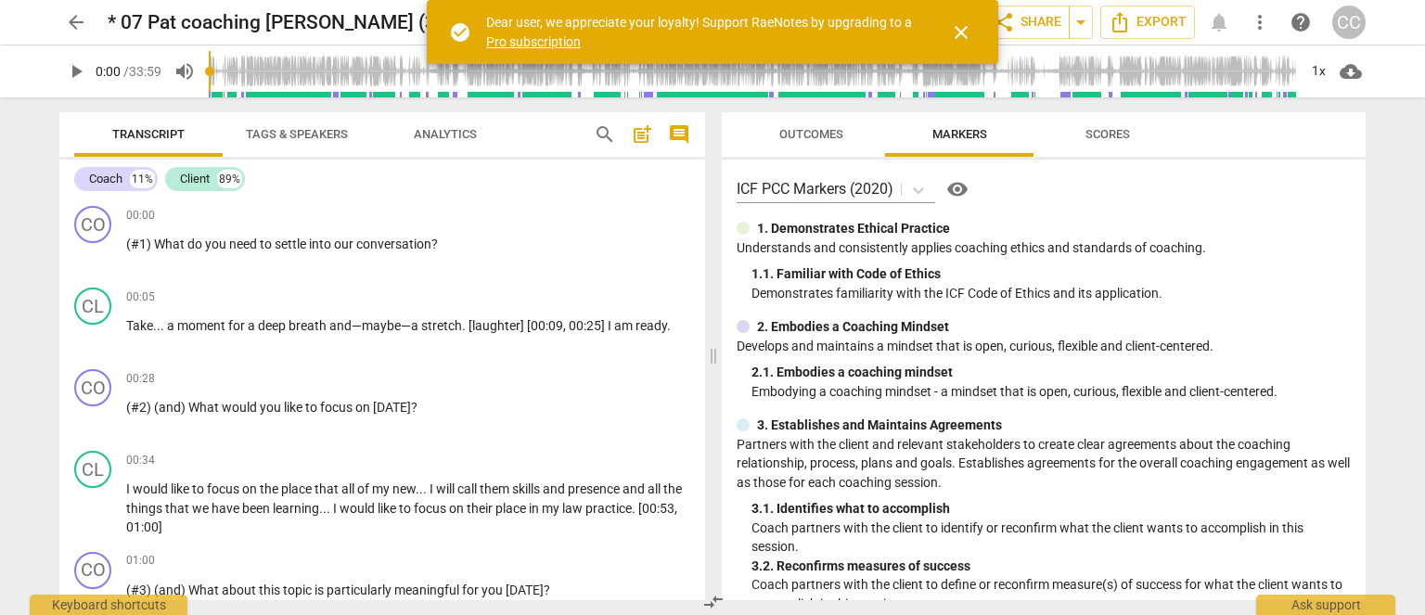
click at [25, 149] on div "arrow_back * 07 Pat coaching [PERSON_NAME] (33m 59s) 💚 ✅ (0803) edit star Asses…" at bounding box center [712, 307] width 1425 height 615
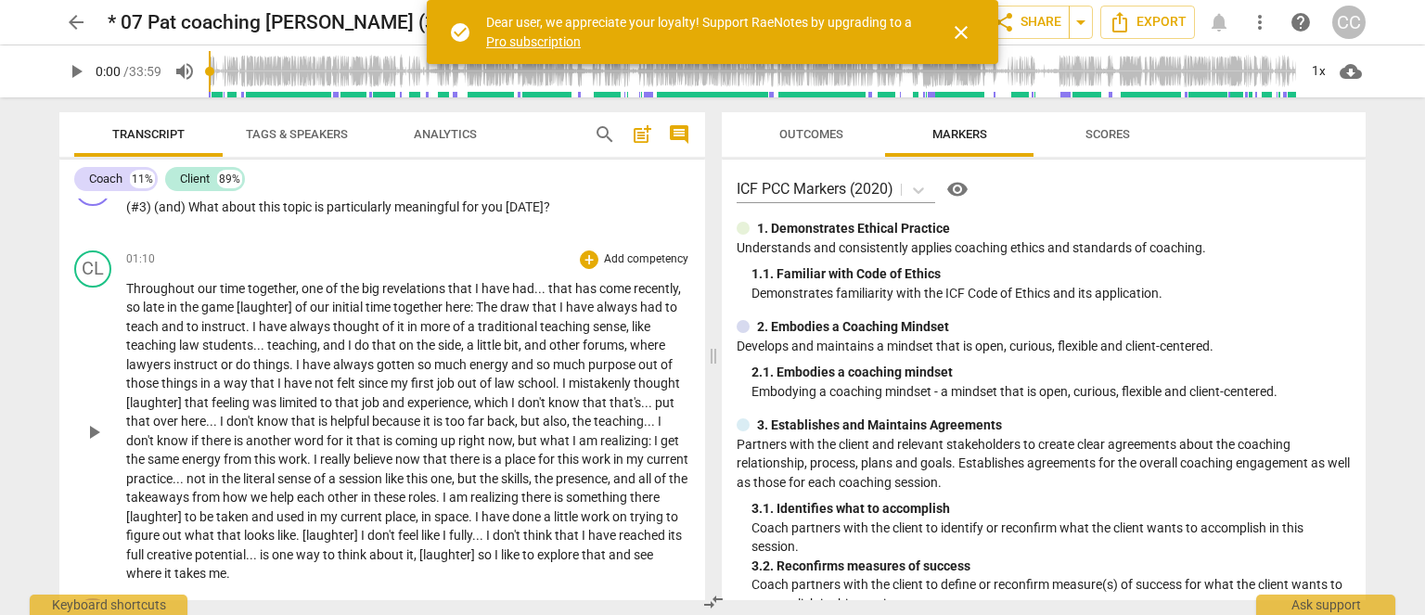
click at [524, 398] on span "don't" at bounding box center [533, 402] width 31 height 15
click at [516, 398] on span "I" at bounding box center [514, 402] width 6 height 15
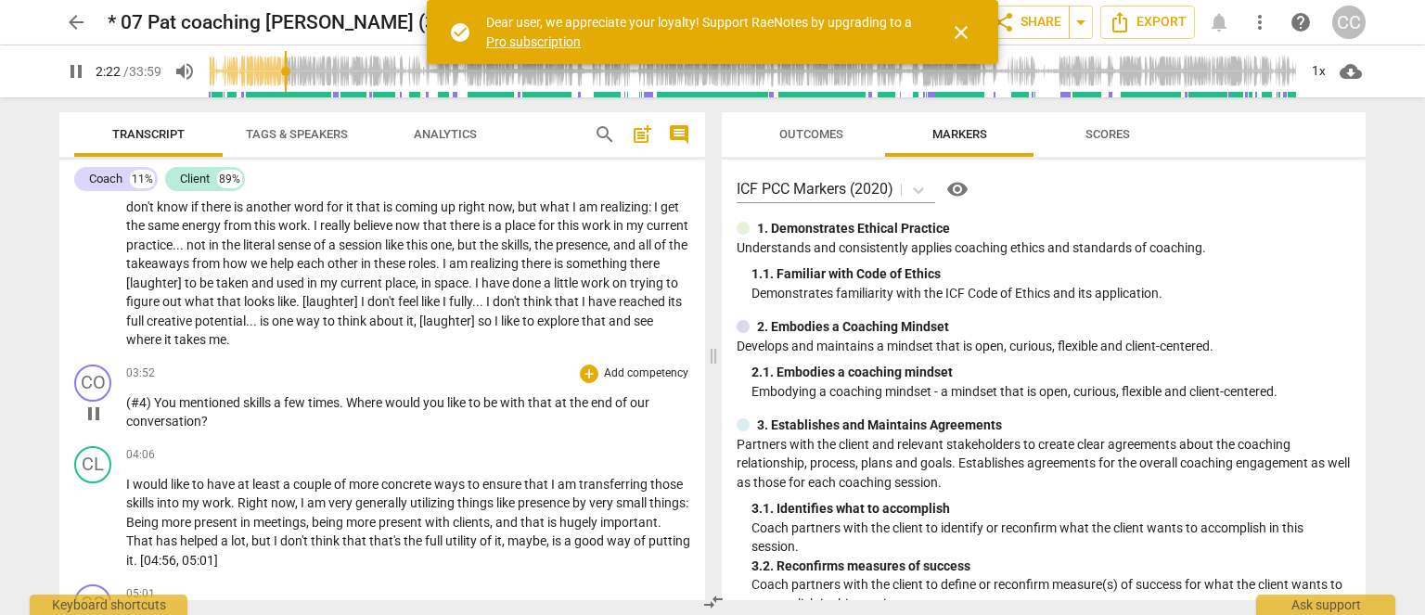
click at [581, 400] on span "the" at bounding box center [580, 402] width 21 height 15
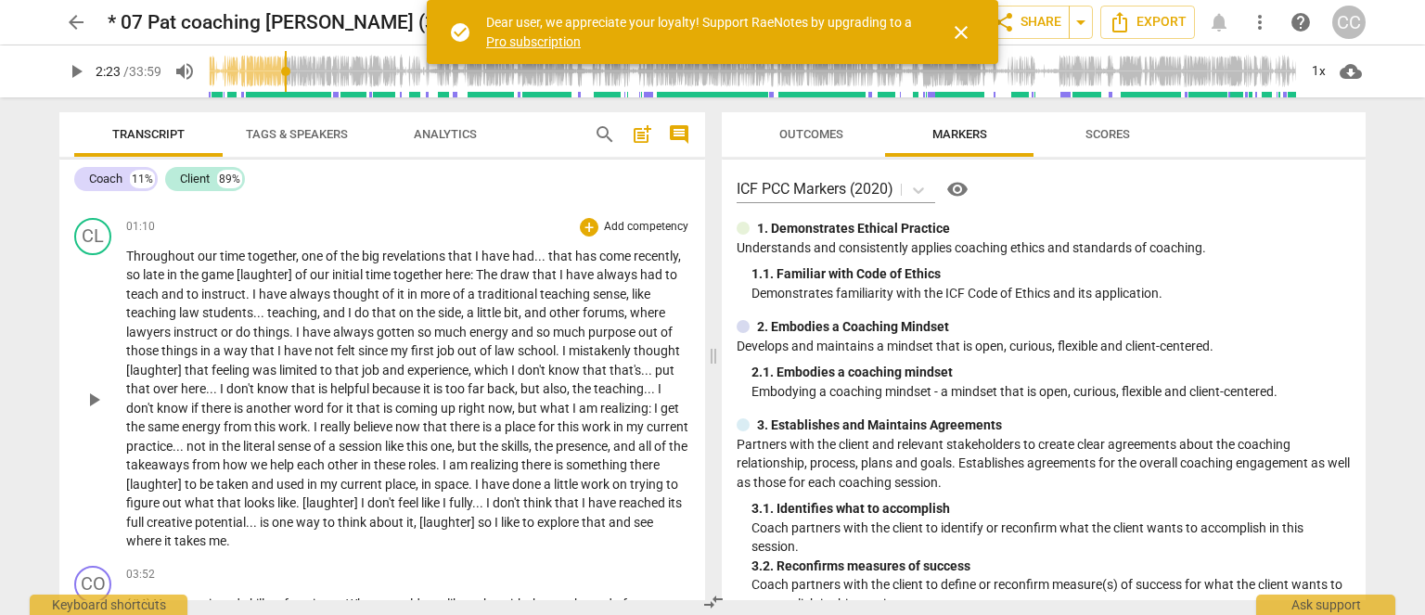
scroll to position [339, 0]
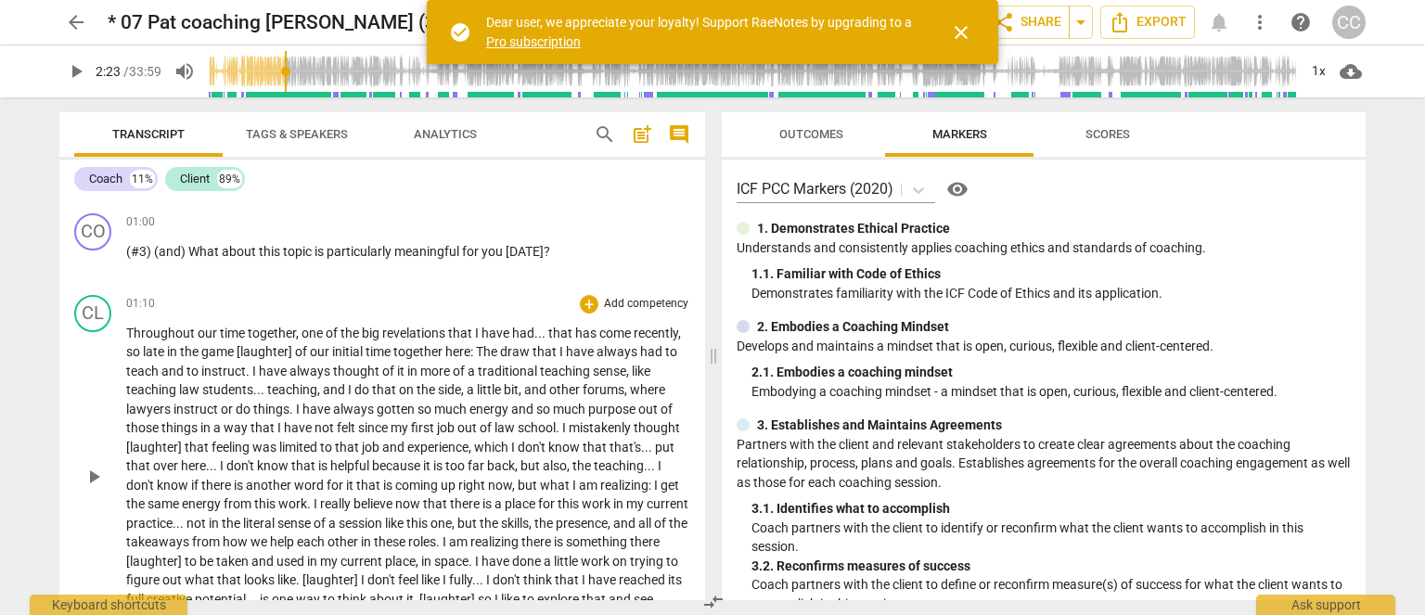
click at [260, 466] on span "know" at bounding box center [274, 465] width 34 height 15
click at [222, 463] on span "I" at bounding box center [223, 465] width 6 height 15
click at [260, 459] on span "know" at bounding box center [274, 465] width 34 height 15
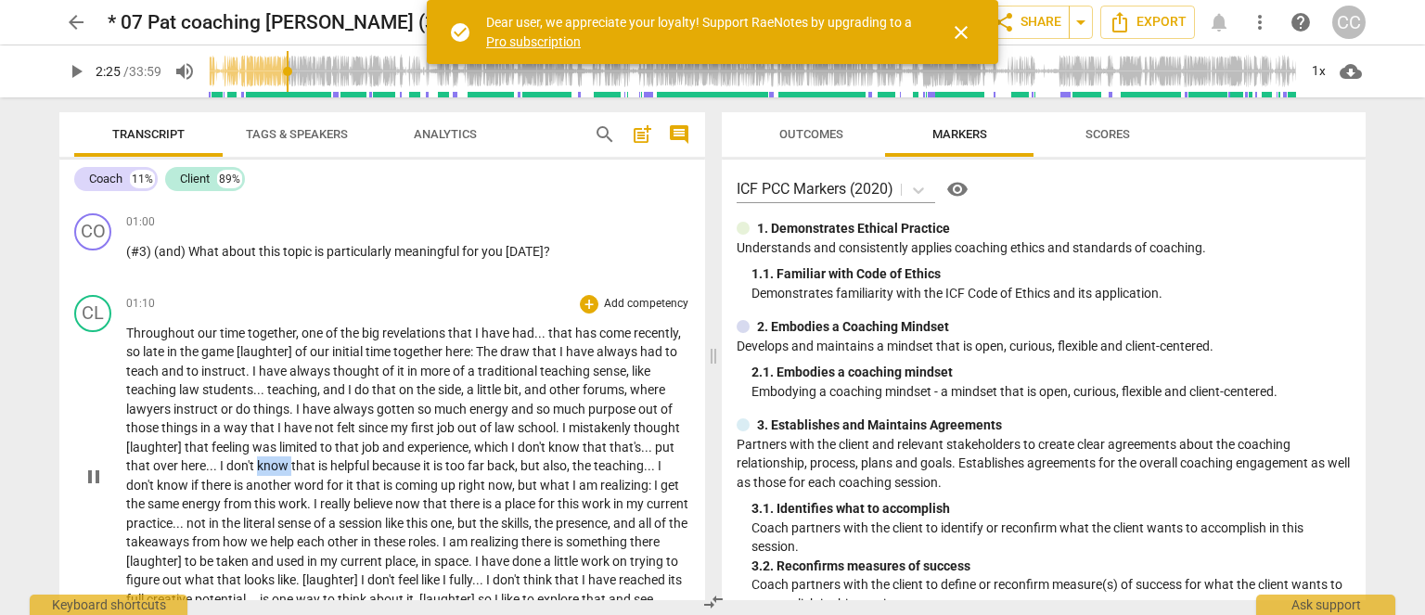
click at [260, 459] on span "know" at bounding box center [274, 465] width 34 height 15
click at [289, 464] on span "know" at bounding box center [274, 465] width 34 height 15
type input "145"
click at [381, 496] on span "believe" at bounding box center [375, 503] width 42 height 15
click at [303, 467] on span "that" at bounding box center [304, 465] width 27 height 15
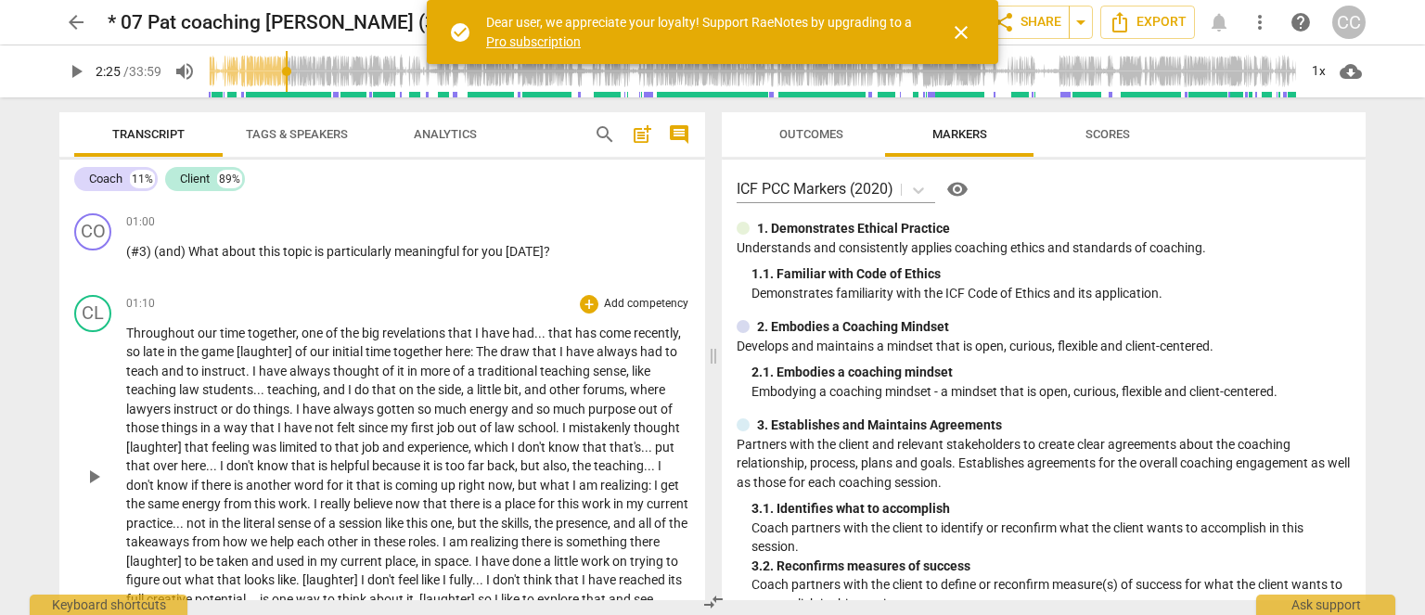
click at [461, 348] on span "here" at bounding box center [457, 351] width 25 height 15
click at [291, 467] on span "that" at bounding box center [304, 465] width 27 height 15
click at [524, 451] on span "don't" at bounding box center [533, 447] width 31 height 15
click at [422, 471] on p "Throughout our time together , one of the big revelations that I have had . . .…" at bounding box center [408, 476] width 564 height 304
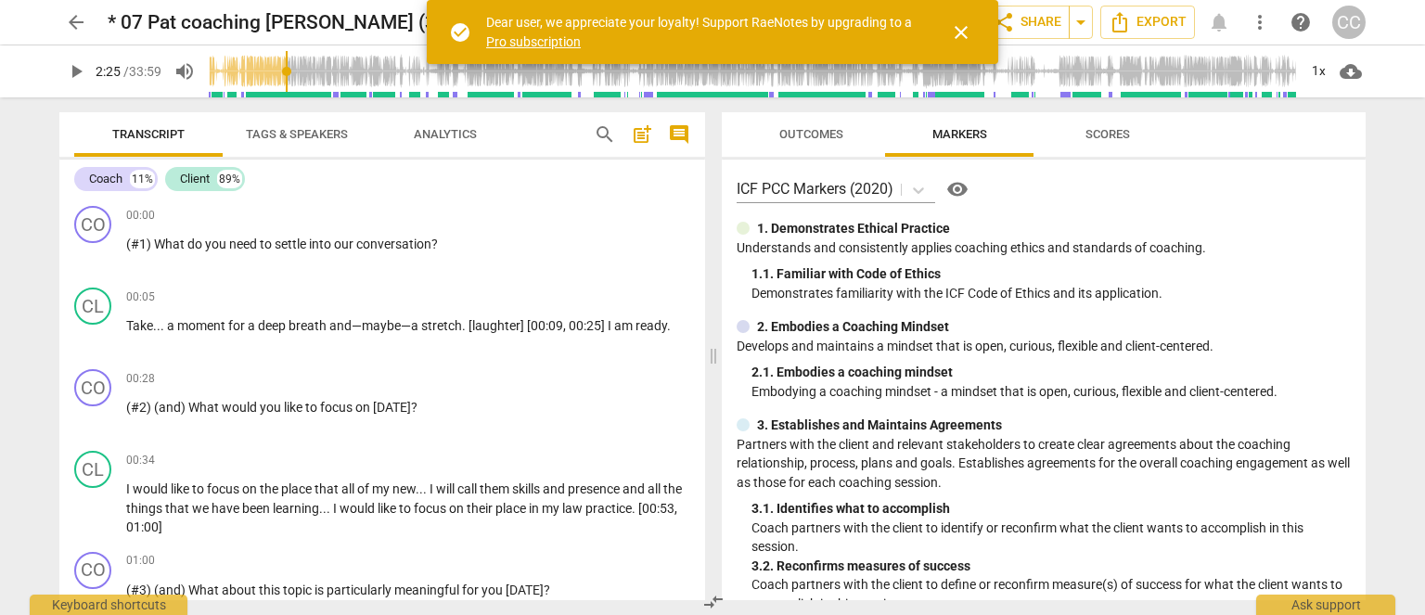
scroll to position [2752, 0]
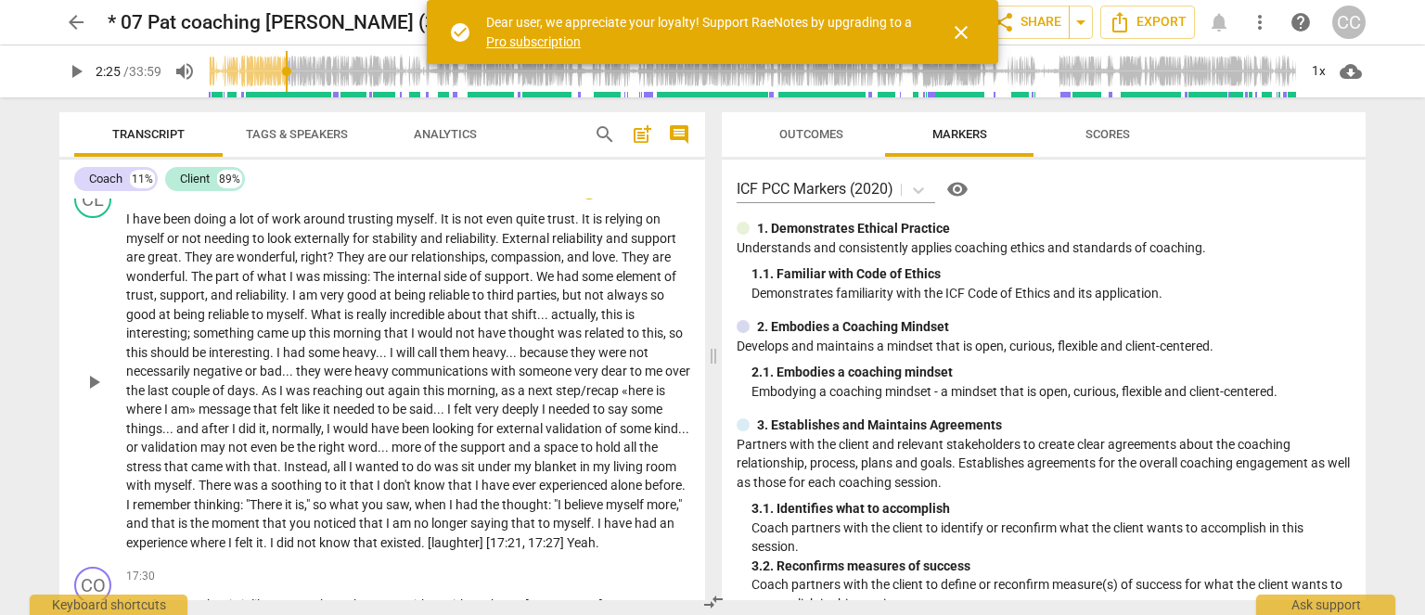
click at [494, 402] on span "very" at bounding box center [488, 409] width 27 height 15
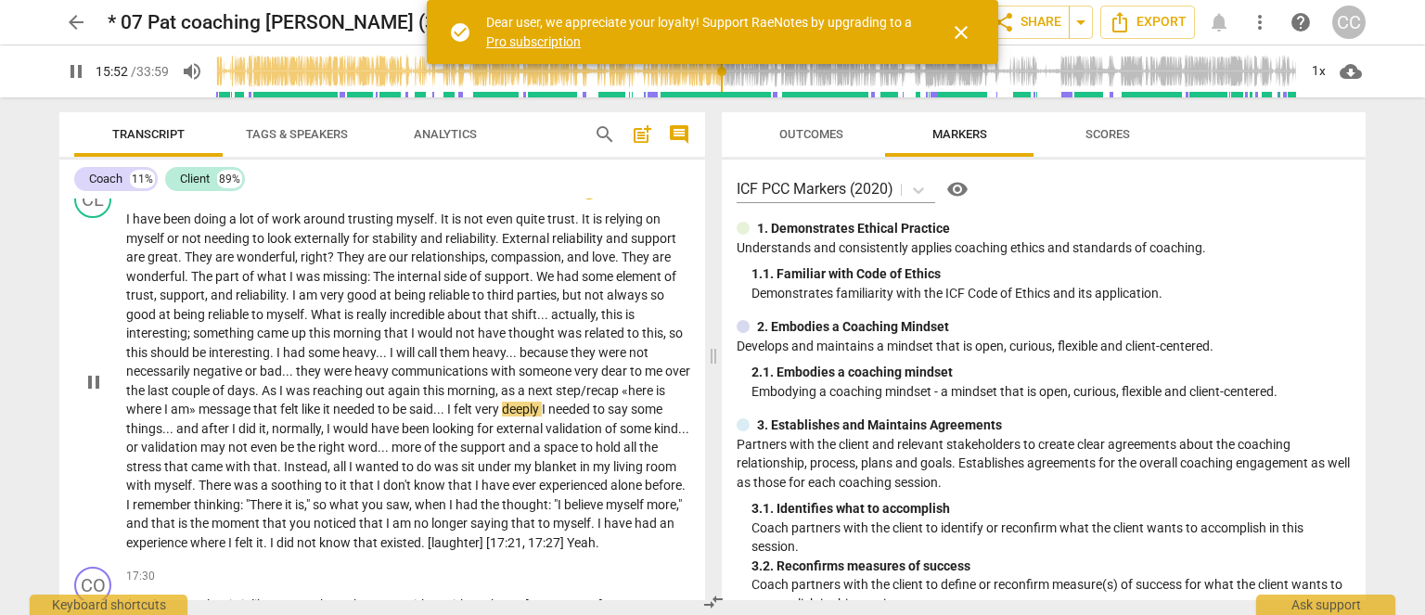
click at [542, 402] on span "deeply" at bounding box center [522, 409] width 40 height 15
type input "953"
click at [542, 405] on span "deeply" at bounding box center [522, 409] width 40 height 15
click at [77, 71] on span "pause" at bounding box center [76, 71] width 22 height 22
type input "957"
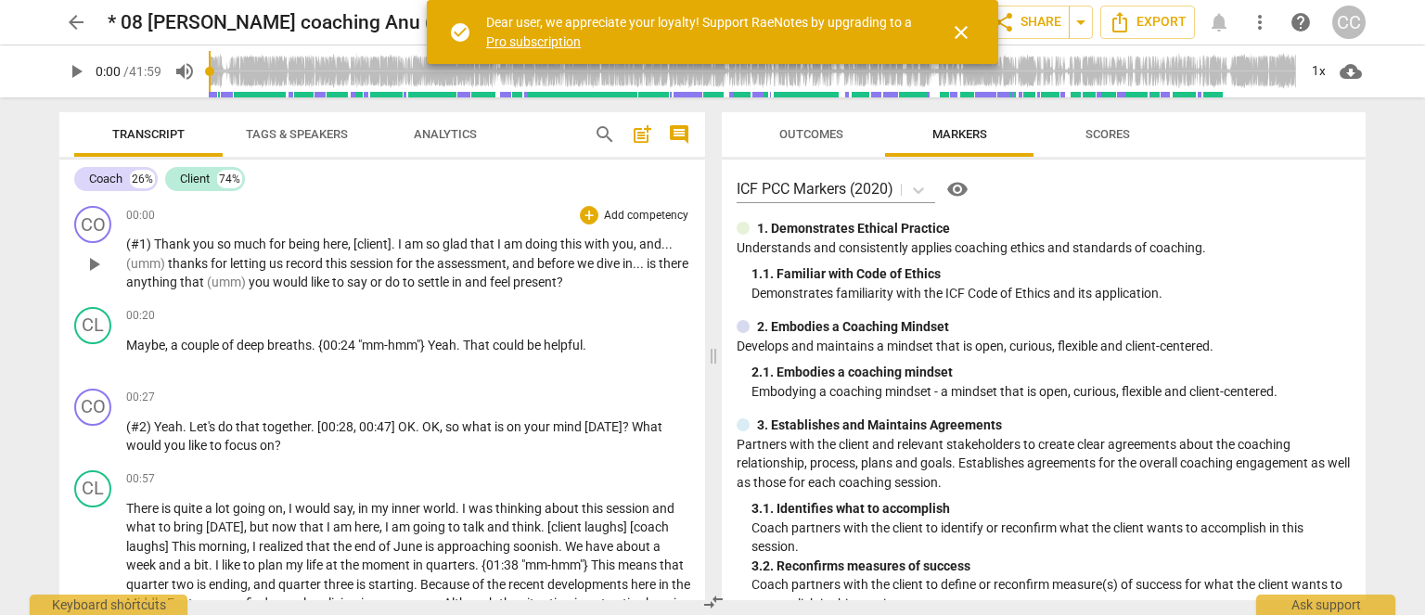
click at [343, 274] on p "(#1) Thank you so much for being here , [client] . I am so glad that I am doing…" at bounding box center [408, 264] width 564 height 58
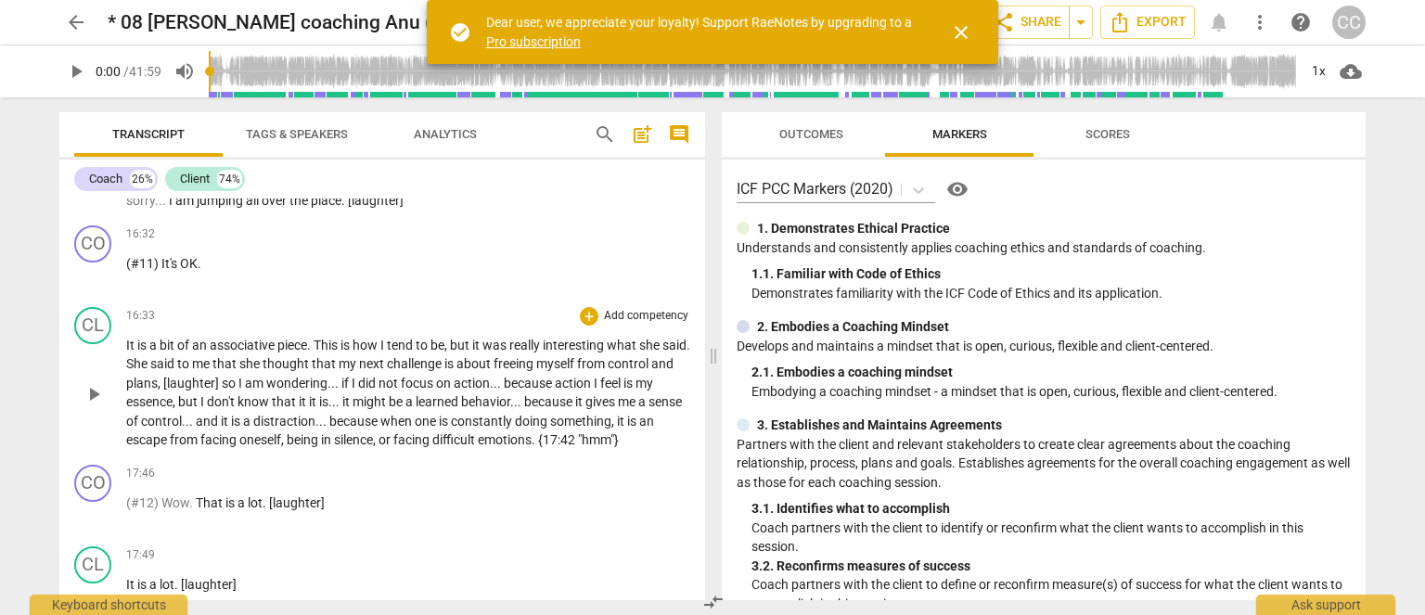
click at [234, 404] on span "don't" at bounding box center [222, 401] width 31 height 15
click at [250, 397] on span "know" at bounding box center [255, 401] width 34 height 15
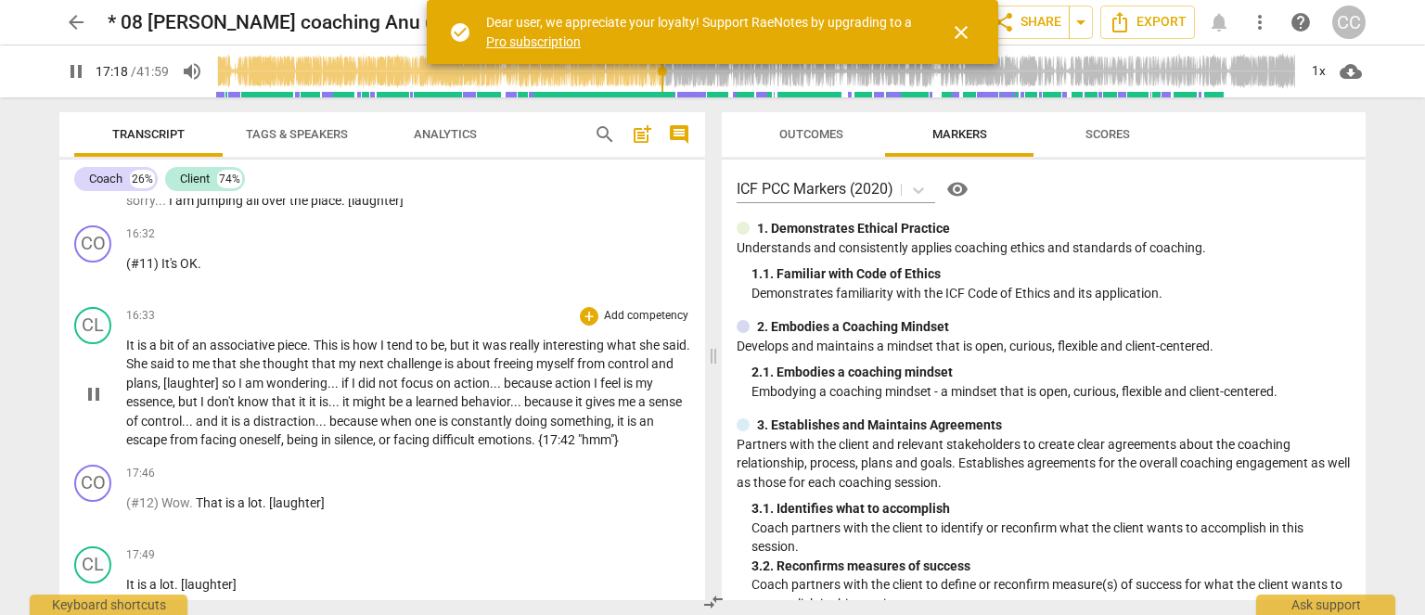
click at [267, 395] on span "know" at bounding box center [255, 401] width 34 height 15
type input "1038"
click at [309, 396] on span "it" at bounding box center [314, 401] width 10 height 15
type input "1040"
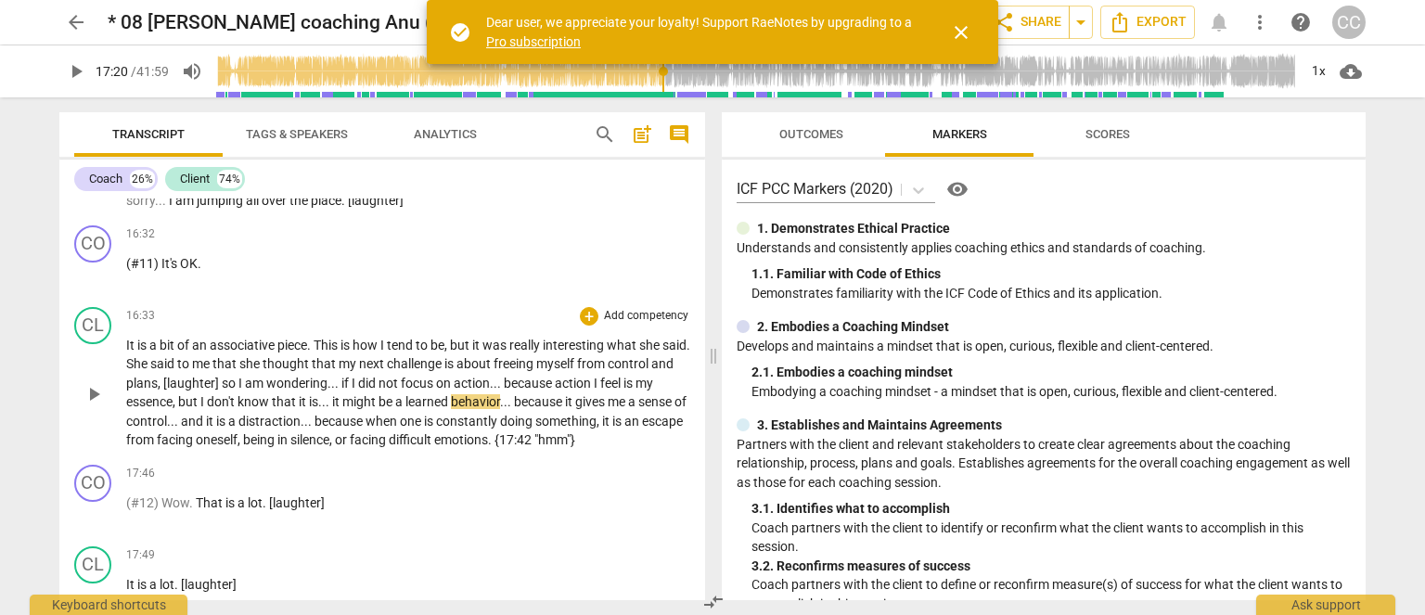
drag, startPoint x: 445, startPoint y: 351, endPoint x: 424, endPoint y: 358, distance: 22.6
click at [445, 351] on p "It is a bit of an associative piece . This is how I tend to be , but it was rea…" at bounding box center [408, 393] width 564 height 114
click at [387, 367] on span "next" at bounding box center [373, 363] width 28 height 15
click at [409, 405] on span "learned" at bounding box center [428, 401] width 45 height 15
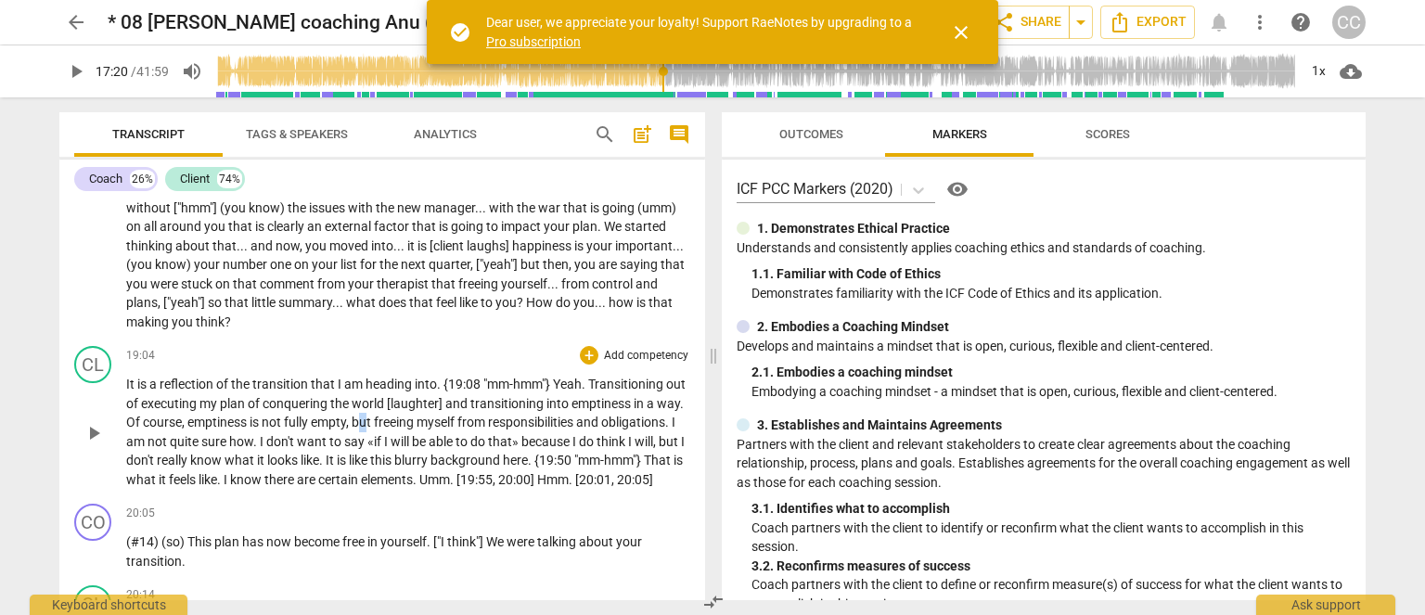
click at [374, 422] on span "but" at bounding box center [363, 422] width 22 height 15
click at [346, 415] on span "empty" at bounding box center [328, 422] width 35 height 15
click at [422, 404] on span "[laughter]" at bounding box center [416, 403] width 58 height 15
click at [410, 404] on span "[laughter]" at bounding box center [416, 403] width 58 height 15
click at [344, 228] on span "external" at bounding box center [349, 226] width 49 height 15
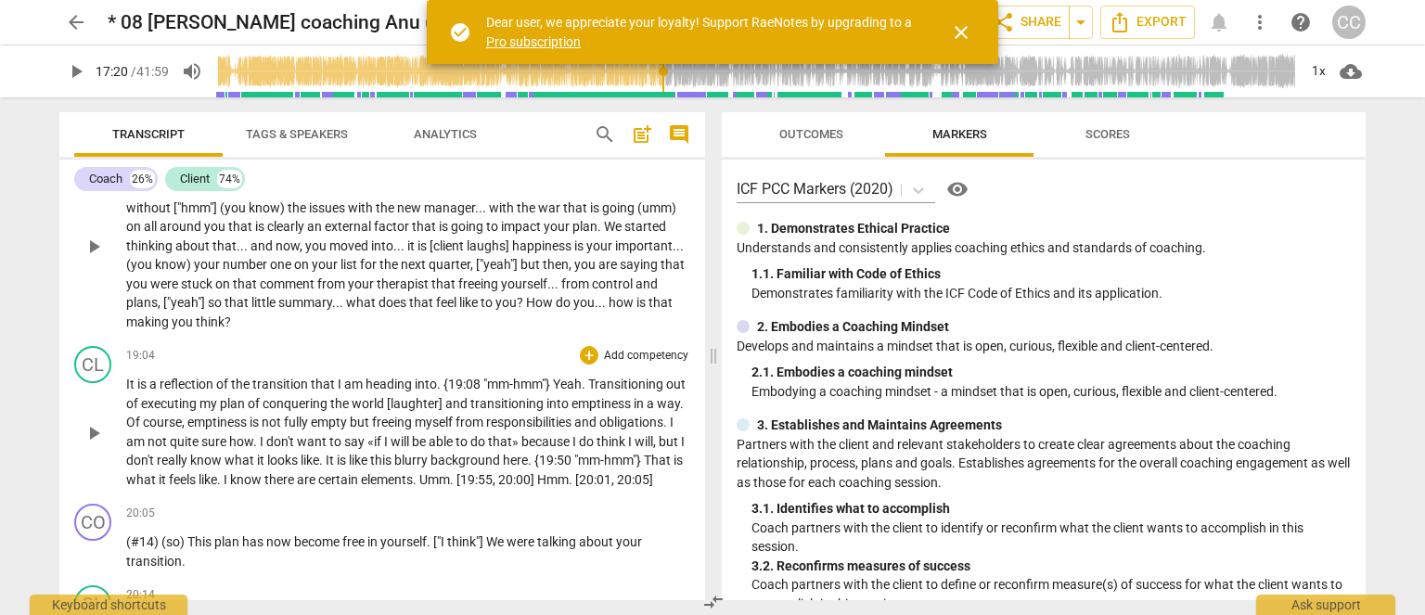
click at [353, 295] on span "what" at bounding box center [362, 302] width 32 height 15
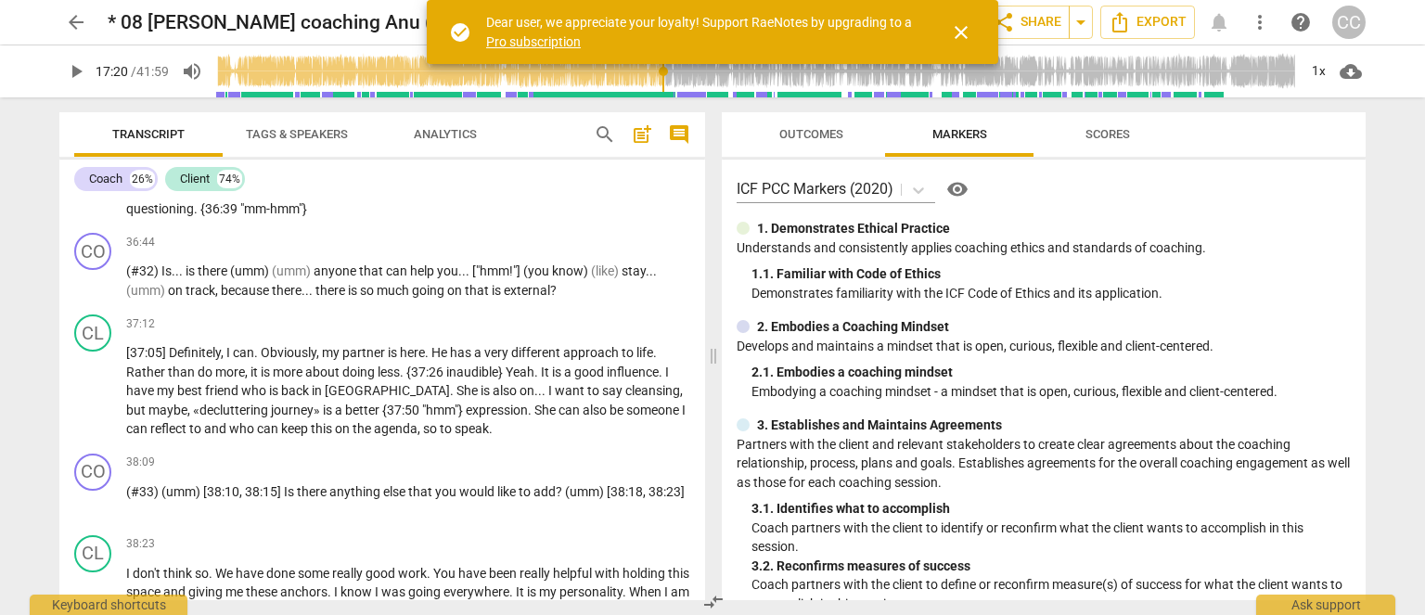
scroll to position [1829, 0]
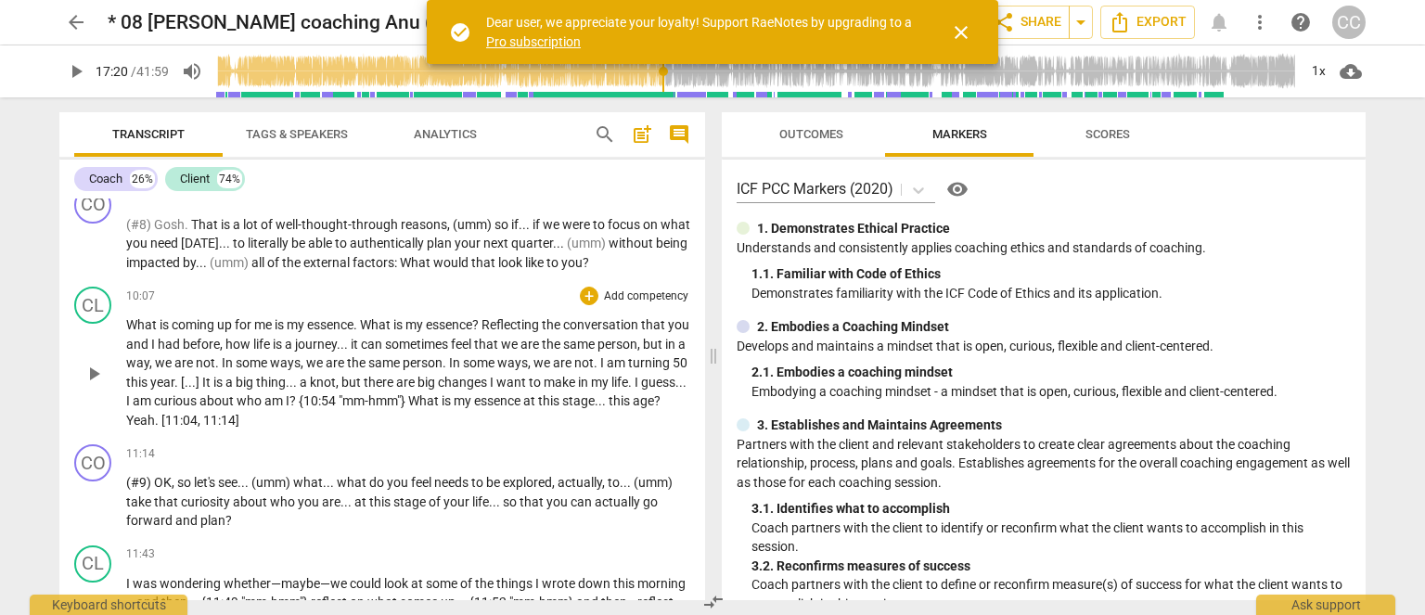
click at [264, 397] on span "who" at bounding box center [251, 400] width 28 height 15
click at [463, 363] on span "In" at bounding box center [456, 362] width 14 height 15
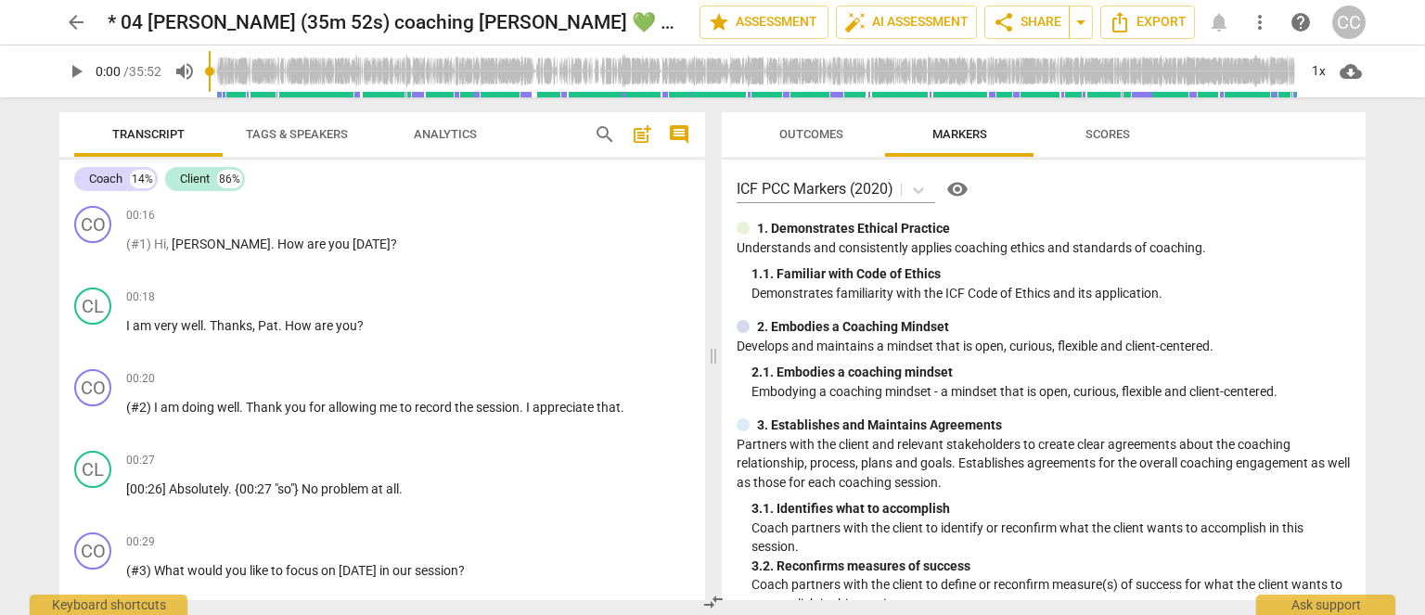
click at [11, 180] on div "arrow_back * 04 Pat Cooper (35m 52s) coaching Bob 💚 ✅ (0804) edit star Assessme…" at bounding box center [712, 307] width 1425 height 615
click at [26, 182] on div "arrow_back * 04 Pat Cooper (35m 52s) coaching Bob 💚 ✅ (0804) edit star Assessme…" at bounding box center [712, 307] width 1425 height 615
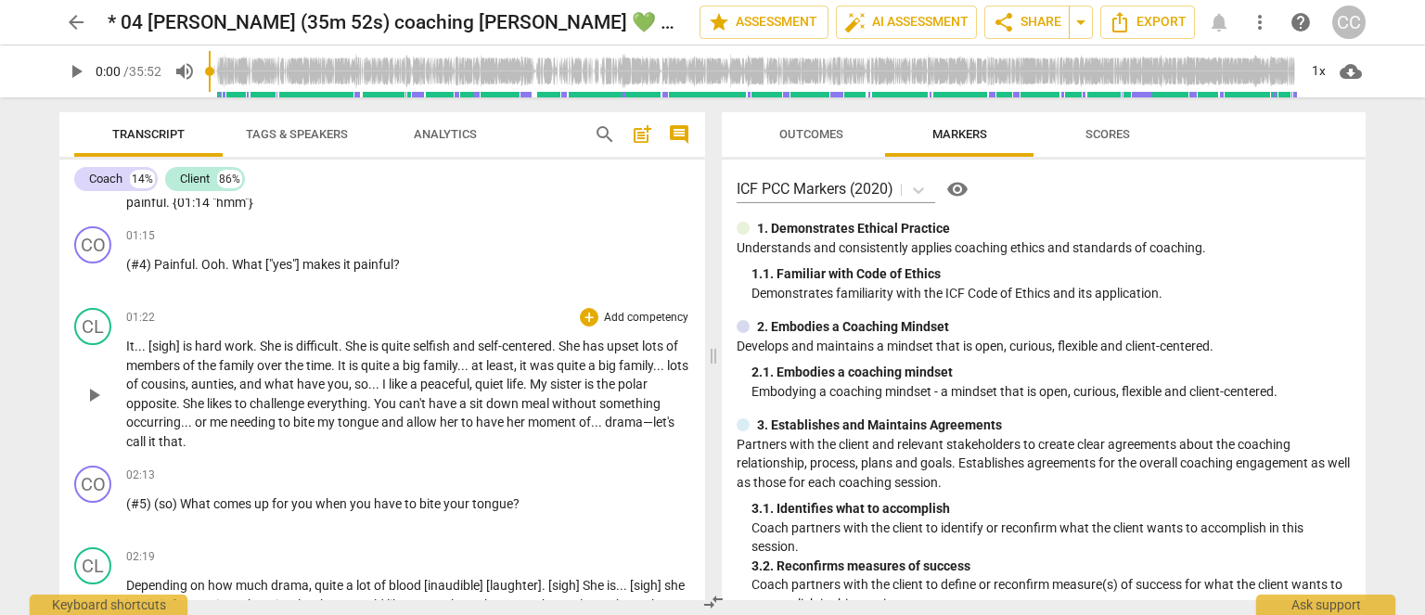
click at [522, 398] on span "down" at bounding box center [503, 403] width 35 height 15
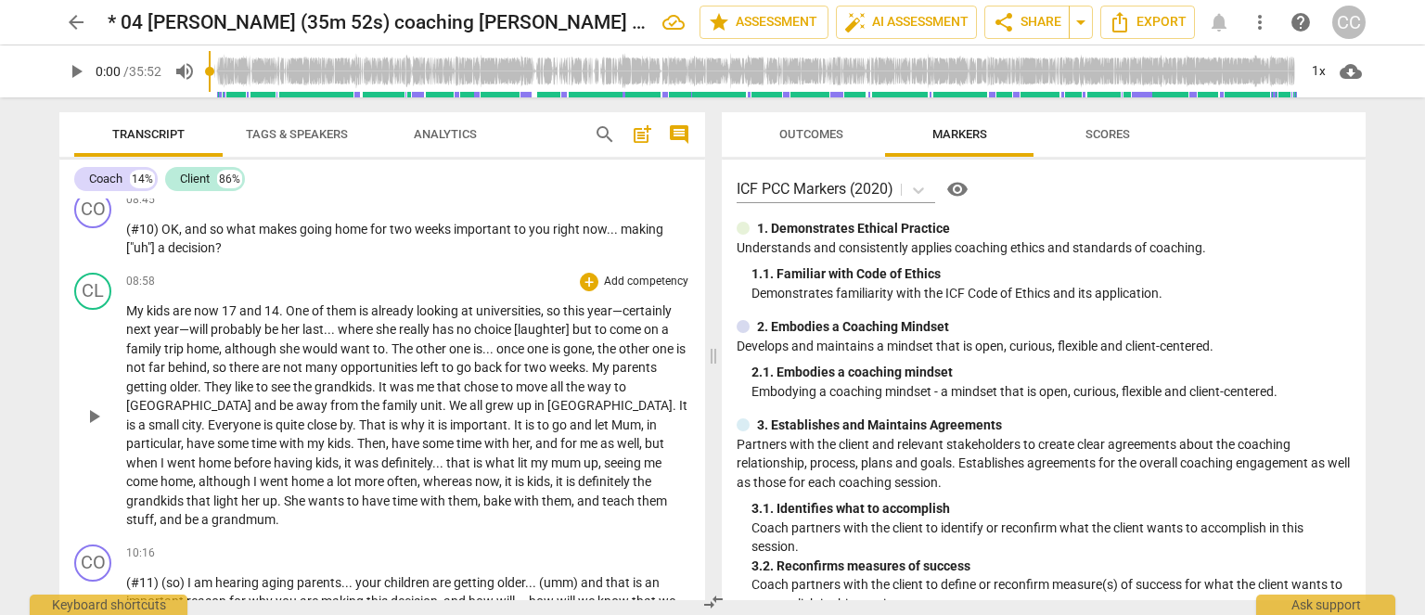
click at [574, 375] on span "weeks" at bounding box center [567, 367] width 36 height 15
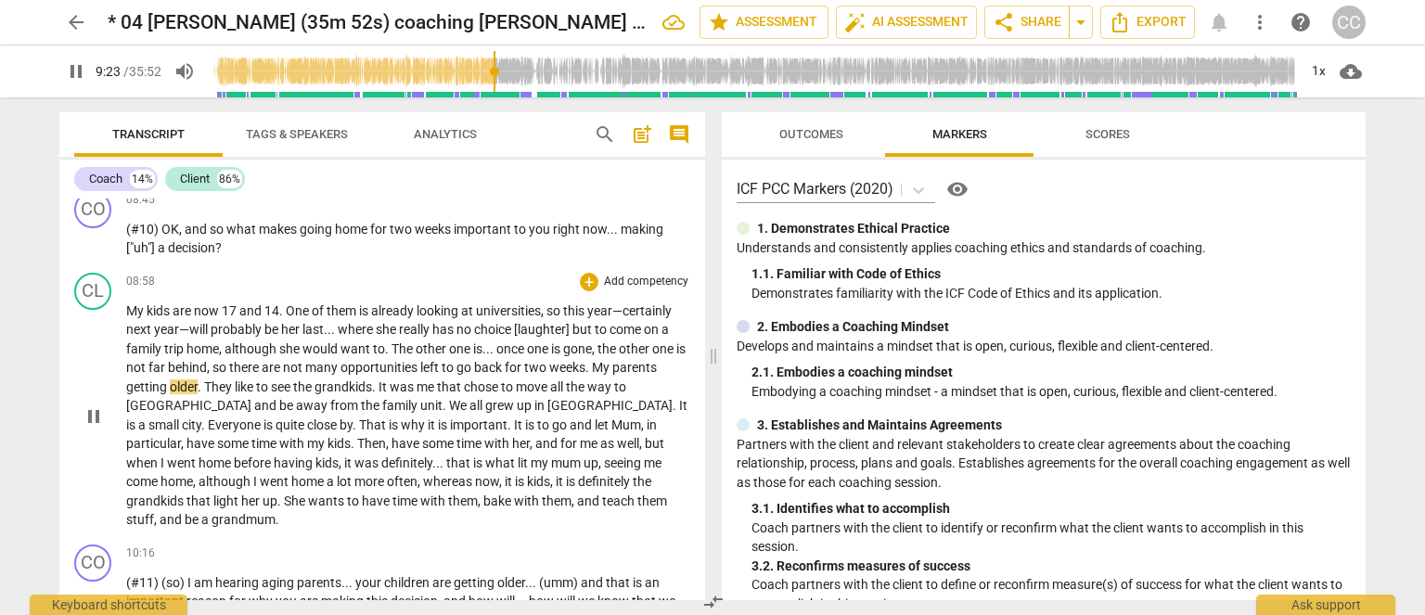
click at [676, 381] on p "My kids are now 17 and 14 . One of them is already looking at universities , so…" at bounding box center [408, 416] width 564 height 228
type input "565"
click at [73, 62] on span "pause" at bounding box center [76, 71] width 22 height 22
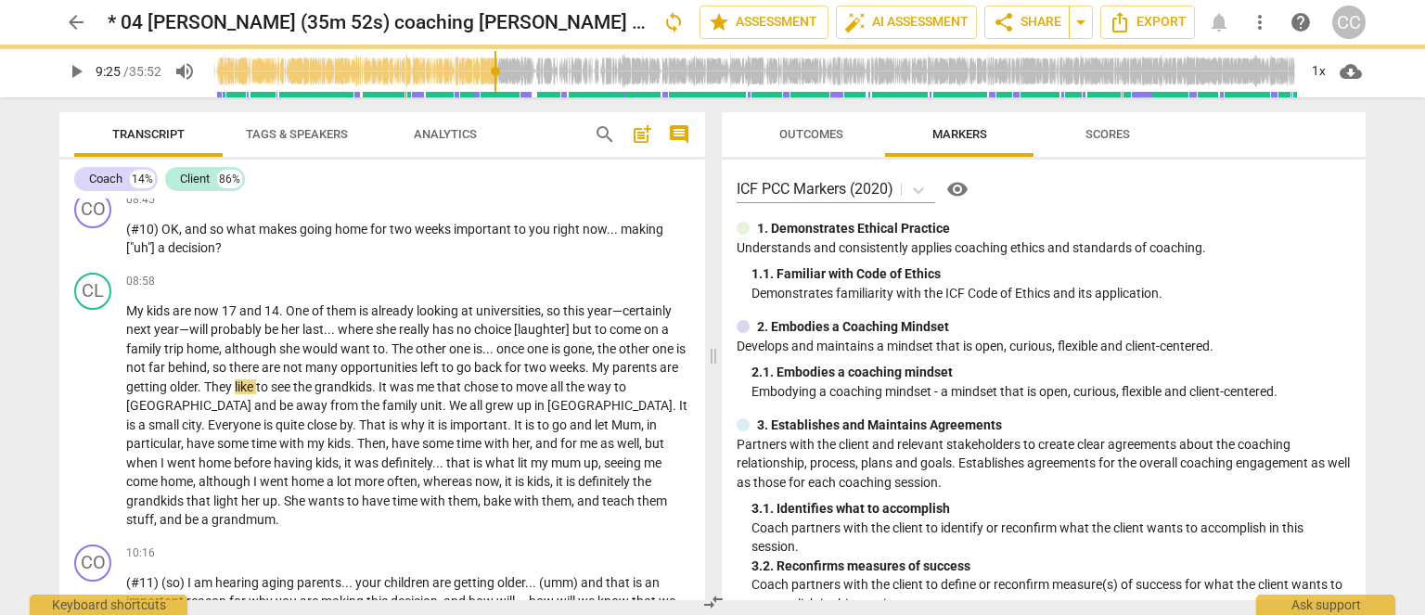
type input "566"
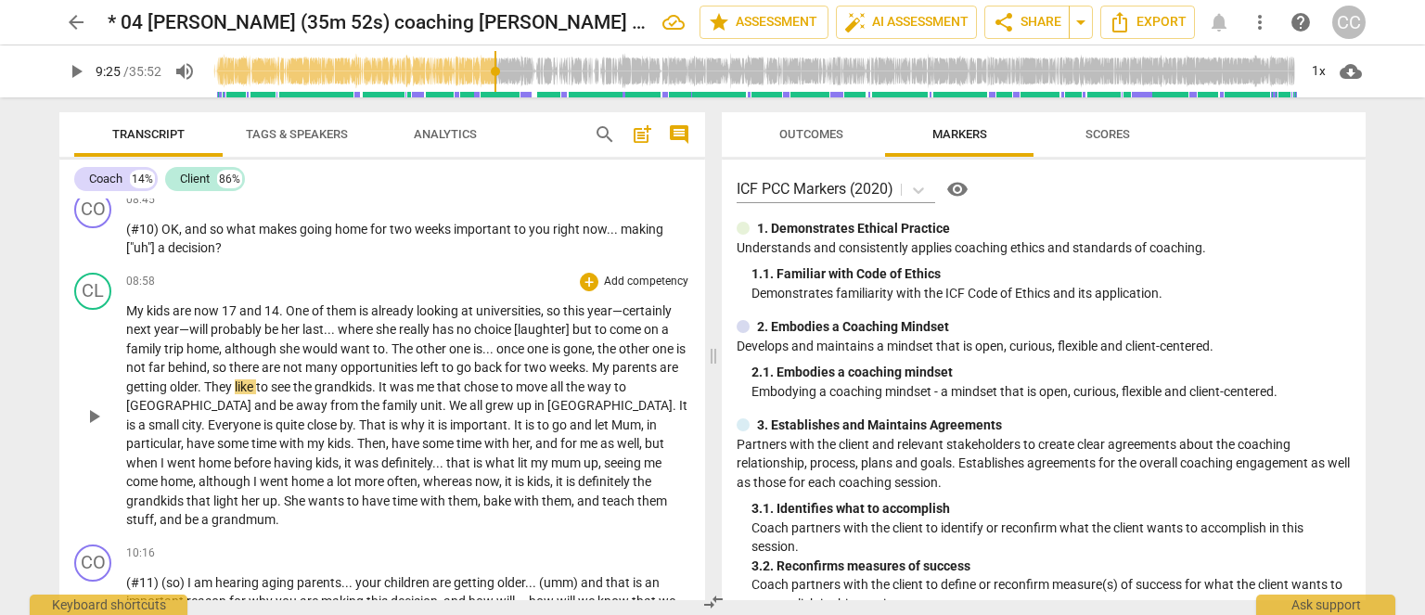
drag, startPoint x: 321, startPoint y: 406, endPoint x: 360, endPoint y: 395, distance: 40.3
click at [315, 394] on span "the" at bounding box center [303, 387] width 21 height 15
click at [373, 375] on span "opportunities" at bounding box center [381, 367] width 80 height 15
click at [397, 375] on span "opportunities" at bounding box center [381, 367] width 80 height 15
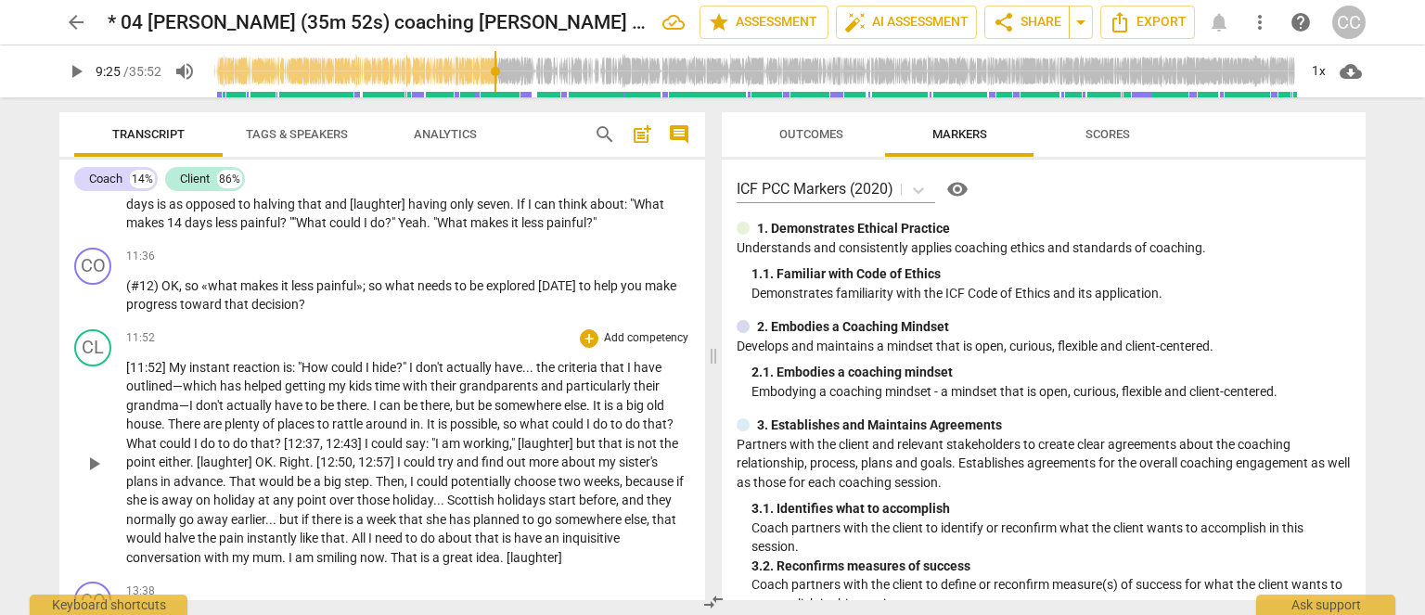
click at [467, 437] on span "working" at bounding box center [486, 443] width 46 height 15
click at [457, 399] on span "but" at bounding box center [467, 405] width 22 height 15
click at [457, 419] on span "possible" at bounding box center [473, 424] width 47 height 15
click at [353, 417] on span "rattle" at bounding box center [348, 424] width 33 height 15
click at [371, 417] on span "around" at bounding box center [388, 424] width 45 height 15
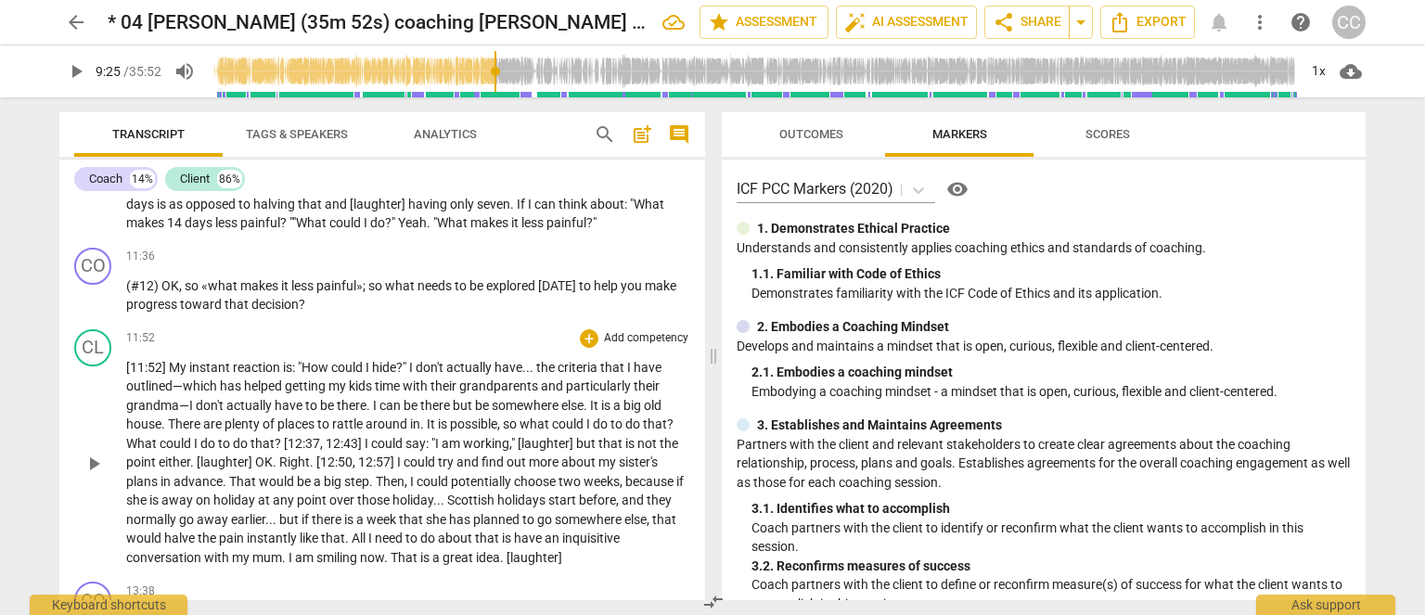
scroll to position [3211, 0]
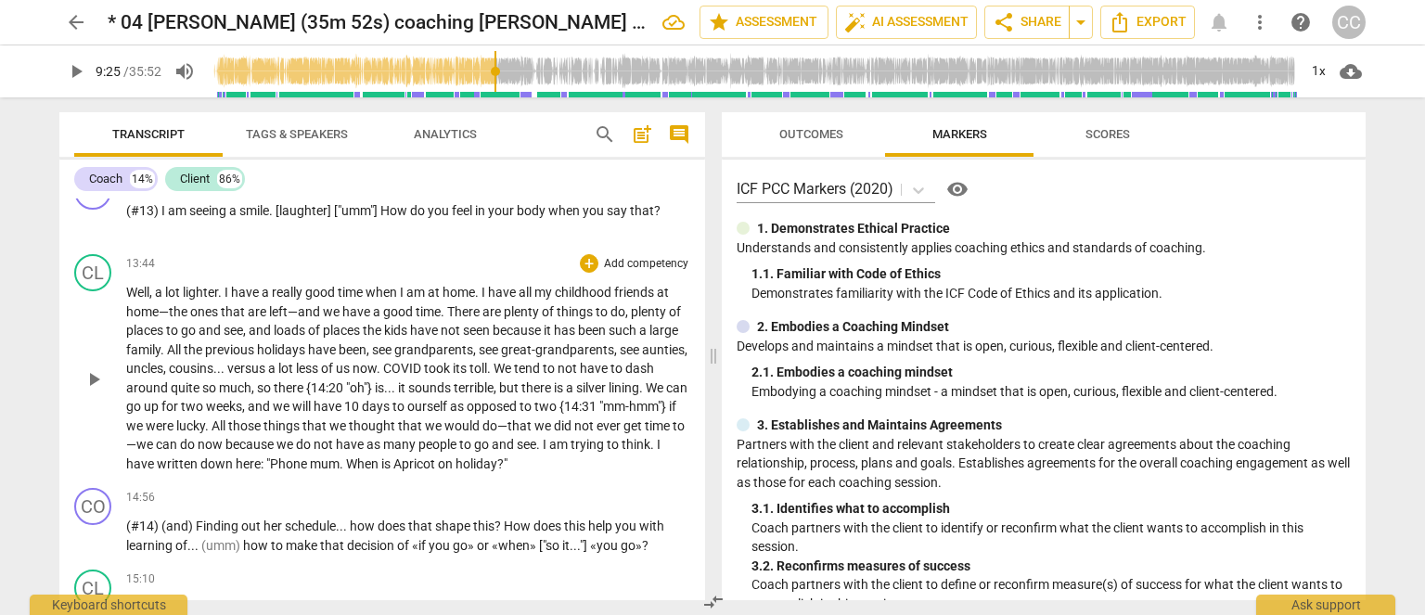
click at [467, 399] on span "as" at bounding box center [458, 406] width 17 height 15
click at [494, 385] on span "terrible" at bounding box center [474, 387] width 40 height 15
click at [403, 310] on span "good" at bounding box center [399, 311] width 32 height 15
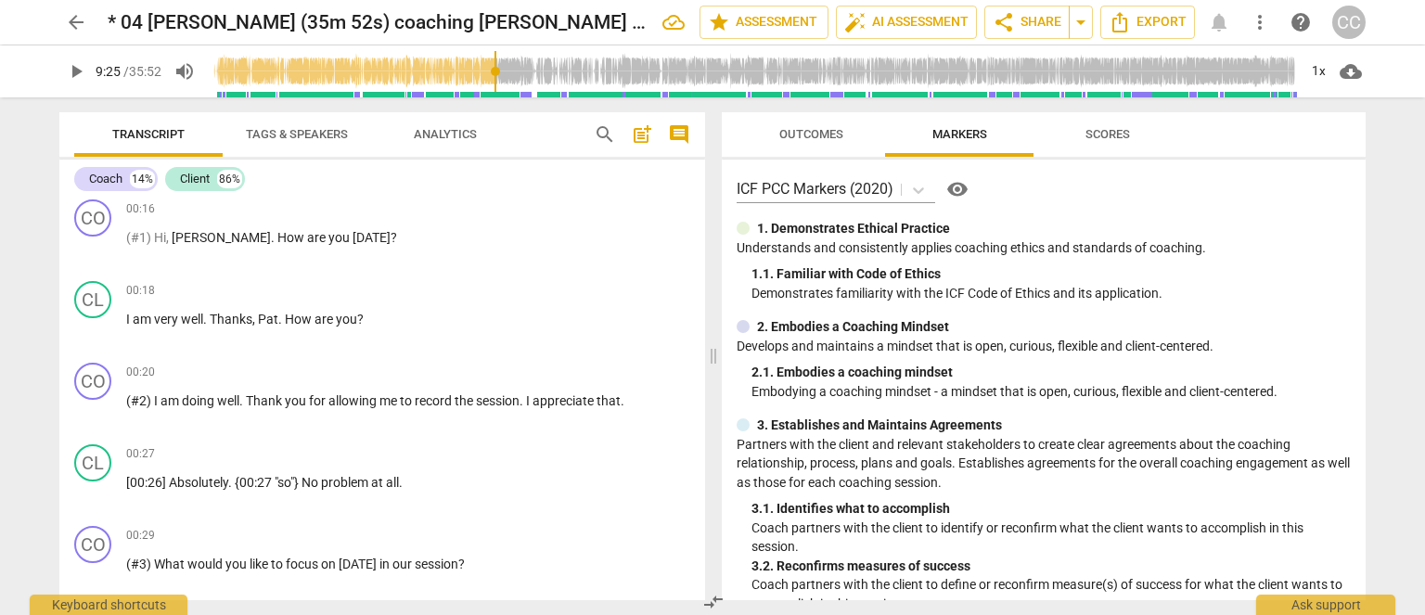
scroll to position [3899, 0]
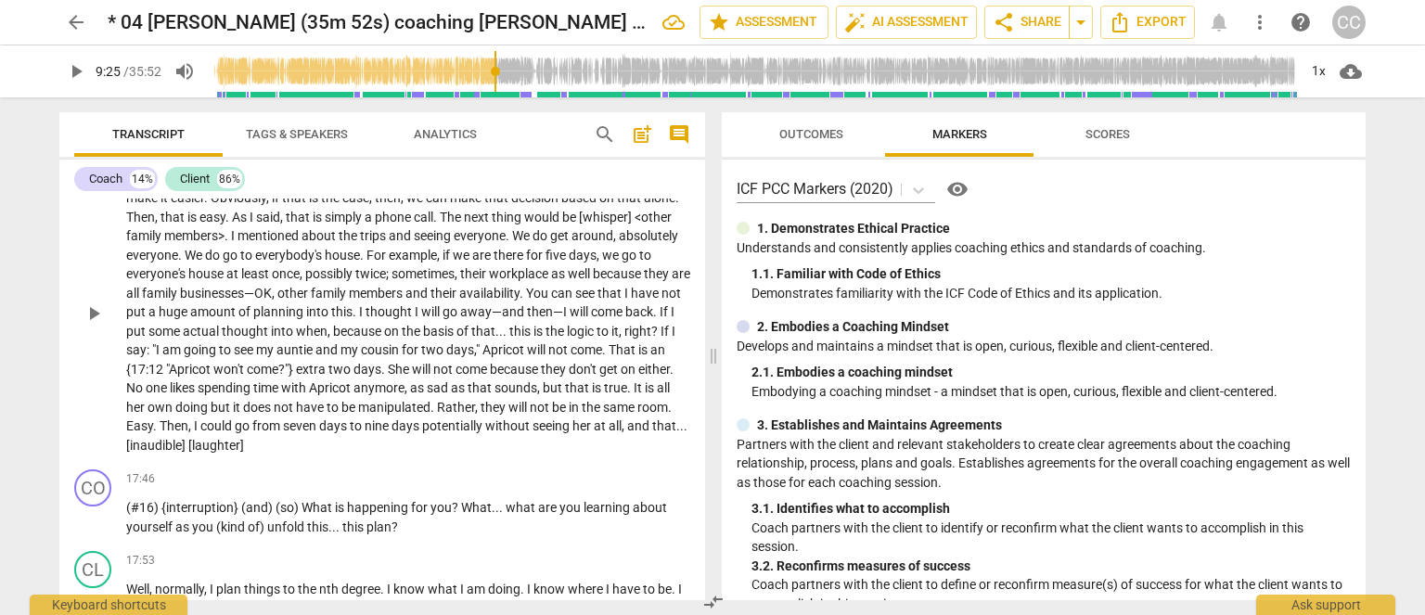
click at [233, 400] on span "but" at bounding box center [222, 407] width 22 height 15
click at [402, 324] on span "on" at bounding box center [393, 331] width 18 height 15
click at [359, 304] on span "." at bounding box center [356, 311] width 6 height 15
click at [401, 331] on p "Yeah . It used to be me that was the black sheep . Now , it is definitely her .…" at bounding box center [408, 313] width 564 height 286
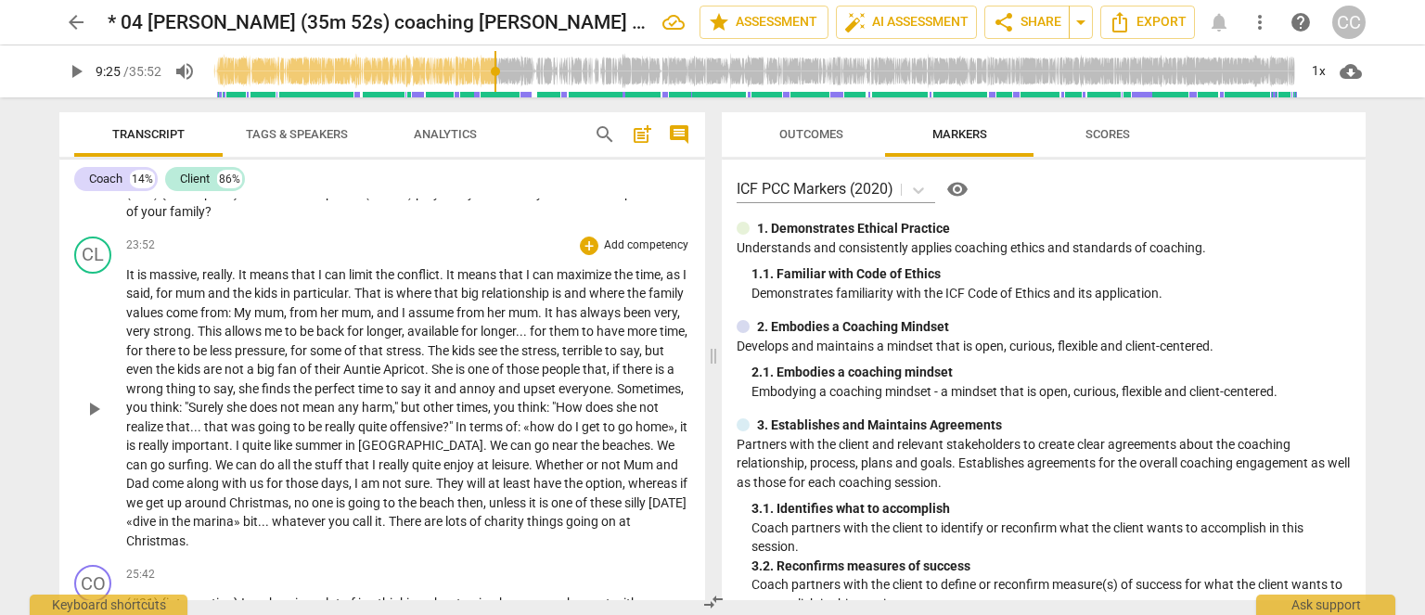
click at [466, 407] on p "It is massive , really . It means that I can limit the conflict . It means that…" at bounding box center [408, 408] width 564 height 286
click at [386, 396] on span "time" at bounding box center [372, 388] width 28 height 15
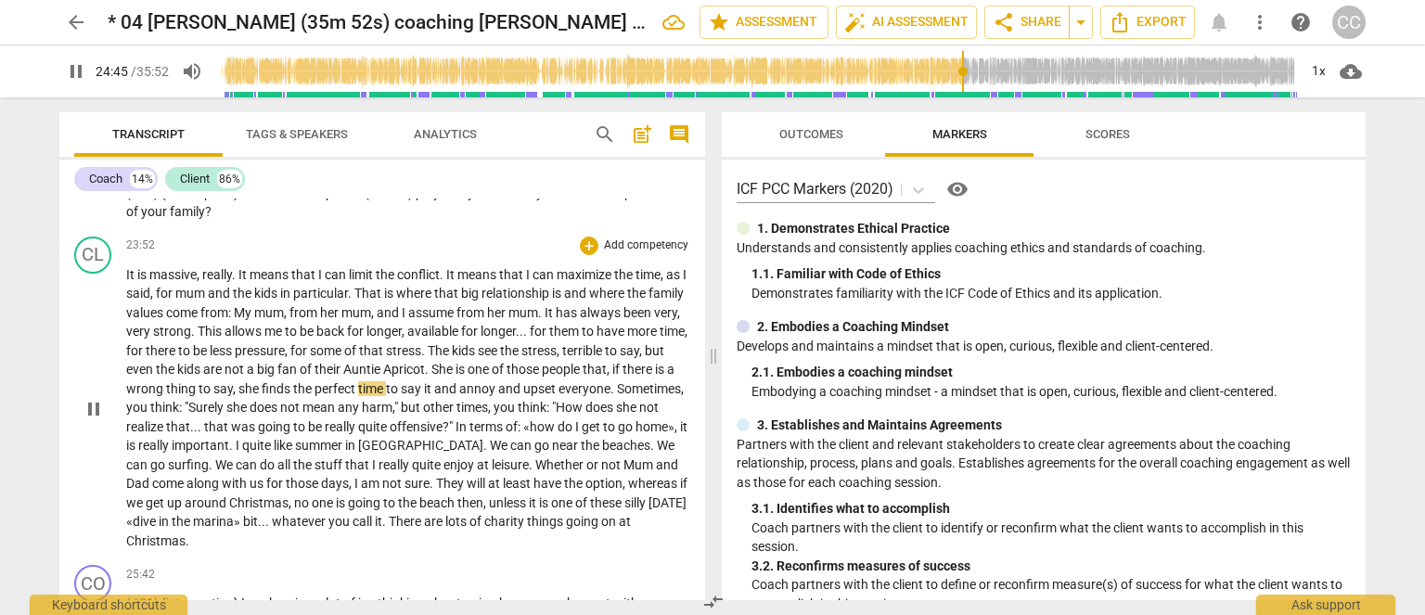
click at [498, 396] on span "annoy" at bounding box center [478, 388] width 39 height 15
type input "1485"
click at [401, 396] on span "to" at bounding box center [393, 388] width 15 height 15
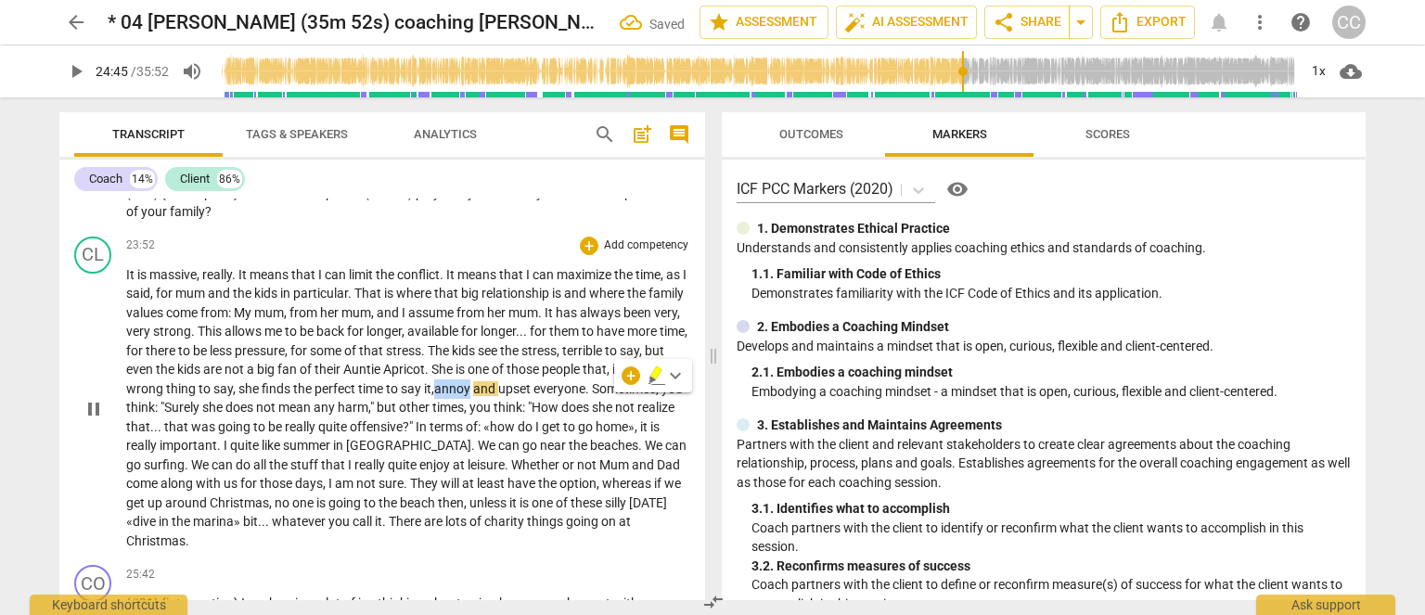
type input "1486"
click at [473, 396] on span "annoy" at bounding box center [453, 388] width 39 height 15
click at [498, 396] on span "annoy" at bounding box center [478, 388] width 39 height 15
click at [498, 396] on span "and" at bounding box center [485, 388] width 25 height 15
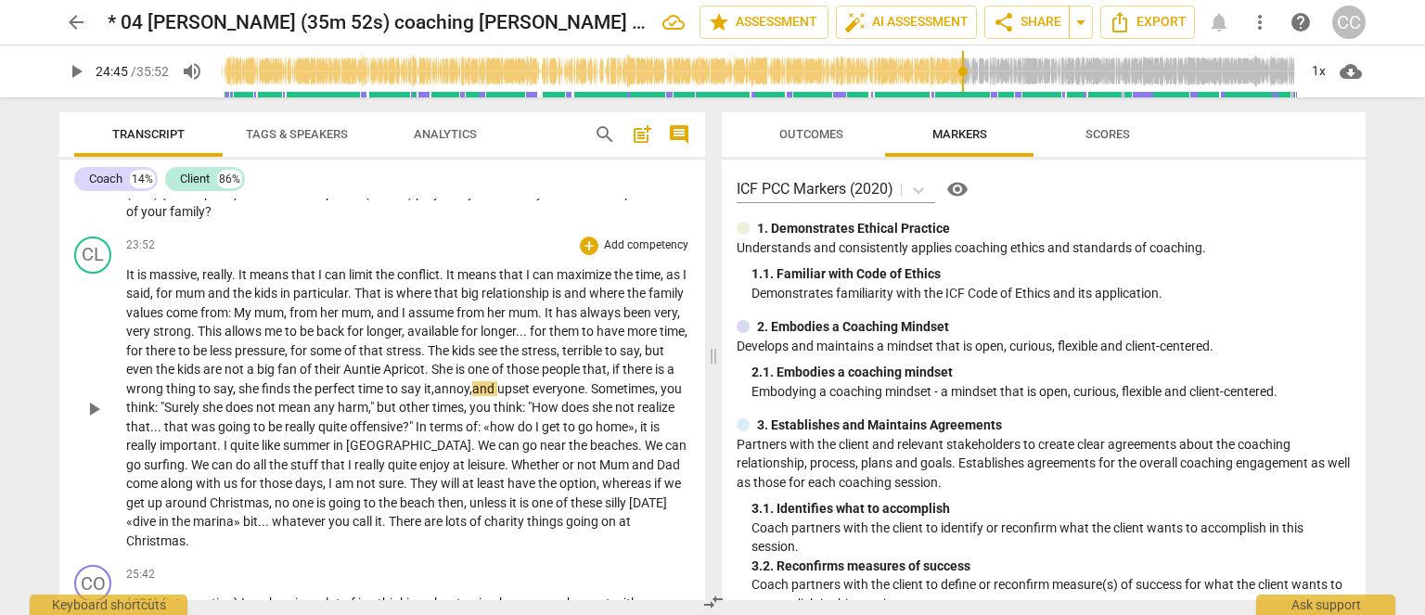
click at [383, 375] on span "Auntie" at bounding box center [363, 369] width 40 height 15
click at [202, 415] on span ""Surely" at bounding box center [182, 407] width 42 height 15
click at [334, 447] on p "It is massive , really . It means that I can limit the conflict . It means that…" at bounding box center [408, 408] width 564 height 286
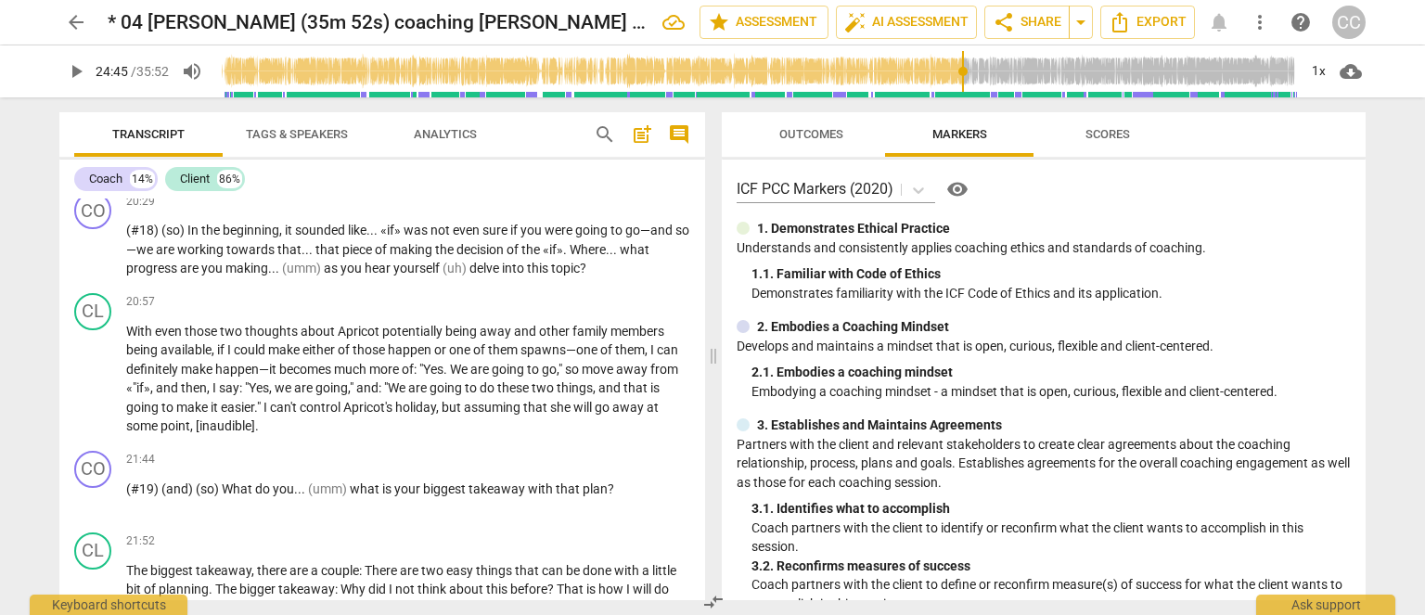
scroll to position [5665, 0]
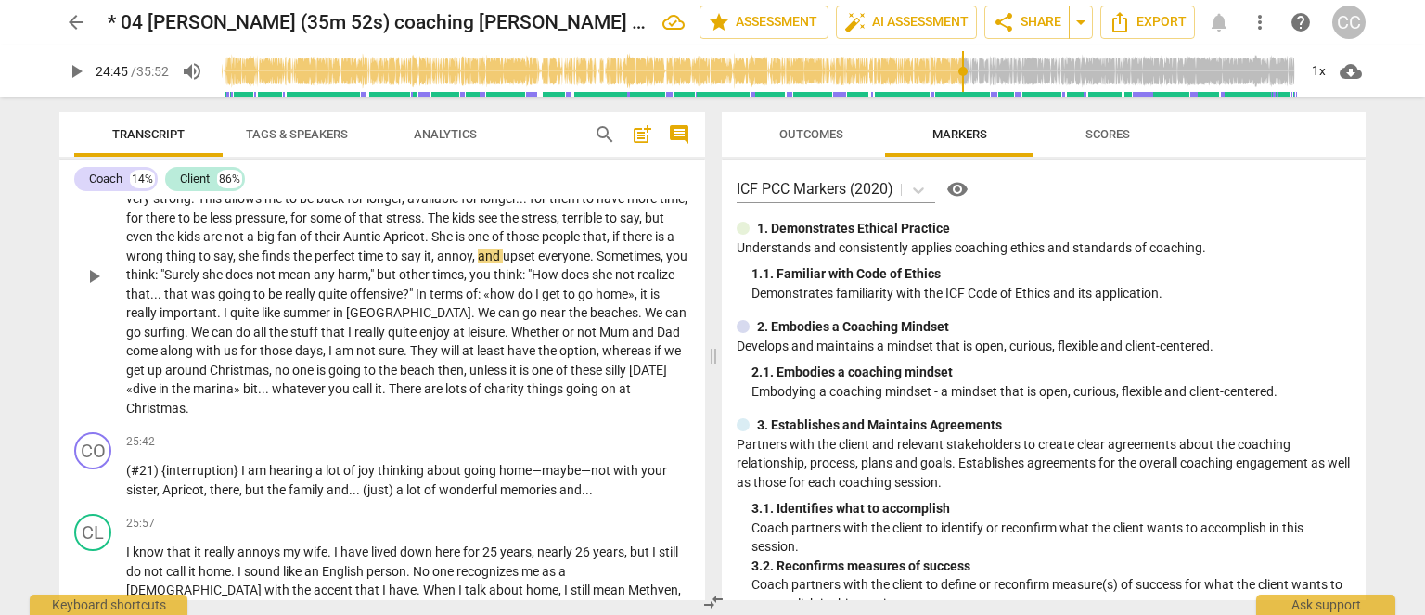
click at [509, 378] on span "unless" at bounding box center [490, 370] width 40 height 15
drag, startPoint x: 176, startPoint y: 401, endPoint x: 151, endPoint y: 403, distance: 25.1
click at [151, 403] on p "It is massive , really . It means that I can limit the conflict . It means that…" at bounding box center [408, 276] width 564 height 286
type input "1531"
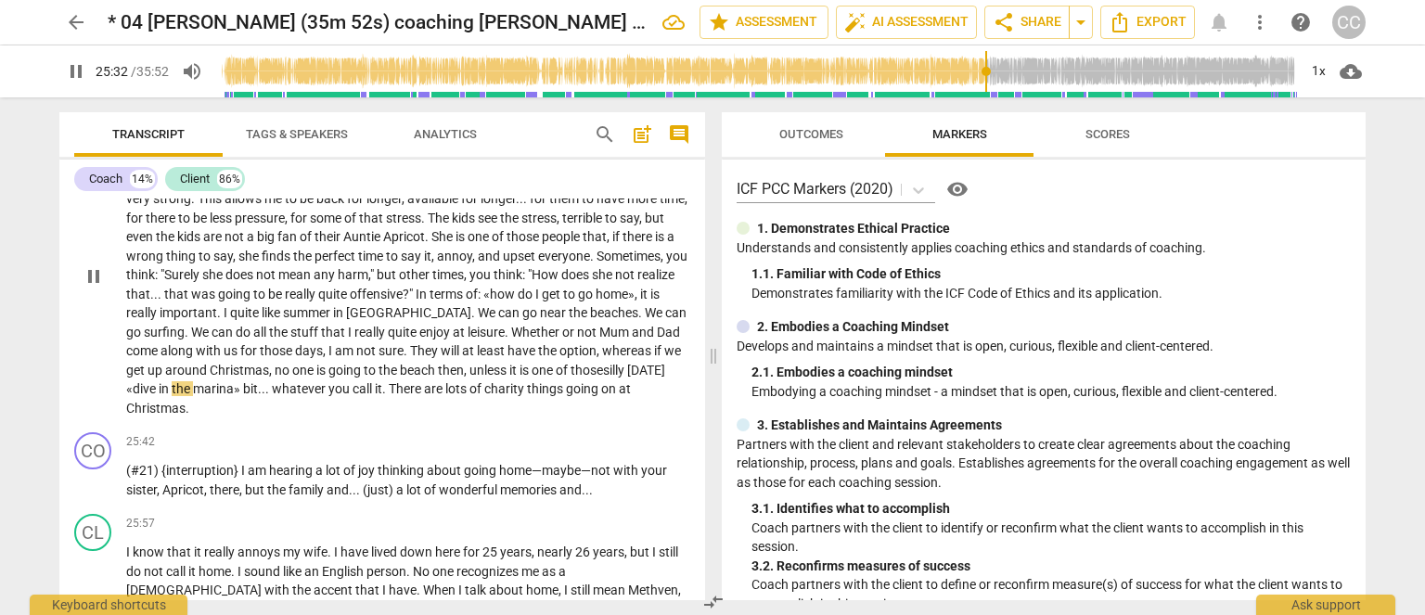
click at [323, 357] on span "days" at bounding box center [309, 350] width 28 height 15
drag, startPoint x: 368, startPoint y: 355, endPoint x: 319, endPoint y: 354, distance: 49.2
click at [295, 355] on span "those" at bounding box center [277, 350] width 35 height 15
click at [224, 358] on span "with" at bounding box center [210, 350] width 28 height 15
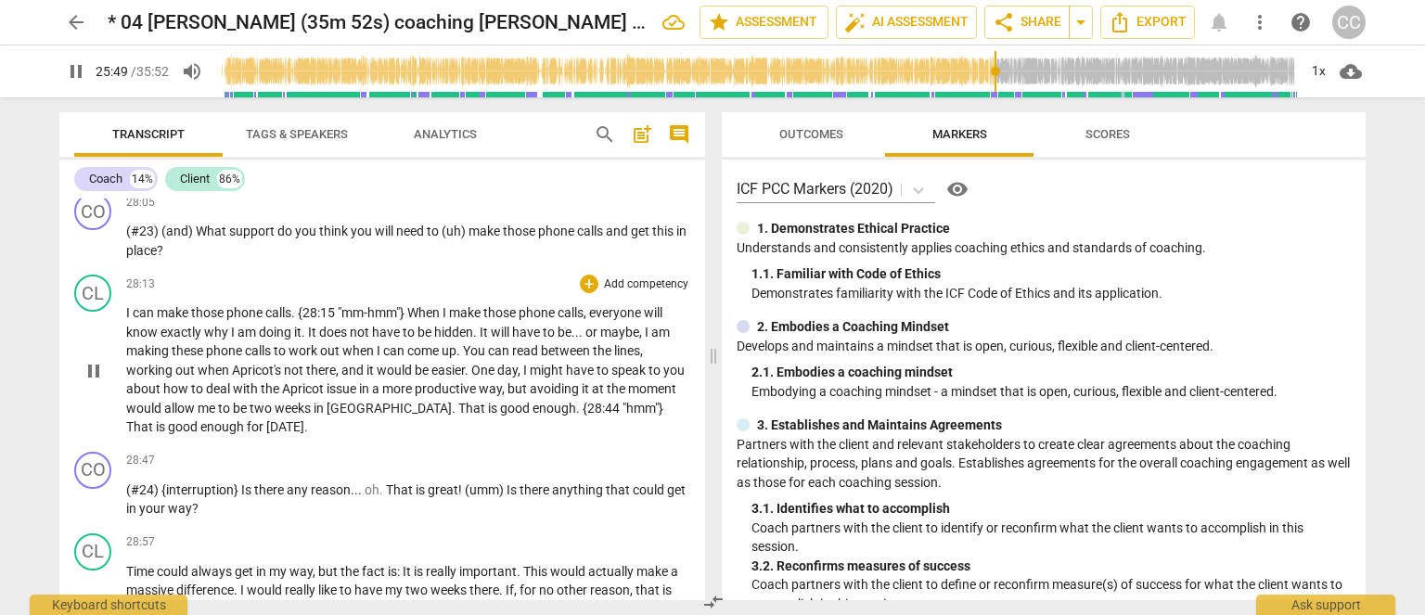
click at [530, 396] on span "but" at bounding box center [519, 388] width 22 height 15
type input "1550"
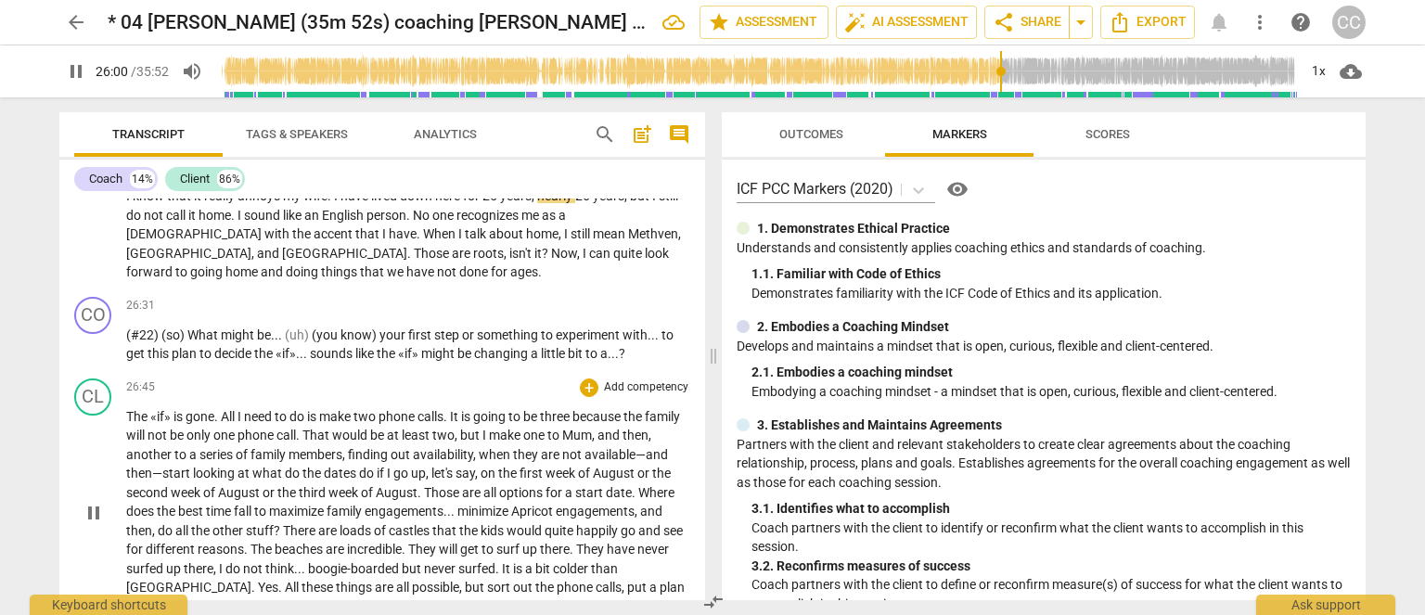
drag, startPoint x: 403, startPoint y: 404, endPoint x: 319, endPoint y: 435, distance: 89.3
click at [397, 397] on div "26:45 + Add competency keyboard_arrow_right" at bounding box center [408, 388] width 564 height 19
click at [289, 462] on span "family" at bounding box center [270, 454] width 38 height 15
click at [377, 481] on span "do" at bounding box center [368, 473] width 18 height 15
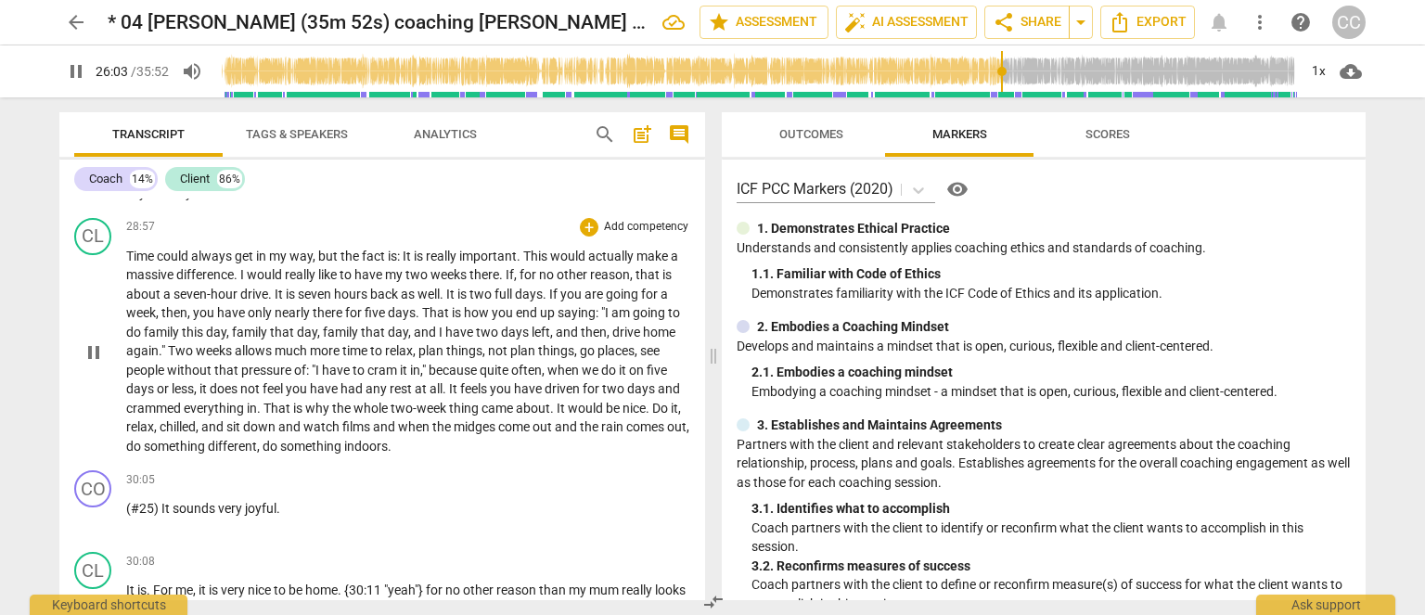
click at [409, 396] on span "rest" at bounding box center [402, 388] width 25 height 15
click at [494, 396] on span "you" at bounding box center [502, 388] width 24 height 15
type input "1783"
click at [382, 352] on p "Time could always get in my way , but the fact is : It is really important . Th…" at bounding box center [408, 352] width 564 height 210
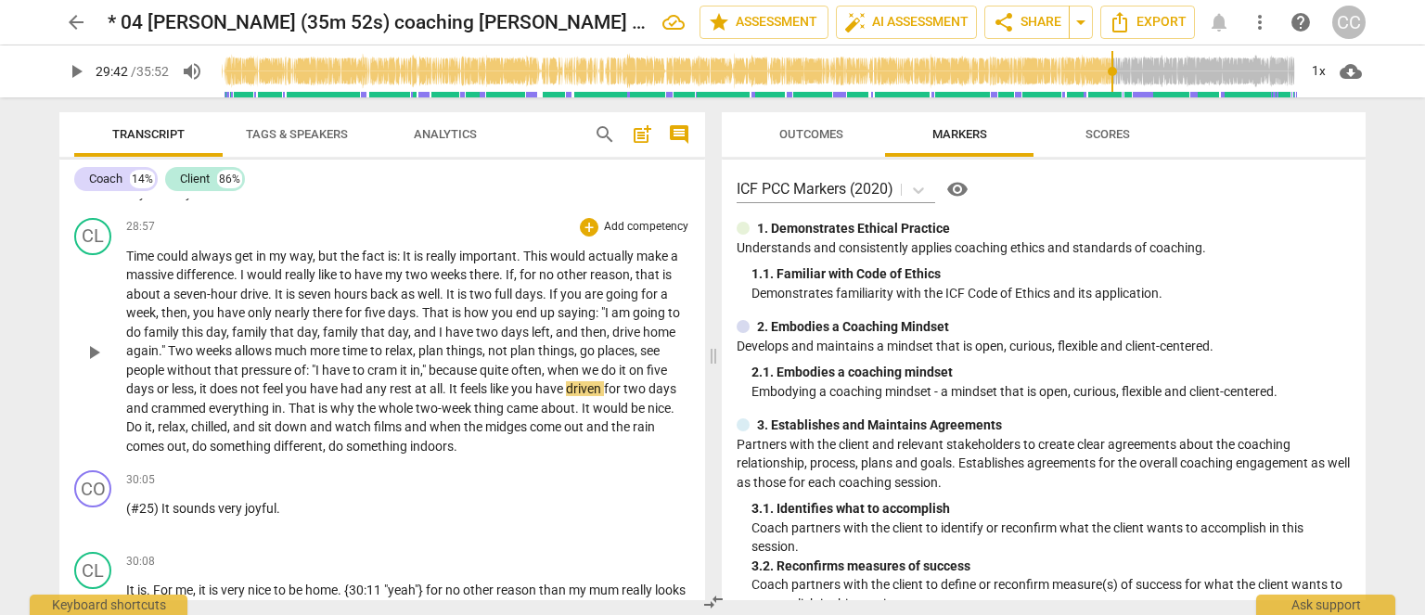
click at [423, 340] on span "and" at bounding box center [426, 332] width 25 height 15
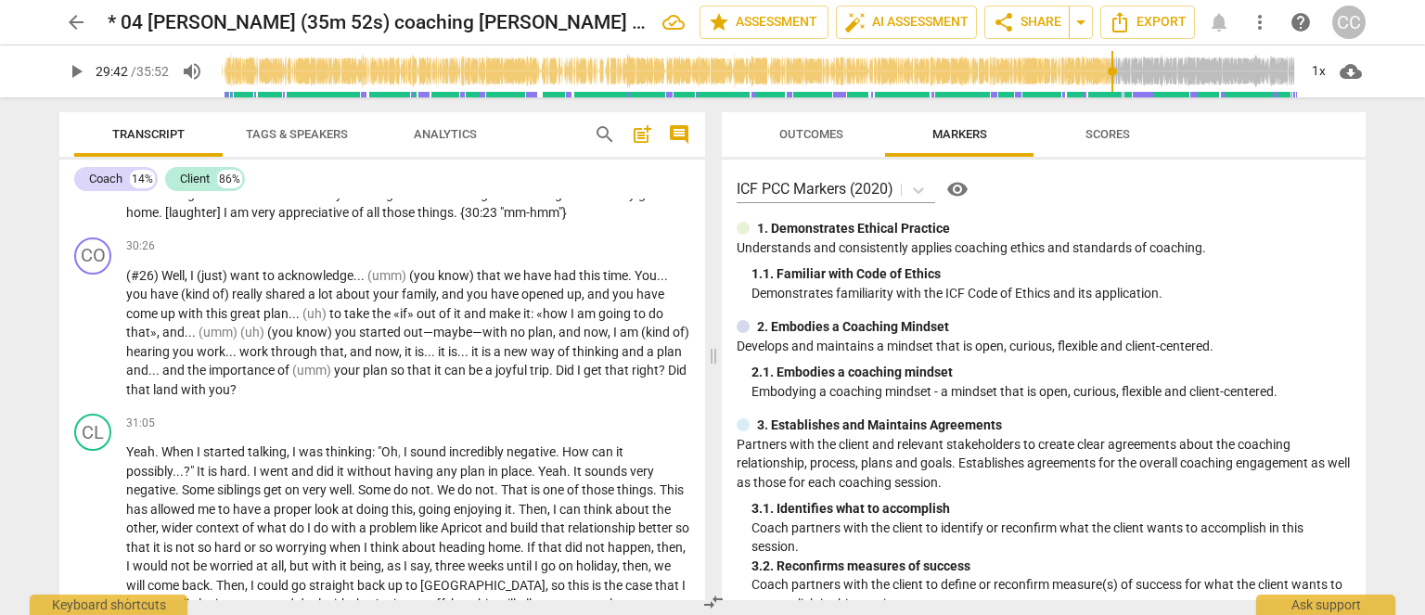
scroll to position [7646, 0]
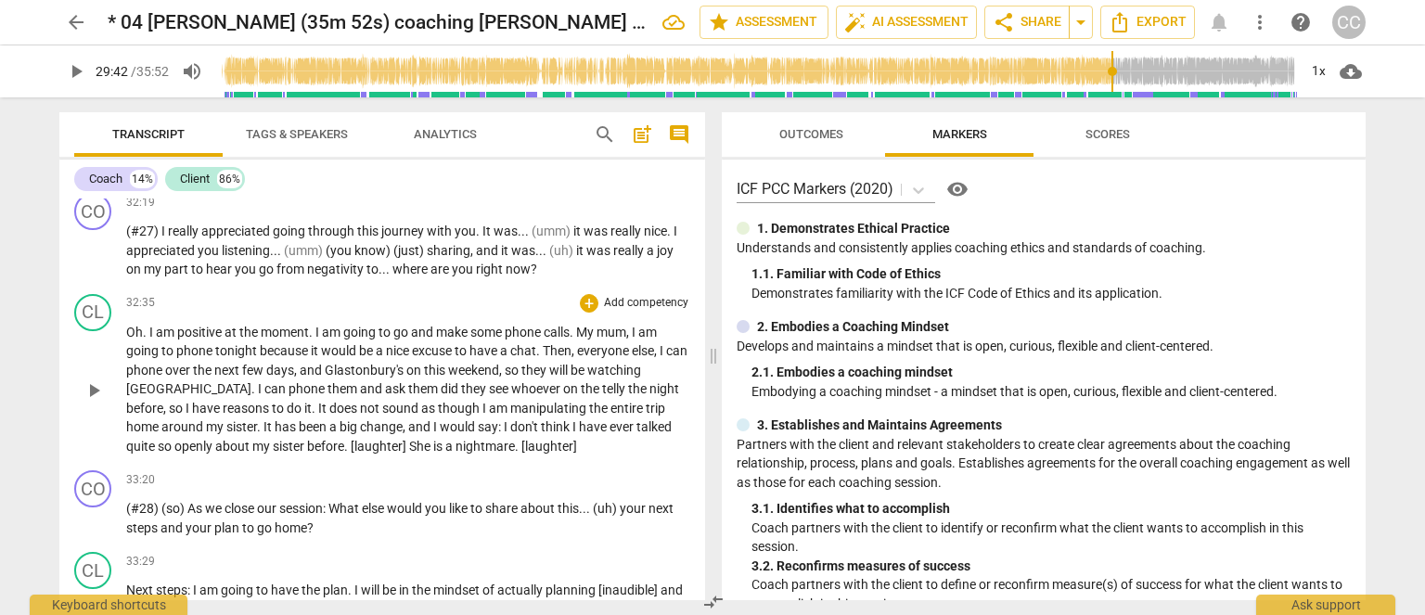
click at [385, 396] on span "ask" at bounding box center [396, 388] width 23 height 15
click at [563, 396] on span "on" at bounding box center [572, 388] width 18 height 15
type input "1975"
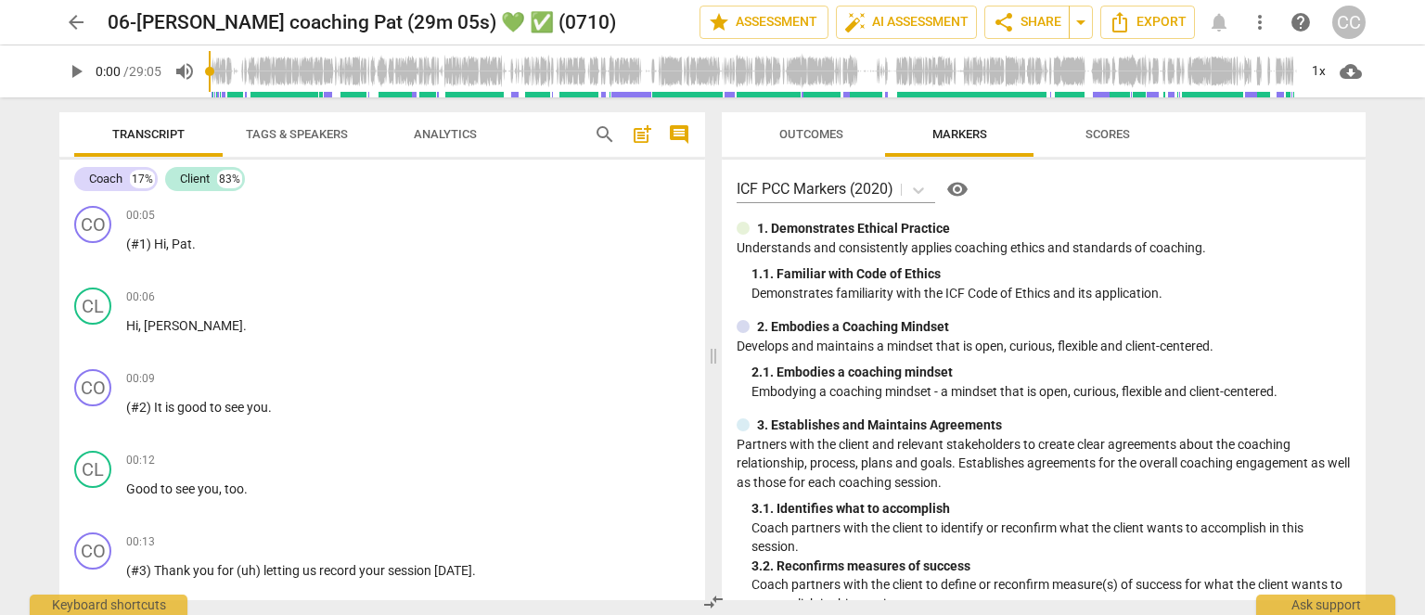
click at [896, 342] on p "Develops and maintains a mindset that is open, curious, flexible and client-cen…" at bounding box center [1044, 346] width 614 height 19
click at [363, 251] on p "(#1) Hi , [PERSON_NAME] ." at bounding box center [408, 244] width 564 height 19
click at [38, 239] on div "arrow_back 06-[PERSON_NAME] coaching Pat (29m 05s) 💚 ✅ (0710) edit star Assessm…" at bounding box center [712, 307] width 1425 height 615
drag, startPoint x: 42, startPoint y: 225, endPoint x: 105, endPoint y: 228, distance: 63.2
click at [42, 225] on div "arrow_back 06-[PERSON_NAME] coaching Pat (29m 05s) 💚 ✅ (0710) edit star Assessm…" at bounding box center [712, 307] width 1425 height 615
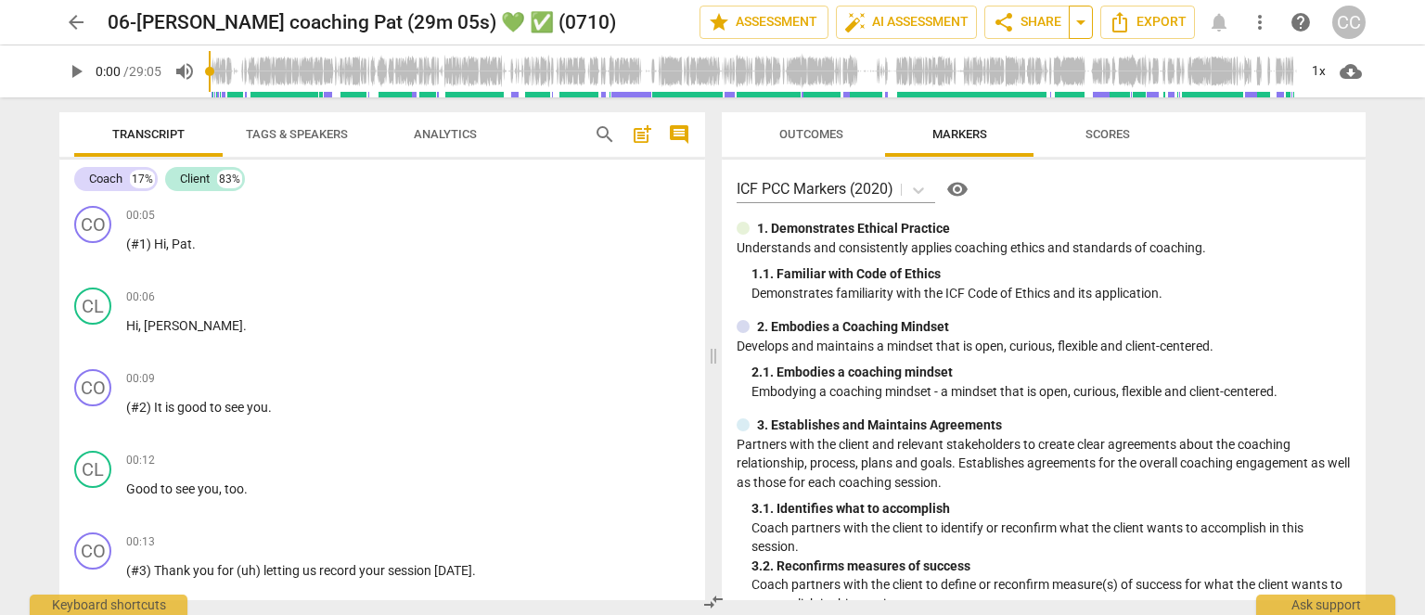
scroll to position [932, 0]
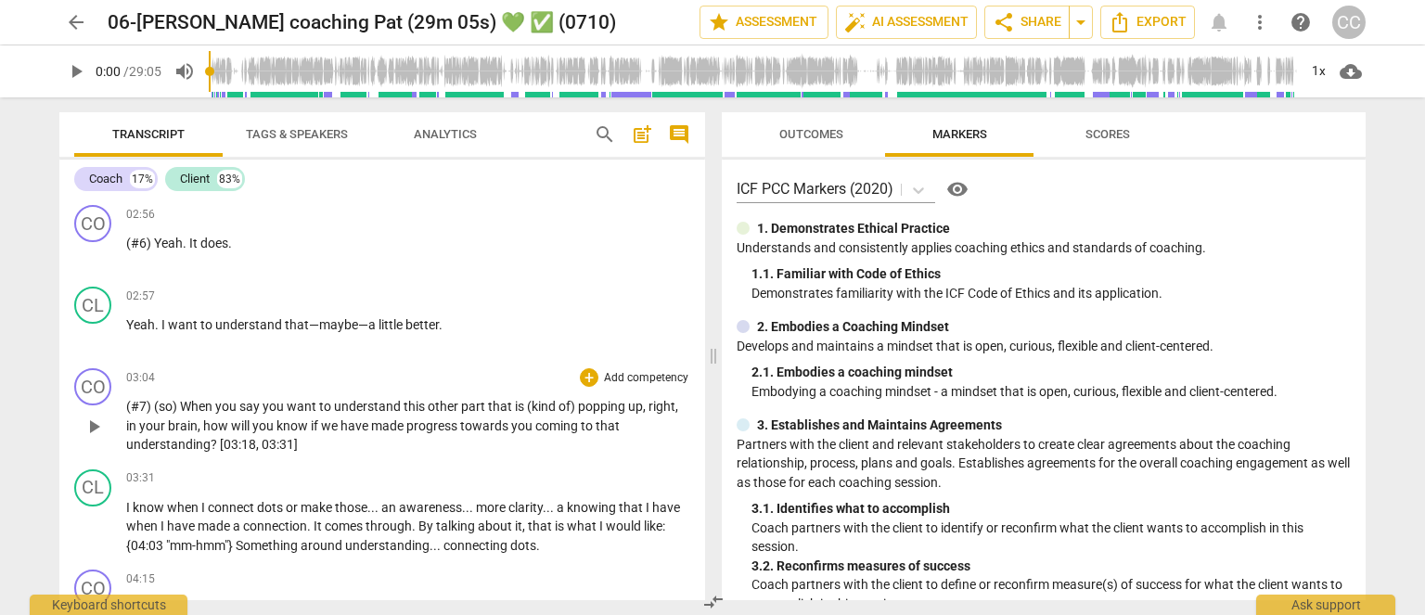
click at [633, 408] on p "(#7) (so) When you say you want to understand this other part that is (kind of)…" at bounding box center [408, 426] width 564 height 58
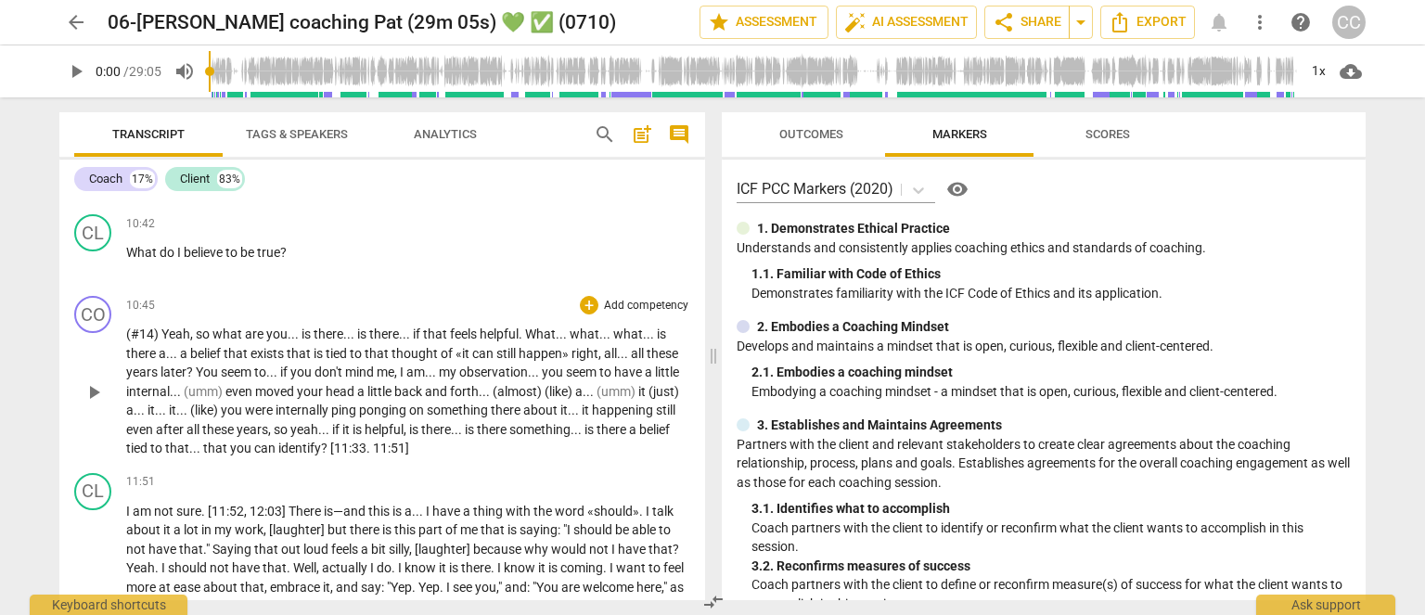
drag, startPoint x: 371, startPoint y: 399, endPoint x: 360, endPoint y: 400, distance: 11.2
click at [367, 403] on span "ponging" at bounding box center [384, 410] width 50 height 15
click at [359, 403] on span "ponging" at bounding box center [384, 410] width 50 height 15
click at [276, 276] on div "CL play_arrow pause 10:42 + Add competency keyboard_arrow_right What do I belie…" at bounding box center [382, 248] width 646 height 82
click at [408, 384] on span "back" at bounding box center [409, 391] width 31 height 15
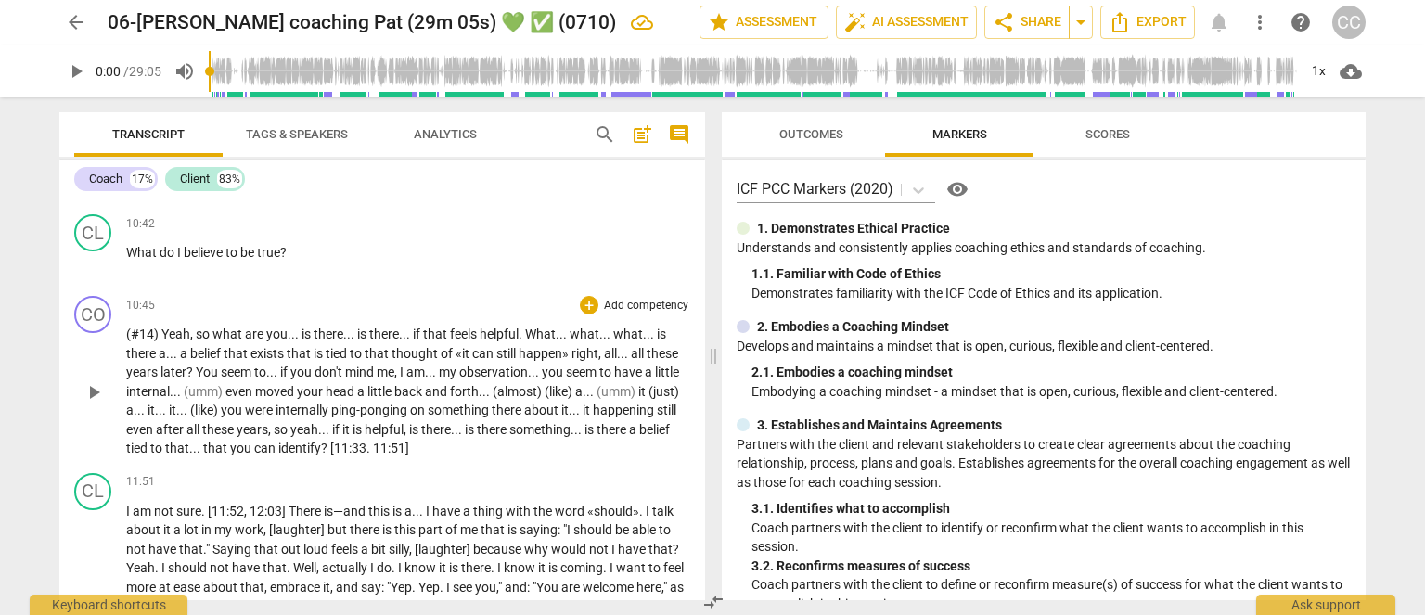
click at [289, 403] on span "internally" at bounding box center [304, 410] width 56 height 15
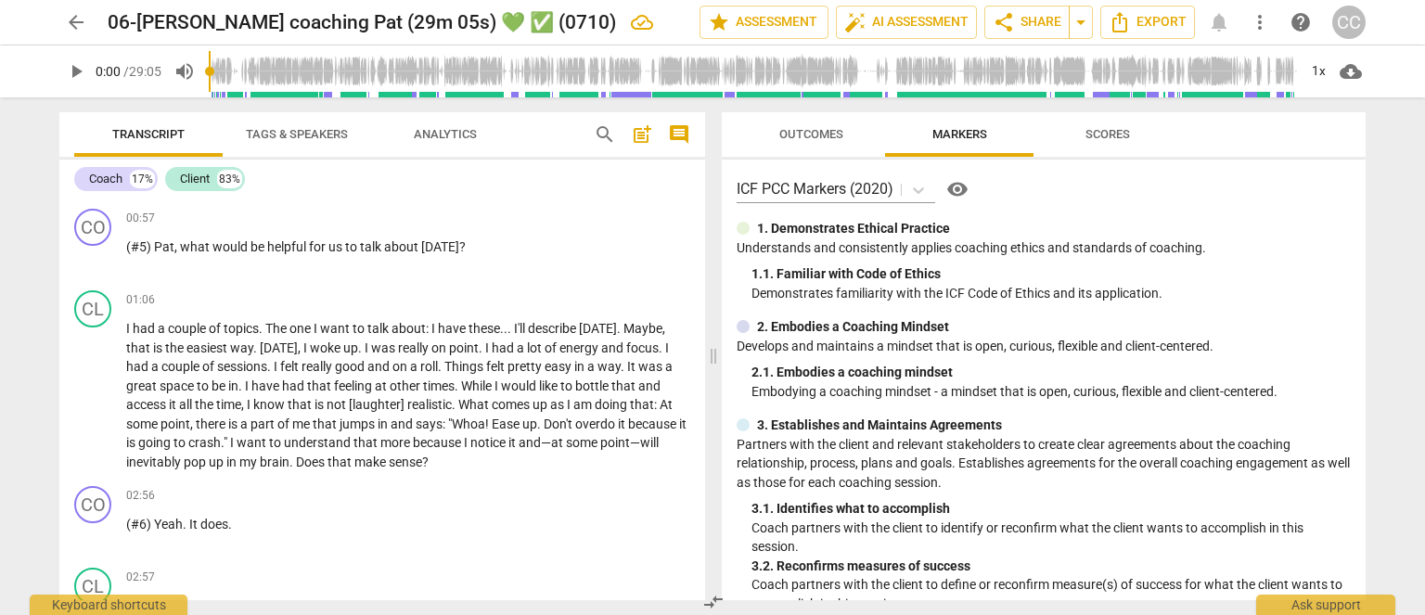
scroll to position [2735, 0]
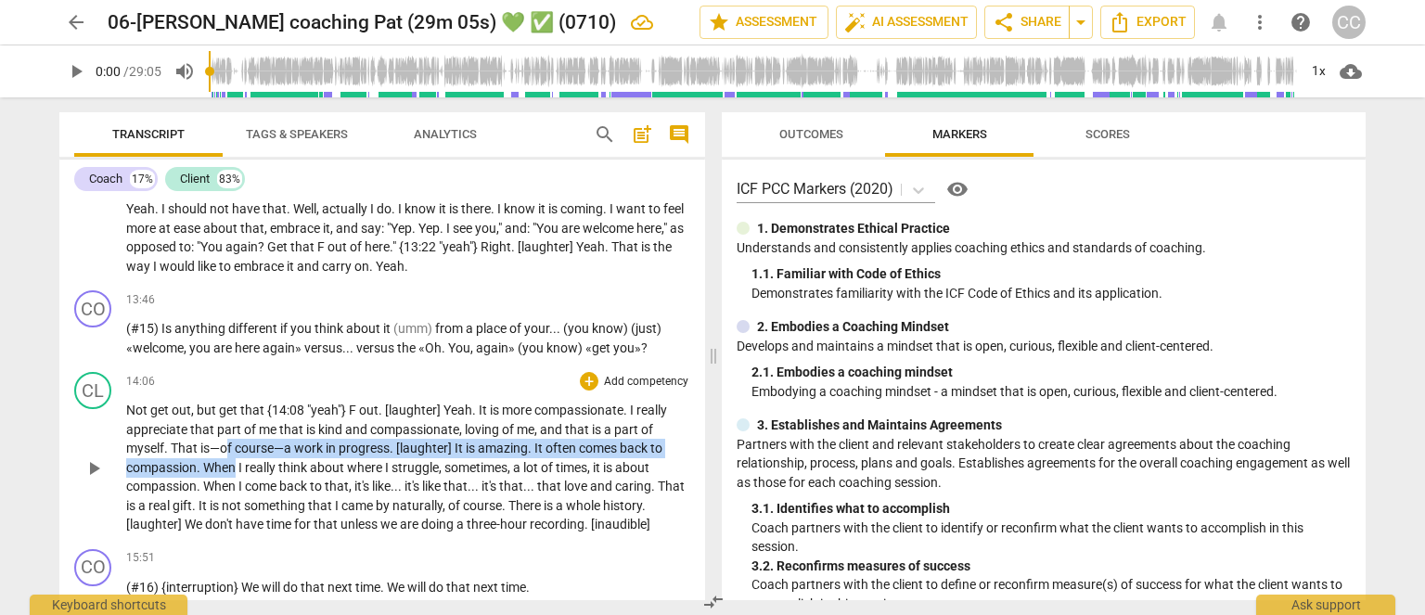
click at [229, 447] on p "Not get out , but get that {14:08 "yeah"} F out . [laughter] Yeah . It is more …" at bounding box center [408, 468] width 564 height 134
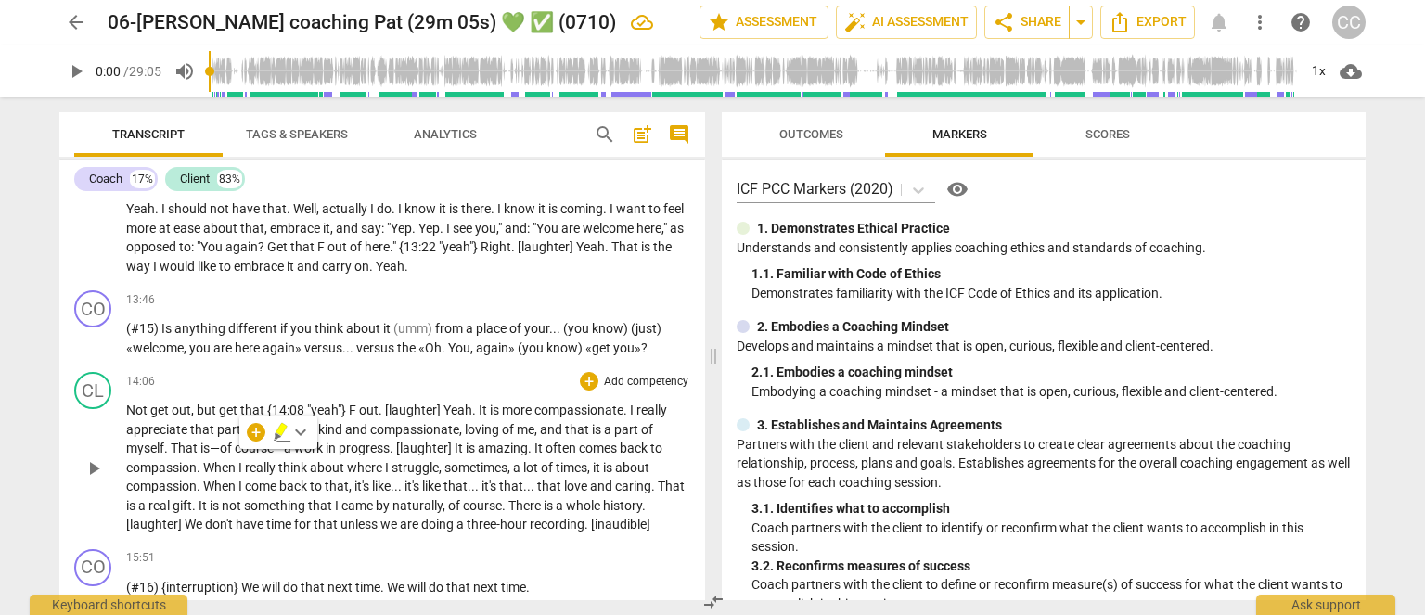
click at [199, 403] on span "but" at bounding box center [208, 410] width 22 height 15
click at [197, 403] on span "but" at bounding box center [208, 410] width 22 height 15
click at [222, 498] on span "is" at bounding box center [216, 505] width 12 height 15
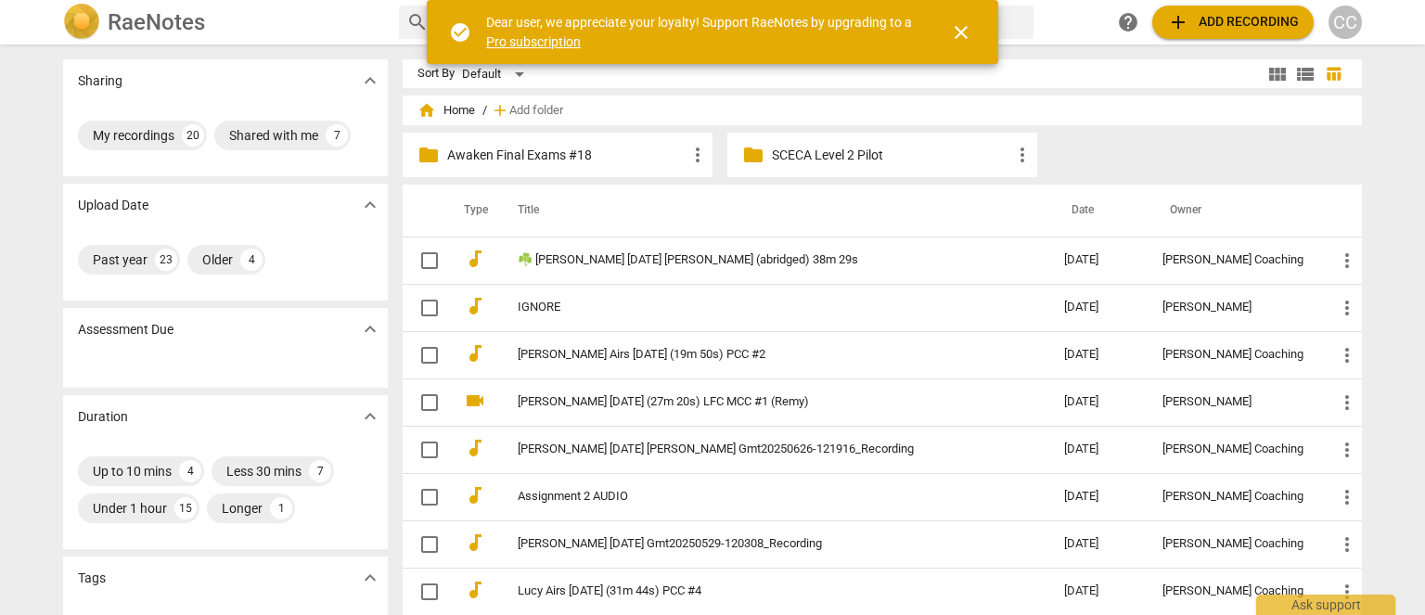
click at [520, 151] on p "Awaken Final Exams #18" at bounding box center [566, 155] width 239 height 19
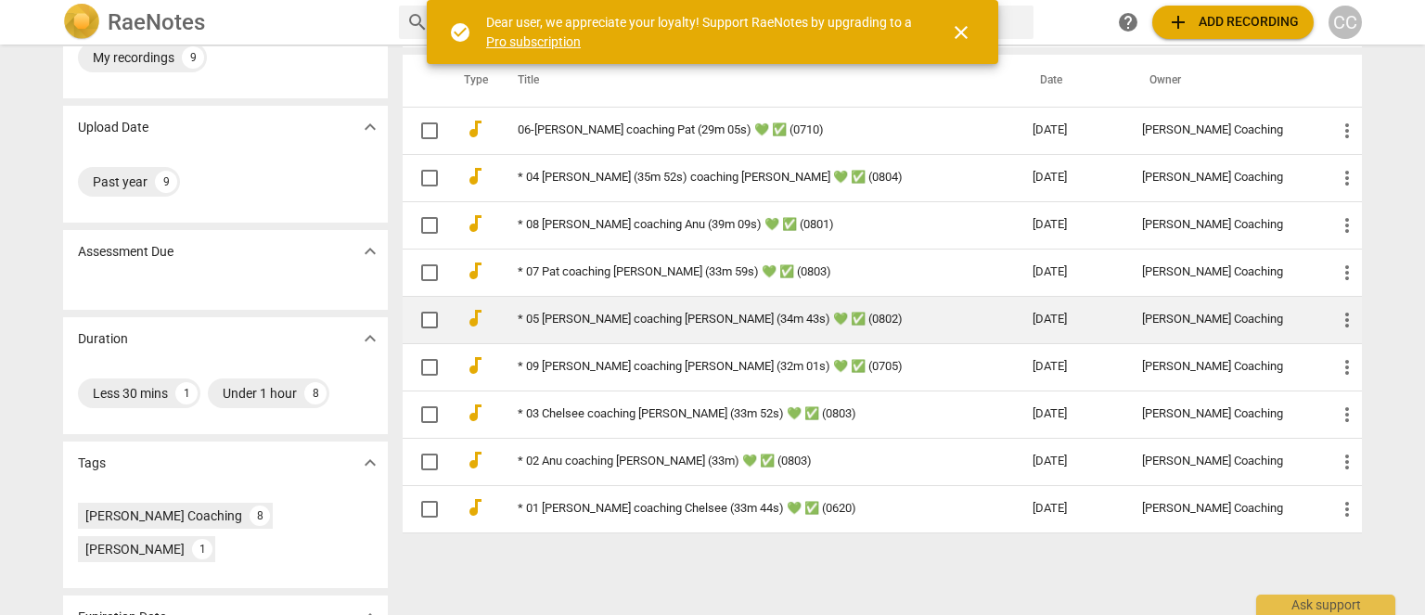
scroll to position [182, 0]
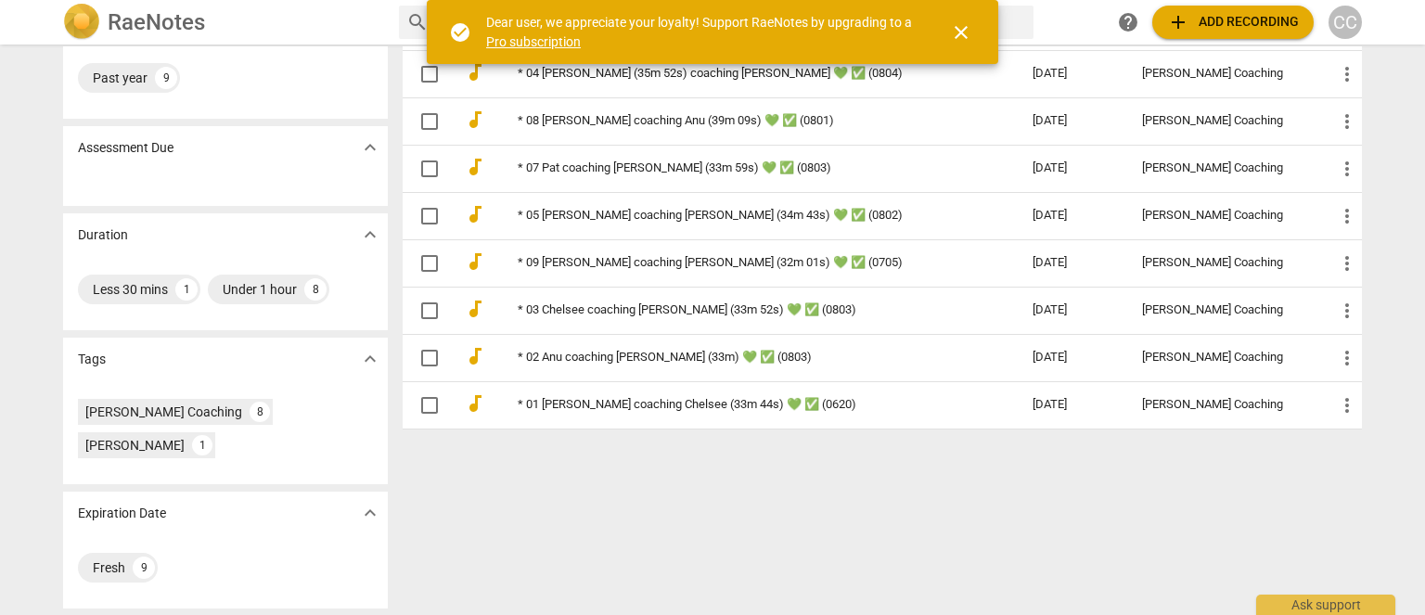
click at [572, 518] on div "Sharing expand_more My recordings 9 Upload Date expand_more Past year 9 Assessm…" at bounding box center [712, 330] width 1425 height 569
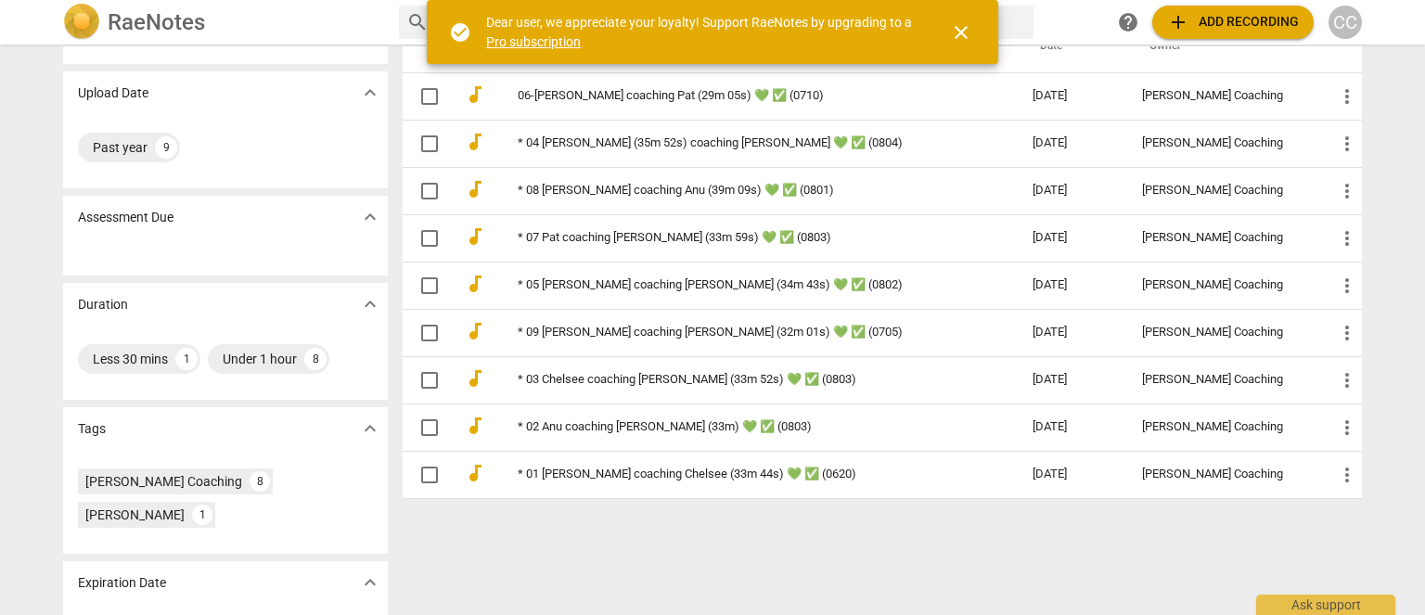
scroll to position [89, 0]
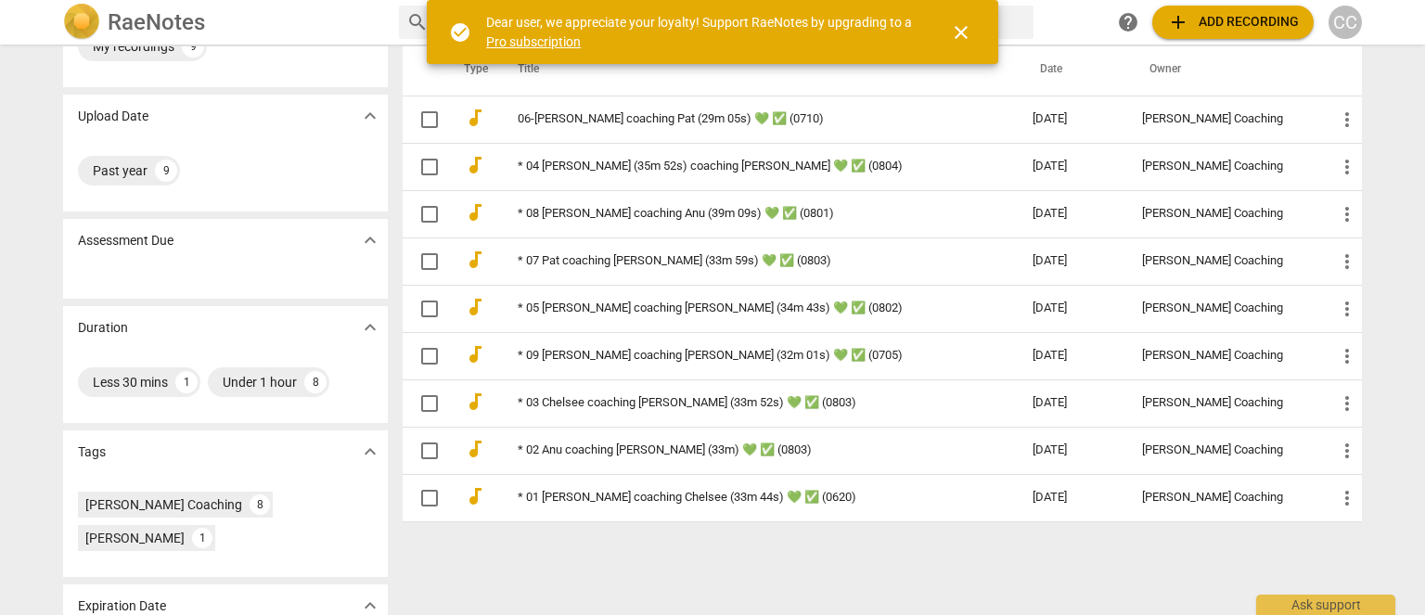
drag, startPoint x: 830, startPoint y: 531, endPoint x: 673, endPoint y: 545, distance: 157.4
click at [688, 557] on div "Sharing expand_more My recordings 9 Upload Date expand_more Past year 9 Assessm…" at bounding box center [712, 330] width 1425 height 569
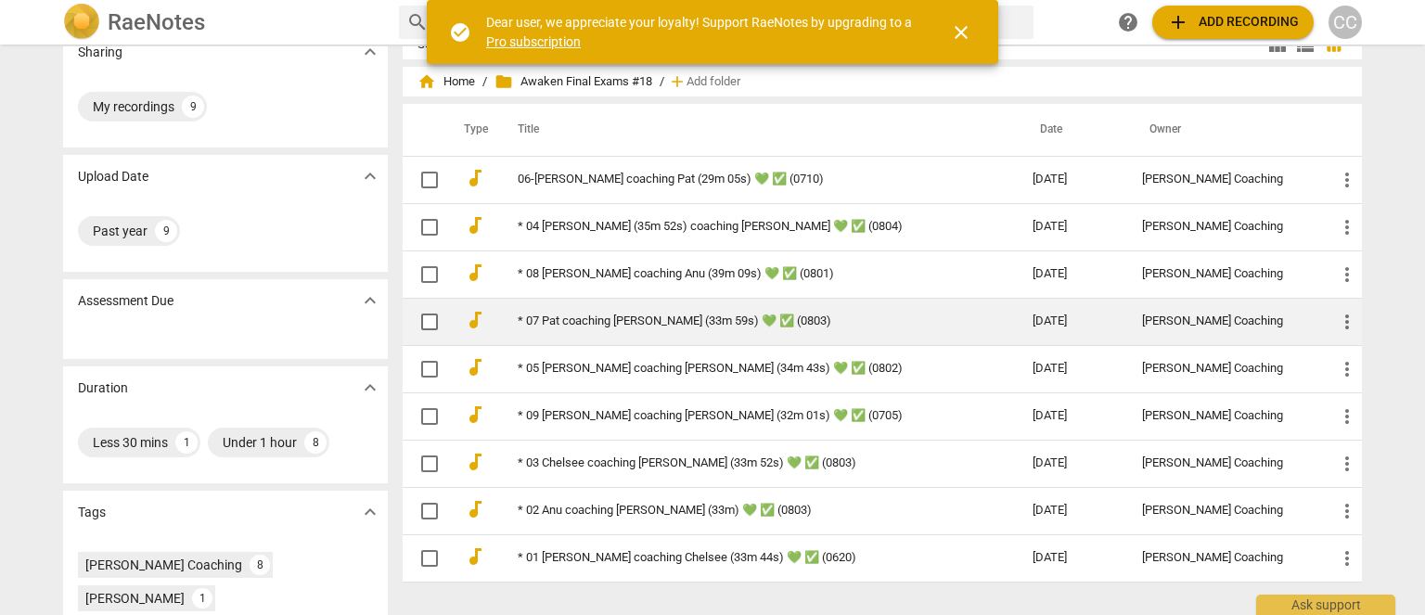
scroll to position [0, 0]
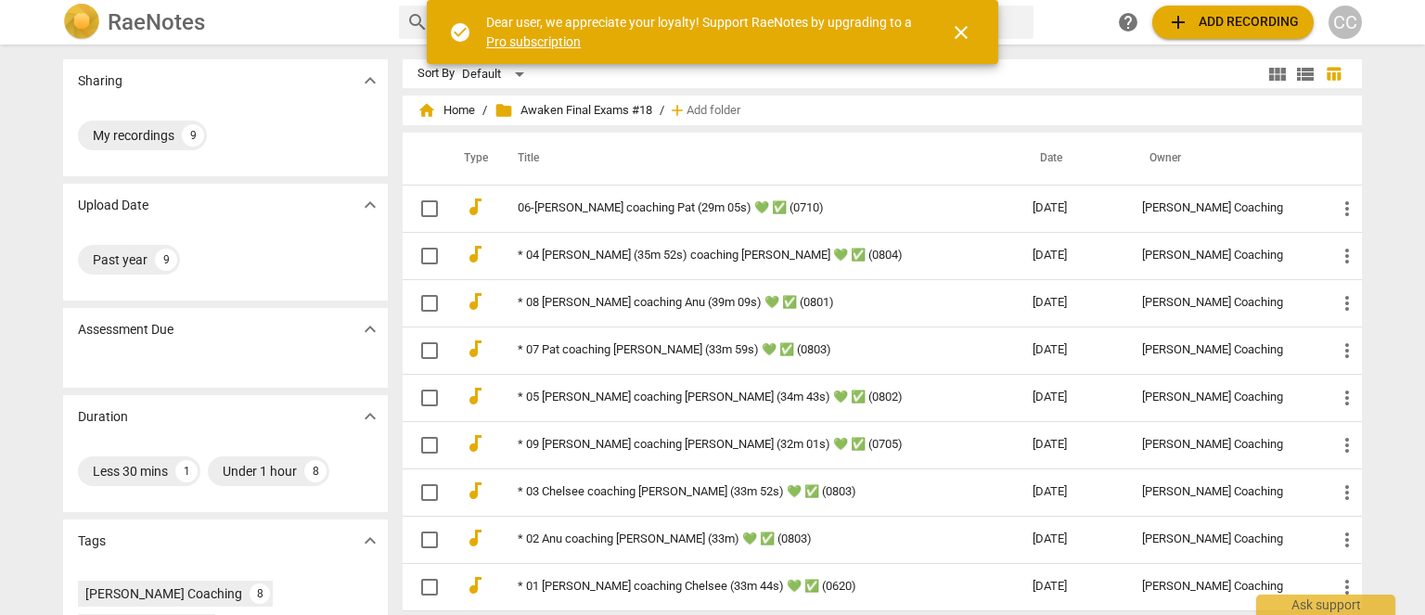
click at [25, 66] on div "Sharing expand_more My recordings 9 Upload Date expand_more Past year 9 Assessm…" at bounding box center [712, 330] width 1425 height 569
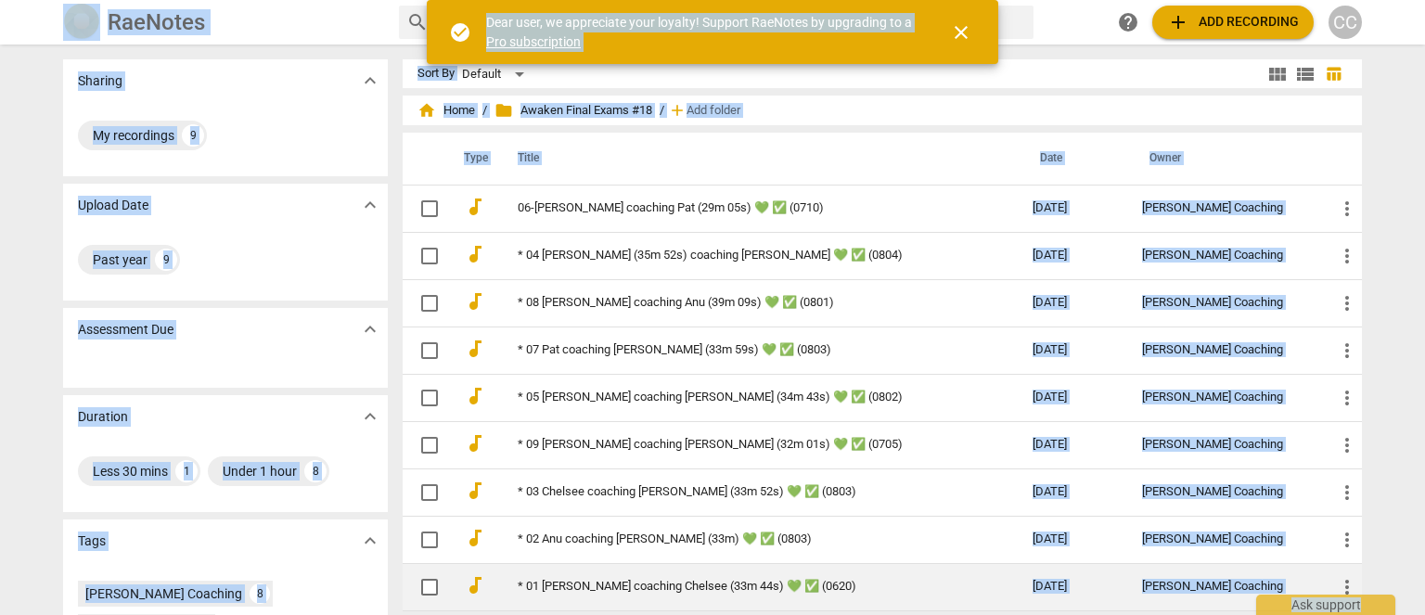
copy div "LorEmips dolors amet con Adi elitseddo EI Tempori utlabo_etdo Ma aliquaenim 1 A…"
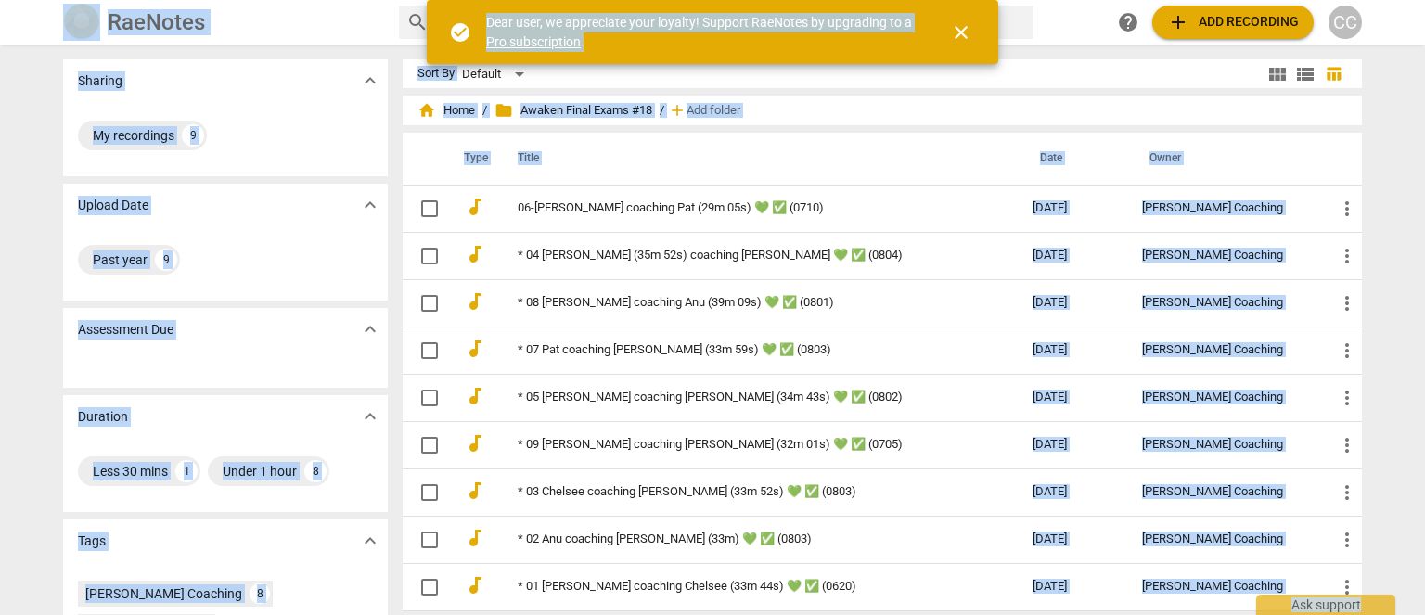
click at [1069, 32] on div "search help add Add recording CC" at bounding box center [880, 22] width 963 height 33
click at [954, 29] on span "close" at bounding box center [961, 32] width 22 height 22
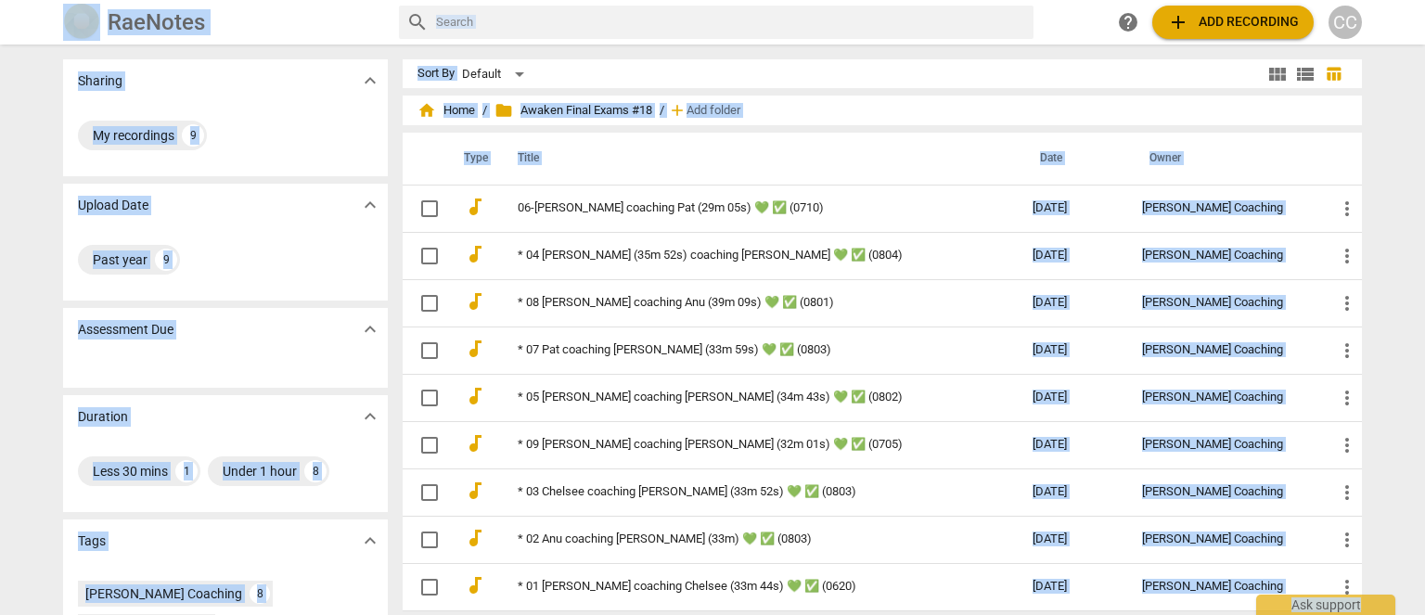
click at [1038, 84] on div "Sort By Default" at bounding box center [841, 73] width 846 height 29
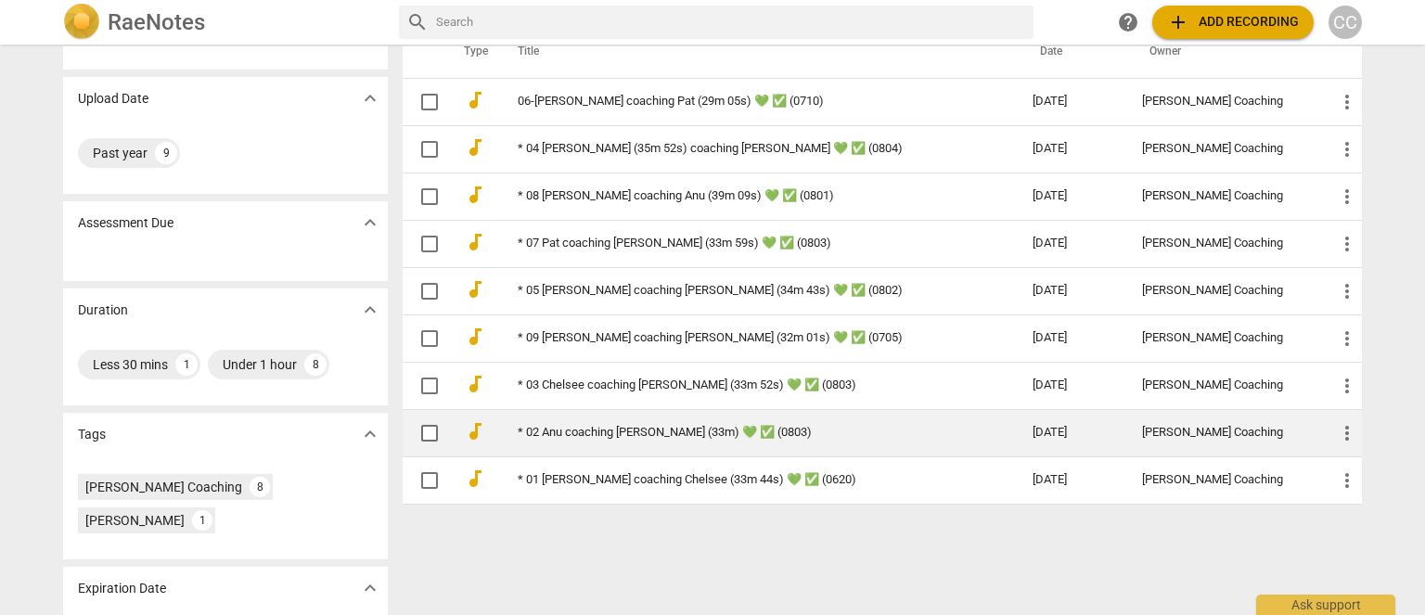
scroll to position [182, 0]
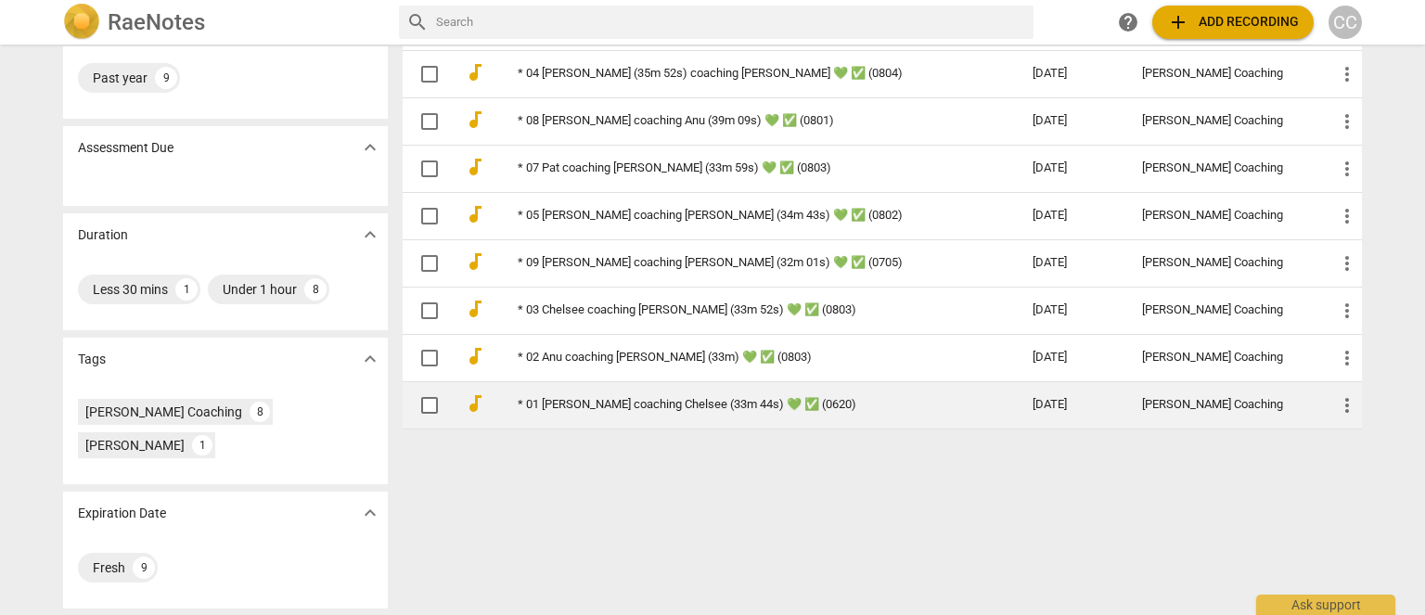
click at [567, 404] on link "* 01 [PERSON_NAME] coaching Chelsee (33m 44s) 💚 ✅ (0620)" at bounding box center [742, 405] width 448 height 14
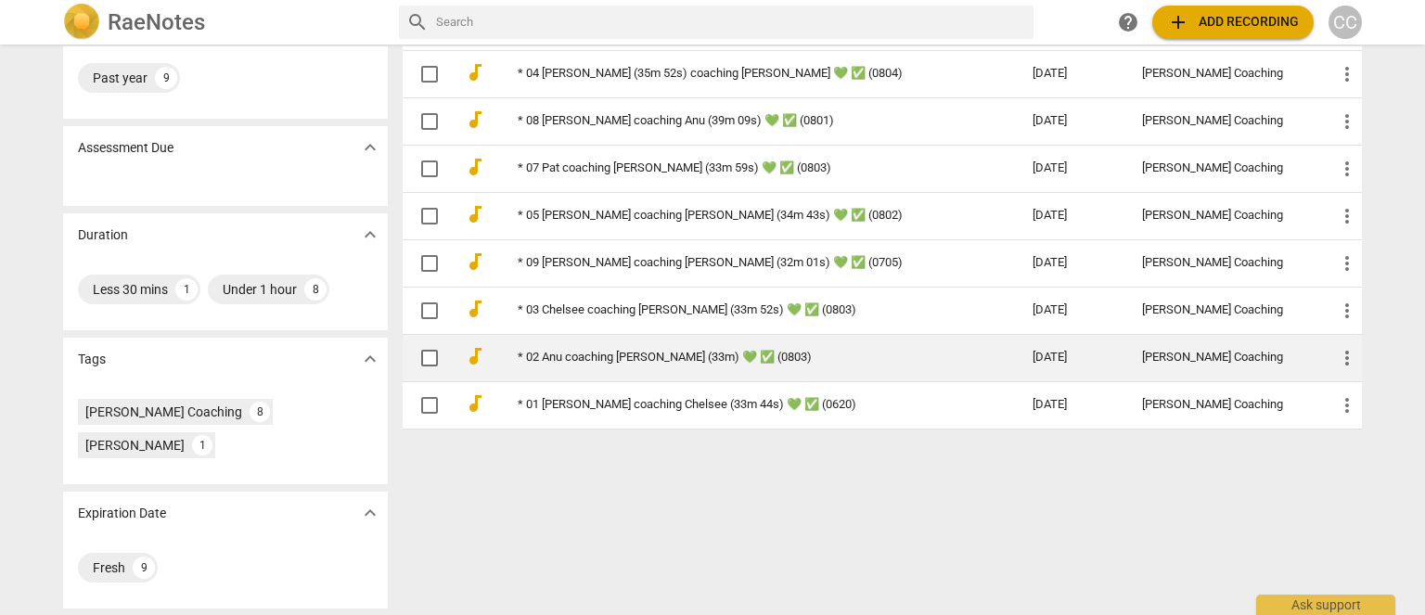
click at [540, 355] on link "* 02 Anu coaching [PERSON_NAME] (33m) 💚 ✅ (0803)" at bounding box center [742, 358] width 448 height 14
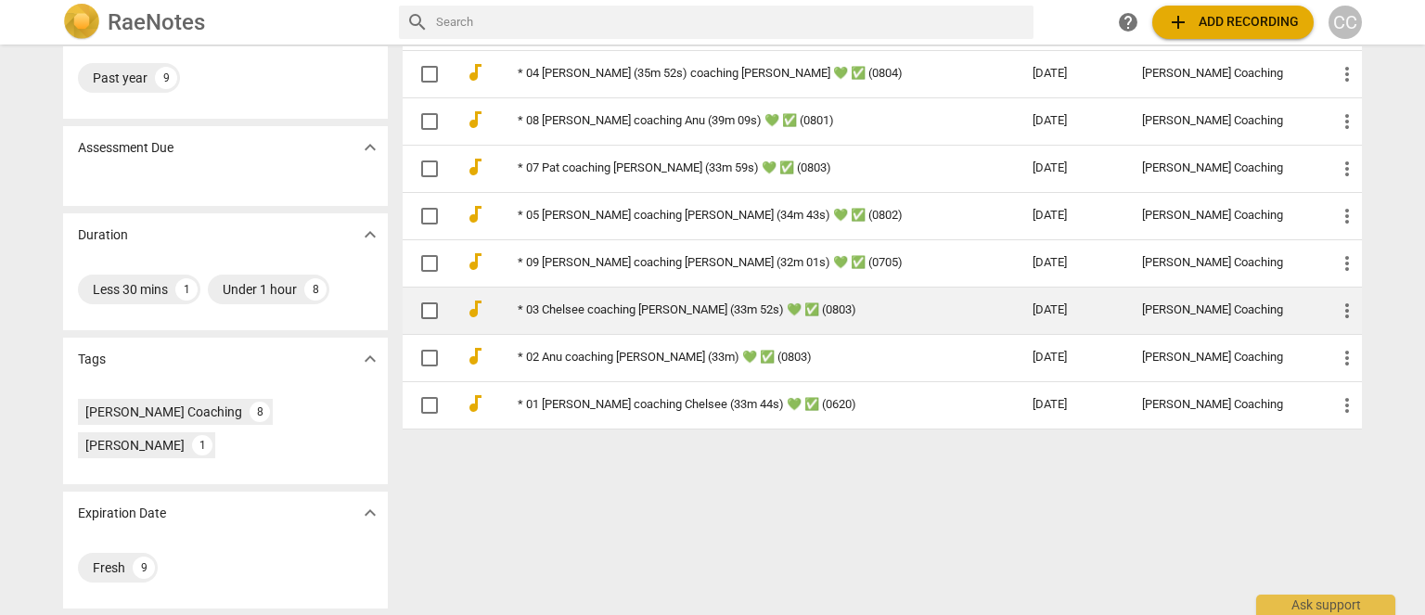
click at [535, 304] on link "* 03 Chelsee coaching [PERSON_NAME] (33m 52s) 💚 ✅ (0803)" at bounding box center [742, 310] width 448 height 14
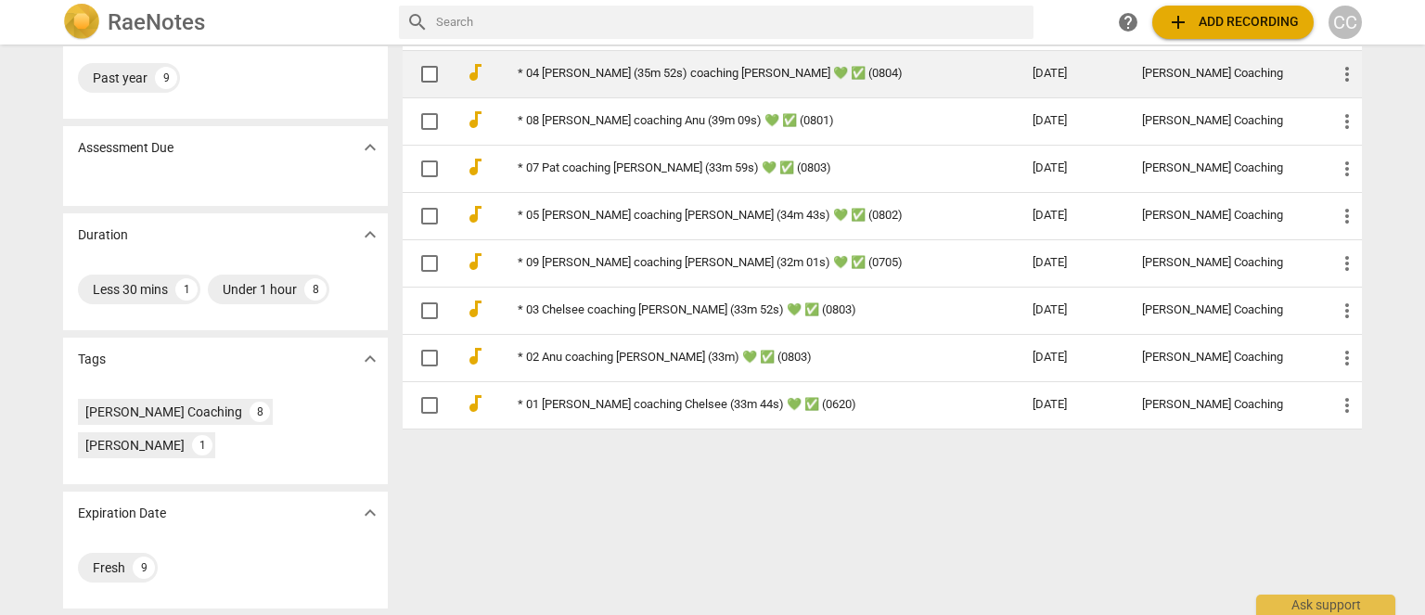
click at [550, 67] on link "* 04 [PERSON_NAME] (35m 52s) coaching [PERSON_NAME] 💚 ✅ (0804)" at bounding box center [742, 74] width 448 height 14
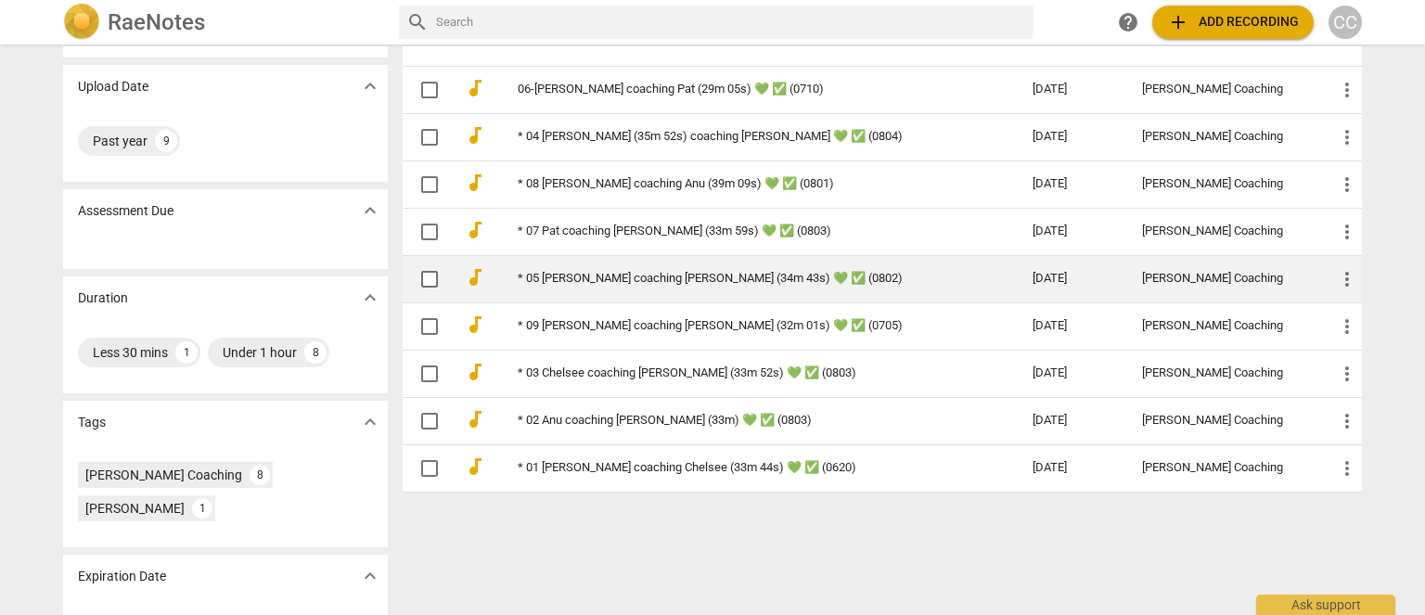
scroll to position [89, 0]
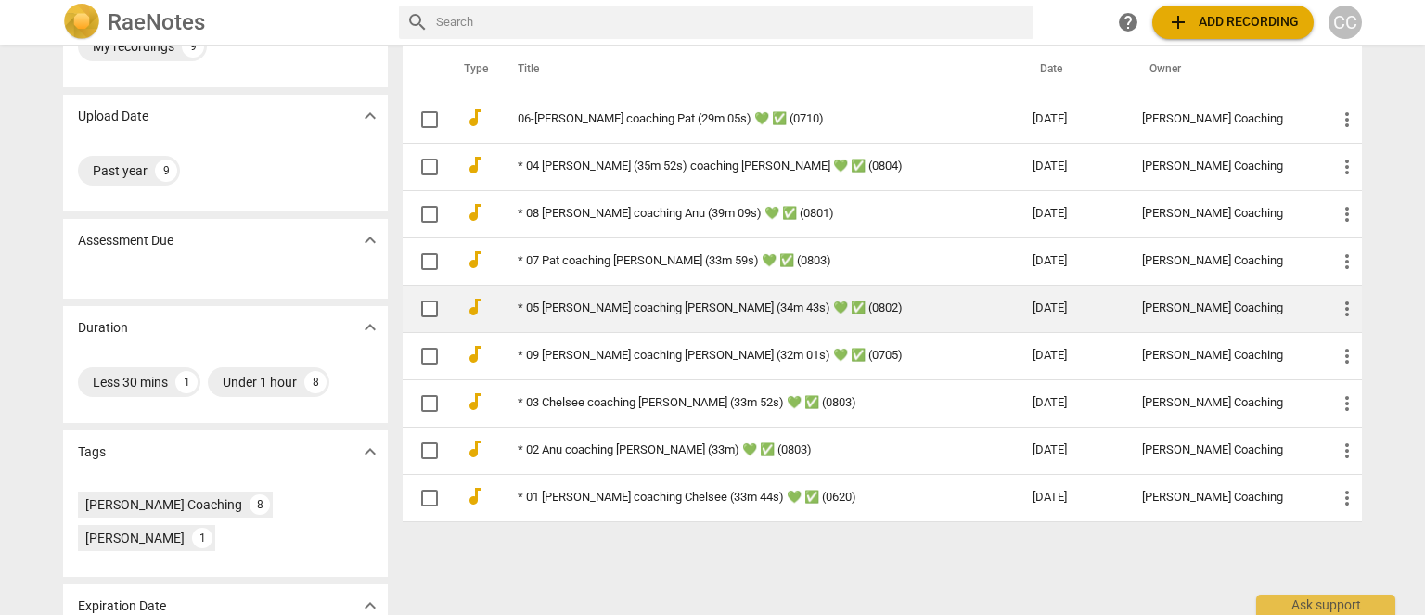
click at [562, 303] on link "* 05 [PERSON_NAME] coaching [PERSON_NAME] (34m 43s) 💚 ✅ (0802)" at bounding box center [742, 309] width 448 height 14
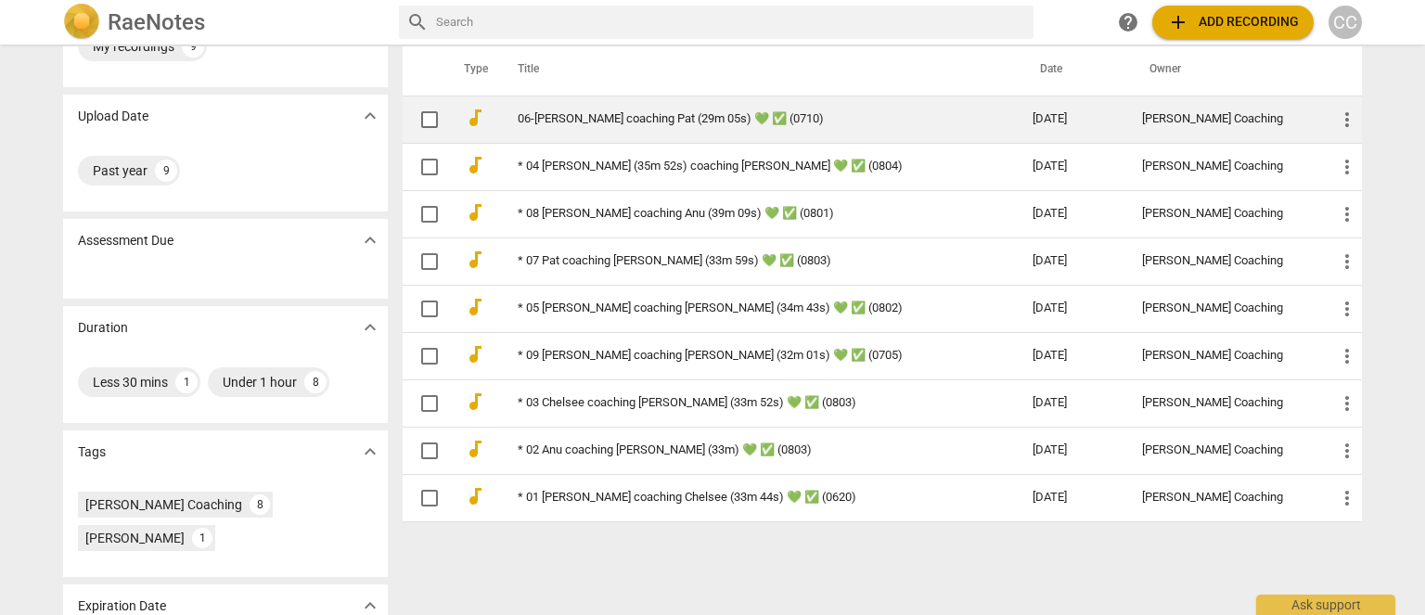
click at [556, 117] on link "06-[PERSON_NAME] coaching Pat (29m 05s) 💚 ✅ (0710)" at bounding box center [742, 119] width 448 height 14
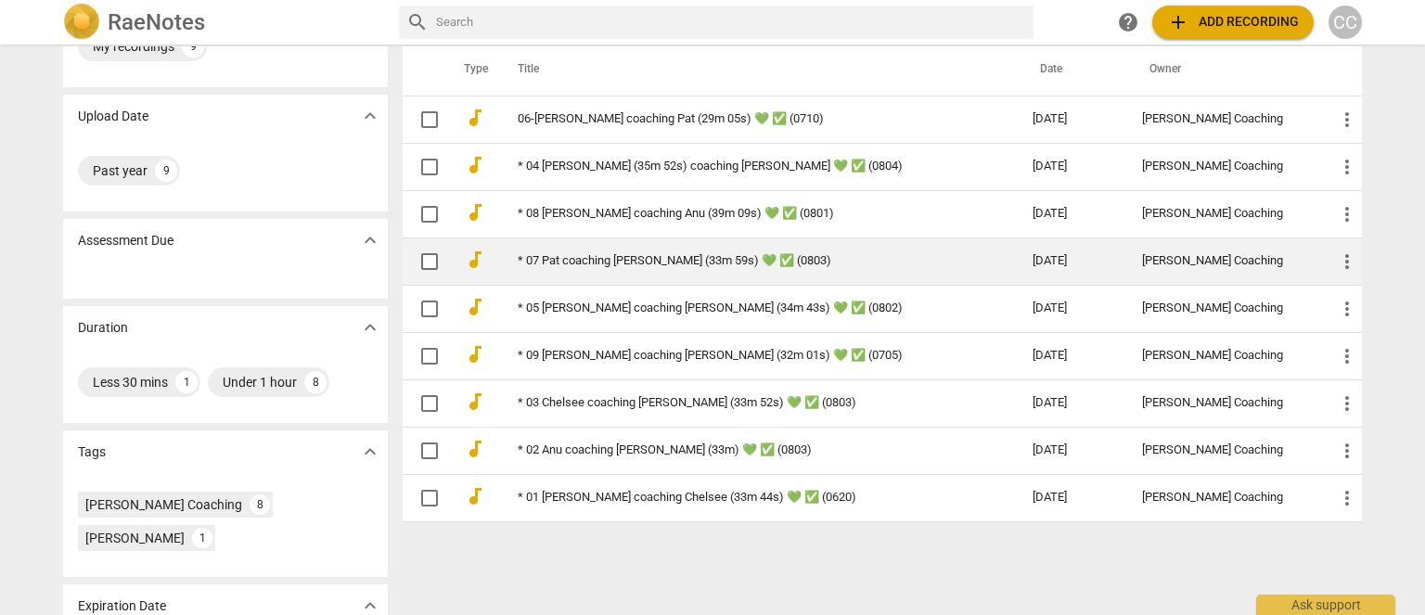
click at [551, 257] on link "* 07 Pat coaching [PERSON_NAME] (33m 59s) 💚 ✅ (0803)" at bounding box center [742, 261] width 448 height 14
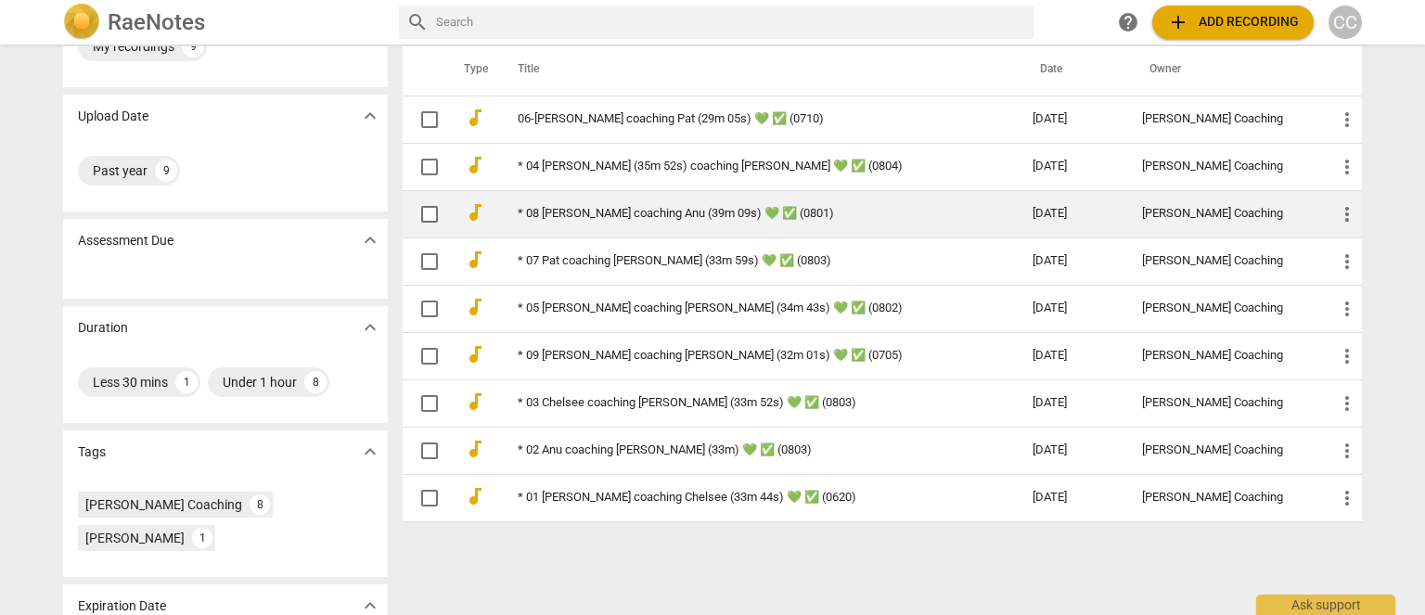
drag, startPoint x: 541, startPoint y: 206, endPoint x: 547, endPoint y: 223, distance: 17.6
click at [541, 207] on link "* 08 [PERSON_NAME] coaching Anu (39m 09s) 💚 ✅ (0801)" at bounding box center [742, 214] width 448 height 14
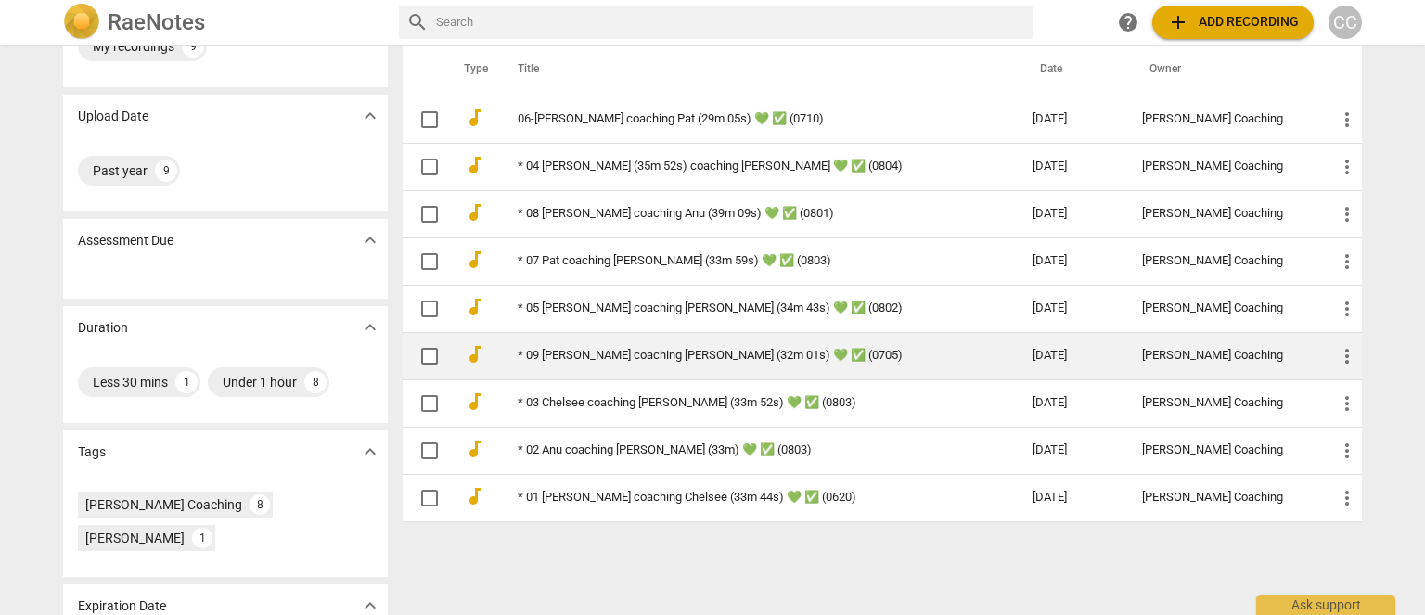
click at [555, 353] on link "* 09 [PERSON_NAME] coaching [PERSON_NAME] (32m 01s) 💚 ✅ (0705)" at bounding box center [742, 356] width 448 height 14
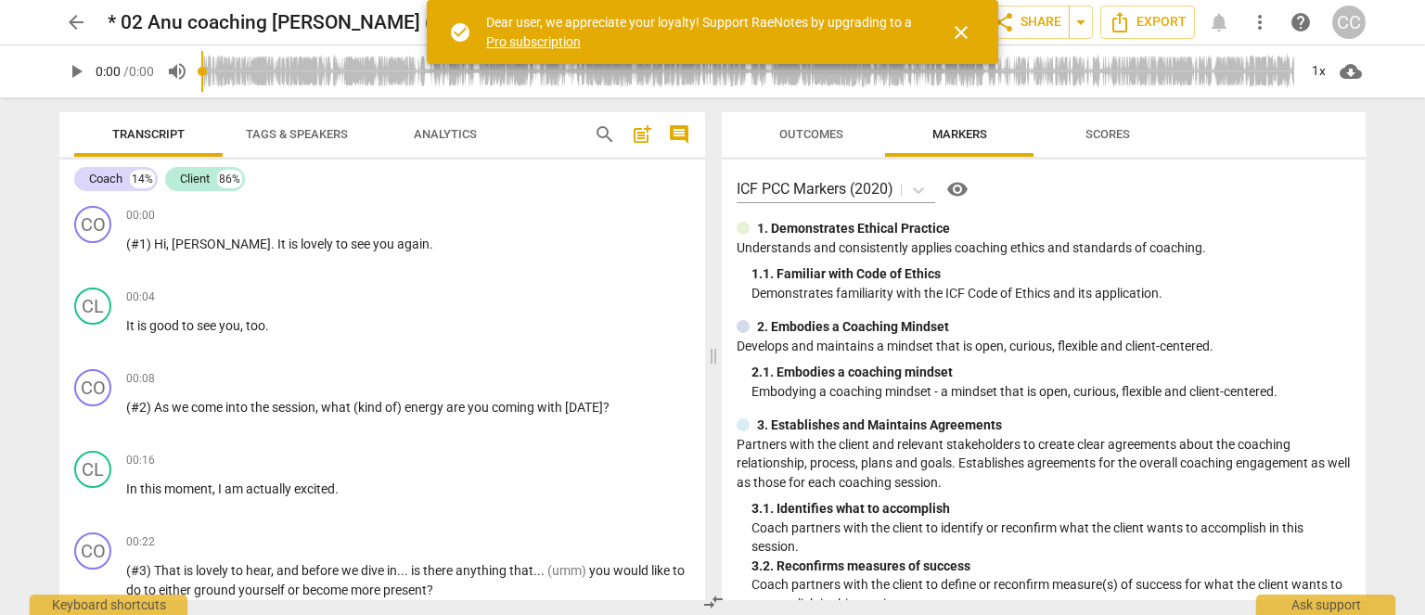
click at [145, 22] on h2 "* 02 Anu coaching Sharmin (33m) 💚 ✅ (0803)" at bounding box center [352, 22] width 489 height 23
drag, startPoint x: 151, startPoint y: 21, endPoint x: 342, endPoint y: 17, distance: 191.2
click at [342, 17] on h2 "* 02 Anu coaching Sharmin (33m) 💚 ✅ (0803)" at bounding box center [352, 22] width 489 height 23
copy h2 "Anu coaching Sharmin"
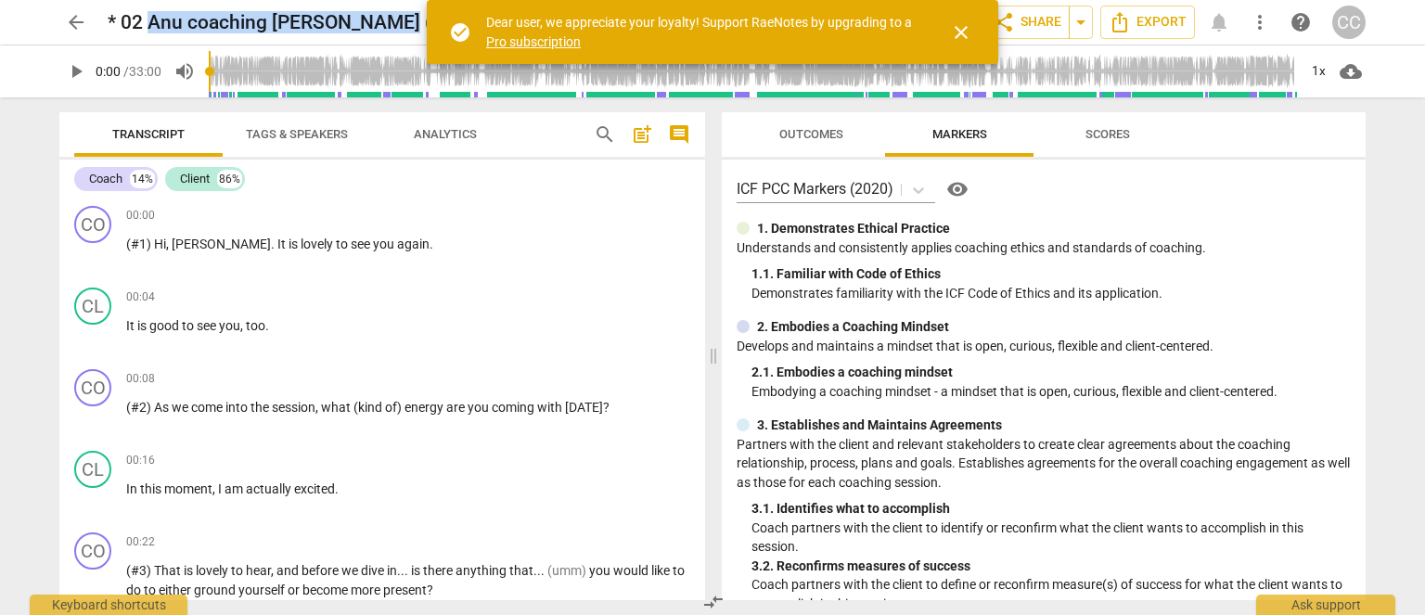
drag, startPoint x: 403, startPoint y: 25, endPoint x: 152, endPoint y: 30, distance: 250.6
click at [152, 30] on h2 "* 02 Anu coaching Sharmin (33m) 💚 ✅ (0803)" at bounding box center [352, 22] width 489 height 23
copy h2 "Anu coaching Sharmin (33m)"
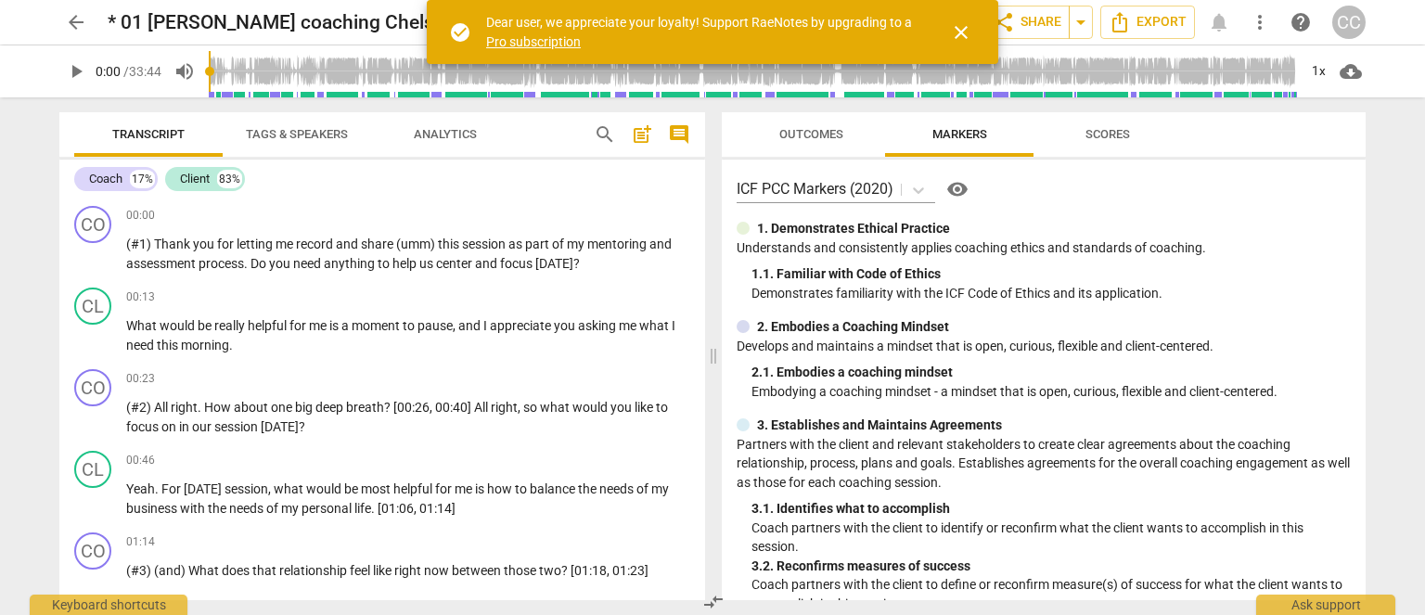
click at [968, 35] on span "close" at bounding box center [961, 32] width 22 height 22
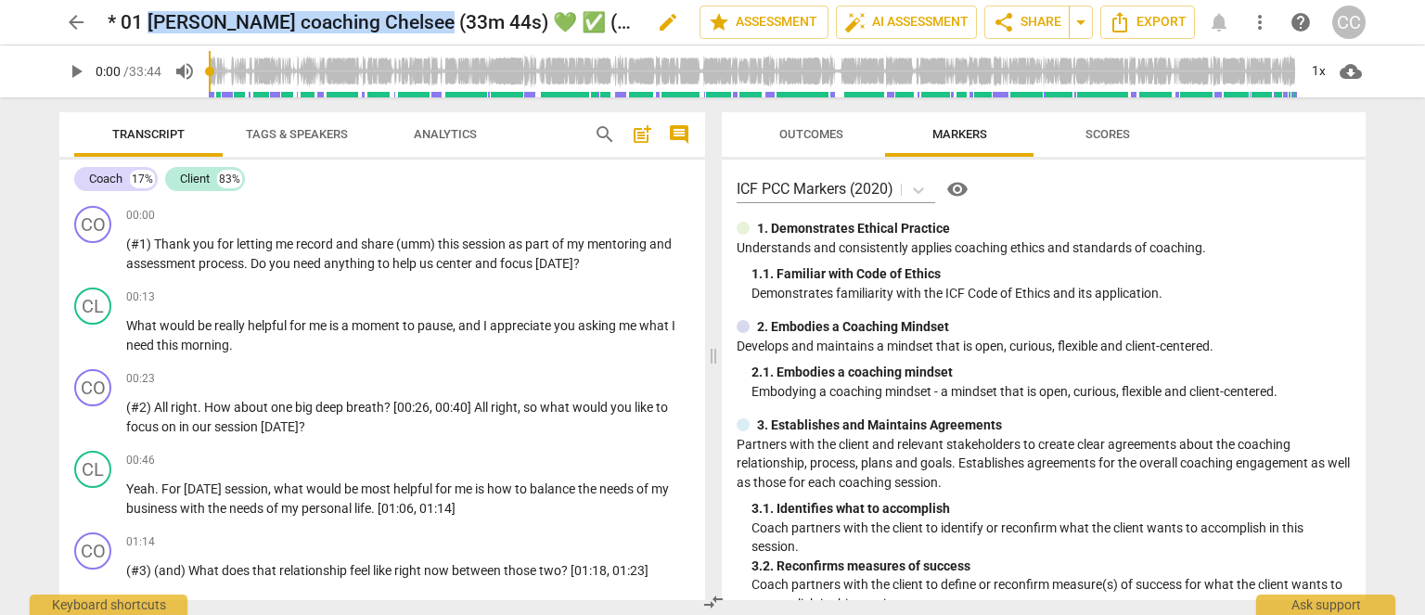
drag, startPoint x: 163, startPoint y: 25, endPoint x: 442, endPoint y: 25, distance: 278.4
click at [443, 25] on h2 "* 01 [PERSON_NAME] coaching Chelsee (33m 44s) 💚 ✅ (0620)" at bounding box center [372, 22] width 529 height 23
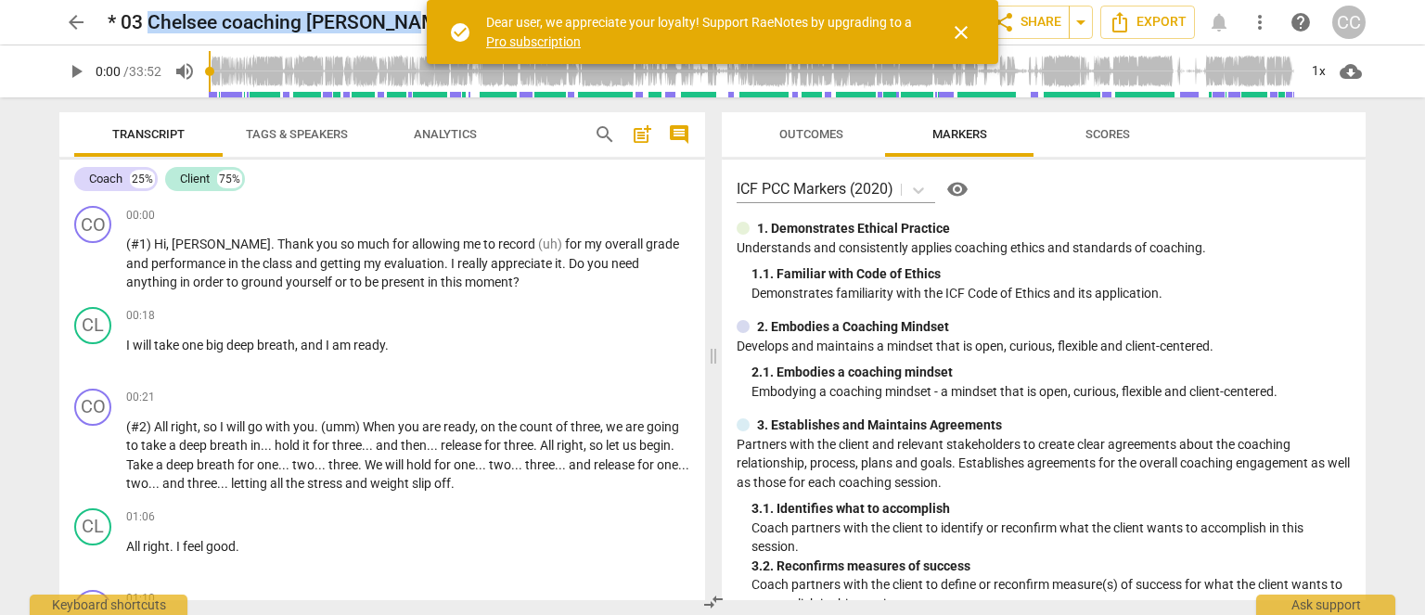
drag, startPoint x: 178, startPoint y: 21, endPoint x: 602, endPoint y: 36, distance: 424.4
click at [416, 13] on h2 "* 03 Chelsee coaching [PERSON_NAME] (33m 52s) 💚 ✅ (0803)" at bounding box center [388, 22] width 561 height 23
drag, startPoint x: 958, startPoint y: 10, endPoint x: 943, endPoint y: 15, distance: 15.6
click at [958, 10] on button "close" at bounding box center [961, 32] width 45 height 45
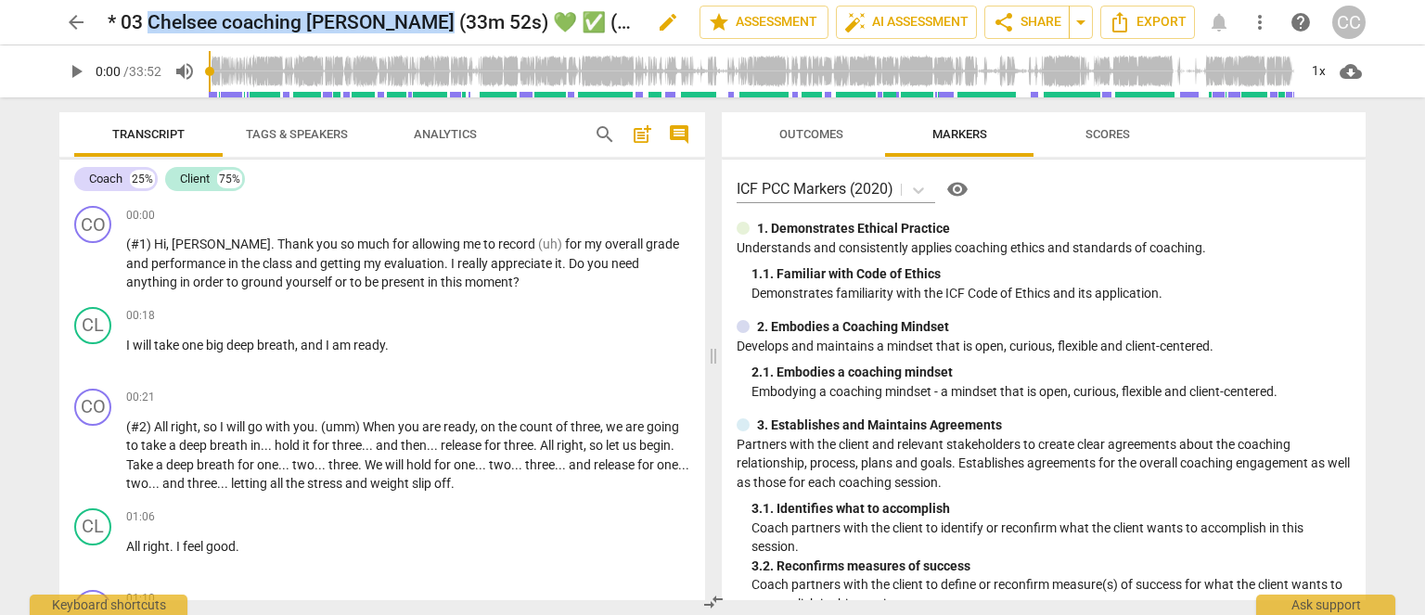
drag, startPoint x: 438, startPoint y: 25, endPoint x: 152, endPoint y: 24, distance: 285.8
click at [152, 24] on h2 "* 03 Chelsee coaching [PERSON_NAME] (33m 52s) 💚 ✅ (0803)" at bounding box center [372, 22] width 529 height 23
copy h2 "Chelsee coaching [PERSON_NAME] (33m 52s)"
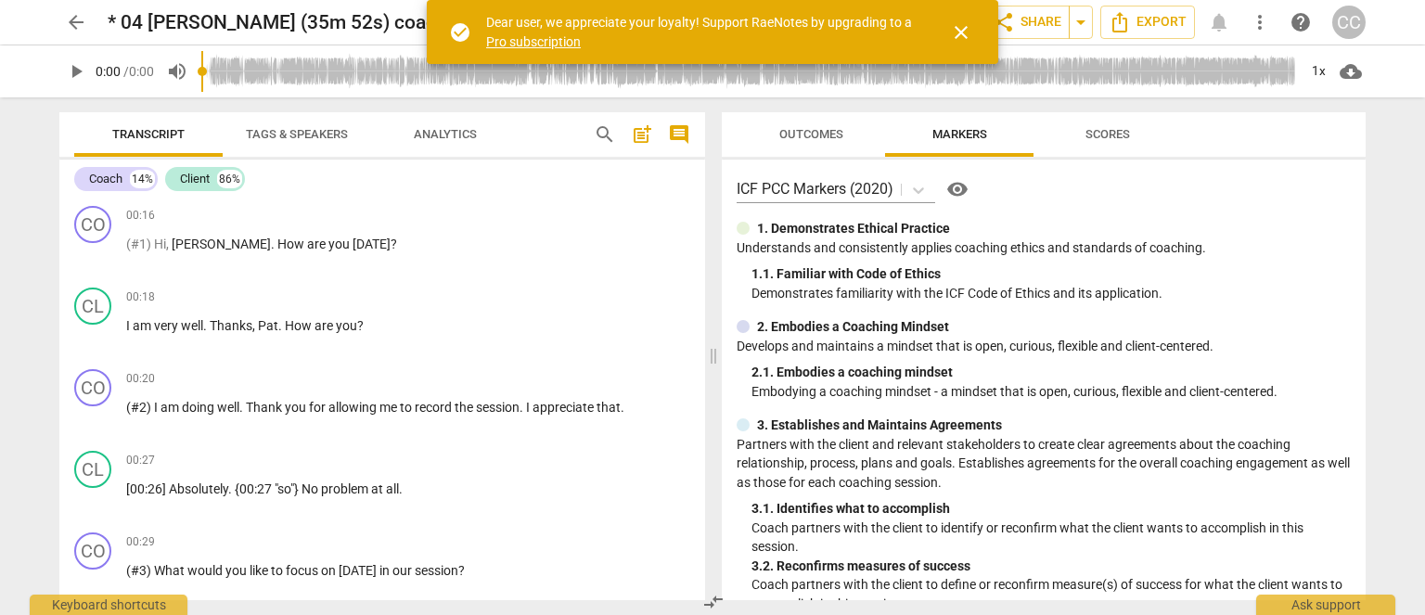
click at [196, 23] on h2 "* 04 [PERSON_NAME] (35m 52s) coaching [PERSON_NAME] 💚 ✅ (0804)" at bounding box center [396, 22] width 577 height 23
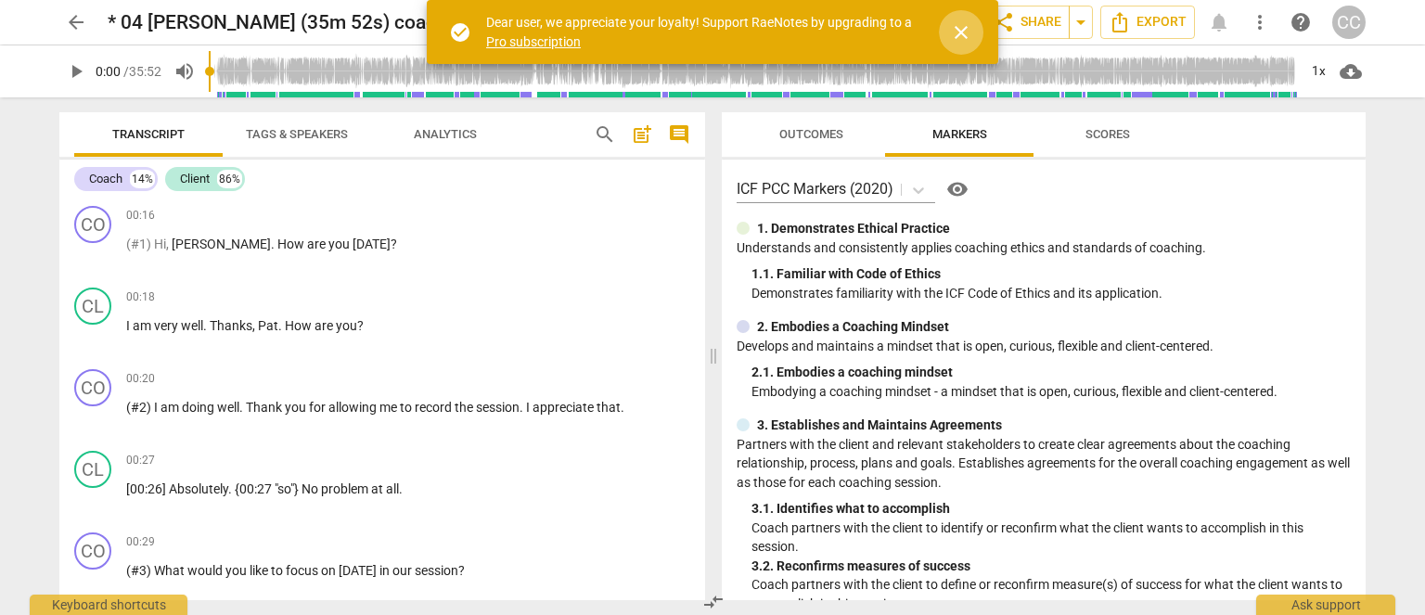
drag, startPoint x: 963, startPoint y: 32, endPoint x: 887, endPoint y: 32, distance: 76.1
click at [963, 32] on span "close" at bounding box center [961, 32] width 22 height 22
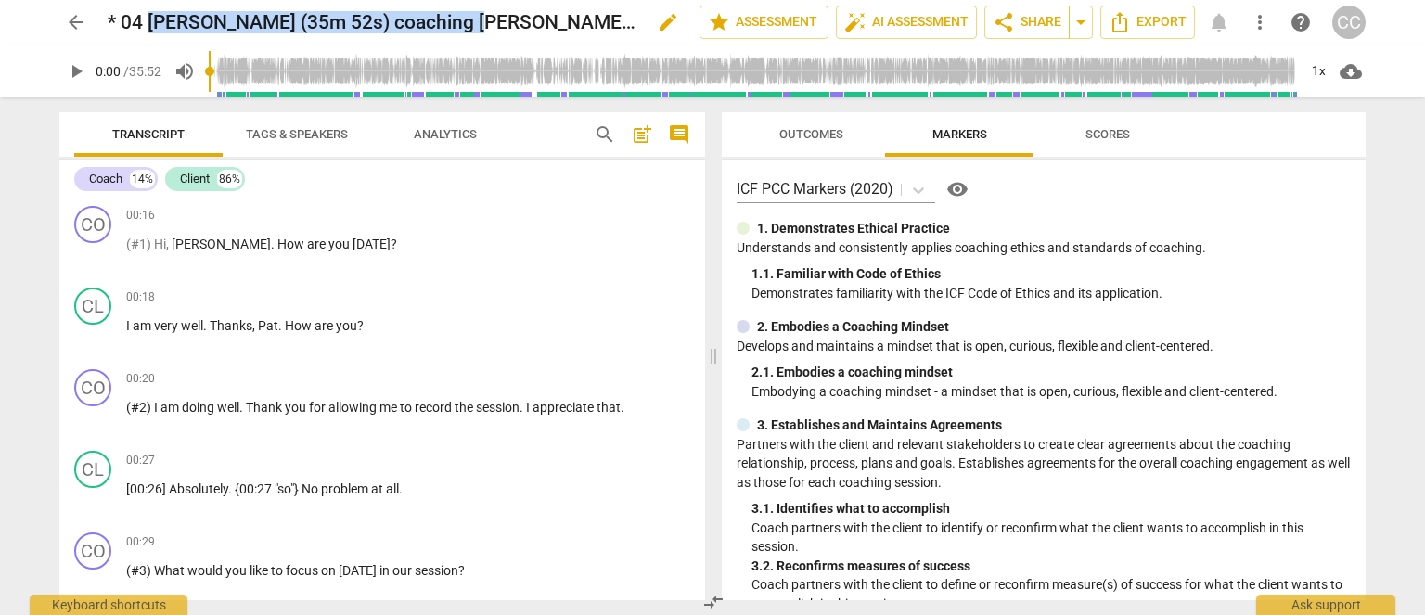
drag, startPoint x: 150, startPoint y: 19, endPoint x: 466, endPoint y: 19, distance: 315.5
click at [466, 19] on h2 "* 04 Pat Cooper (35m 52s) coaching Bob 💚 ✅ (0804)" at bounding box center [372, 22] width 529 height 23
copy h2 "Pat Cooper (35m 52s) coaching Bob"
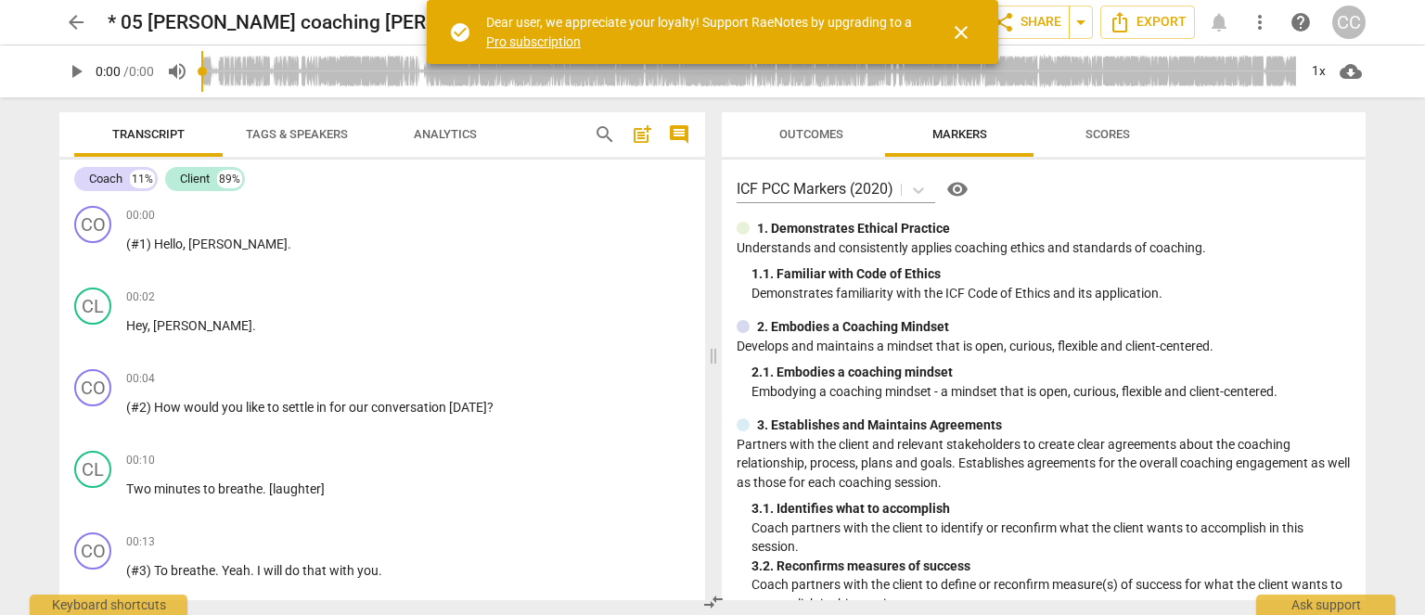
click at [223, 31] on h2 "* 05 [PERSON_NAME] coaching [PERSON_NAME] (34m 43s) 💚 ✅ (0802)" at bounding box center [372, 22] width 529 height 23
click at [958, 31] on span "close" at bounding box center [961, 32] width 22 height 22
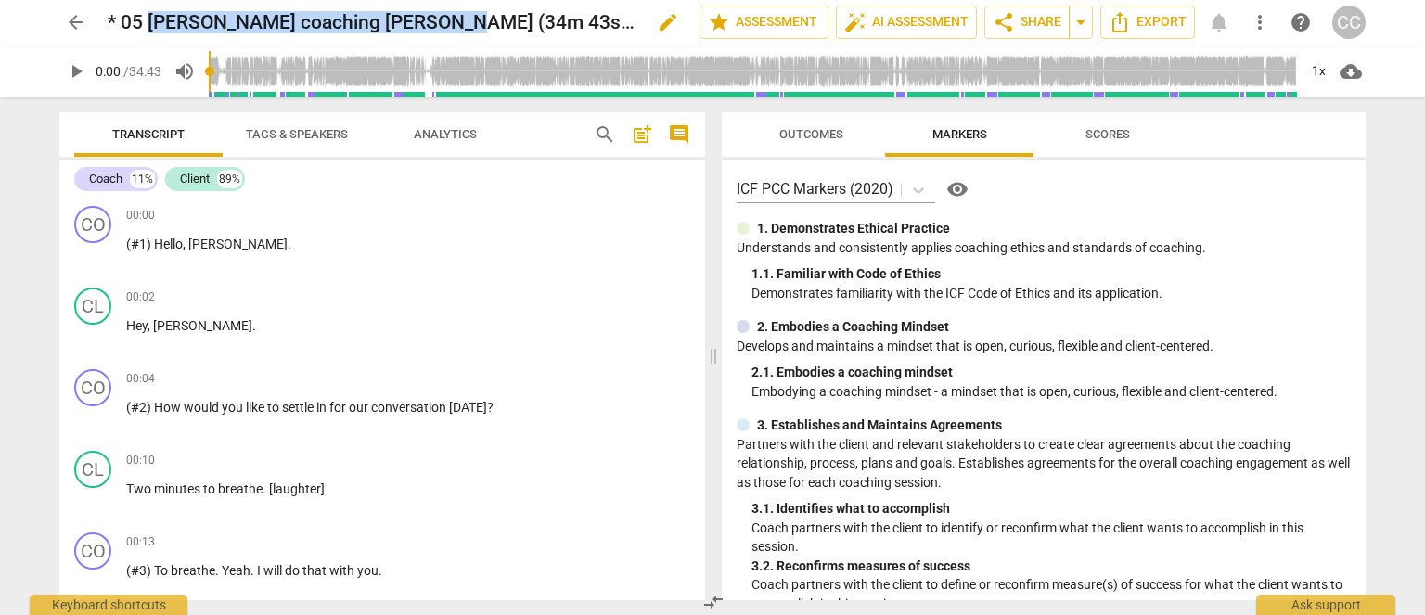
drag, startPoint x: 163, startPoint y: 17, endPoint x: 445, endPoint y: 19, distance: 281.2
click at [445, 19] on h2 "* 05 [PERSON_NAME] coaching [PERSON_NAME] (34m 43s) 💚 ✅ (0802)" at bounding box center [372, 22] width 529 height 23
copy h2 "[PERSON_NAME] coaching [PERSON_NAME] (34m 43s)"
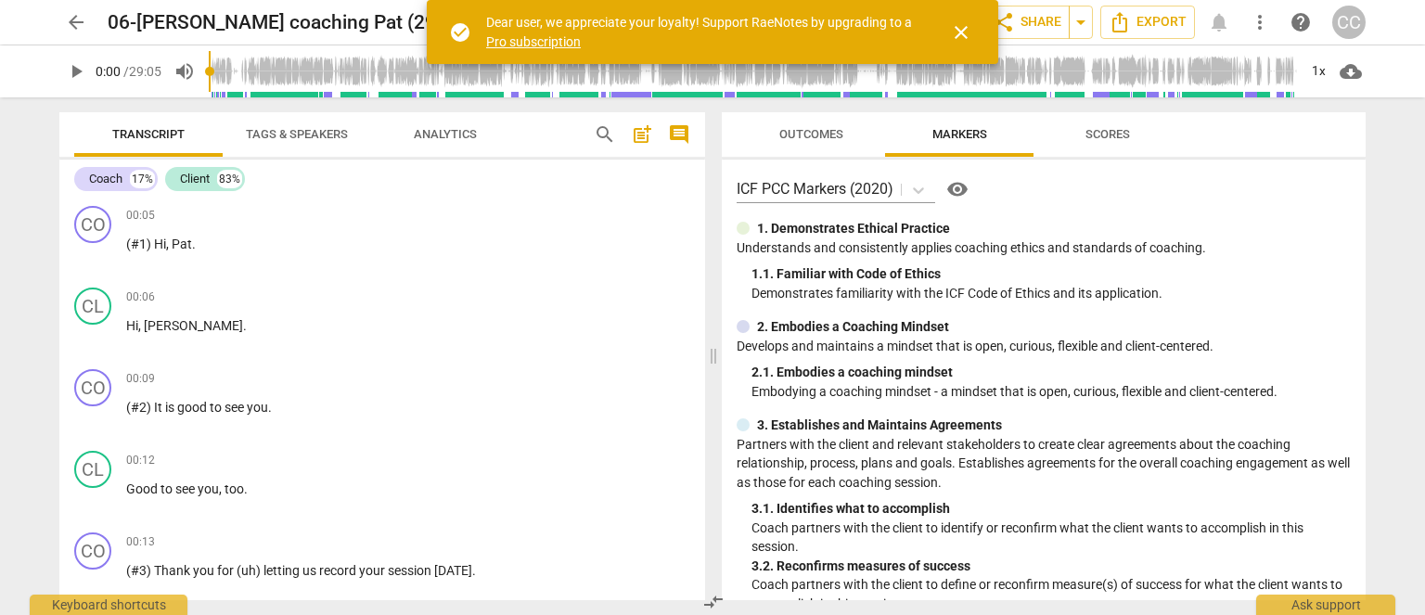
click at [961, 28] on span "close" at bounding box center [961, 32] width 22 height 22
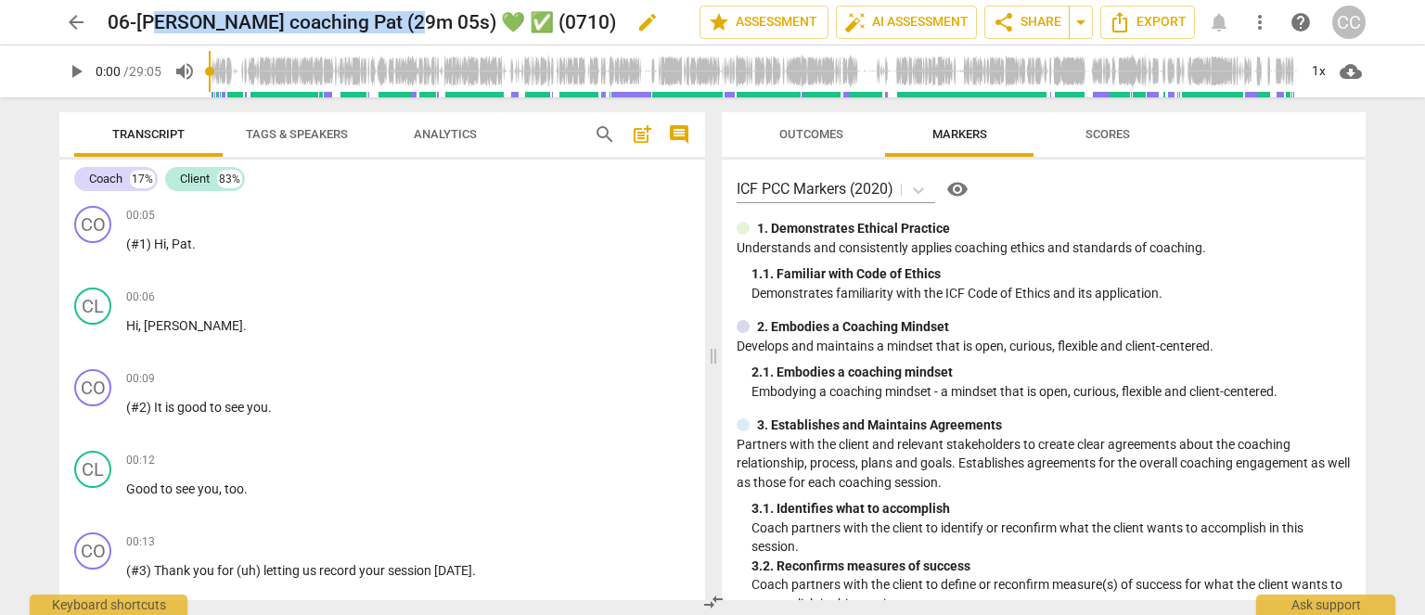
drag, startPoint x: 155, startPoint y: 19, endPoint x: 408, endPoint y: 23, distance: 253.4
click at [408, 23] on h2 "06-R Drew coaching Pat (29m 05s) 💚 ✅ (0710)" at bounding box center [362, 22] width 509 height 23
copy h2 "Drew coaching Pat (29m 05s)"
click at [401, 19] on h2 "06-R Drew coaching Pat (29m 05s) 💚 ✅ (0710)" at bounding box center [362, 22] width 509 height 23
click at [637, 27] on span "edit" at bounding box center [648, 22] width 22 height 22
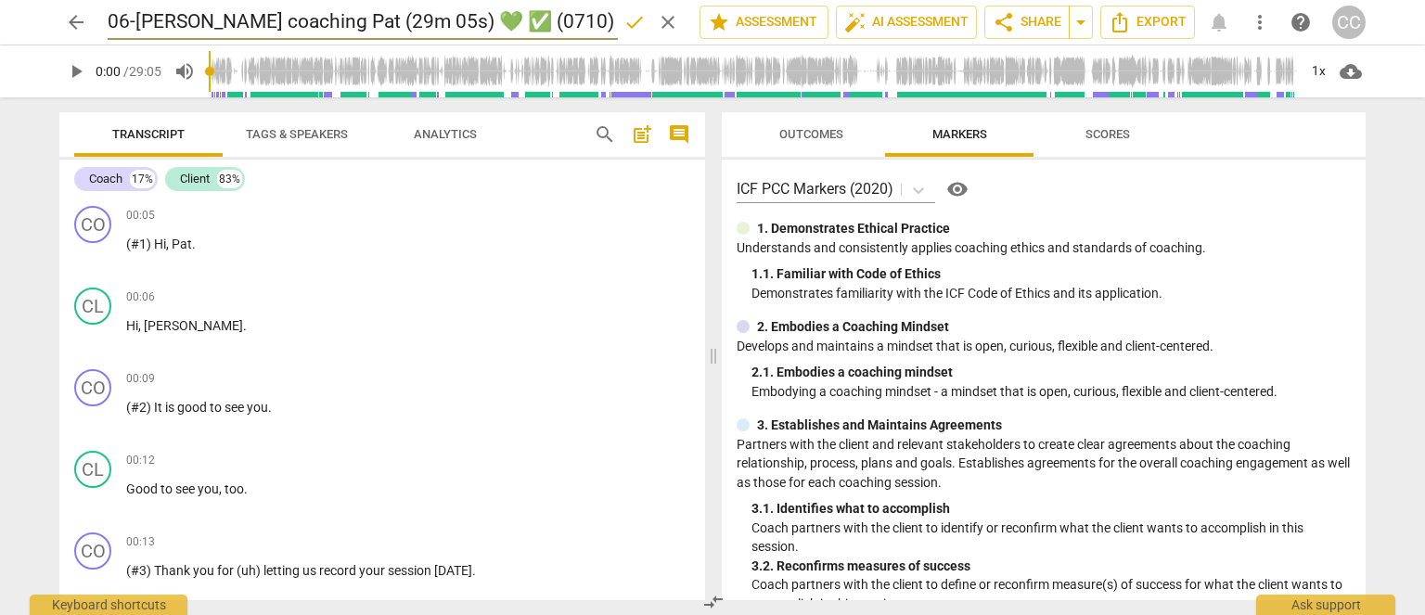
drag, startPoint x: 387, startPoint y: 26, endPoint x: 329, endPoint y: 26, distance: 57.5
click at [327, 26] on input "06-R Drew coaching Pat (29m 05s) 💚 ✅ (0710)" at bounding box center [363, 22] width 510 height 35
type input "06-R Drew coaching Pat (28m 55s) 💚 ✅ (0710)"
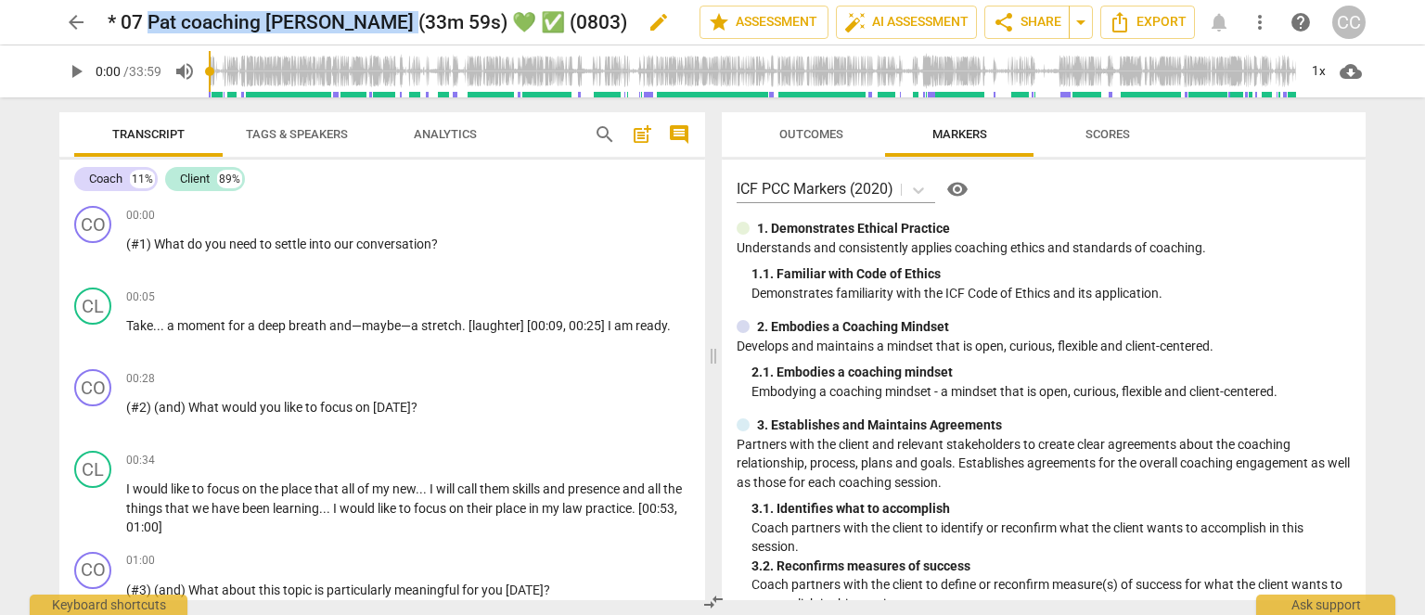
drag, startPoint x: 152, startPoint y: 21, endPoint x: 404, endPoint y: 18, distance: 251.5
click at [404, 18] on h2 "* 07 Pat coaching [PERSON_NAME] (33m 59s) 💚 ✅ (0803)" at bounding box center [368, 22] width 520 height 23
copy h2 "Pat coaching [PERSON_NAME] (33m 59s)"
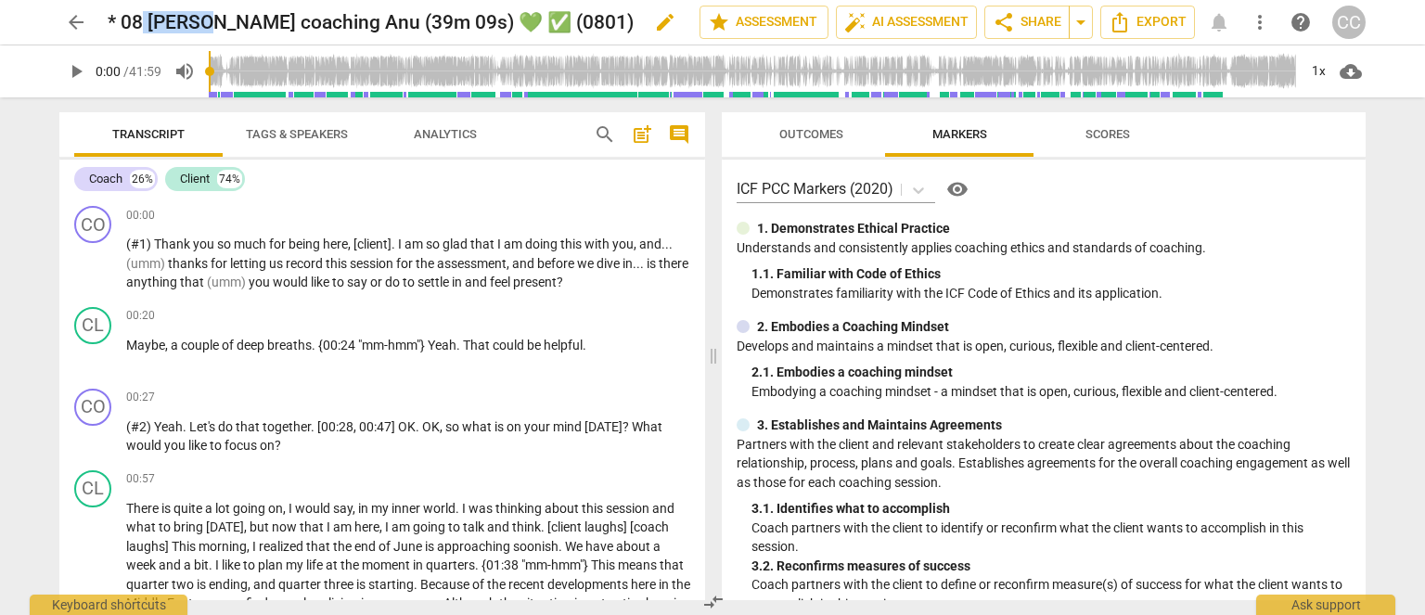
drag, startPoint x: 145, startPoint y: 18, endPoint x: 208, endPoint y: 14, distance: 63.2
click at [208, 14] on h2 "* 08 Sharmin coaching Anu (39m 09s) 💚 ✅ (0801)" at bounding box center [371, 22] width 526 height 23
drag, startPoint x: 151, startPoint y: 18, endPoint x: 437, endPoint y: 11, distance: 285.9
click at [437, 11] on h2 "* 08 Sharmin coaching Anu (39m 09s) 💚 ✅ (0801)" at bounding box center [371, 22] width 526 height 23
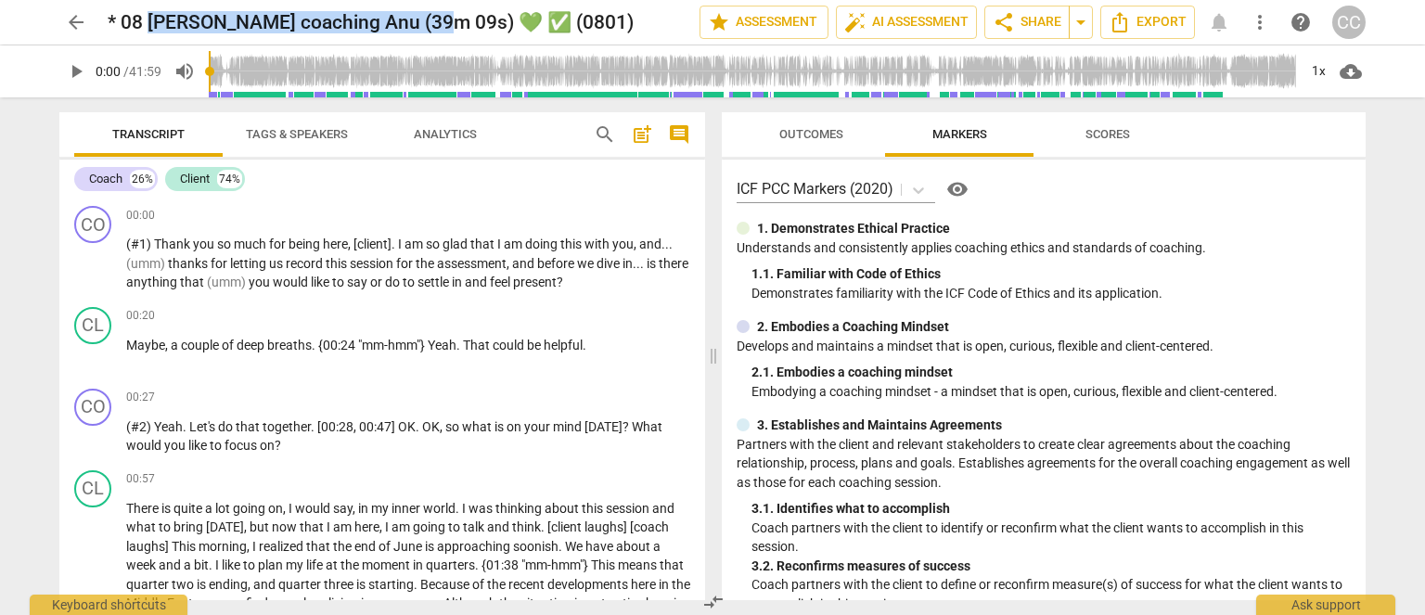
copy h2 "Sharmin coaching Anu (39m 09s)"
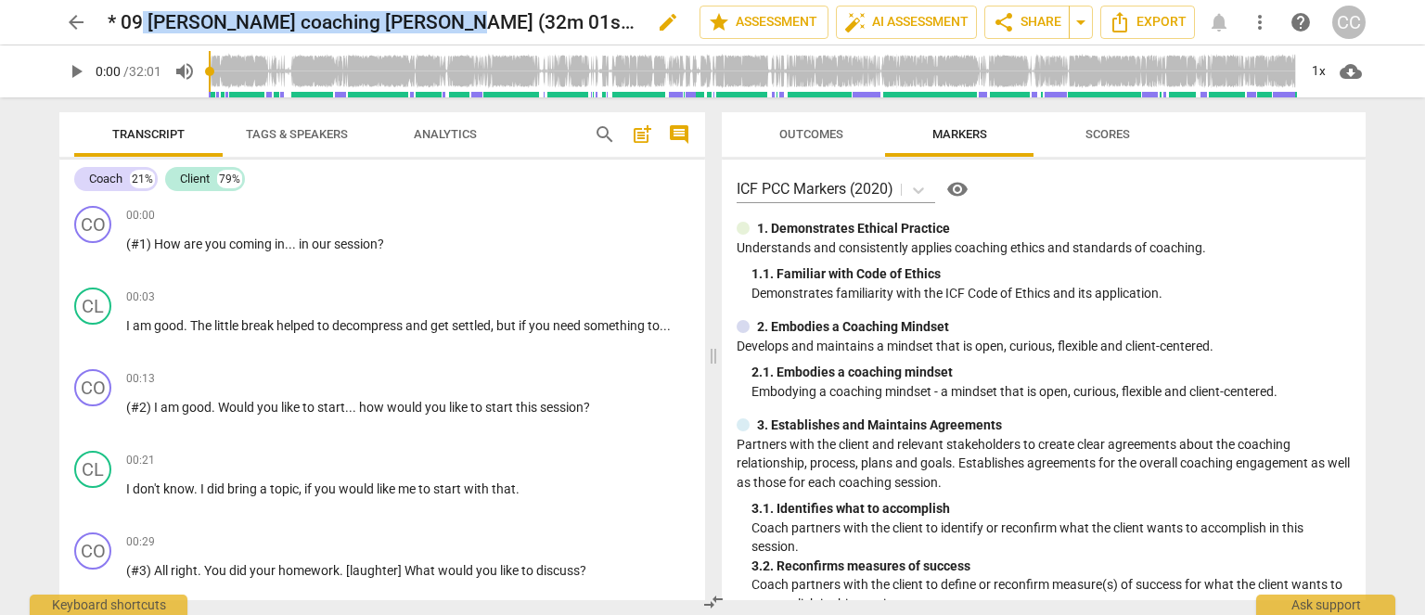
drag, startPoint x: 210, startPoint y: 19, endPoint x: 445, endPoint y: 18, distance: 234.8
click at [445, 18] on h2 "* 09 Sophie coaching Nicole (32m 01s) 💚 ✅ (0705)" at bounding box center [372, 22] width 529 height 23
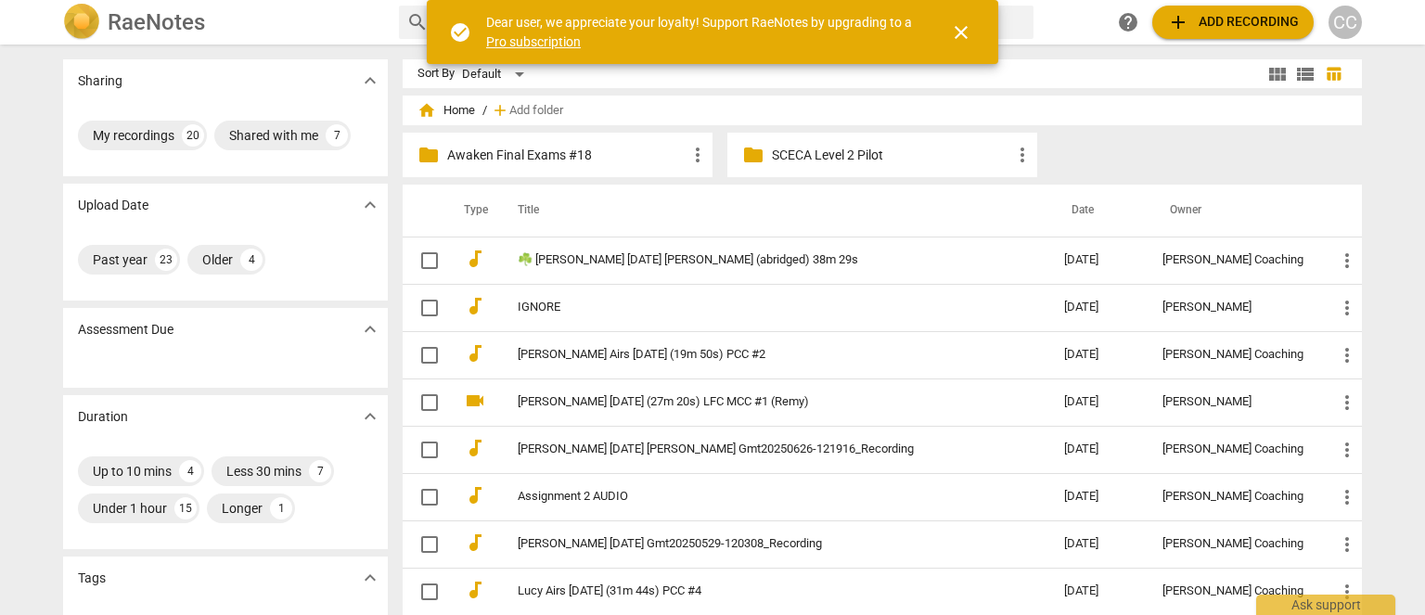
click at [1344, 21] on div "CC" at bounding box center [1345, 22] width 33 height 33
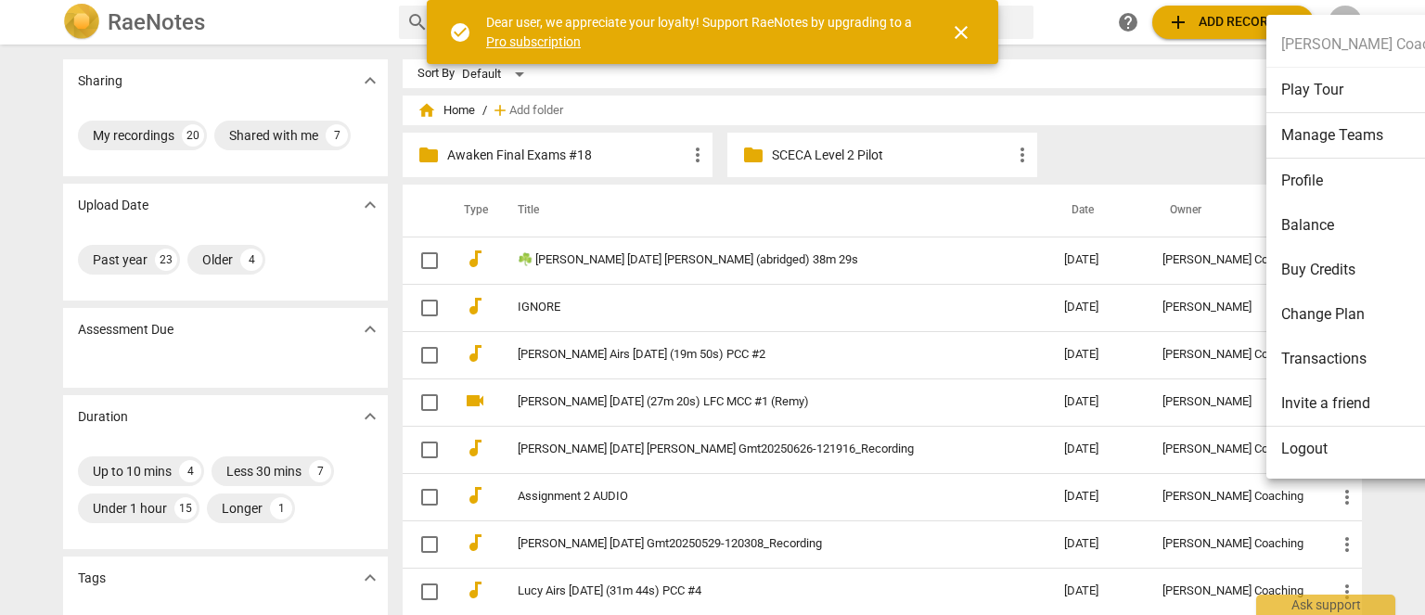
click at [1293, 433] on li "Logout" at bounding box center [1370, 449] width 207 height 45
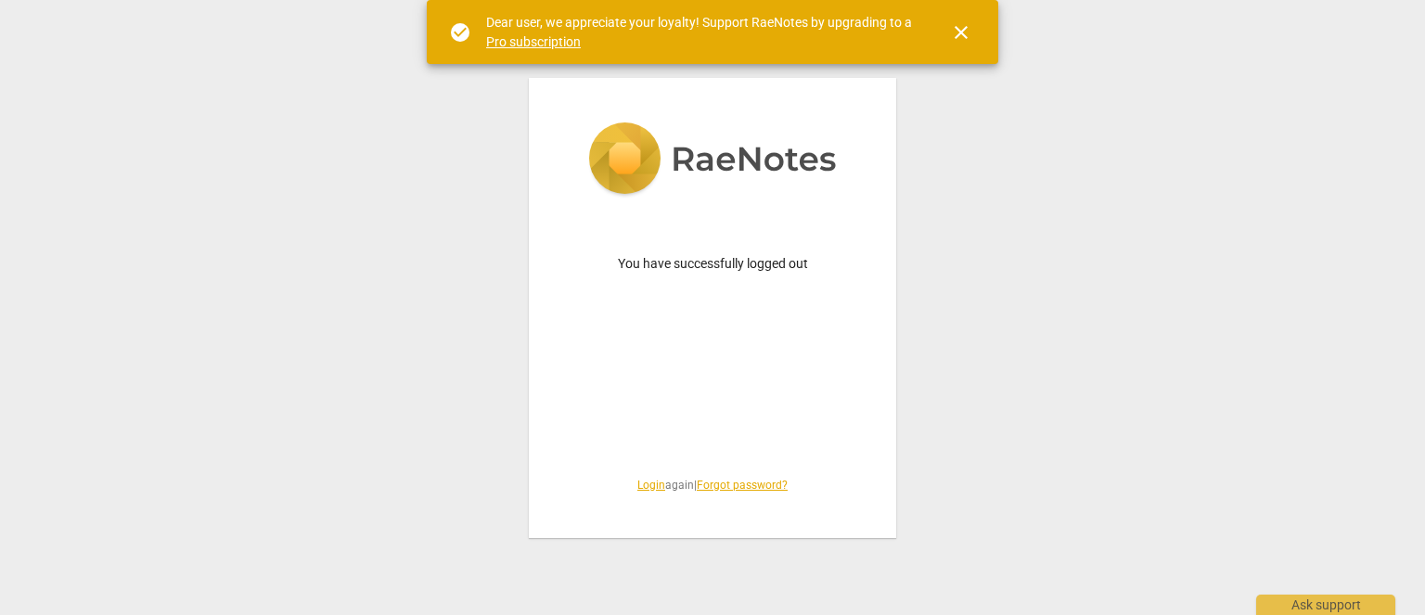
click at [643, 485] on link "Login" at bounding box center [652, 485] width 28 height 13
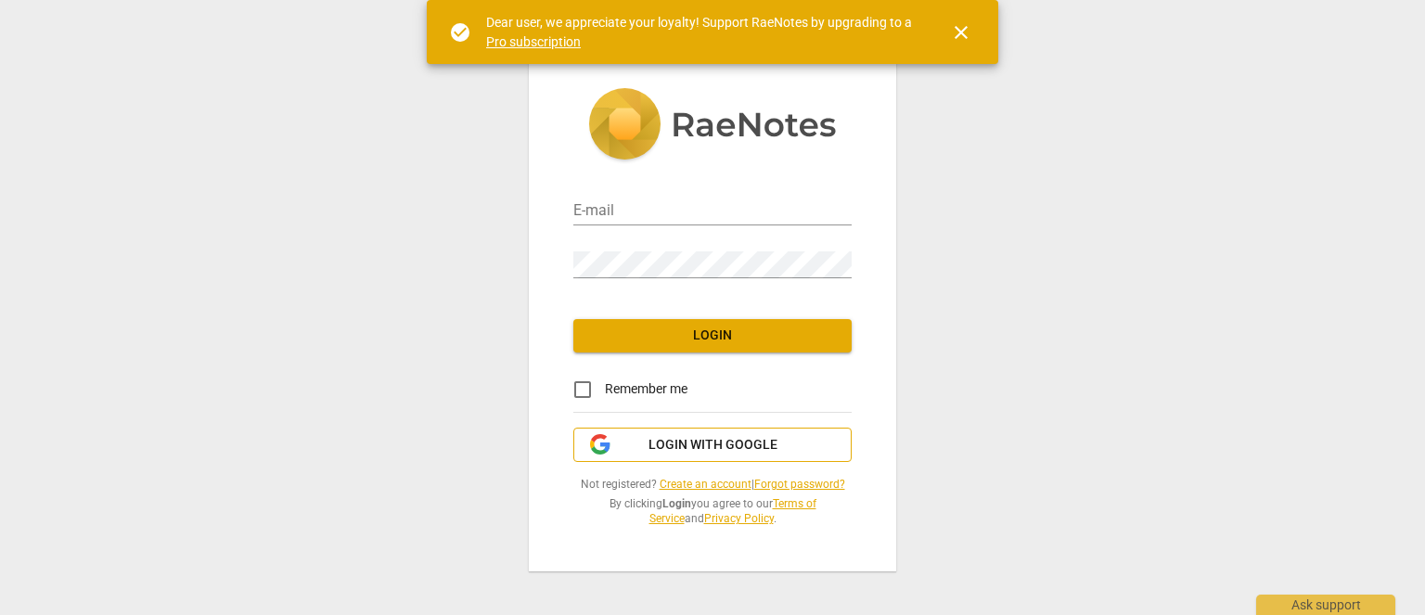
click at [713, 446] on span "Login with Google" at bounding box center [713, 445] width 129 height 19
type input "[EMAIL_ADDRESS][DOMAIN_NAME]"
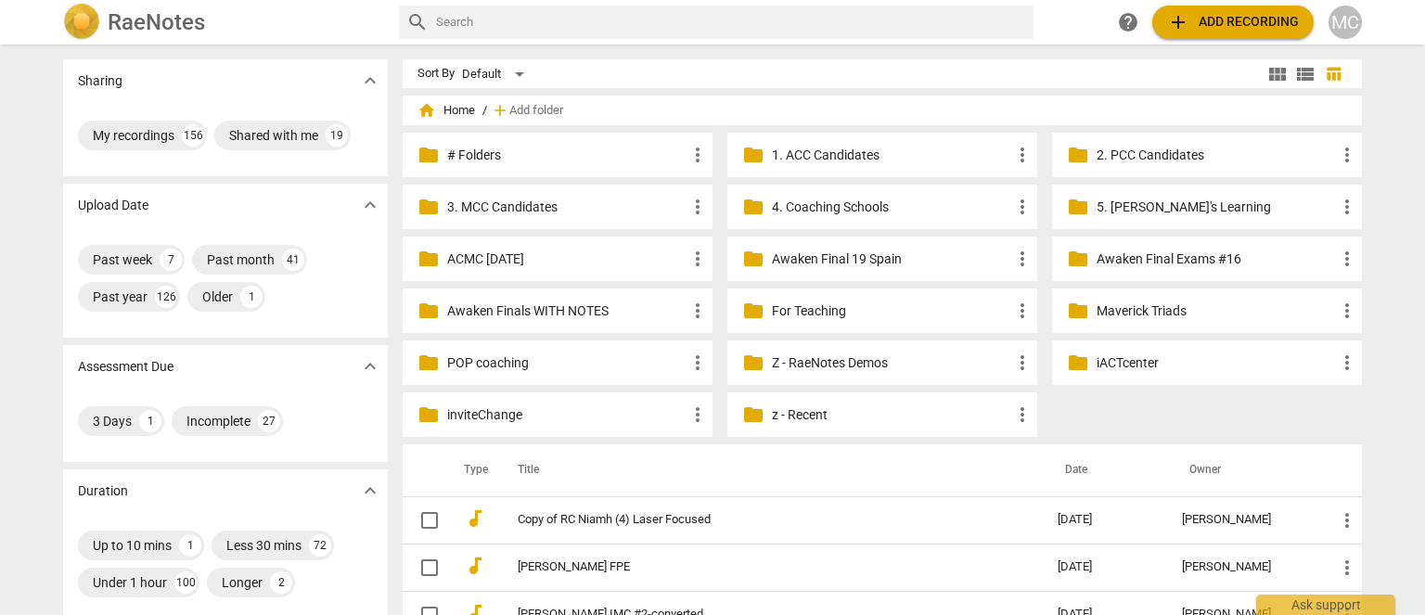
click at [861, 263] on p "Awaken Final 19 Spain" at bounding box center [891, 259] width 239 height 19
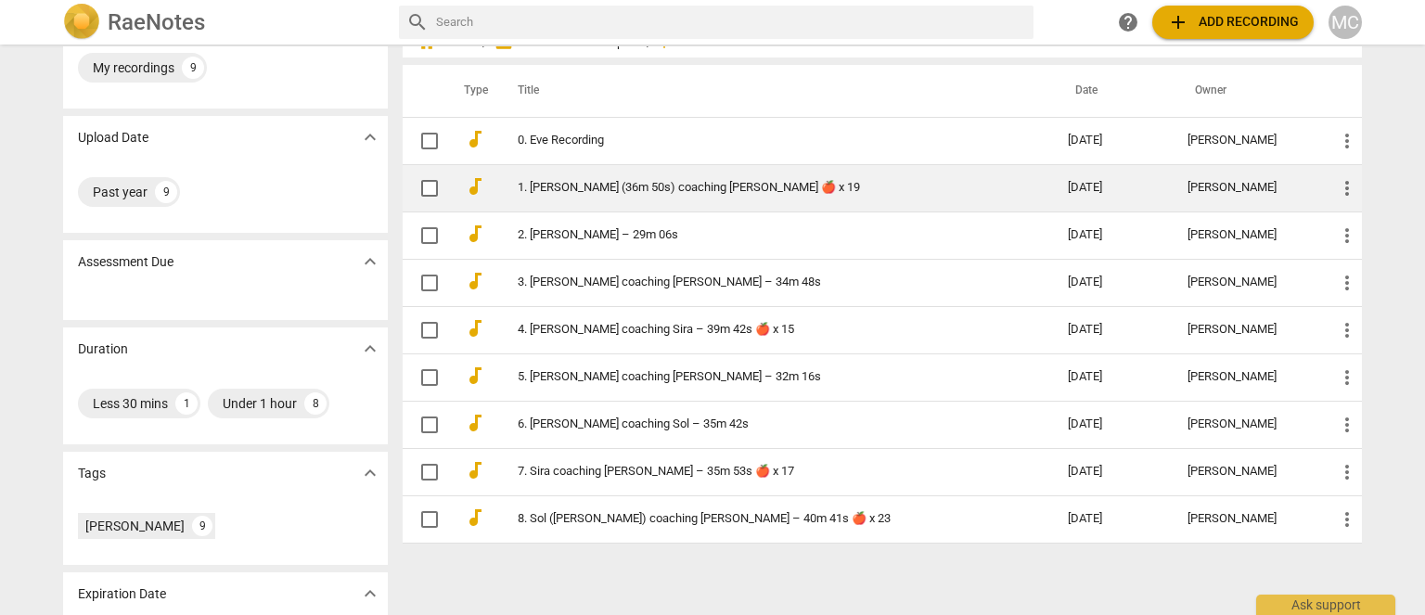
scroll to position [148, 0]
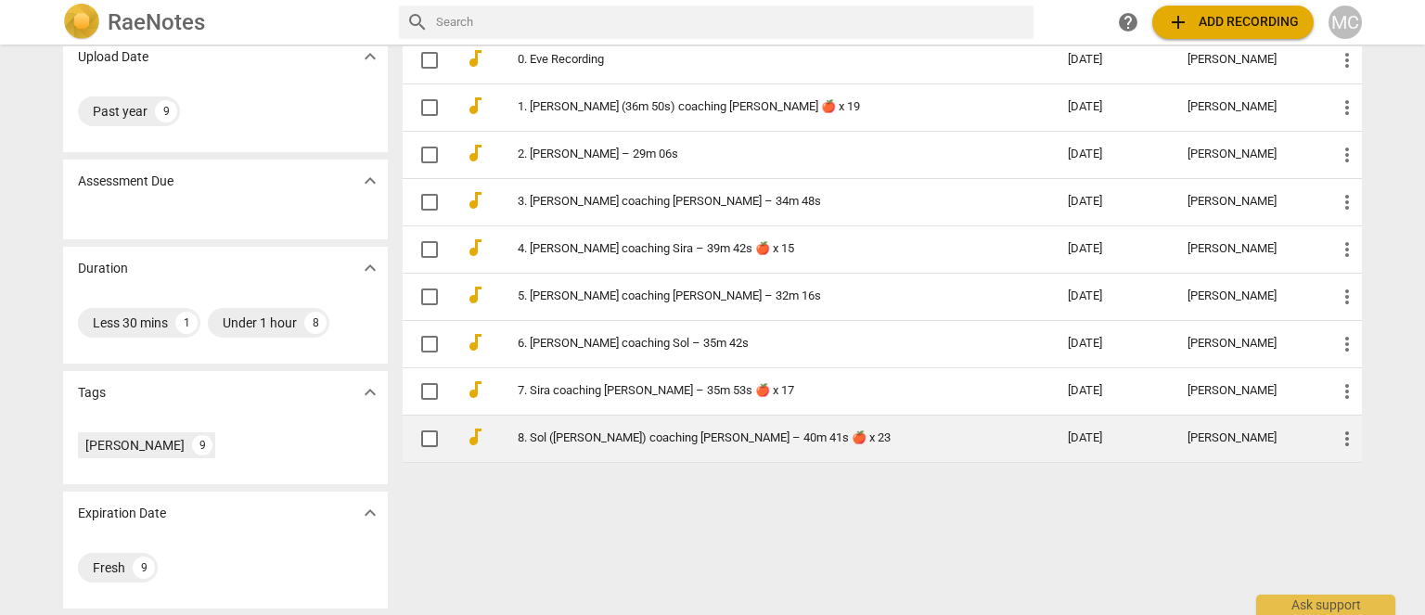
click at [608, 432] on link "8. Sol ([PERSON_NAME]) coaching [PERSON_NAME] – 40m 41s 🍎 x 23" at bounding box center [759, 439] width 483 height 14
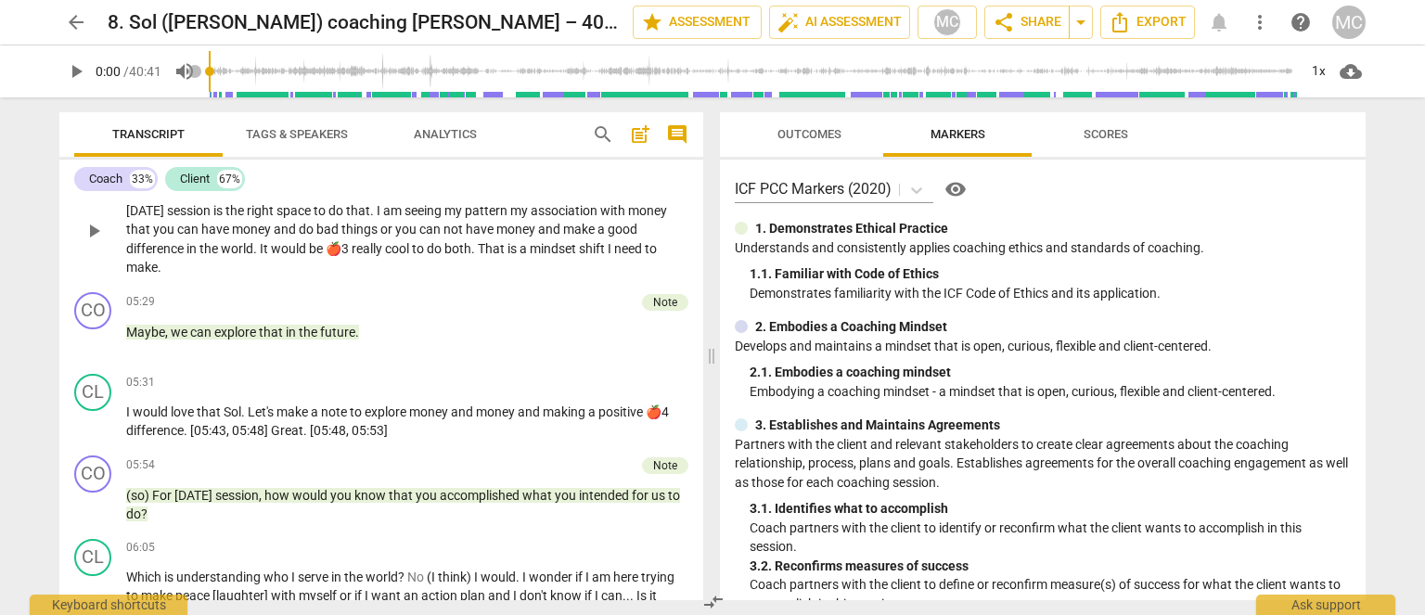
scroll to position [1021, 0]
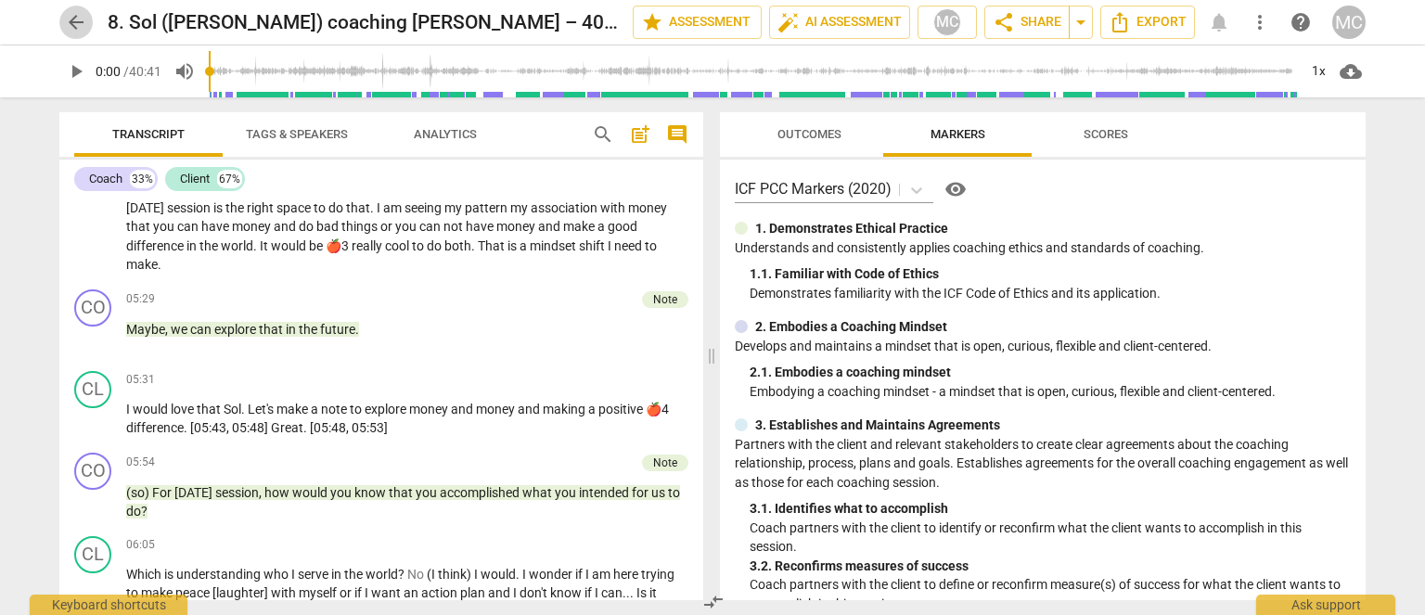
click at [70, 22] on span "arrow_back" at bounding box center [76, 22] width 22 height 22
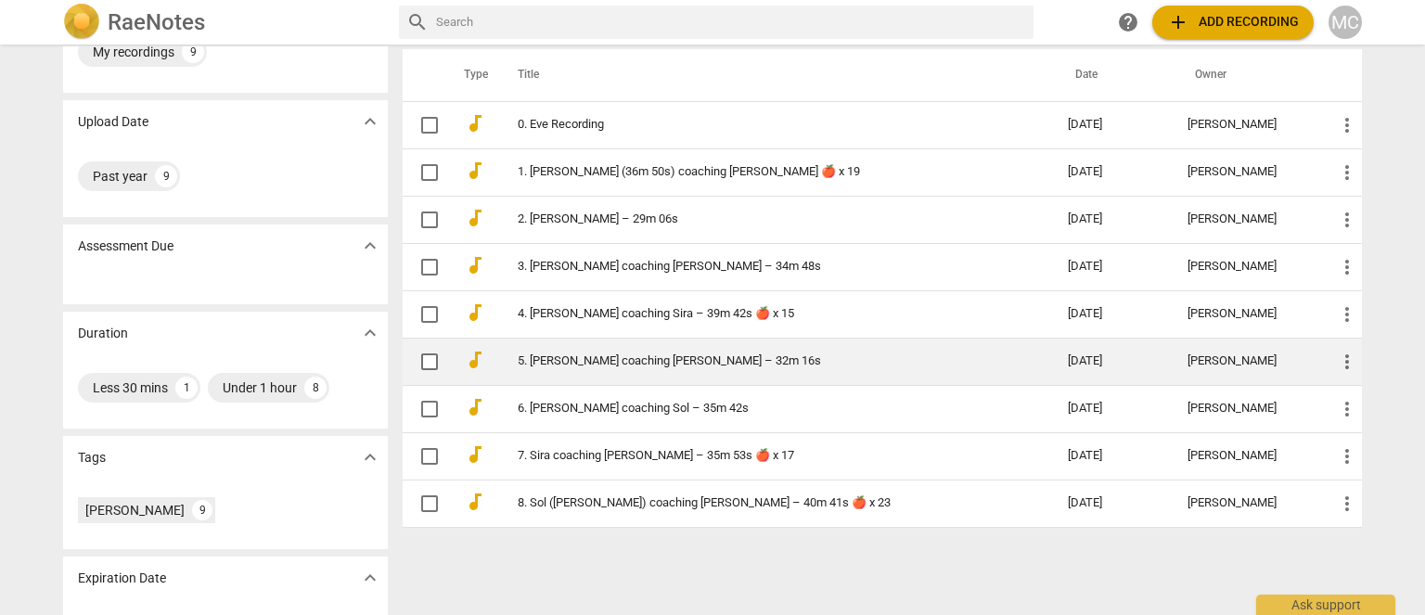
scroll to position [148, 0]
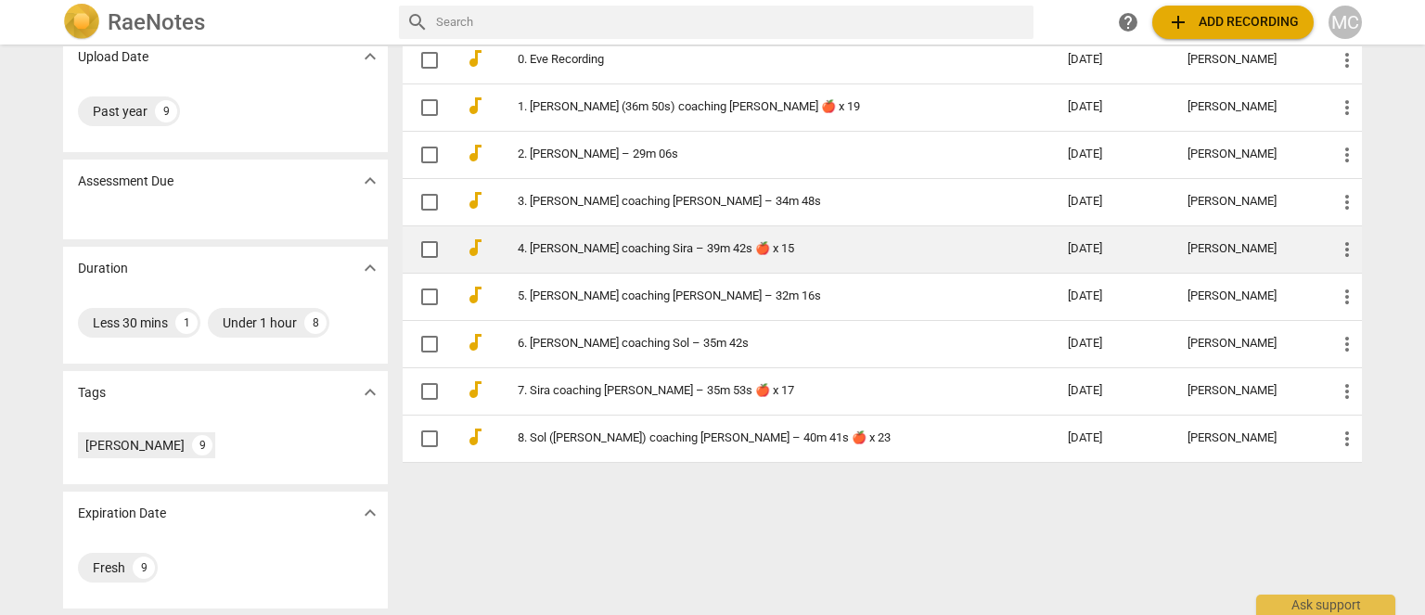
click at [594, 238] on td "4. [PERSON_NAME] coaching Sira – 39m 42s 🍎 x 15" at bounding box center [775, 249] width 558 height 47
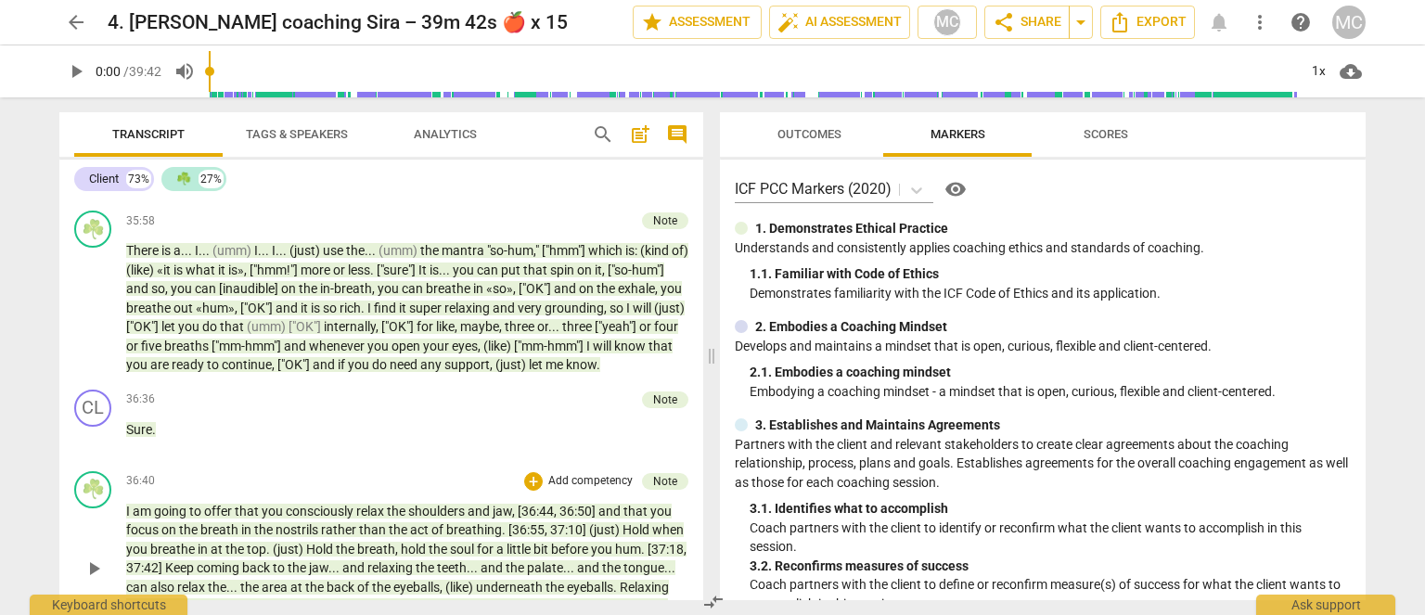
scroll to position [10112, 0]
